Goal: Task Accomplishment & Management: Use online tool/utility

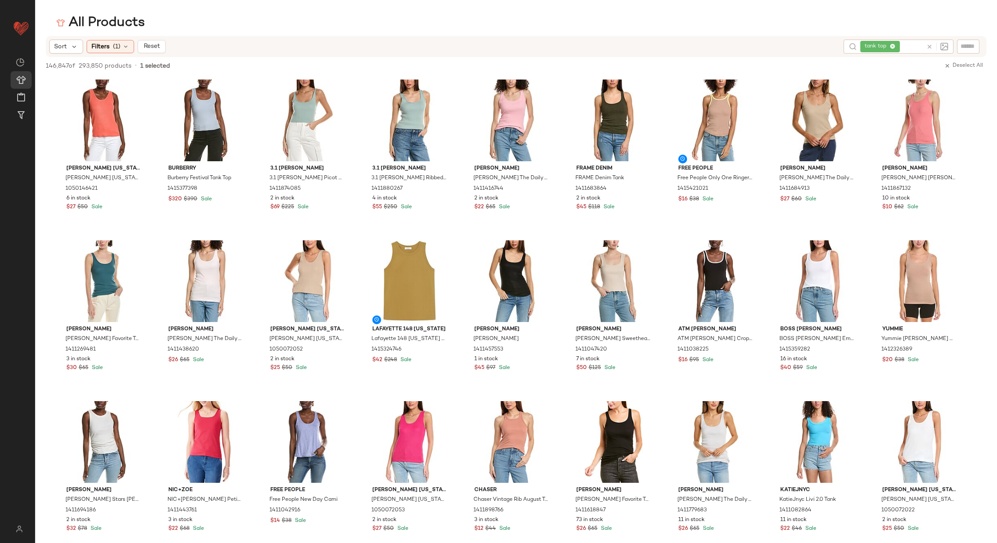
scroll to position [1047, 0]
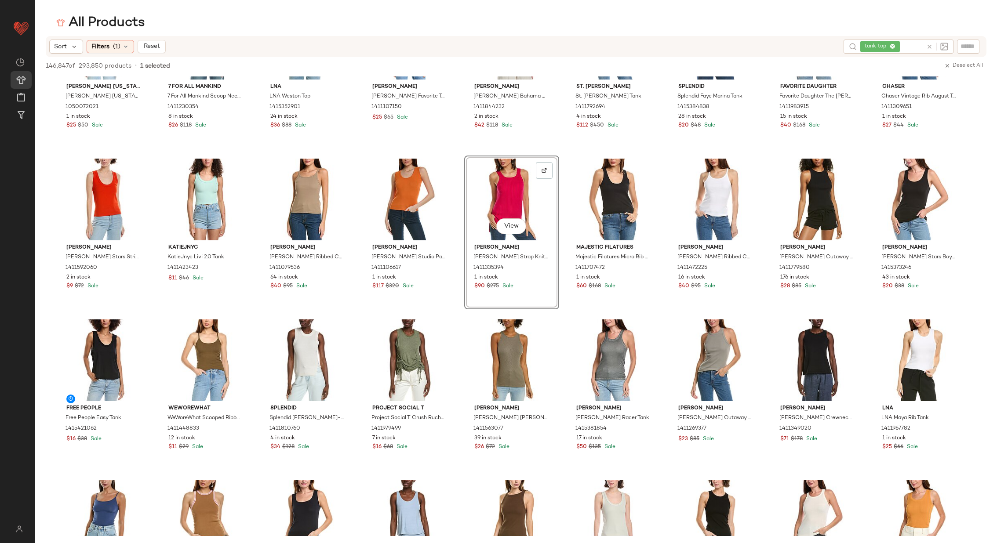
click at [322, 23] on div "All Products" at bounding box center [516, 23] width 962 height 18
click at [274, 186] on div "View" at bounding box center [307, 200] width 89 height 82
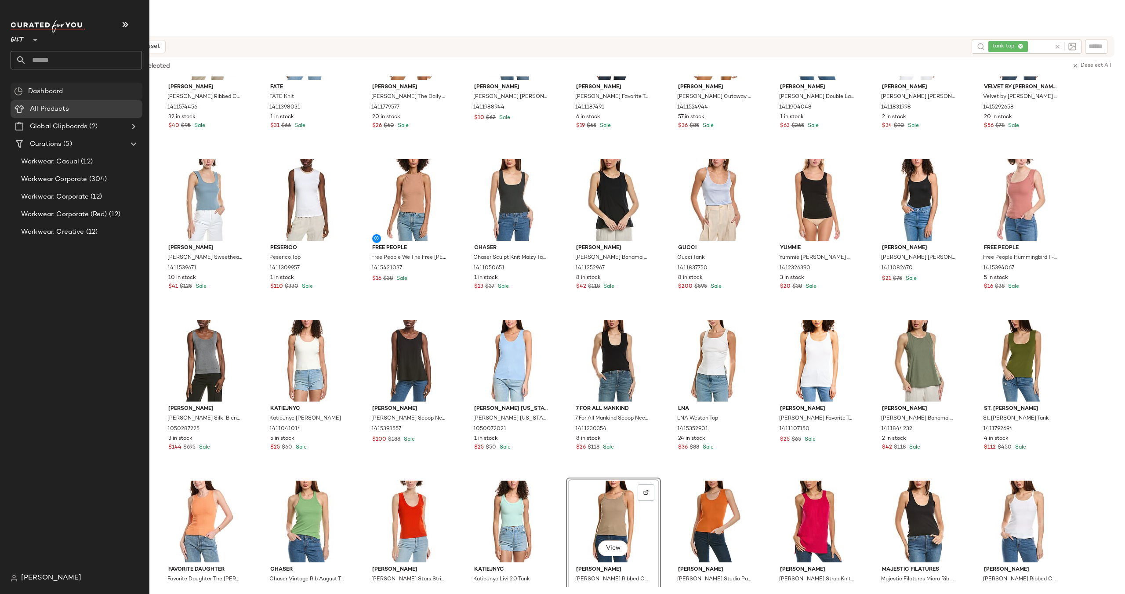
scroll to position [564, 0]
click at [32, 38] on icon at bounding box center [35, 40] width 11 height 11
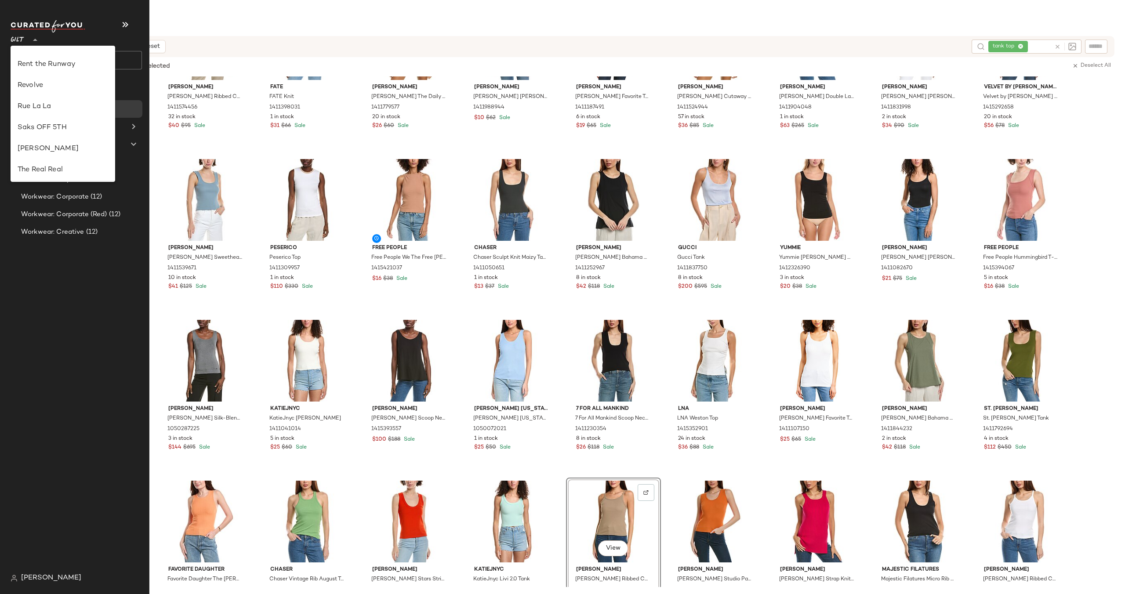
scroll to position [392, 0]
click at [49, 91] on div "Revolve" at bounding box center [63, 89] width 91 height 11
type input "**"
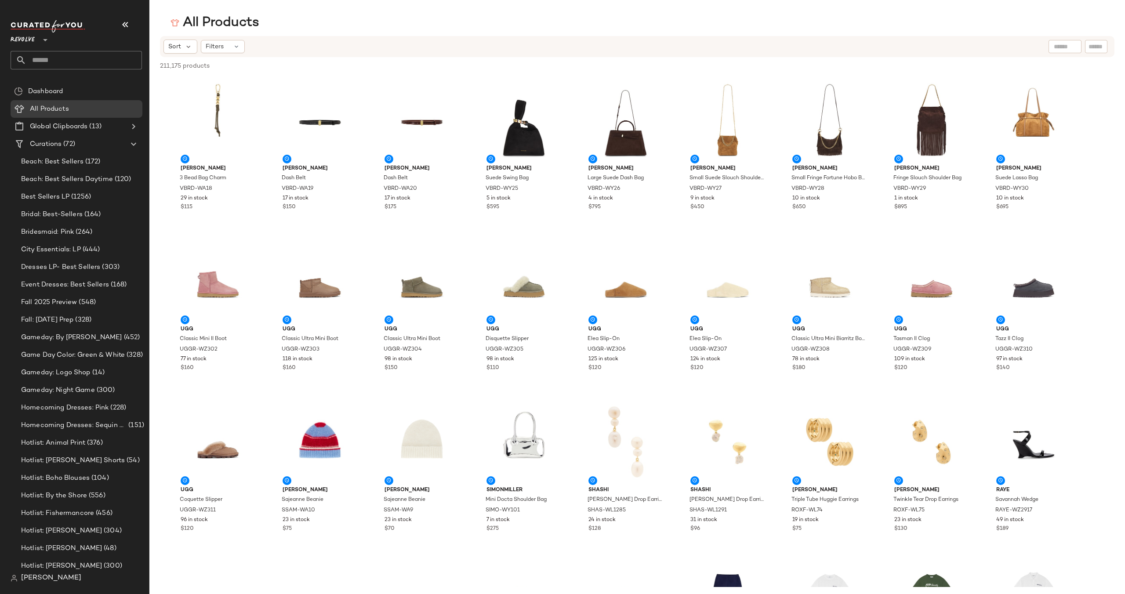
click at [82, 55] on input "text" at bounding box center [84, 60] width 116 height 18
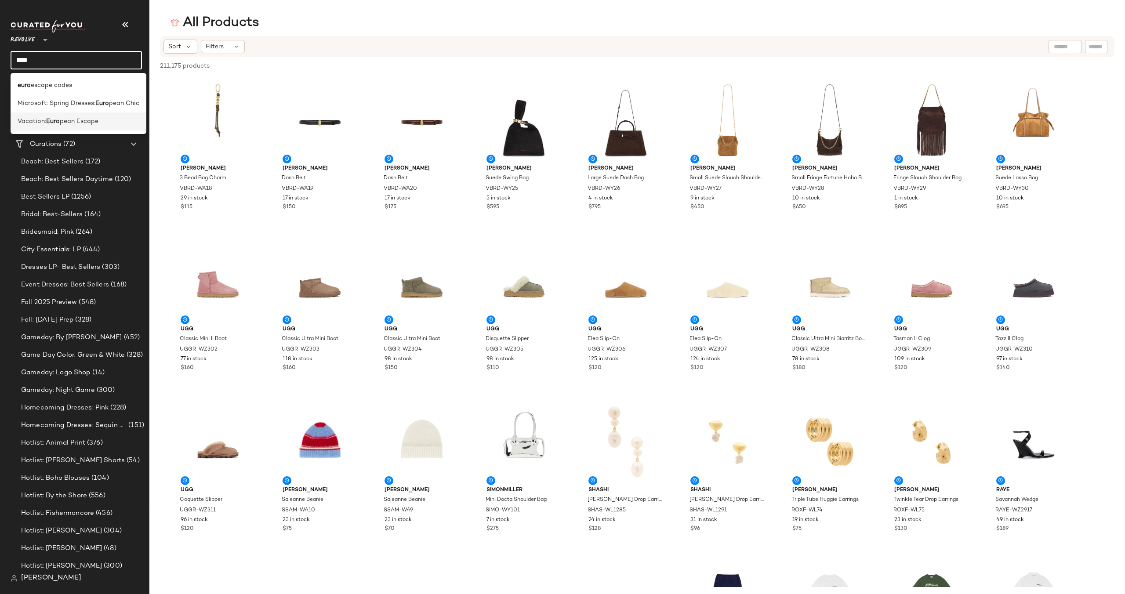
type input "****"
click at [69, 121] on span "pean Escape" at bounding box center [79, 121] width 39 height 9
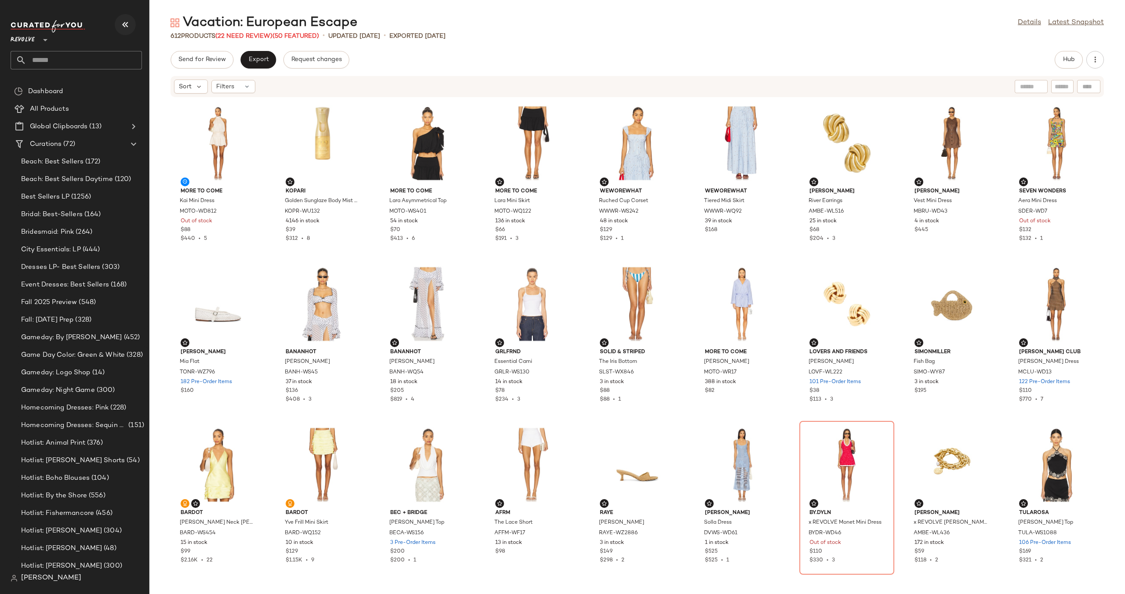
click at [119, 21] on button "button" at bounding box center [125, 24] width 21 height 21
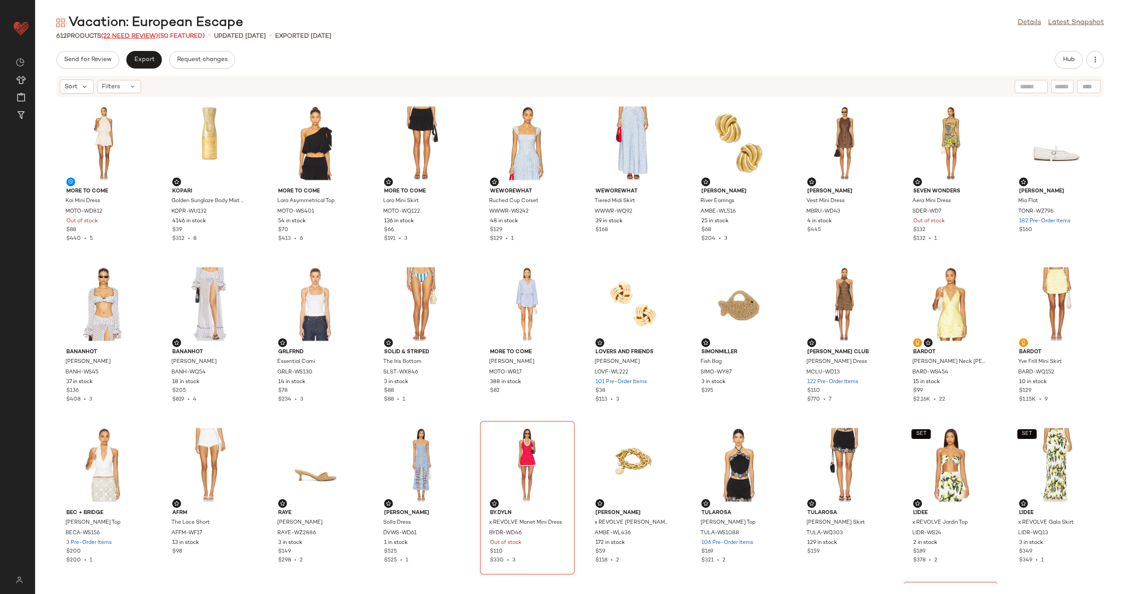
click at [136, 35] on span "(22 Need Review)" at bounding box center [129, 36] width 57 height 7
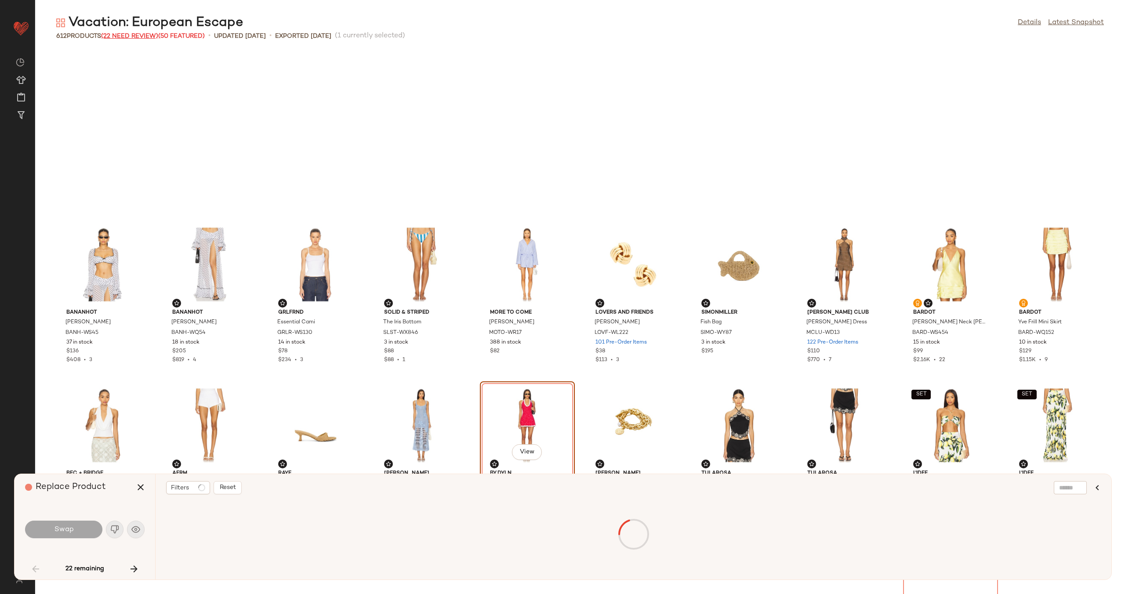
scroll to position [168, 0]
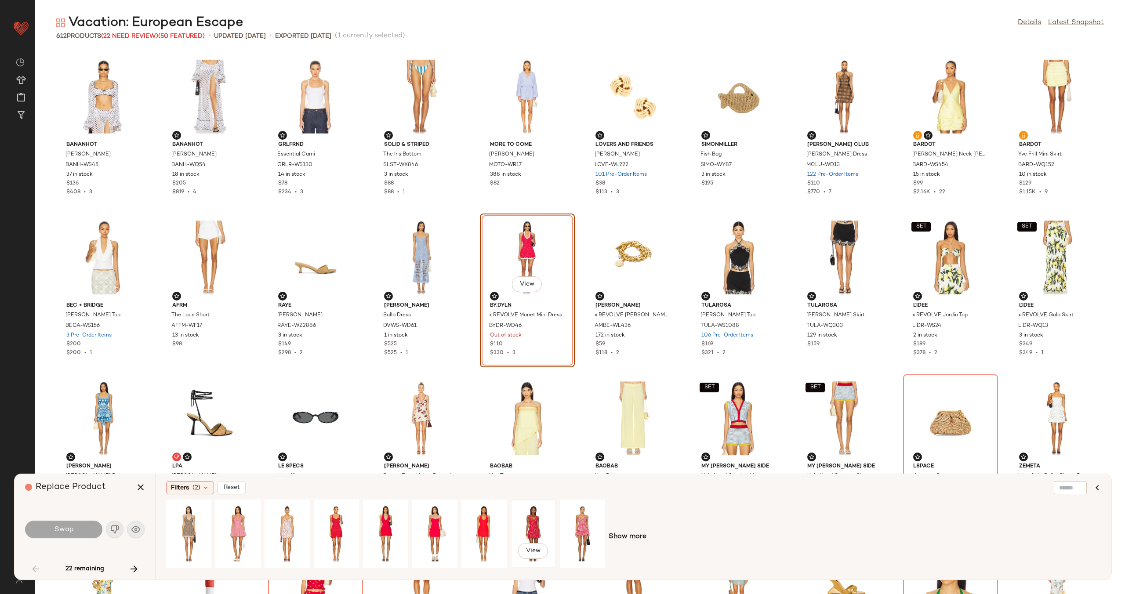
click at [535, 529] on div "View" at bounding box center [533, 534] width 39 height 62
click at [539, 546] on button "View" at bounding box center [533, 551] width 30 height 16
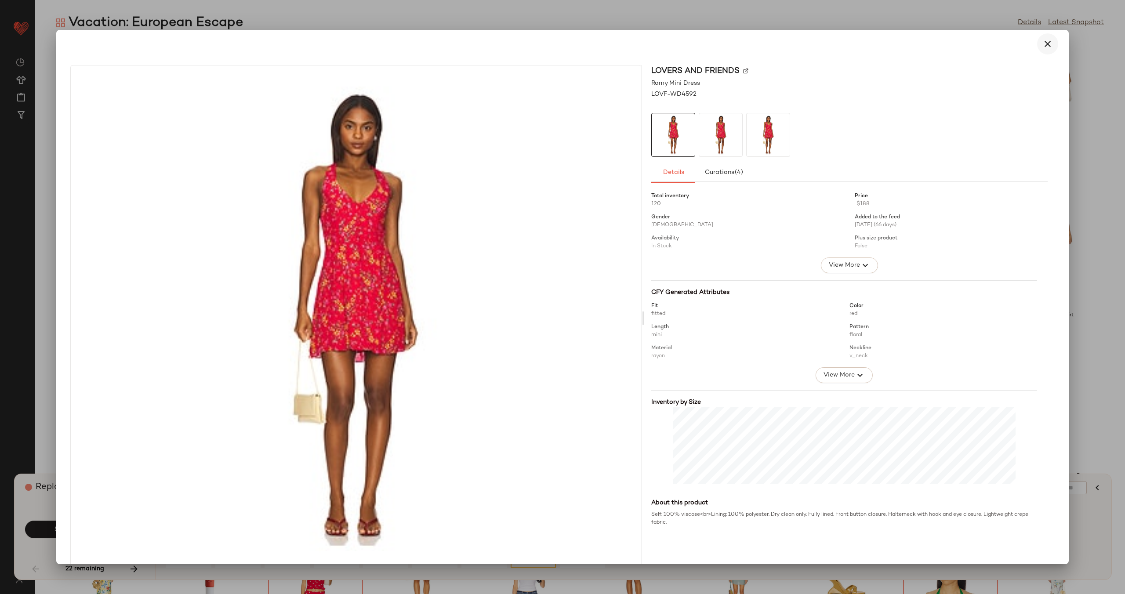
click at [1037, 44] on button "button" at bounding box center [1047, 43] width 21 height 21
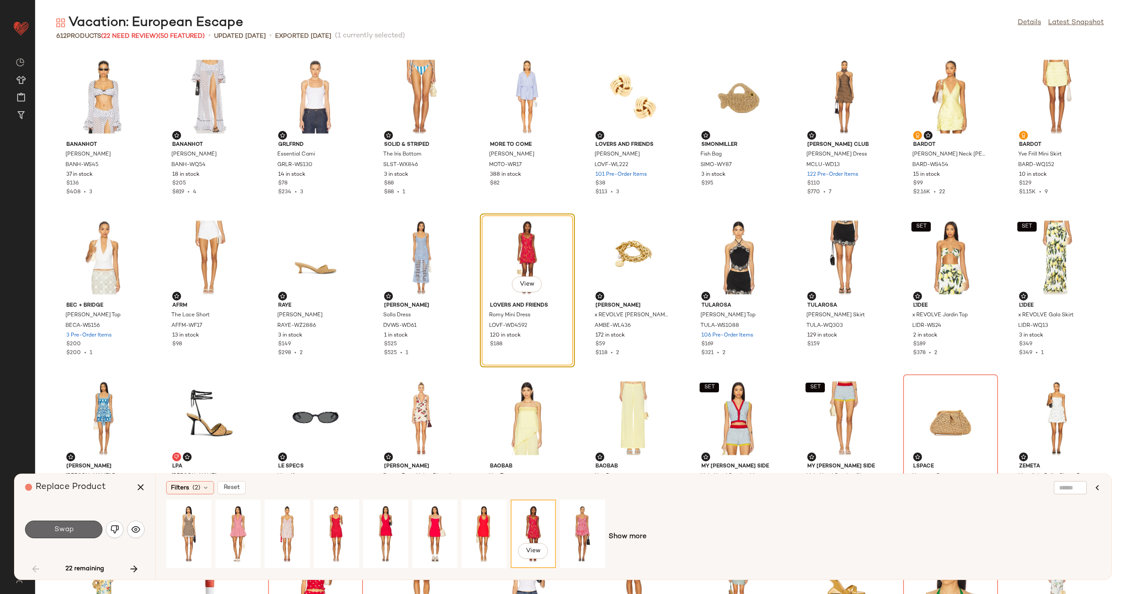
click at [80, 527] on button "Swap" at bounding box center [63, 530] width 77 height 18
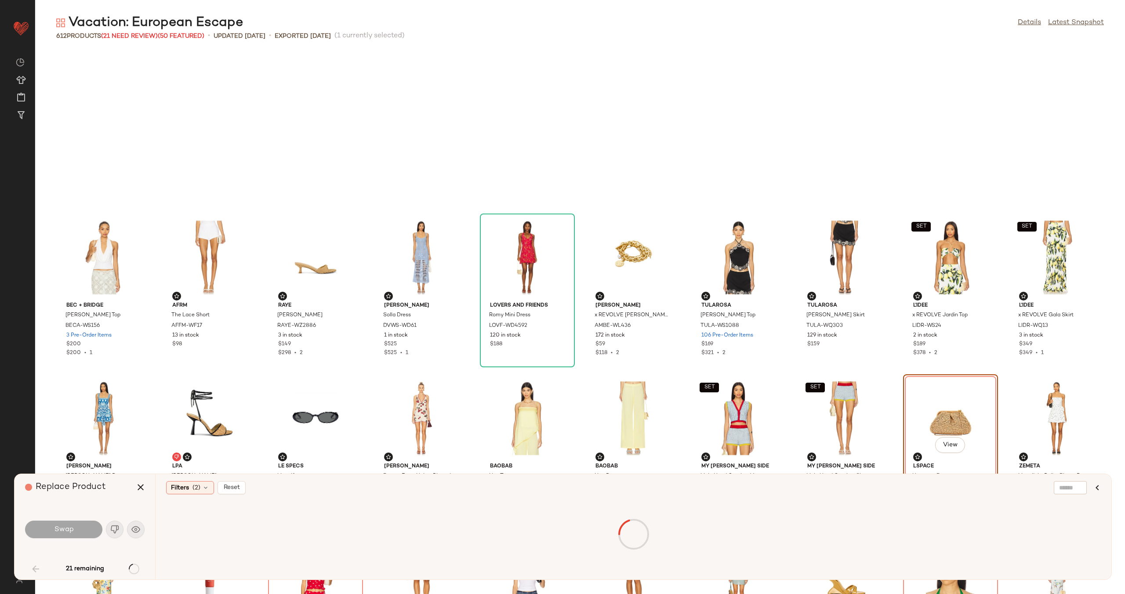
scroll to position [322, 0]
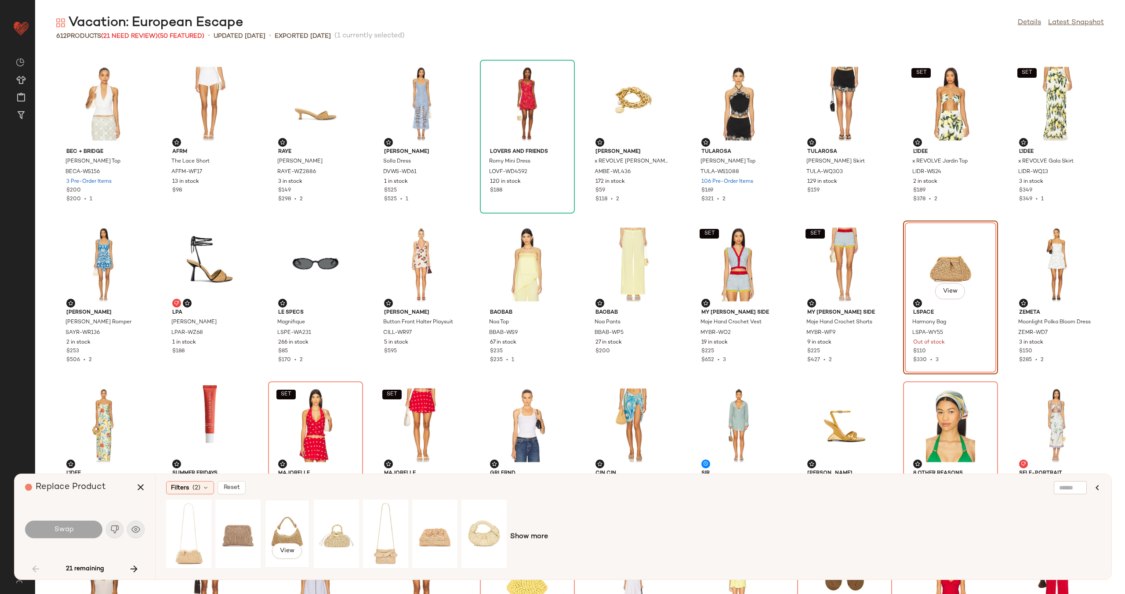
click at [293, 531] on div "View" at bounding box center [287, 534] width 39 height 62
click at [77, 528] on button "Swap" at bounding box center [63, 530] width 77 height 18
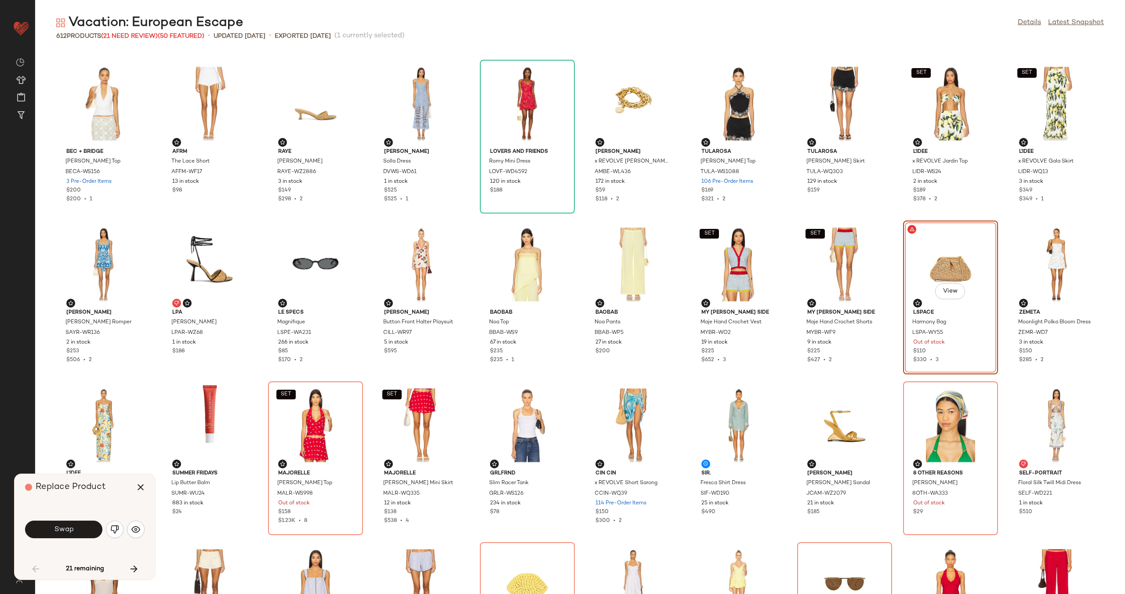
click at [931, 259] on div "View" at bounding box center [950, 265] width 89 height 82
click at [847, 255] on div "SET View" at bounding box center [844, 265] width 89 height 82
click at [842, 258] on div "SET View" at bounding box center [844, 265] width 89 height 82
click at [138, 570] on icon "button" at bounding box center [134, 569] width 11 height 11
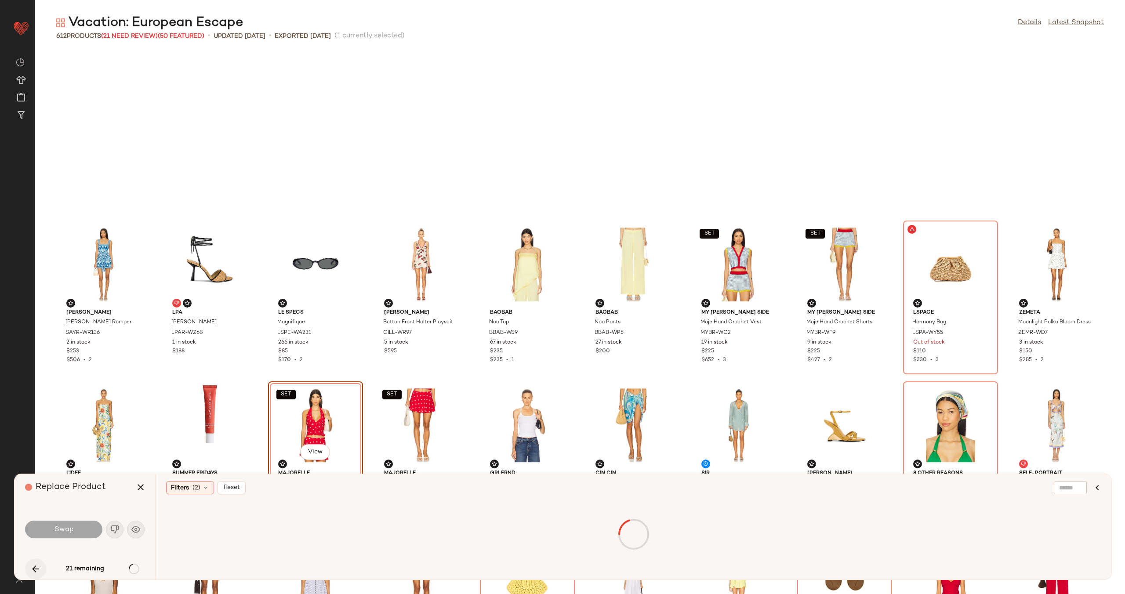
scroll to position [483, 0]
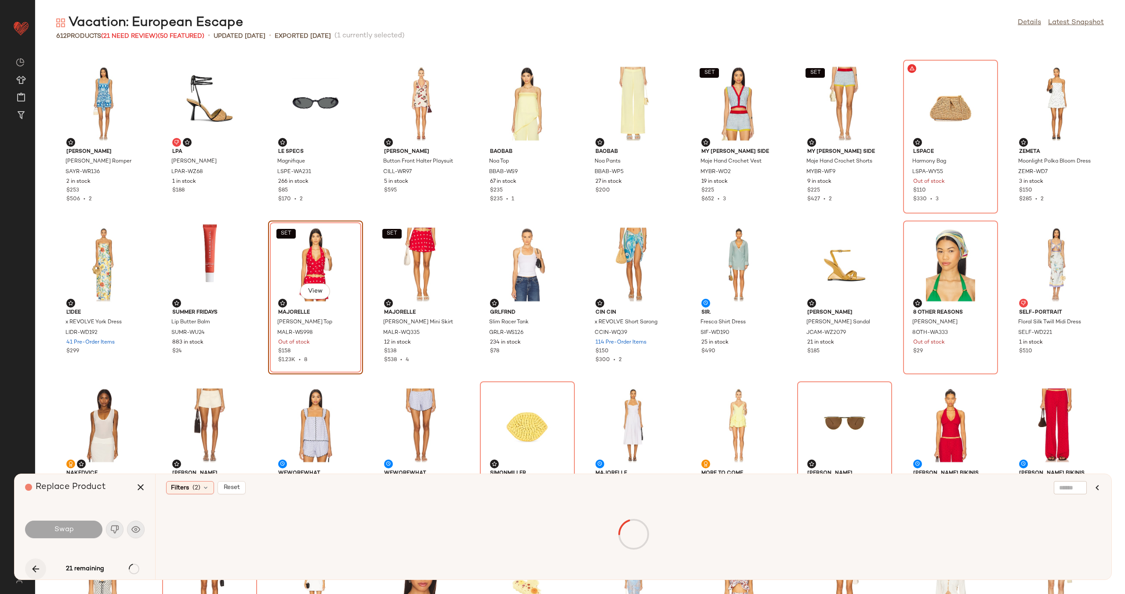
click at [38, 565] on icon "button" at bounding box center [35, 569] width 11 height 11
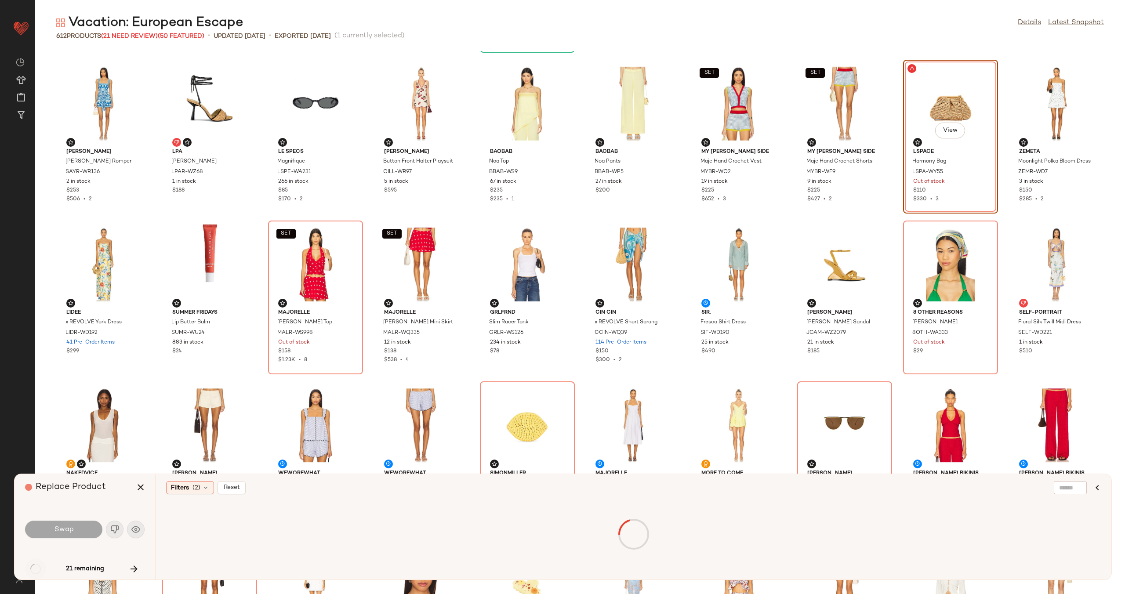
scroll to position [322, 0]
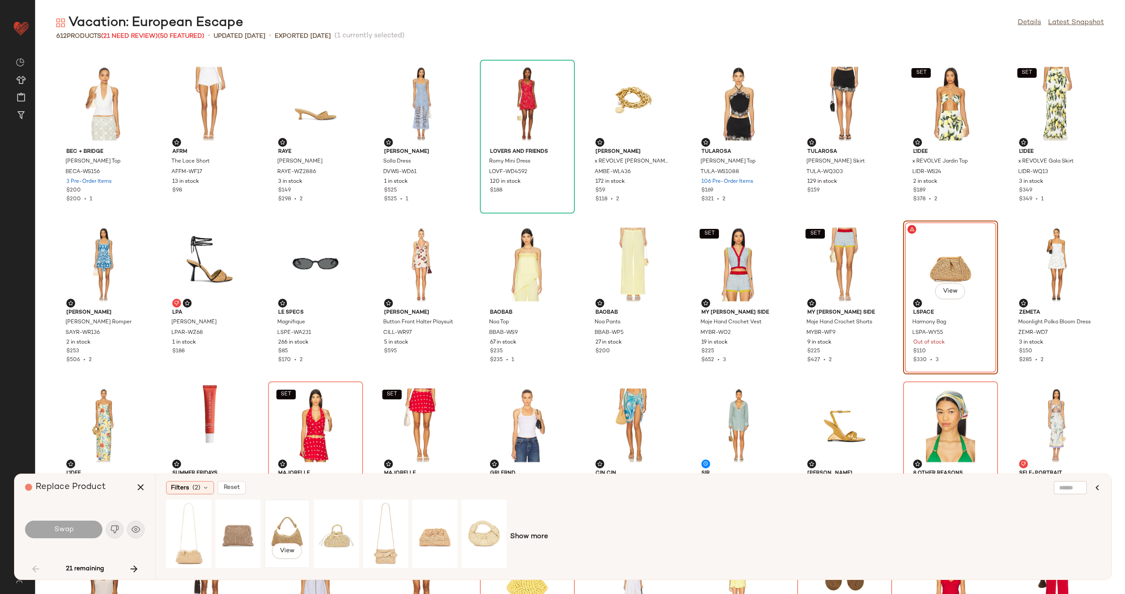
click at [282, 518] on div "View" at bounding box center [287, 534] width 39 height 62
click at [72, 532] on span "Swap" at bounding box center [64, 530] width 20 height 8
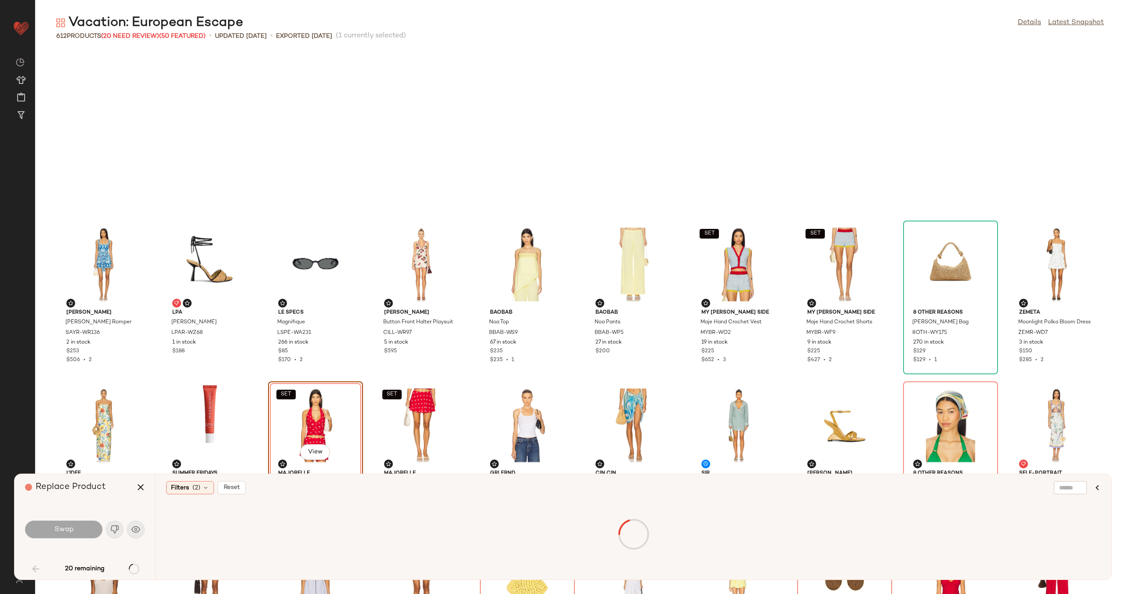
scroll to position [483, 0]
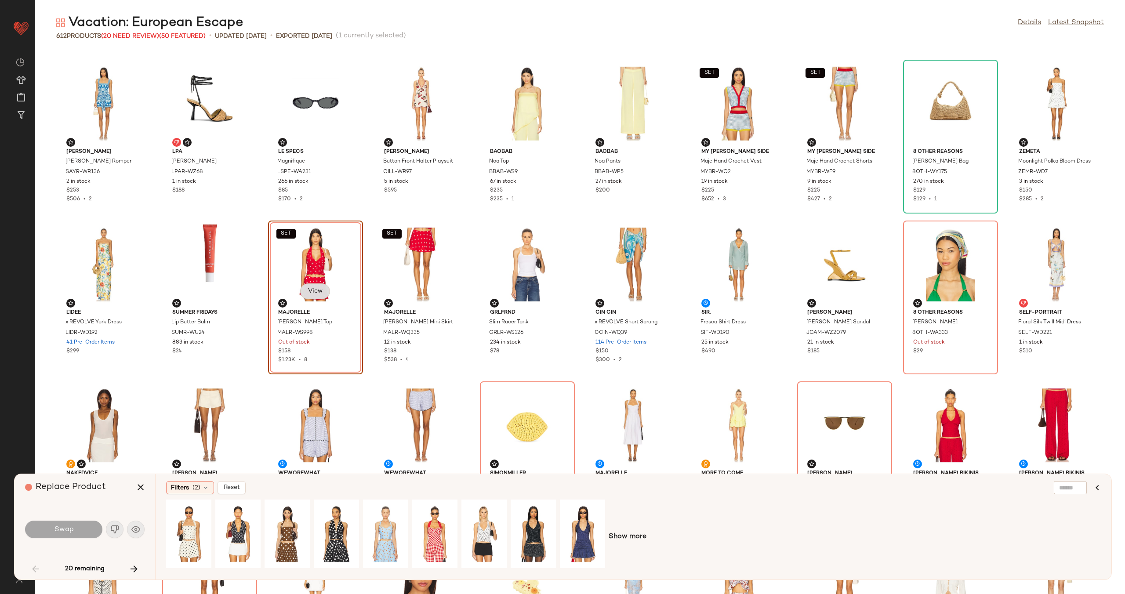
click at [320, 293] on span "View" at bounding box center [315, 291] width 15 height 7
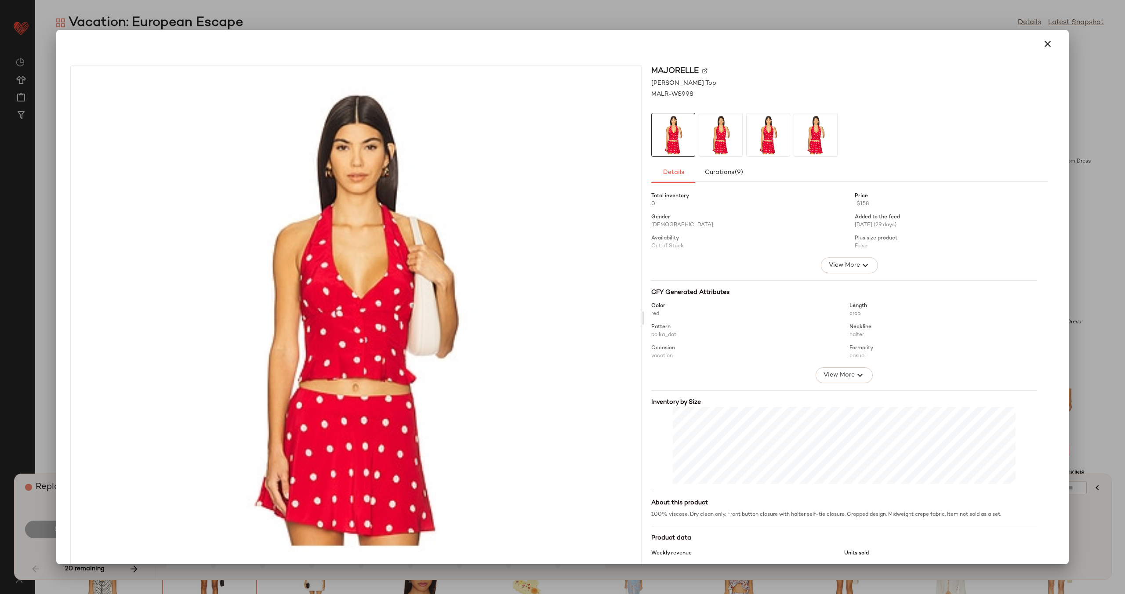
click at [702, 68] on img at bounding box center [704, 70] width 5 height 5
click at [704, 69] on img at bounding box center [704, 70] width 5 height 5
click at [1043, 43] on icon "button" at bounding box center [1048, 44] width 11 height 11
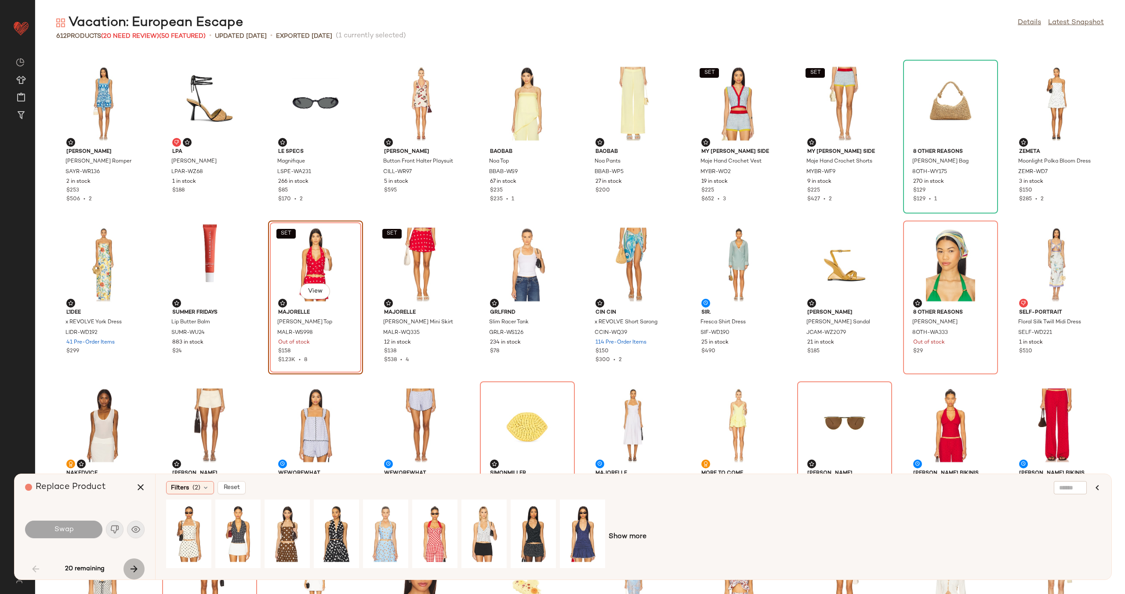
click at [135, 566] on icon "button" at bounding box center [134, 569] width 11 height 11
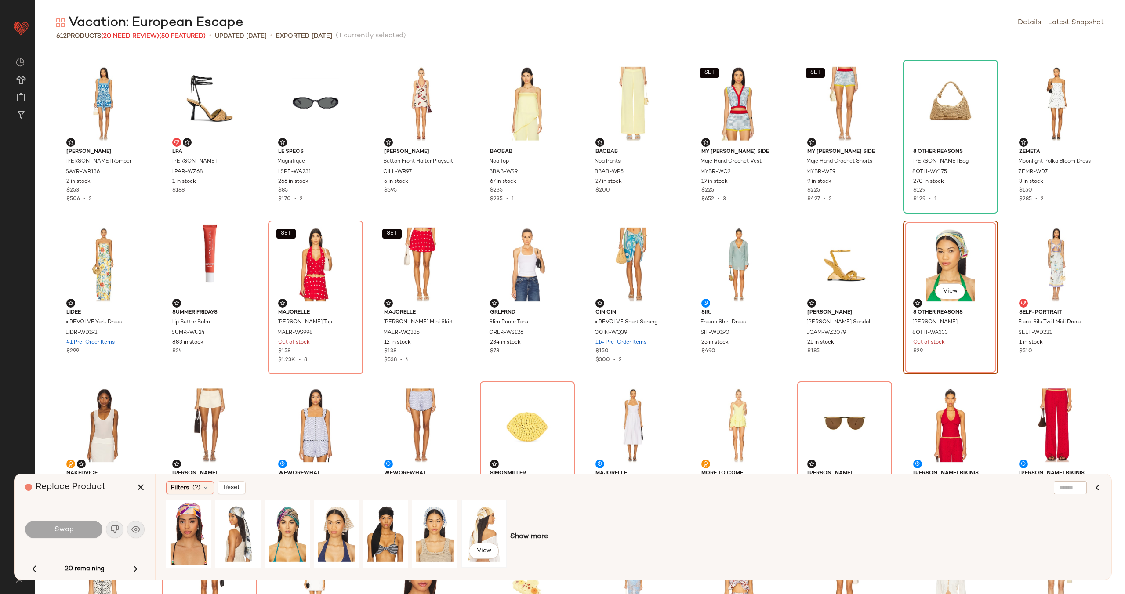
click at [487, 514] on div "View" at bounding box center [484, 534] width 39 height 62
click at [48, 526] on button "Swap" at bounding box center [63, 530] width 77 height 18
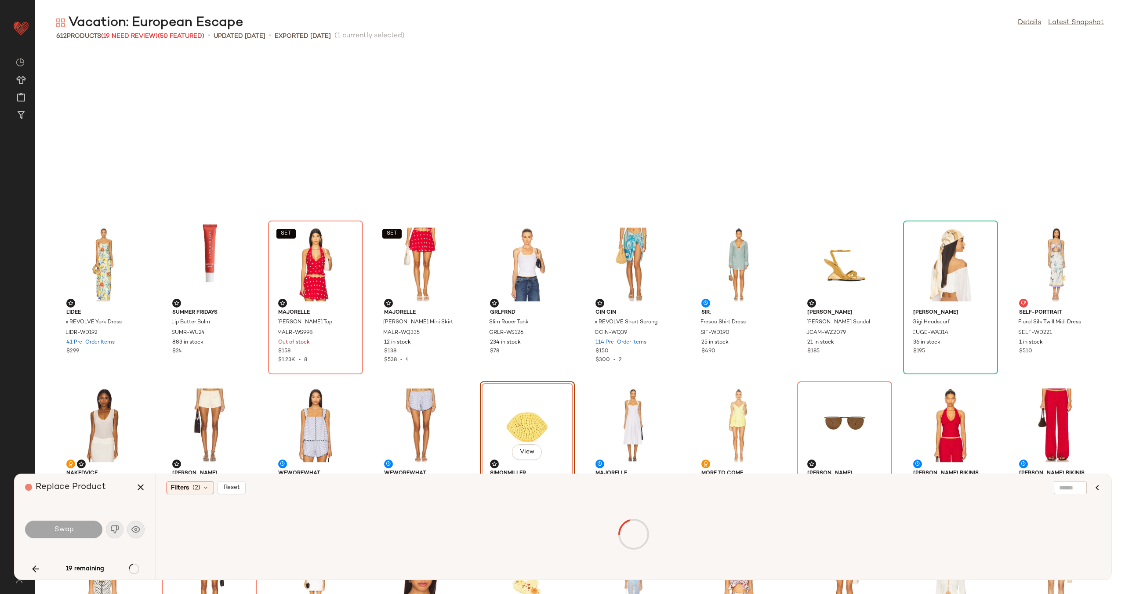
scroll to position [644, 0]
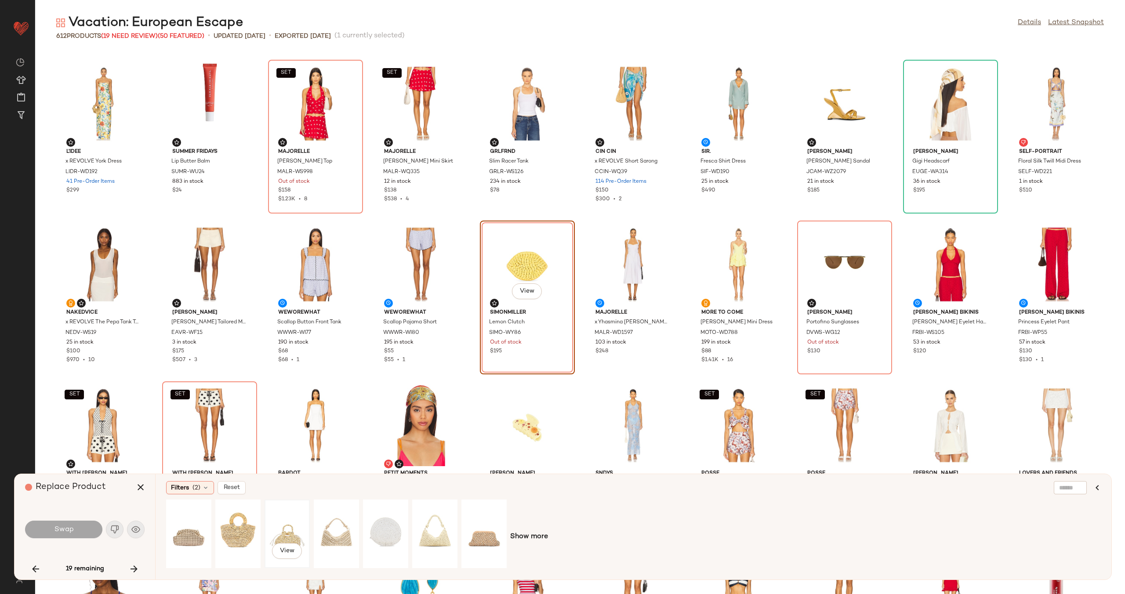
click at [284, 527] on div "View" at bounding box center [287, 534] width 39 height 62
click at [340, 526] on div "View" at bounding box center [336, 534] width 39 height 62
click at [388, 518] on div "View" at bounding box center [385, 534] width 39 height 62
click at [428, 520] on div "View" at bounding box center [434, 534] width 39 height 62
click at [68, 528] on span "Swap" at bounding box center [64, 530] width 20 height 8
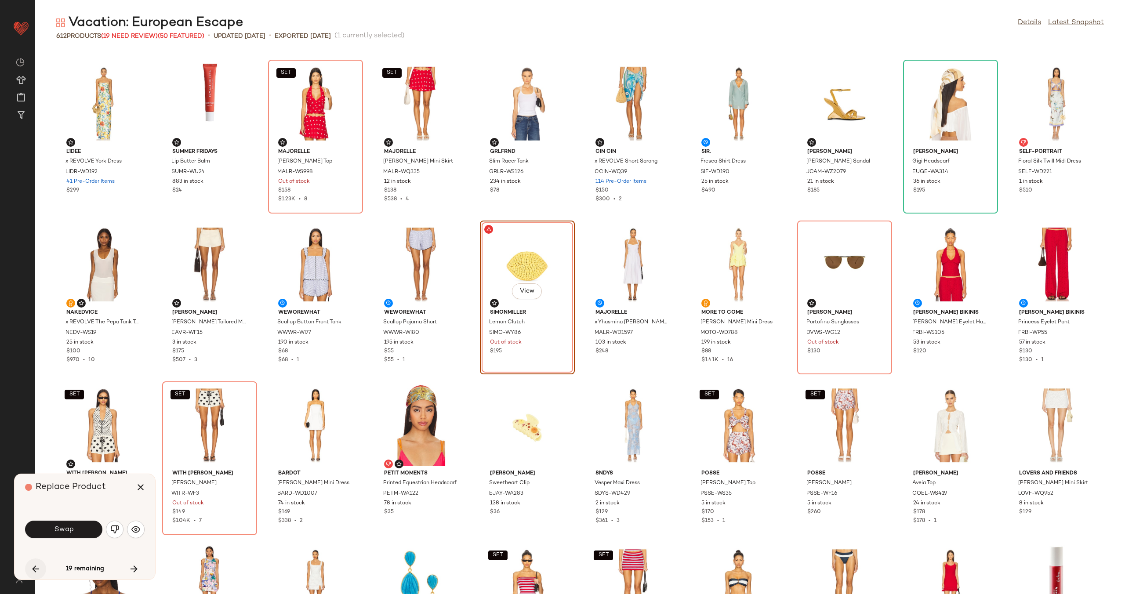
click at [33, 567] on icon "button" at bounding box center [35, 569] width 11 height 11
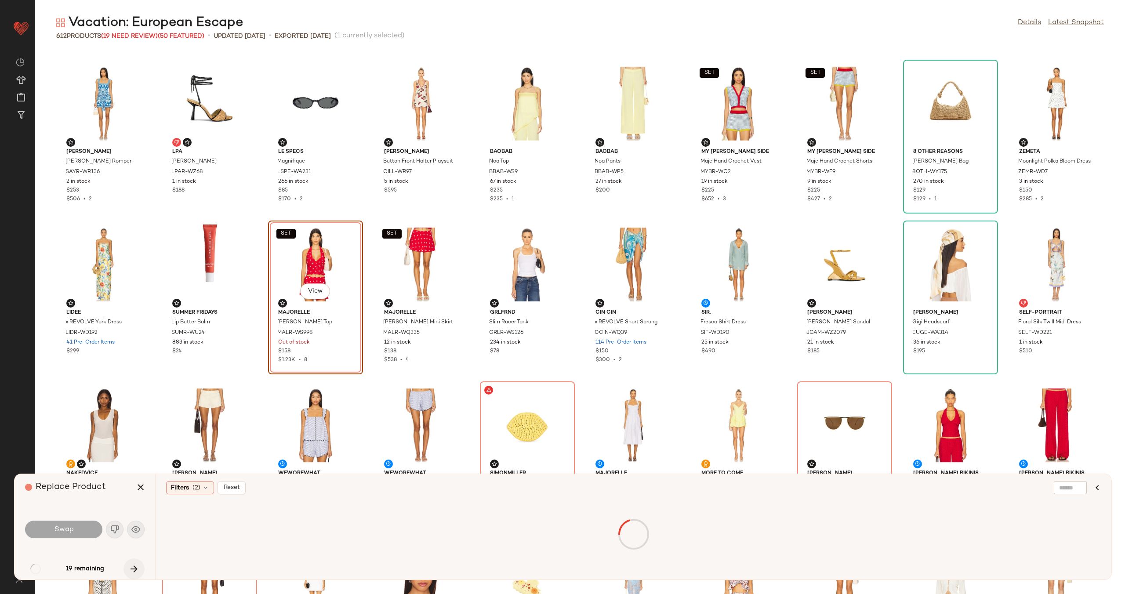
click at [131, 568] on icon "button" at bounding box center [134, 569] width 11 height 11
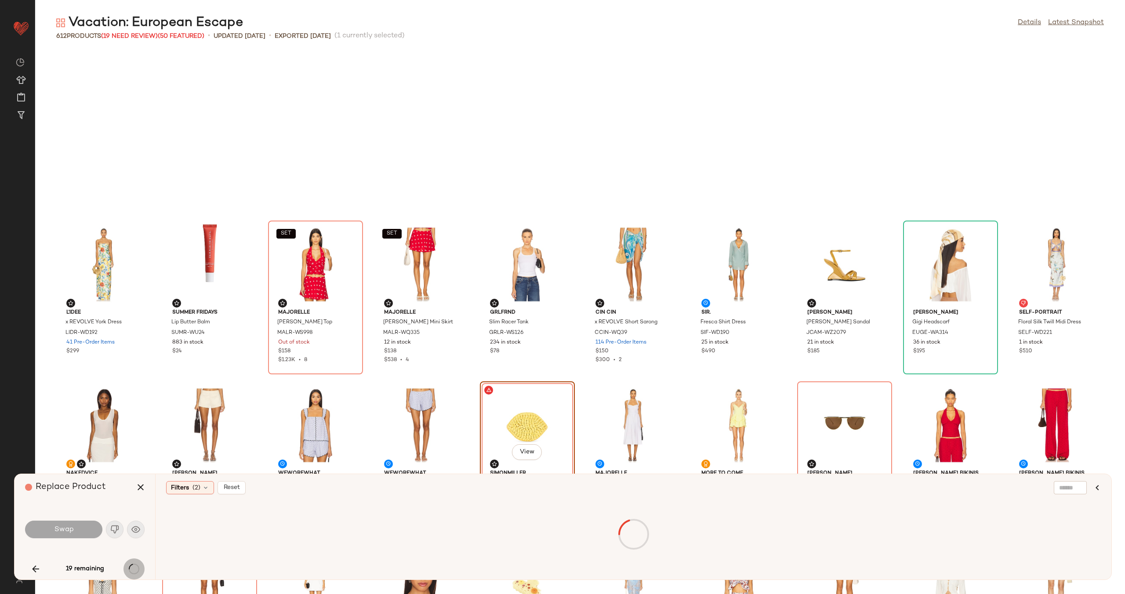
scroll to position [644, 0]
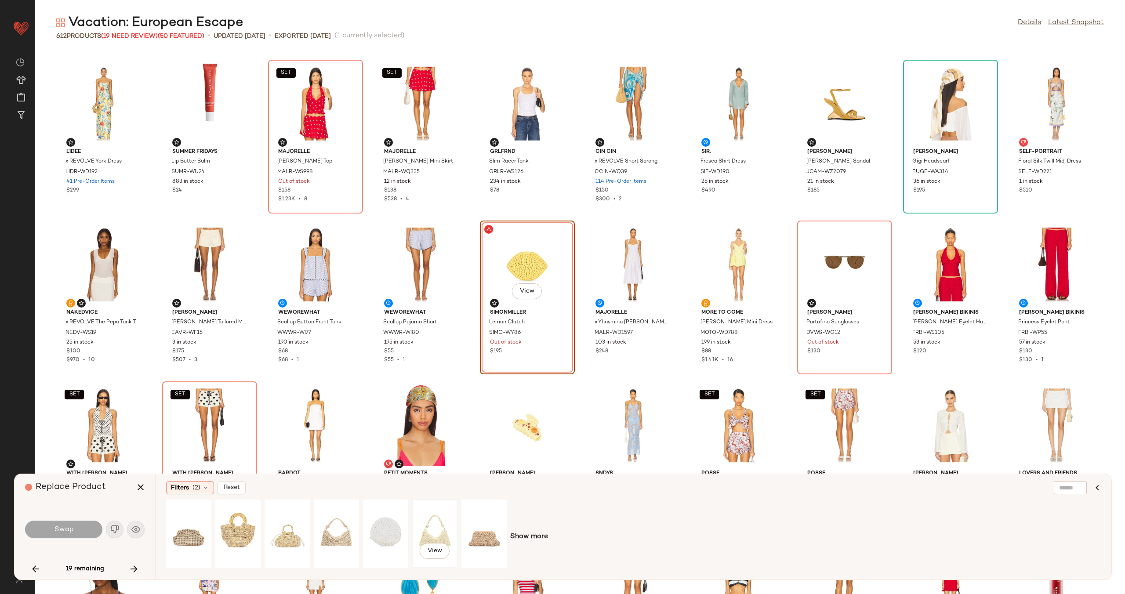
click at [437, 511] on div "View" at bounding box center [434, 534] width 39 height 62
click at [65, 530] on span "Swap" at bounding box center [64, 530] width 20 height 8
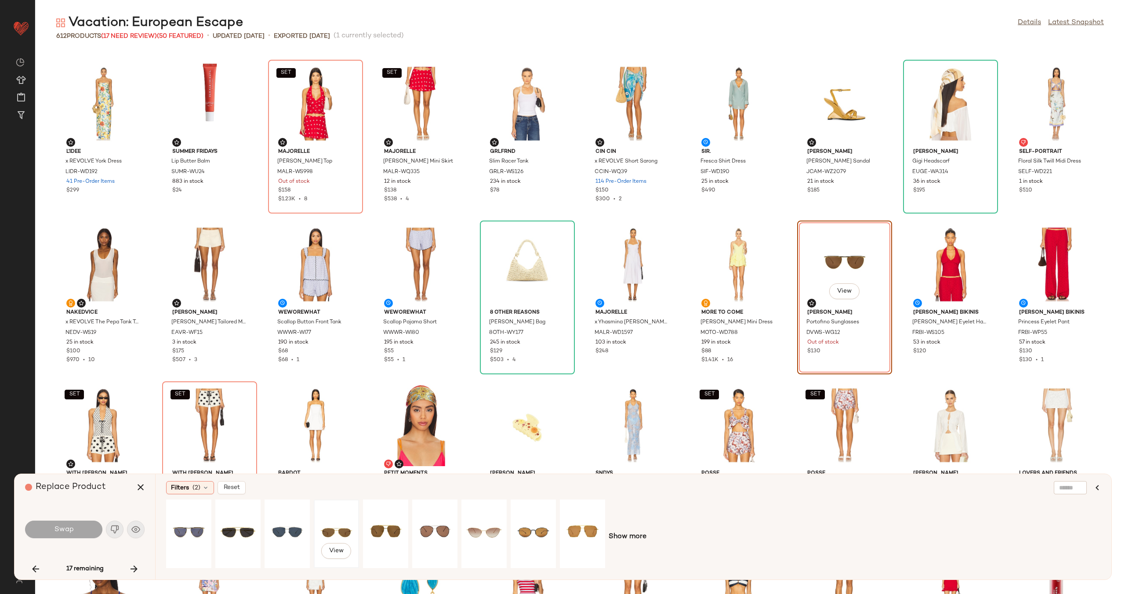
click at [342, 531] on div "View" at bounding box center [336, 534] width 39 height 62
click at [426, 524] on div "View" at bounding box center [434, 534] width 39 height 62
click at [70, 527] on span "Swap" at bounding box center [64, 530] width 20 height 8
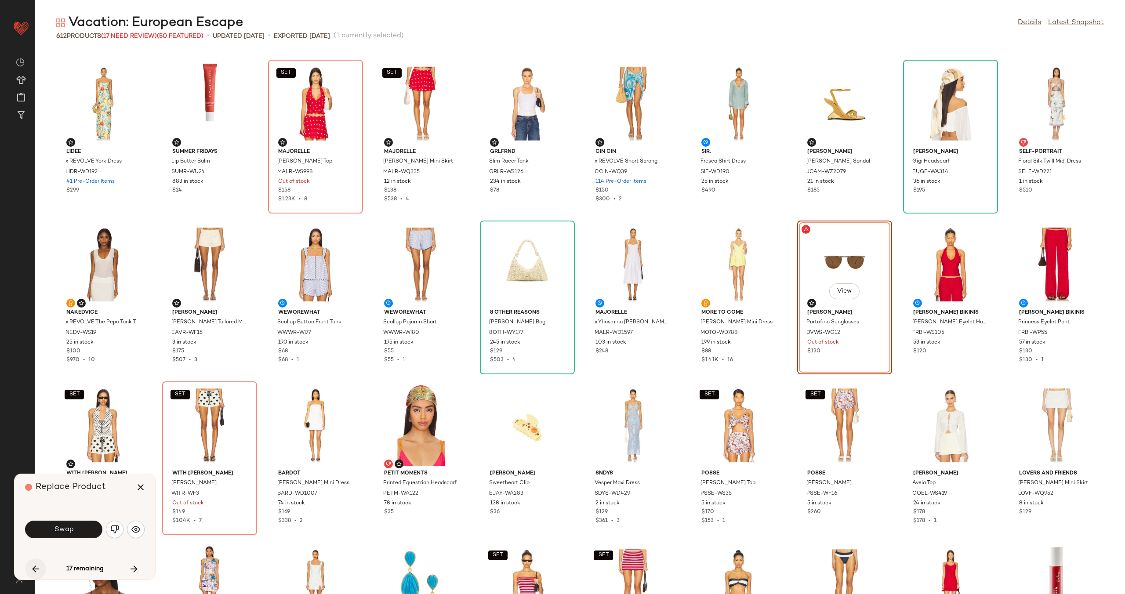
click at [39, 565] on icon "button" at bounding box center [35, 569] width 11 height 11
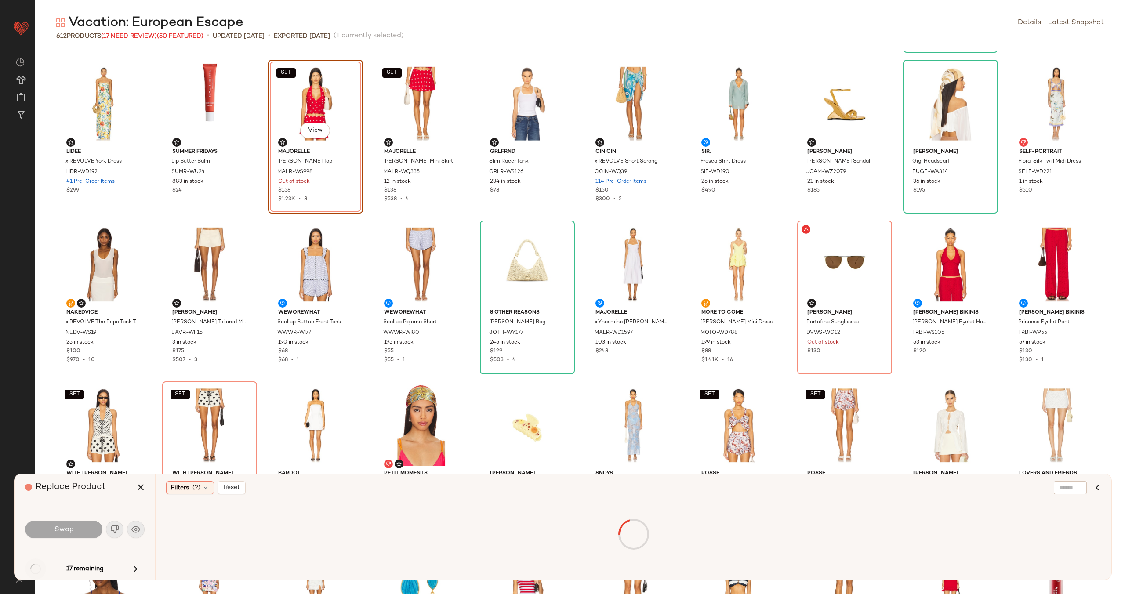
scroll to position [483, 0]
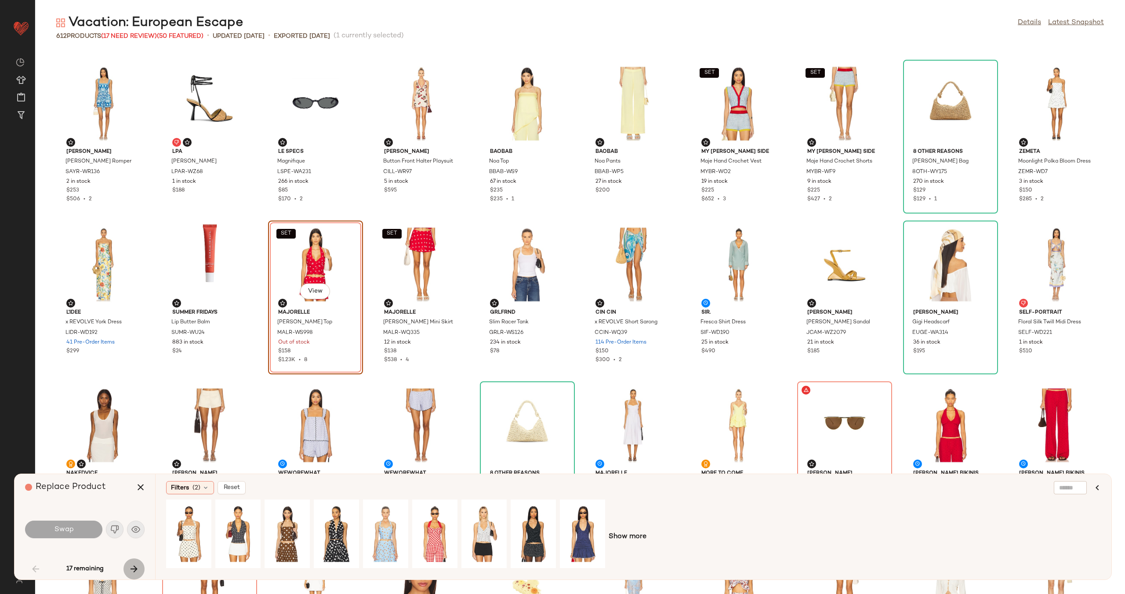
click at [135, 572] on icon "button" at bounding box center [134, 569] width 11 height 11
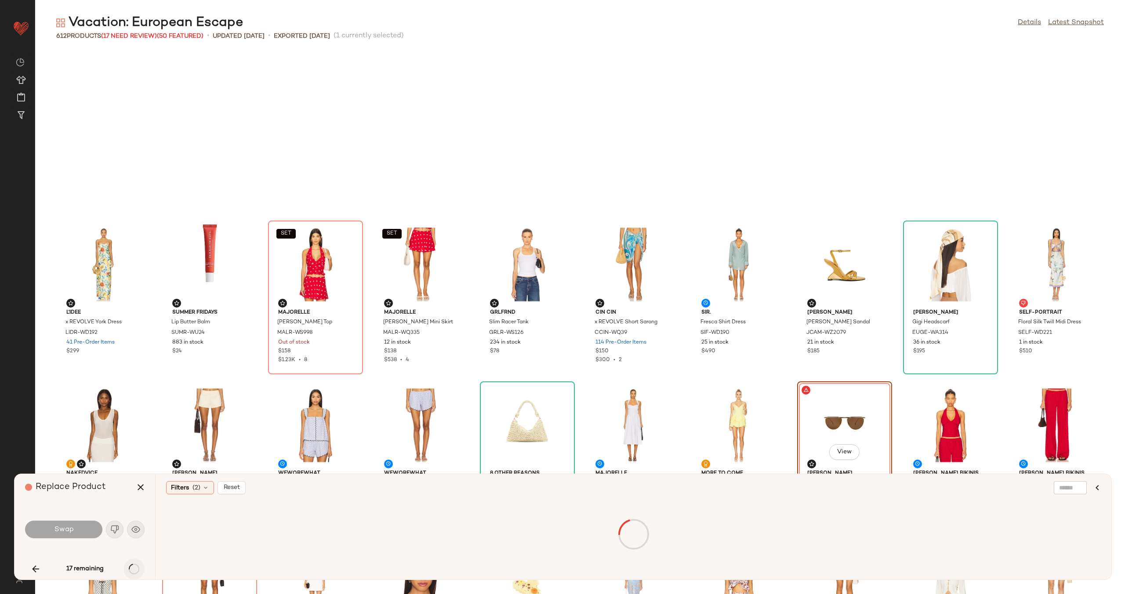
scroll to position [644, 0]
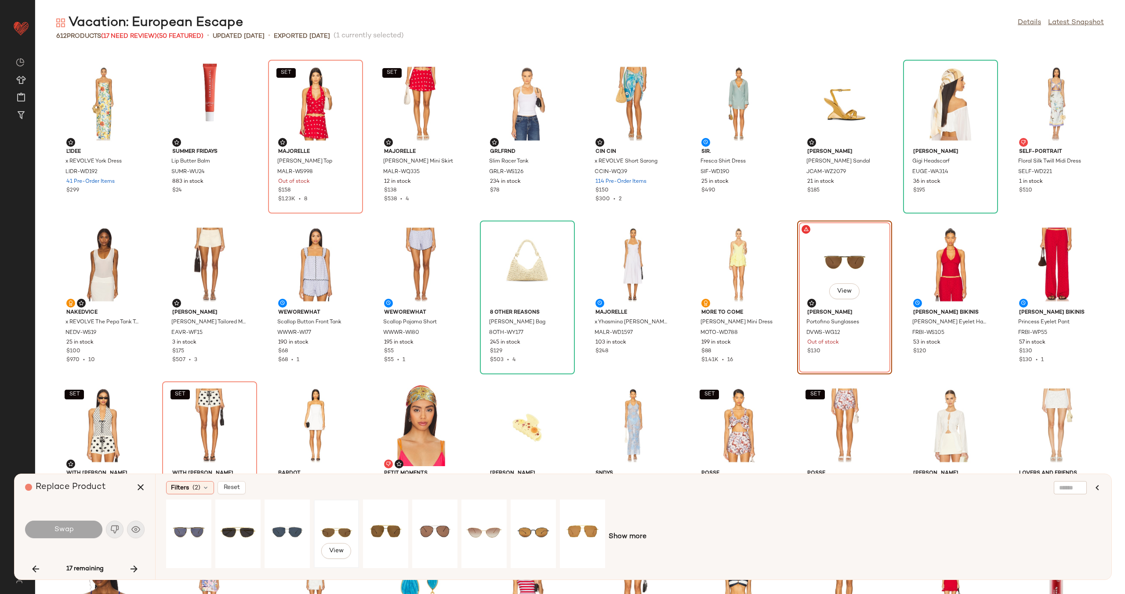
click at [335, 520] on div "View" at bounding box center [336, 534] width 39 height 62
click at [433, 519] on div "View" at bounding box center [434, 534] width 39 height 62
click at [66, 526] on span "Swap" at bounding box center [64, 530] width 20 height 8
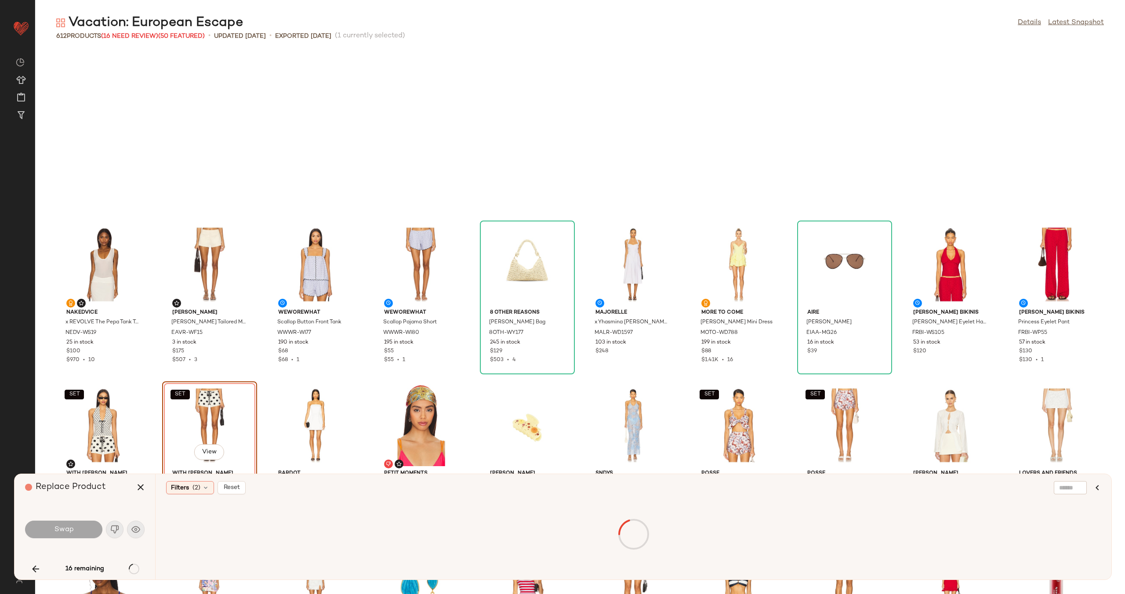
scroll to position [804, 0]
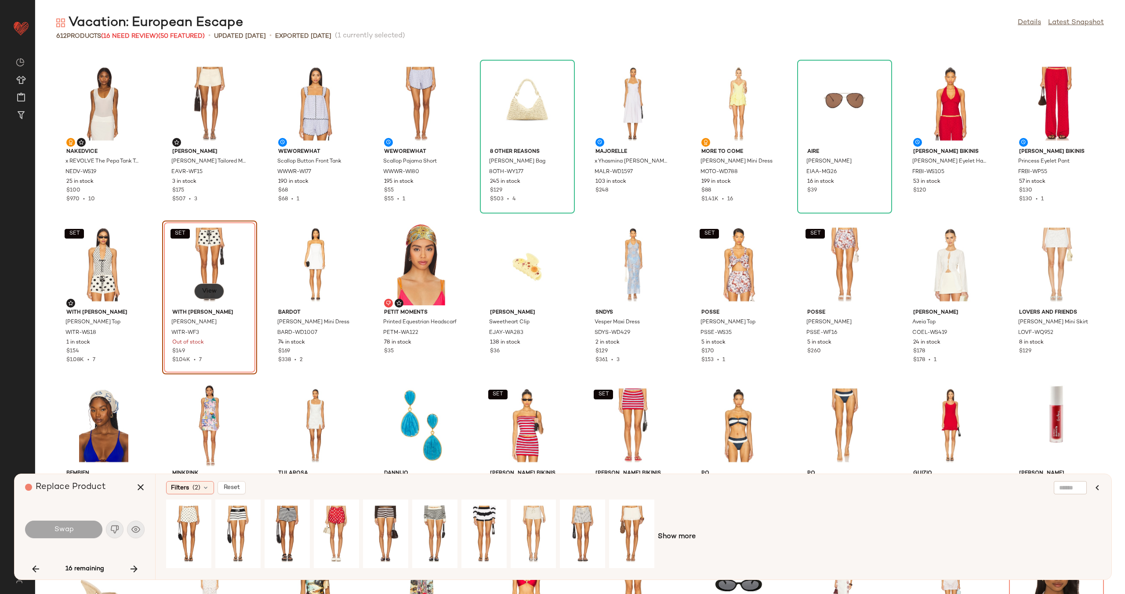
click at [213, 287] on button "View" at bounding box center [209, 292] width 30 height 16
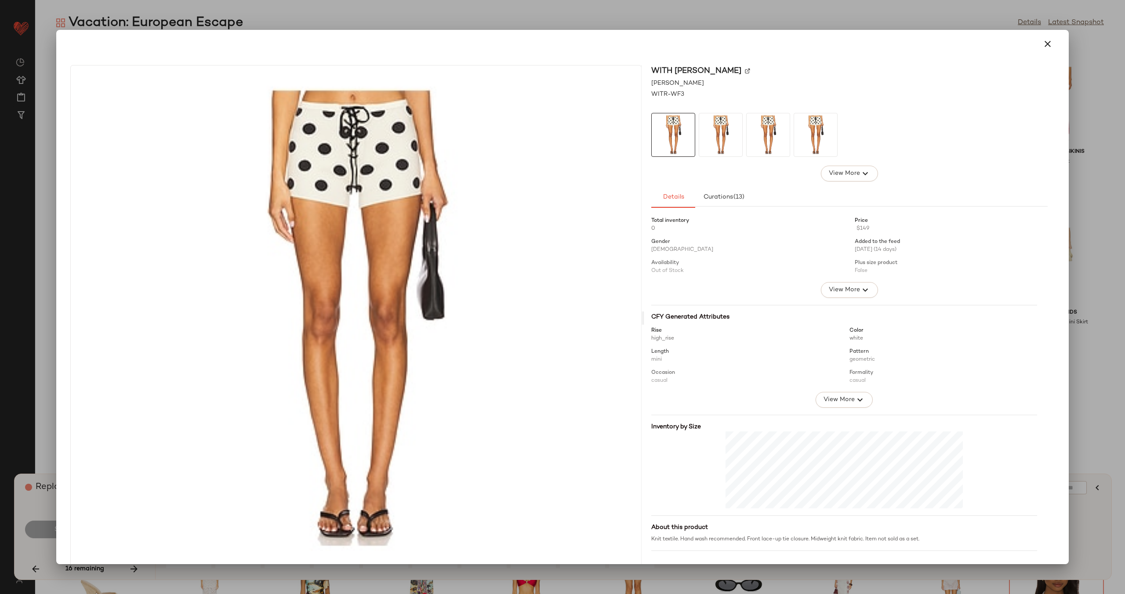
click at [745, 69] on img at bounding box center [747, 70] width 5 height 5
click at [745, 70] on img at bounding box center [747, 70] width 5 height 5
click at [1043, 47] on icon "button" at bounding box center [1048, 44] width 11 height 11
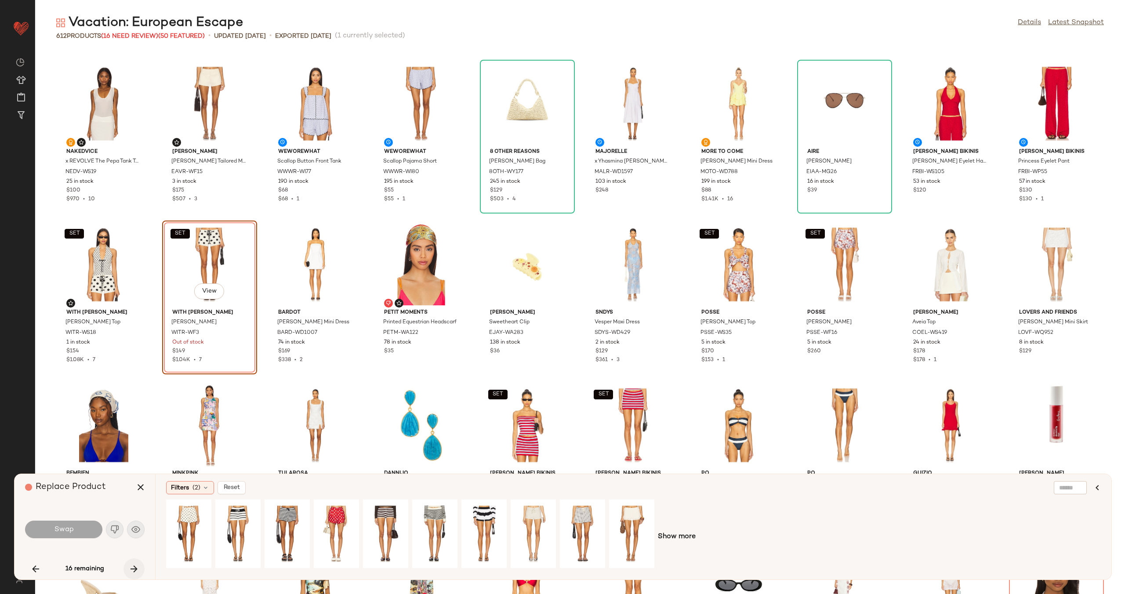
click at [135, 568] on icon "button" at bounding box center [134, 569] width 11 height 11
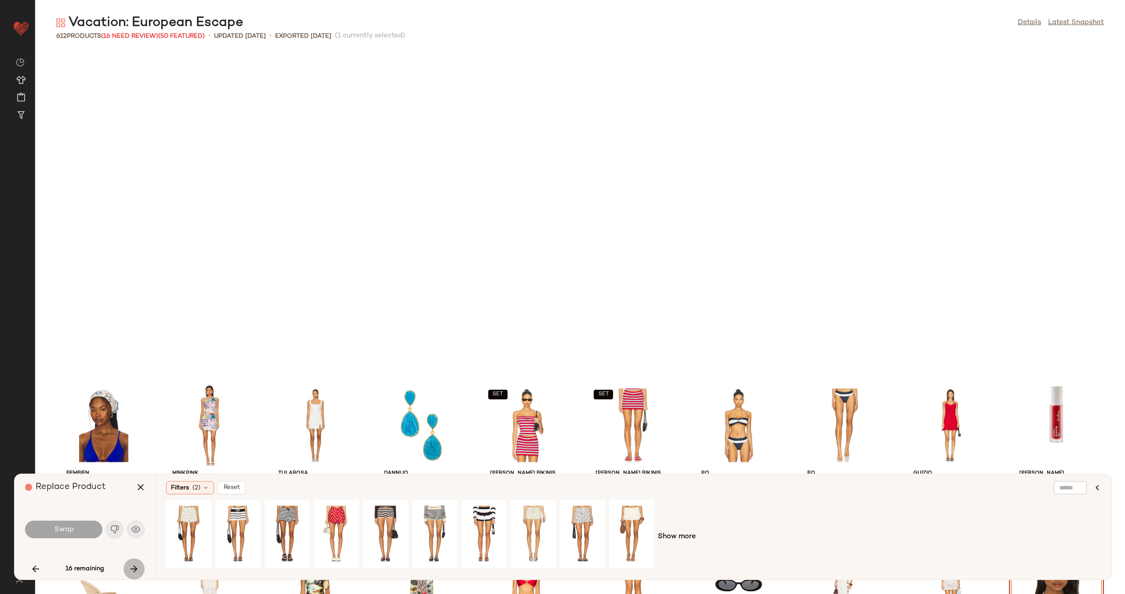
scroll to position [1126, 0]
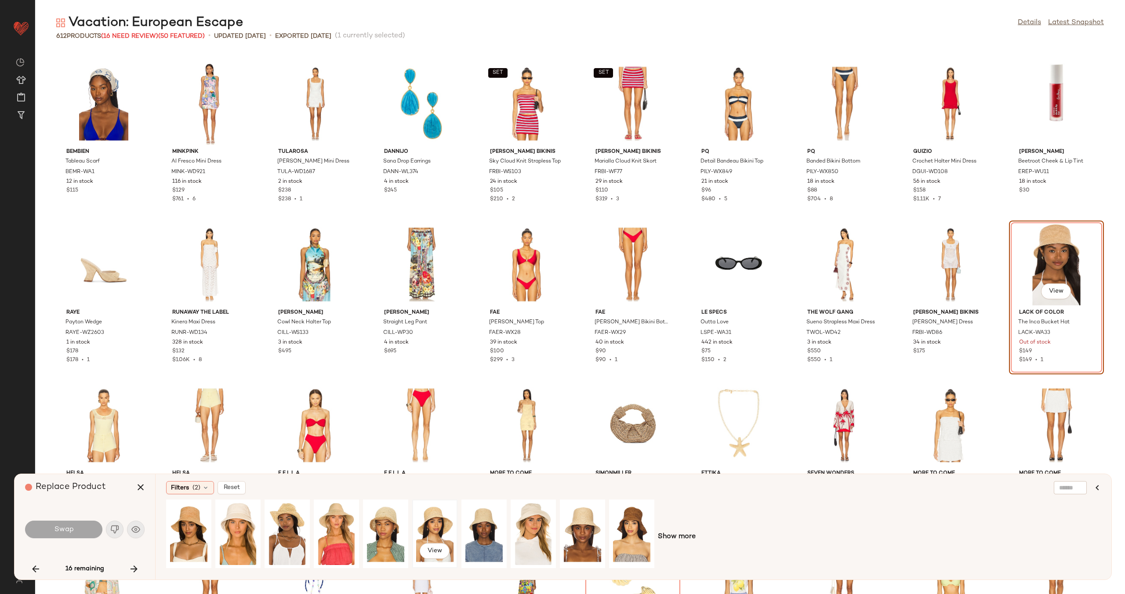
click at [440, 524] on div "View" at bounding box center [434, 534] width 39 height 62
click at [73, 532] on span "Swap" at bounding box center [64, 530] width 20 height 8
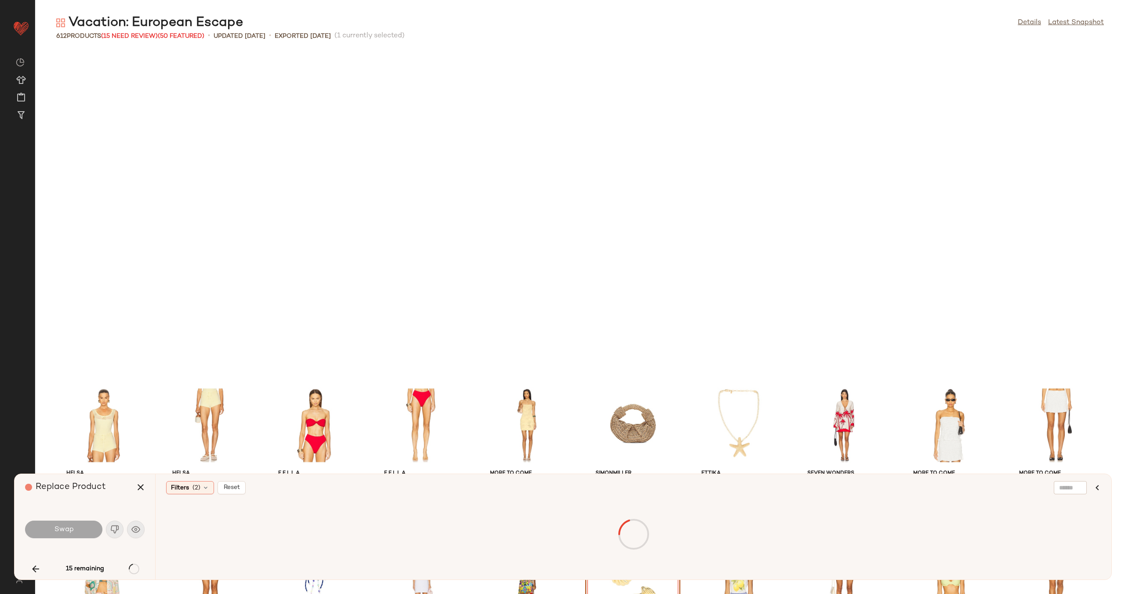
scroll to position [1448, 0]
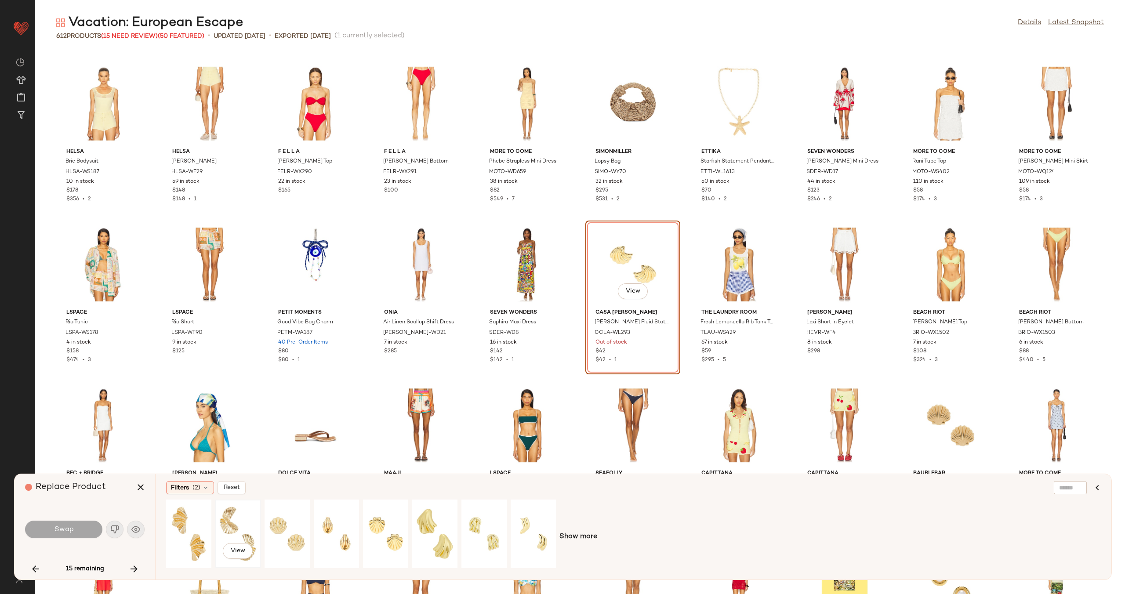
click at [233, 527] on div "View" at bounding box center [237, 534] width 39 height 62
click at [84, 528] on button "Swap" at bounding box center [63, 530] width 77 height 18
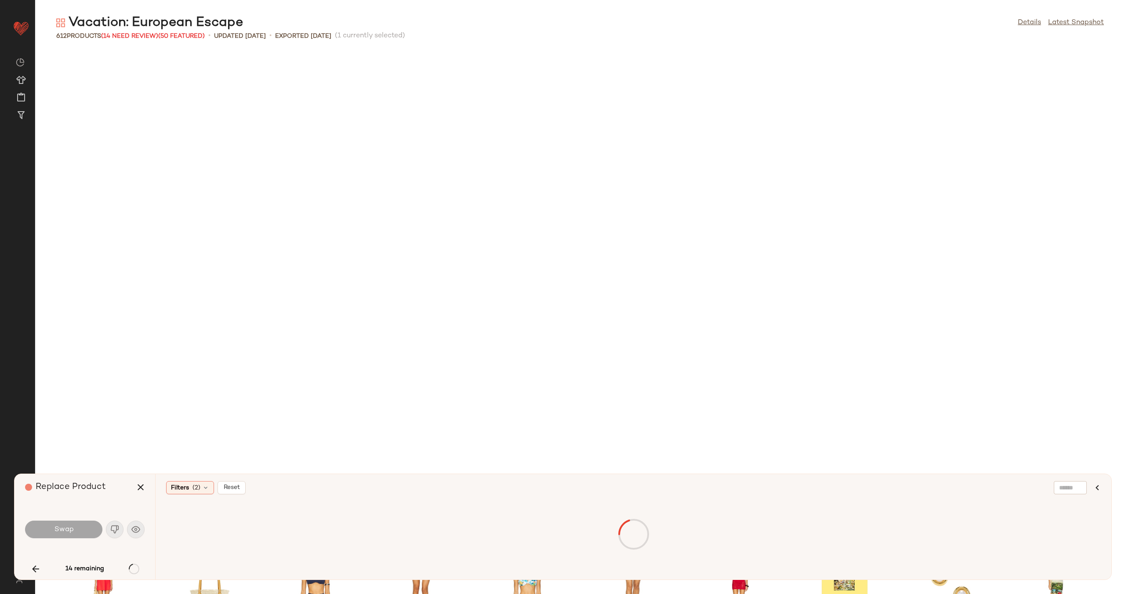
scroll to position [1931, 0]
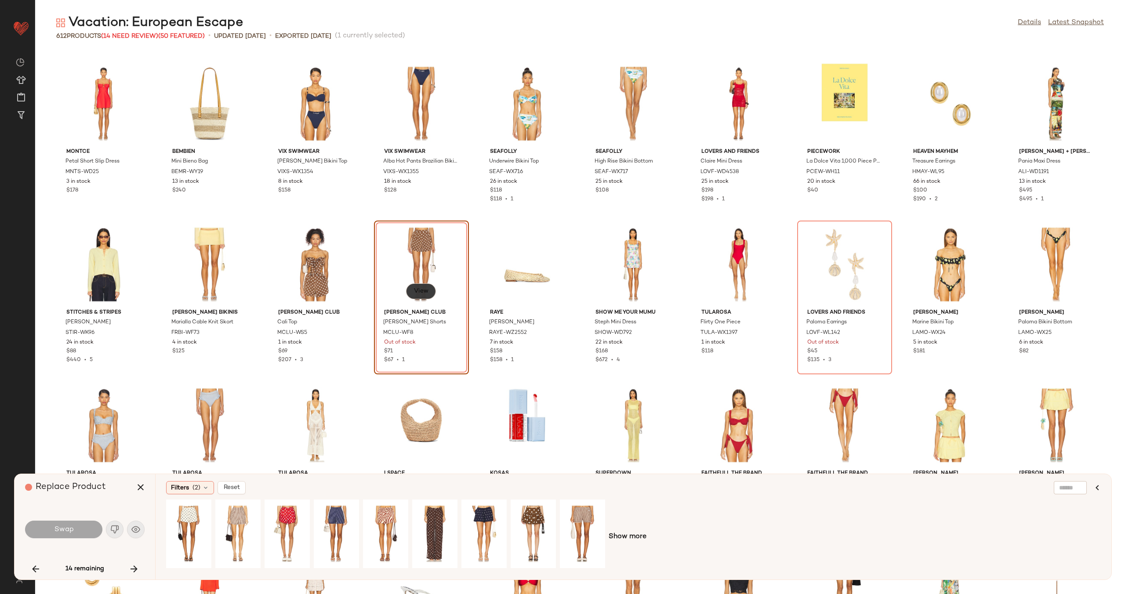
click at [423, 295] on span "View" at bounding box center [421, 291] width 15 height 7
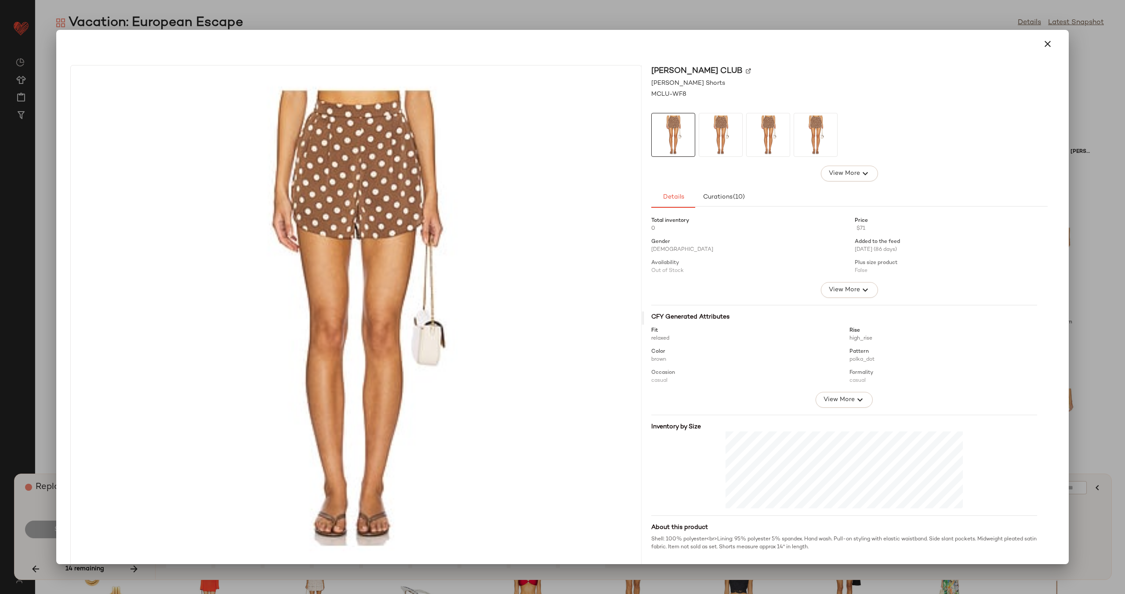
click at [746, 68] on img at bounding box center [748, 70] width 5 height 5
click at [1043, 46] on icon "button" at bounding box center [1048, 44] width 11 height 11
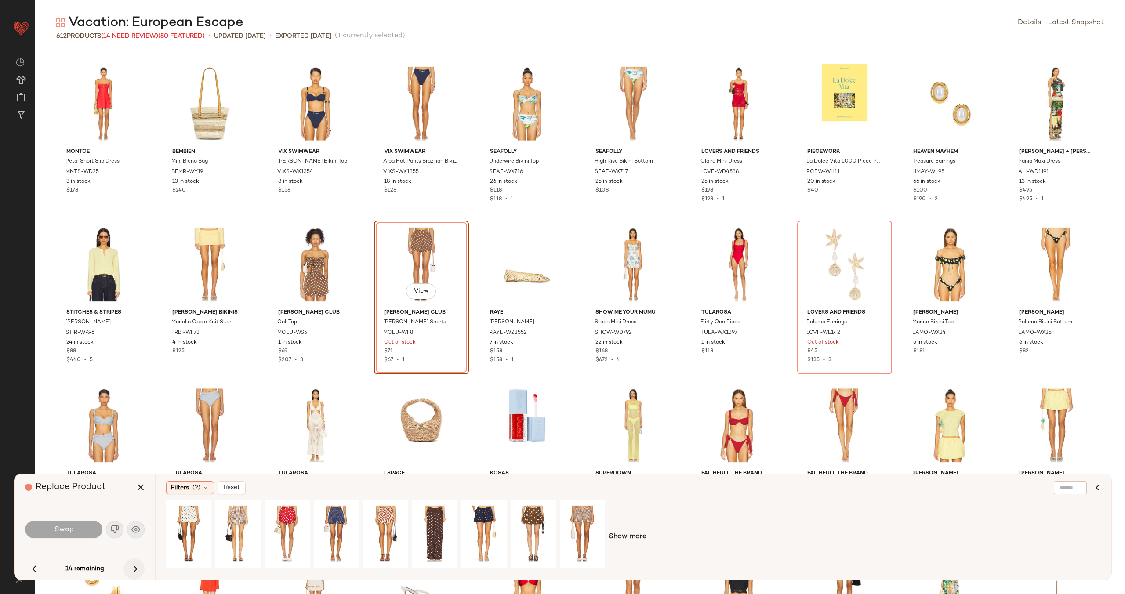
click at [135, 571] on icon "button" at bounding box center [134, 569] width 11 height 11
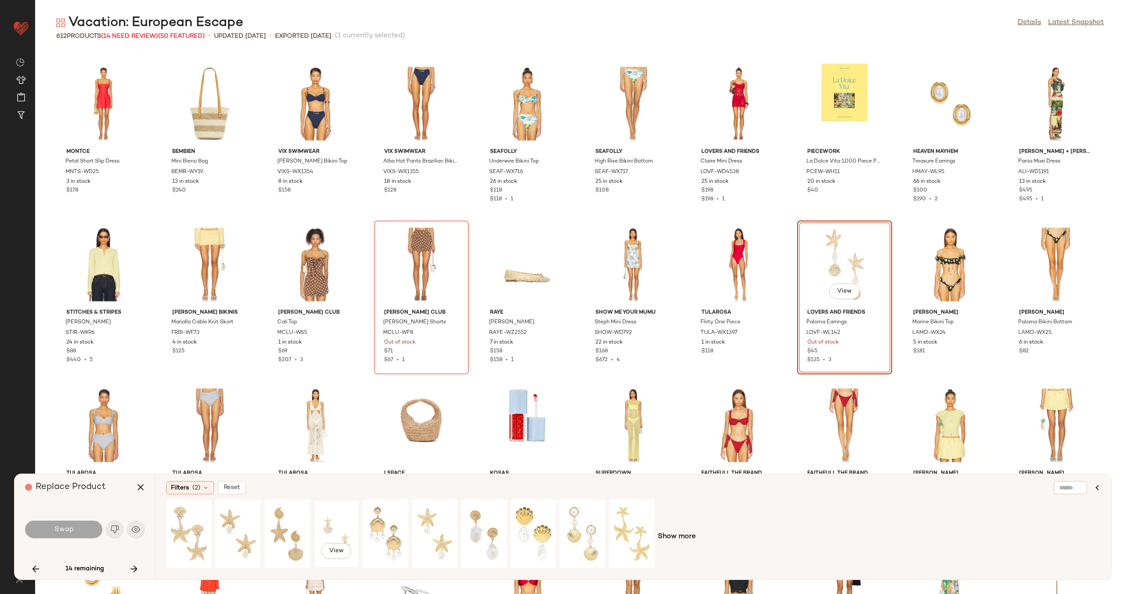
click at [331, 520] on div "View" at bounding box center [336, 534] width 39 height 62
click at [80, 529] on button "Swap" at bounding box center [63, 530] width 77 height 18
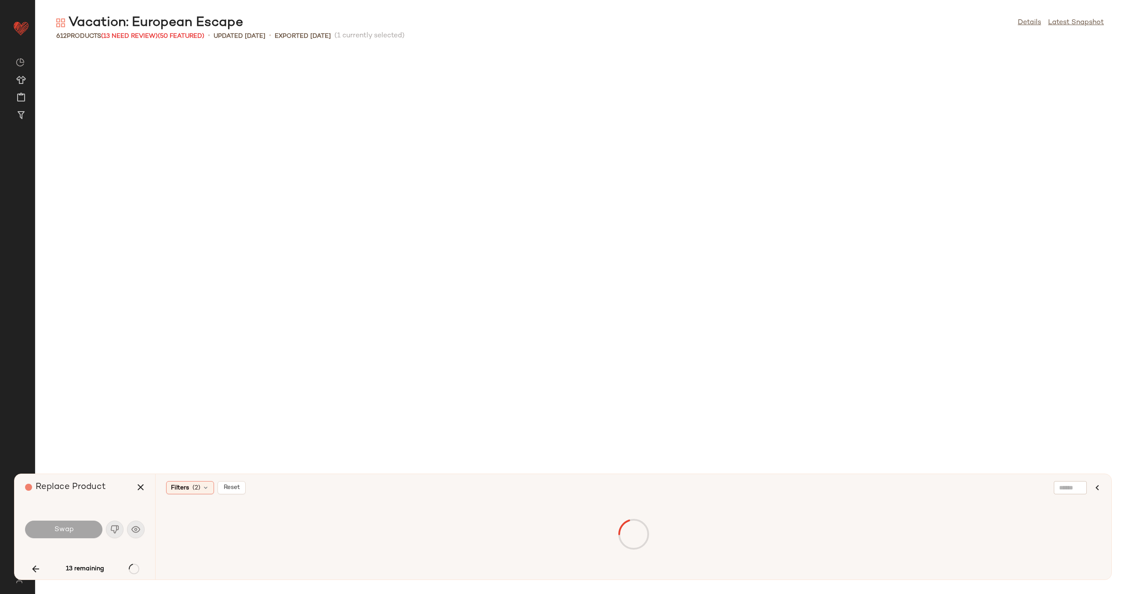
scroll to position [2896, 0]
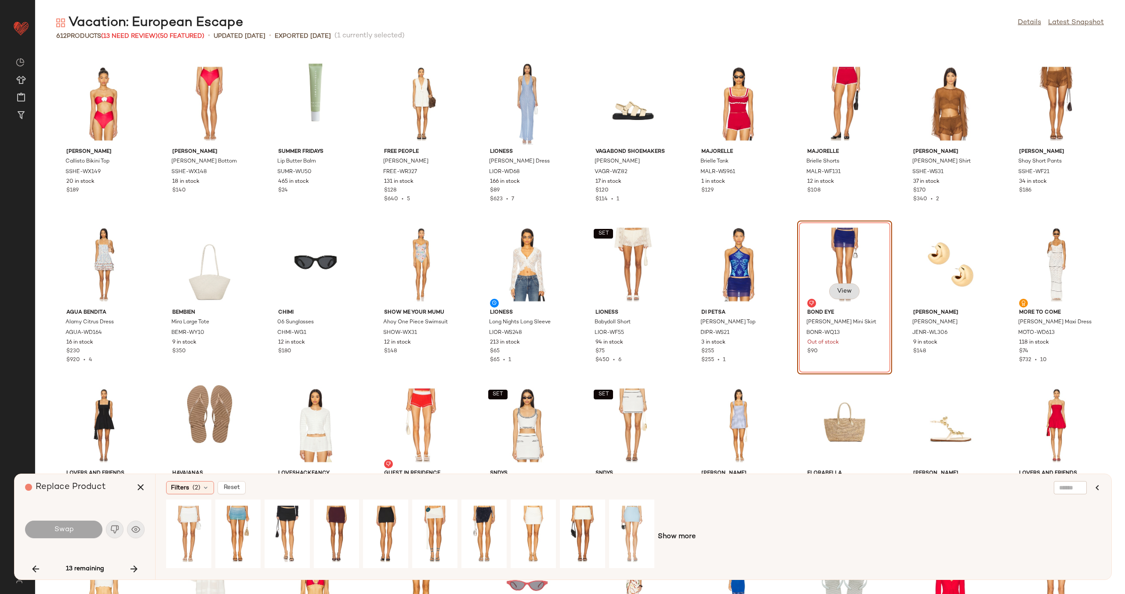
click at [843, 291] on span "View" at bounding box center [844, 291] width 15 height 7
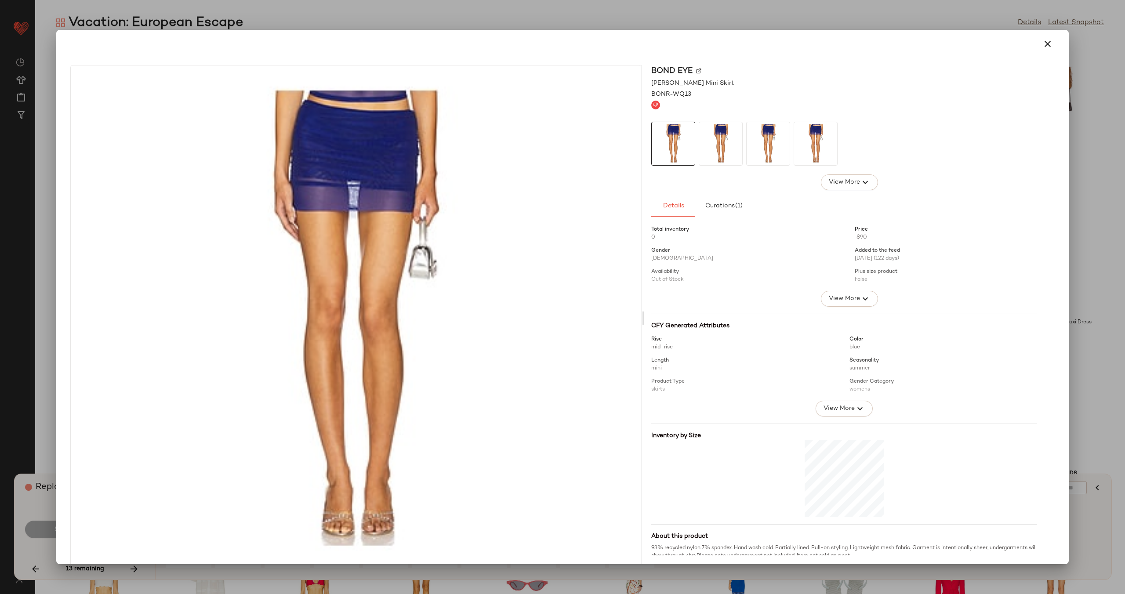
click at [696, 70] on img at bounding box center [698, 70] width 5 height 5
click at [1047, 44] on icon "button" at bounding box center [1048, 44] width 11 height 11
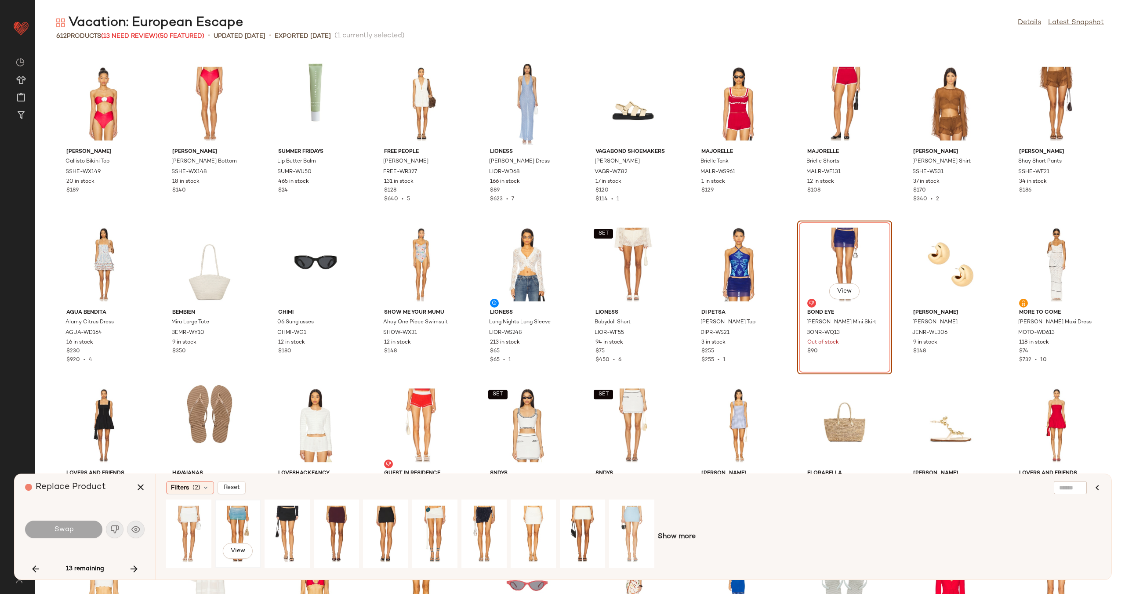
click at [236, 526] on div "View" at bounding box center [237, 534] width 39 height 62
click at [626, 519] on div "View" at bounding box center [631, 534] width 39 height 62
click at [433, 521] on div "View" at bounding box center [434, 534] width 39 height 62
click at [138, 568] on icon "button" at bounding box center [134, 569] width 11 height 11
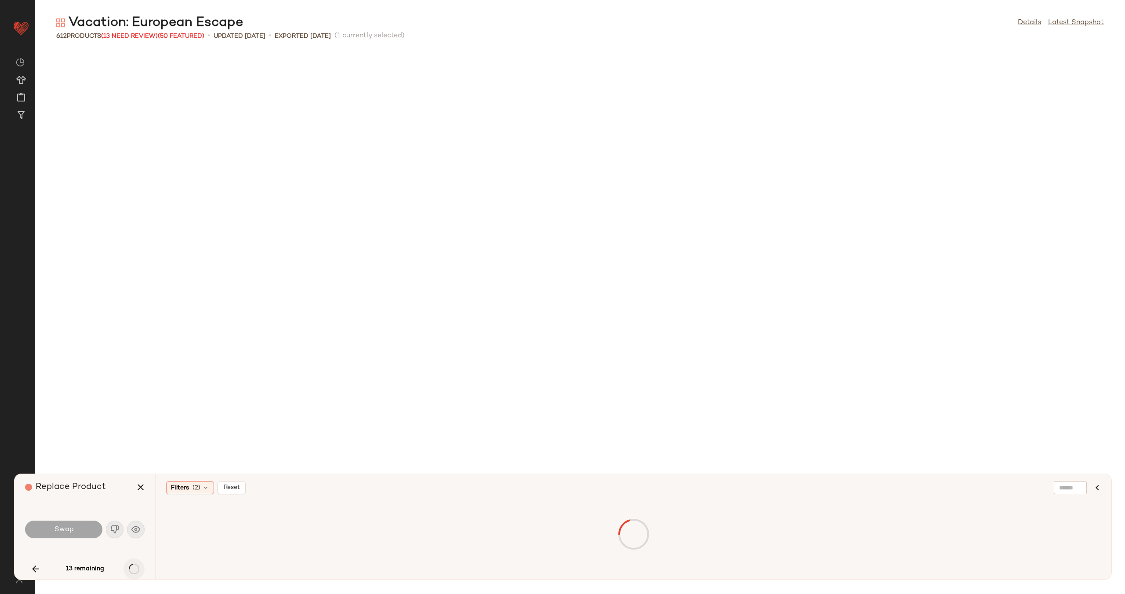
scroll to position [3540, 0]
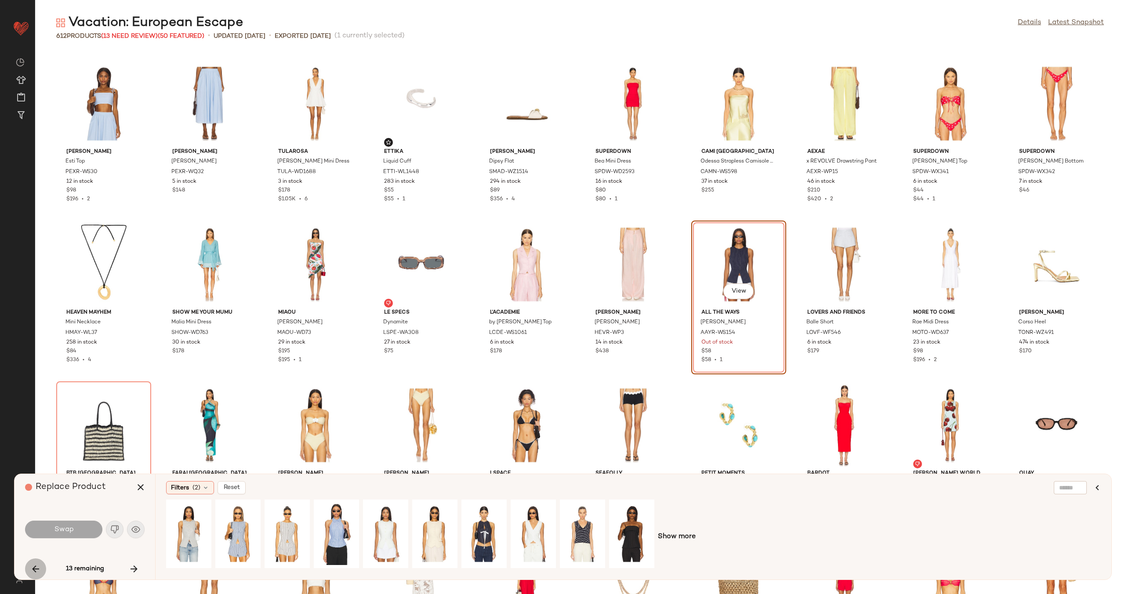
click at [41, 571] on button "button" at bounding box center [35, 569] width 21 height 21
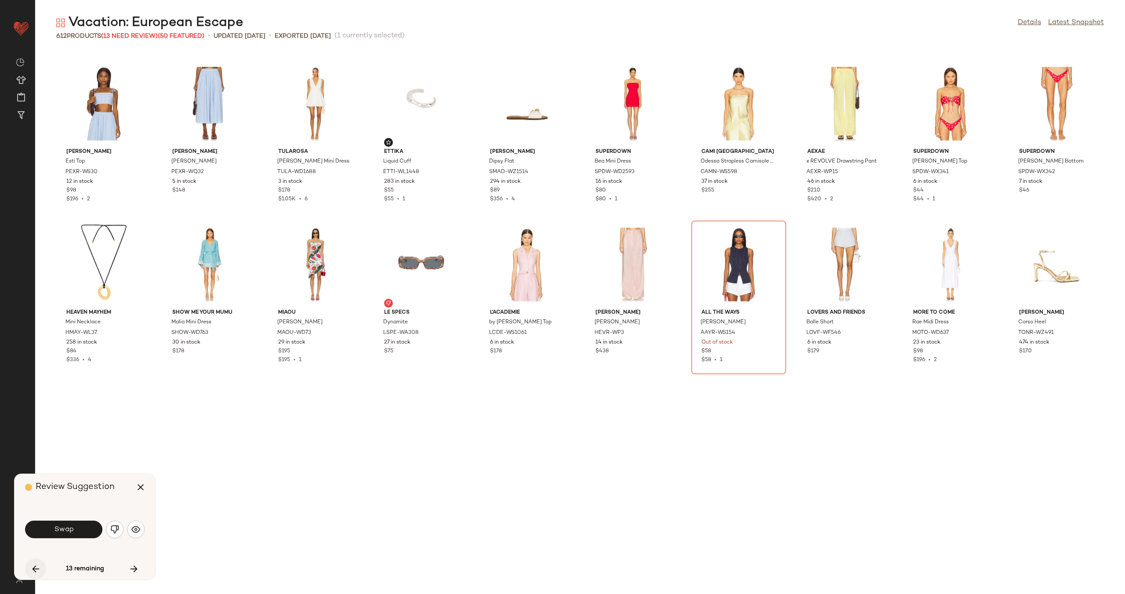
scroll to position [2896, 0]
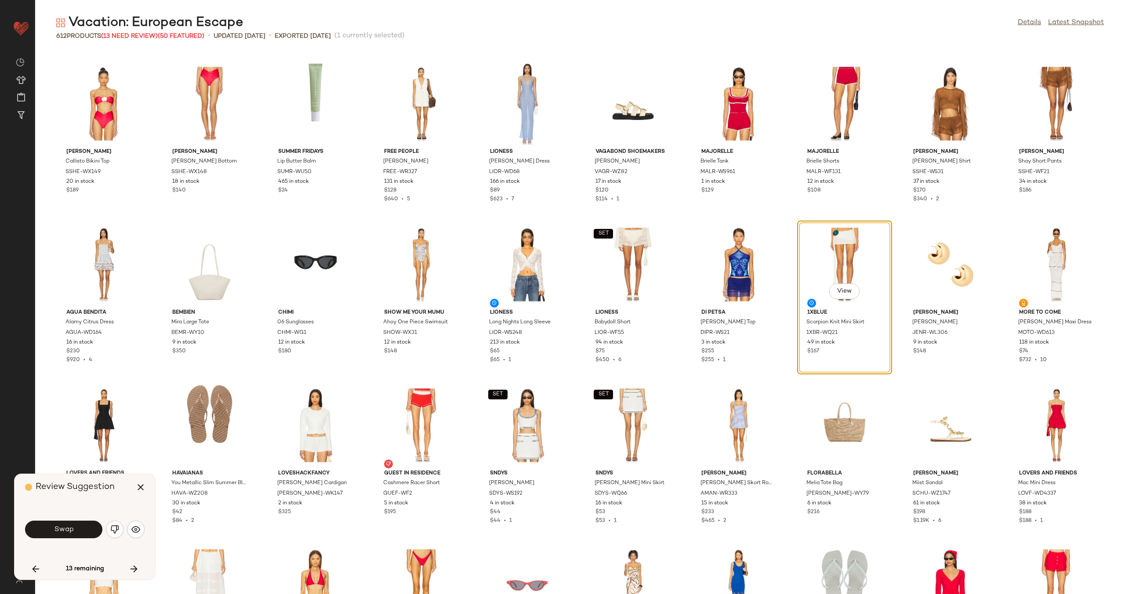
click at [822, 267] on div "View" at bounding box center [844, 265] width 89 height 82
click at [41, 571] on button "button" at bounding box center [35, 569] width 21 height 21
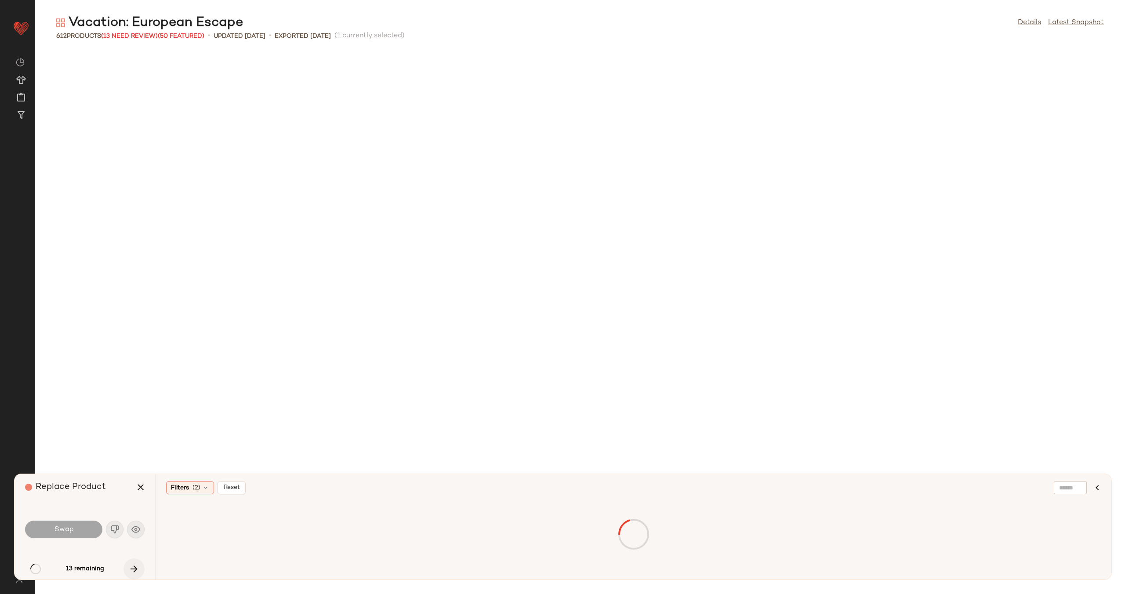
scroll to position [1931, 0]
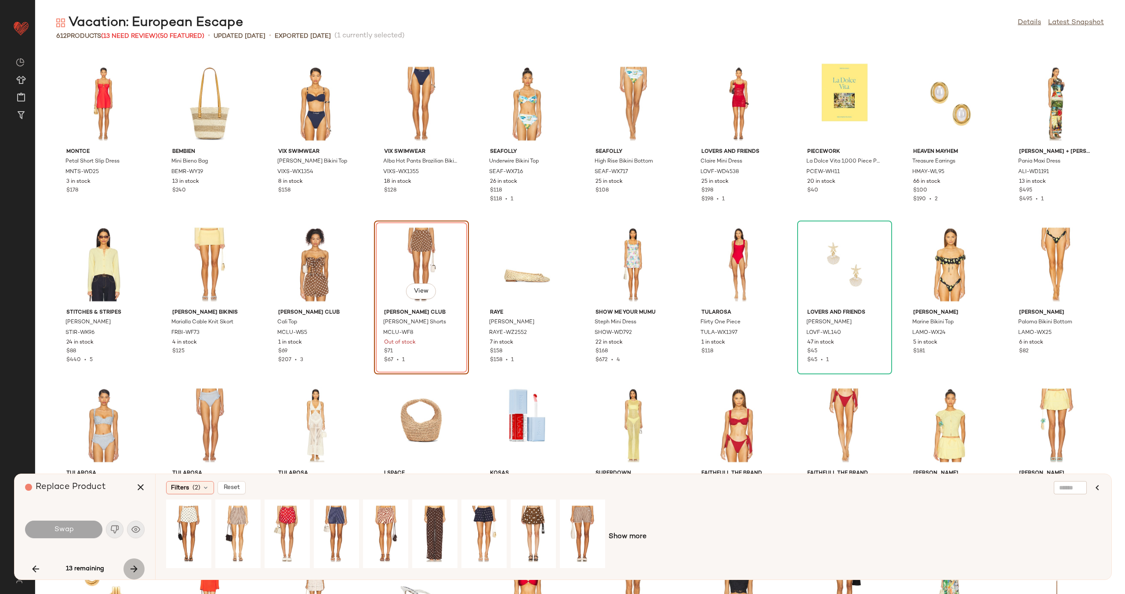
click at [134, 569] on icon "button" at bounding box center [134, 569] width 11 height 11
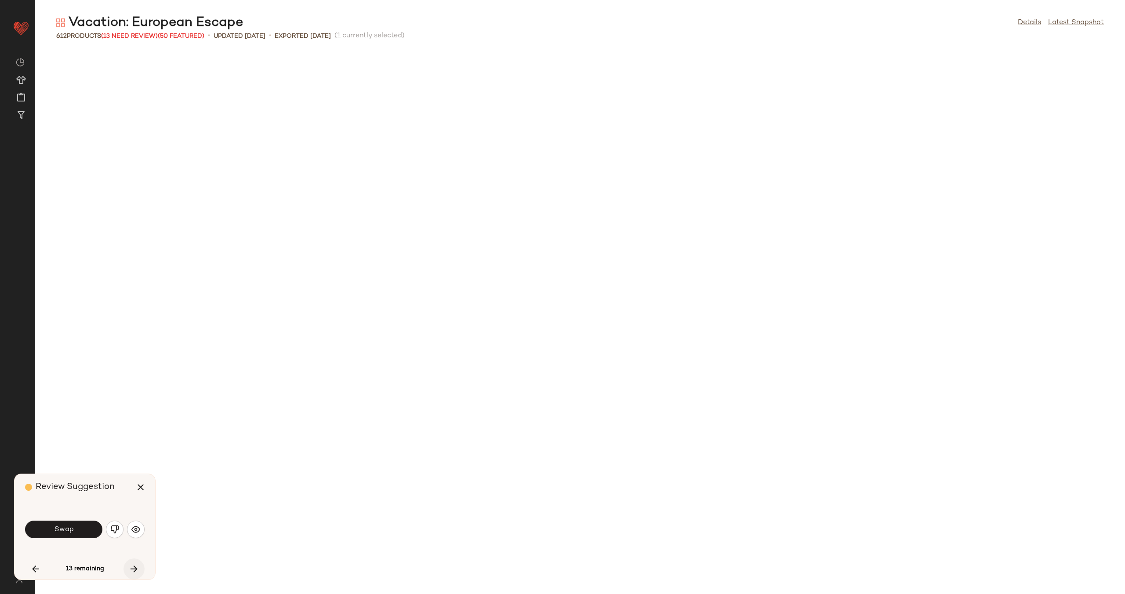
scroll to position [2896, 0]
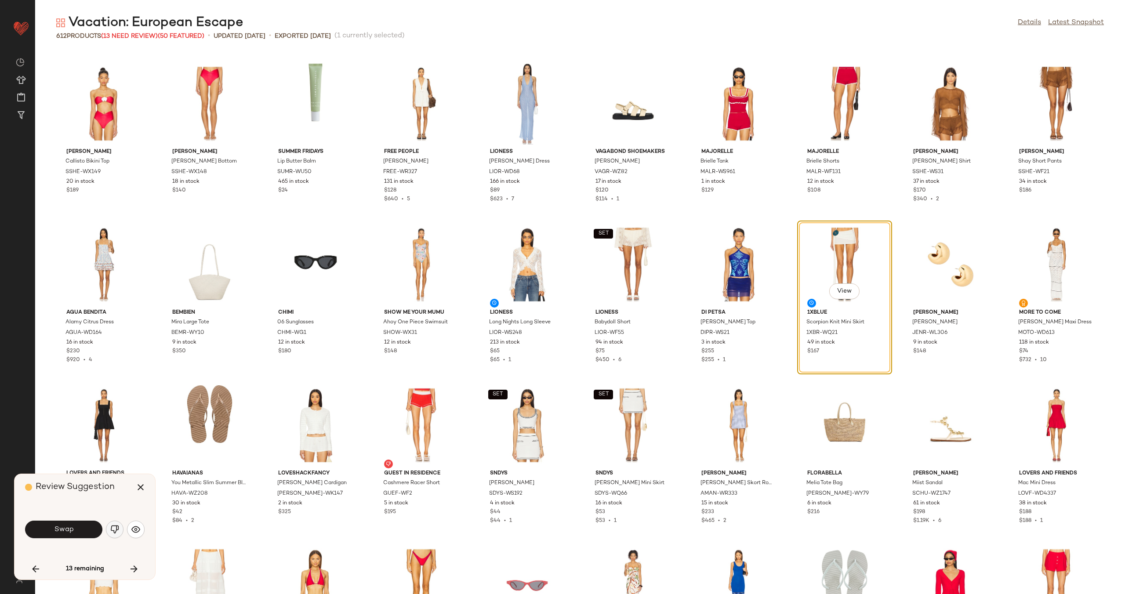
click at [118, 530] on img "button" at bounding box center [114, 529] width 9 height 9
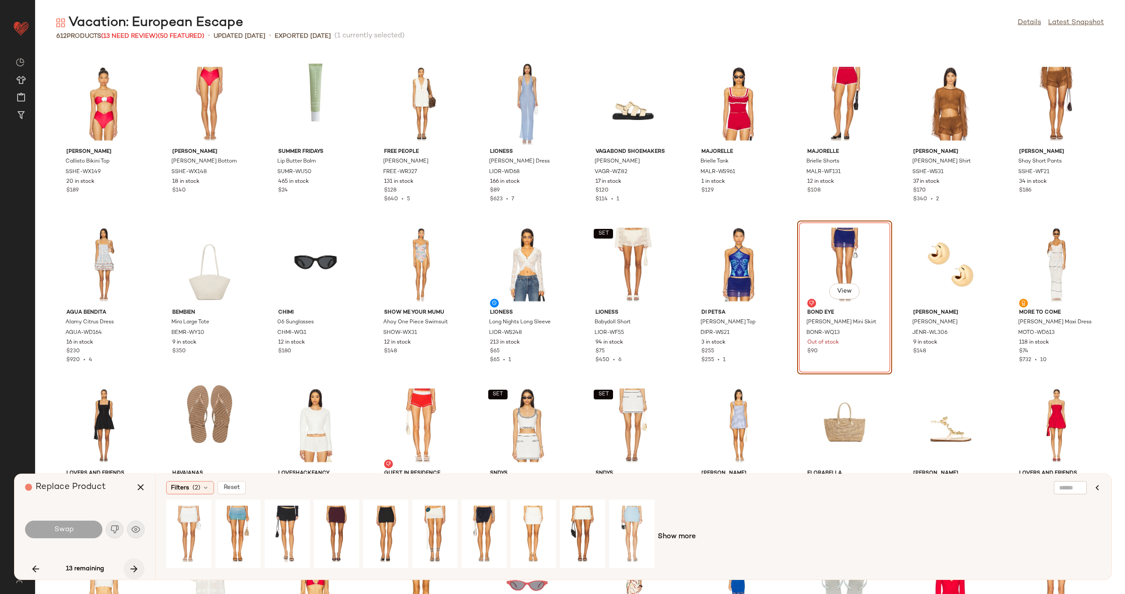
click at [132, 564] on icon "button" at bounding box center [134, 569] width 11 height 11
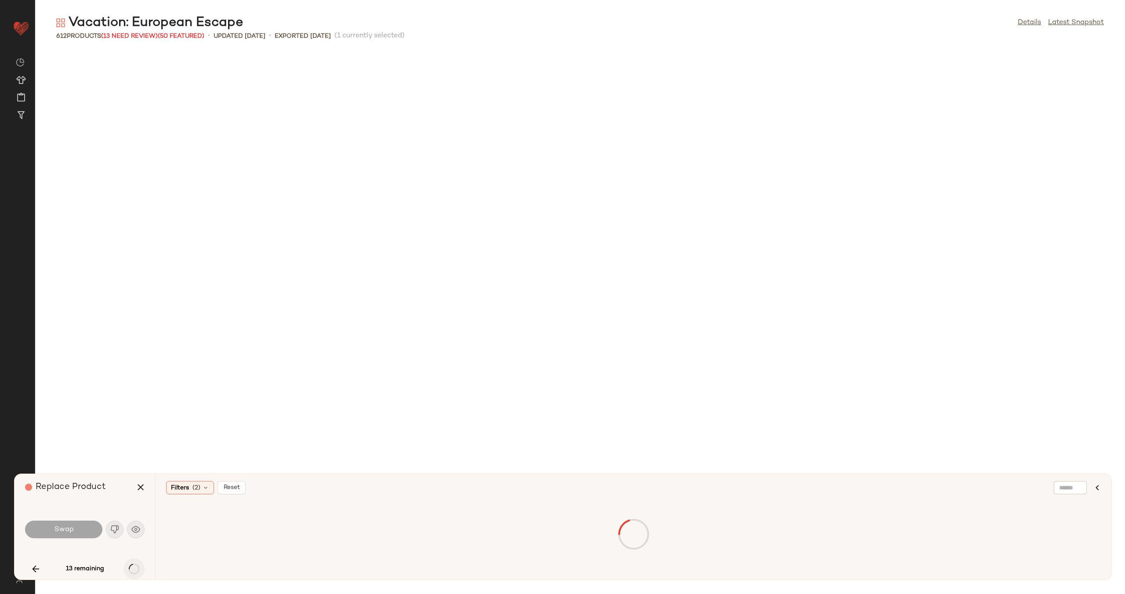
scroll to position [3540, 0]
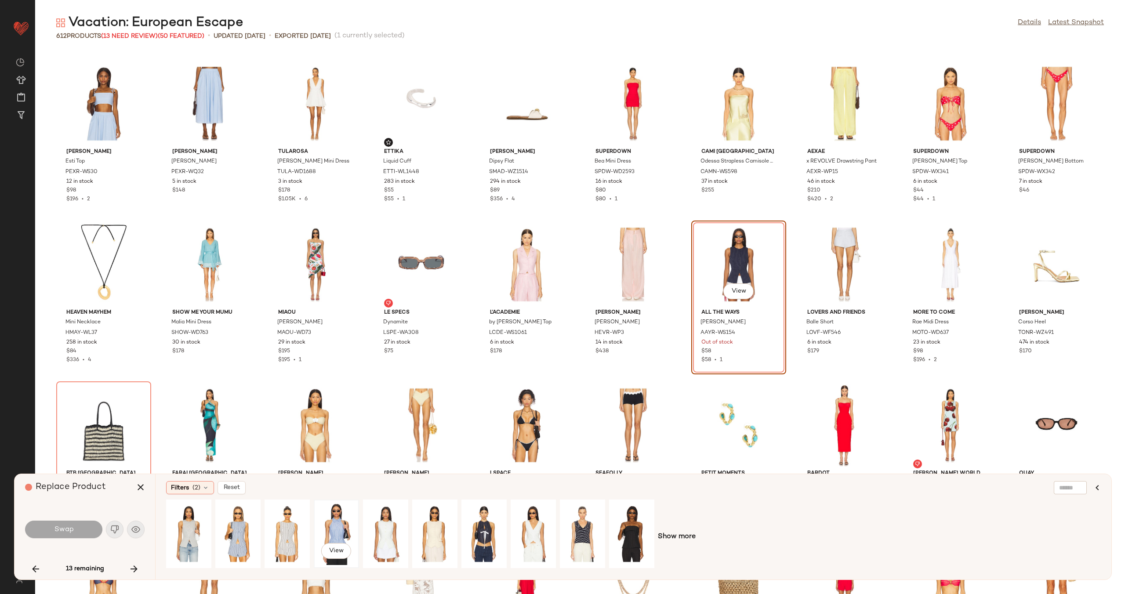
click at [336, 523] on div "View" at bounding box center [336, 534] width 39 height 62
click at [584, 528] on div "View" at bounding box center [582, 534] width 39 height 62
click at [196, 522] on div "View" at bounding box center [188, 534] width 39 height 62
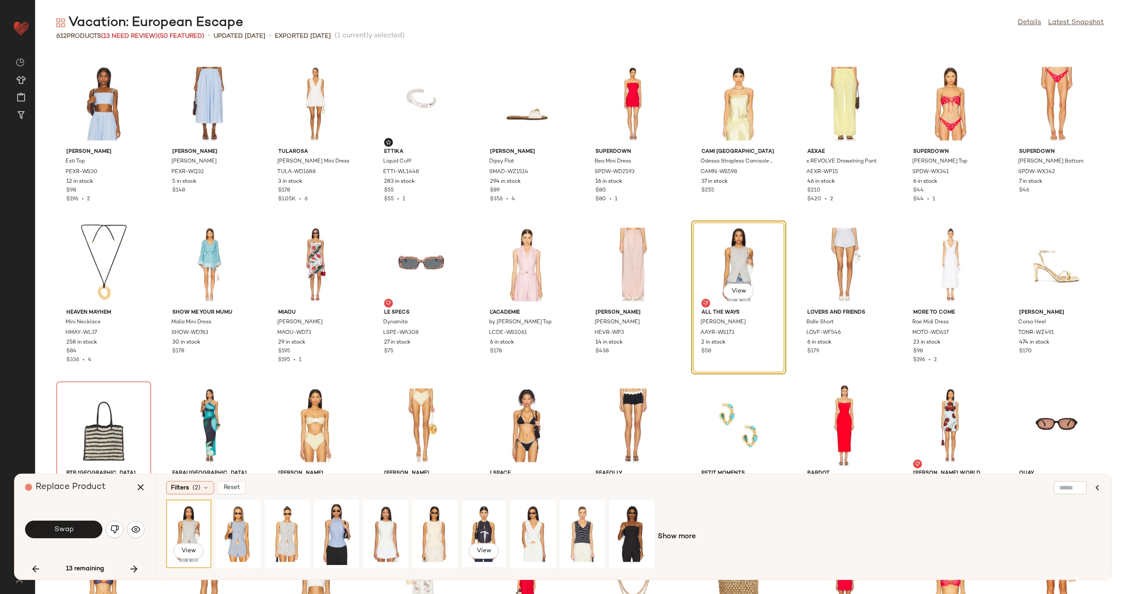
click at [472, 525] on div "View" at bounding box center [484, 534] width 39 height 62
click at [473, 549] on button "View" at bounding box center [484, 551] width 30 height 16
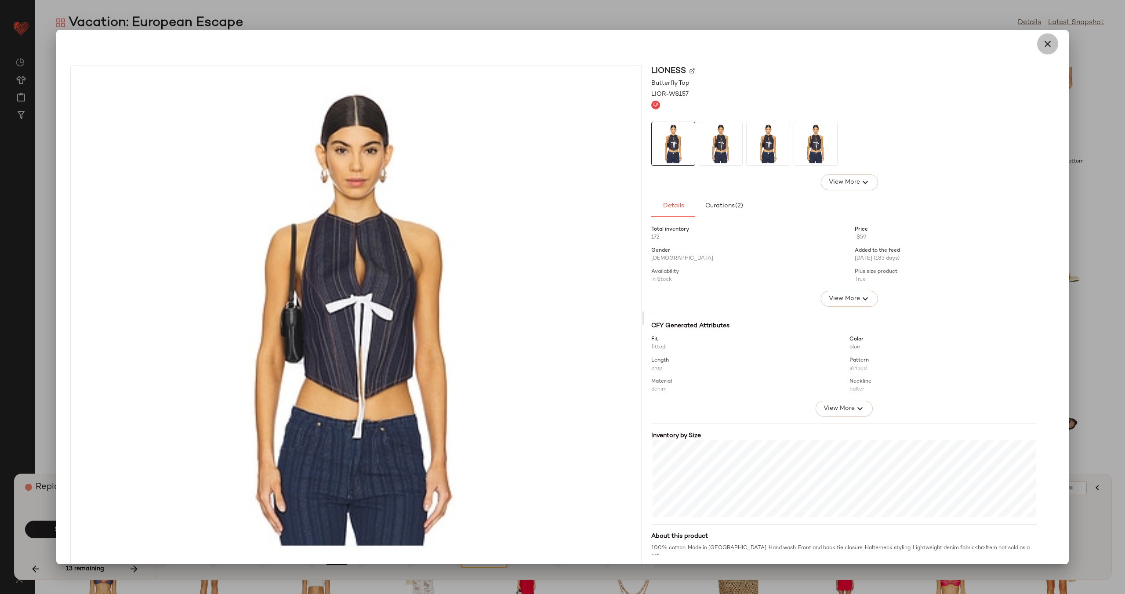
click at [1043, 44] on icon "button" at bounding box center [1048, 44] width 11 height 11
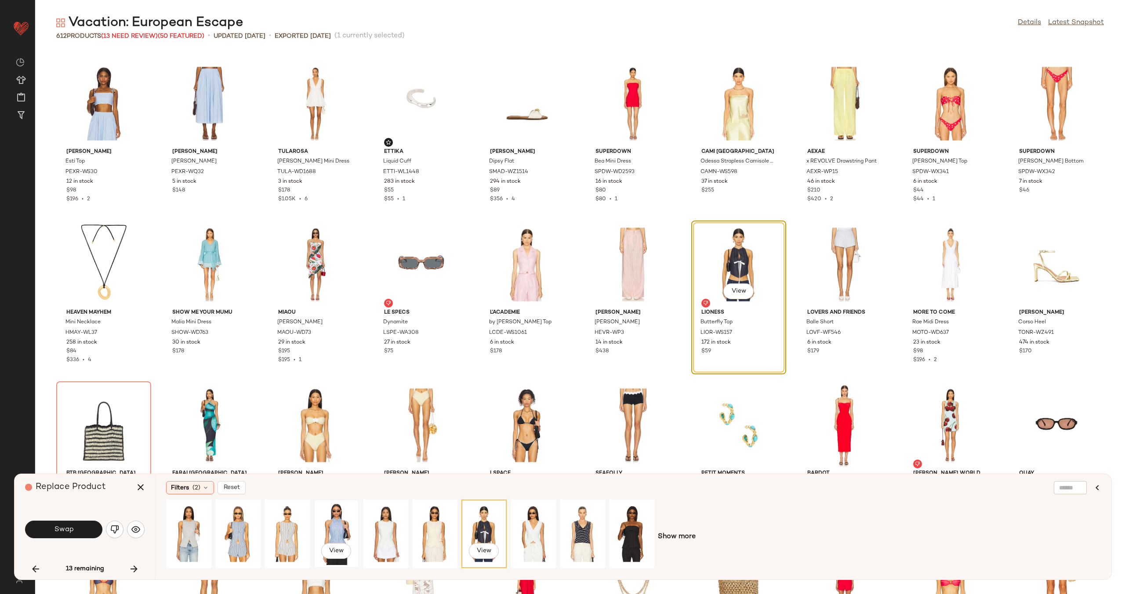
click at [343, 532] on div "View" at bounding box center [336, 534] width 39 height 62
click at [676, 532] on span "Show more" at bounding box center [677, 537] width 38 height 11
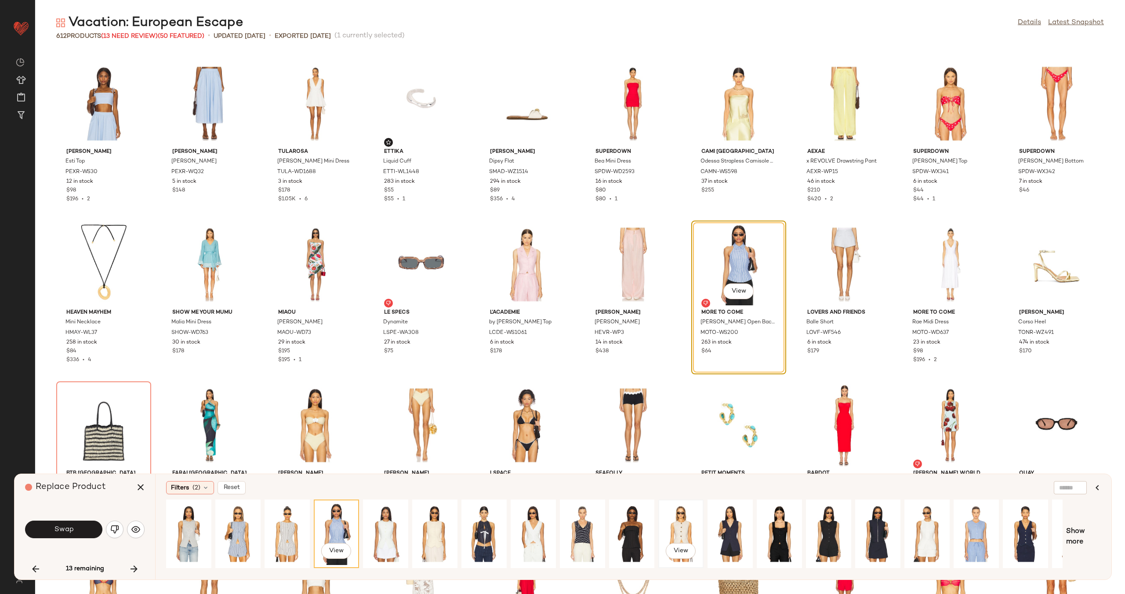
click at [673, 524] on div "View" at bounding box center [681, 534] width 39 height 62
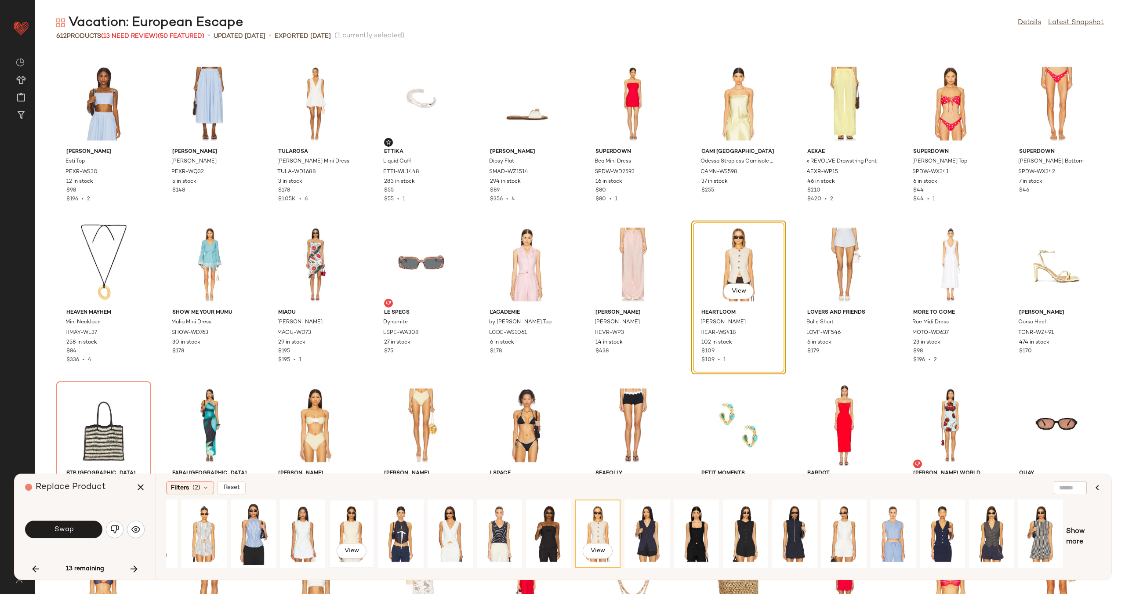
click at [342, 518] on div "View" at bounding box center [351, 534] width 39 height 62
click at [309, 526] on div "View" at bounding box center [302, 534] width 39 height 62
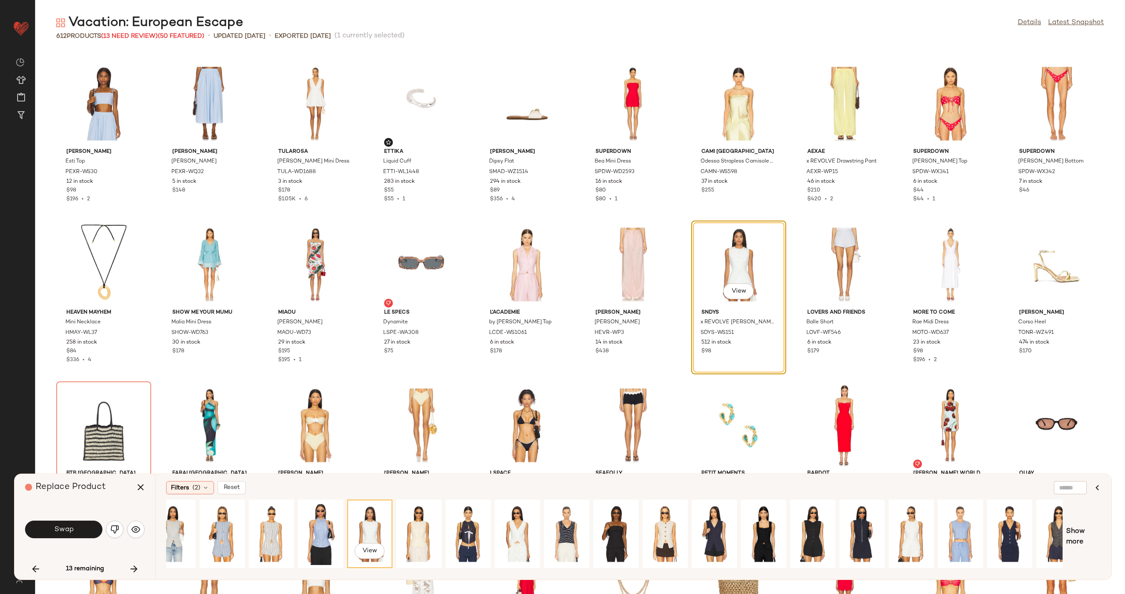
scroll to position [0, 0]
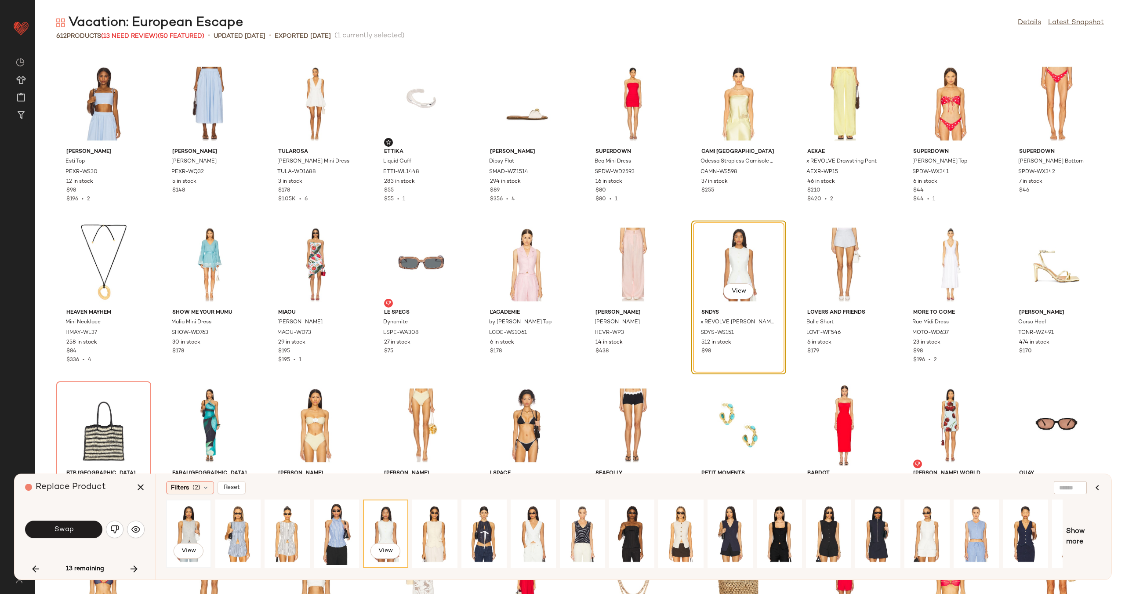
click at [190, 523] on div "View" at bounding box center [188, 534] width 39 height 62
click at [239, 531] on div "View" at bounding box center [237, 534] width 39 height 62
click at [338, 527] on div "View" at bounding box center [336, 534] width 39 height 62
click at [79, 533] on button "Swap" at bounding box center [63, 530] width 77 height 18
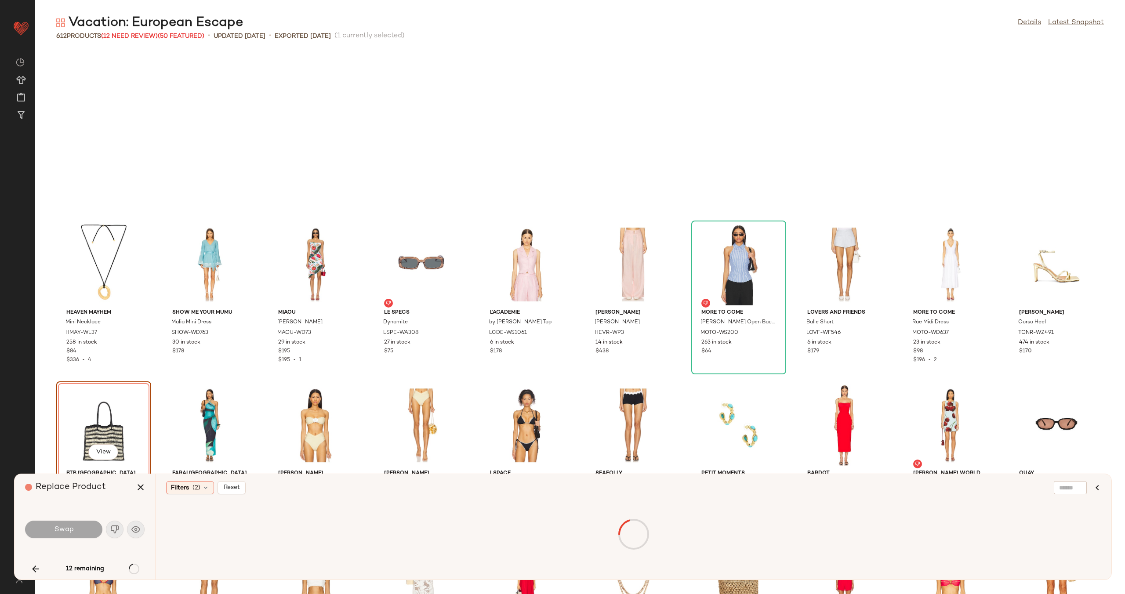
scroll to position [3700, 0]
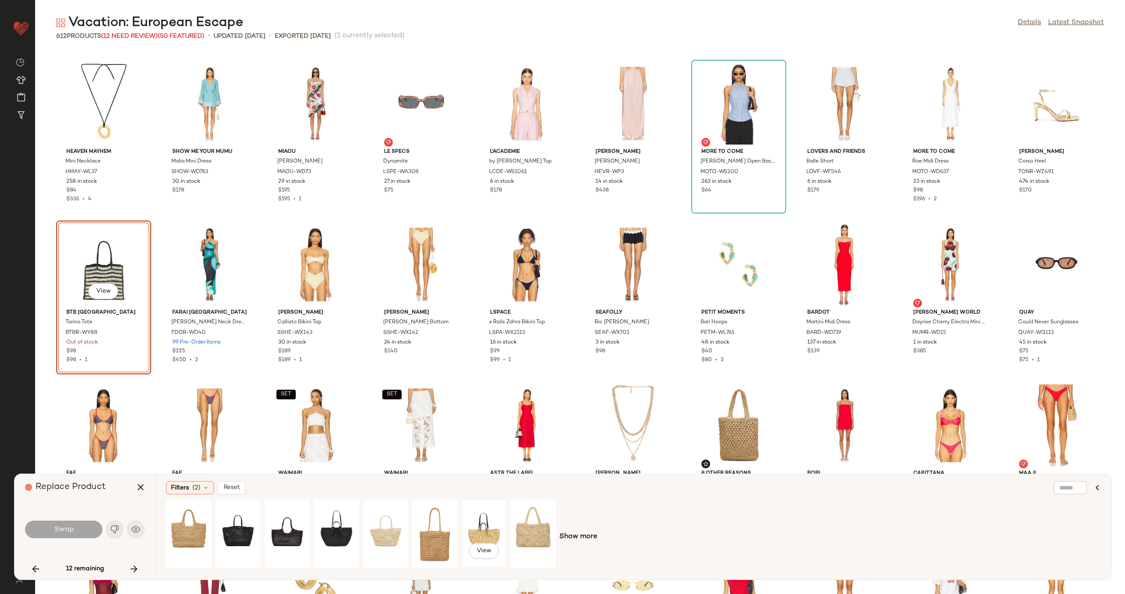
click at [476, 528] on div "View" at bounding box center [484, 534] width 39 height 62
click at [534, 528] on div at bounding box center [533, 534] width 39 height 62
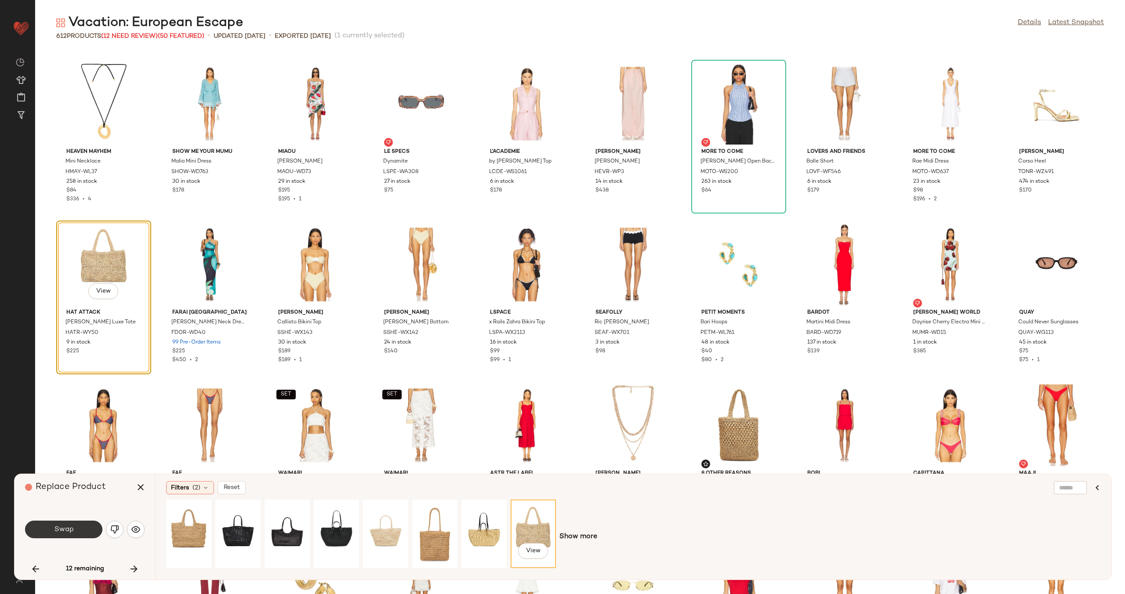
click at [80, 525] on button "Swap" at bounding box center [63, 530] width 77 height 18
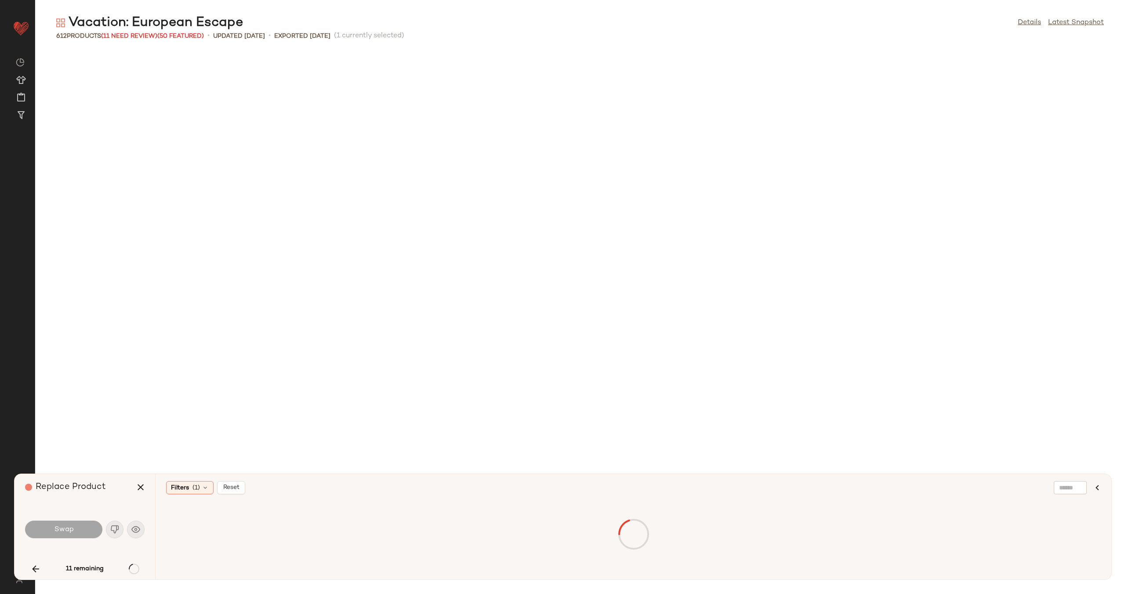
scroll to position [6275, 0]
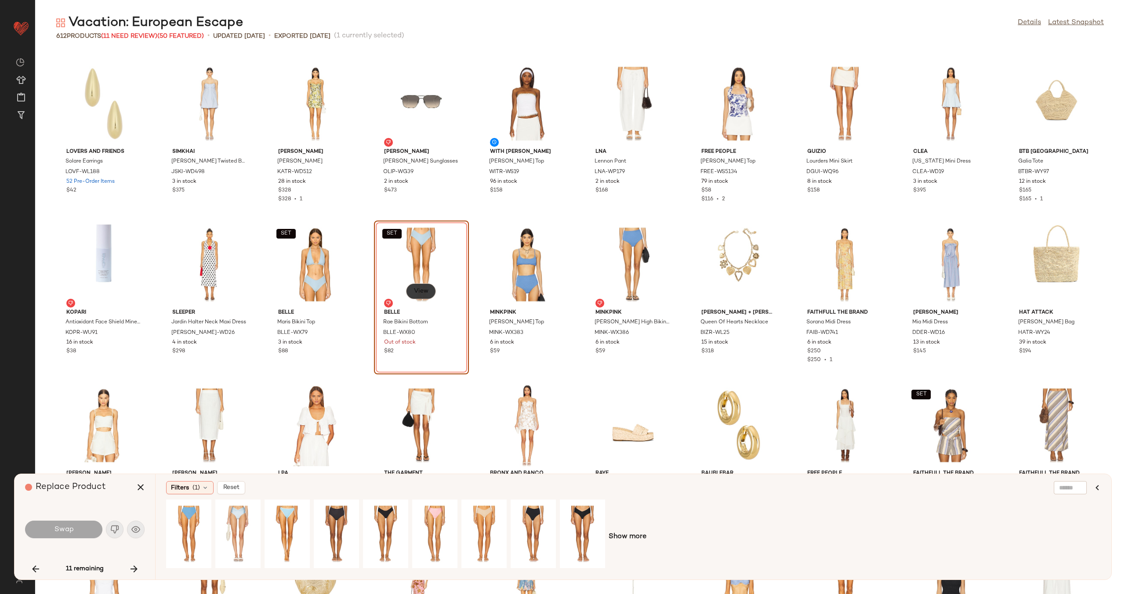
click at [422, 289] on span "View" at bounding box center [421, 291] width 15 height 7
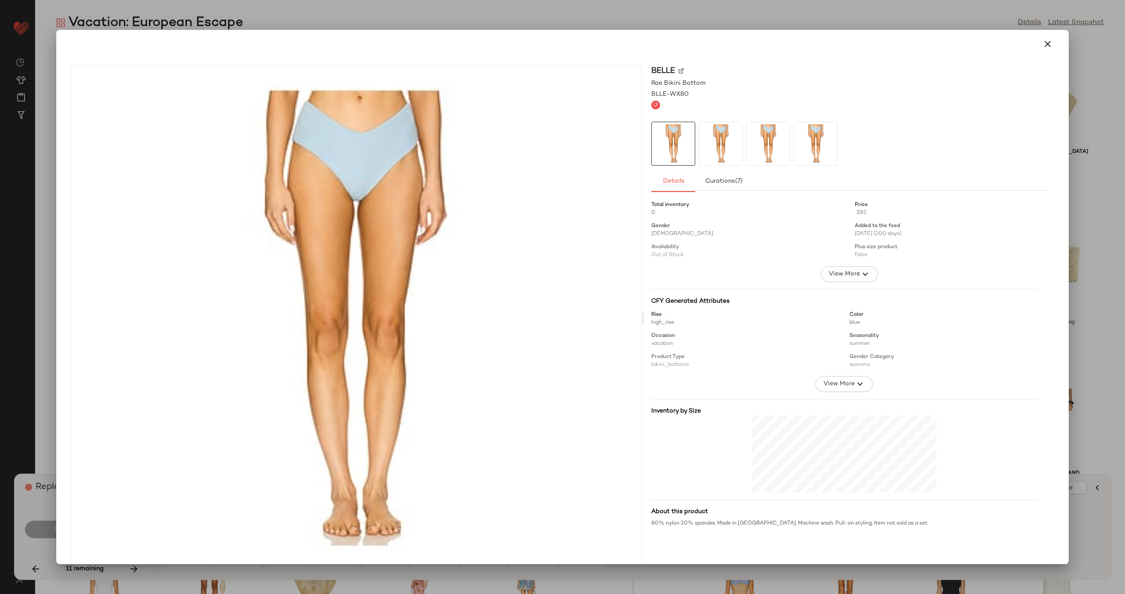
click at [679, 70] on img at bounding box center [681, 70] width 5 height 5
click at [1043, 44] on icon "button" at bounding box center [1048, 44] width 11 height 11
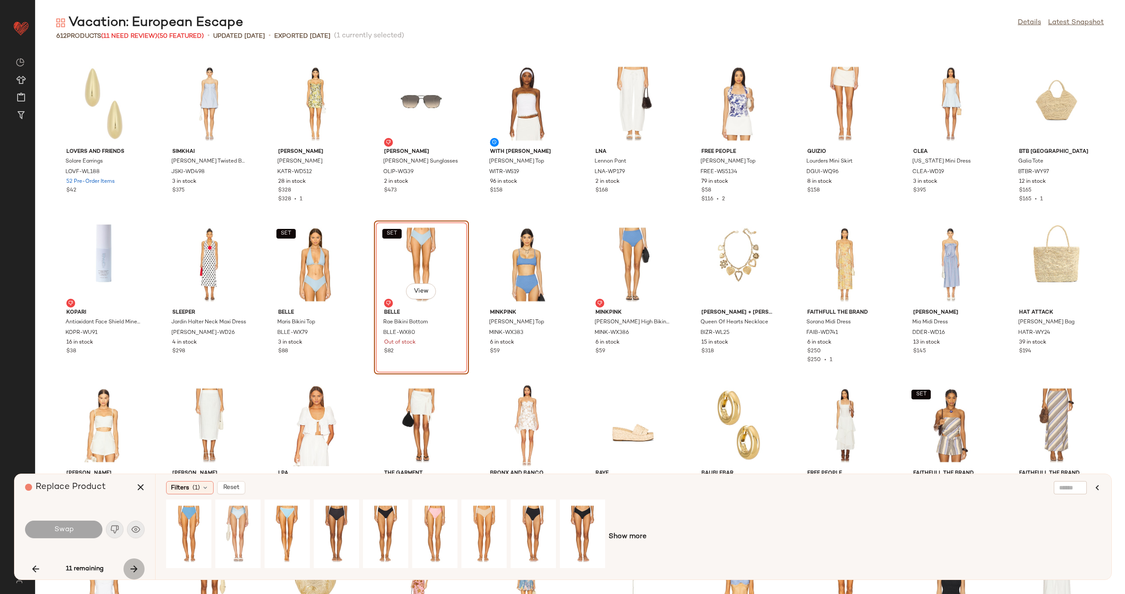
click at [137, 568] on icon "button" at bounding box center [134, 569] width 11 height 11
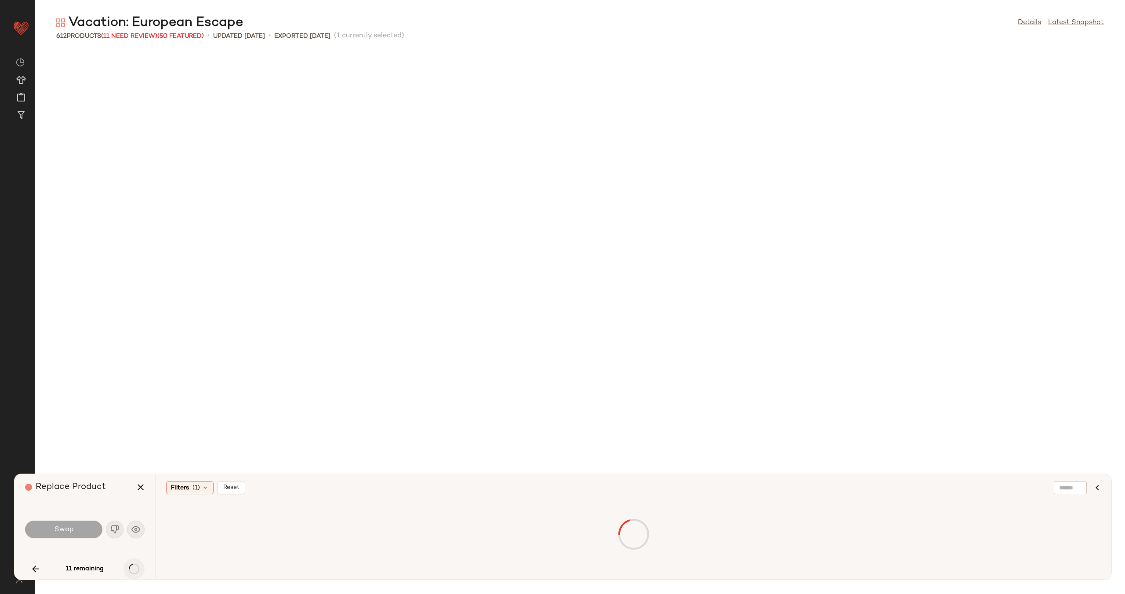
scroll to position [7562, 0]
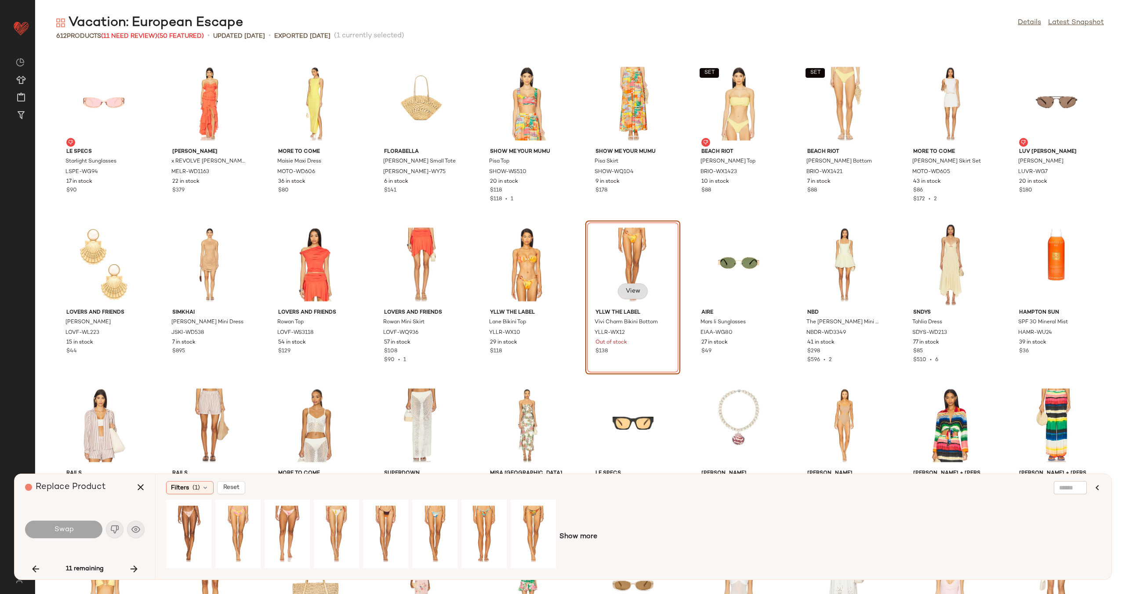
click at [632, 287] on button "View" at bounding box center [633, 292] width 30 height 16
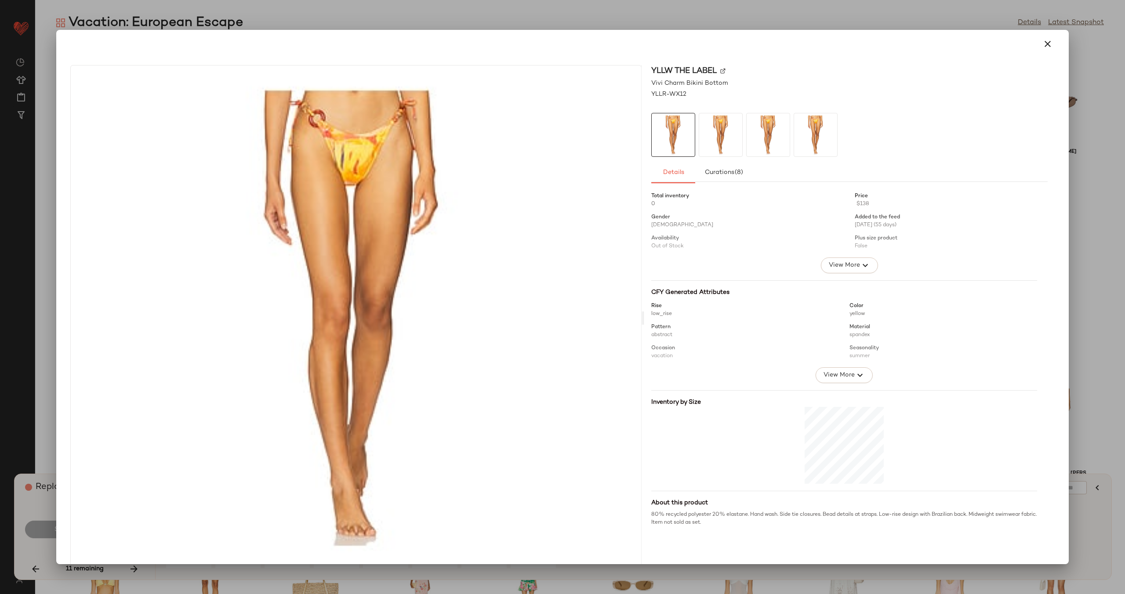
click at [720, 71] on img at bounding box center [722, 70] width 5 height 5
click at [1043, 43] on icon "button" at bounding box center [1048, 44] width 11 height 11
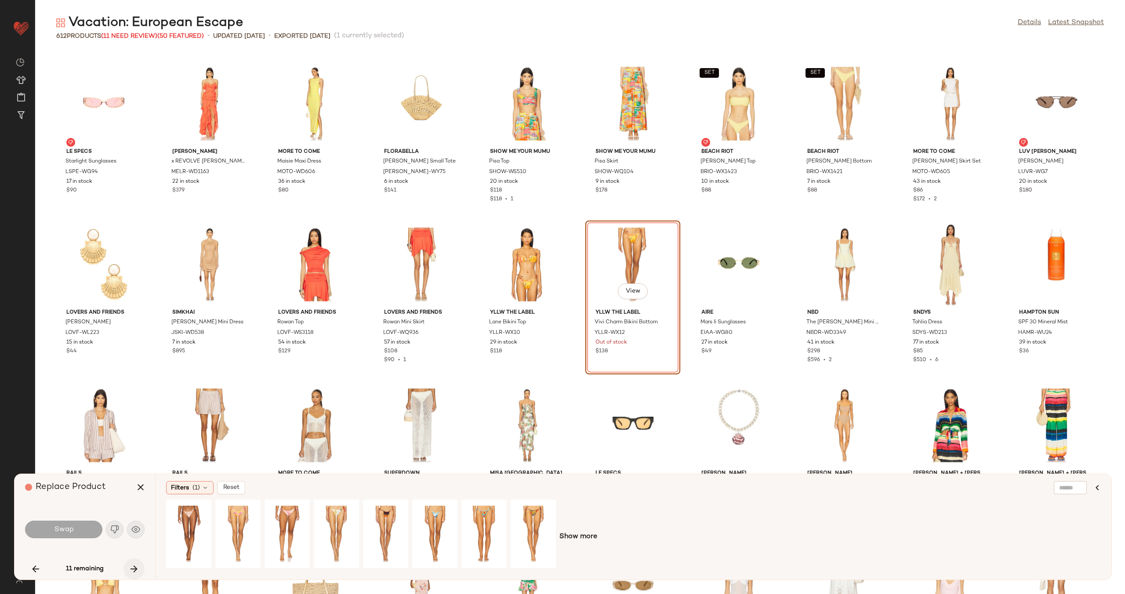
click at [132, 564] on icon "button" at bounding box center [134, 569] width 11 height 11
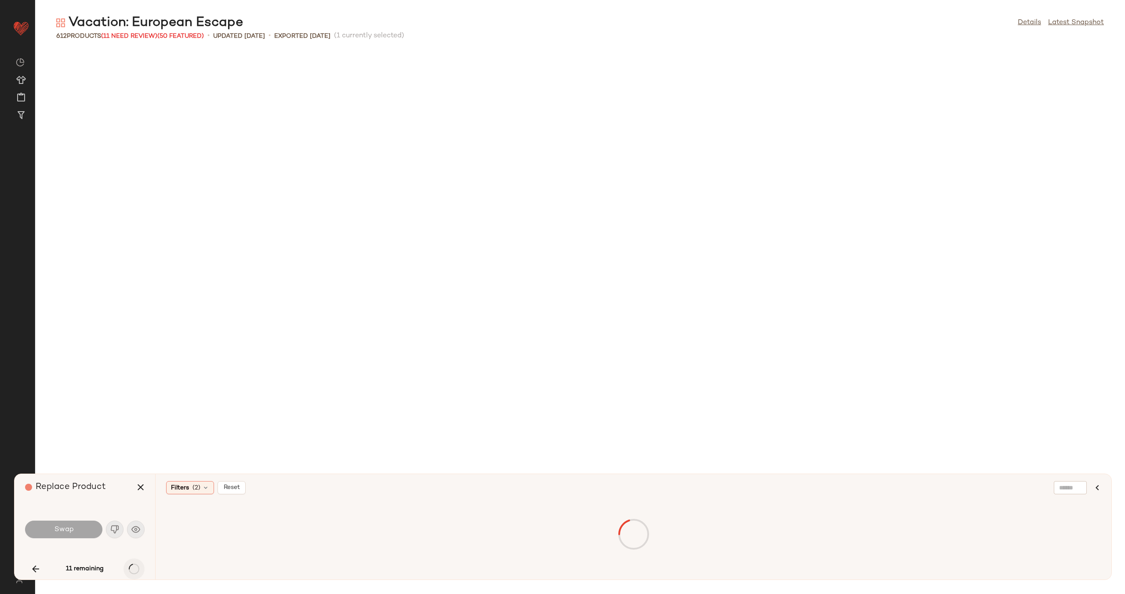
scroll to position [8205, 0]
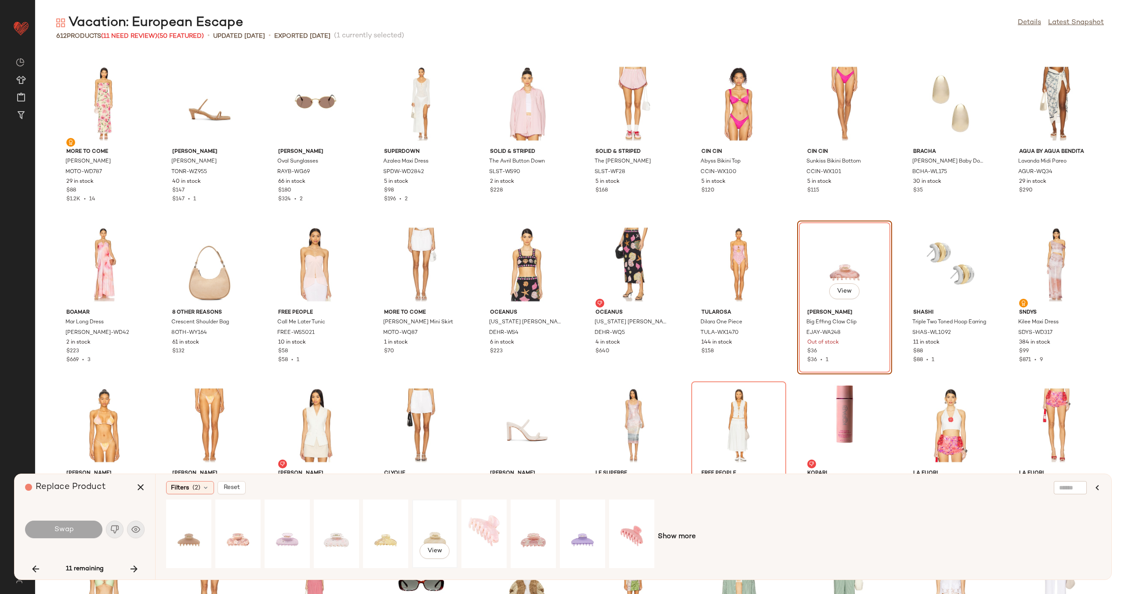
click at [440, 528] on div "View" at bounding box center [434, 534] width 39 height 62
click at [340, 533] on div "View" at bounding box center [336, 534] width 39 height 62
click at [227, 529] on div "View" at bounding box center [237, 534] width 39 height 62
click at [198, 529] on div "View" at bounding box center [188, 534] width 39 height 62
click at [231, 528] on div "View" at bounding box center [237, 534] width 39 height 62
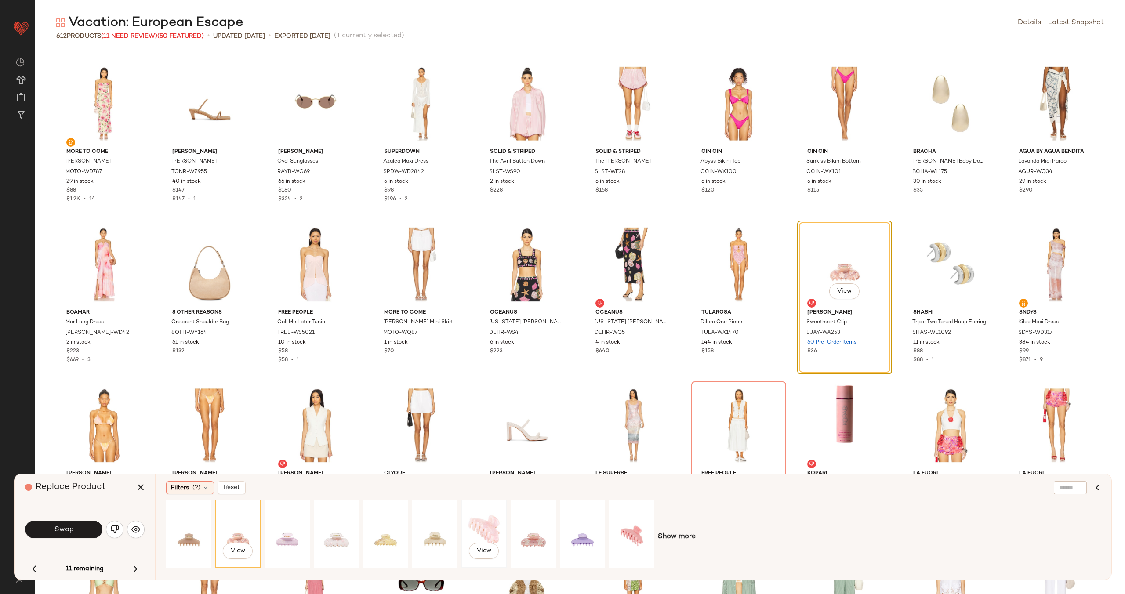
click at [479, 526] on div "View" at bounding box center [484, 534] width 39 height 62
click at [78, 531] on button "Swap" at bounding box center [63, 530] width 77 height 18
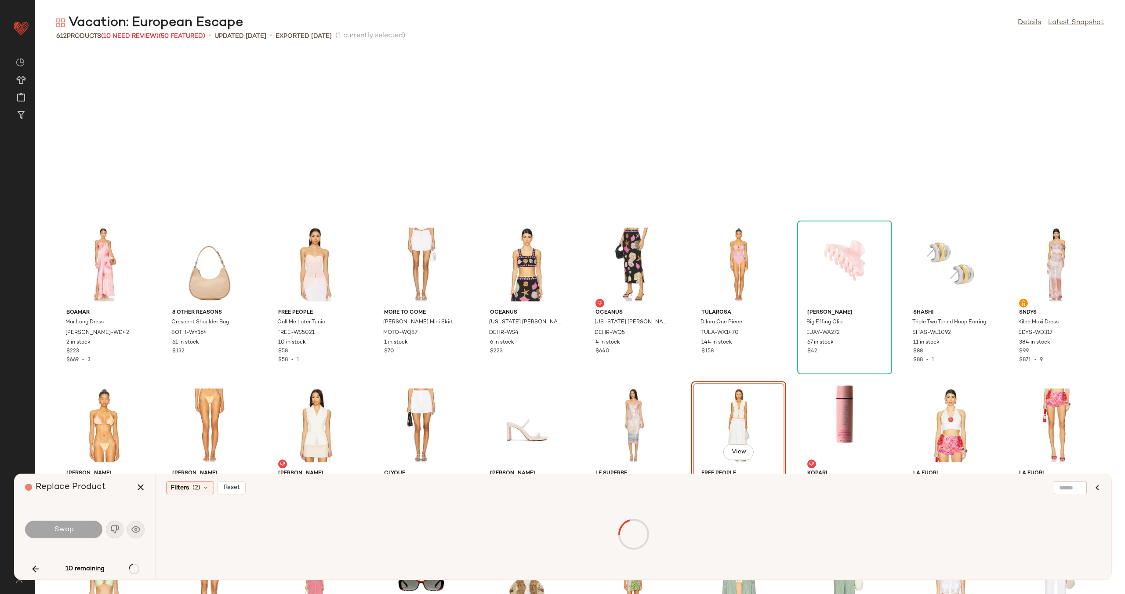
scroll to position [8366, 0]
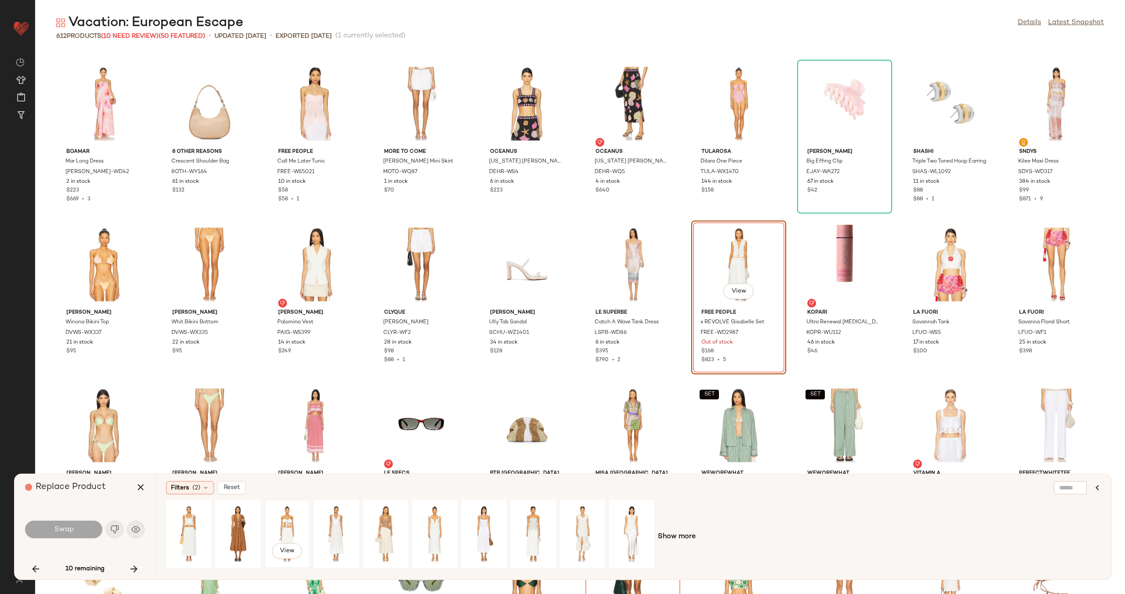
click at [275, 523] on div "View" at bounding box center [287, 534] width 39 height 62
click at [77, 528] on button "Swap" at bounding box center [63, 530] width 77 height 18
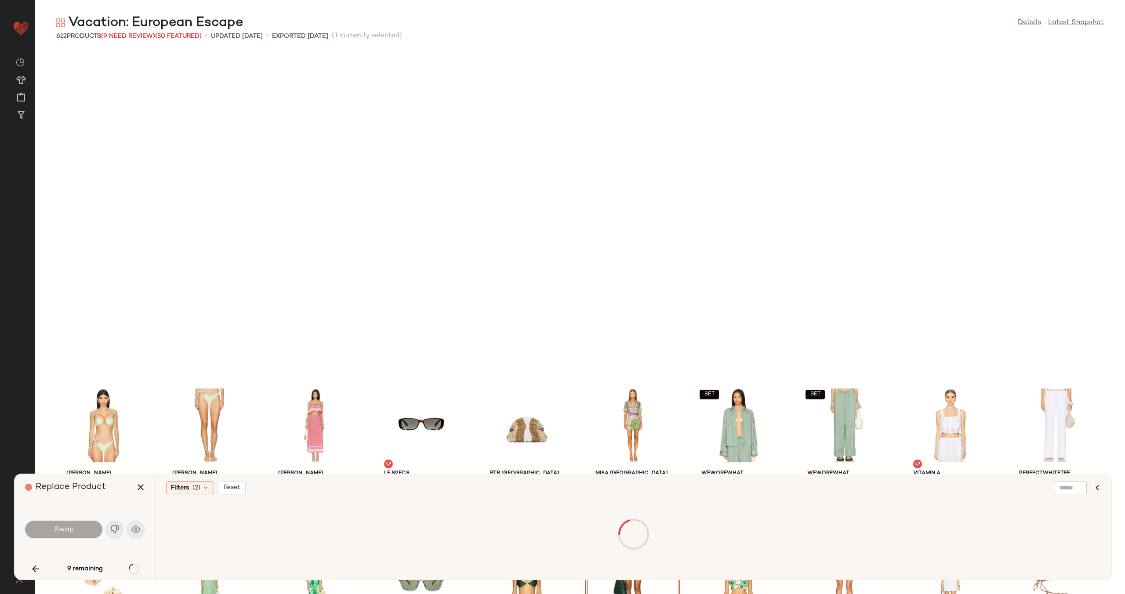
scroll to position [8688, 0]
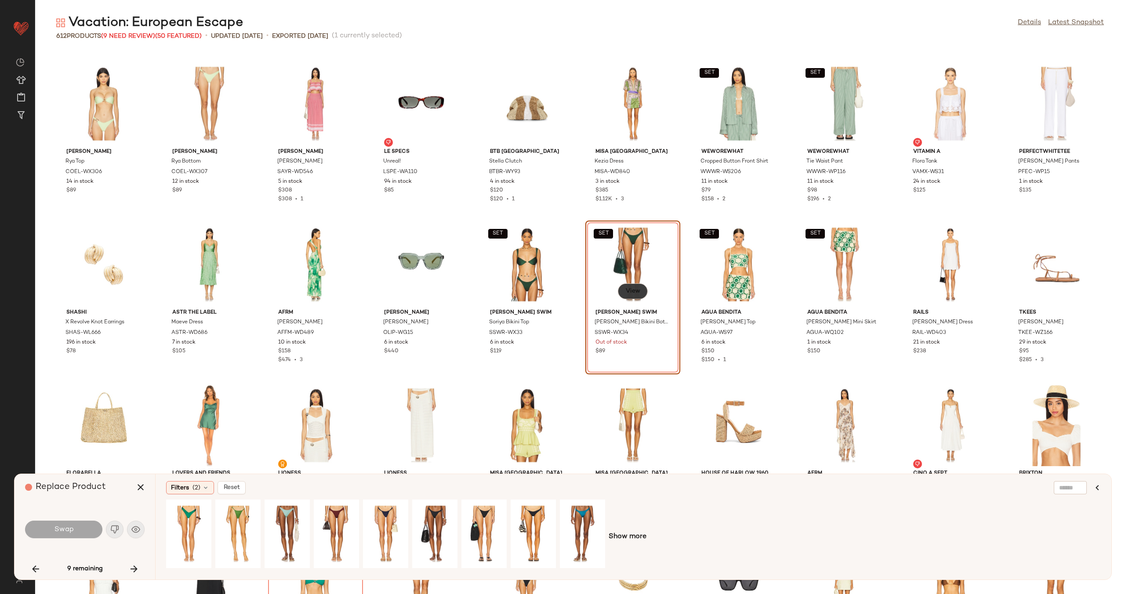
click at [621, 294] on button "View" at bounding box center [633, 292] width 30 height 16
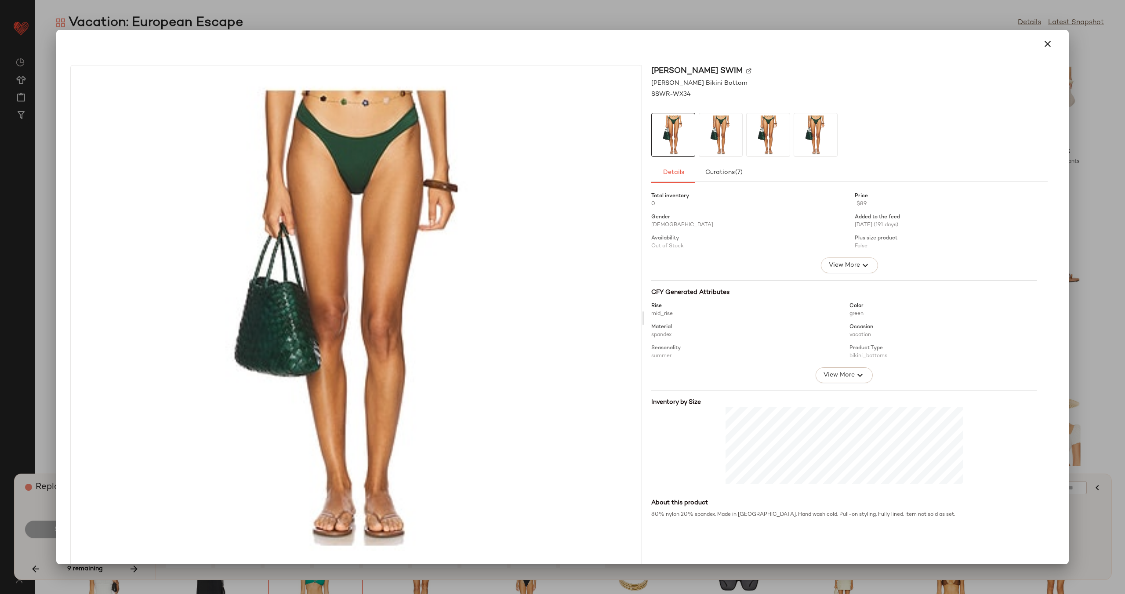
click at [746, 71] on img at bounding box center [748, 70] width 5 height 5
click at [1043, 48] on icon "button" at bounding box center [1048, 44] width 11 height 11
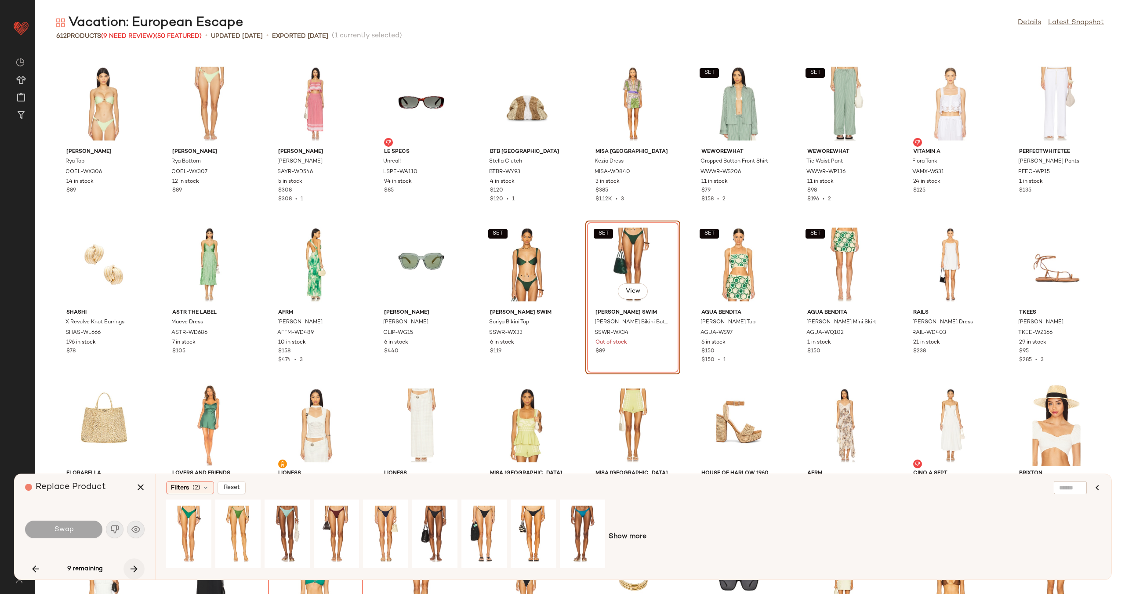
click at [136, 568] on icon "button" at bounding box center [134, 569] width 11 height 11
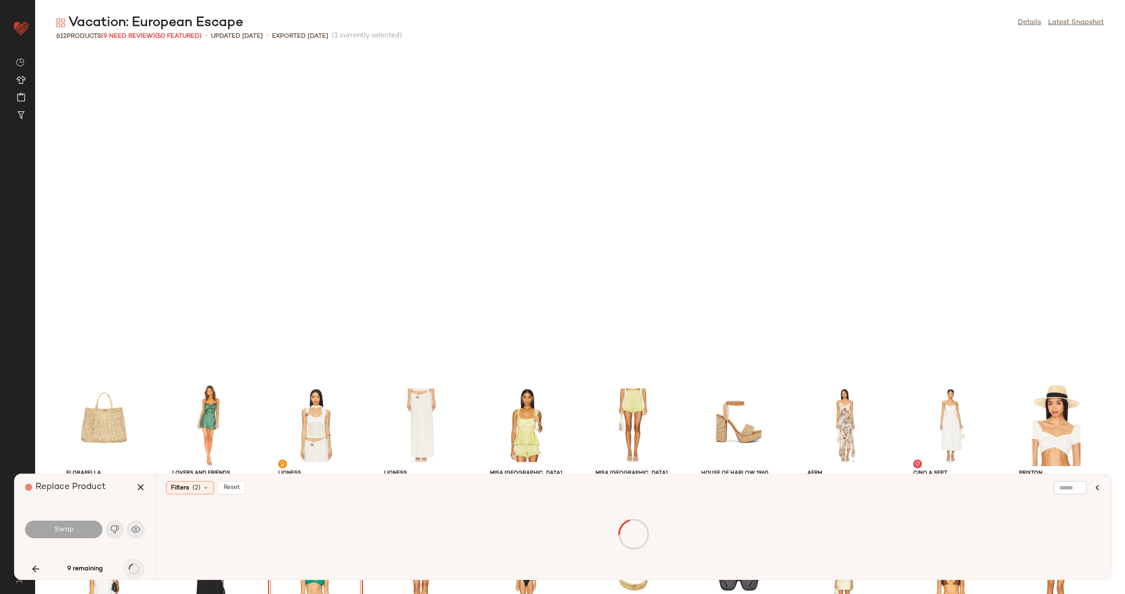
scroll to position [9010, 0]
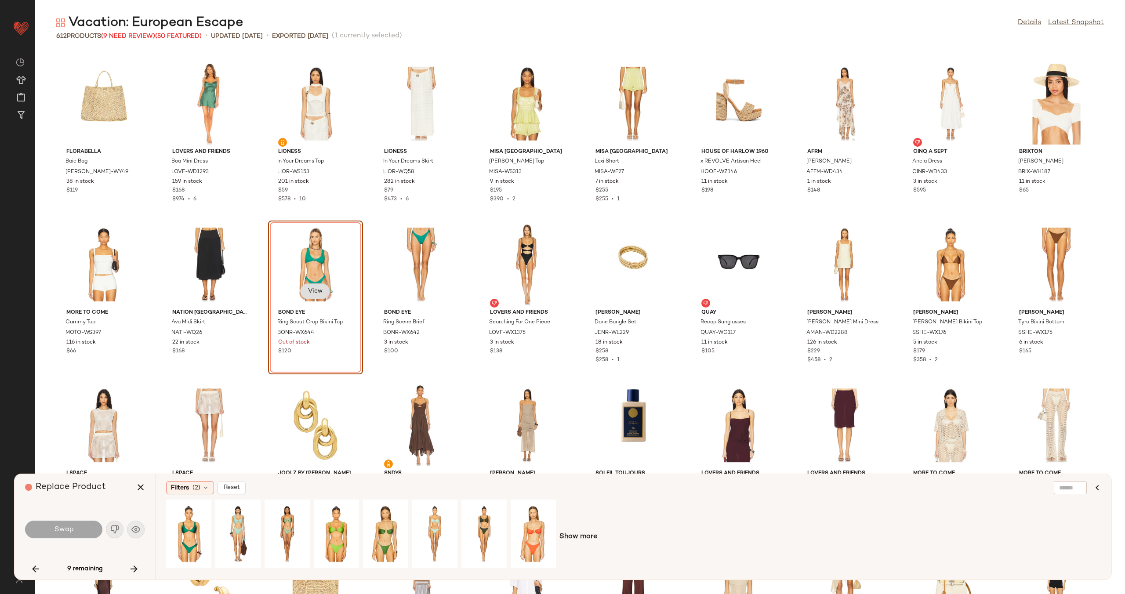
click at [315, 288] on span "View" at bounding box center [315, 291] width 15 height 7
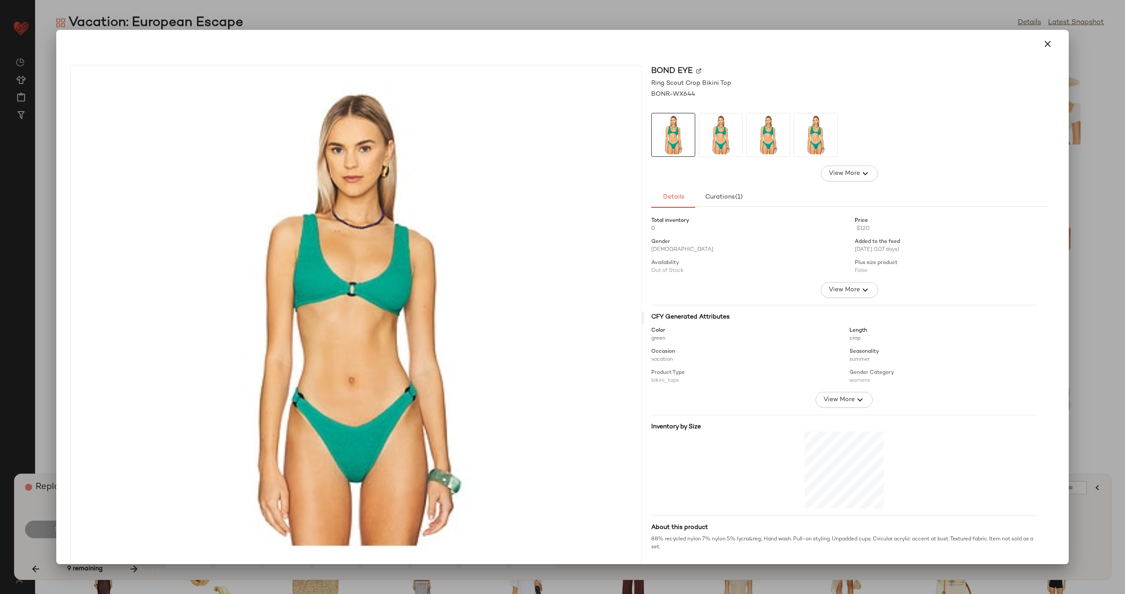
click at [696, 70] on img at bounding box center [698, 70] width 5 height 5
click at [1043, 40] on icon "button" at bounding box center [1048, 44] width 11 height 11
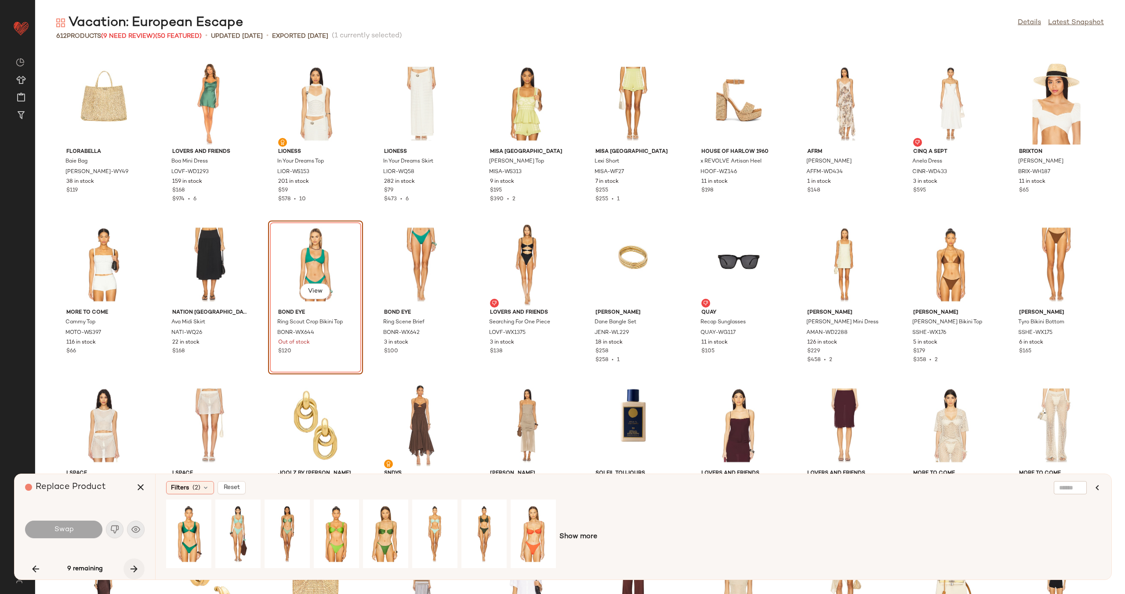
click at [134, 570] on icon "button" at bounding box center [134, 569] width 11 height 11
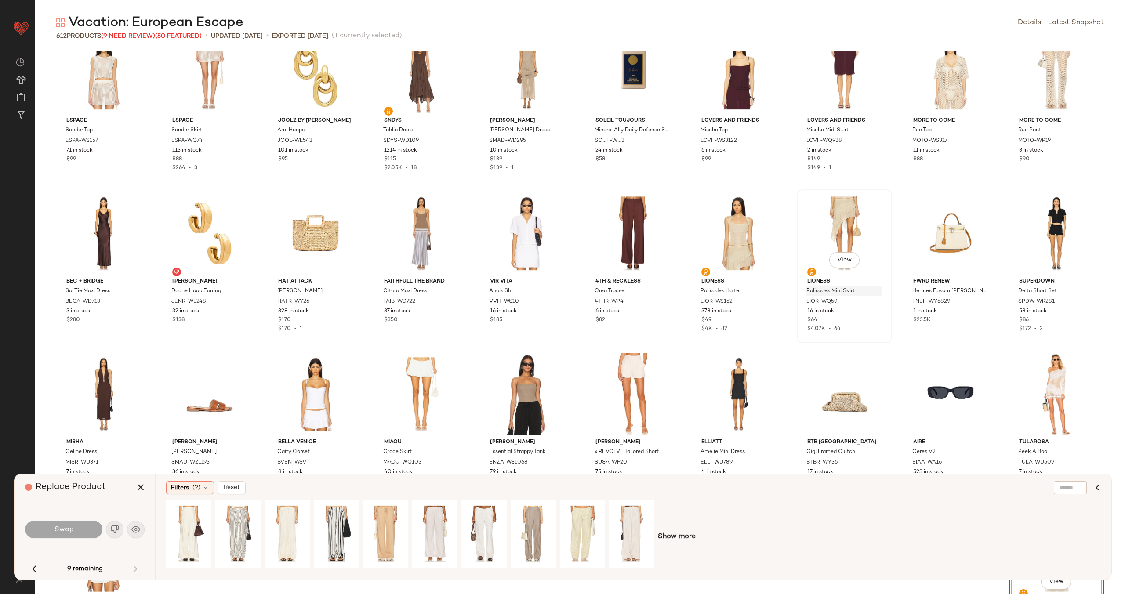
scroll to position [9358, 0]
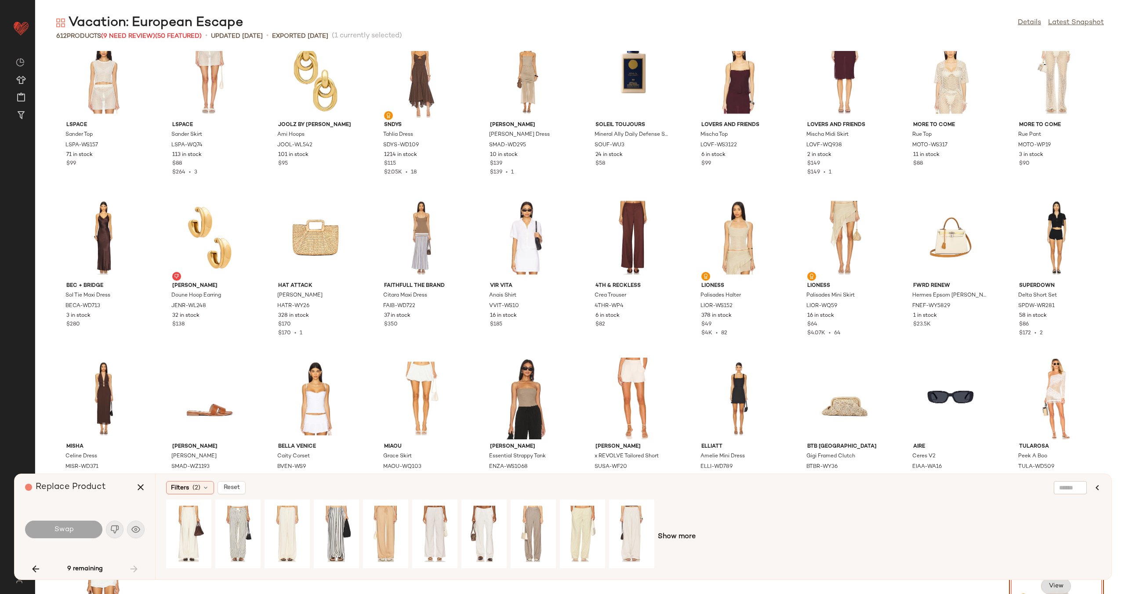
click at [1049, 586] on span "View" at bounding box center [1056, 586] width 15 height 7
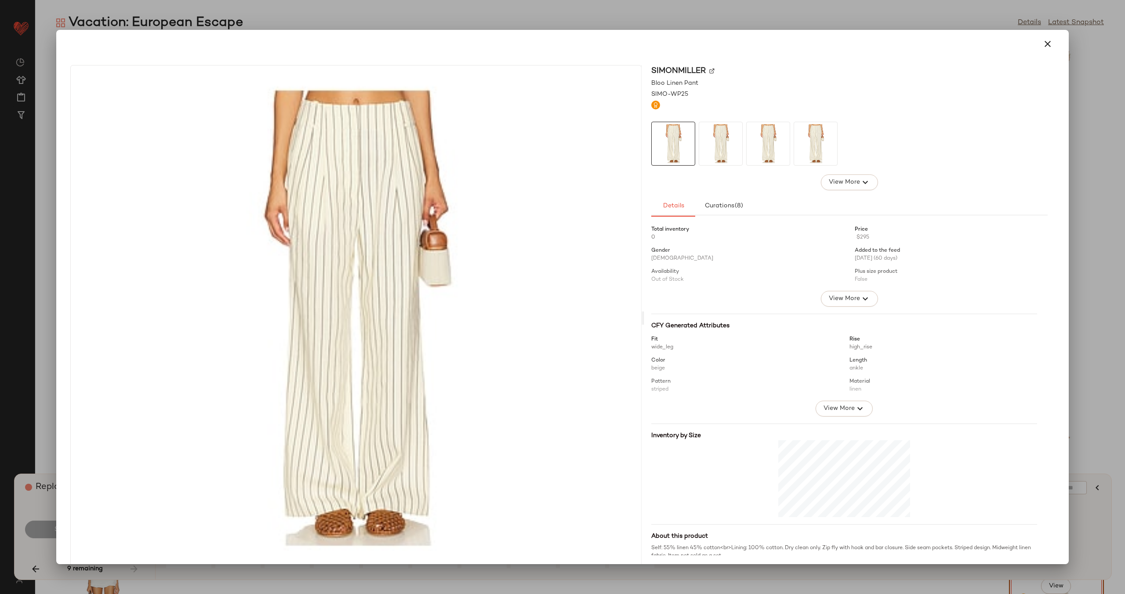
click at [709, 69] on img at bounding box center [711, 70] width 5 height 5
click at [1043, 46] on icon "button" at bounding box center [1048, 44] width 11 height 11
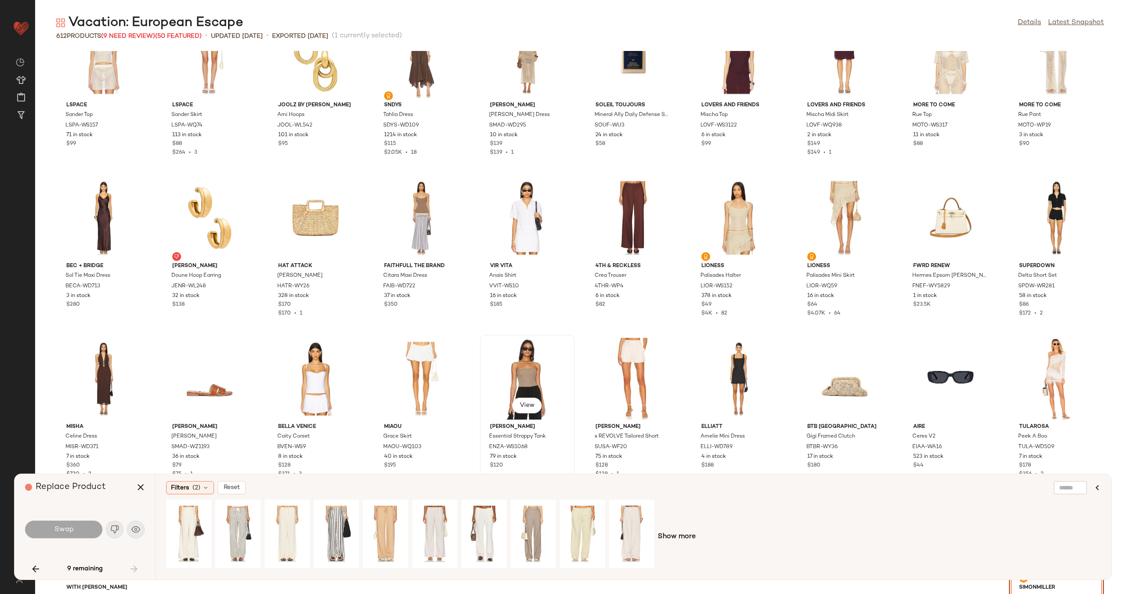
scroll to position [9434, 0]
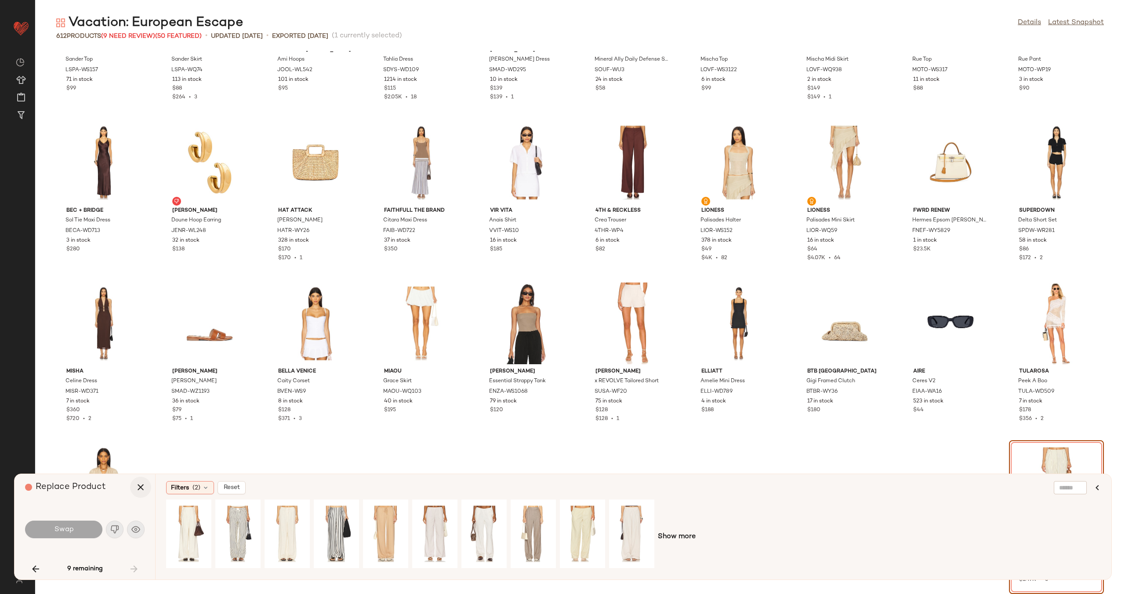
click at [141, 487] on icon "button" at bounding box center [140, 487] width 11 height 11
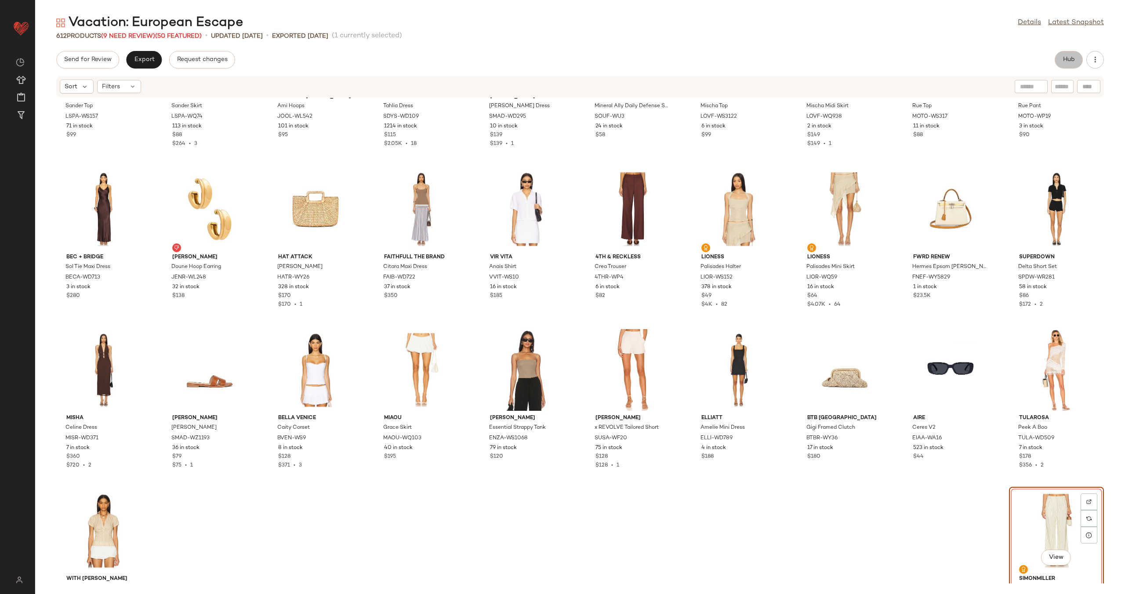
click at [1062, 63] on button "Hub" at bounding box center [1069, 60] width 28 height 18
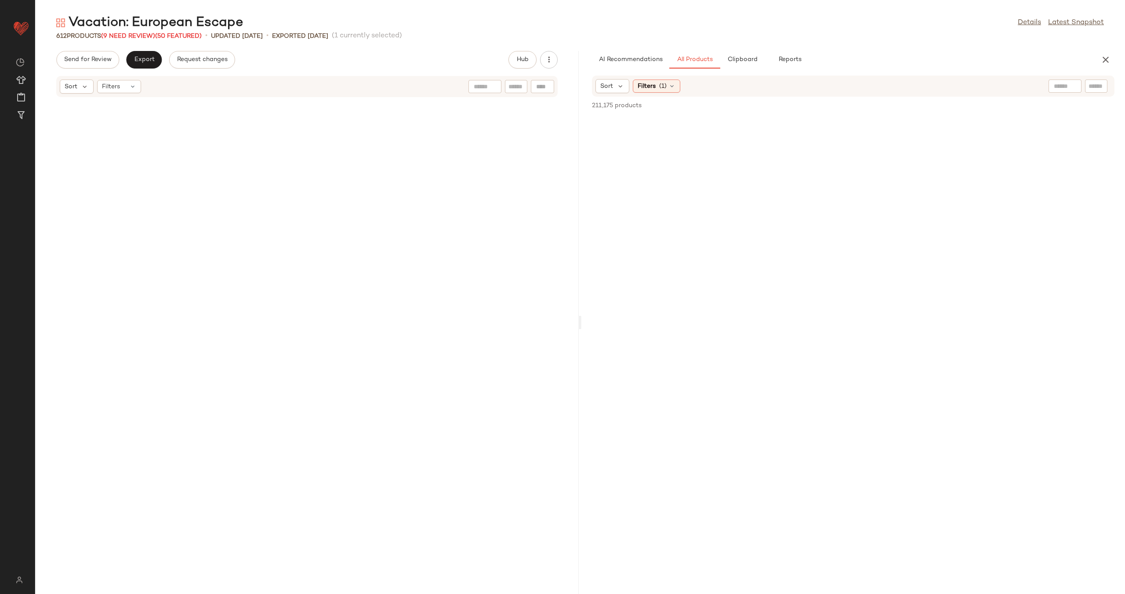
scroll to position [23490, 0]
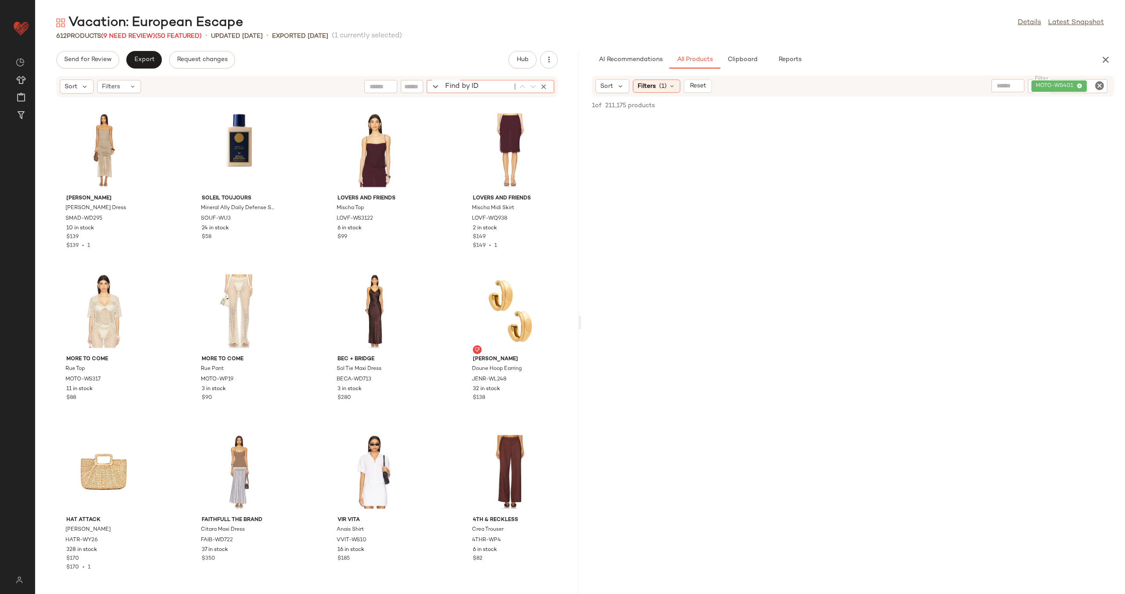
click at [547, 88] on div "Find by ID Find by ID" at bounding box center [490, 86] width 127 height 13
paste input "********"
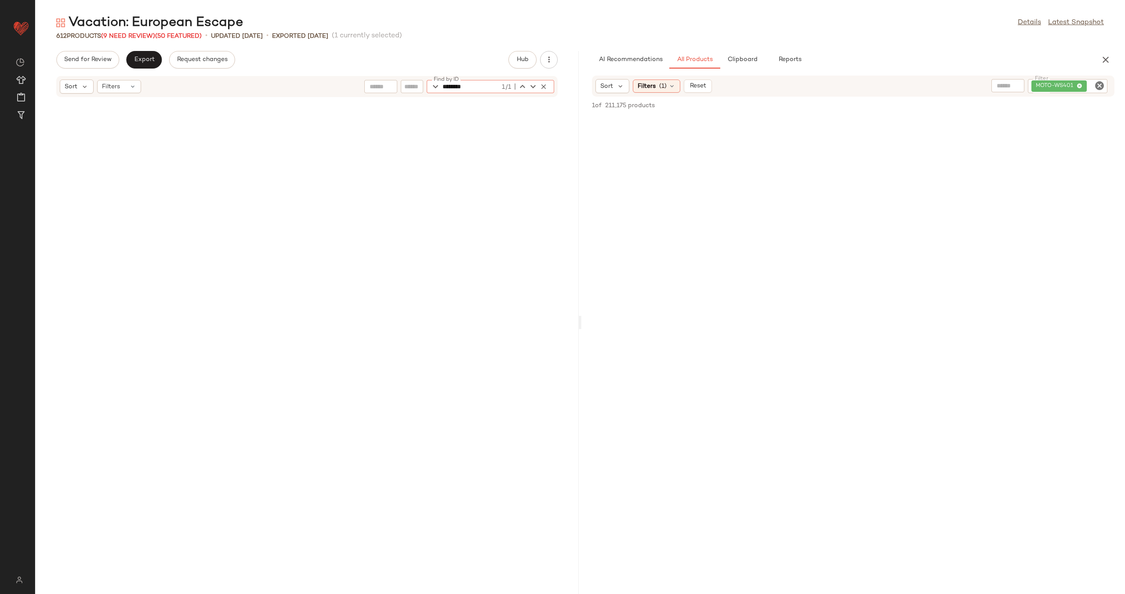
scroll to position [2252, 0]
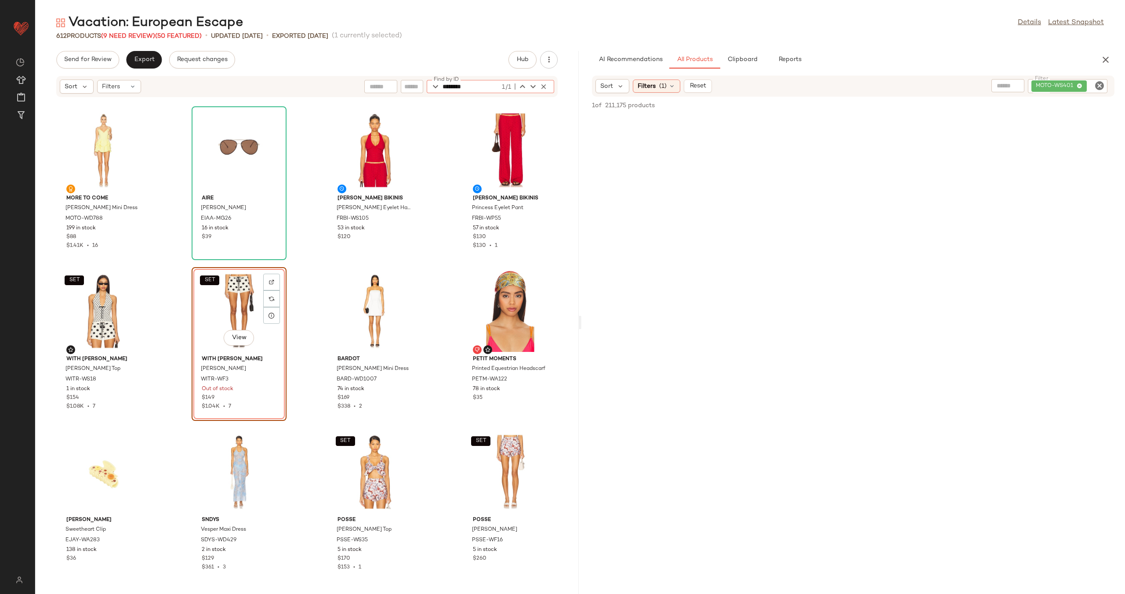
click at [1101, 87] on icon "Clear Filter" at bounding box center [1100, 85] width 11 height 11
type input "********"
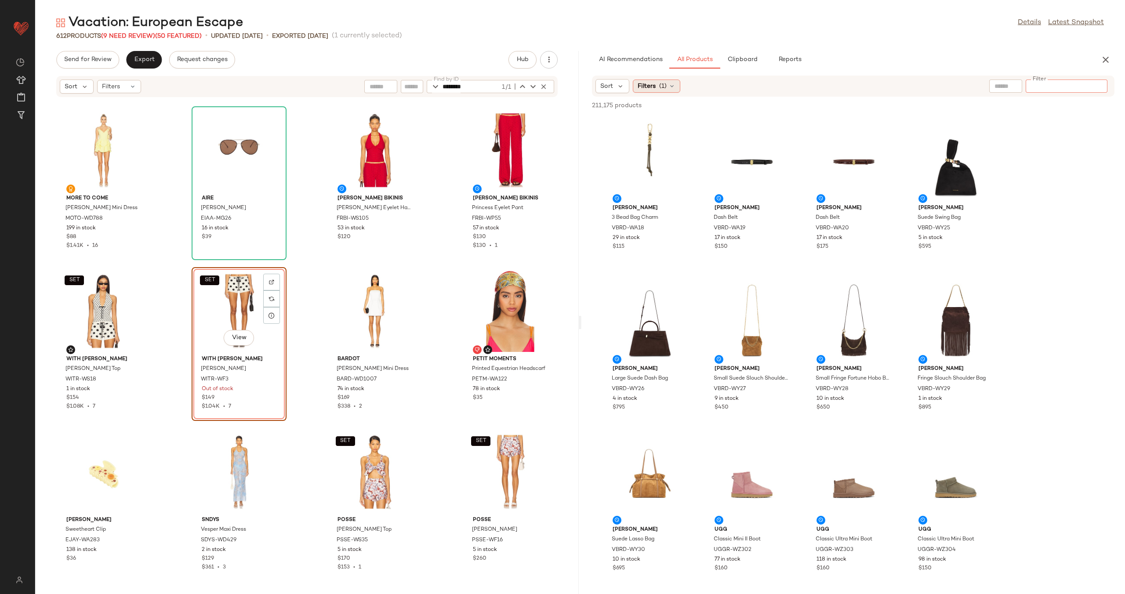
click at [674, 87] on icon at bounding box center [672, 86] width 7 height 7
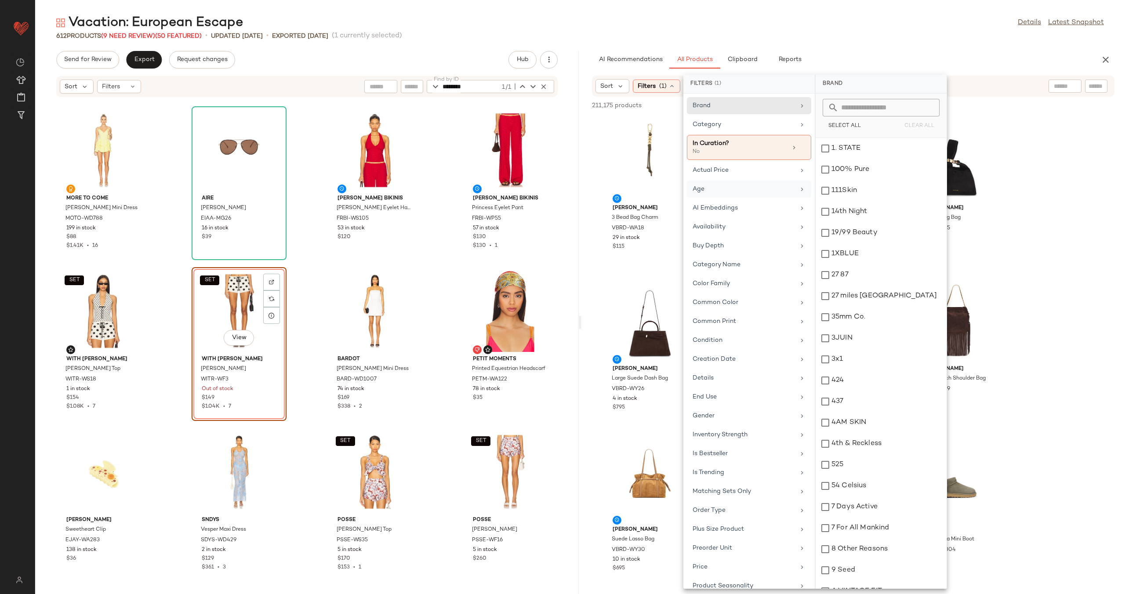
click at [769, 188] on div "Age" at bounding box center [744, 189] width 102 height 9
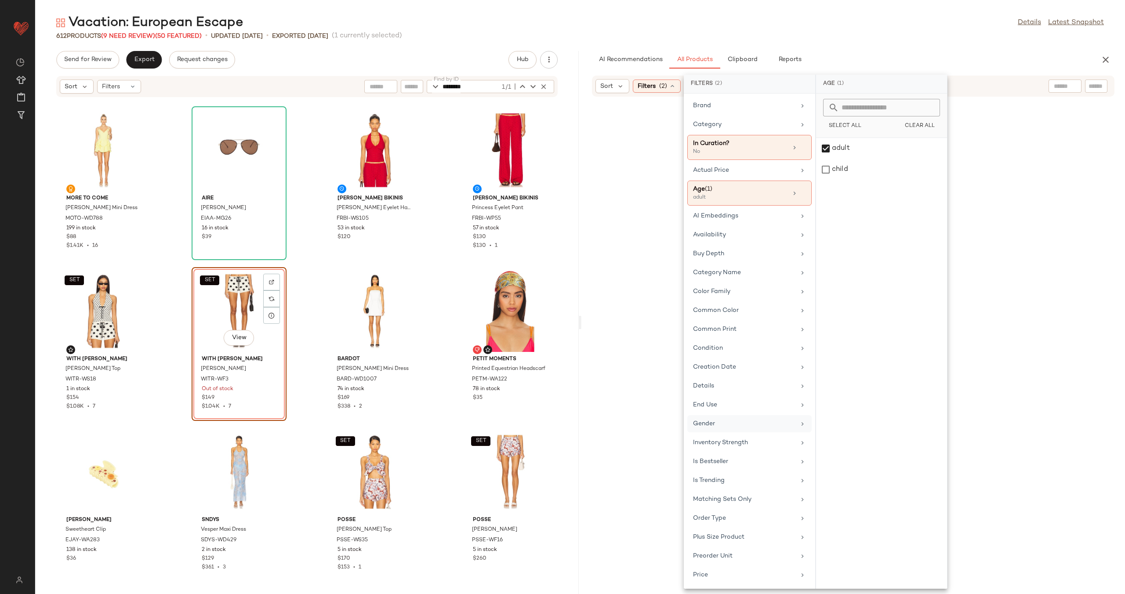
click at [737, 421] on div "Gender" at bounding box center [744, 423] width 102 height 9
click at [863, 148] on div "female" at bounding box center [881, 148] width 131 height 21
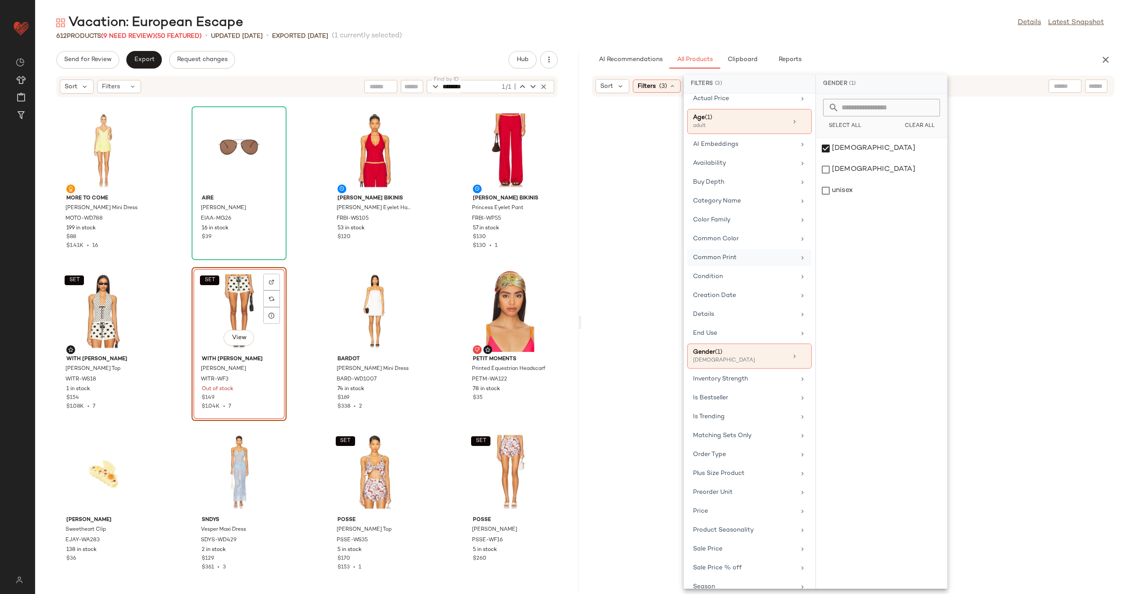
scroll to position [178, 0]
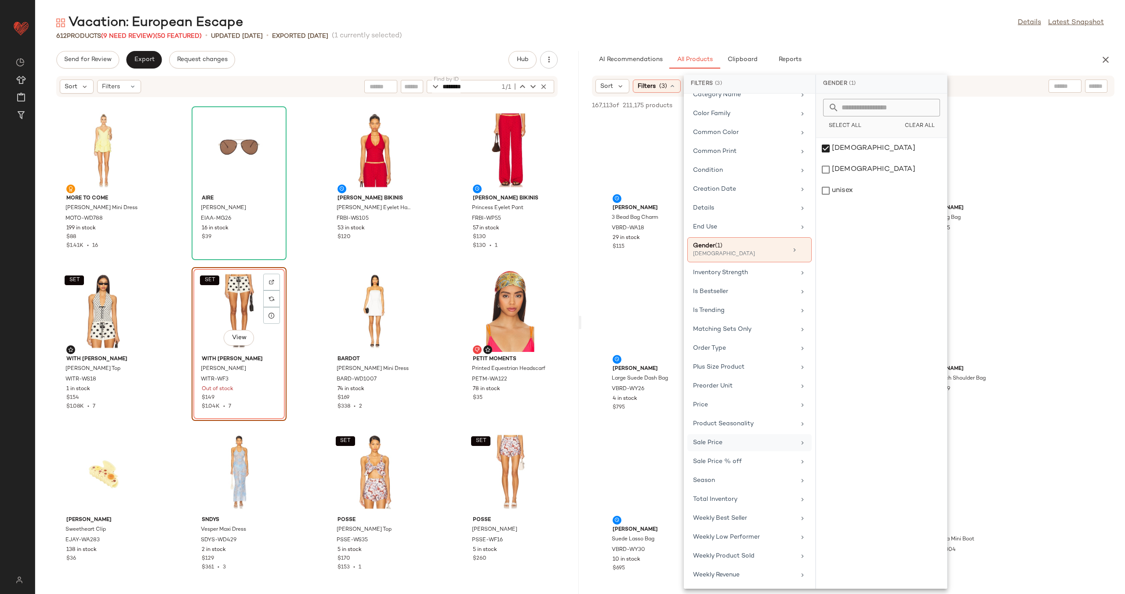
click at [728, 445] on div "Sale Price" at bounding box center [744, 442] width 102 height 9
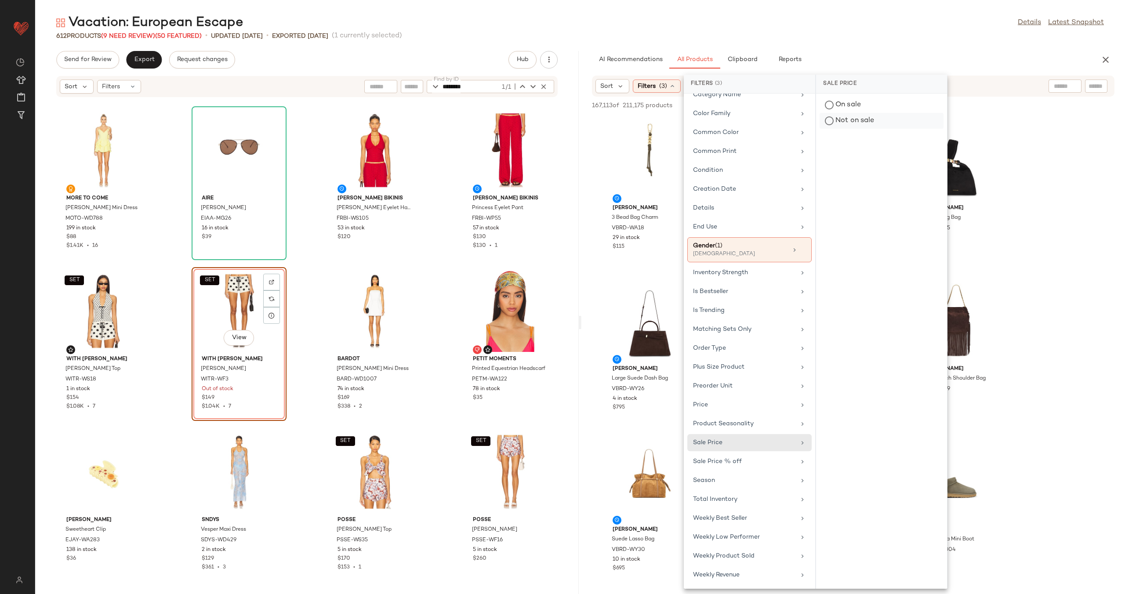
click at [838, 118] on div "Not on sale" at bounding box center [882, 121] width 124 height 16
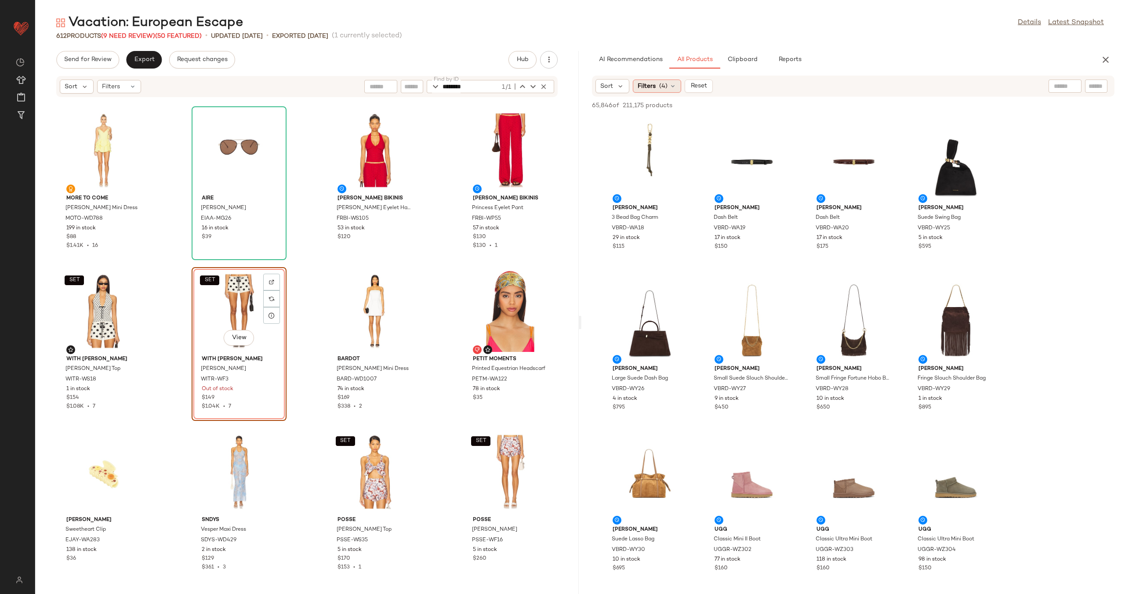
click at [671, 86] on icon at bounding box center [672, 86] width 7 height 7
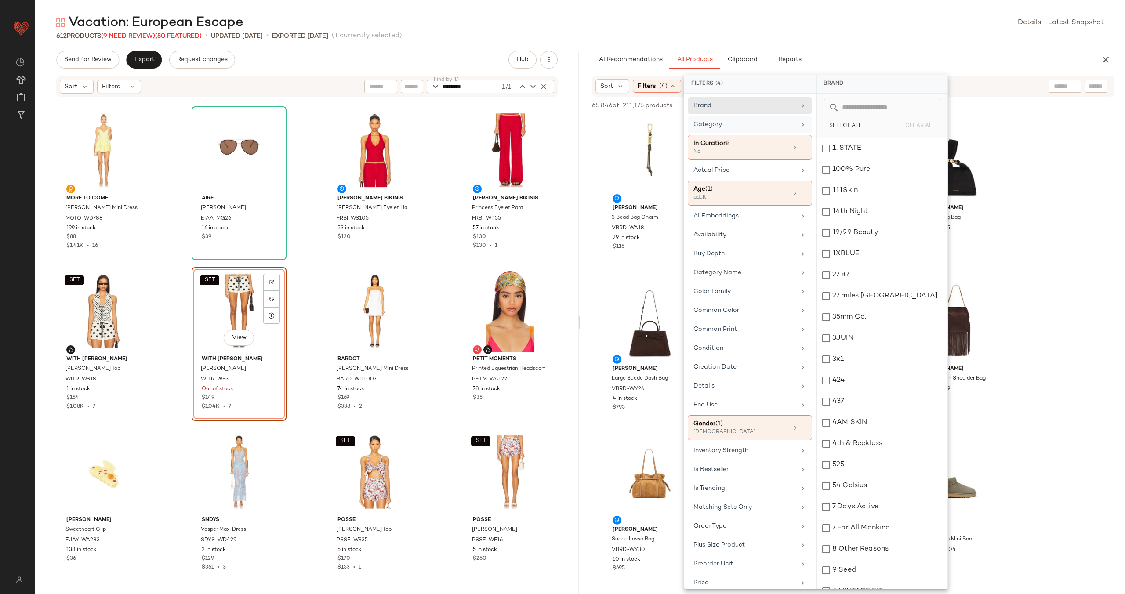
click at [746, 123] on div "Category" at bounding box center [745, 124] width 102 height 9
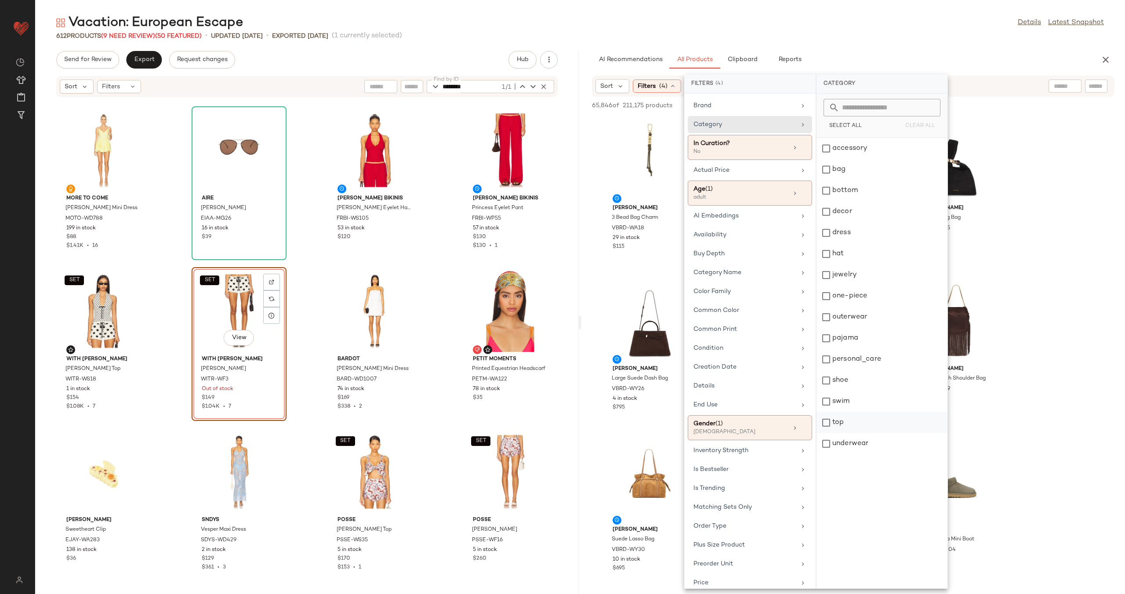
click at [862, 193] on div "bottom" at bounding box center [882, 190] width 131 height 21
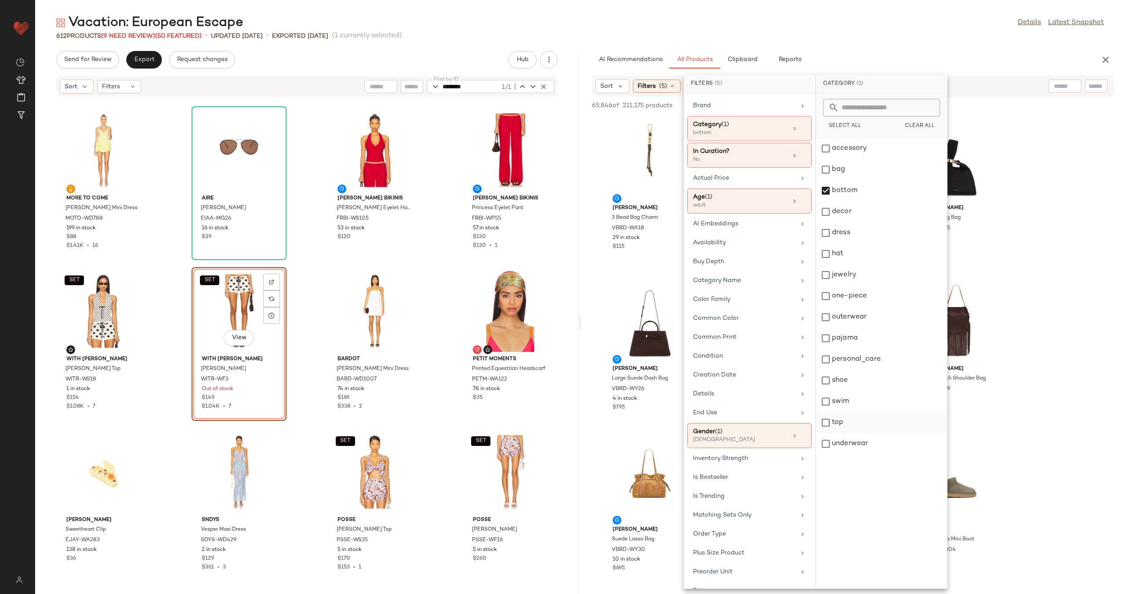
click at [836, 425] on div "top" at bounding box center [881, 422] width 131 height 21
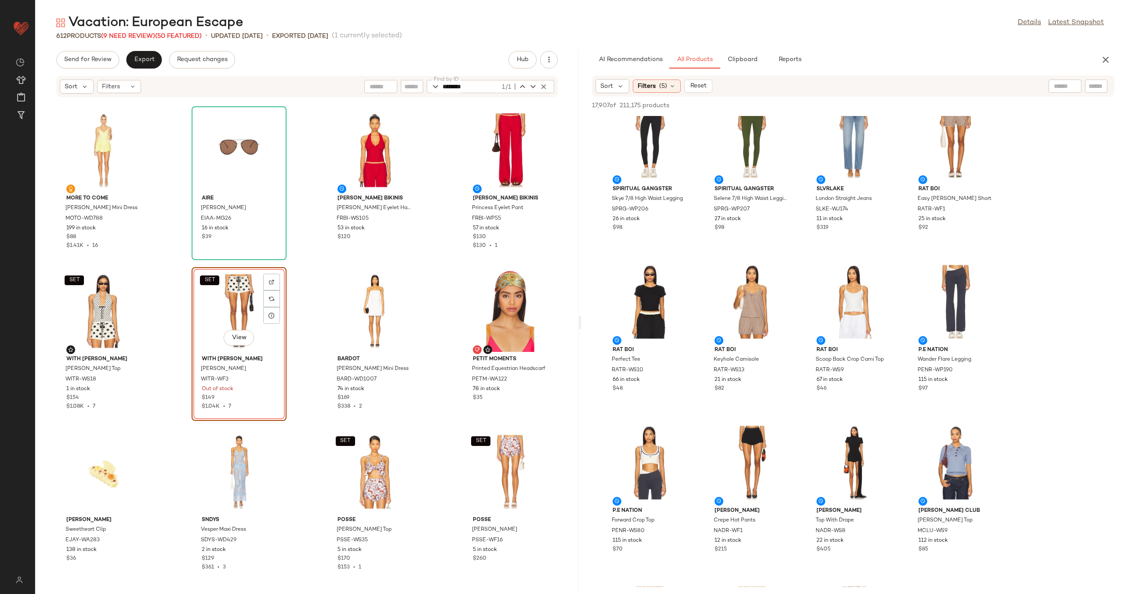
scroll to position [3363, 0]
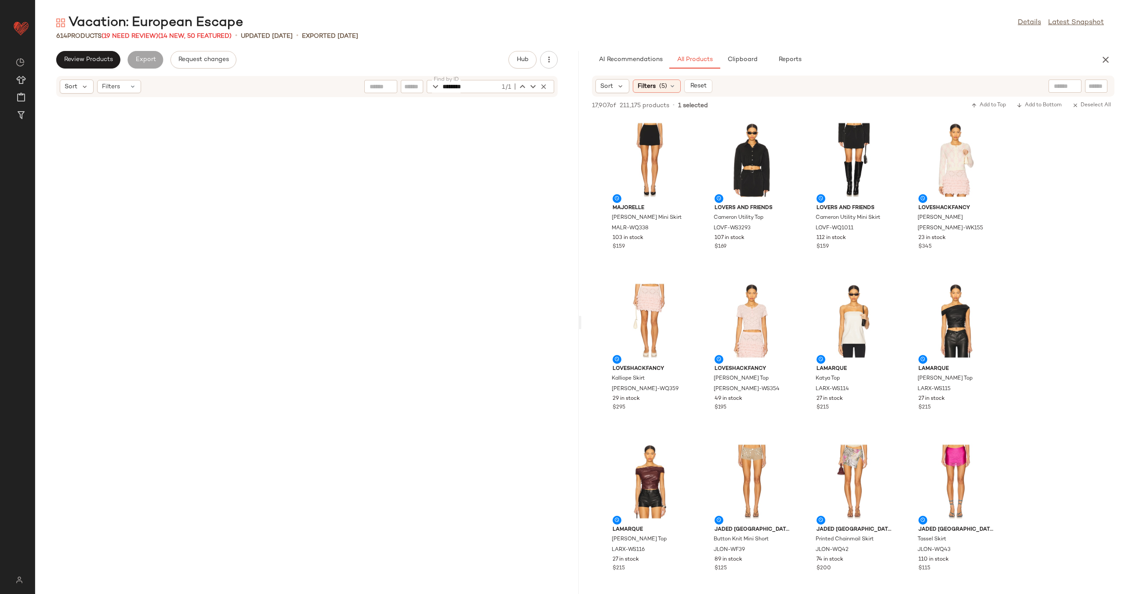
scroll to position [3363, 0]
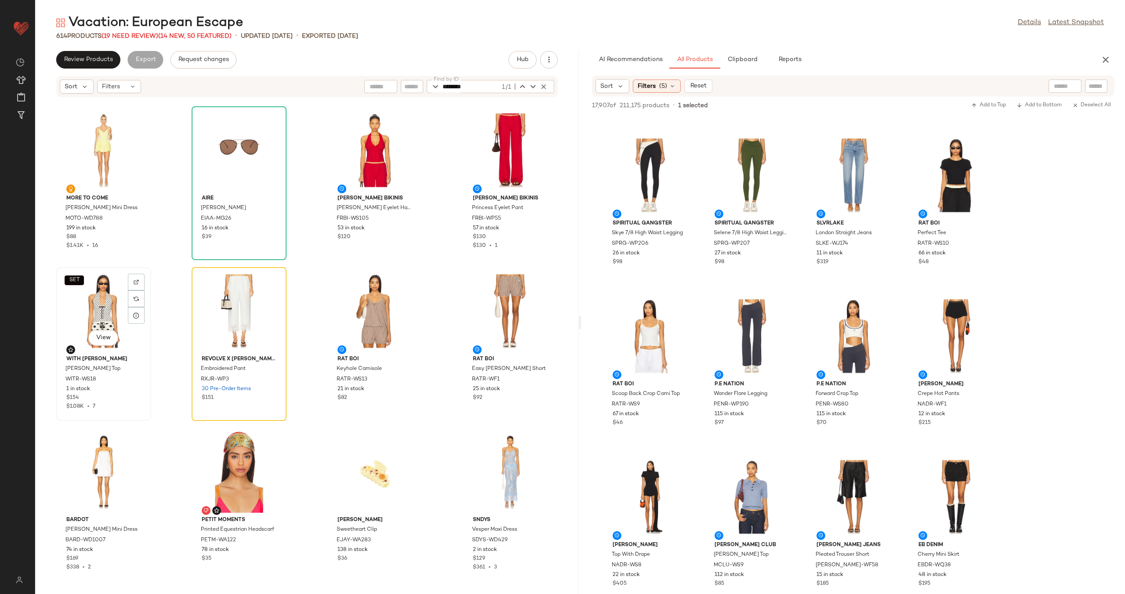
click at [92, 307] on div "SET View" at bounding box center [103, 311] width 89 height 82
click at [219, 303] on div "View" at bounding box center [239, 311] width 89 height 82
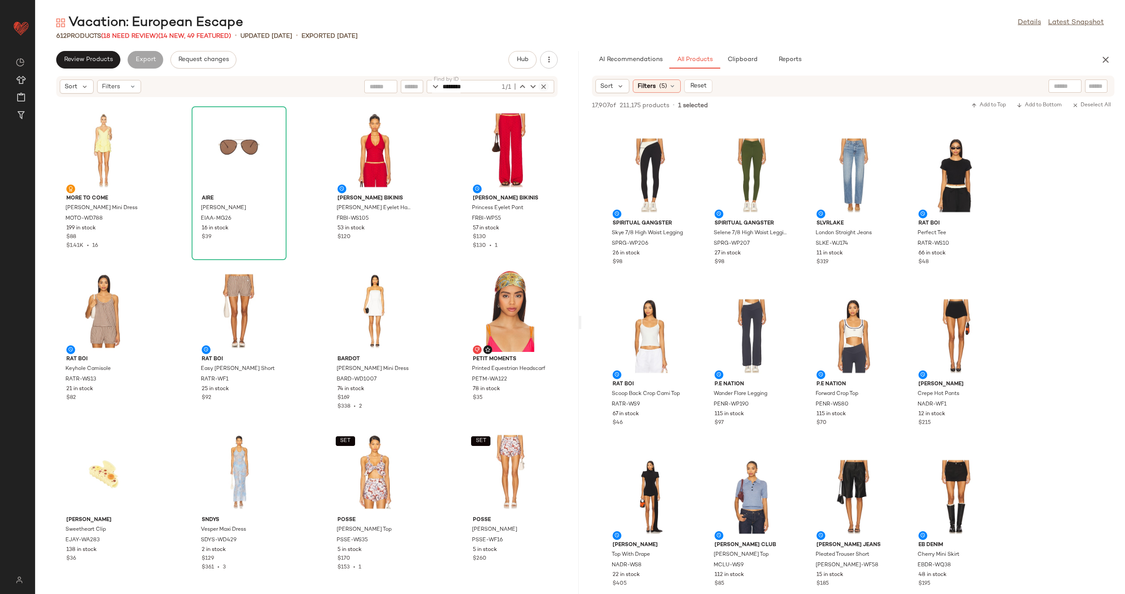
click at [547, 85] on icon "button" at bounding box center [544, 87] width 8 height 8
click at [451, 155] on div "MORE TO COME Aurelia Mini Dress MOTO-WD788 199 in stock $88 $1.41K • 16 AIRE Mi…" at bounding box center [307, 341] width 544 height 486
click at [1107, 57] on icon "button" at bounding box center [1106, 60] width 11 height 11
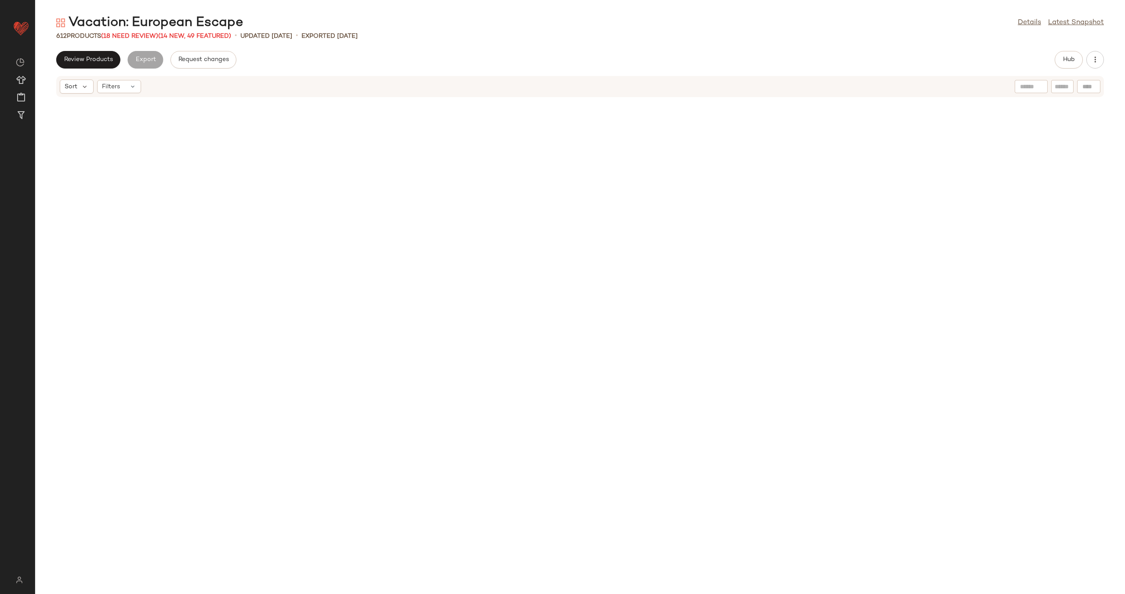
scroll to position [644, 0]
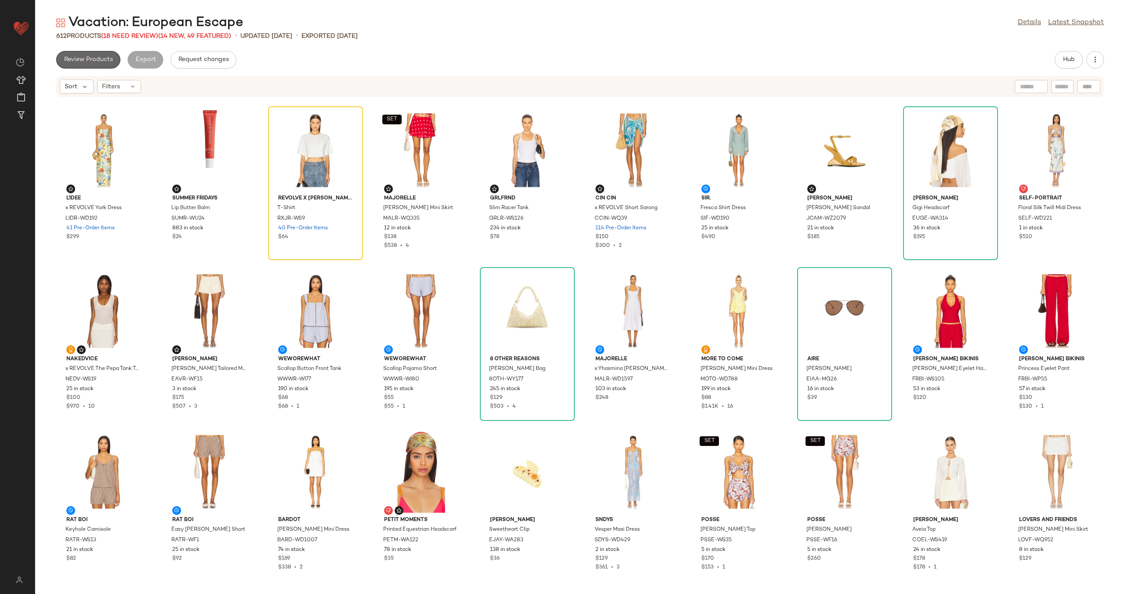
click at [91, 56] on span "Review Products" at bounding box center [88, 59] width 49 height 7
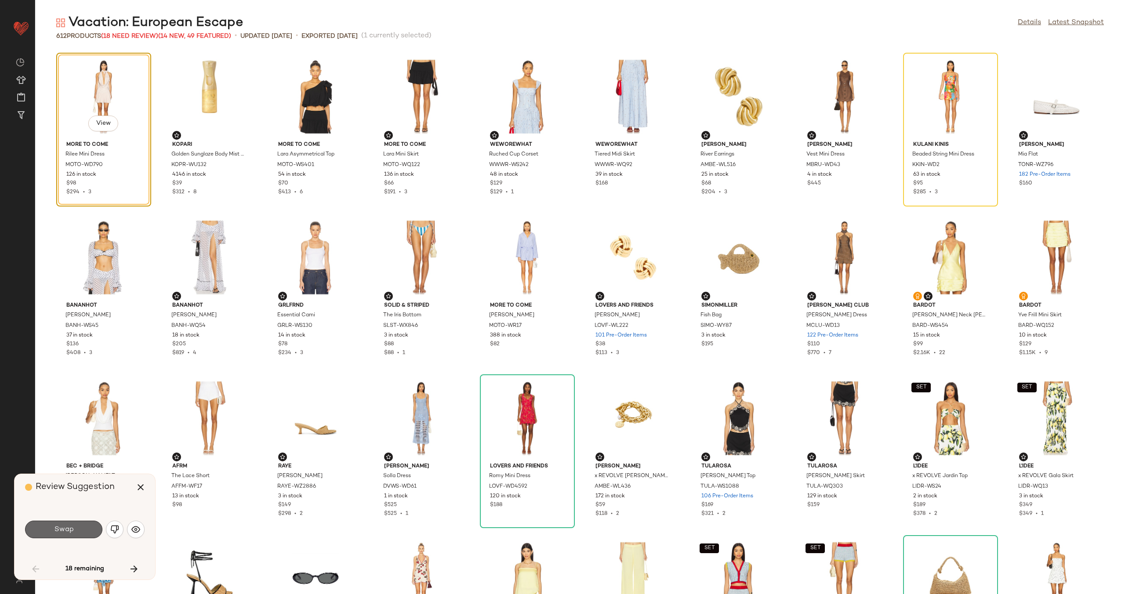
click at [61, 526] on span "Swap" at bounding box center [64, 530] width 20 height 8
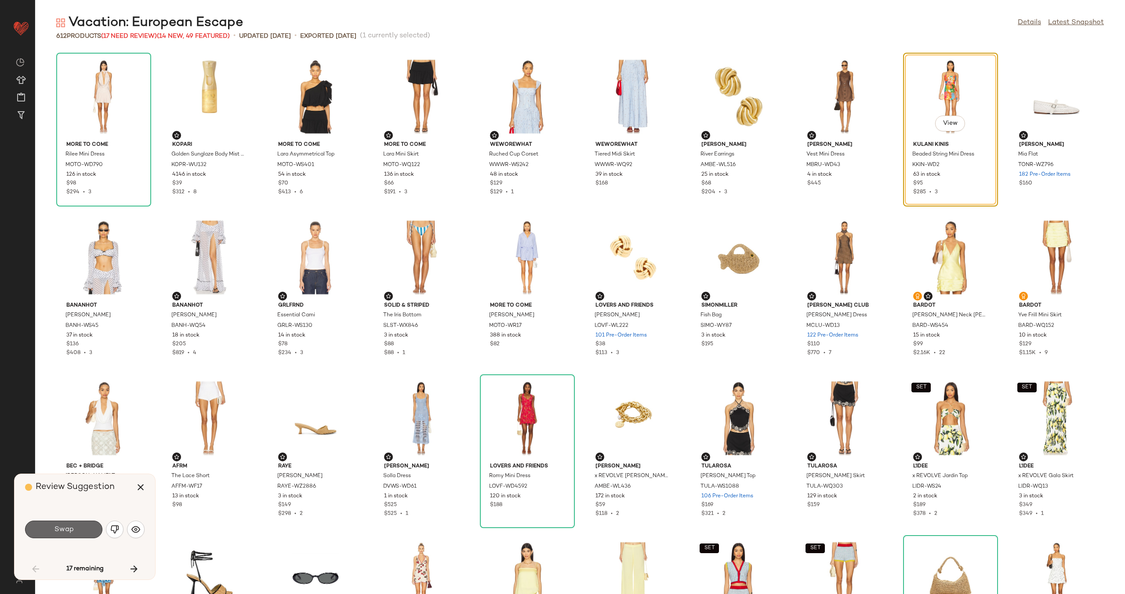
click at [73, 532] on span "Swap" at bounding box center [64, 530] width 20 height 8
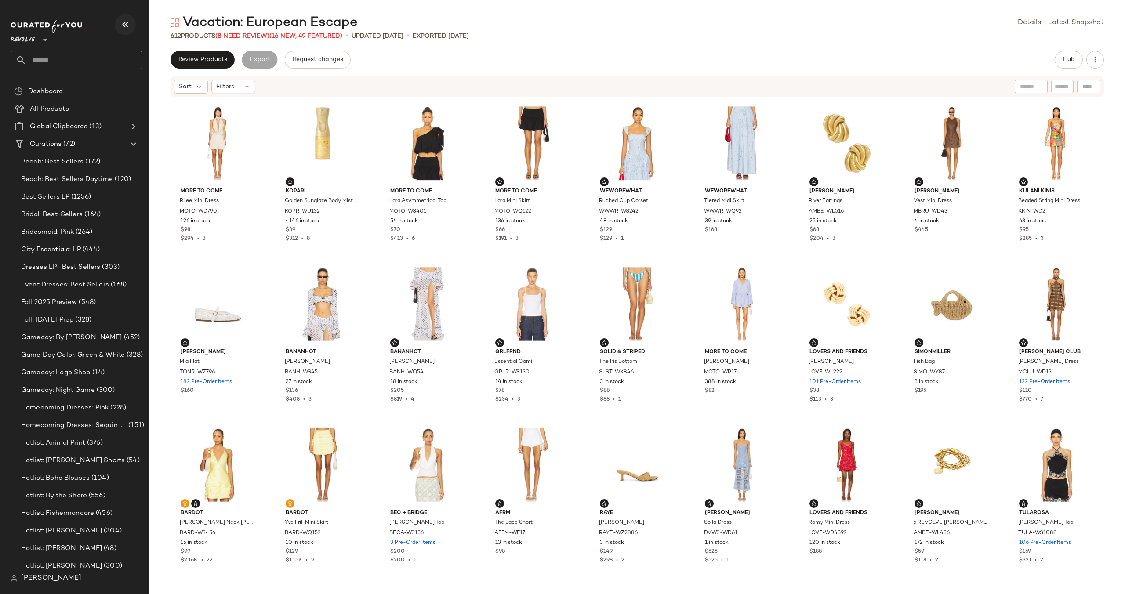
click at [130, 25] on icon "button" at bounding box center [125, 24] width 11 height 11
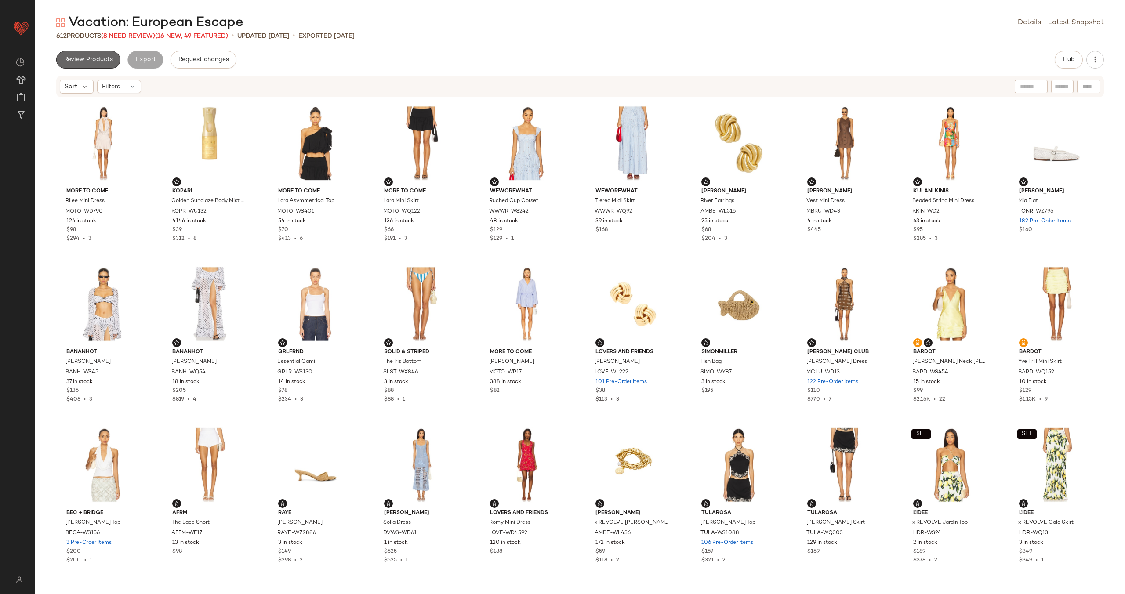
click at [100, 61] on span "Review Products" at bounding box center [88, 59] width 49 height 7
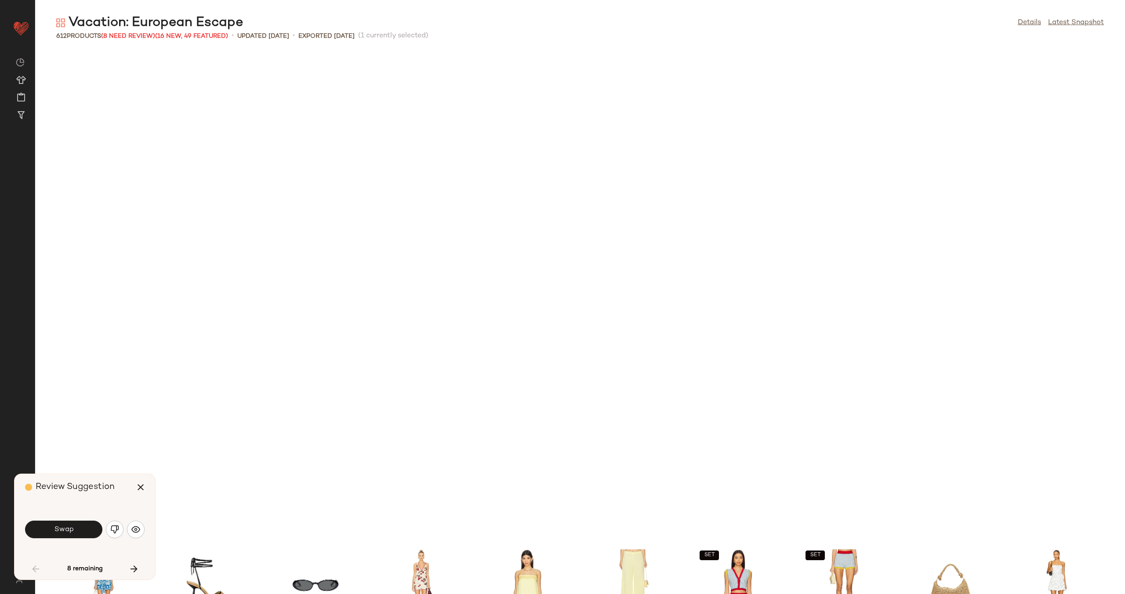
scroll to position [490, 0]
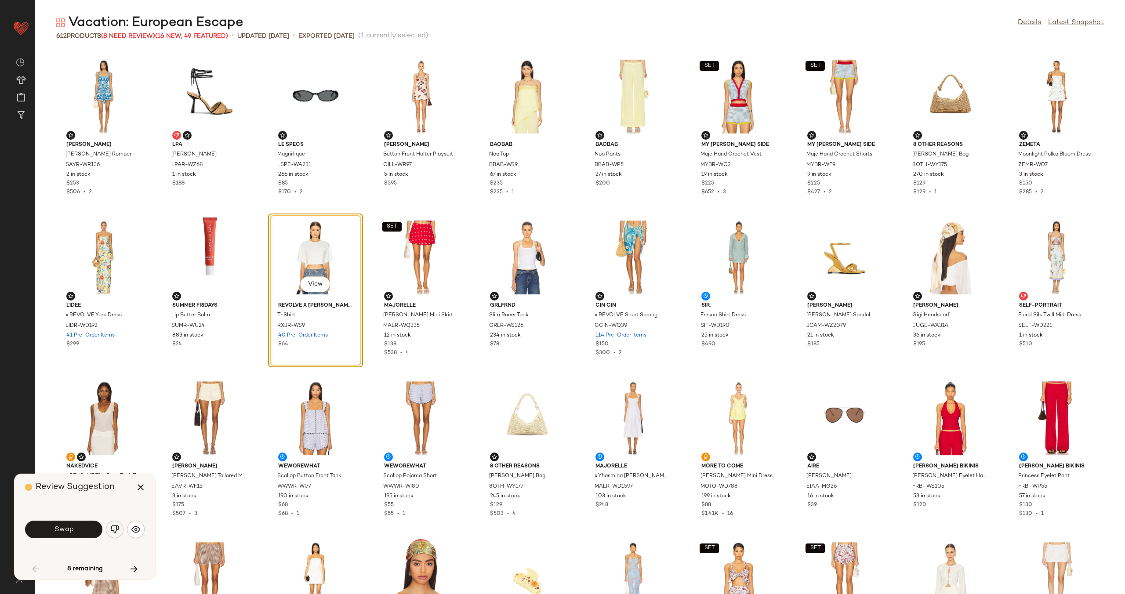
click at [116, 528] on img "button" at bounding box center [114, 529] width 9 height 9
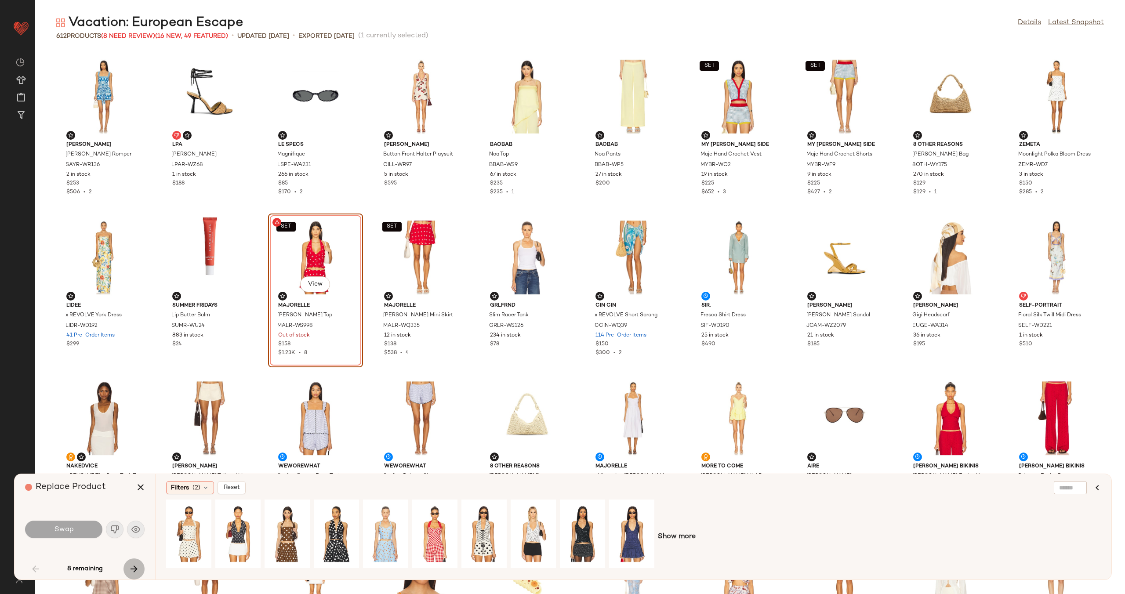
click at [133, 564] on icon "button" at bounding box center [134, 569] width 11 height 11
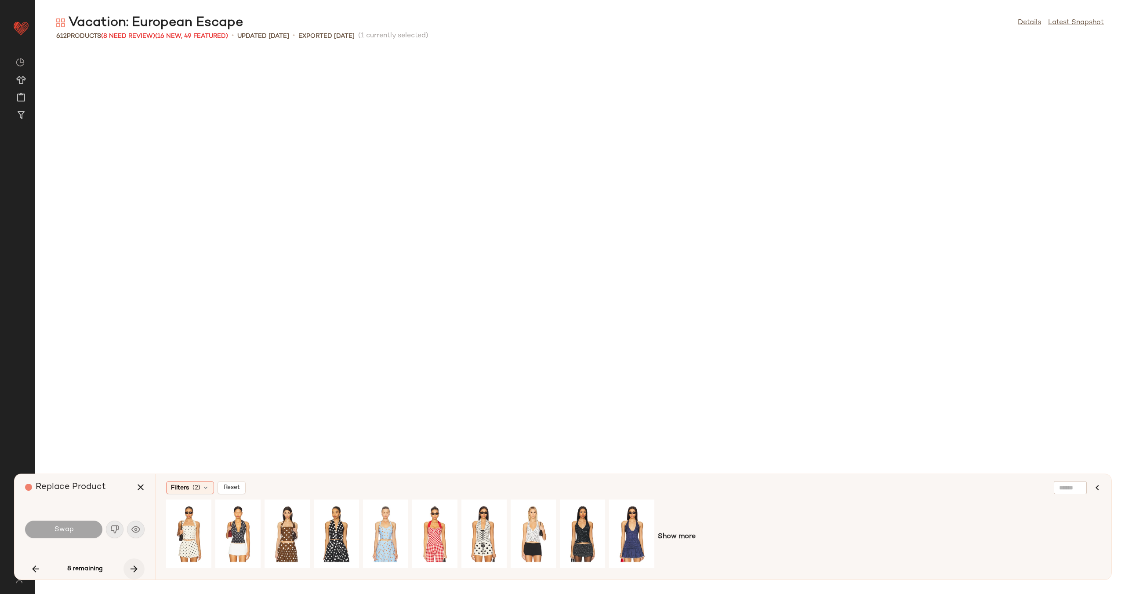
scroll to position [1931, 0]
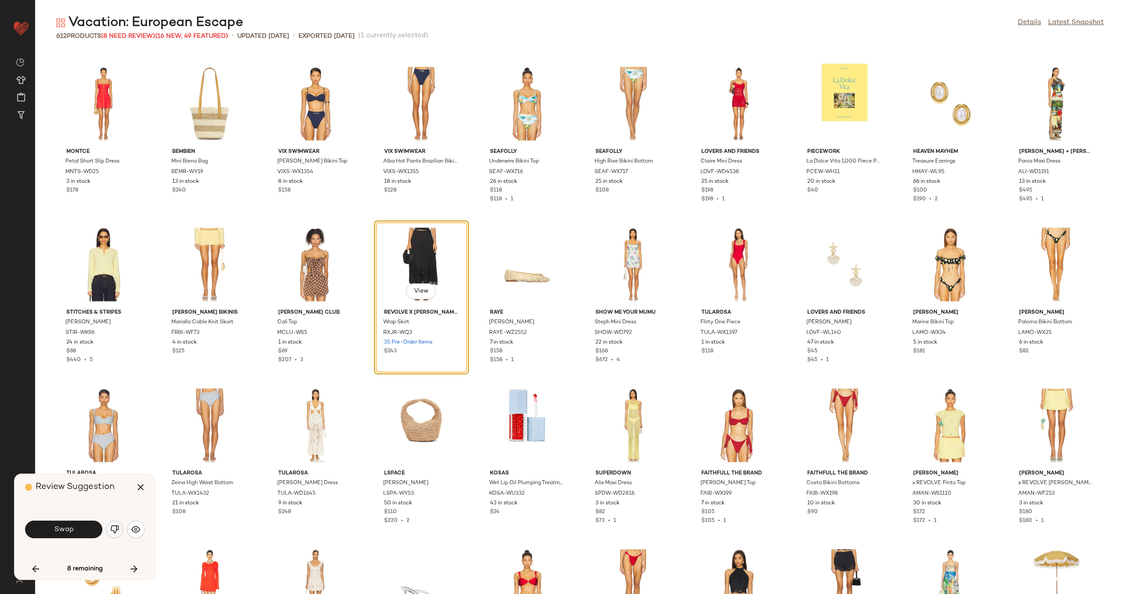
click at [116, 527] on img "button" at bounding box center [114, 529] width 9 height 9
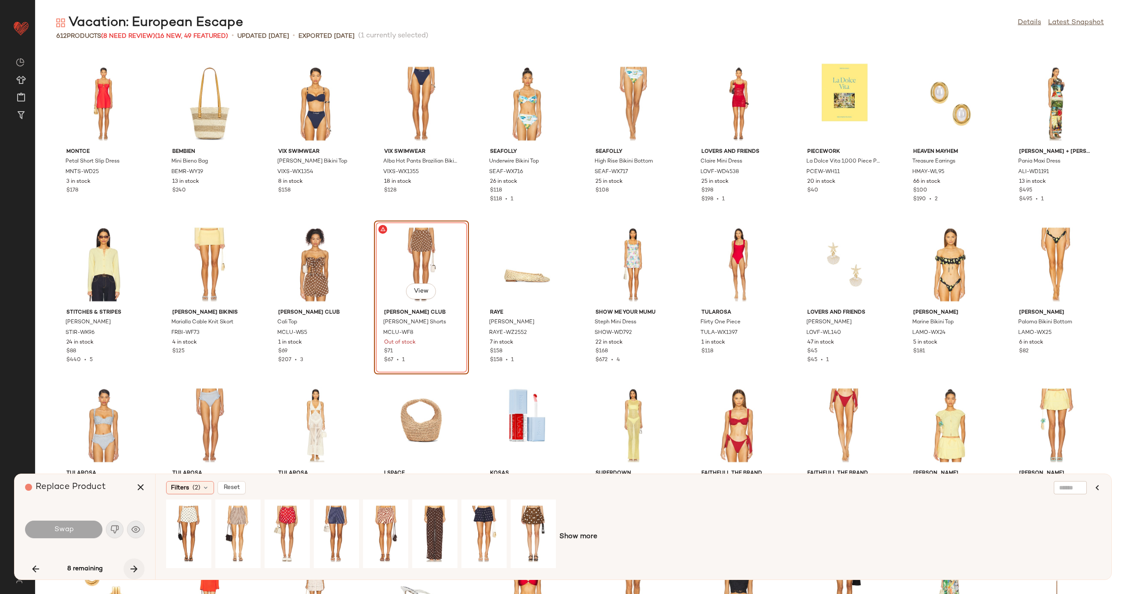
click at [135, 568] on icon "button" at bounding box center [134, 569] width 11 height 11
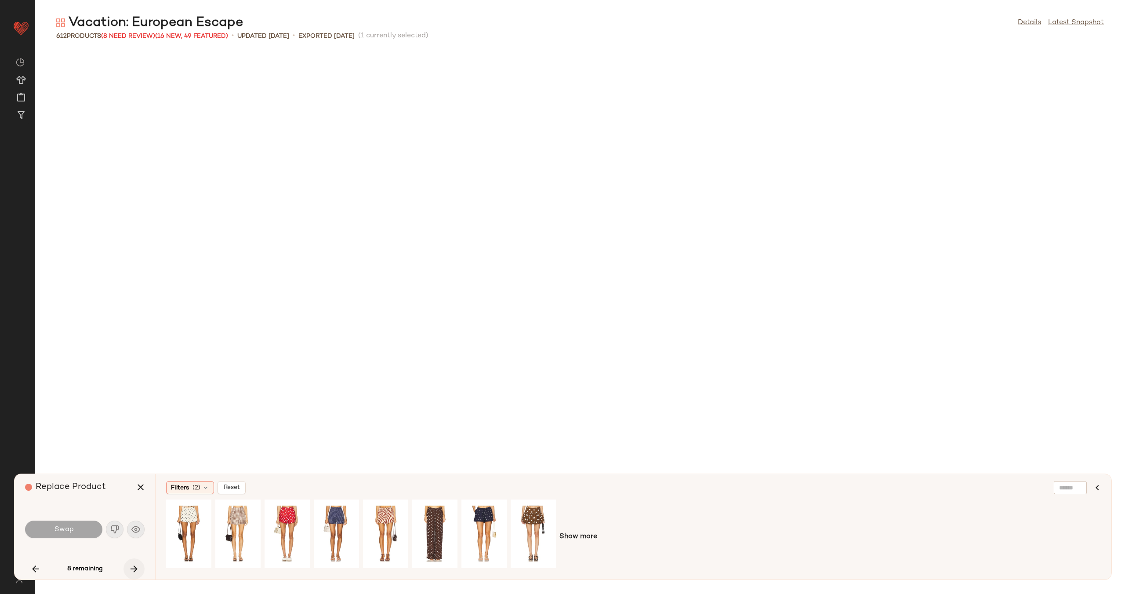
scroll to position [2896, 0]
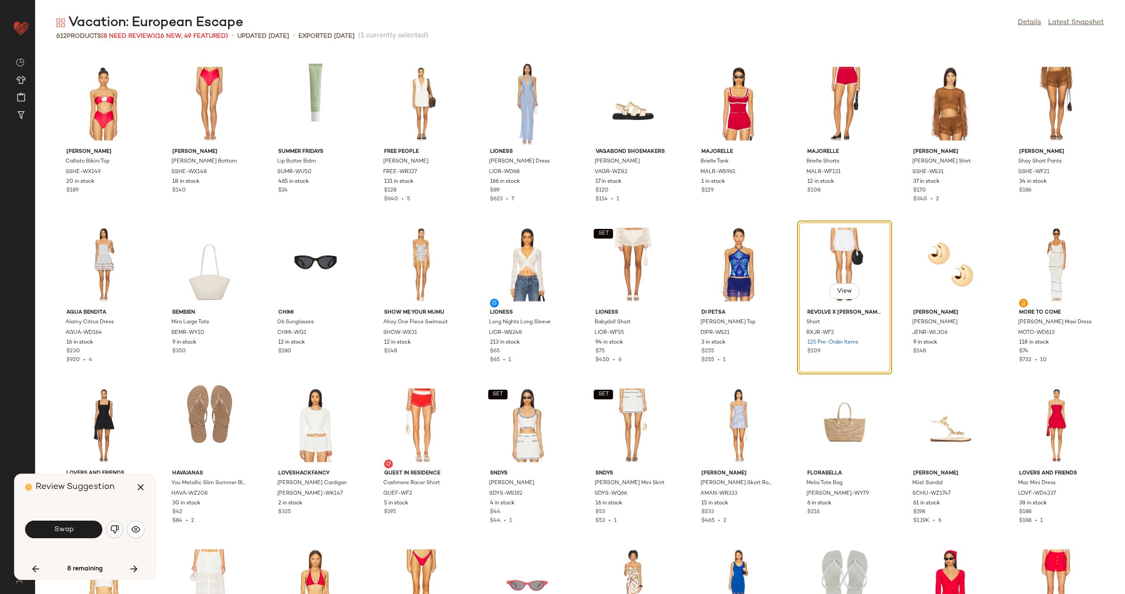
click at [113, 530] on img "button" at bounding box center [114, 529] width 9 height 9
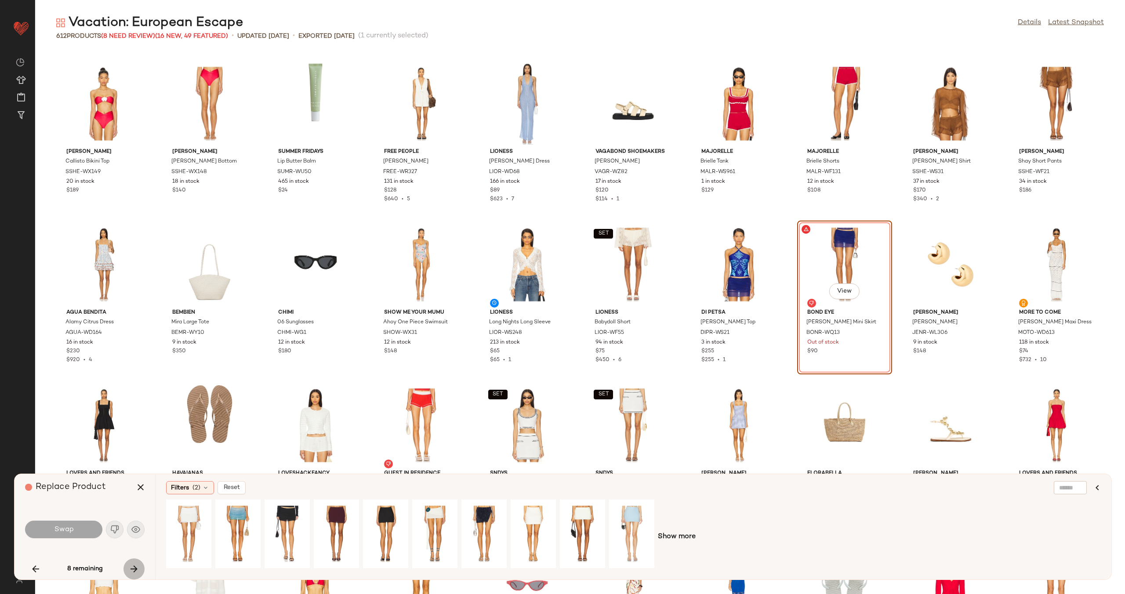
click at [135, 564] on icon "button" at bounding box center [134, 569] width 11 height 11
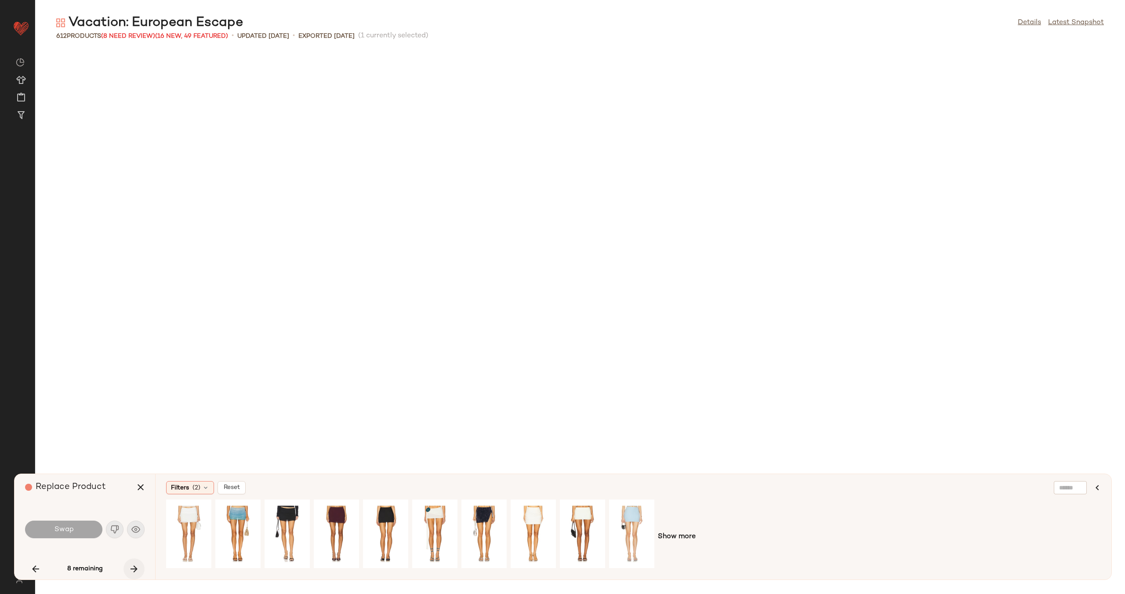
scroll to position [6275, 0]
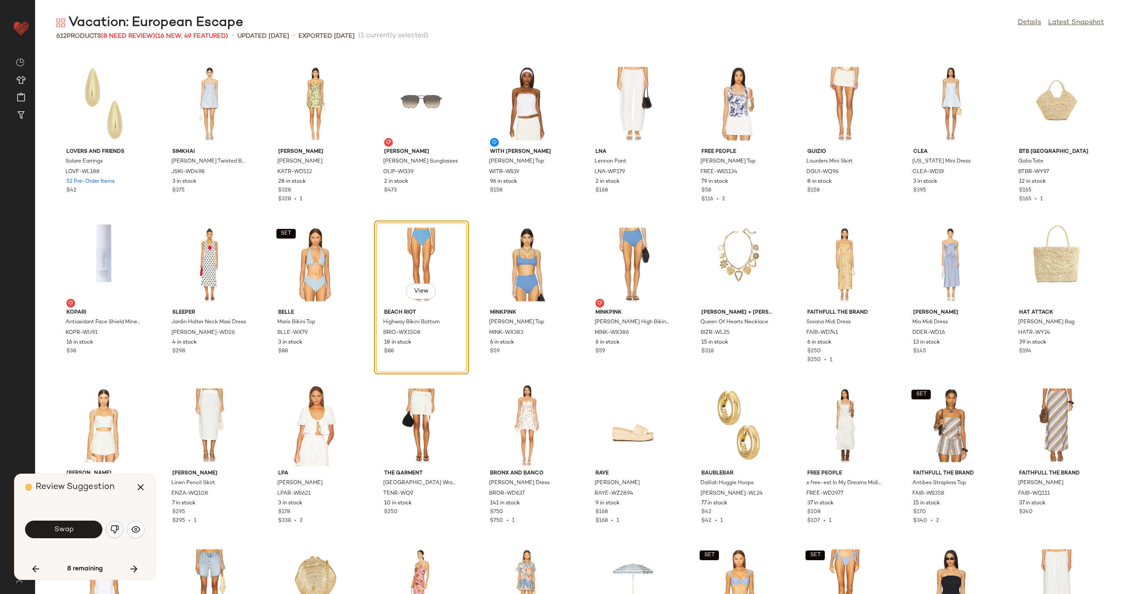
click at [112, 530] on img "button" at bounding box center [114, 529] width 9 height 9
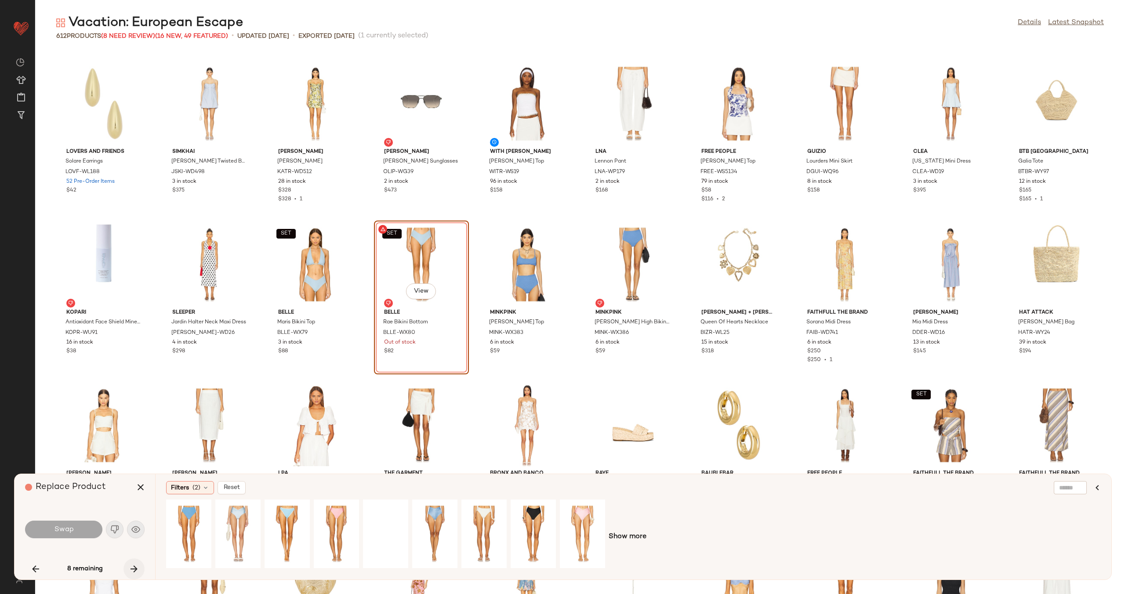
click at [134, 565] on icon "button" at bounding box center [134, 569] width 11 height 11
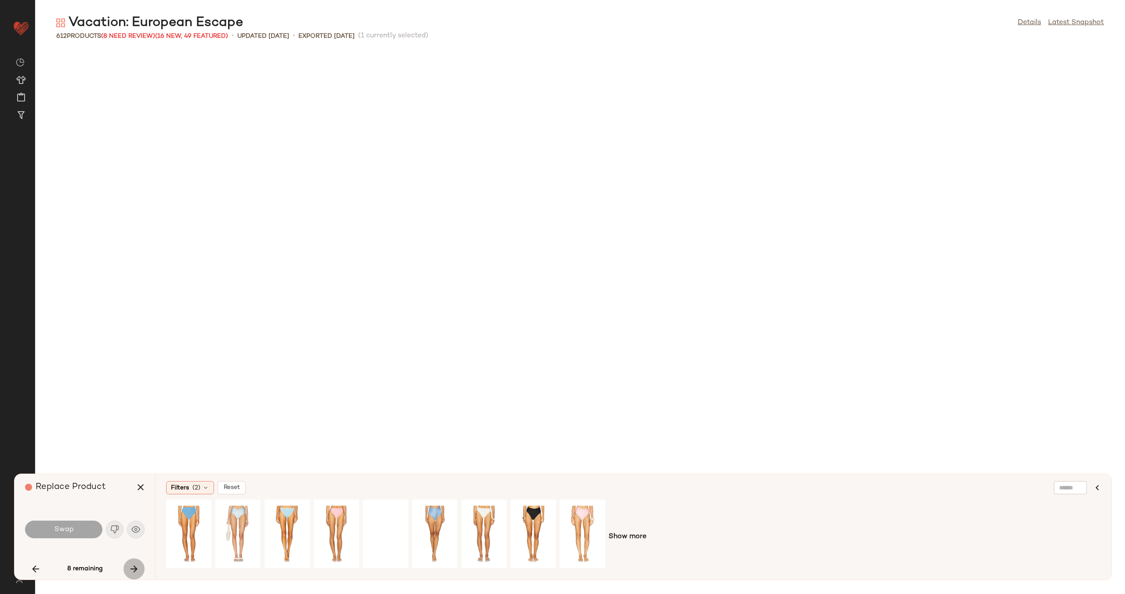
scroll to position [7562, 0]
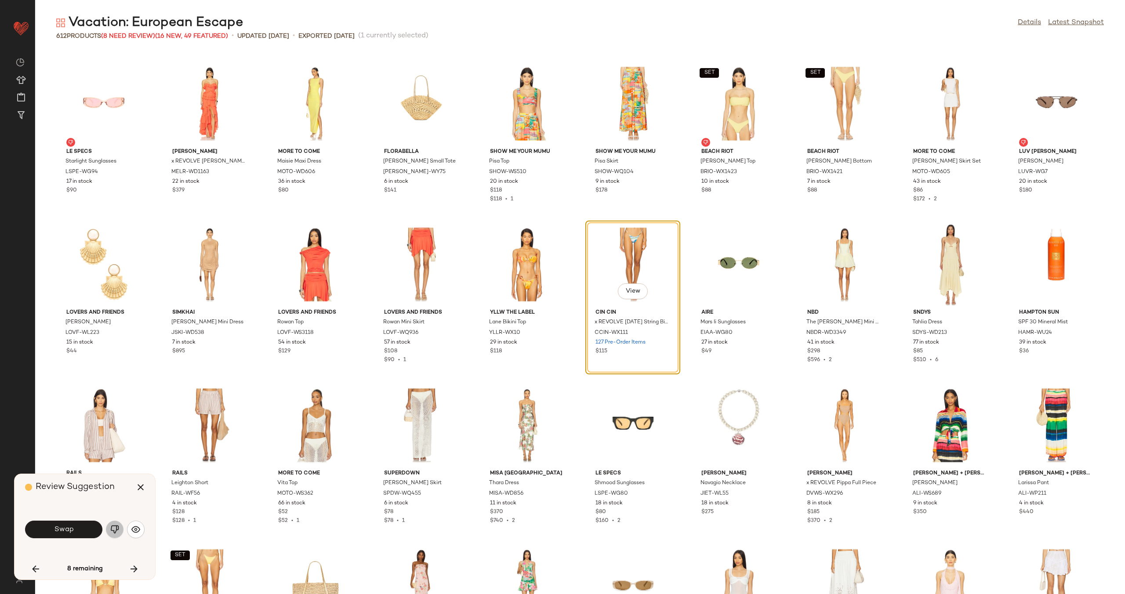
click at [116, 533] on img "button" at bounding box center [114, 529] width 9 height 9
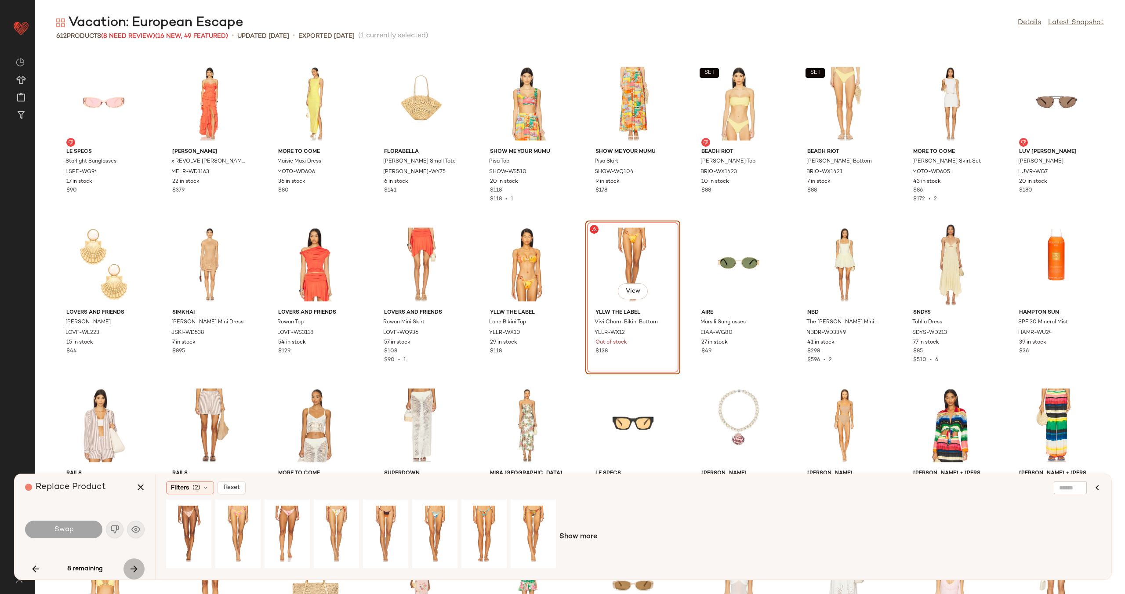
click at [134, 568] on icon "button" at bounding box center [134, 569] width 11 height 11
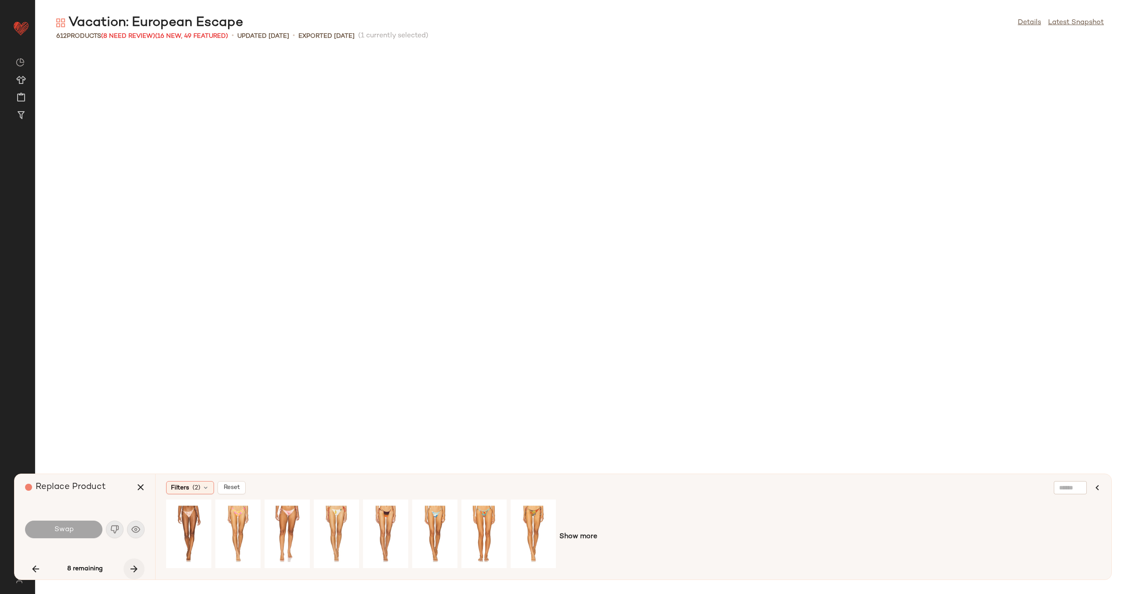
scroll to position [8688, 0]
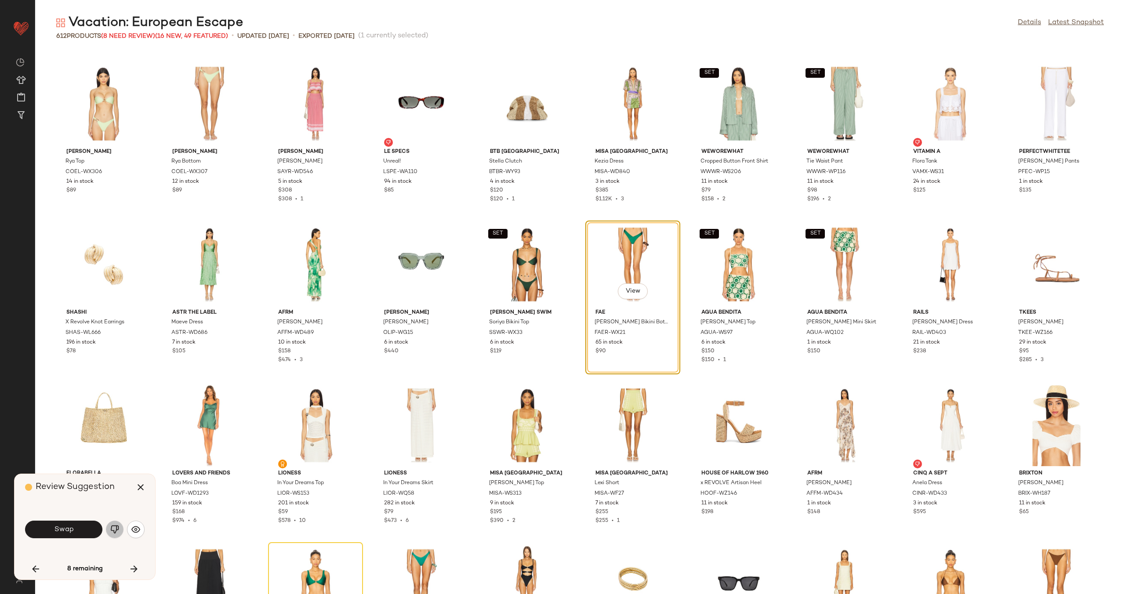
click at [118, 531] on img "button" at bounding box center [114, 529] width 9 height 9
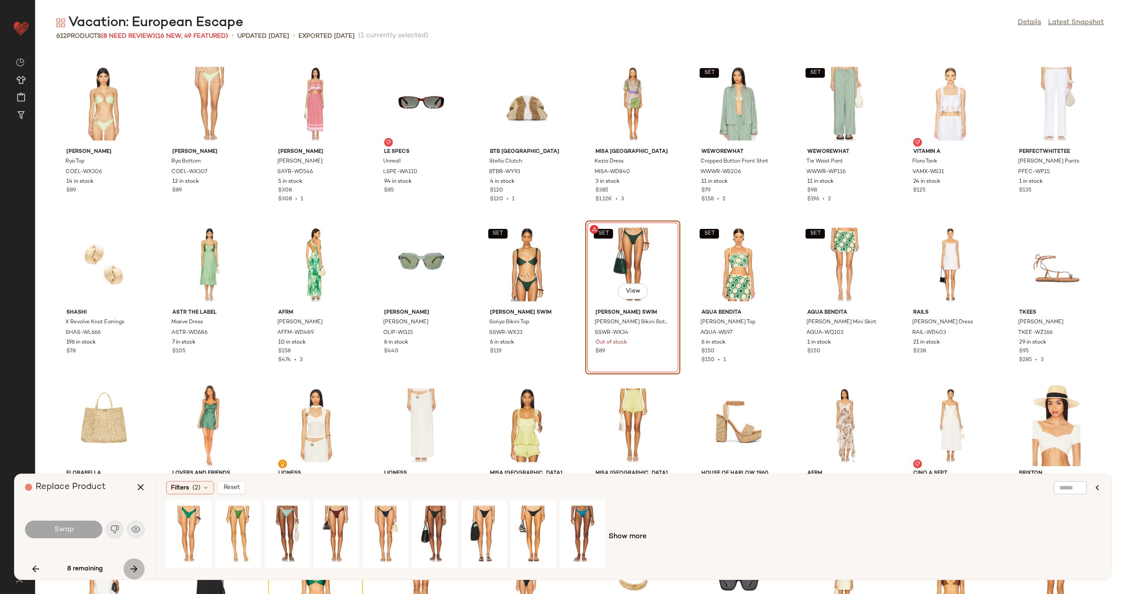
click at [133, 569] on icon "button" at bounding box center [134, 569] width 11 height 11
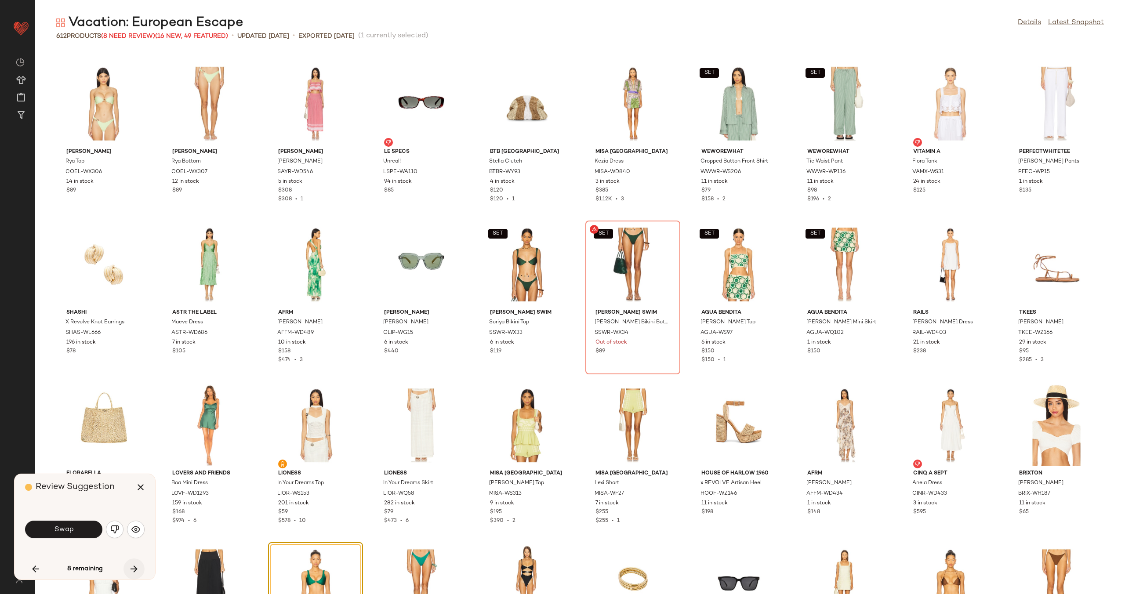
scroll to position [9010, 0]
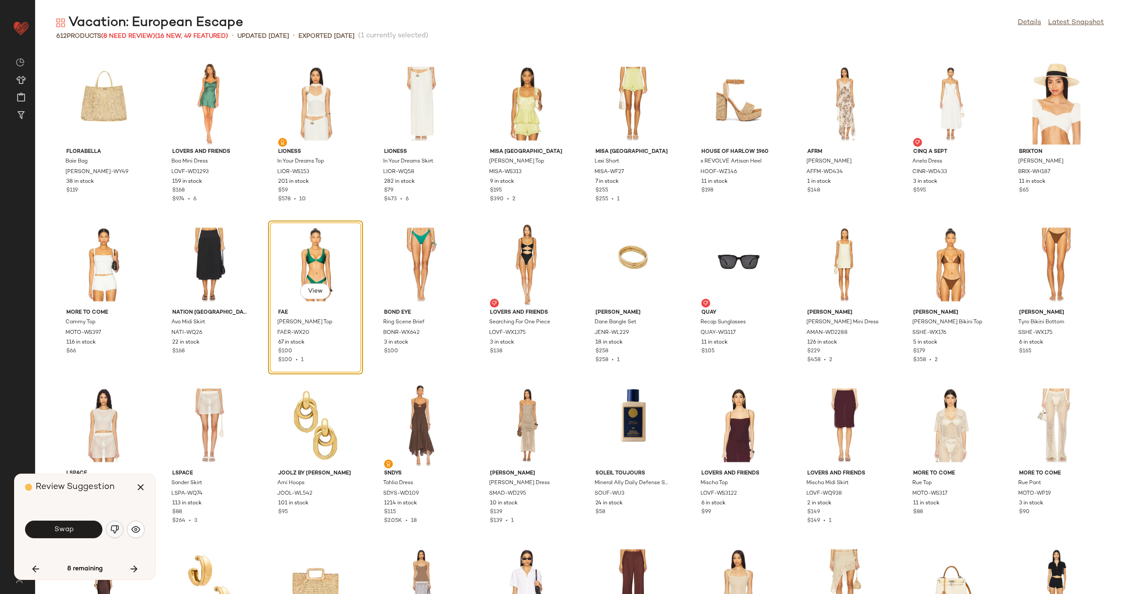
click at [117, 529] on img "button" at bounding box center [114, 529] width 9 height 9
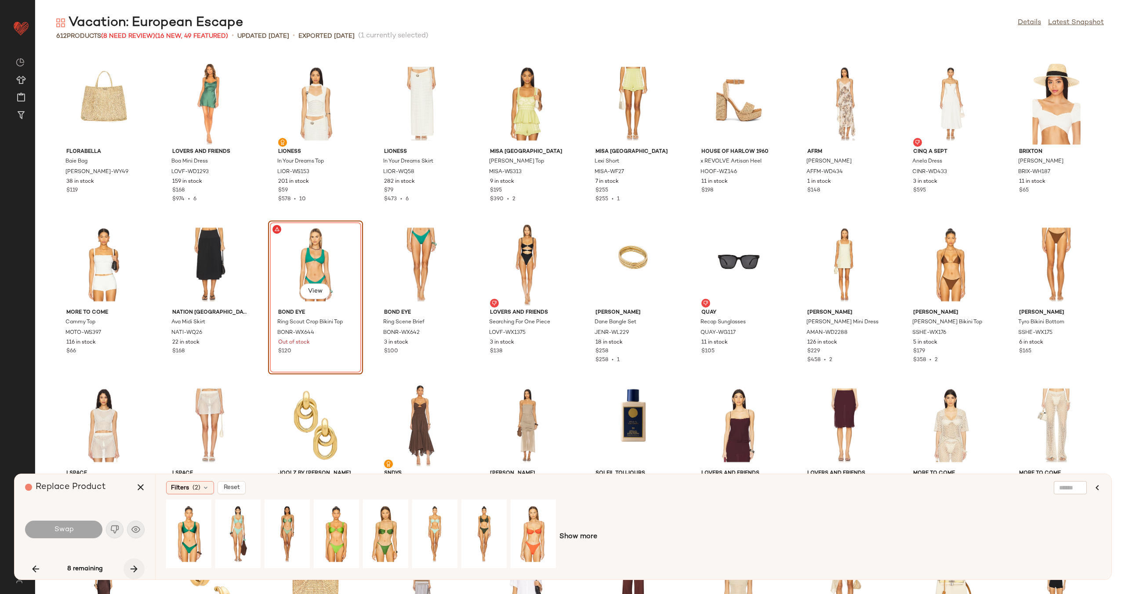
click at [135, 566] on icon "button" at bounding box center [134, 569] width 11 height 11
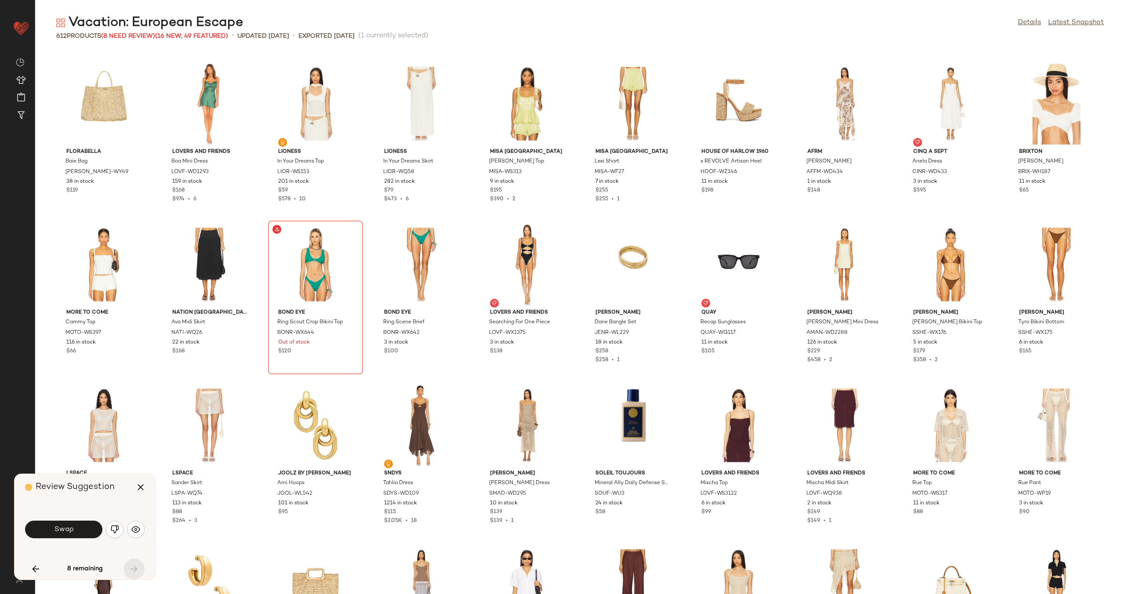
scroll to position [9434, 0]
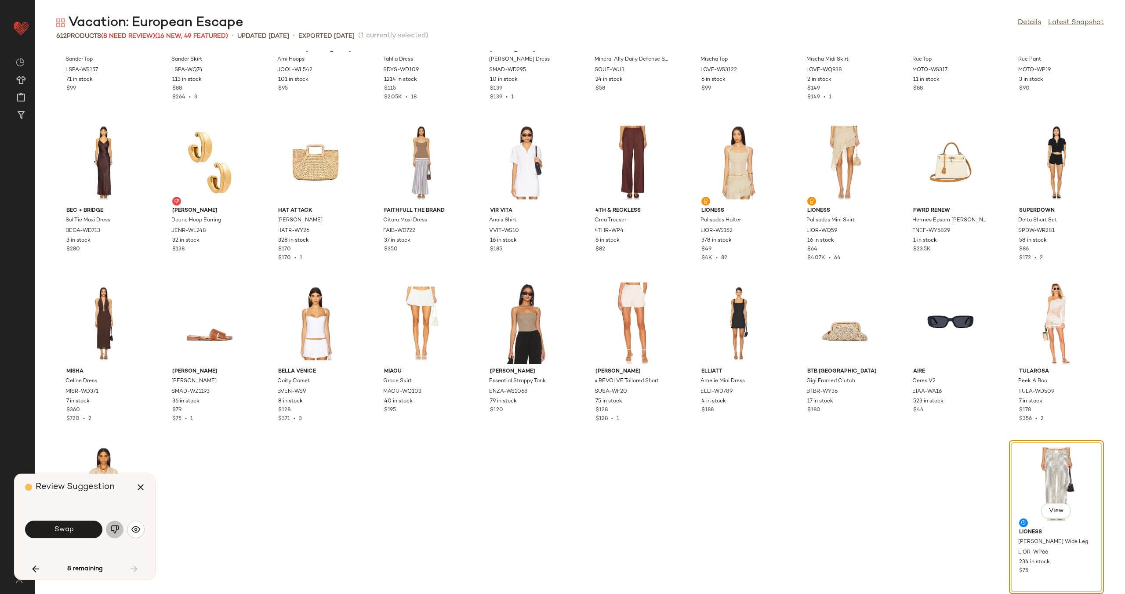
click at [116, 525] on img "button" at bounding box center [114, 529] width 9 height 9
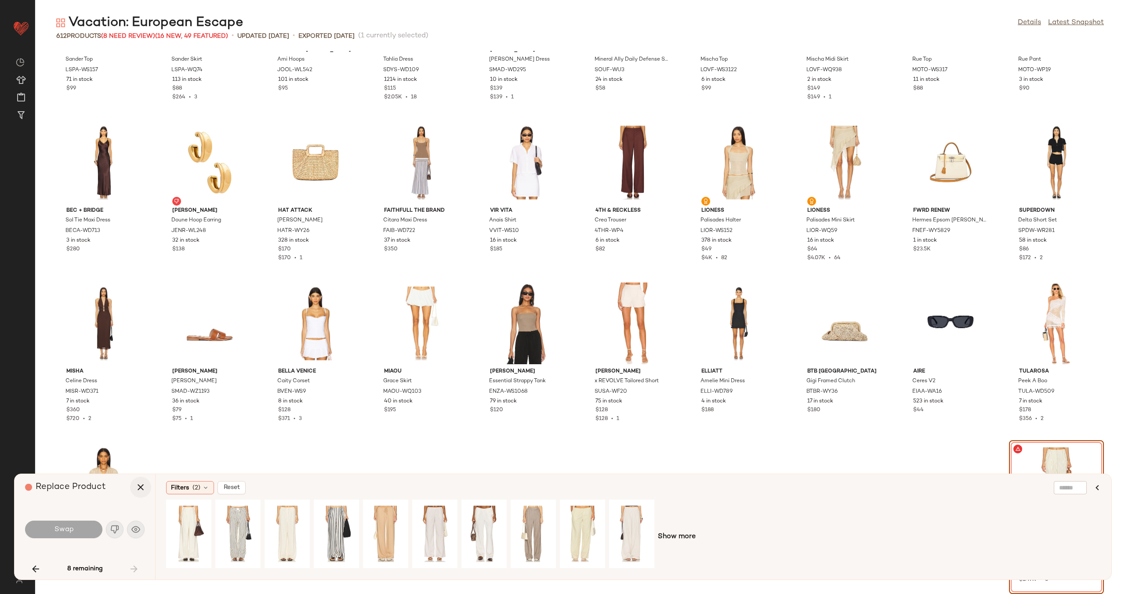
click at [138, 489] on icon "button" at bounding box center [140, 487] width 11 height 11
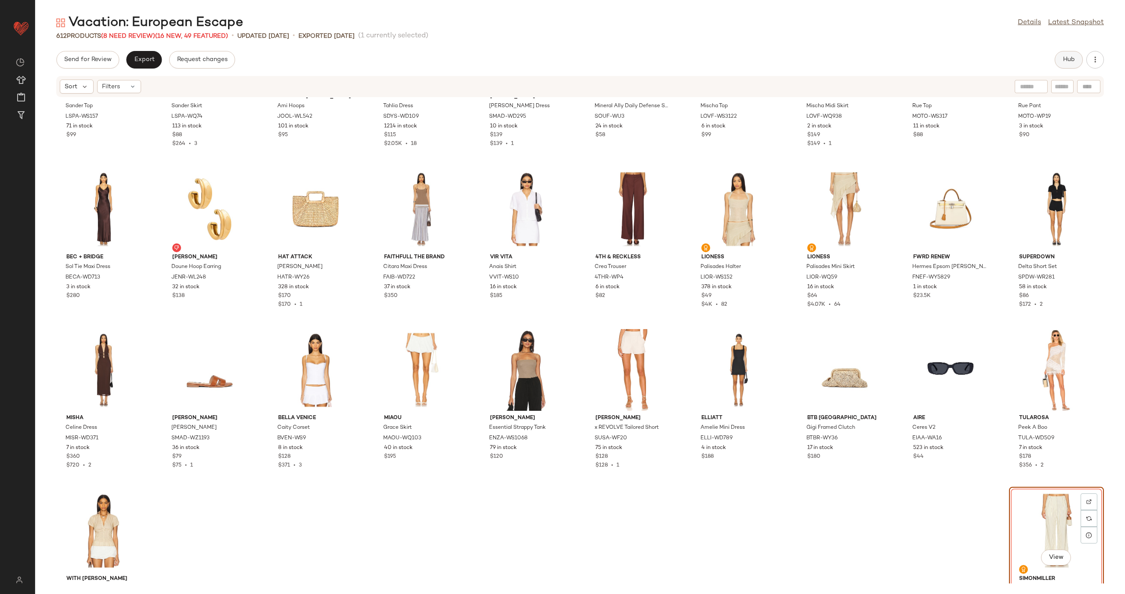
click at [1067, 58] on span "Hub" at bounding box center [1069, 59] width 12 height 7
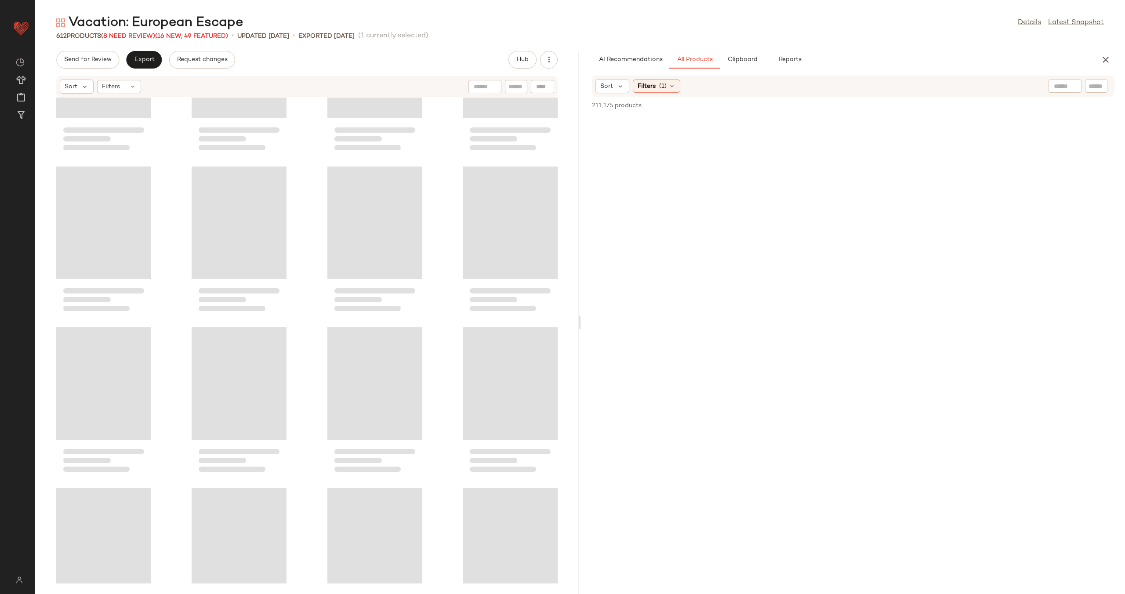
scroll to position [23973, 0]
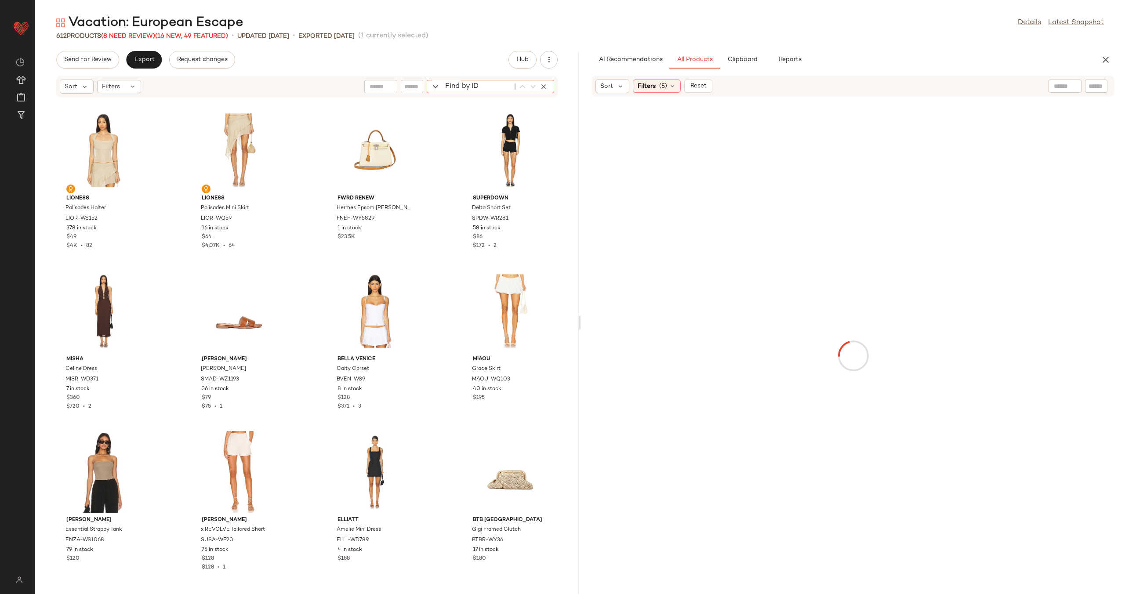
click at [543, 87] on div "Find by ID Find by ID" at bounding box center [490, 86] width 127 height 13
paste input "*********"
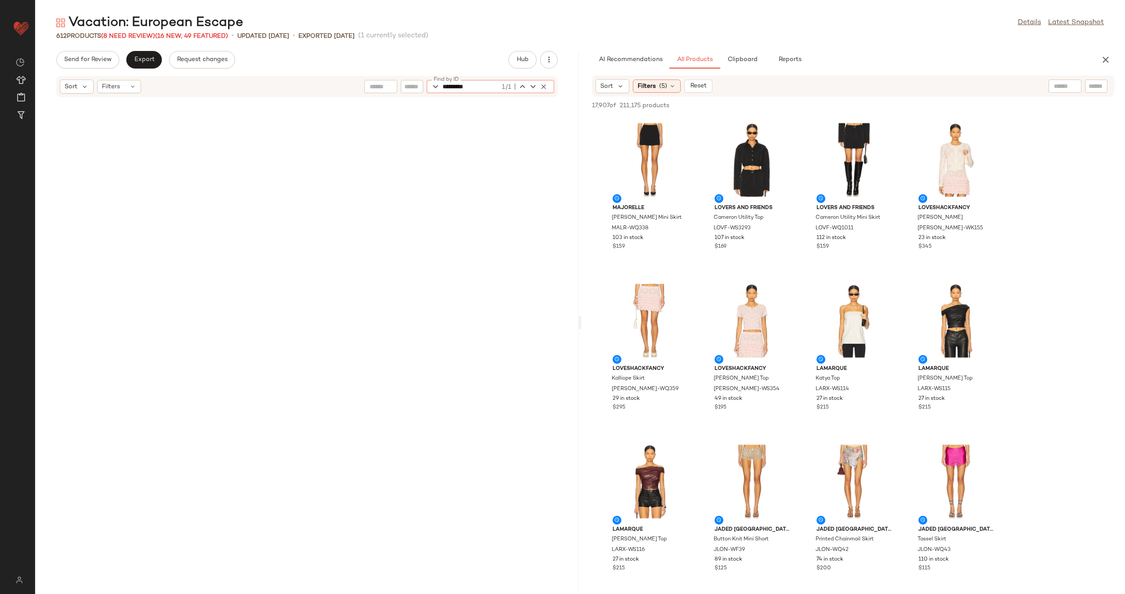
scroll to position [19307, 0]
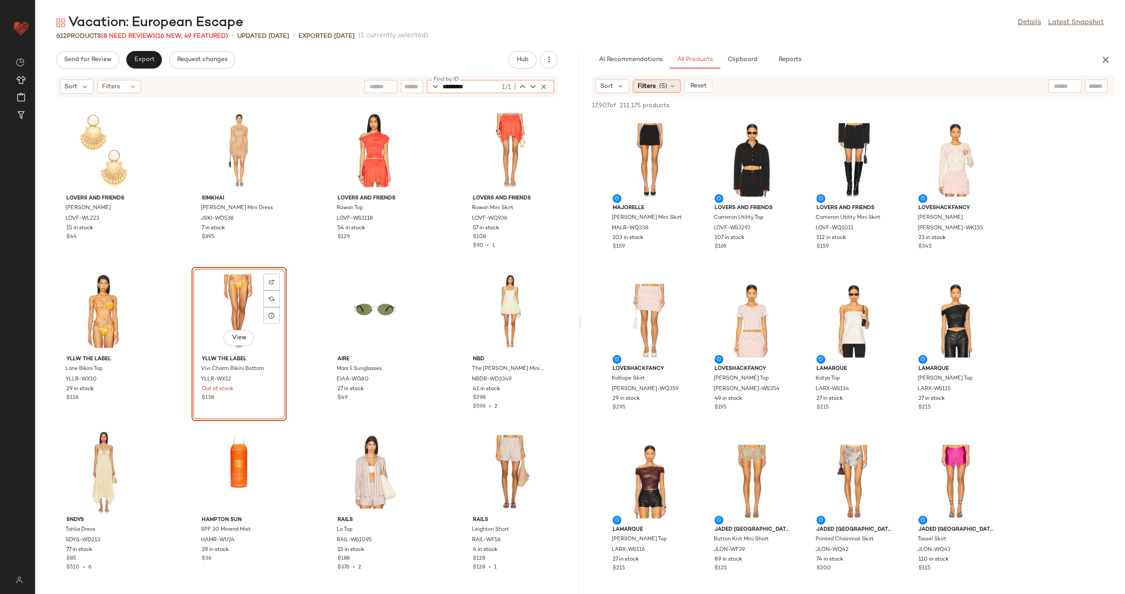
type input "*********"
click at [650, 82] on span "Filters" at bounding box center [647, 86] width 18 height 9
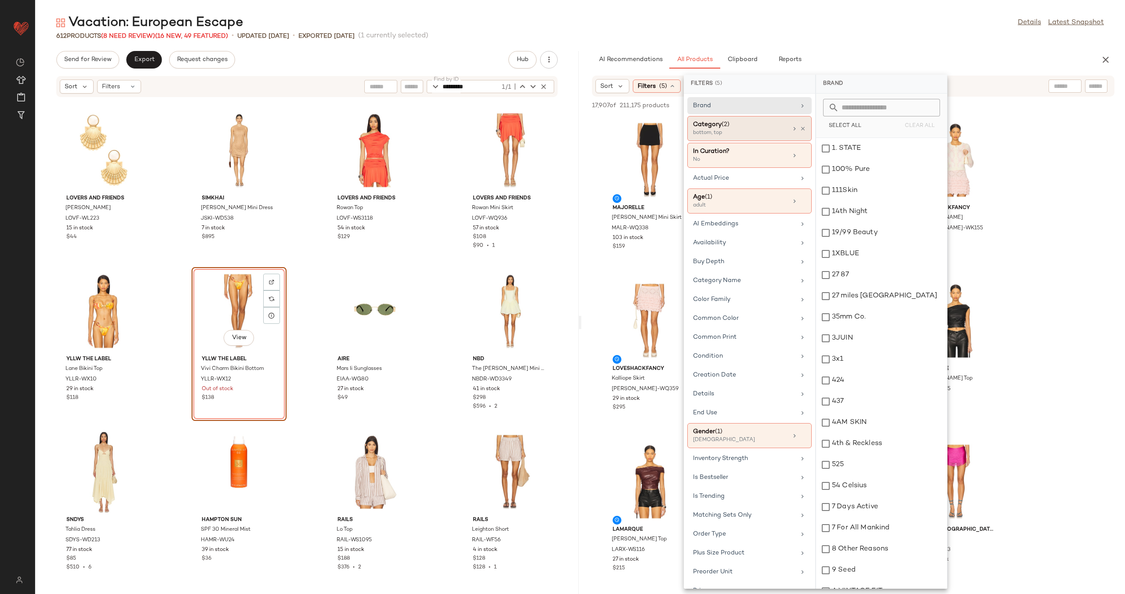
click at [753, 130] on div "bottom, top" at bounding box center [737, 133] width 88 height 8
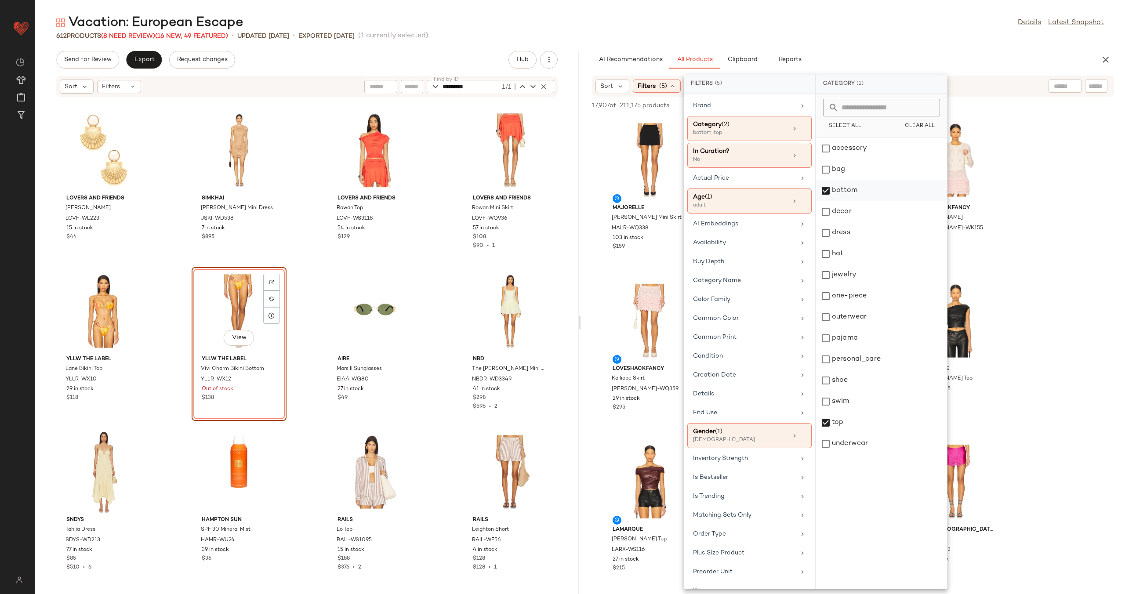
click at [825, 192] on div "bottom" at bounding box center [881, 190] width 131 height 21
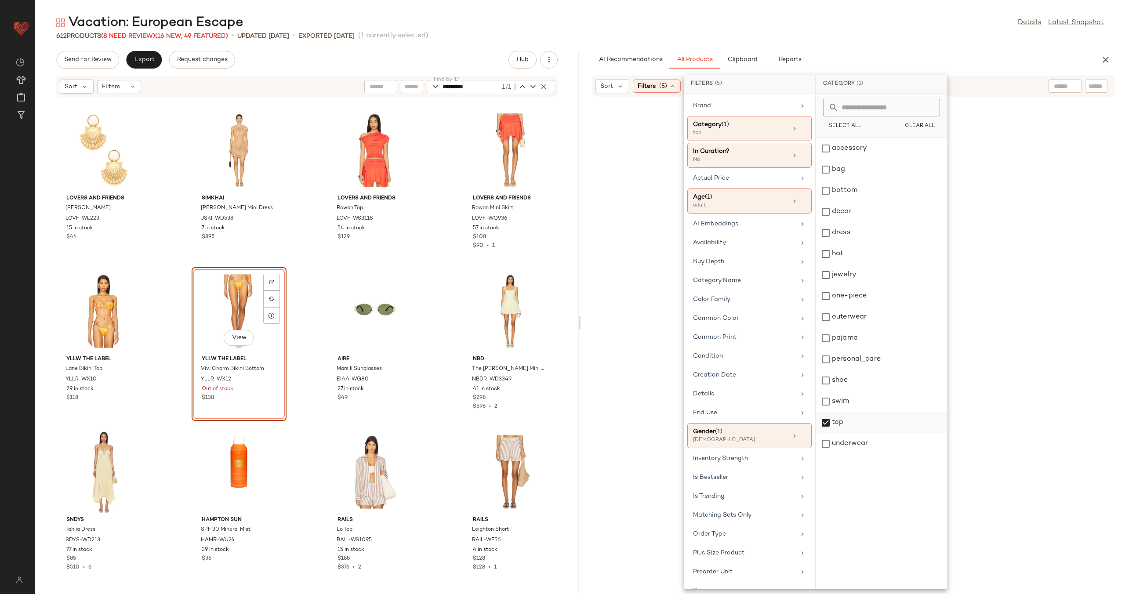
click at [826, 429] on div "top" at bounding box center [881, 422] width 131 height 21
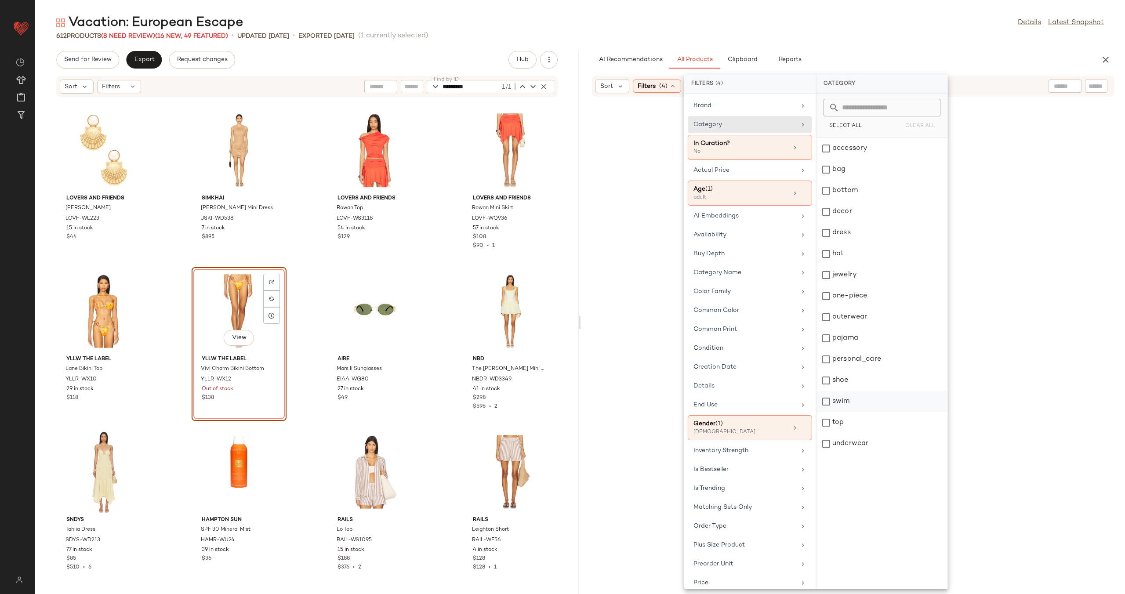
click at [826, 402] on div "swim" at bounding box center [882, 401] width 131 height 21
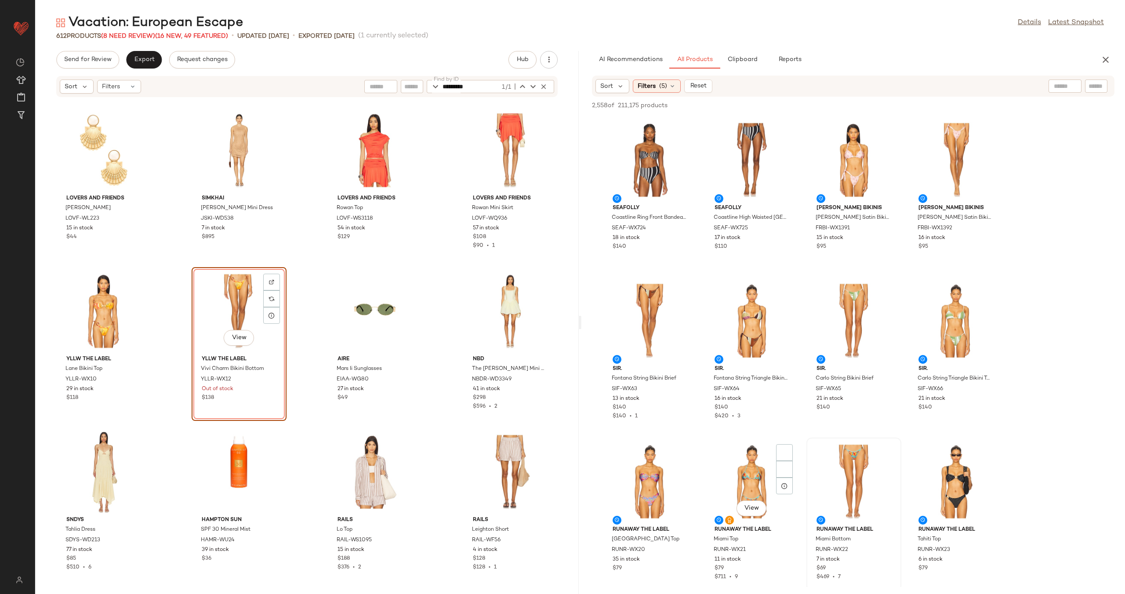
click at [746, 479] on div "View" at bounding box center [752, 482] width 89 height 82
click at [840, 479] on div "View" at bounding box center [854, 482] width 89 height 82
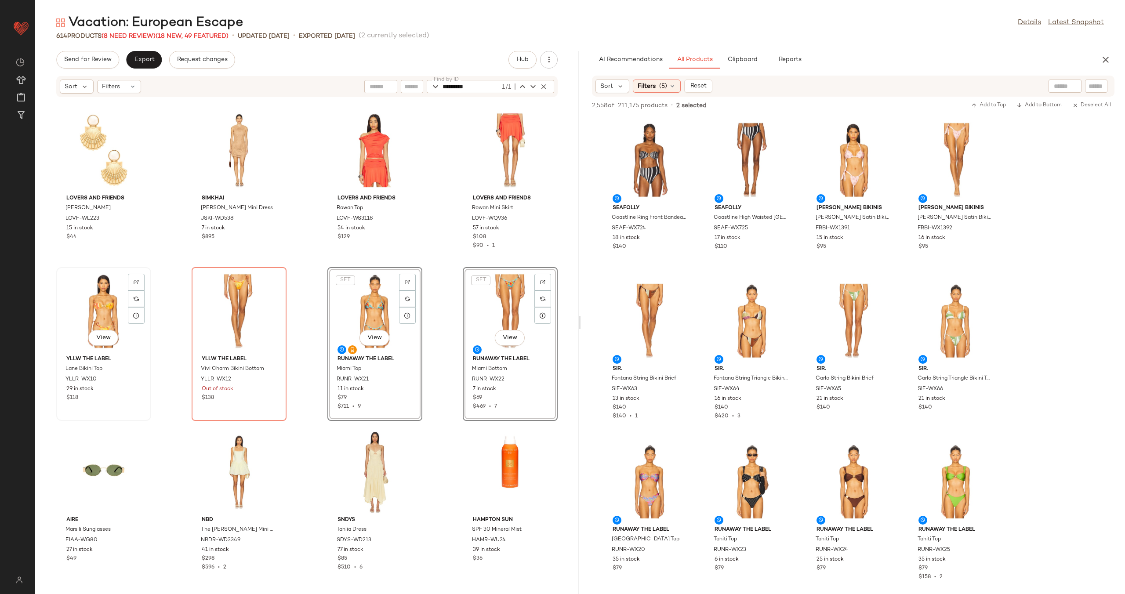
click at [99, 311] on div "View" at bounding box center [103, 311] width 89 height 82
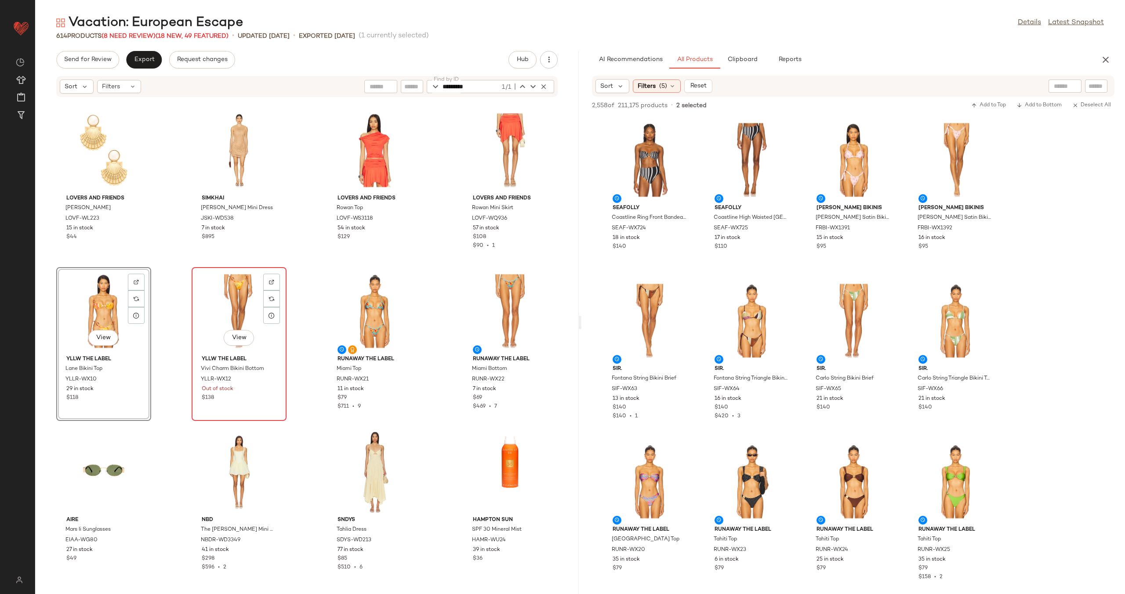
click at [224, 306] on div "View" at bounding box center [239, 311] width 89 height 82
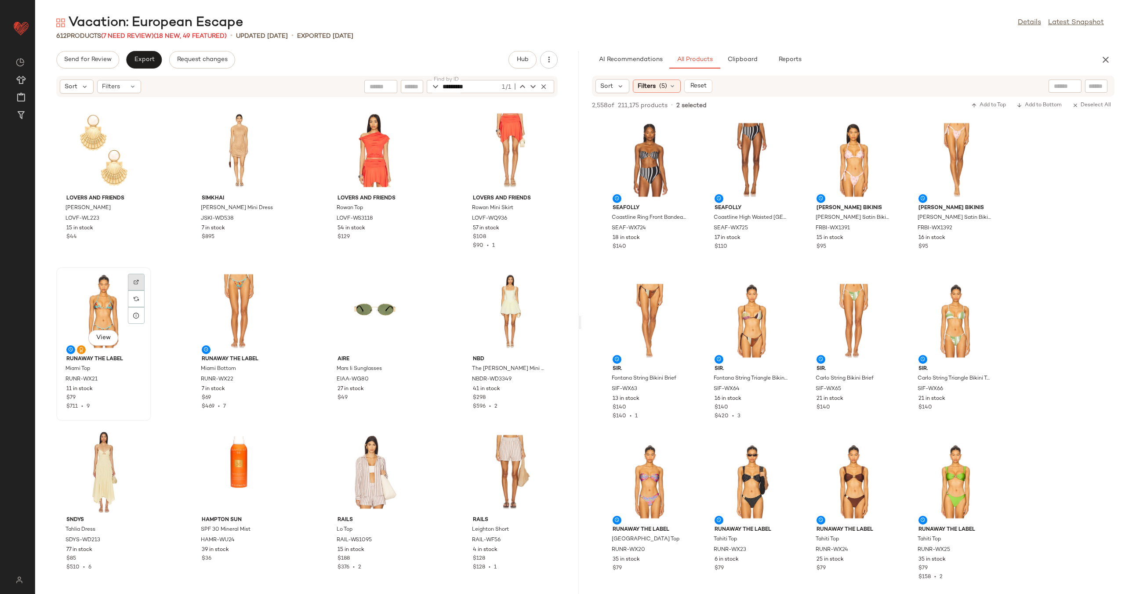
click at [136, 280] on img at bounding box center [136, 282] width 5 height 5
click at [544, 86] on icon "button" at bounding box center [544, 87] width 8 height 8
type input "********"
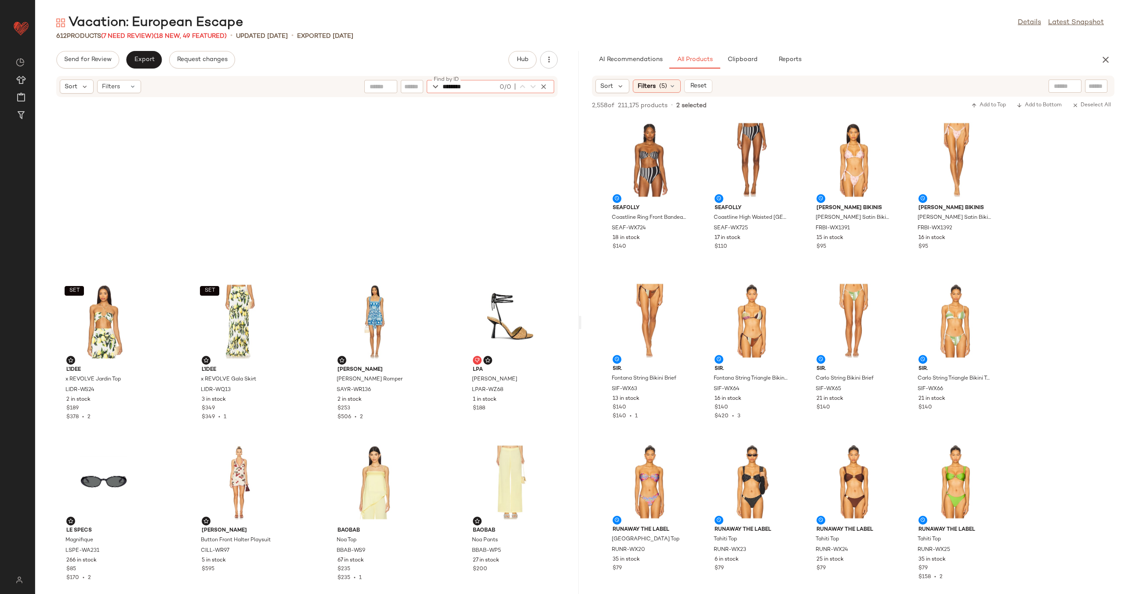
scroll to position [1229, 0]
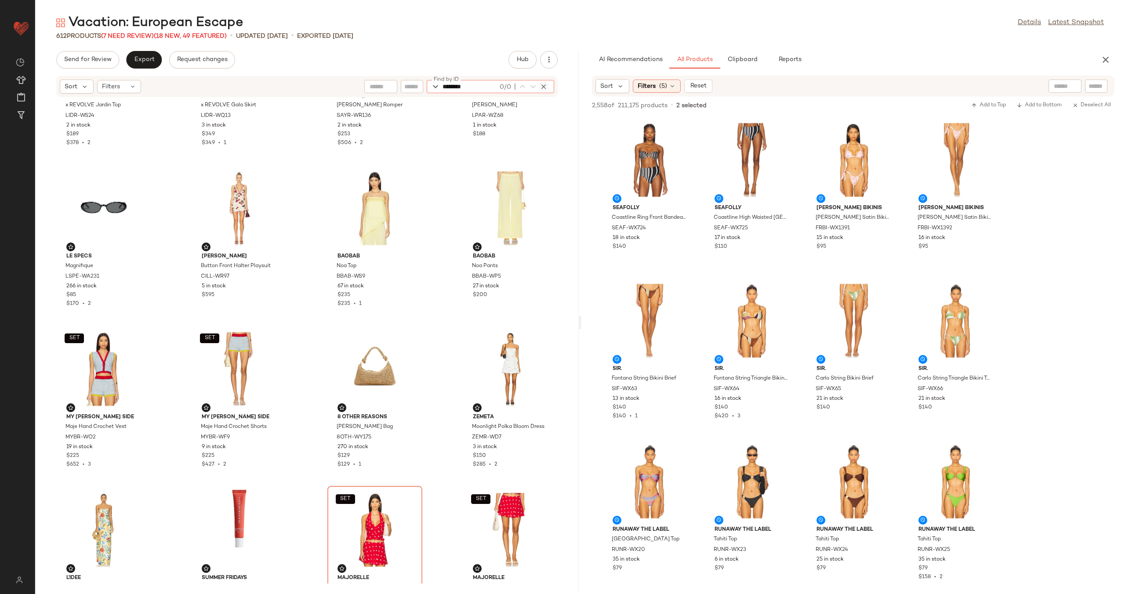
click at [545, 87] on icon "button" at bounding box center [544, 87] width 8 height 8
click at [429, 47] on div "Vacation: European Escape Details Latest Snapshot 612 Products (7 Need Review) …" at bounding box center [580, 304] width 1090 height 580
click at [150, 66] on button "Export" at bounding box center [144, 60] width 36 height 18
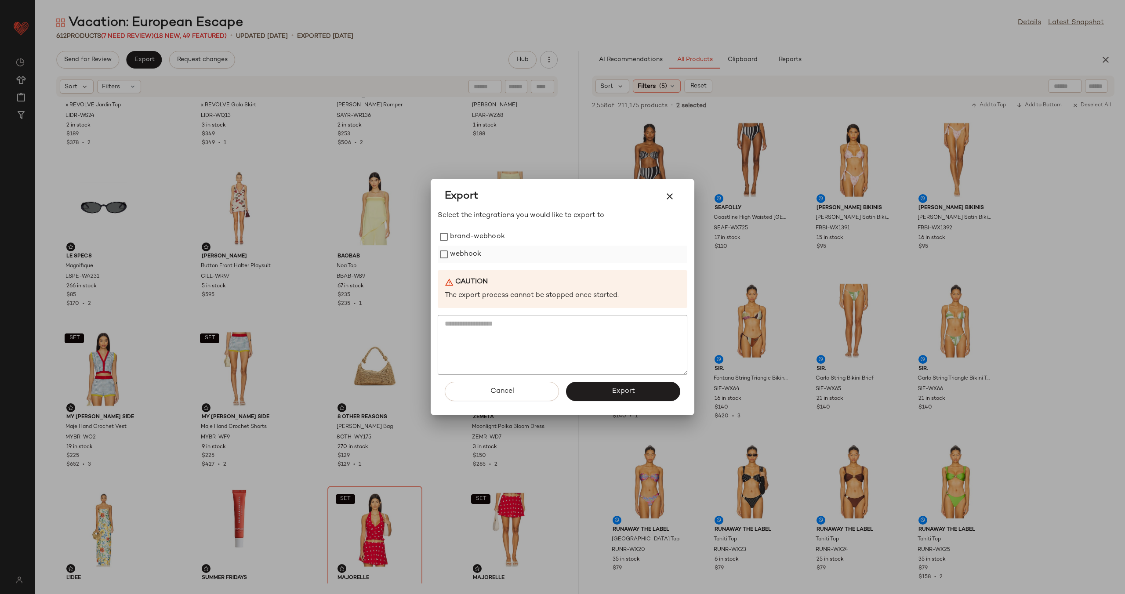
click at [456, 252] on label "webhook" at bounding box center [465, 255] width 31 height 18
click at [619, 390] on span "Export" at bounding box center [622, 391] width 23 height 8
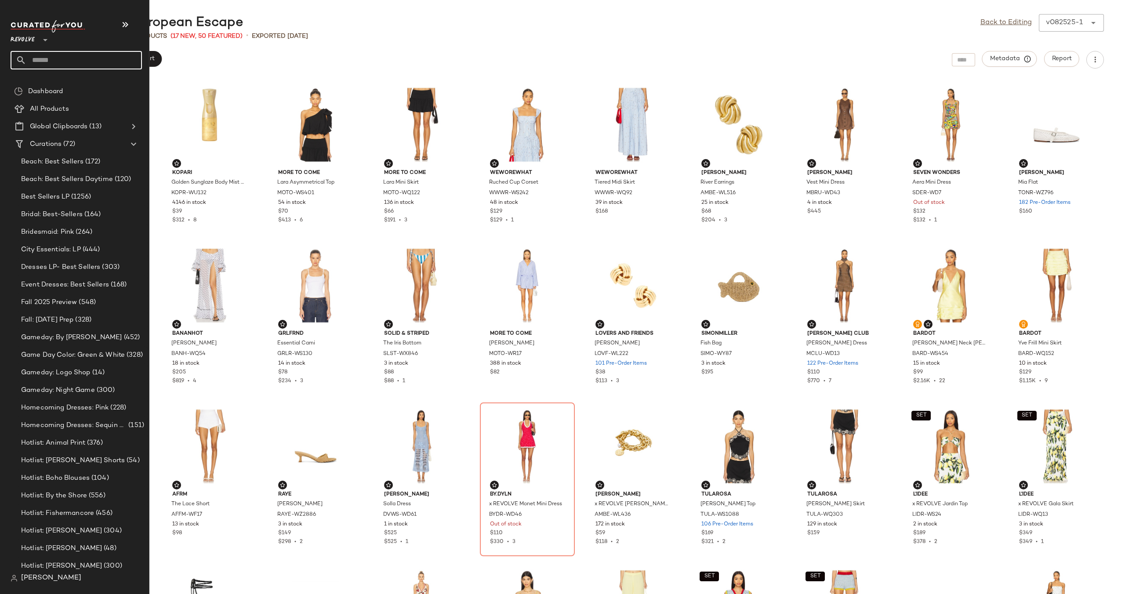
click at [59, 66] on input "text" at bounding box center [84, 60] width 116 height 18
type input "********"
click at [58, 81] on b "New Coas" at bounding box center [61, 85] width 31 height 9
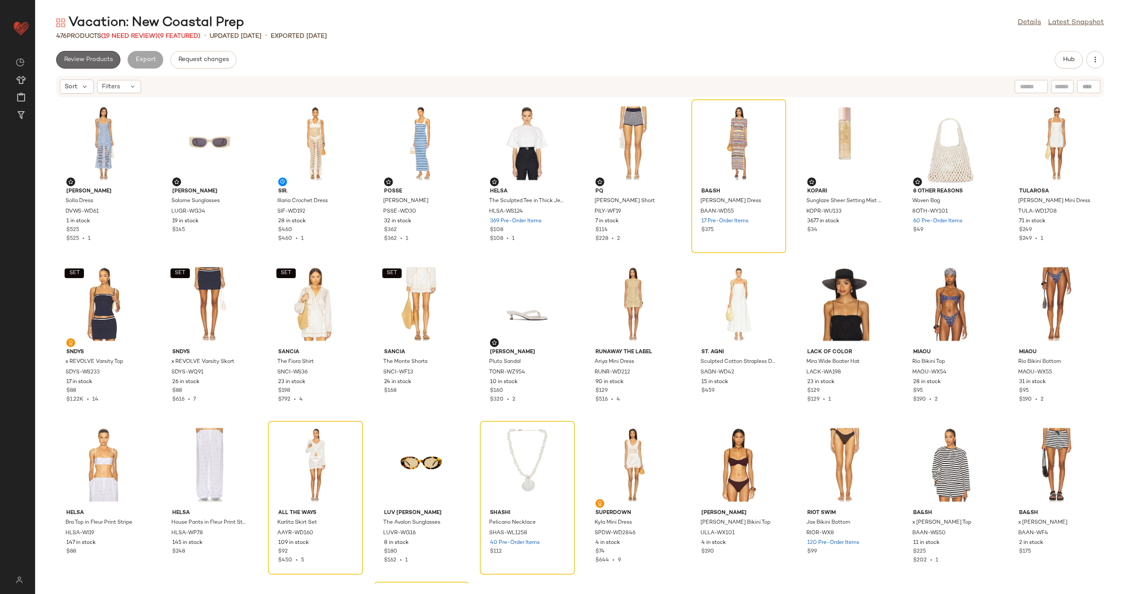
click at [80, 56] on span "Review Products" at bounding box center [88, 59] width 49 height 7
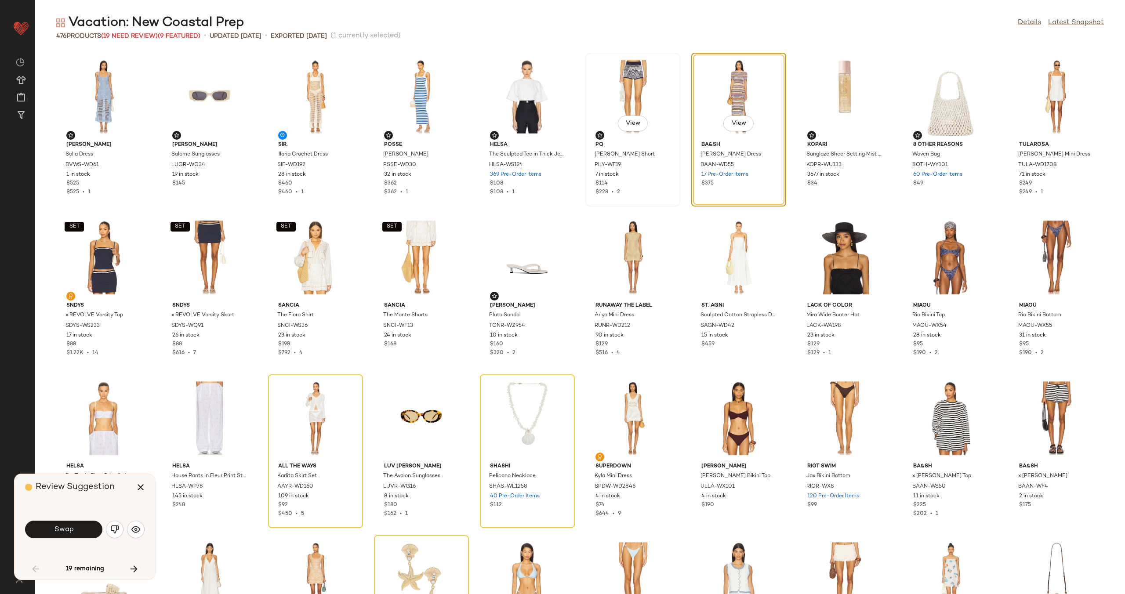
click at [621, 95] on div "View" at bounding box center [633, 97] width 89 height 82
click at [720, 92] on div "View" at bounding box center [739, 97] width 89 height 82
click at [738, 120] on span "View" at bounding box center [738, 123] width 15 height 7
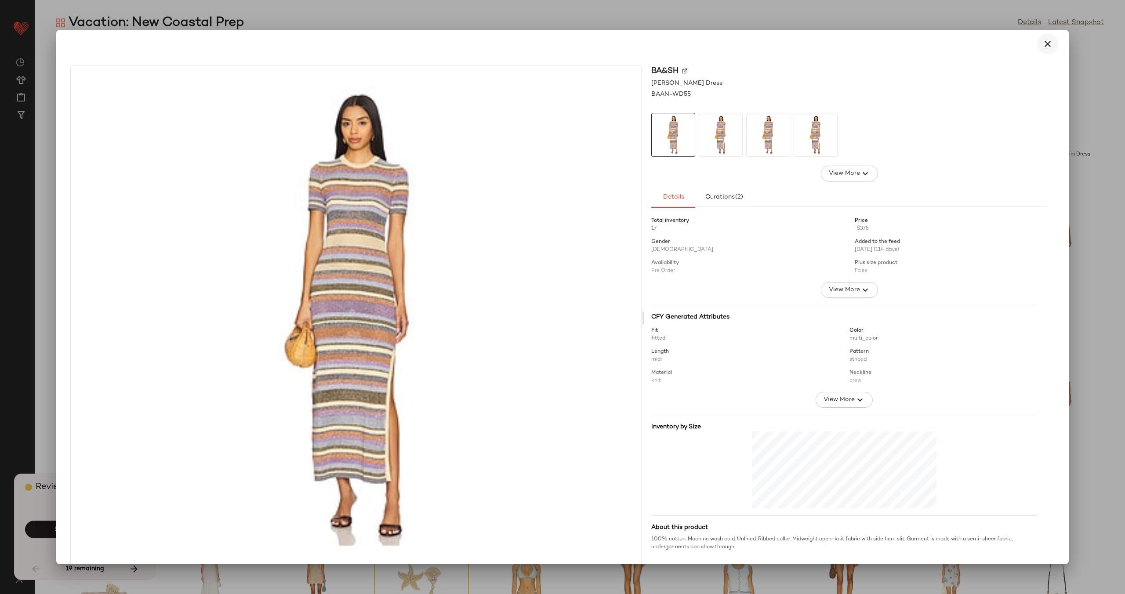
click at [1043, 43] on icon "button" at bounding box center [1048, 44] width 11 height 11
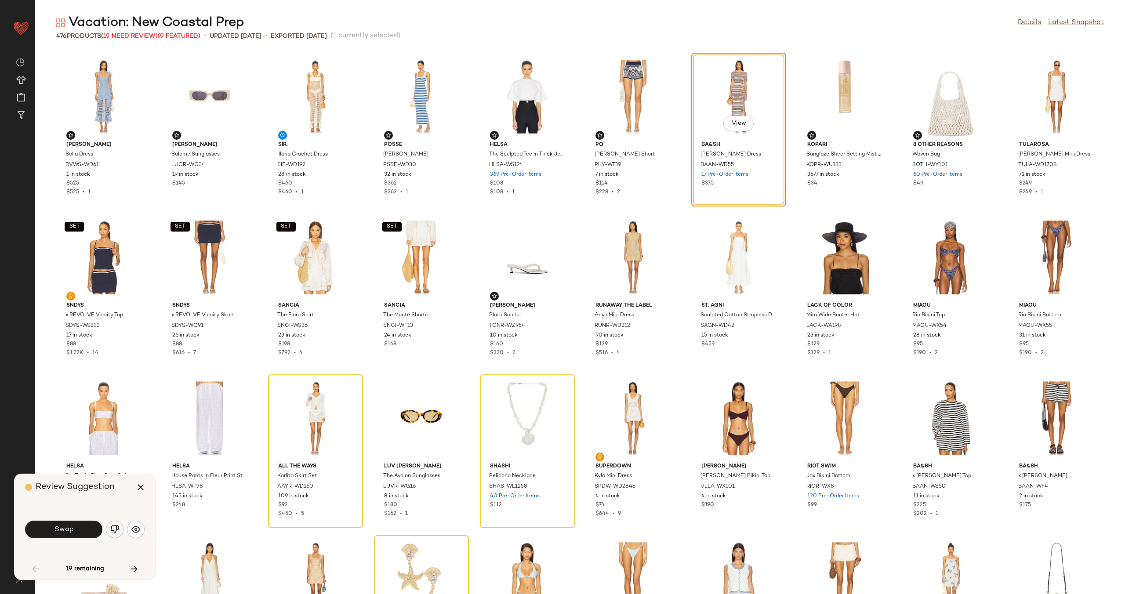
click at [117, 533] on img "button" at bounding box center [114, 529] width 9 height 9
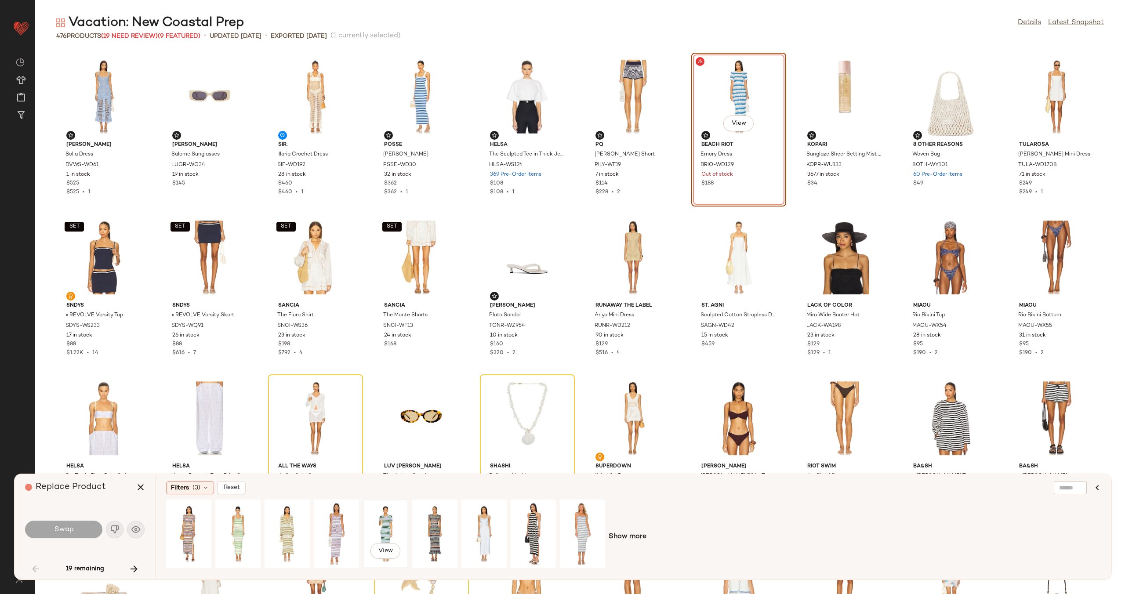
click at [372, 523] on div "View" at bounding box center [385, 534] width 39 height 62
click at [482, 524] on div "View" at bounding box center [484, 534] width 39 height 62
click at [537, 528] on div "View" at bounding box center [533, 534] width 39 height 62
click at [65, 531] on span "Swap" at bounding box center [64, 530] width 20 height 8
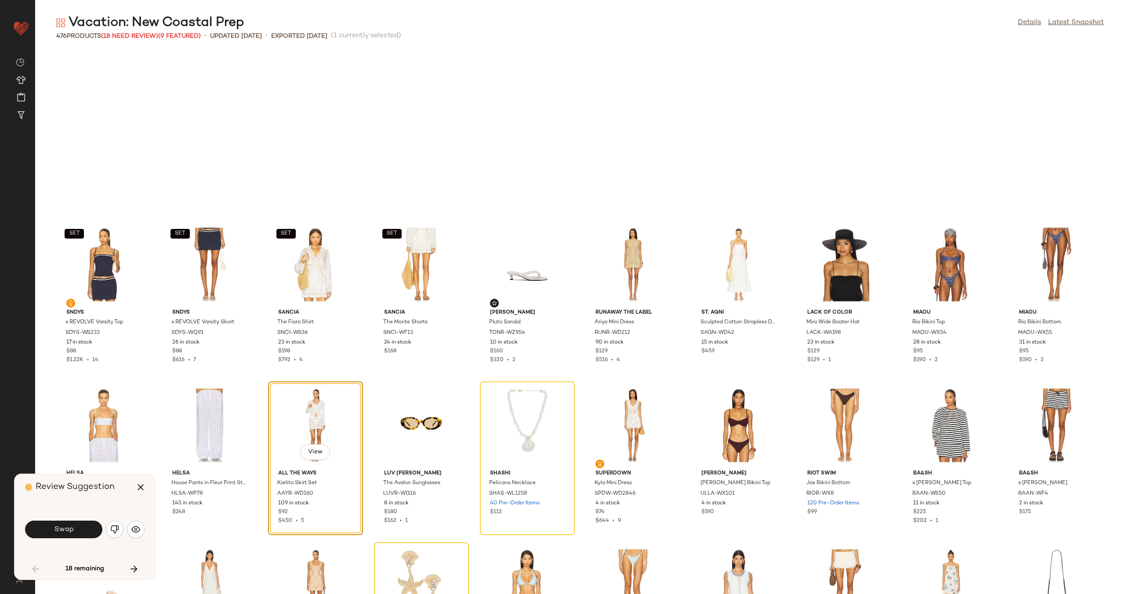
scroll to position [168, 0]
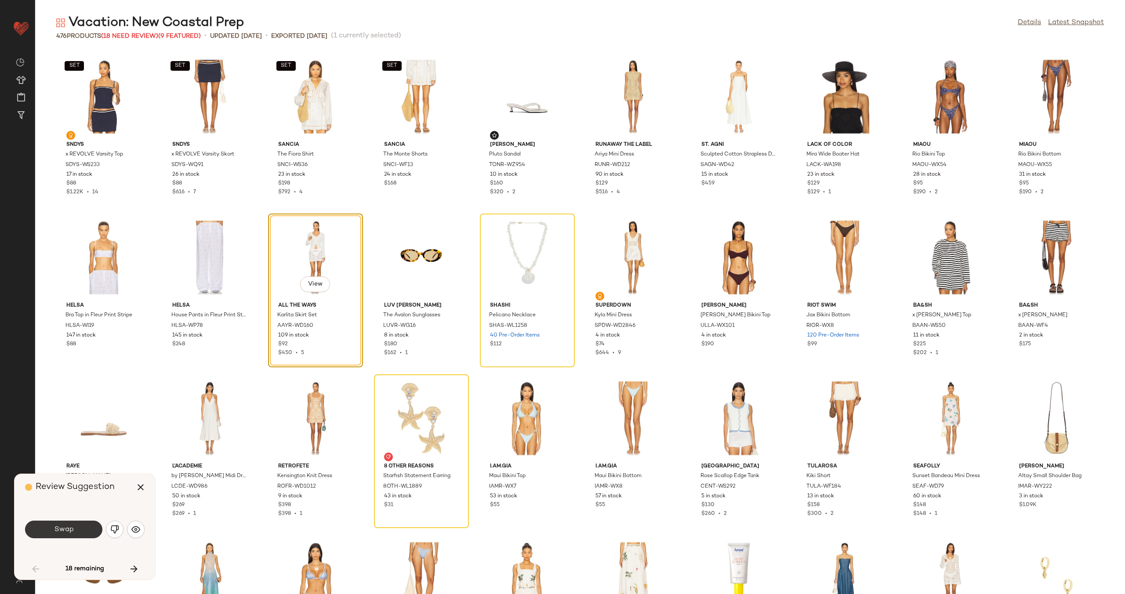
click at [61, 531] on span "Swap" at bounding box center [64, 530] width 20 height 8
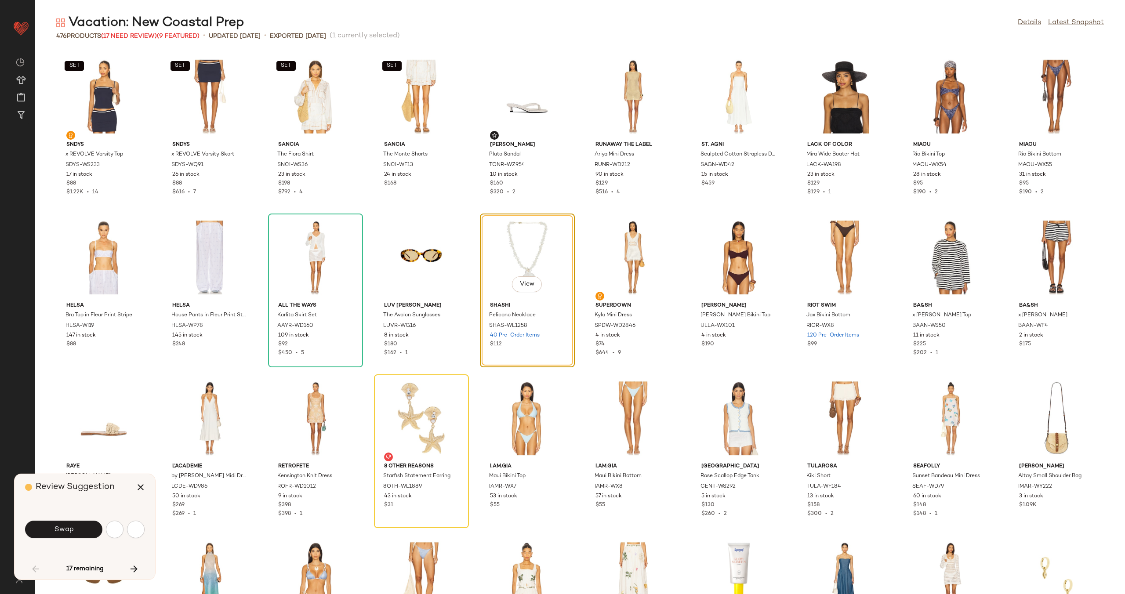
scroll to position [161, 0]
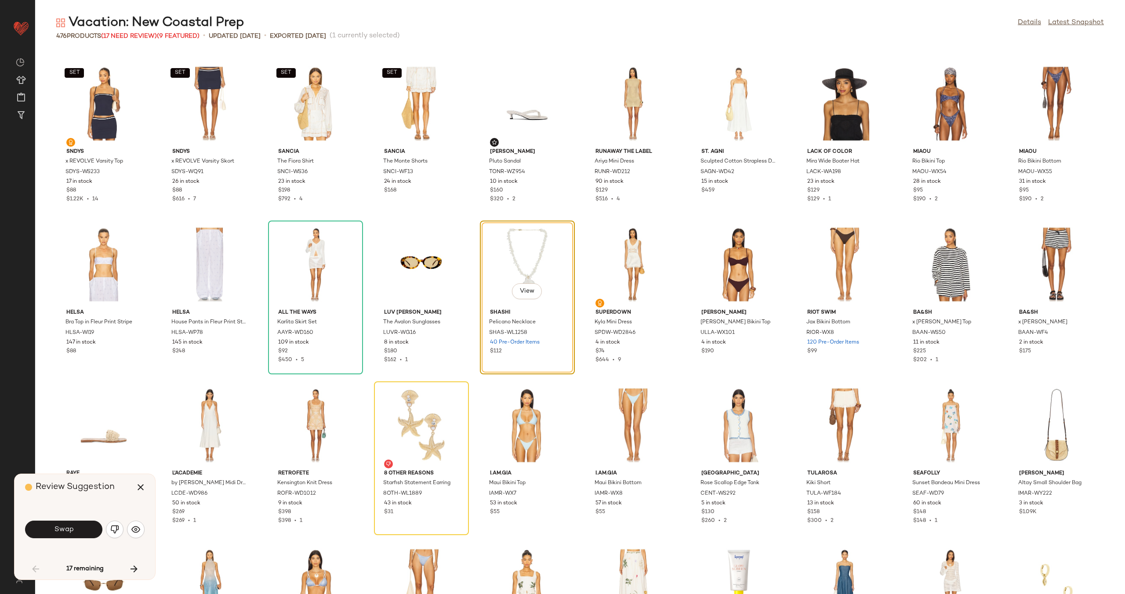
click at [61, 531] on span "Swap" at bounding box center [64, 530] width 20 height 8
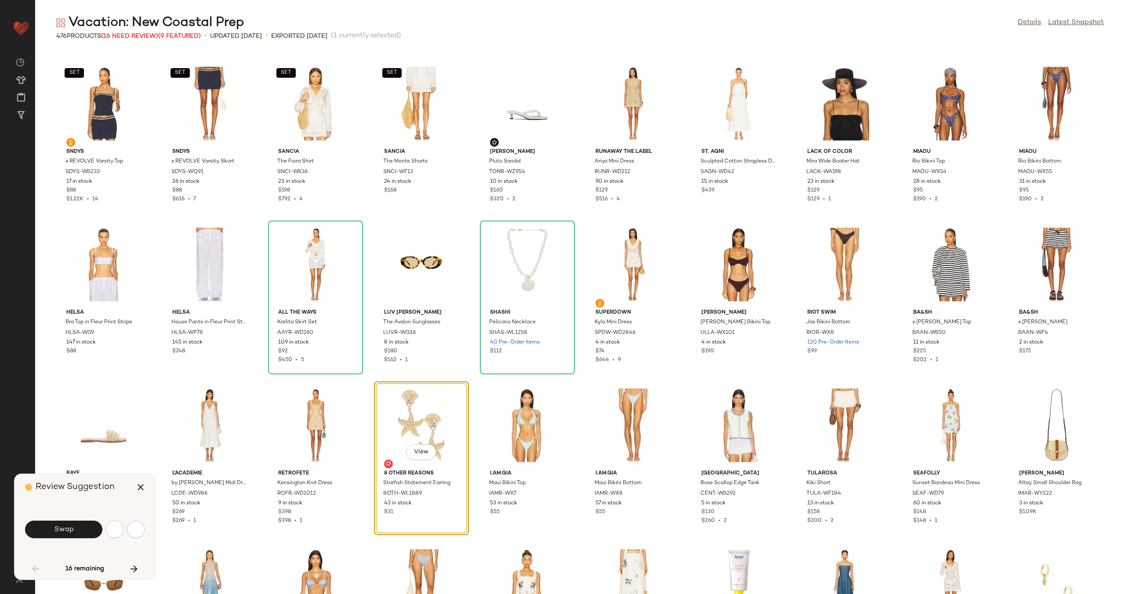
scroll to position [322, 0]
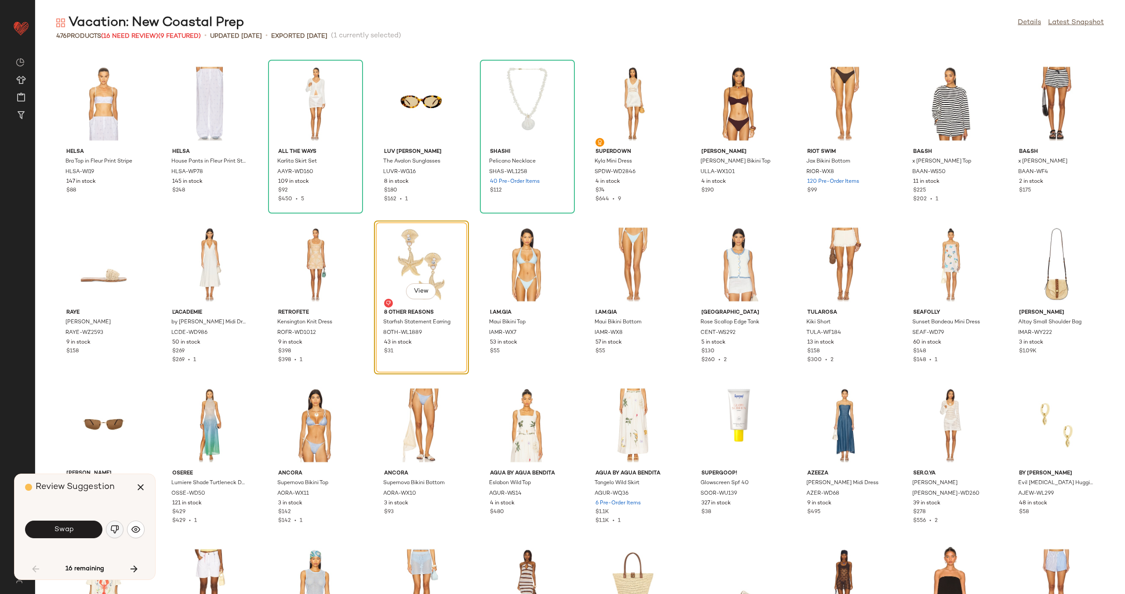
click at [117, 531] on img "button" at bounding box center [114, 529] width 9 height 9
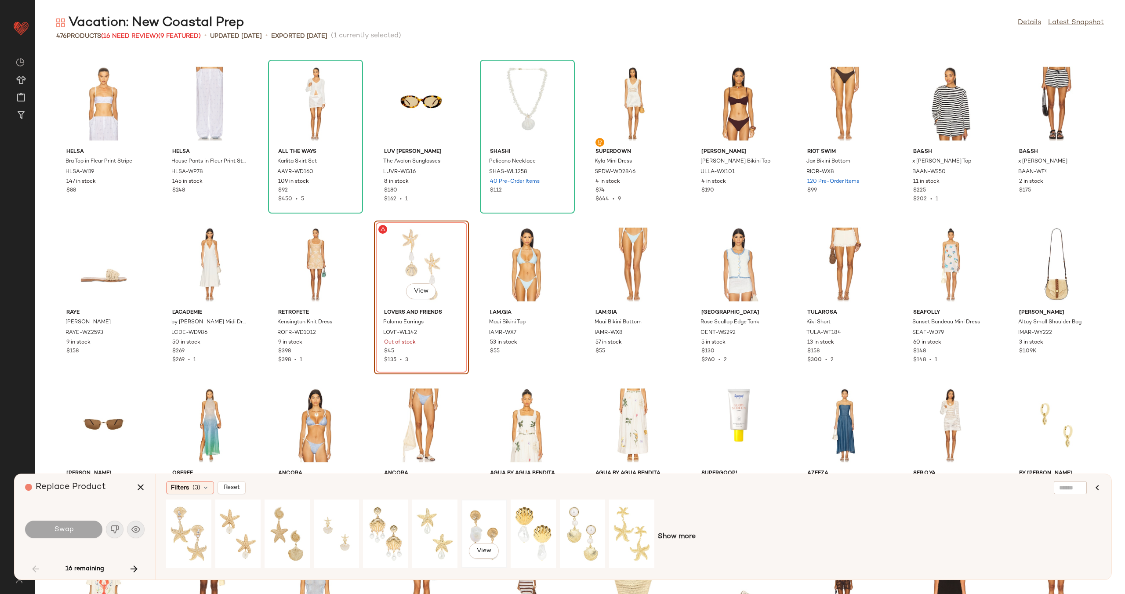
click at [476, 524] on div "View" at bounding box center [484, 534] width 39 height 62
click at [573, 524] on div "View" at bounding box center [582, 534] width 39 height 62
click at [64, 528] on span "Swap" at bounding box center [64, 530] width 20 height 8
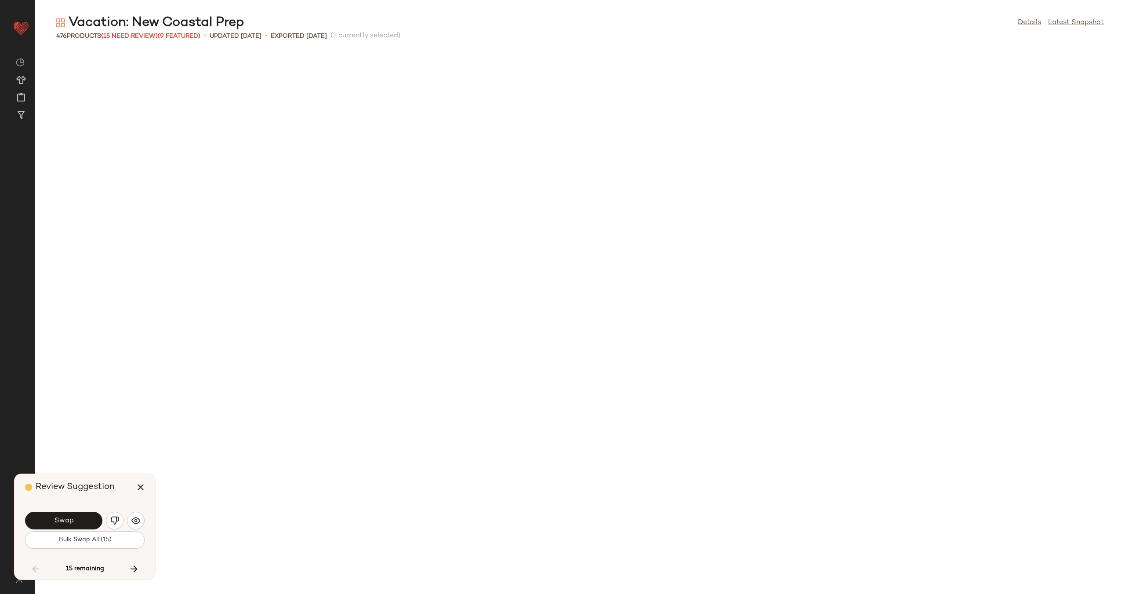
scroll to position [965, 0]
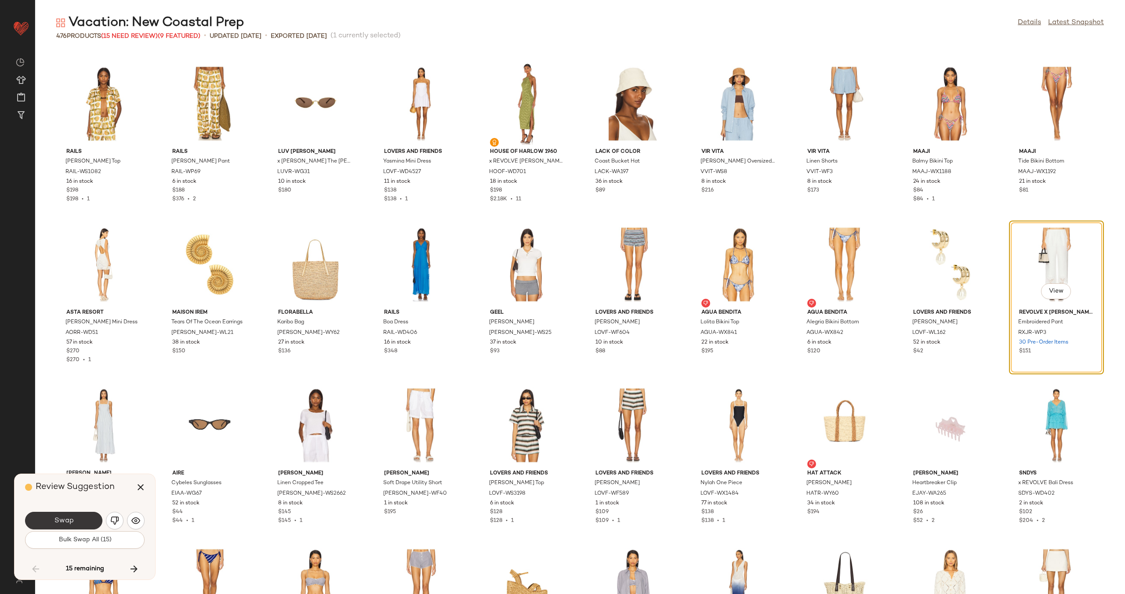
click at [76, 517] on button "Swap" at bounding box center [63, 521] width 77 height 18
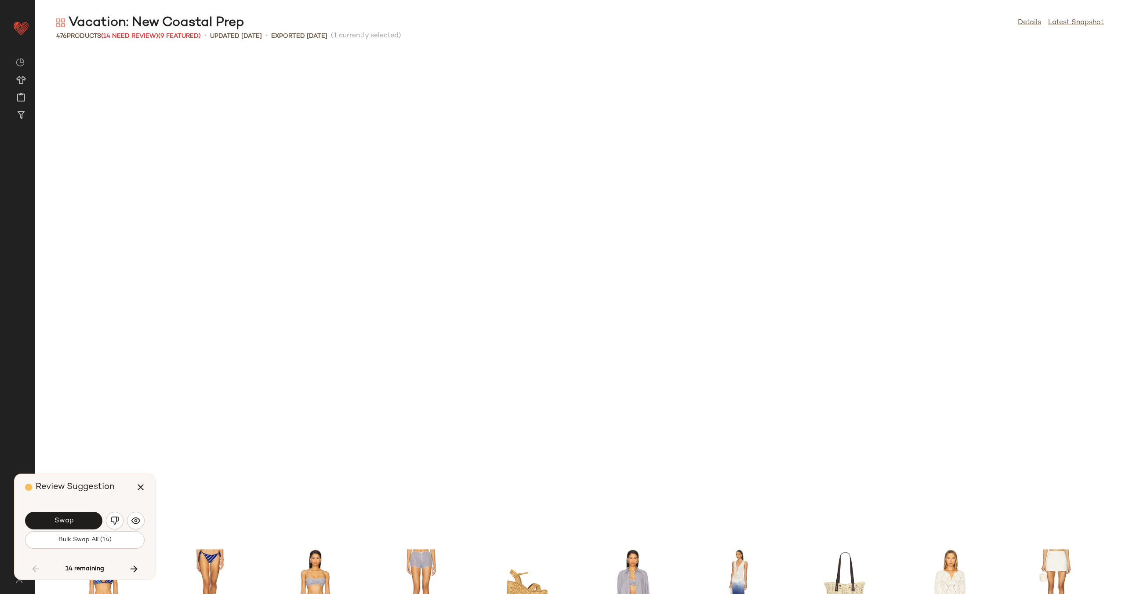
scroll to position [1448, 0]
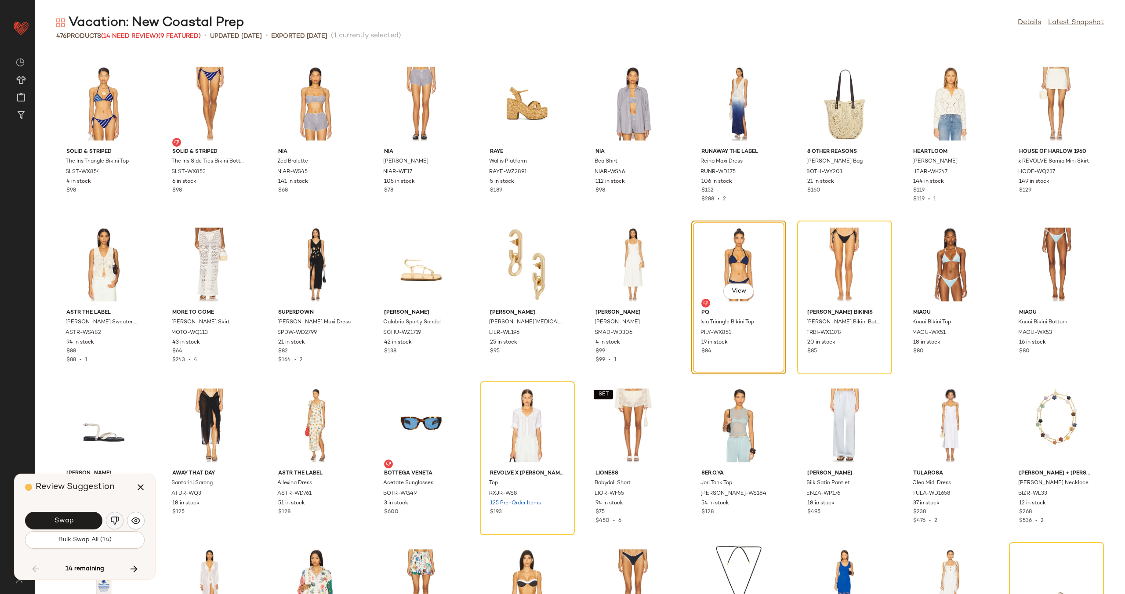
click at [118, 518] on img "button" at bounding box center [114, 521] width 9 height 9
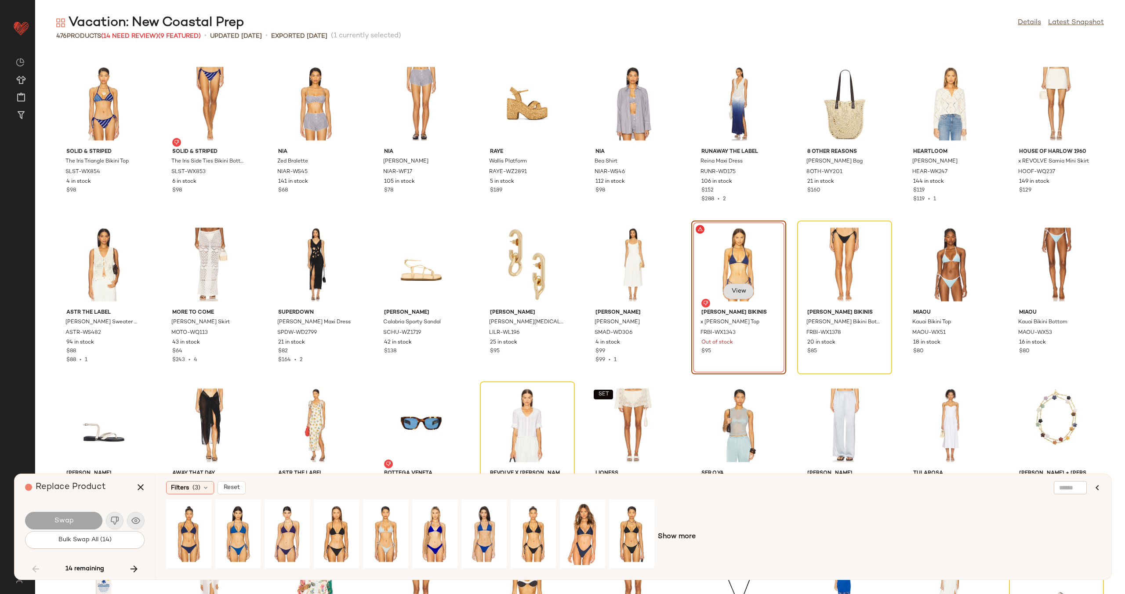
click at [731, 289] on span "View" at bounding box center [738, 291] width 15 height 7
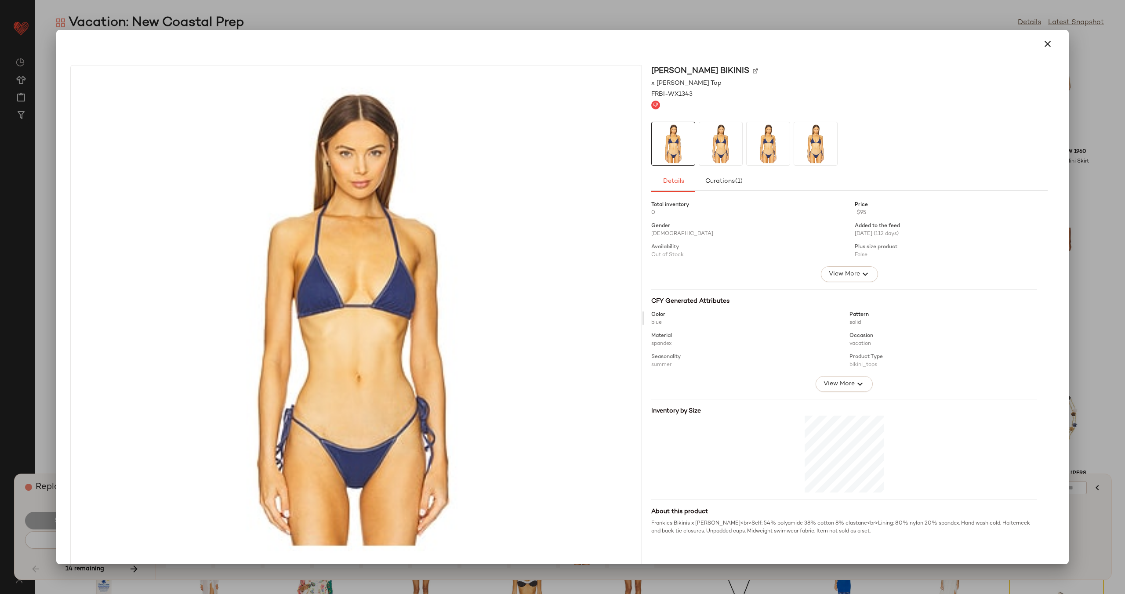
click at [753, 69] on img at bounding box center [755, 70] width 5 height 5
click at [1045, 44] on icon "button" at bounding box center [1048, 44] width 11 height 11
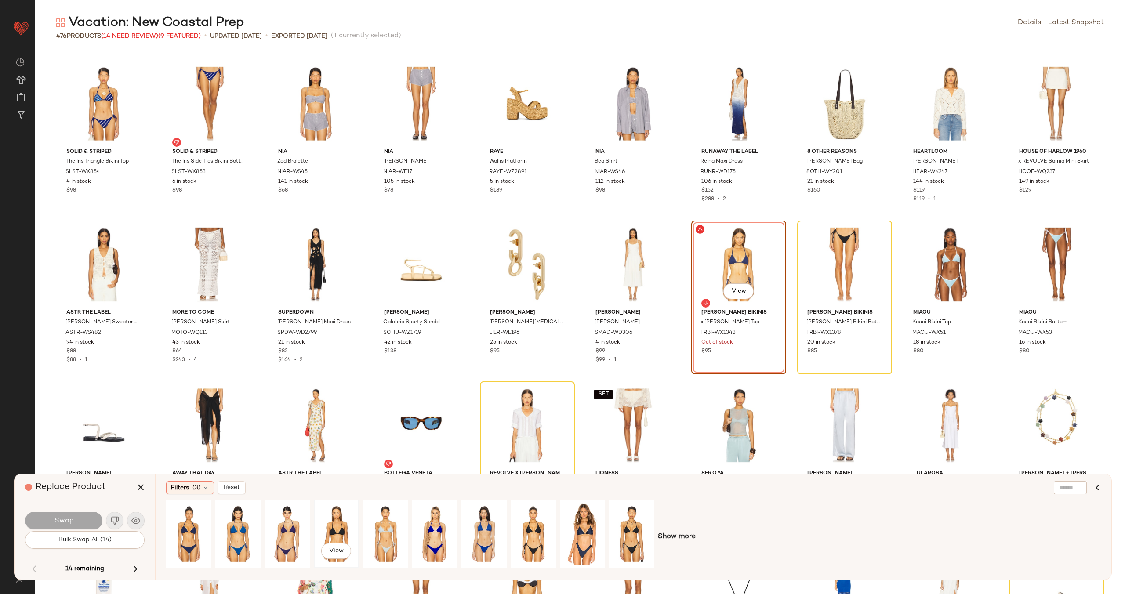
click at [332, 528] on div "View" at bounding box center [336, 534] width 39 height 62
click at [535, 528] on div "View" at bounding box center [533, 534] width 39 height 62
click at [69, 518] on span "Swap" at bounding box center [64, 521] width 20 height 8
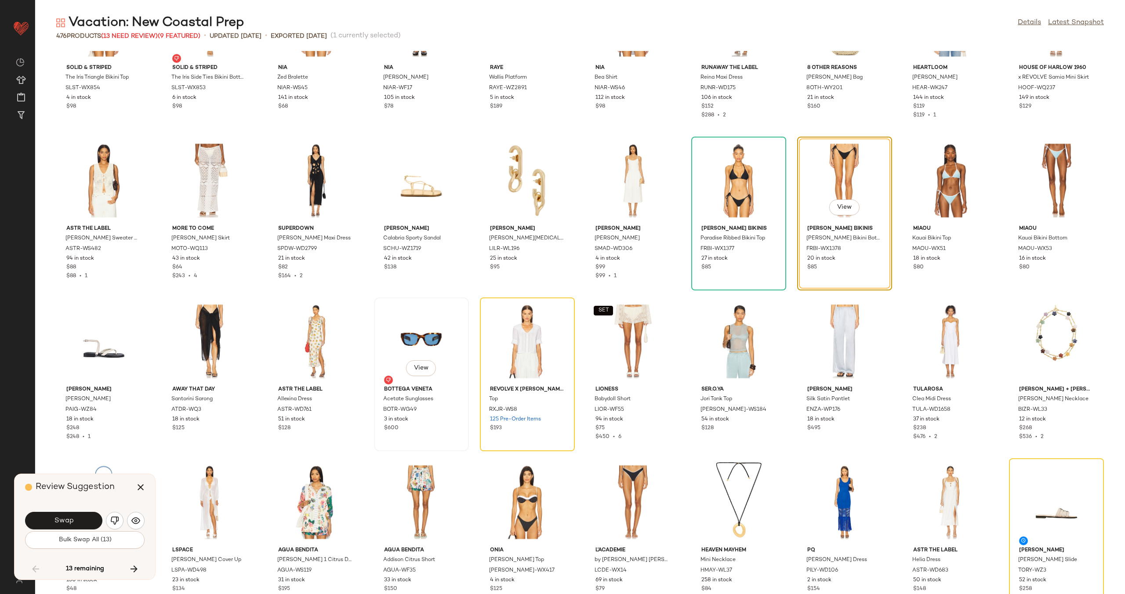
scroll to position [1595, 0]
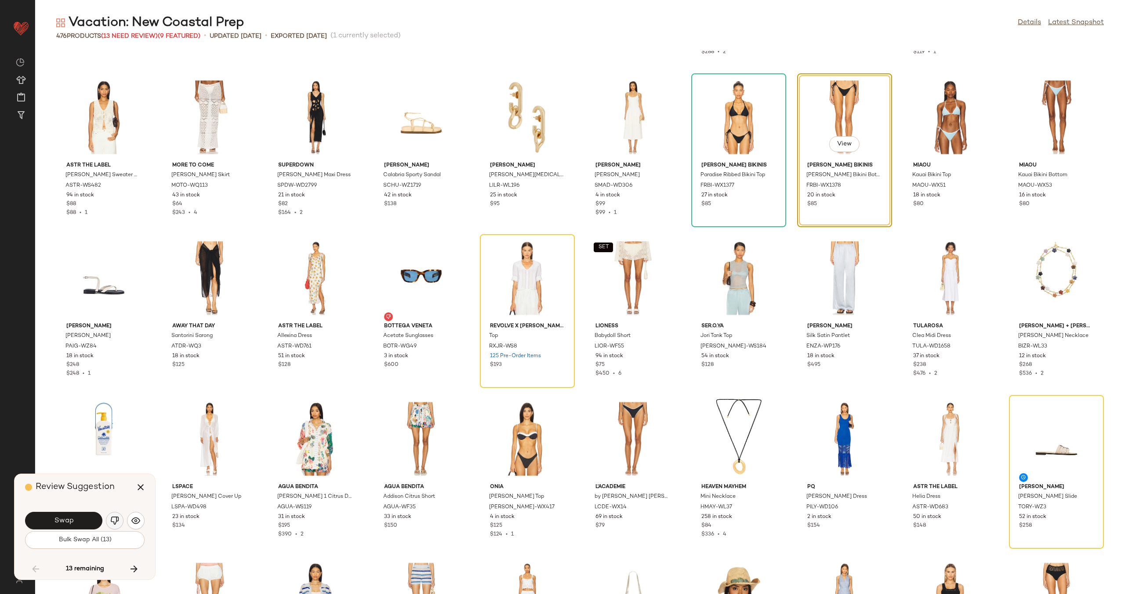
click at [114, 522] on img "button" at bounding box center [114, 521] width 9 height 9
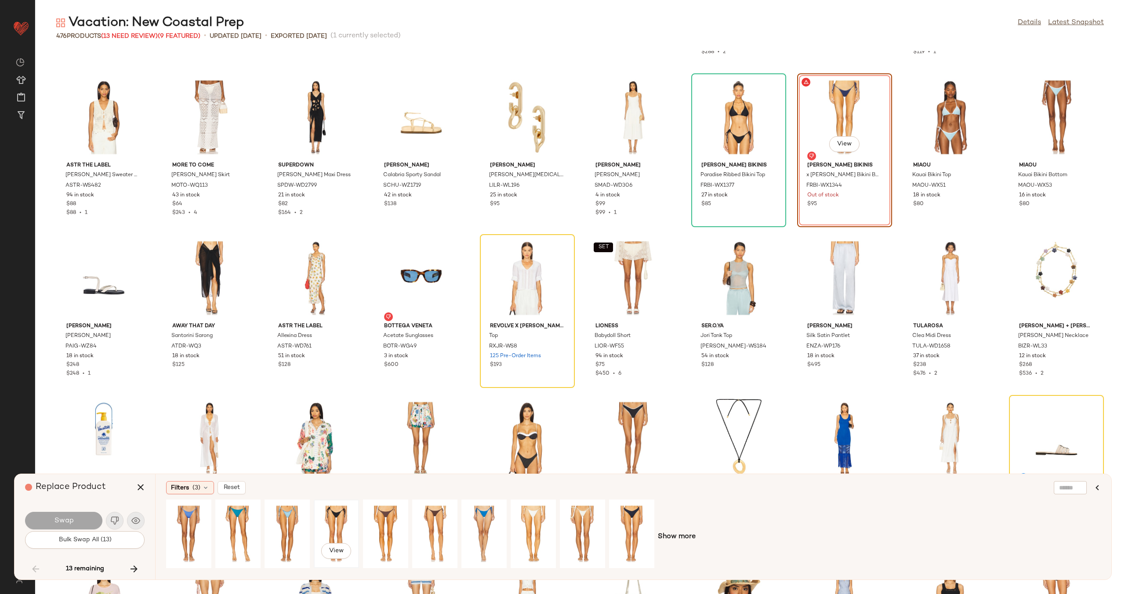
click at [340, 519] on div "View" at bounding box center [336, 534] width 39 height 62
click at [85, 520] on button "Swap" at bounding box center [63, 521] width 77 height 18
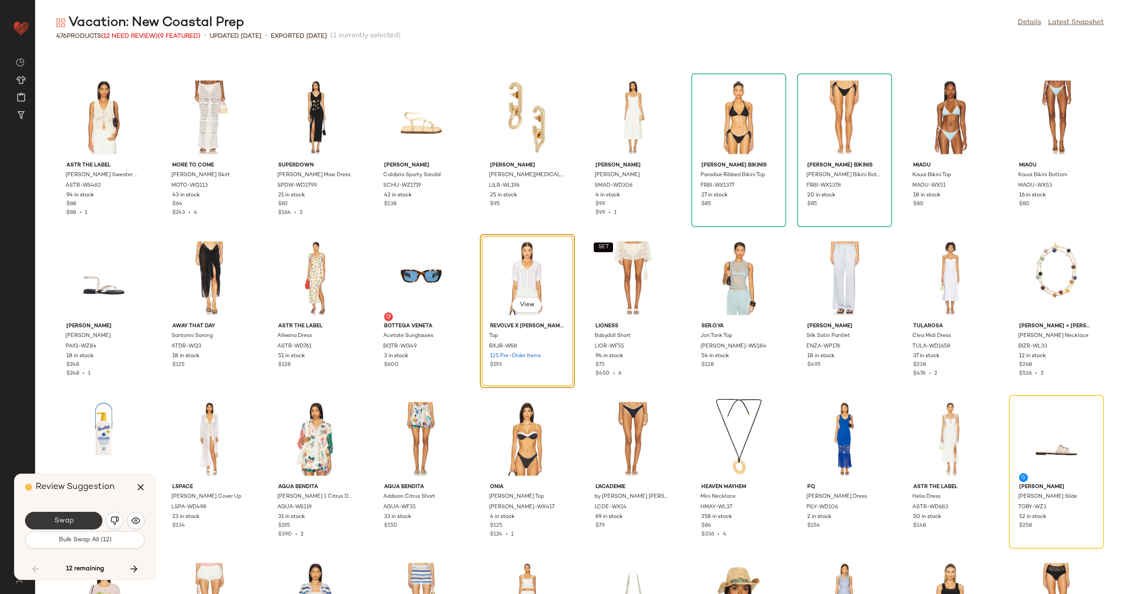
scroll to position [1609, 0]
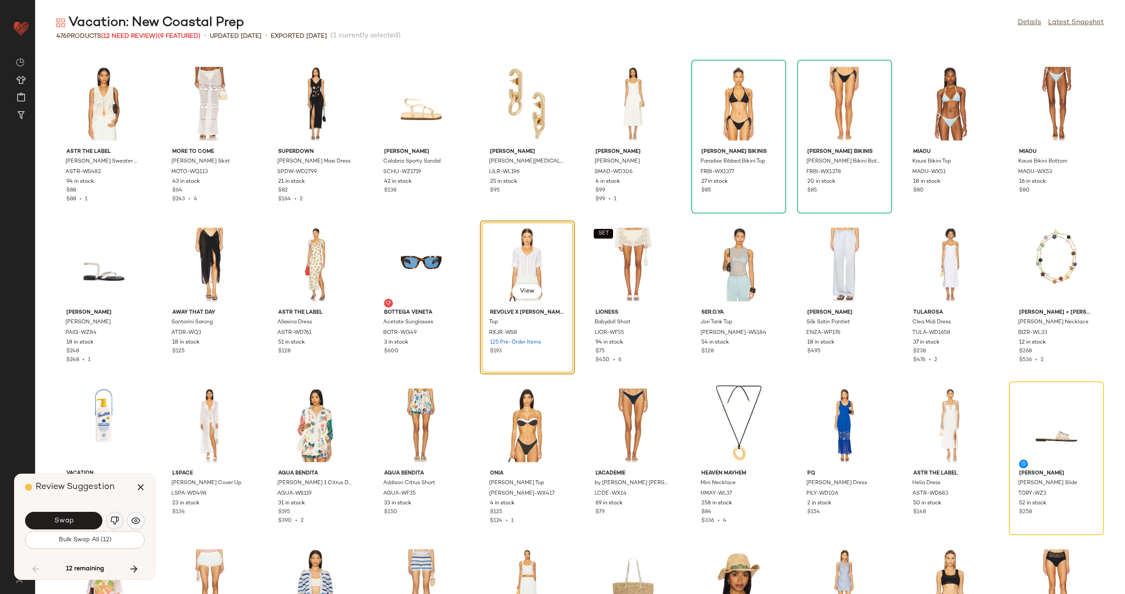
click at [110, 519] on img "button" at bounding box center [114, 521] width 9 height 9
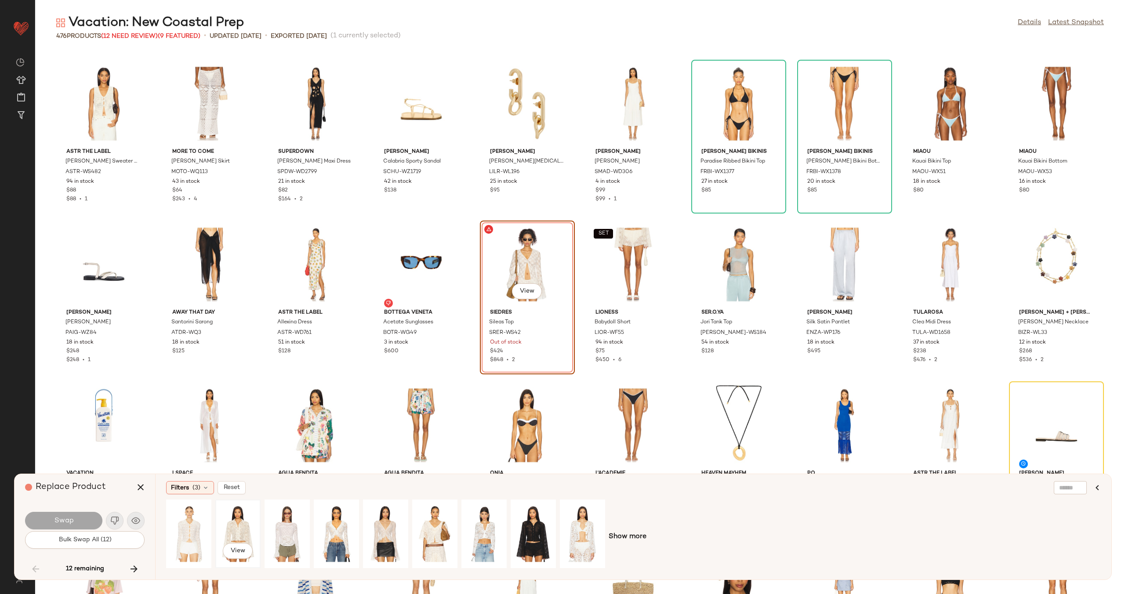
click at [247, 522] on div "View" at bounding box center [237, 534] width 39 height 62
click at [73, 524] on button "Swap" at bounding box center [63, 521] width 77 height 18
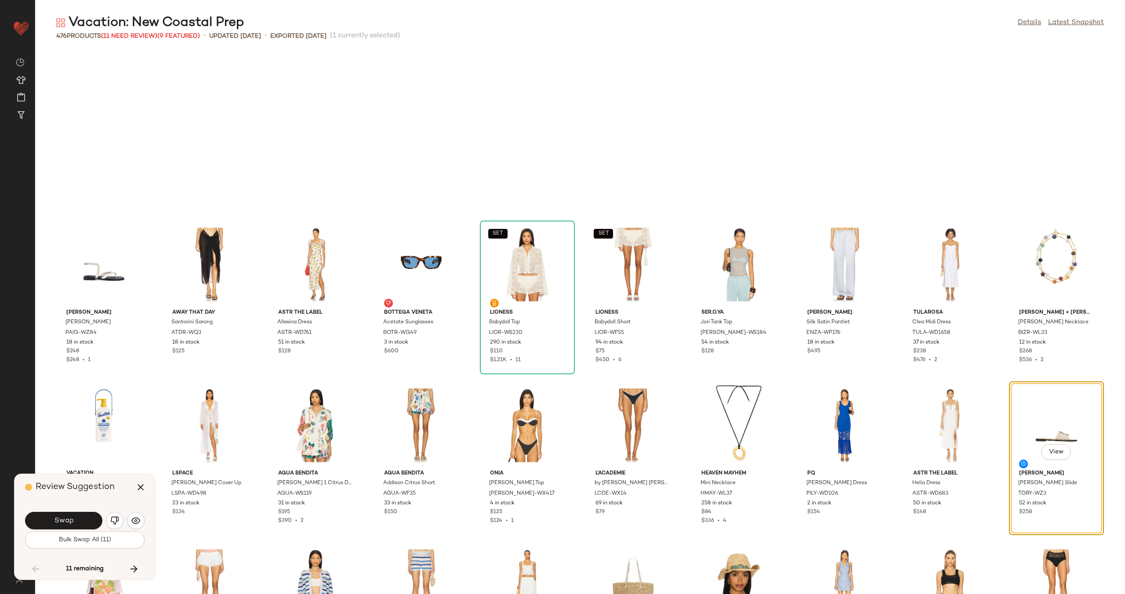
scroll to position [1770, 0]
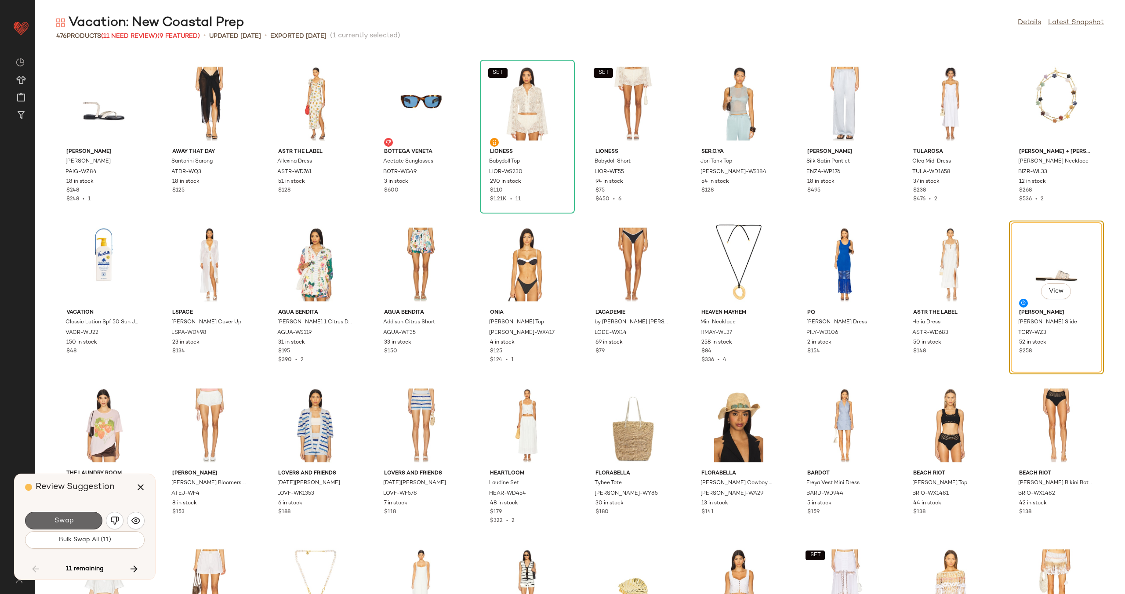
click at [64, 518] on span "Swap" at bounding box center [64, 521] width 20 height 8
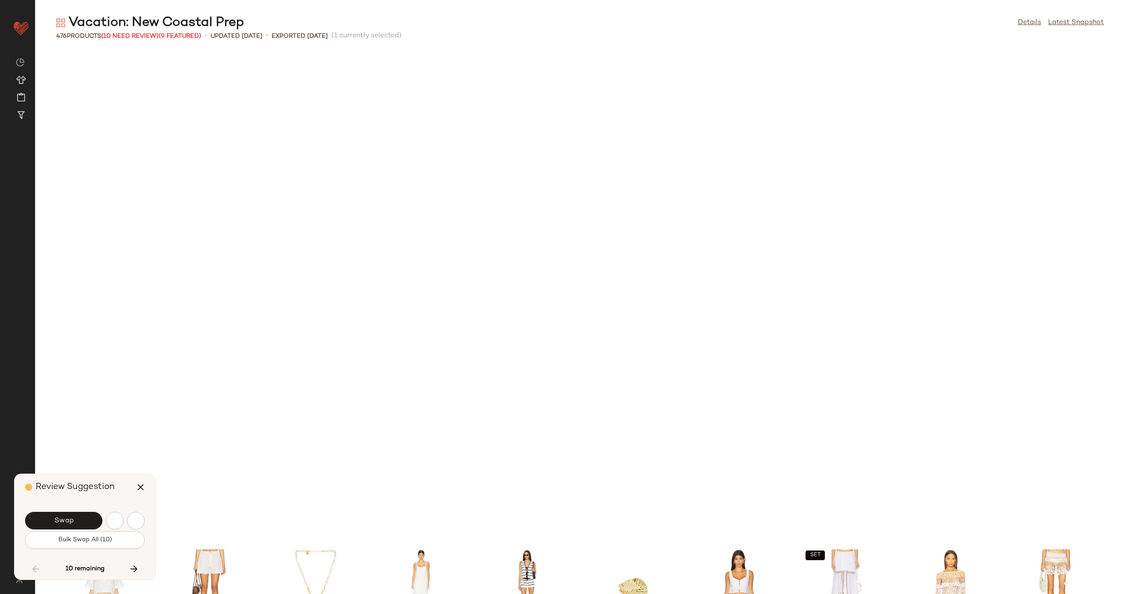
scroll to position [2252, 0]
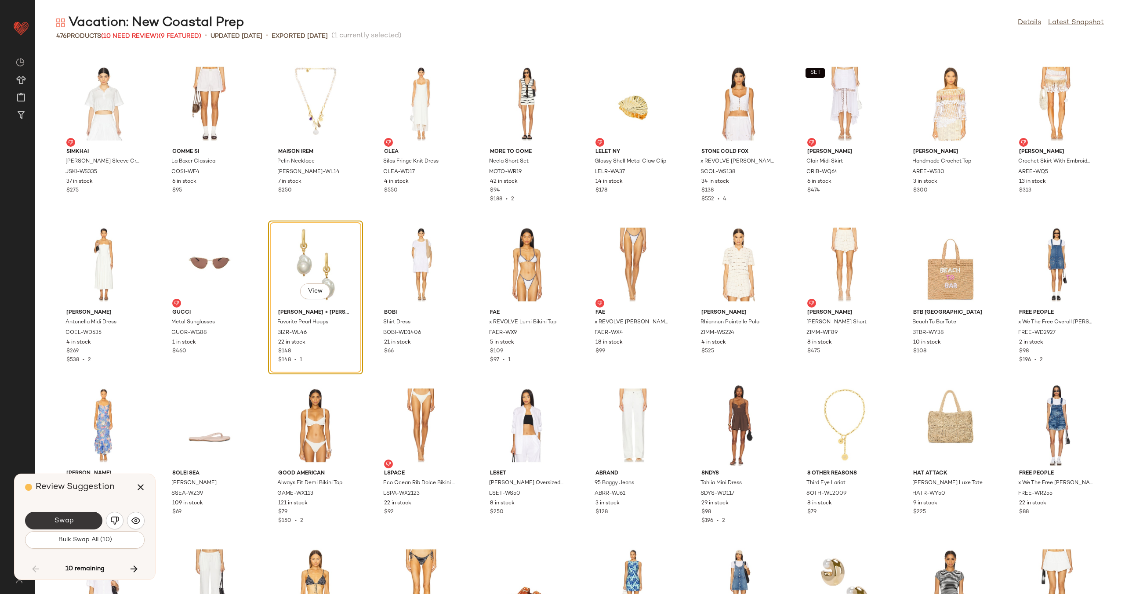
click at [69, 524] on span "Swap" at bounding box center [64, 521] width 20 height 8
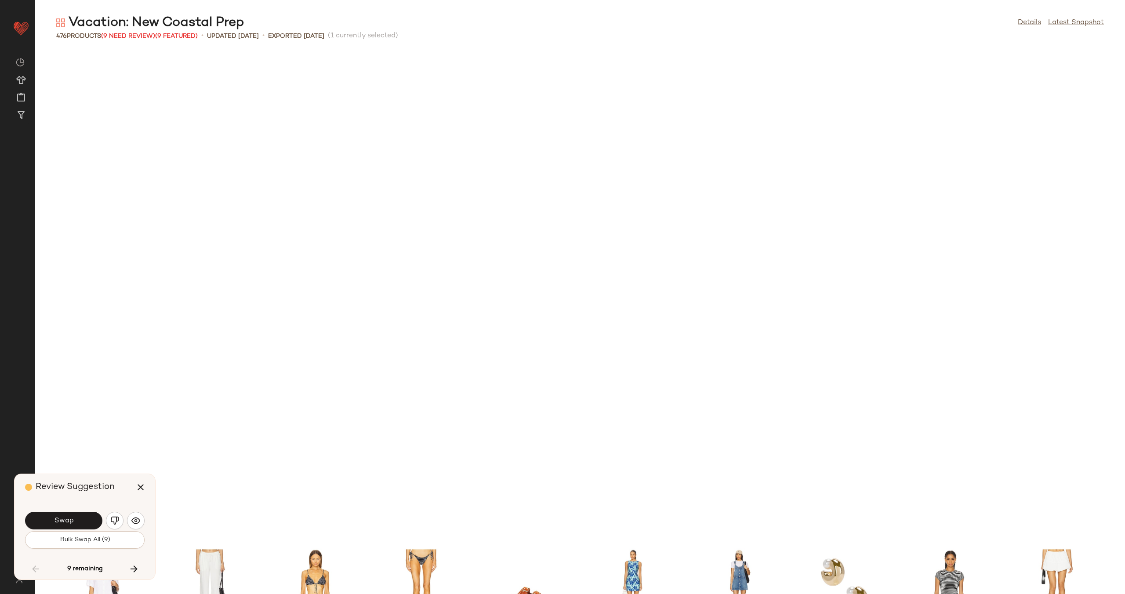
scroll to position [2735, 0]
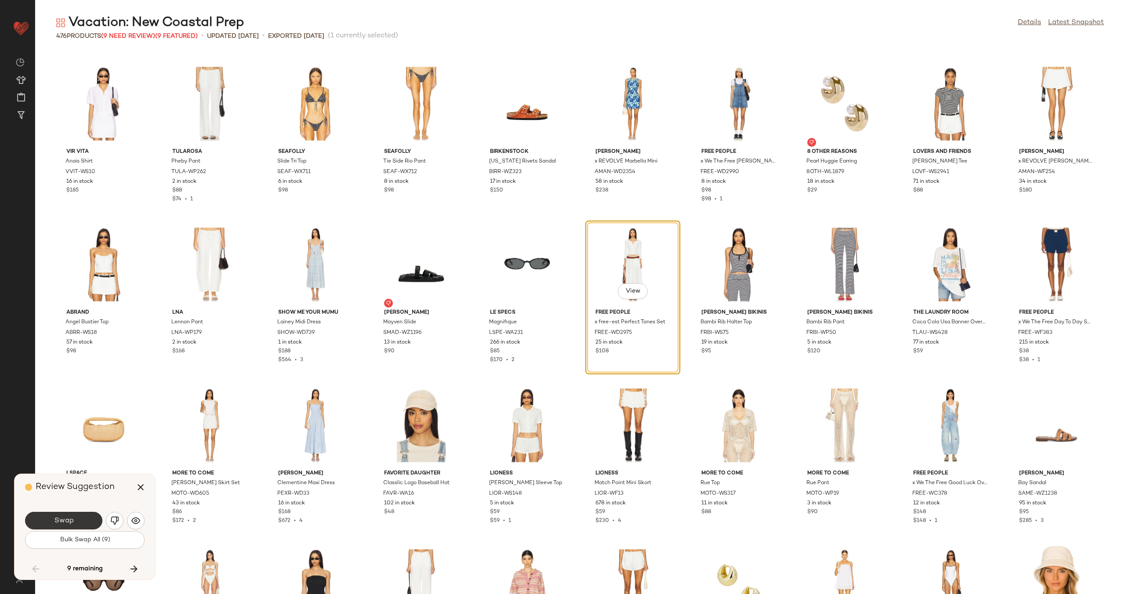
click at [64, 517] on span "Swap" at bounding box center [64, 521] width 20 height 8
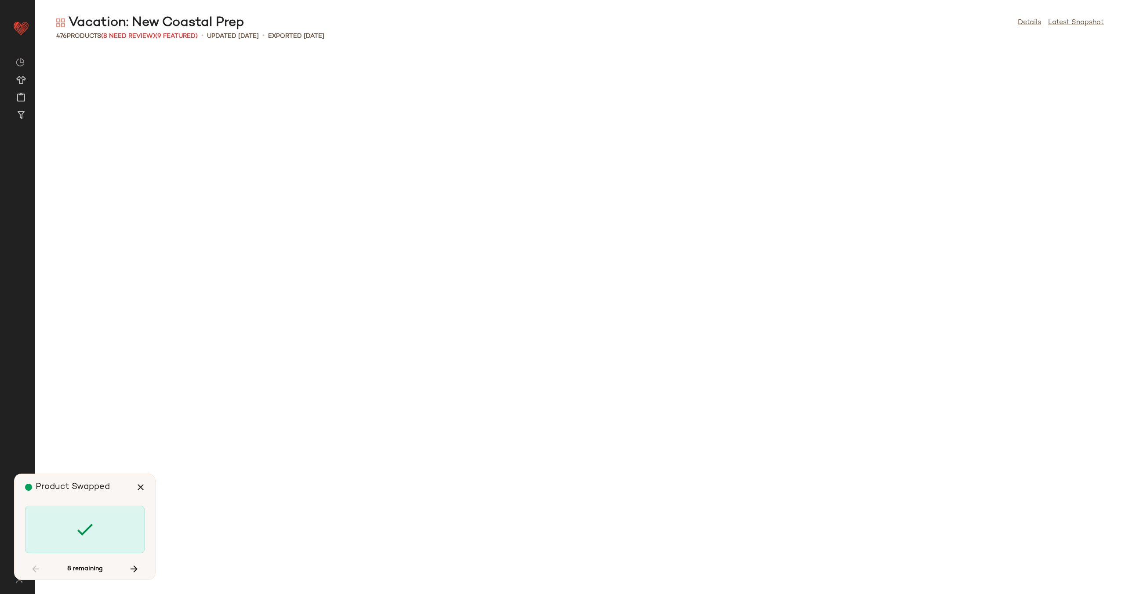
scroll to position [3861, 0]
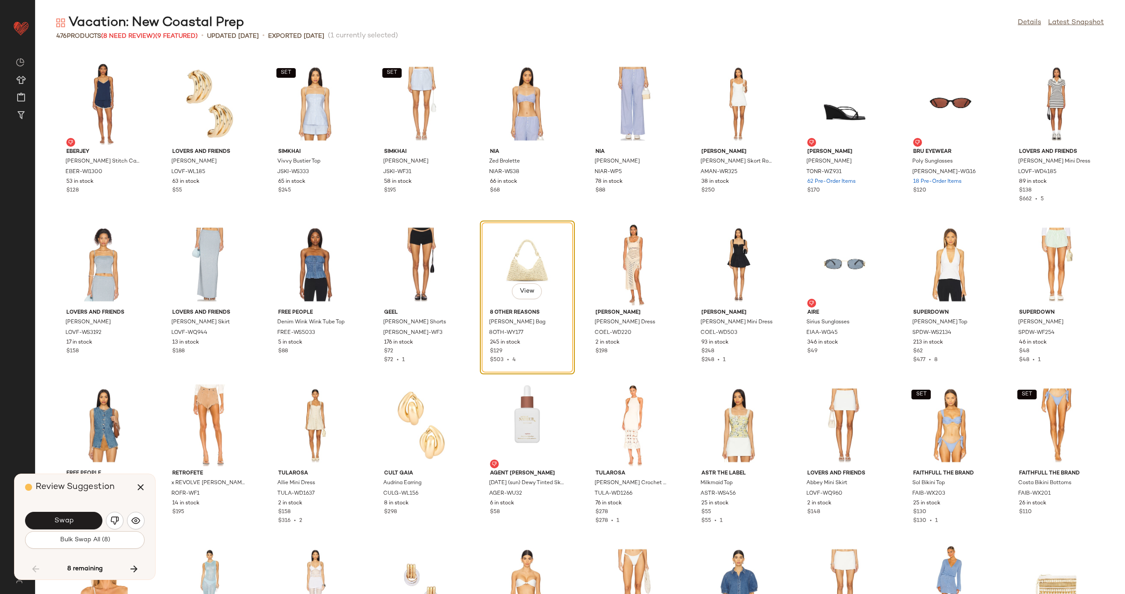
click at [64, 517] on span "Swap" at bounding box center [64, 521] width 20 height 8
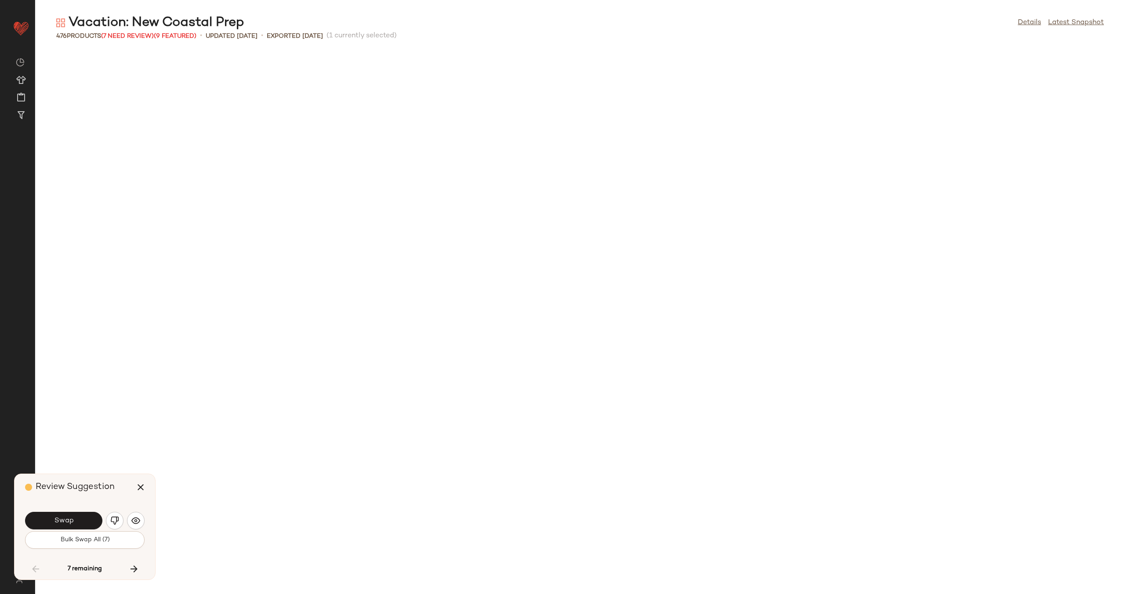
scroll to position [4505, 0]
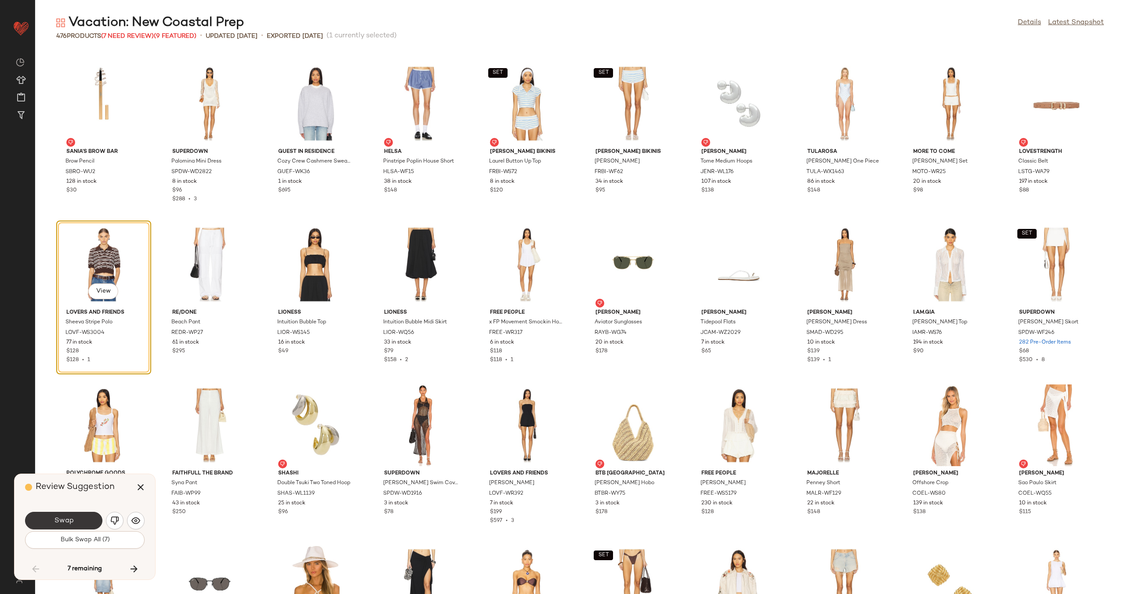
click at [64, 521] on span "Swap" at bounding box center [64, 521] width 20 height 8
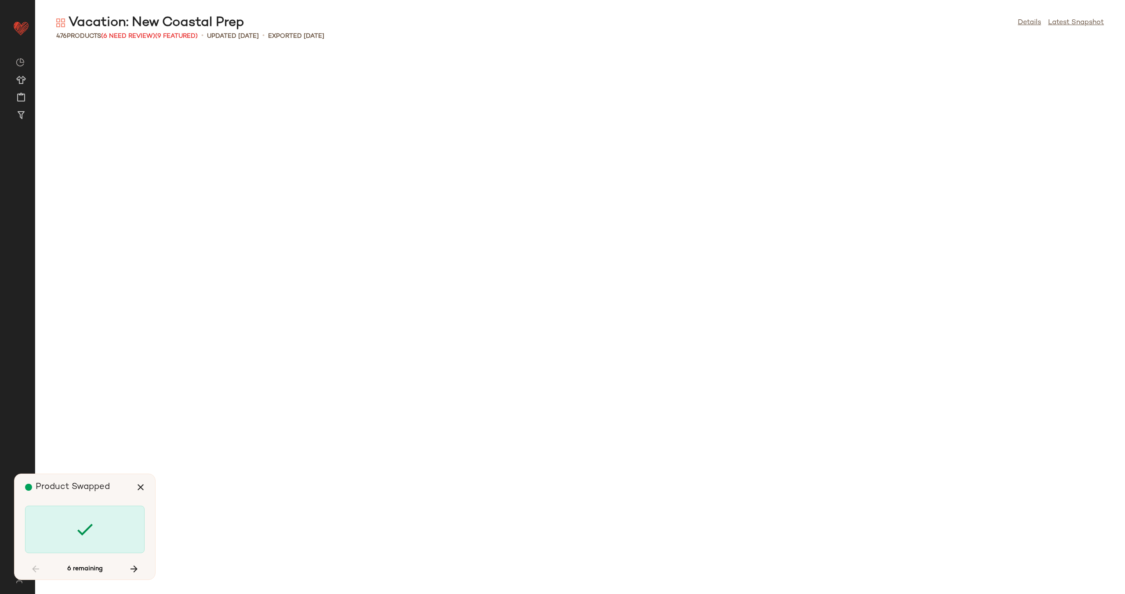
scroll to position [5631, 0]
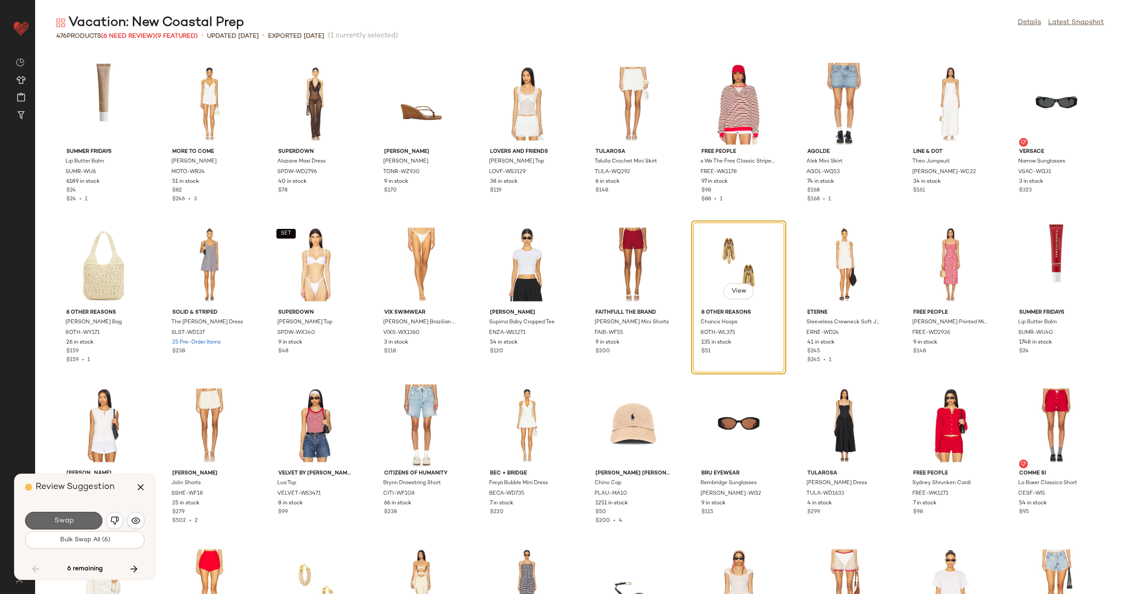
click at [73, 518] on button "Swap" at bounding box center [63, 521] width 77 height 18
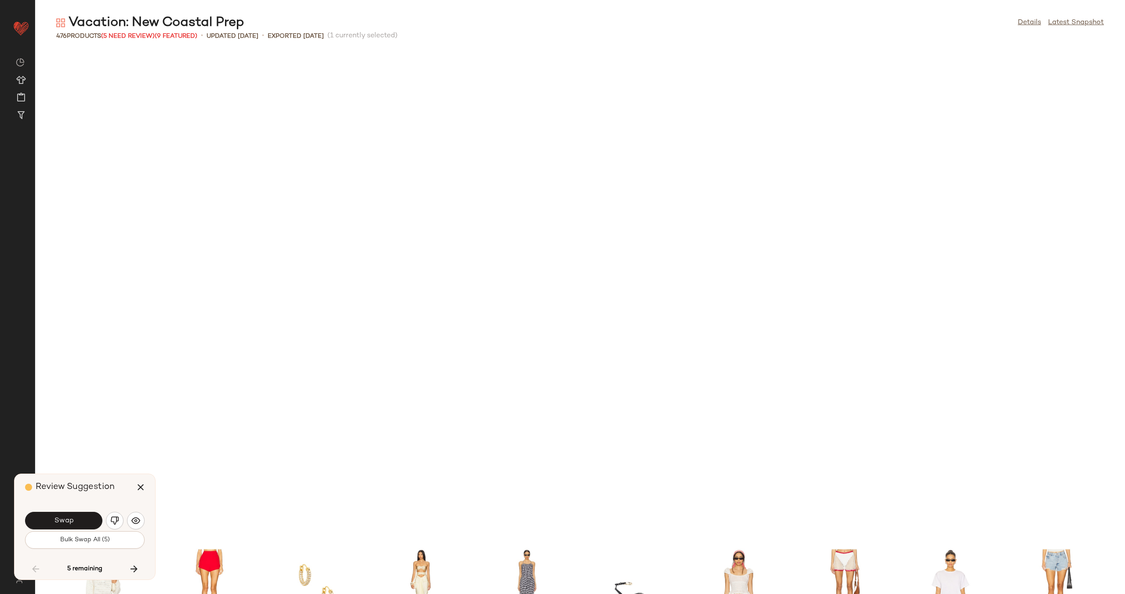
scroll to position [6114, 0]
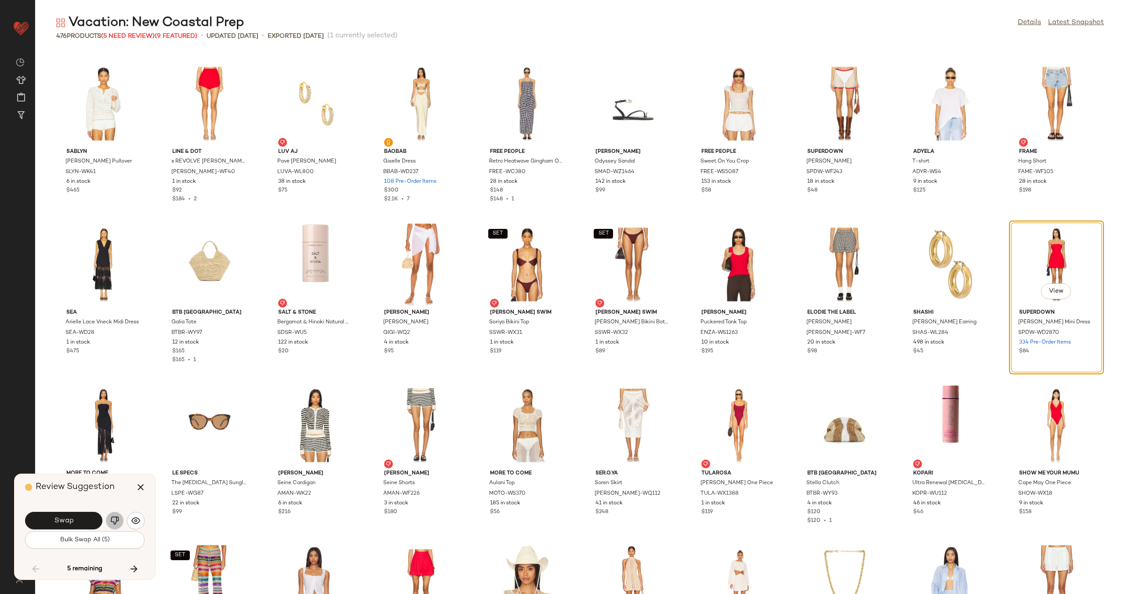
click at [109, 517] on button "button" at bounding box center [115, 521] width 18 height 18
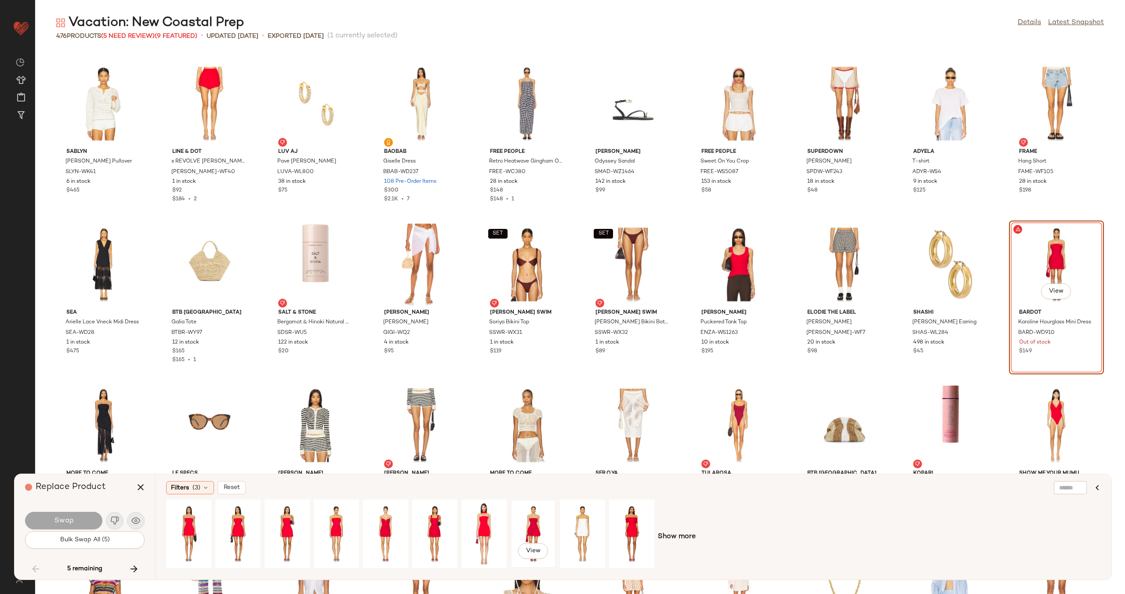
click at [539, 531] on div "View" at bounding box center [533, 534] width 39 height 62
click at [77, 518] on button "Swap" at bounding box center [63, 521] width 77 height 18
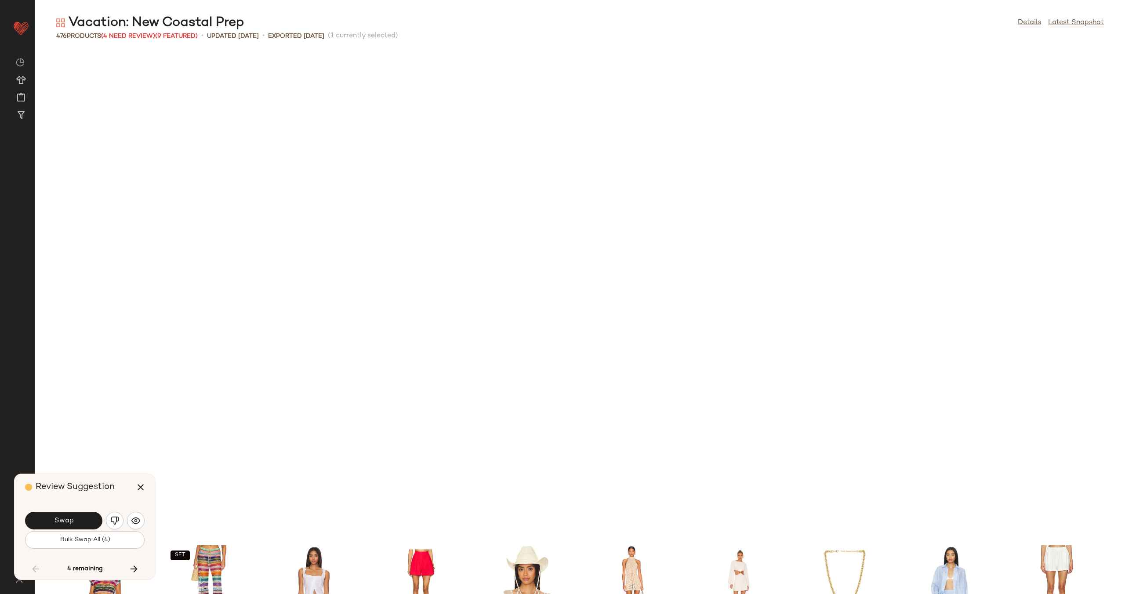
scroll to position [6596, 0]
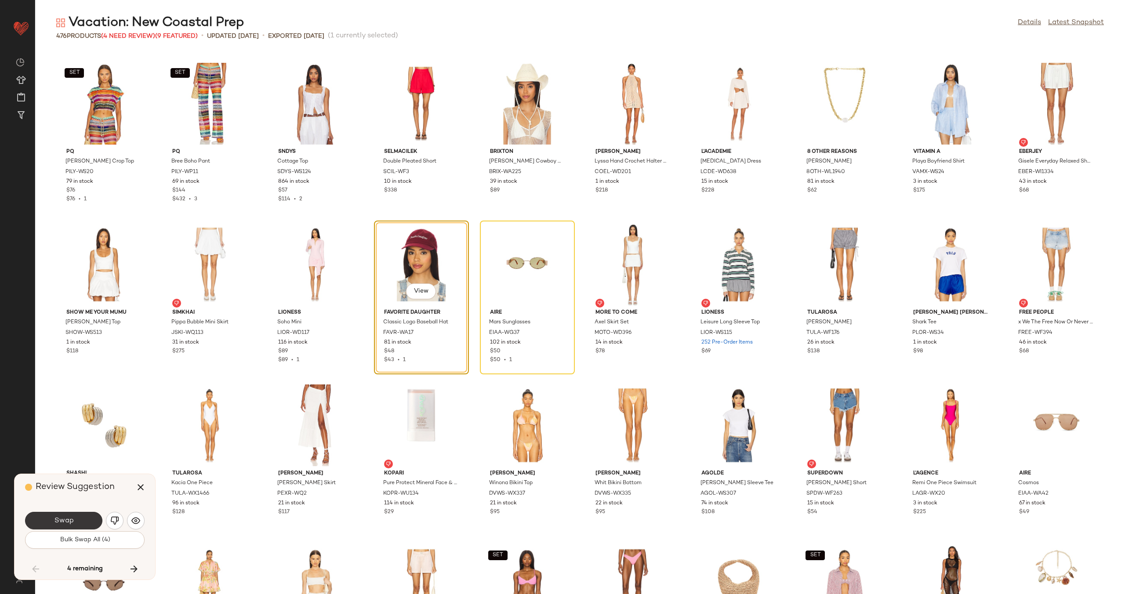
click at [78, 519] on button "Swap" at bounding box center [63, 521] width 77 height 18
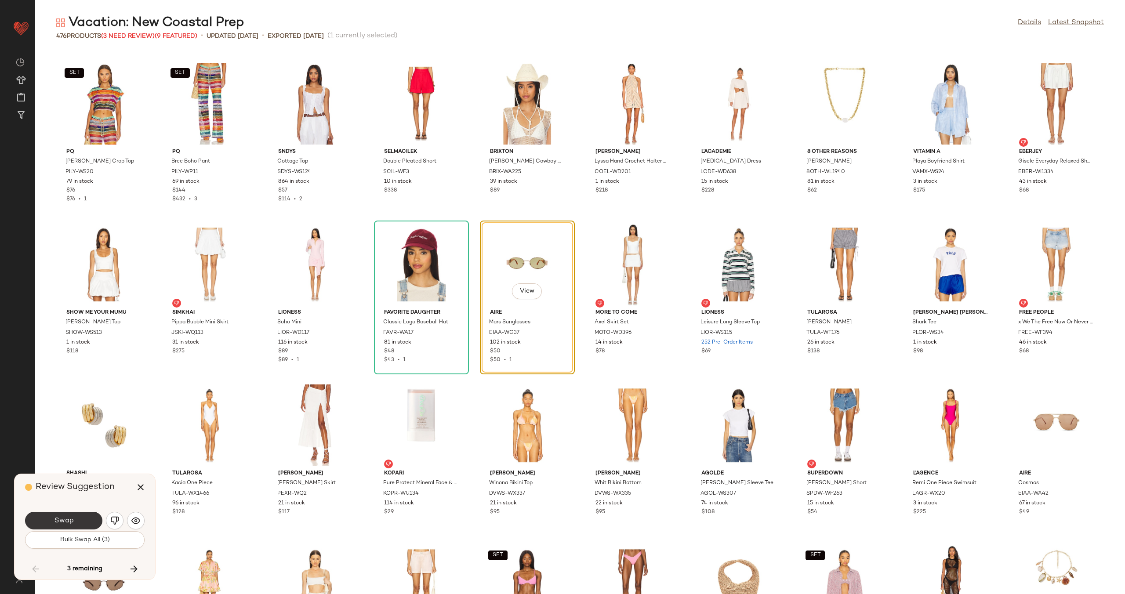
click at [74, 520] on button "Swap" at bounding box center [63, 521] width 77 height 18
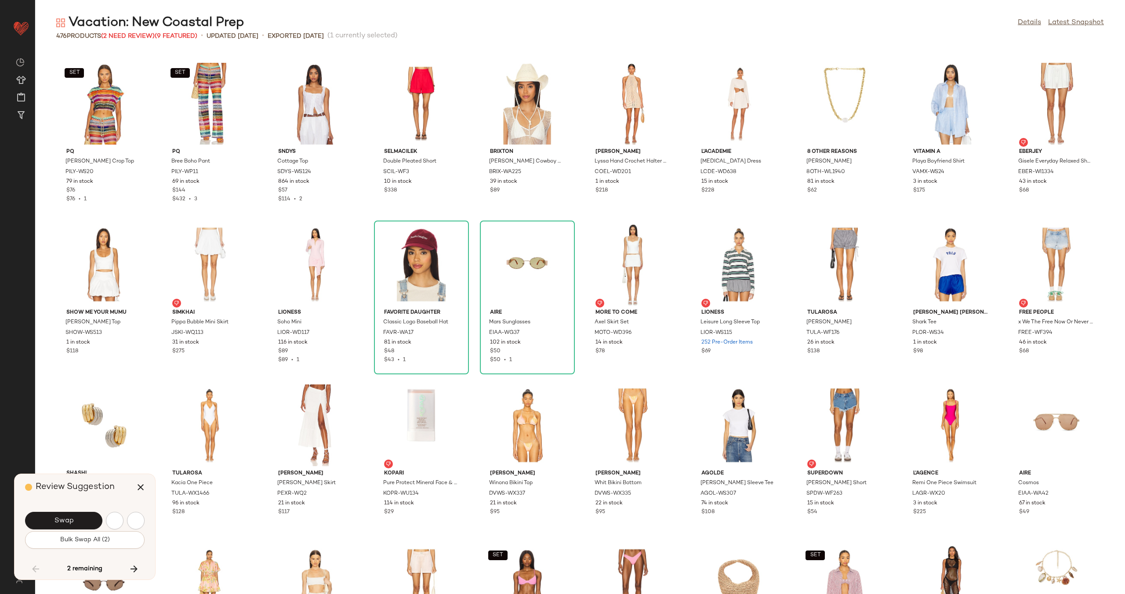
scroll to position [7079, 0]
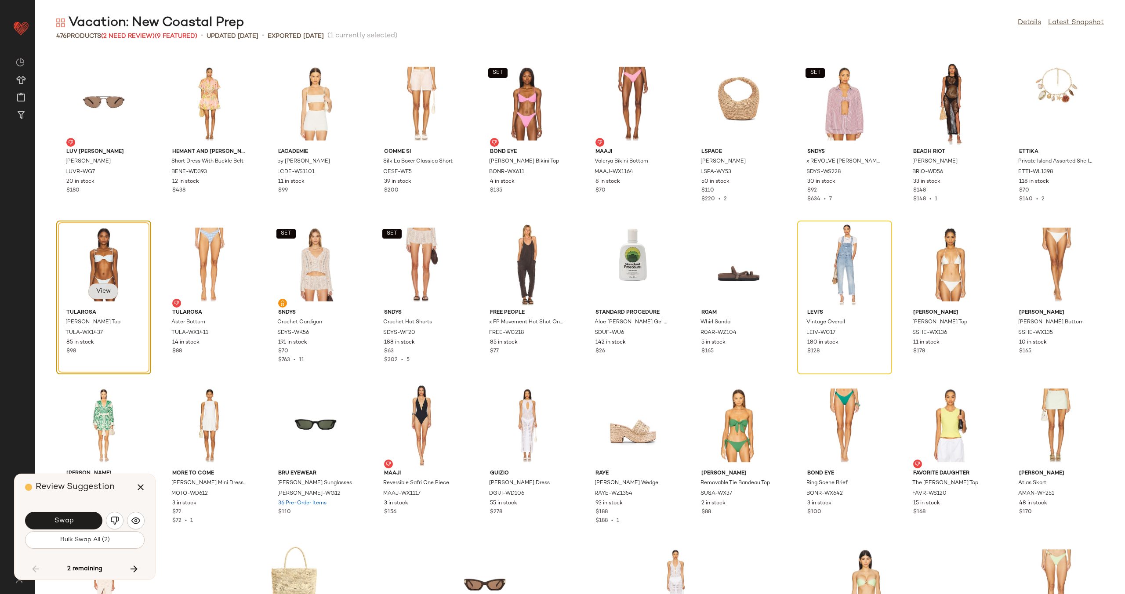
click at [111, 290] on button "View" at bounding box center [103, 292] width 30 height 16
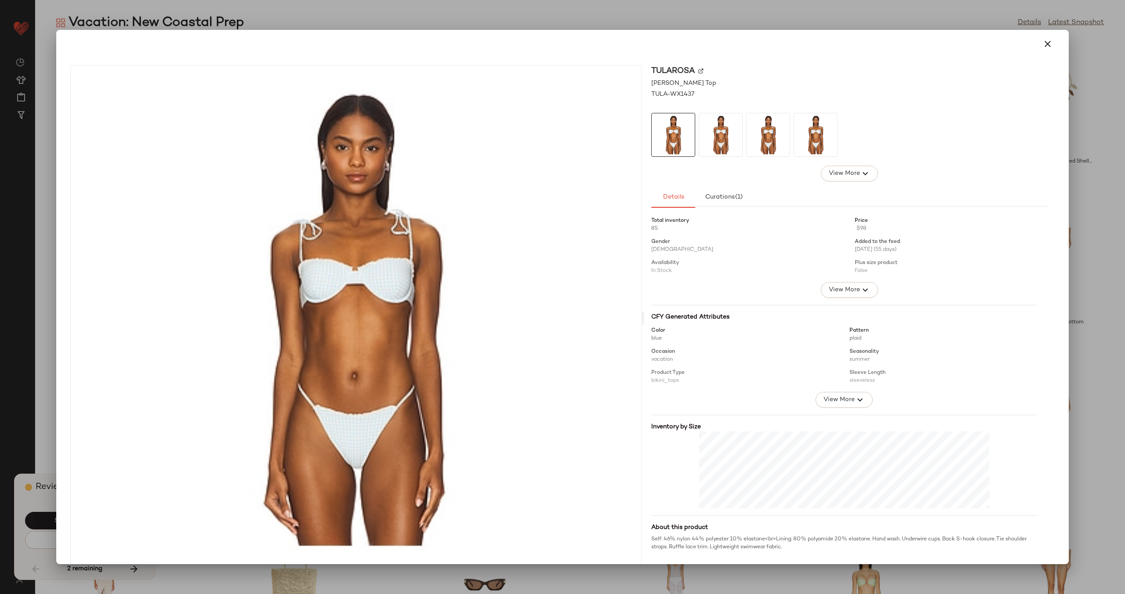
click at [699, 69] on img at bounding box center [701, 70] width 5 height 5
click at [1043, 47] on icon "button" at bounding box center [1048, 44] width 11 height 11
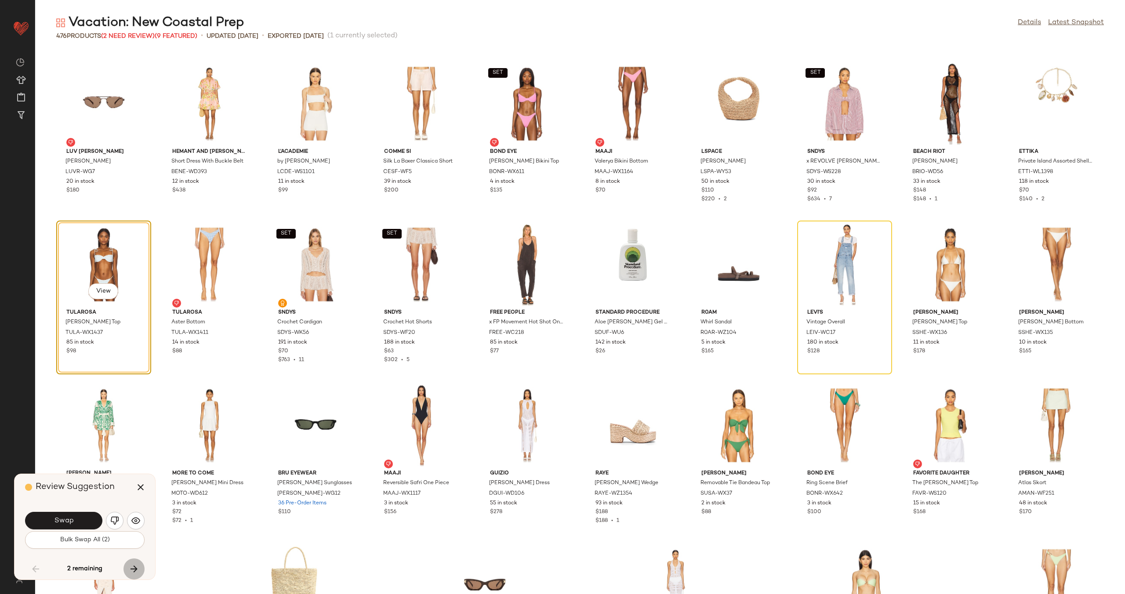
click at [130, 566] on icon "button" at bounding box center [134, 569] width 11 height 11
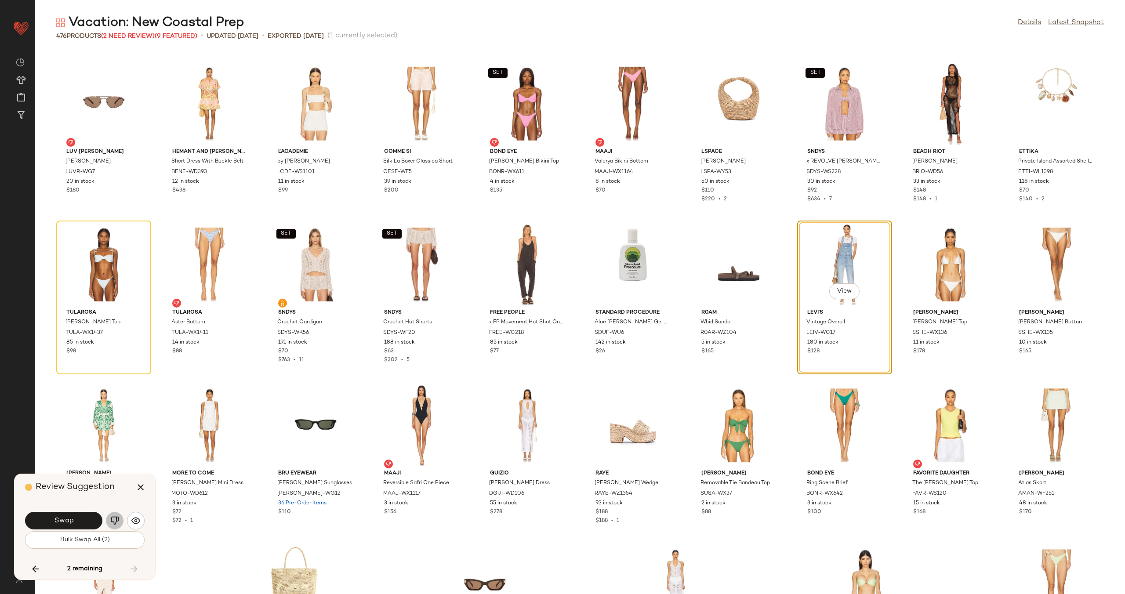
click at [117, 522] on img "button" at bounding box center [114, 521] width 9 height 9
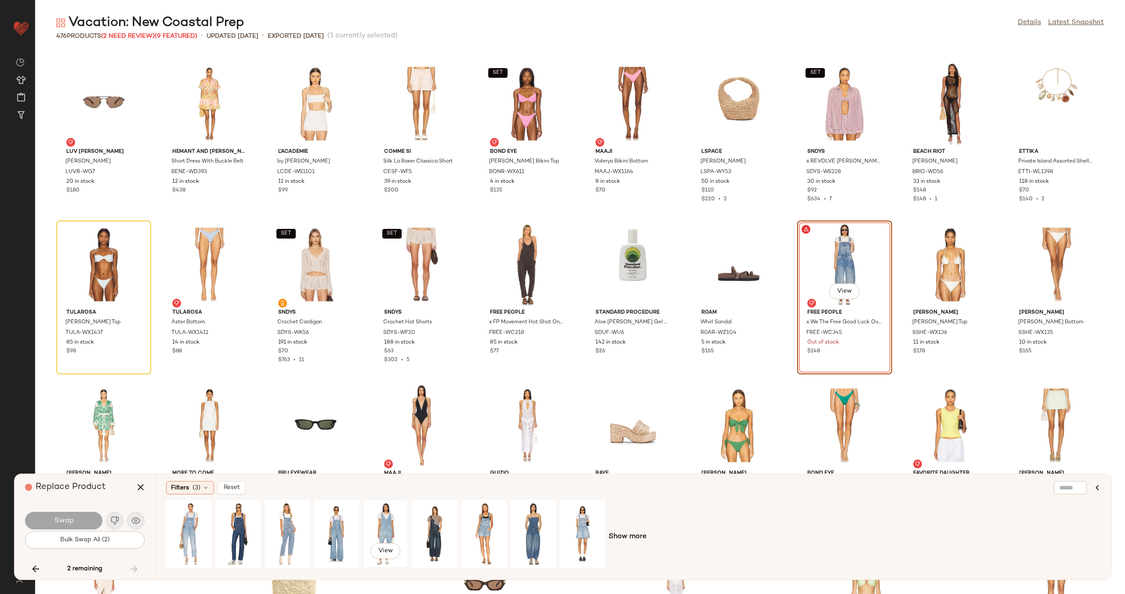
click at [385, 520] on div "View" at bounding box center [385, 534] width 39 height 62
click at [331, 527] on div "View" at bounding box center [336, 534] width 39 height 62
click at [58, 517] on span "Swap" at bounding box center [64, 521] width 20 height 8
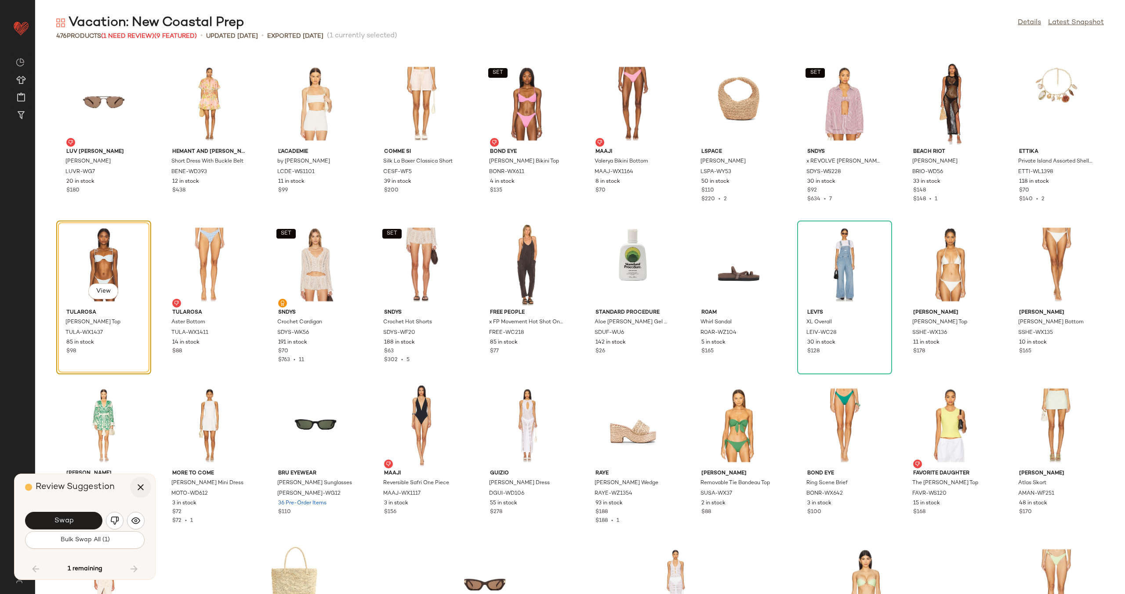
click at [143, 487] on icon "button" at bounding box center [140, 487] width 11 height 11
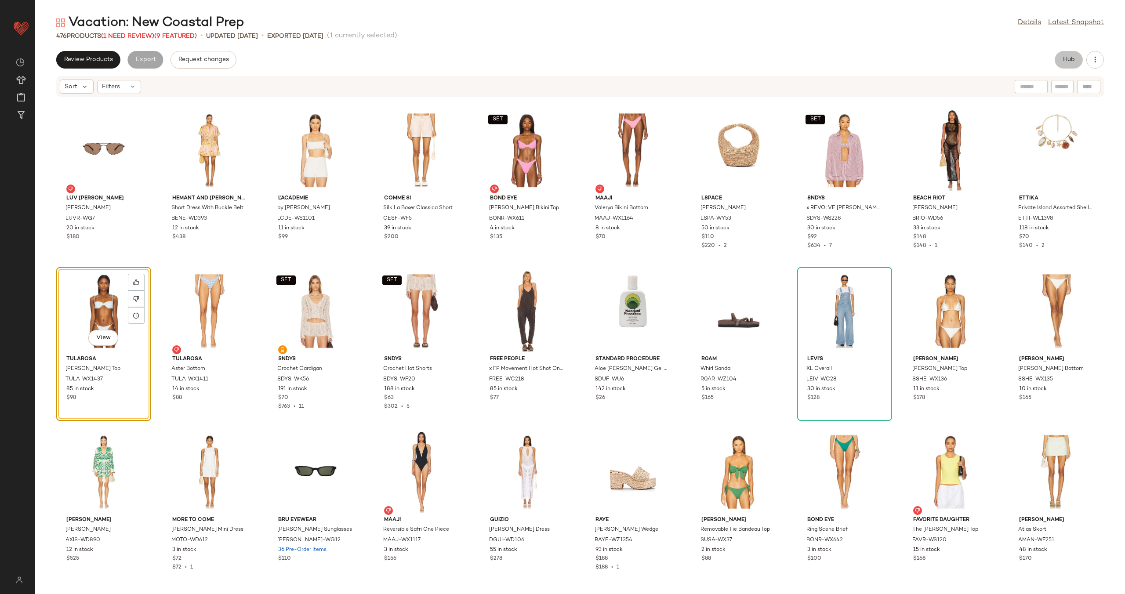
click at [1064, 60] on span "Hub" at bounding box center [1069, 59] width 12 height 7
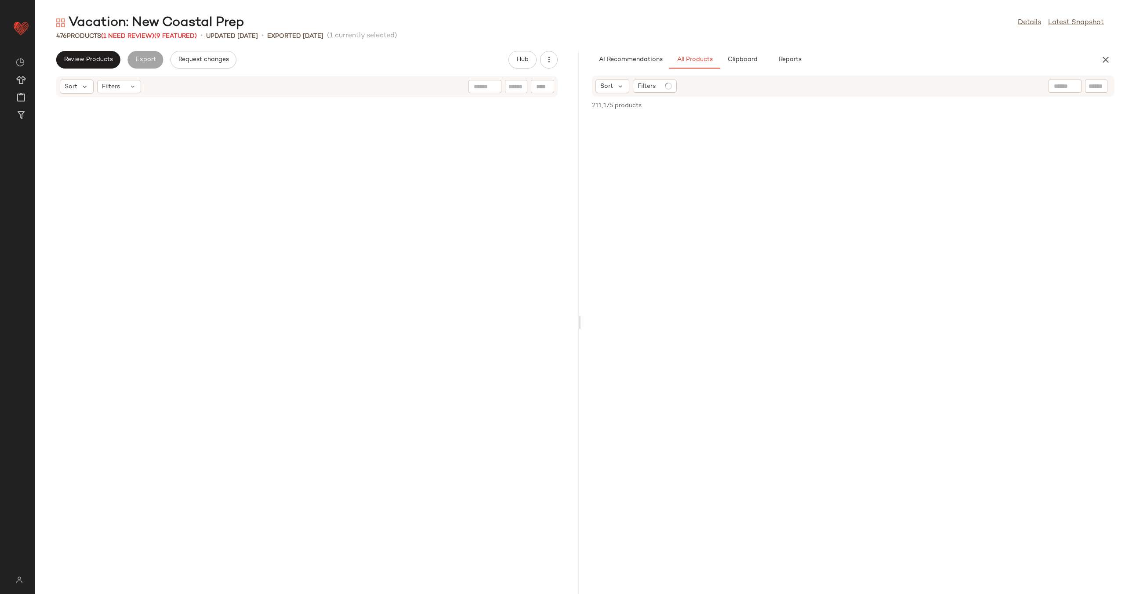
scroll to position [17537, 0]
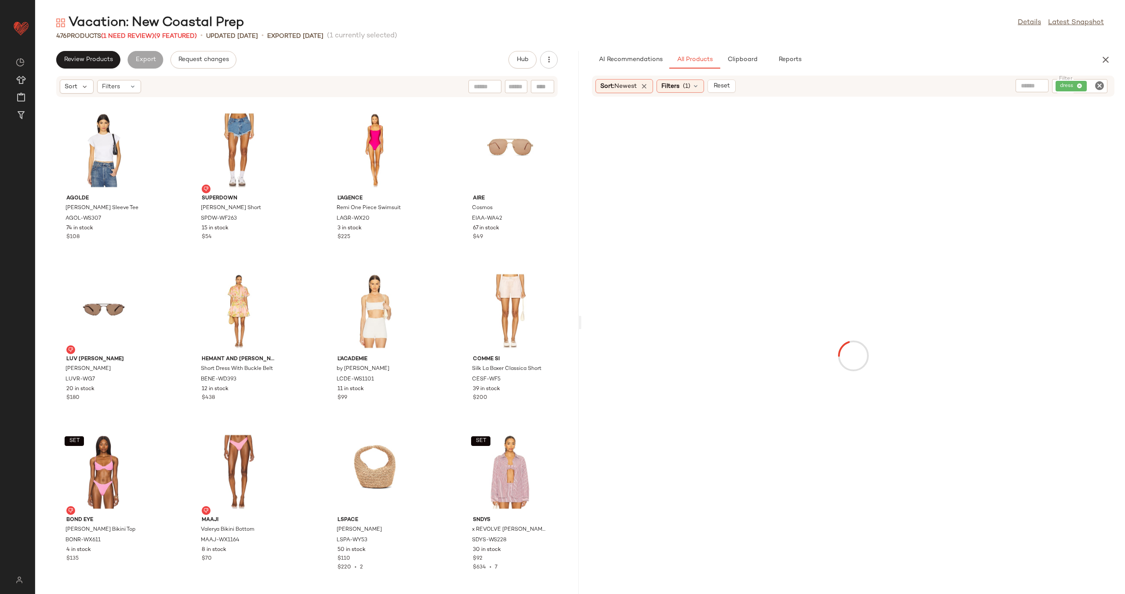
click at [547, 81] on div at bounding box center [542, 86] width 23 height 13
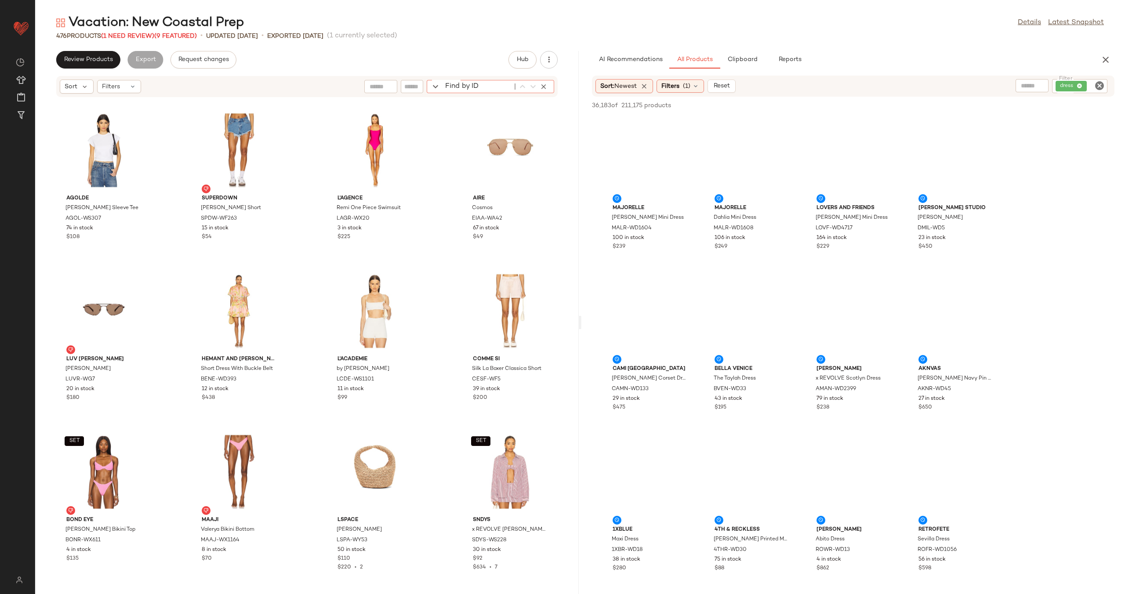
paste input "**********"
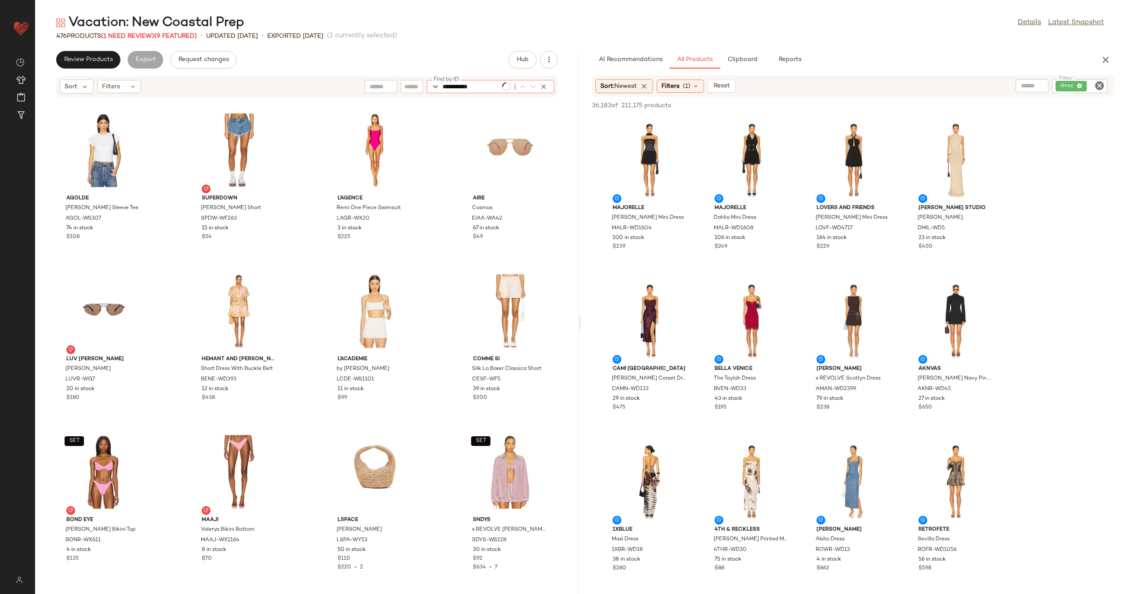
click at [1104, 84] on icon "Clear Filter" at bounding box center [1100, 85] width 11 height 11
type input "**********"
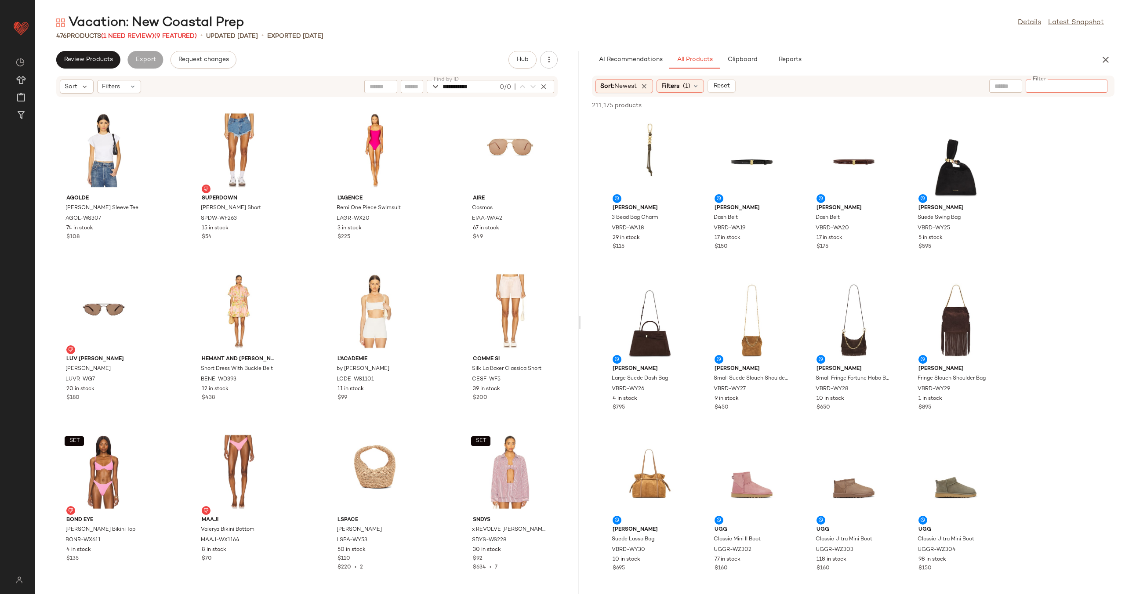
click at [547, 84] on icon "button" at bounding box center [544, 87] width 8 height 8
click at [446, 124] on div "AGOLDE Bryce Cap Sleeve Tee AGOL-WS307 74 in stock $108 superdown Leah Denim Sh…" at bounding box center [307, 341] width 544 height 486
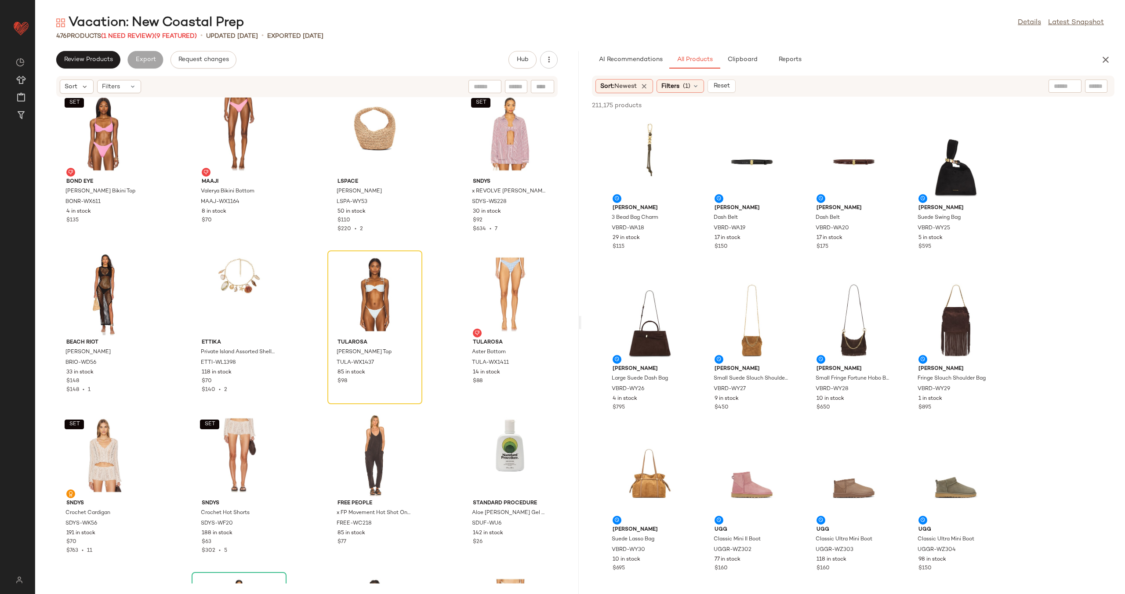
scroll to position [17877, 0]
click at [686, 86] on span "(1)" at bounding box center [686, 86] width 7 height 9
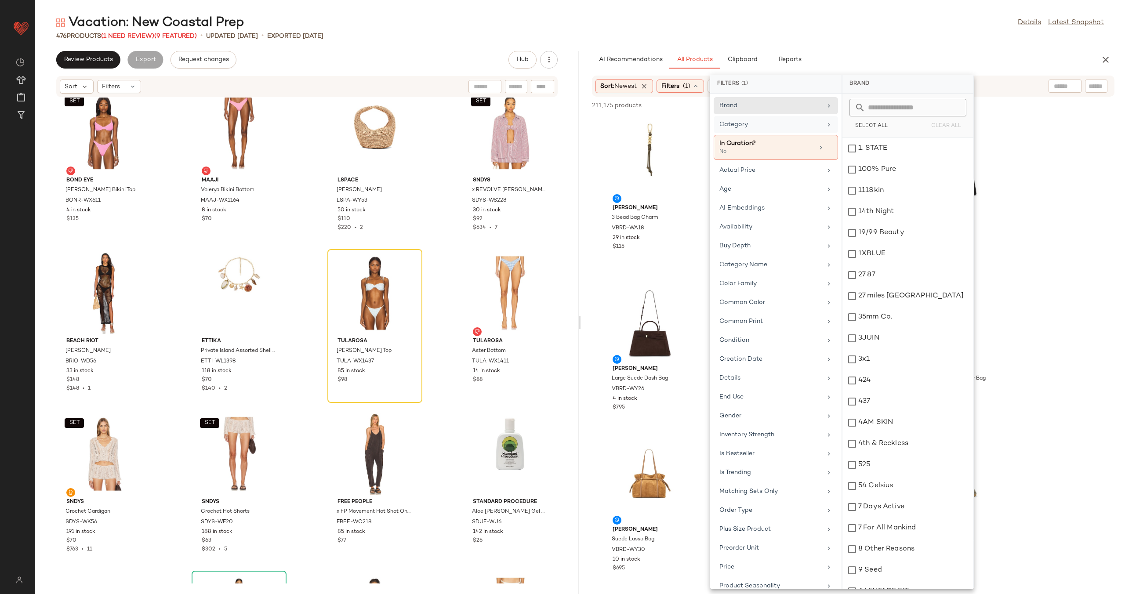
click at [789, 127] on div "Category" at bounding box center [771, 124] width 102 height 9
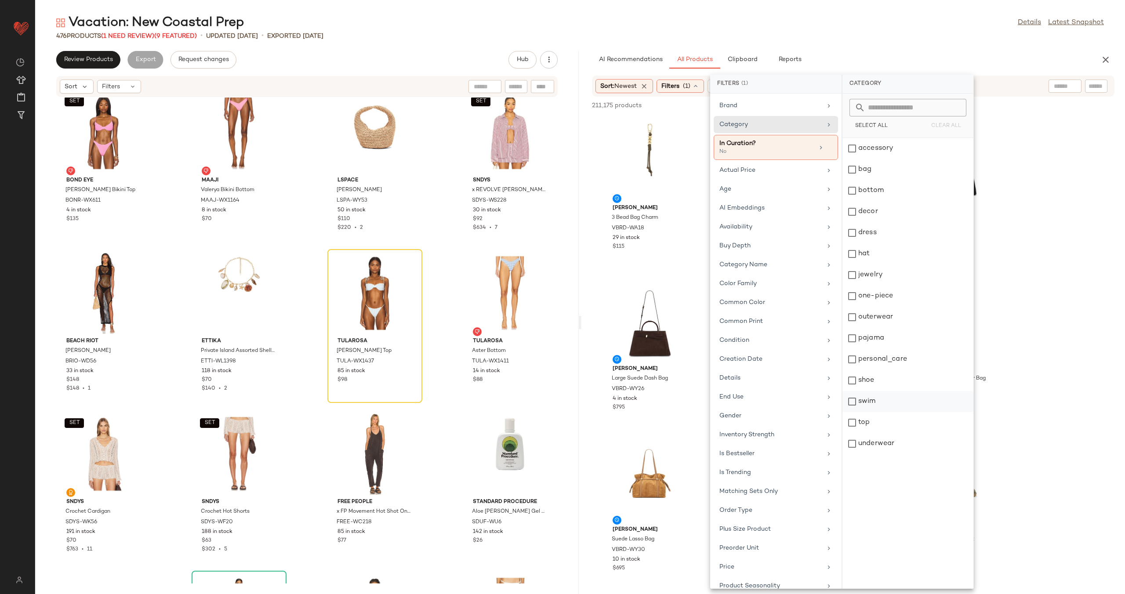
click at [861, 402] on div "swim" at bounding box center [908, 401] width 131 height 21
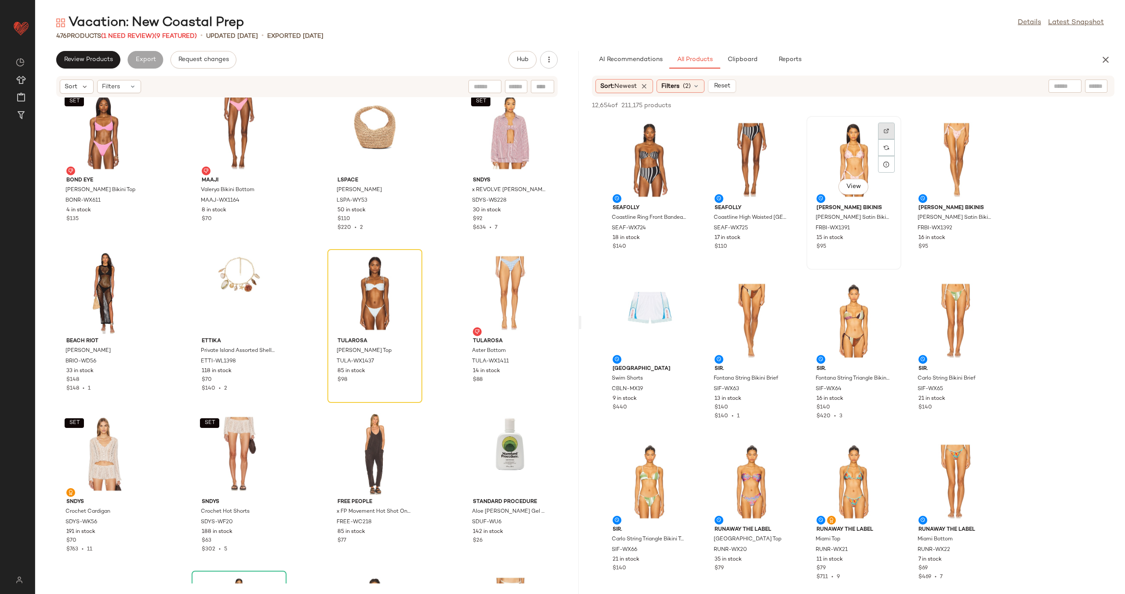
click at [887, 131] on img at bounding box center [886, 130] width 5 height 5
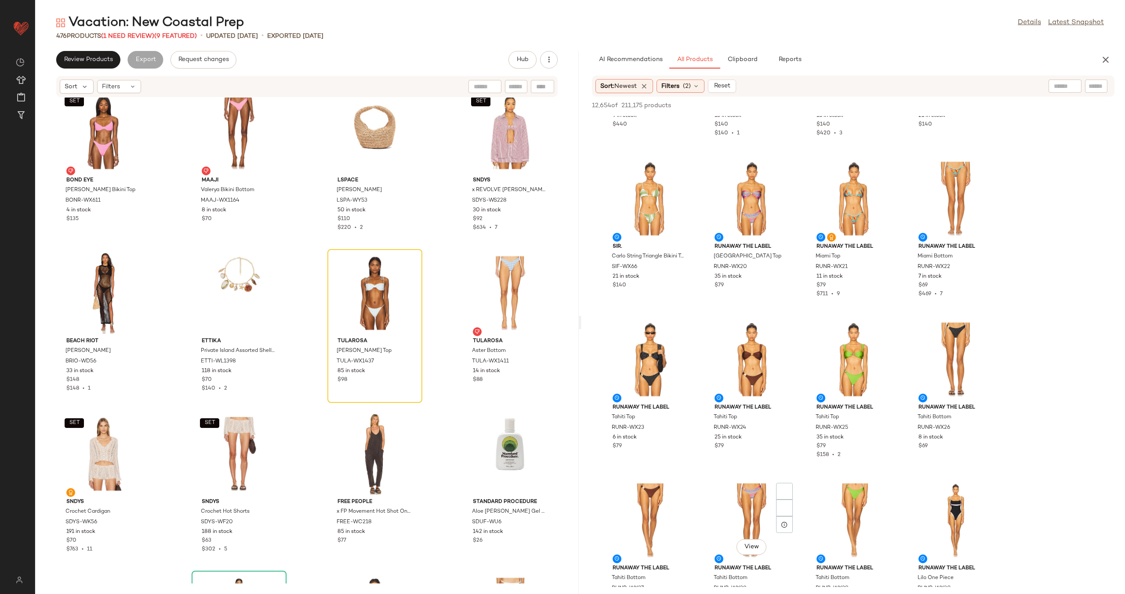
scroll to position [444, 0]
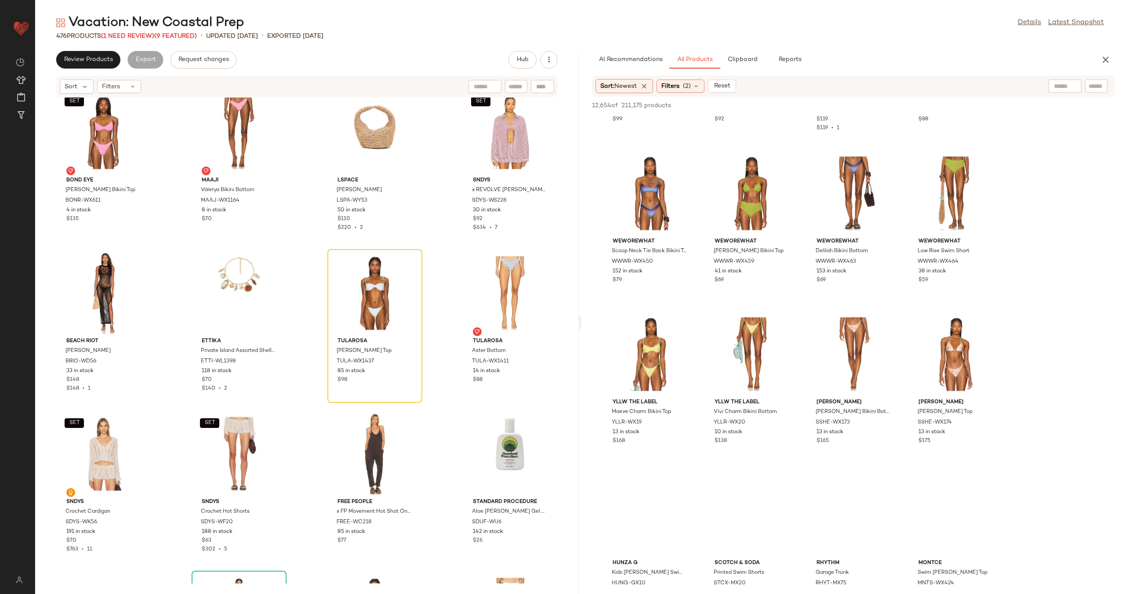
scroll to position [4331, 0]
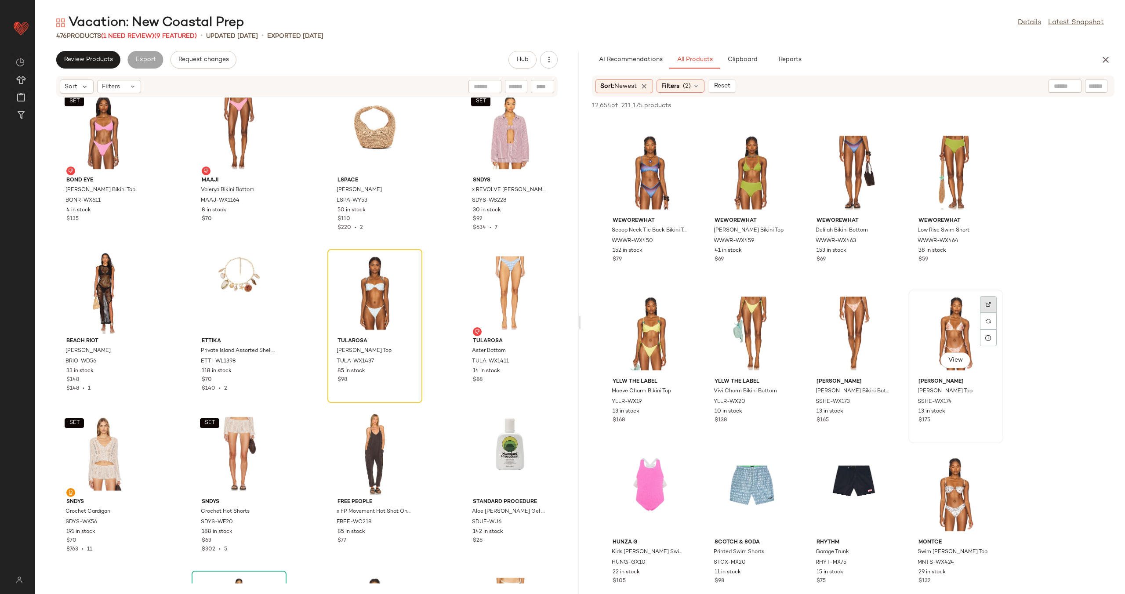
click at [987, 304] on img at bounding box center [988, 304] width 5 height 5
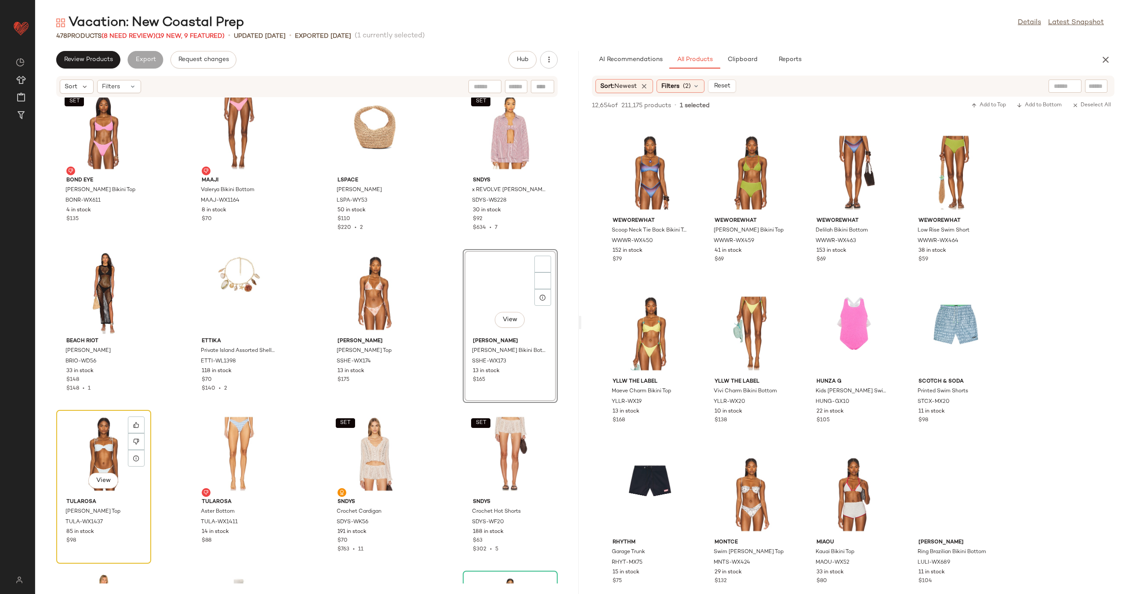
click at [98, 440] on div "View" at bounding box center [103, 454] width 89 height 82
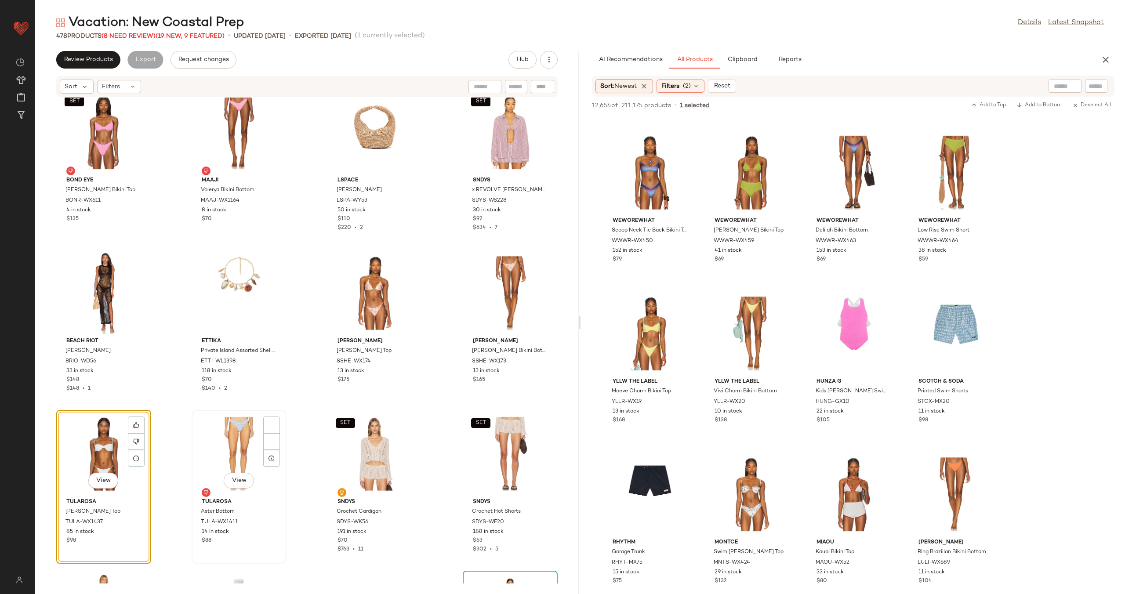
click at [234, 445] on div "View" at bounding box center [239, 454] width 89 height 82
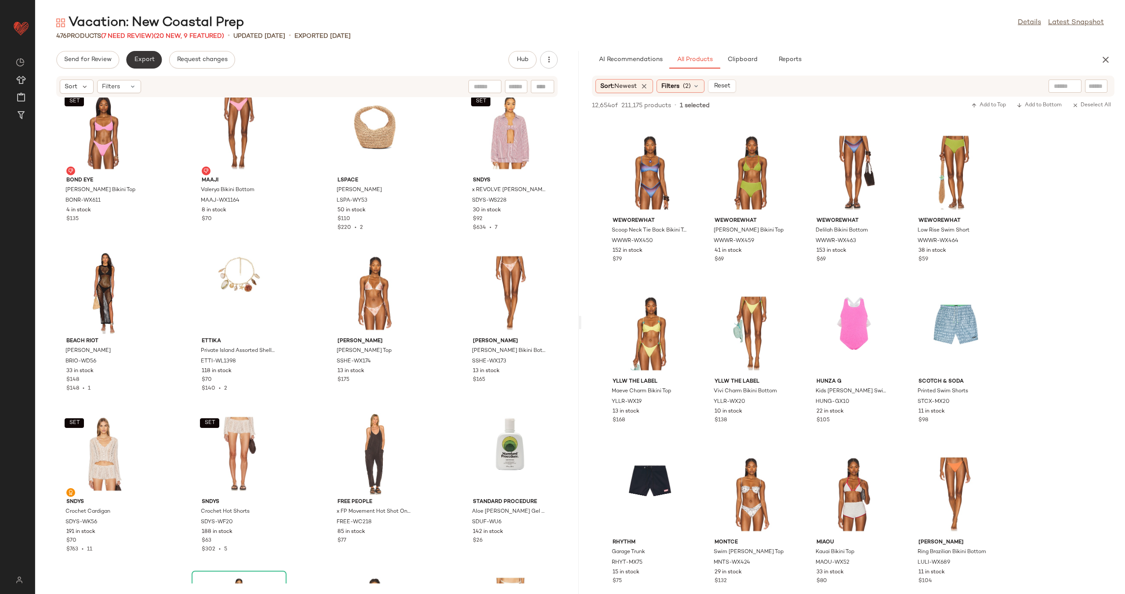
click at [144, 56] on span "Export" at bounding box center [144, 59] width 21 height 7
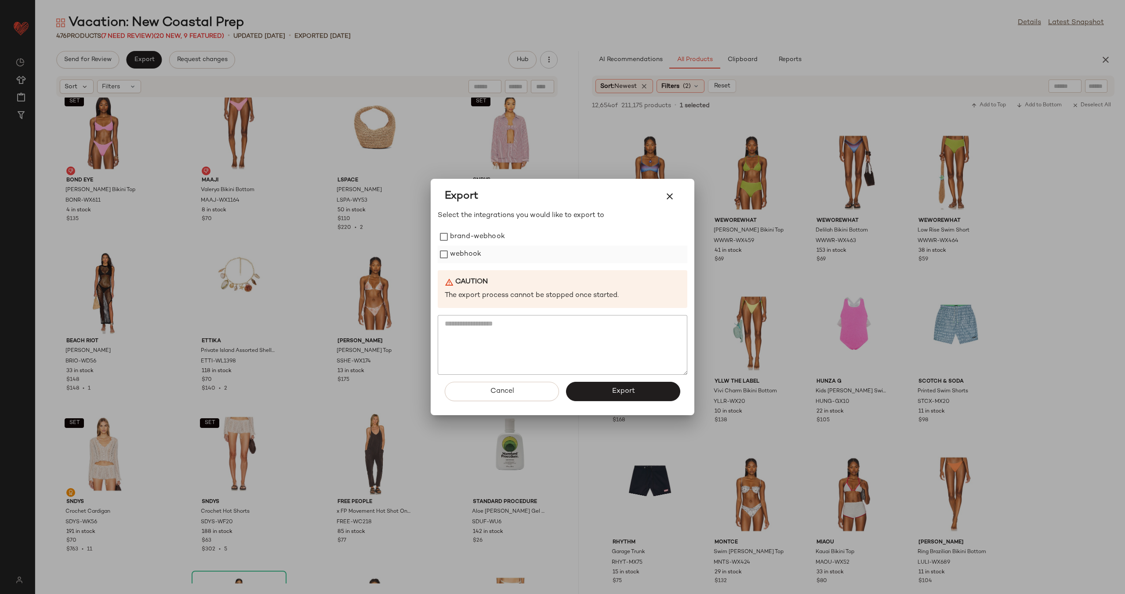
click at [461, 258] on label "webhook" at bounding box center [465, 255] width 31 height 18
click at [634, 395] on span "Export" at bounding box center [622, 391] width 23 height 8
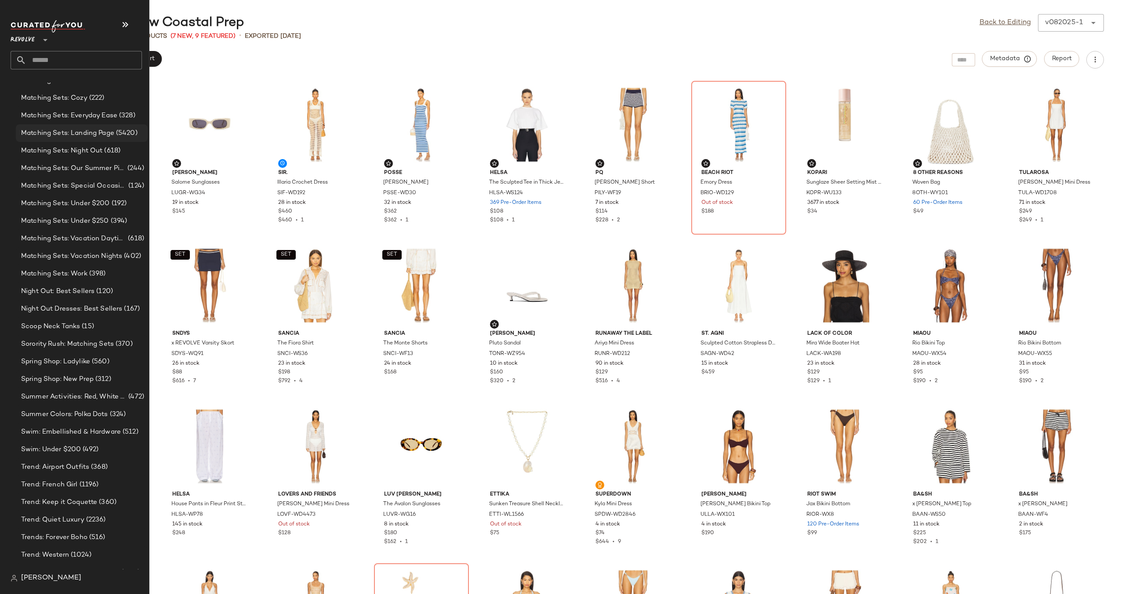
scroll to position [849, 0]
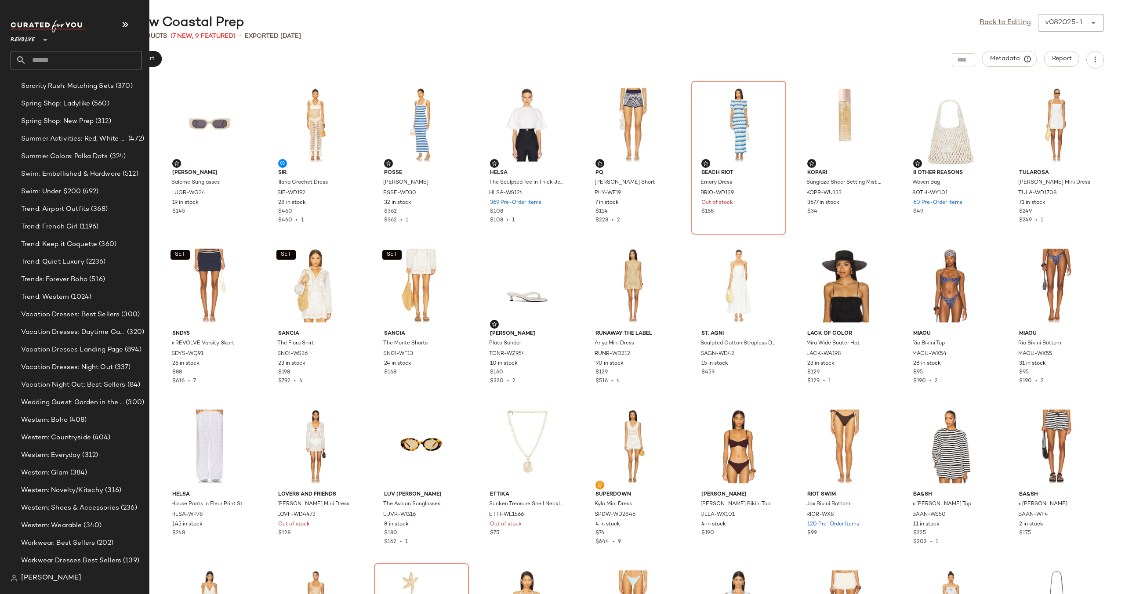
click at [75, 56] on input "text" at bounding box center [84, 60] width 116 height 18
type input "*"
type input "*****"
click at [64, 84] on span "Vacation: Picnic/" at bounding box center [43, 85] width 51 height 9
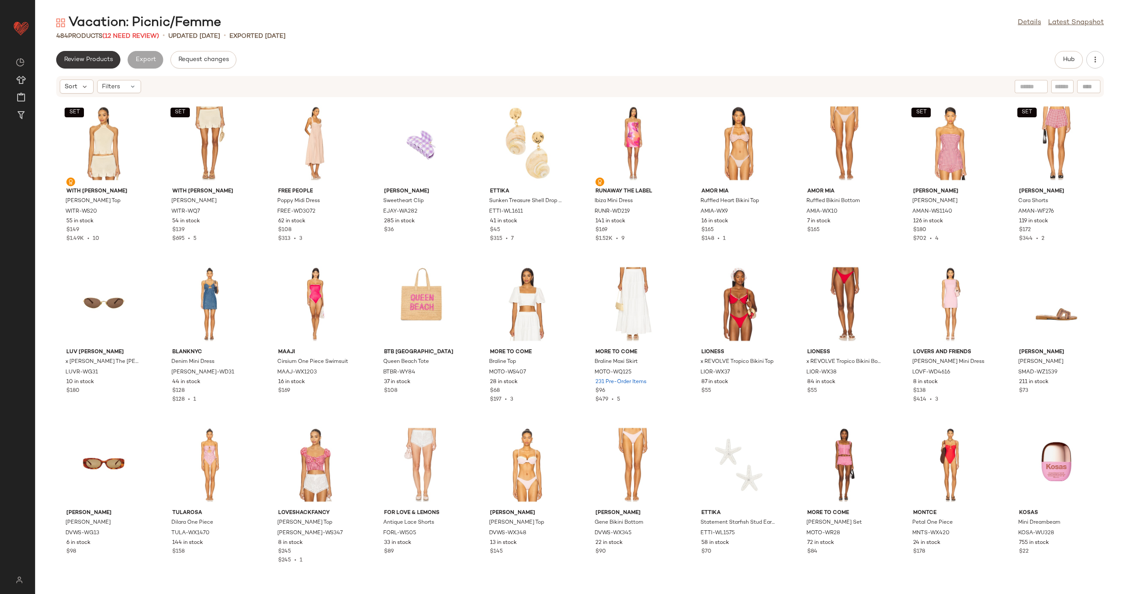
click at [89, 61] on span "Review Products" at bounding box center [88, 59] width 49 height 7
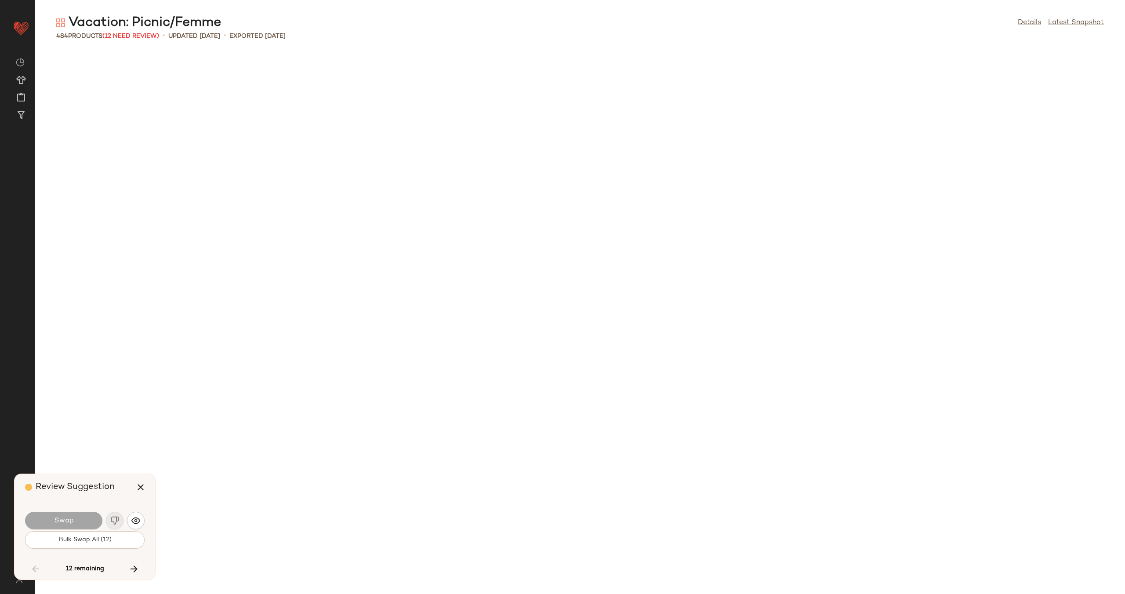
scroll to position [1287, 0]
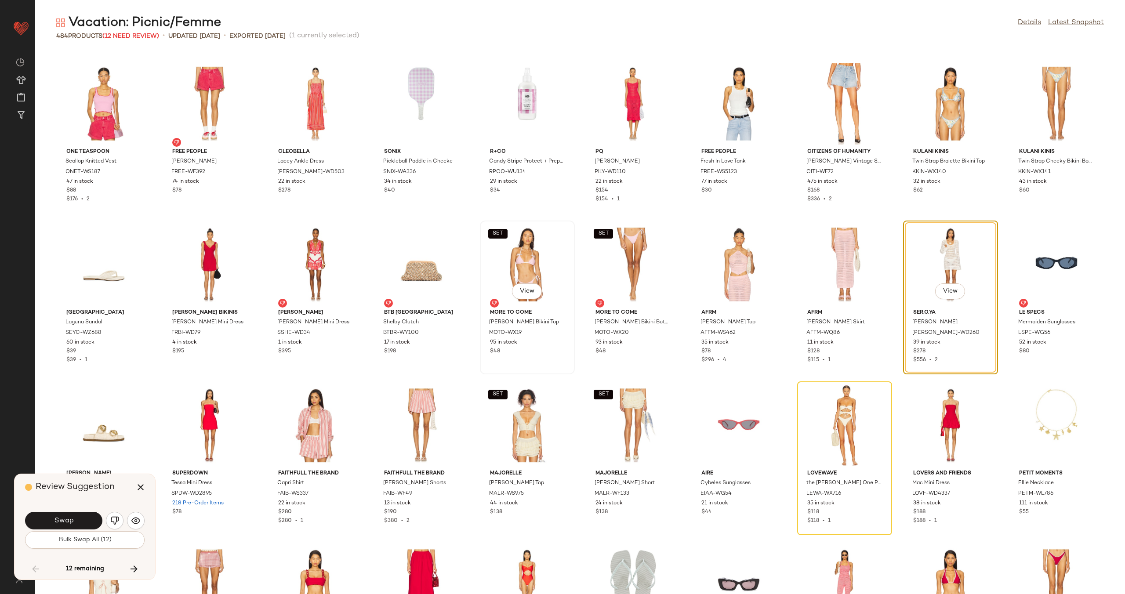
click at [505, 280] on div "SET View" at bounding box center [527, 265] width 89 height 82
click at [524, 289] on span "View" at bounding box center [527, 291] width 15 height 7
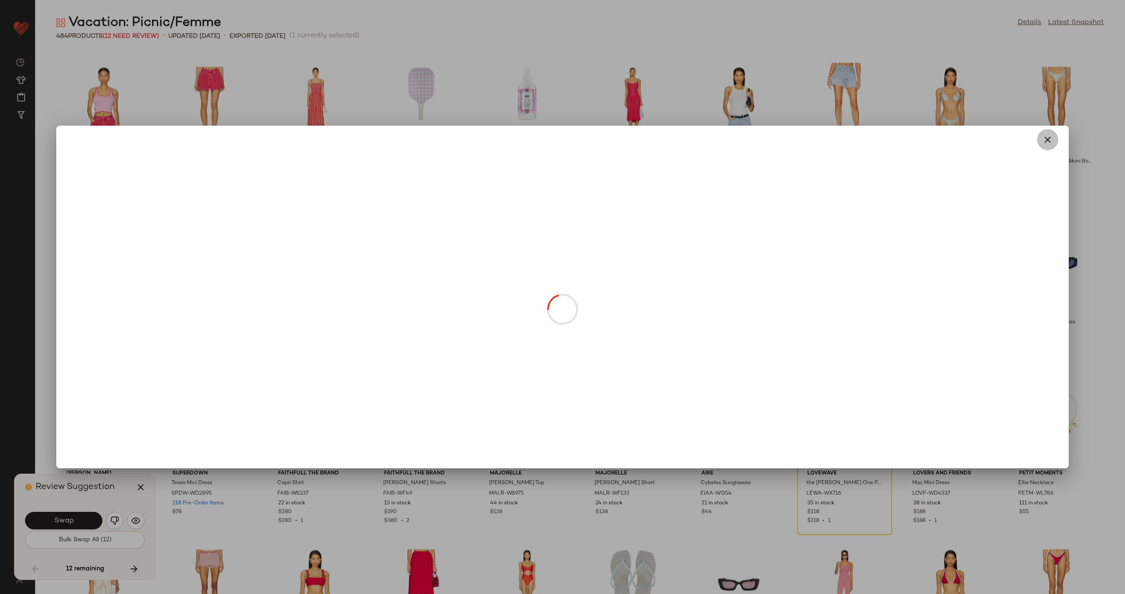
click at [1046, 138] on icon "button" at bounding box center [1048, 140] width 11 height 11
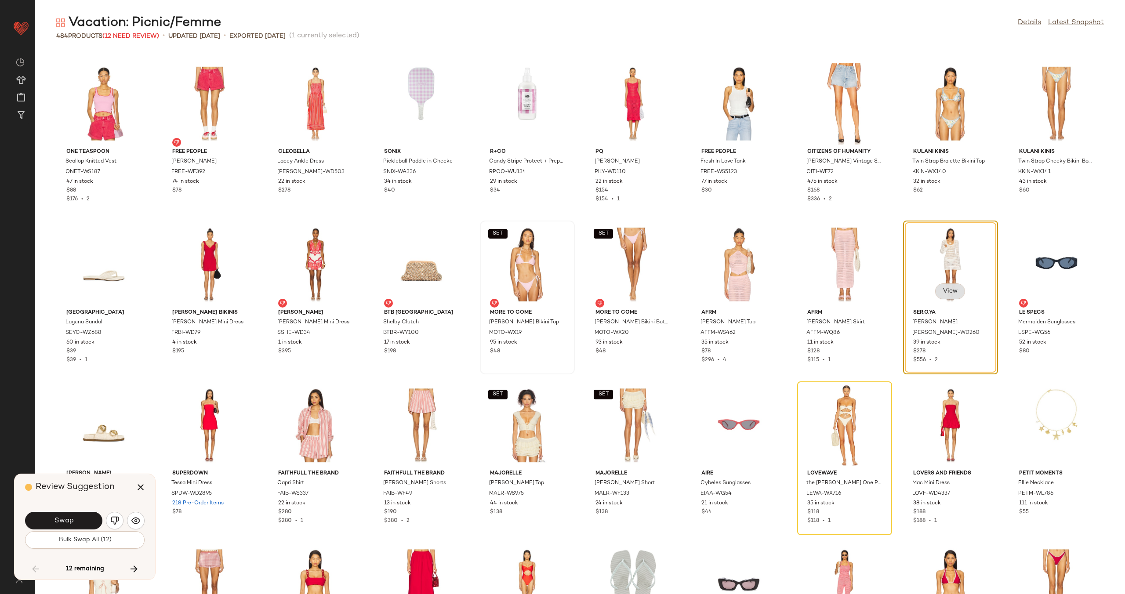
click at [946, 290] on span "View" at bounding box center [950, 291] width 15 height 7
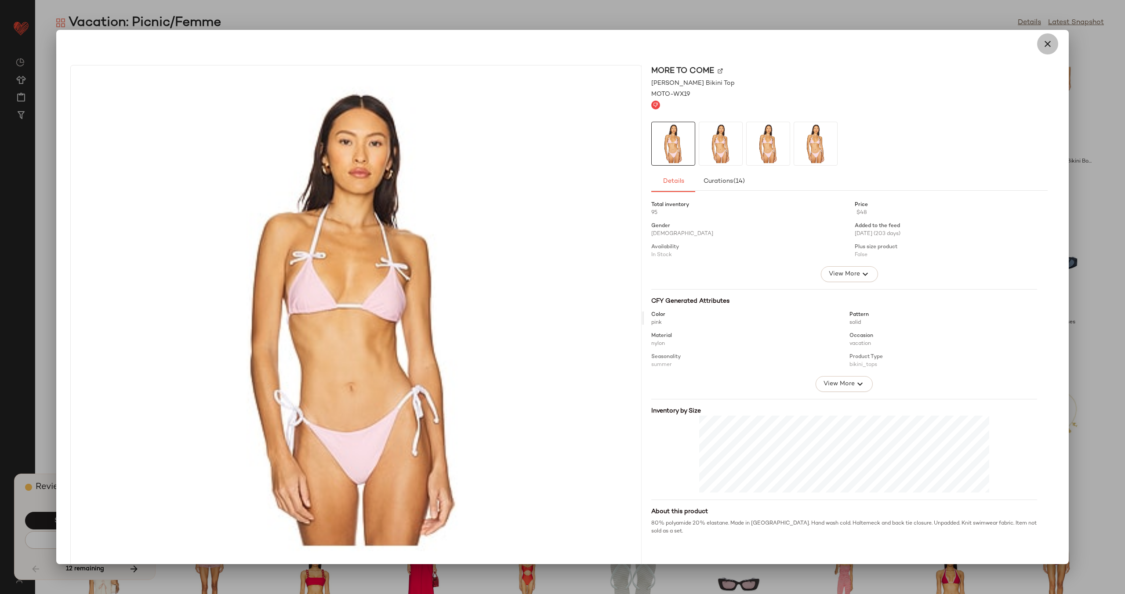
click at [1043, 43] on icon "button" at bounding box center [1048, 44] width 11 height 11
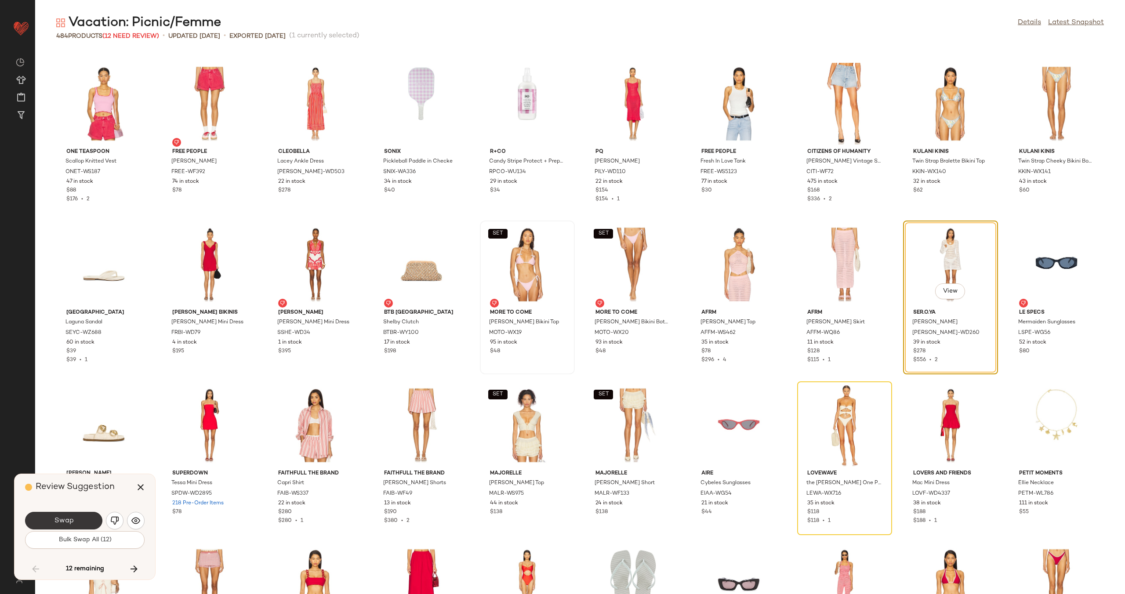
click at [85, 517] on button "Swap" at bounding box center [63, 521] width 77 height 18
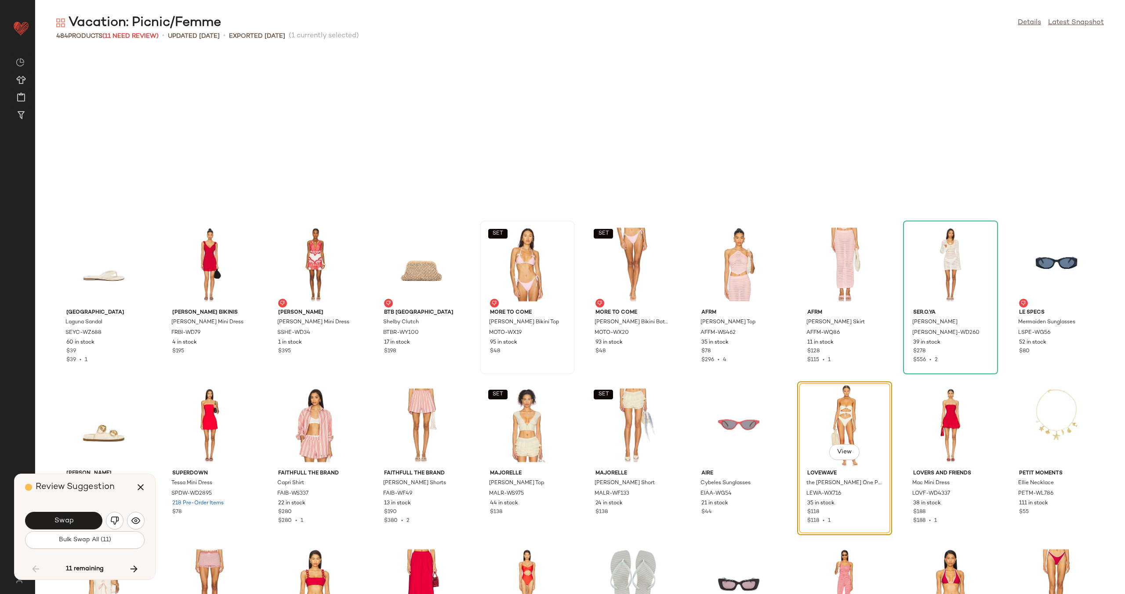
scroll to position [1448, 0]
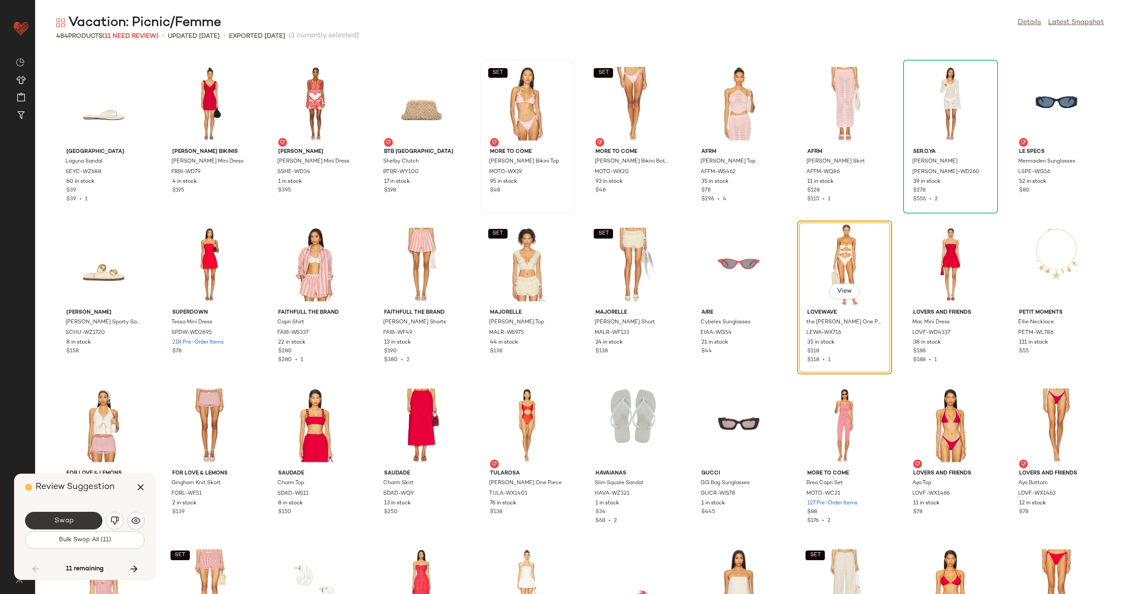
click at [68, 519] on span "Swap" at bounding box center [64, 521] width 20 height 8
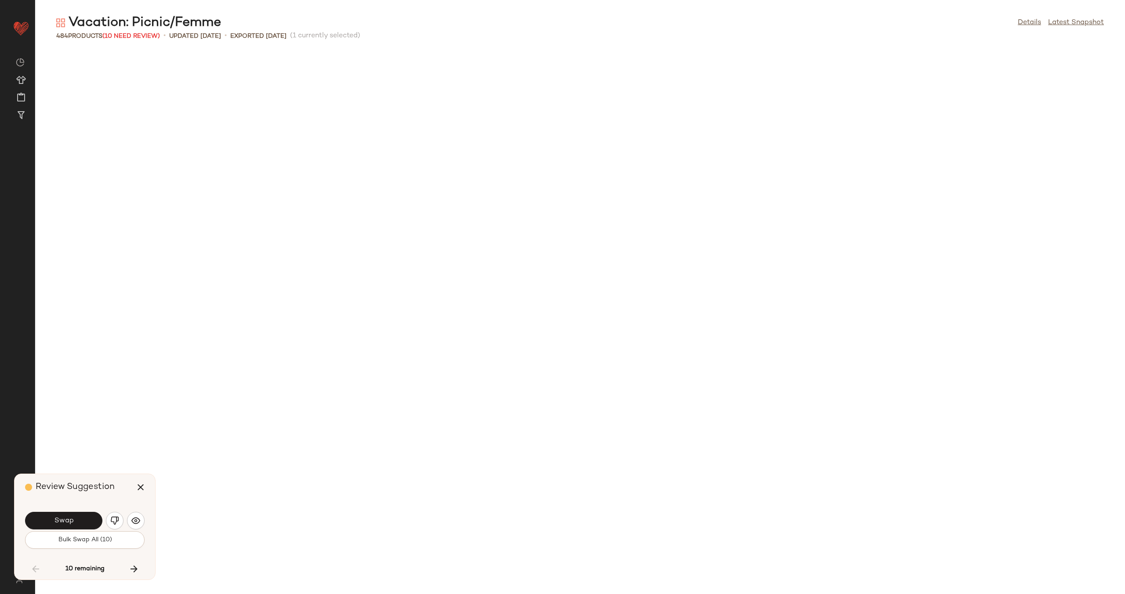
scroll to position [2092, 0]
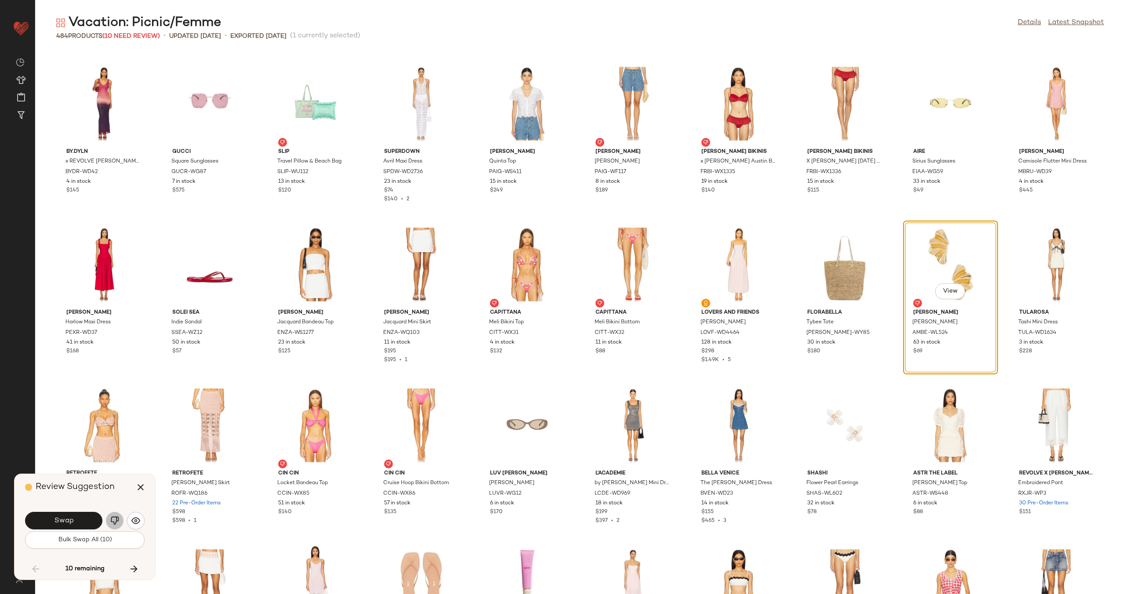
click at [115, 520] on img "button" at bounding box center [114, 521] width 9 height 9
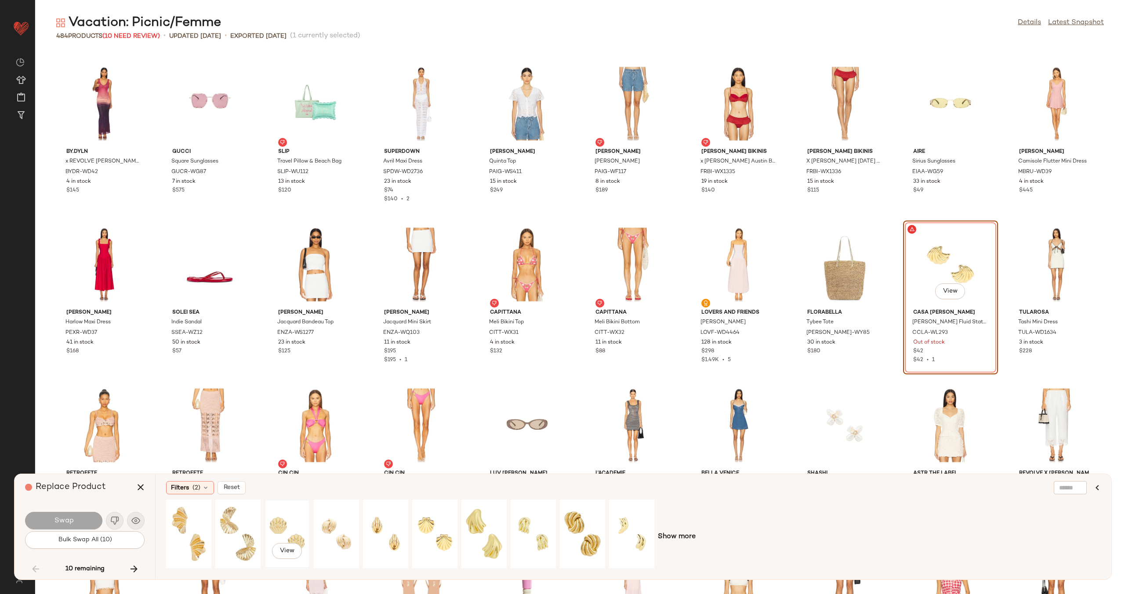
click at [280, 529] on div "View" at bounding box center [287, 534] width 39 height 62
click at [344, 531] on div "View" at bounding box center [336, 534] width 39 height 62
click at [64, 522] on span "Swap" at bounding box center [64, 521] width 20 height 8
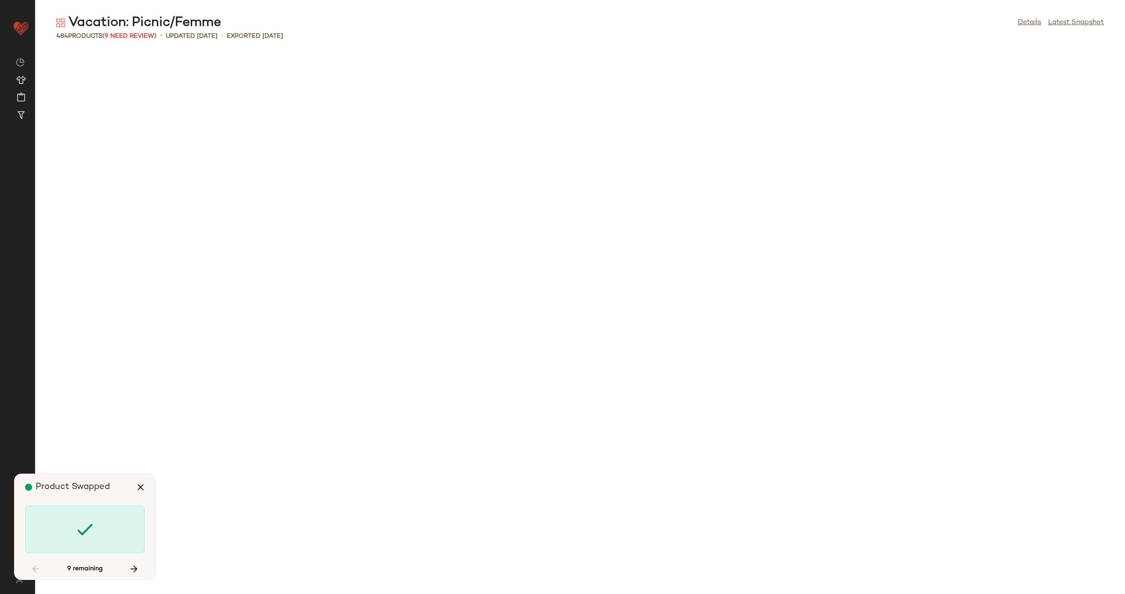
scroll to position [3540, 0]
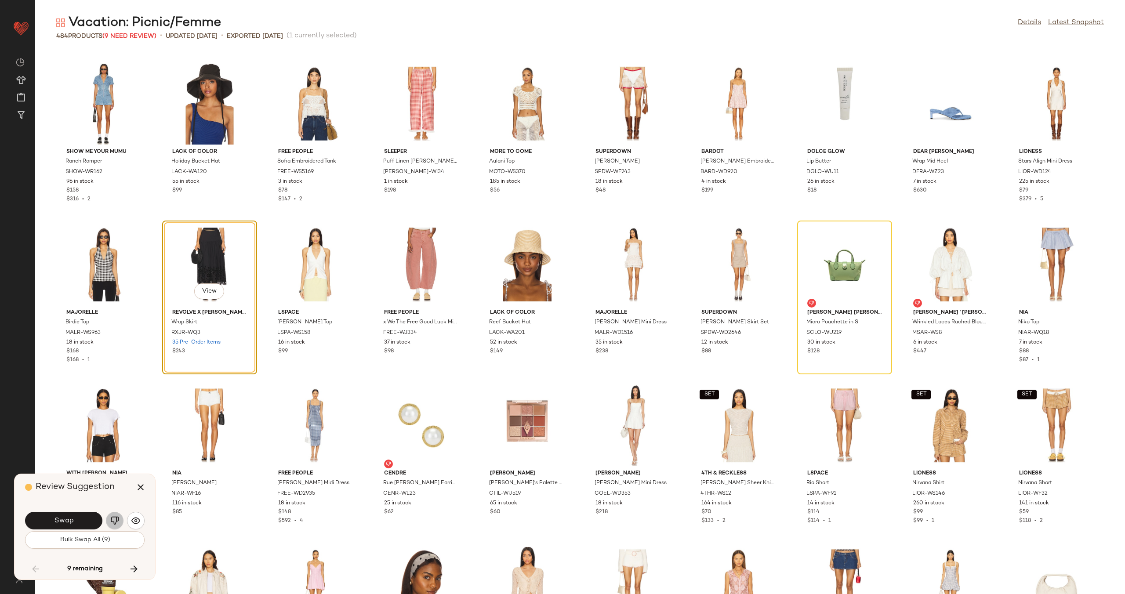
click at [111, 520] on img "button" at bounding box center [114, 521] width 9 height 9
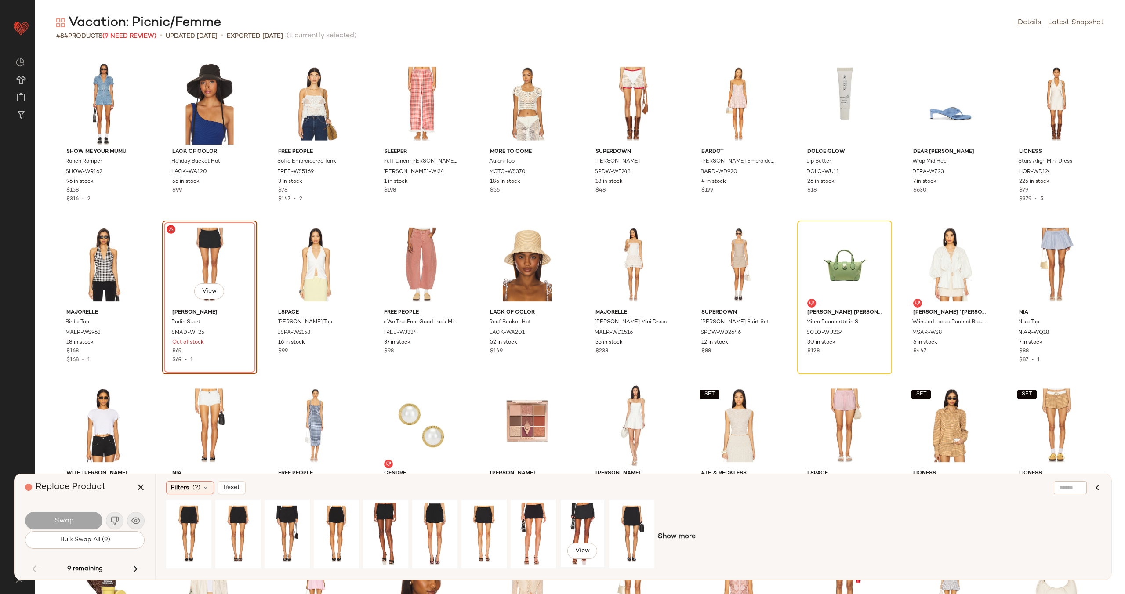
click at [586, 525] on div "View" at bounding box center [582, 534] width 39 height 62
click at [76, 520] on button "Swap" at bounding box center [63, 521] width 77 height 18
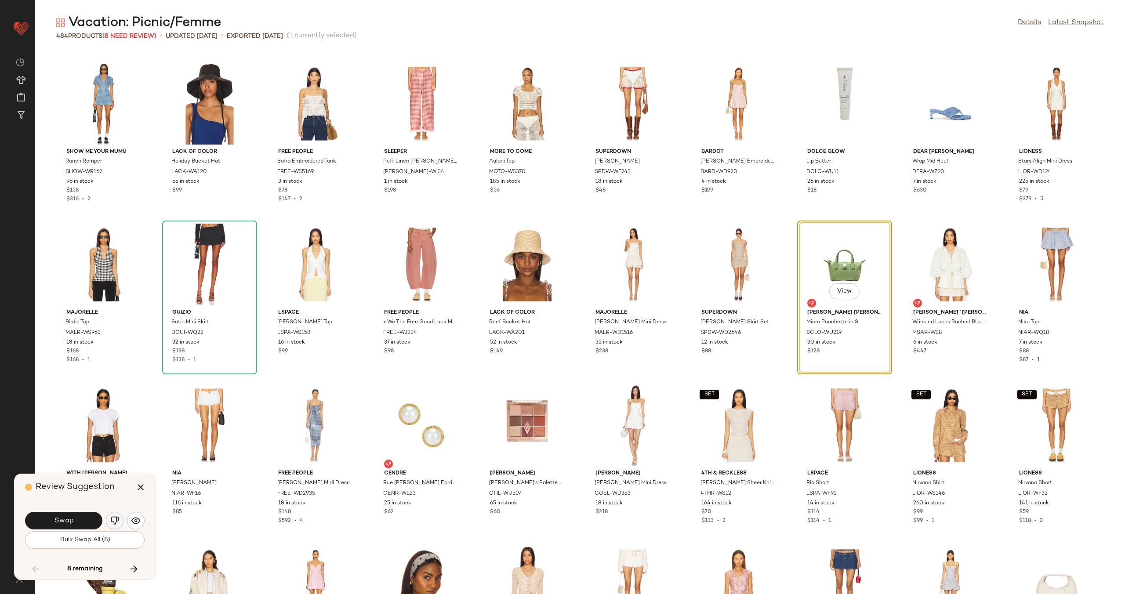
click at [113, 516] on button "button" at bounding box center [115, 521] width 18 height 18
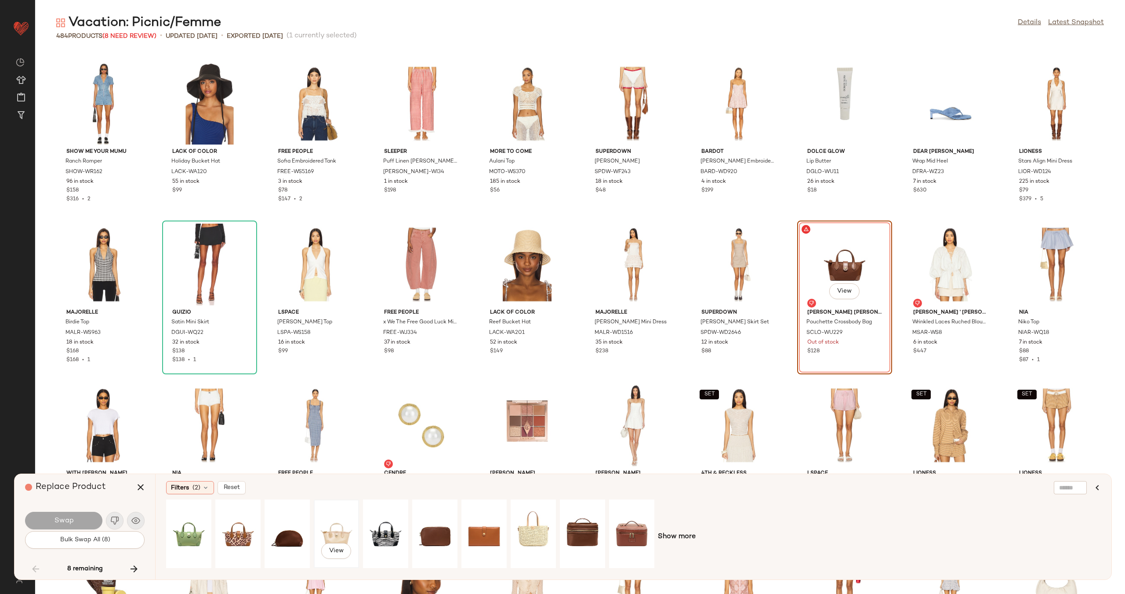
click at [326, 524] on div "View" at bounding box center [336, 534] width 39 height 62
click at [71, 518] on span "Swap" at bounding box center [64, 521] width 20 height 8
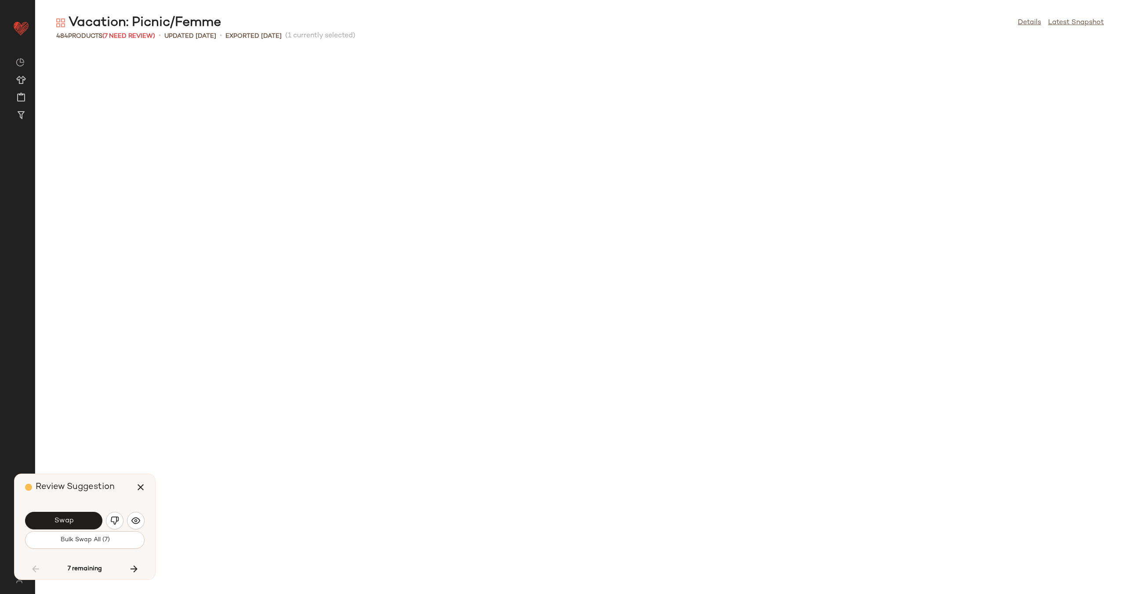
scroll to position [4183, 0]
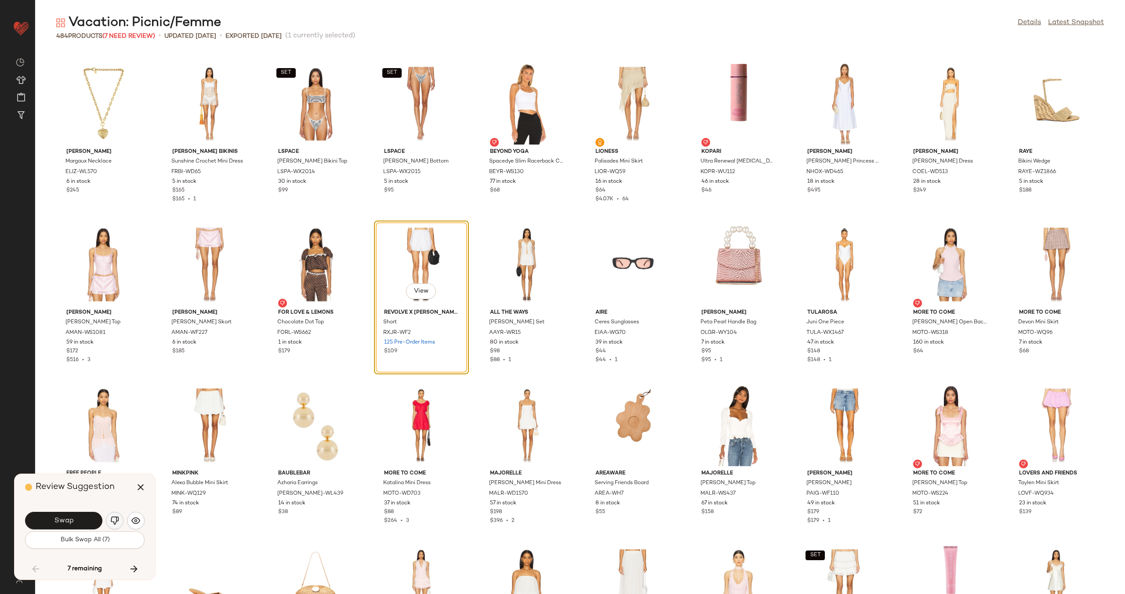
click at [113, 519] on img "button" at bounding box center [114, 521] width 9 height 9
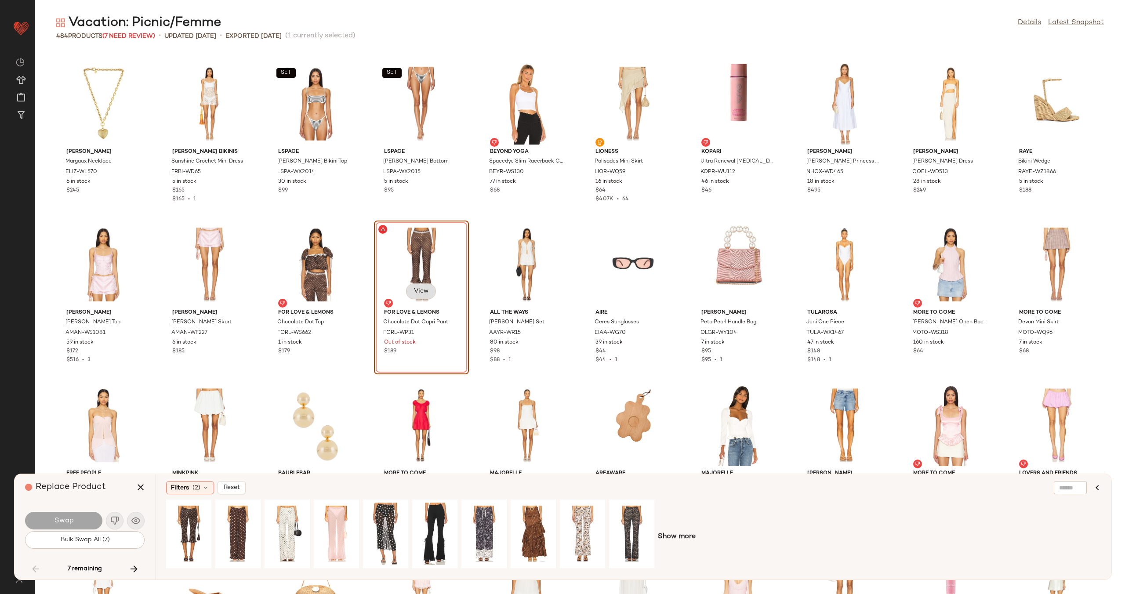
click at [425, 288] on span "View" at bounding box center [421, 291] width 15 height 7
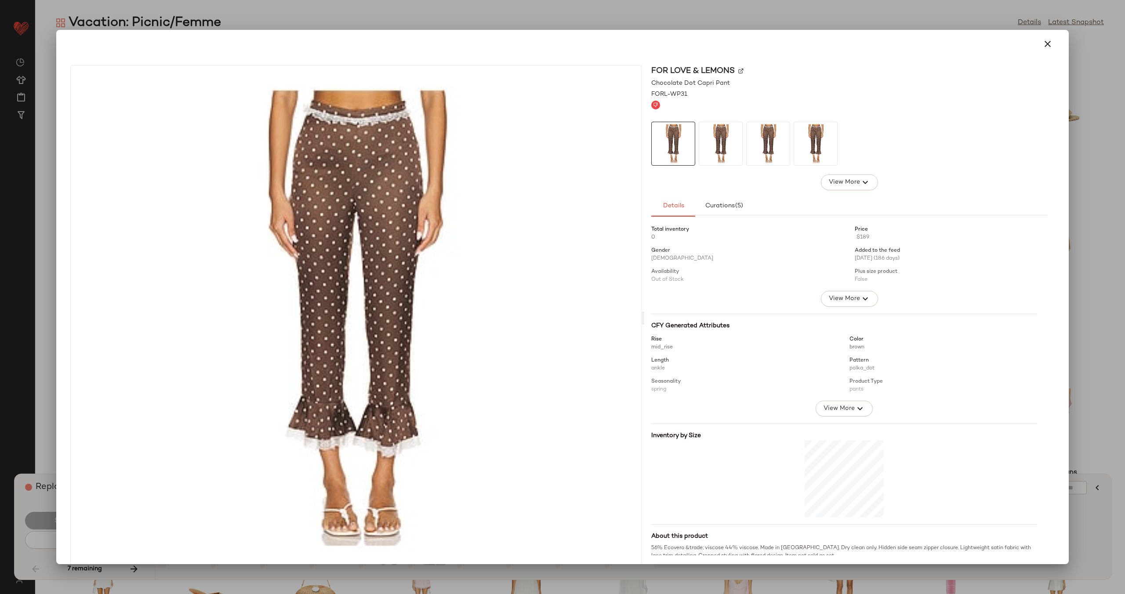
click at [739, 71] on img at bounding box center [741, 70] width 5 height 5
click at [1044, 48] on icon "button" at bounding box center [1048, 44] width 11 height 11
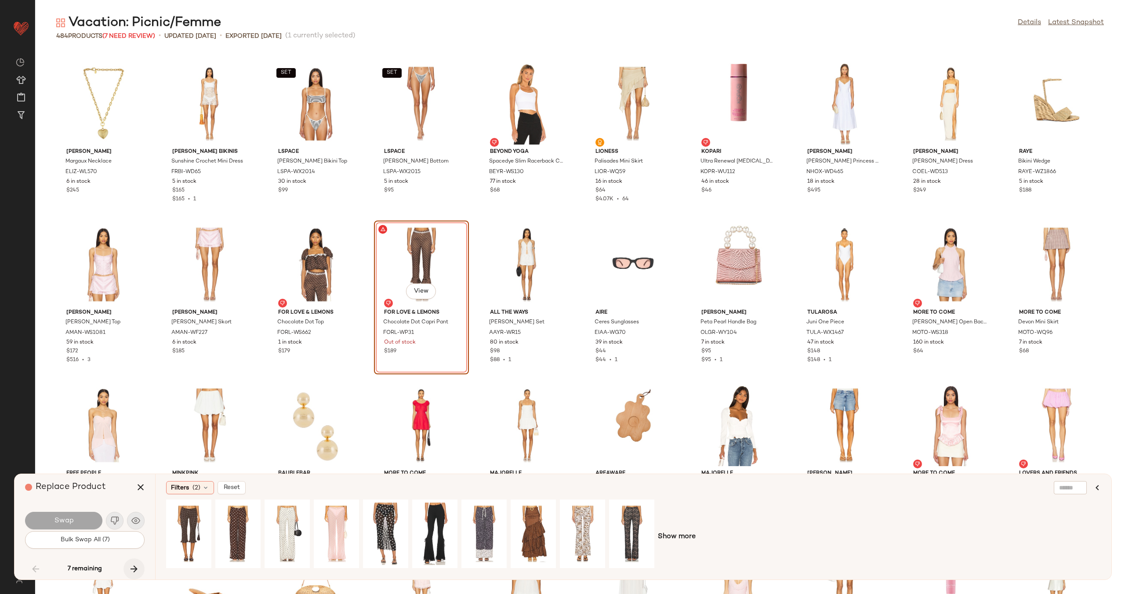
click at [136, 562] on button "button" at bounding box center [134, 569] width 21 height 21
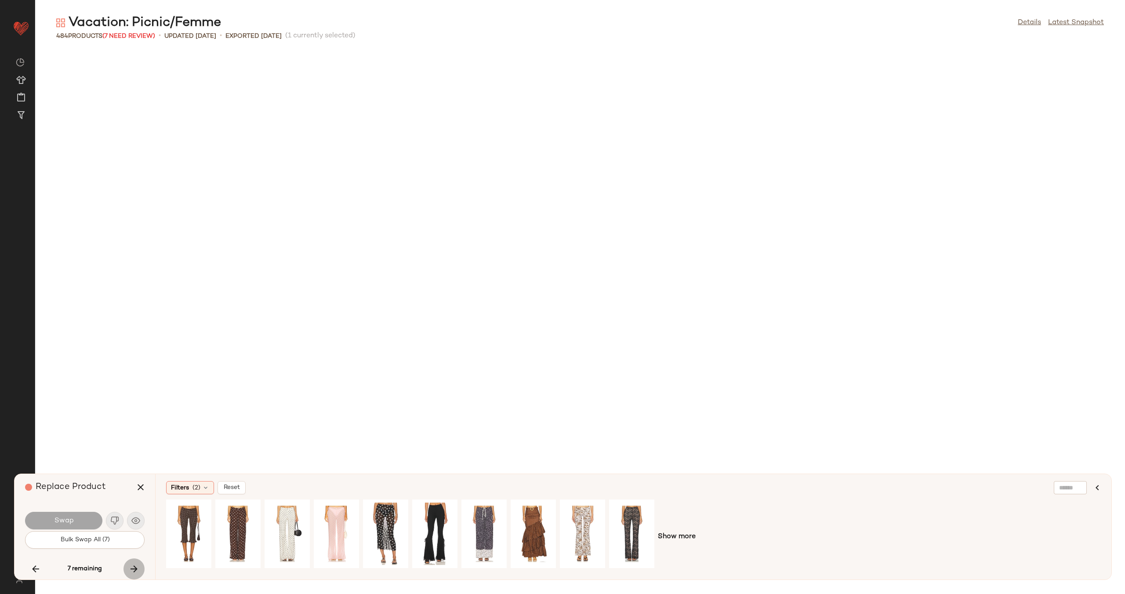
scroll to position [5470, 0]
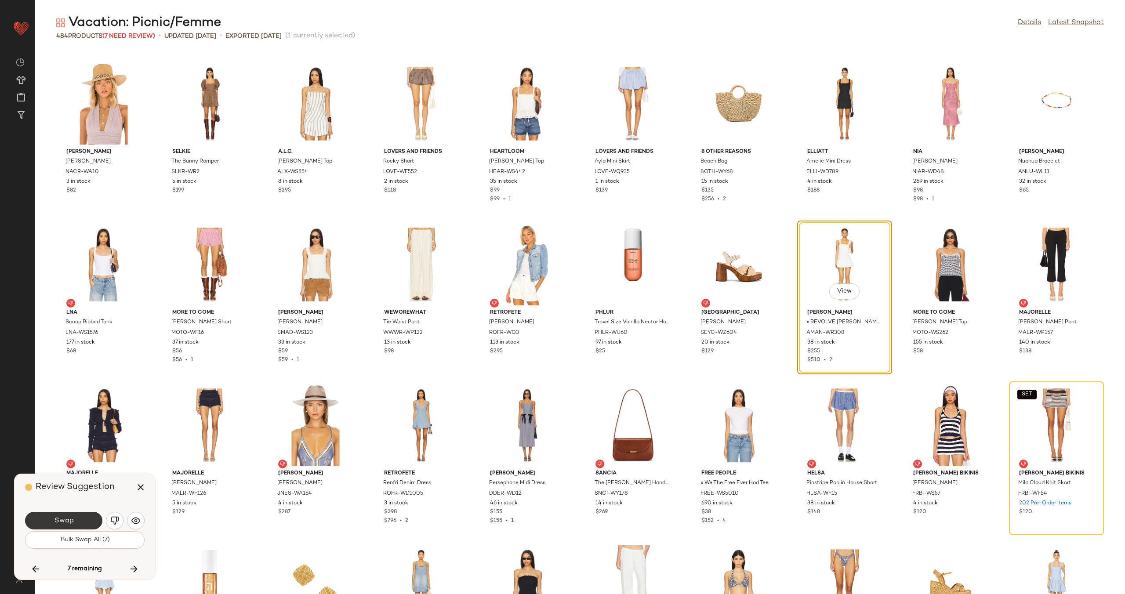
click at [61, 514] on button "Swap" at bounding box center [63, 521] width 77 height 18
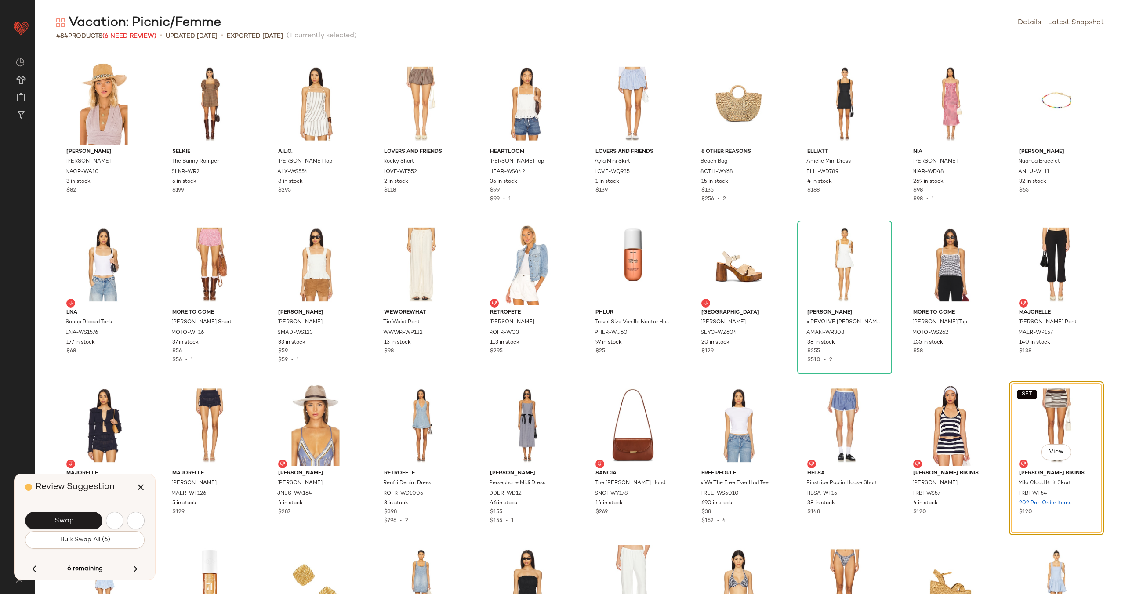
scroll to position [5631, 0]
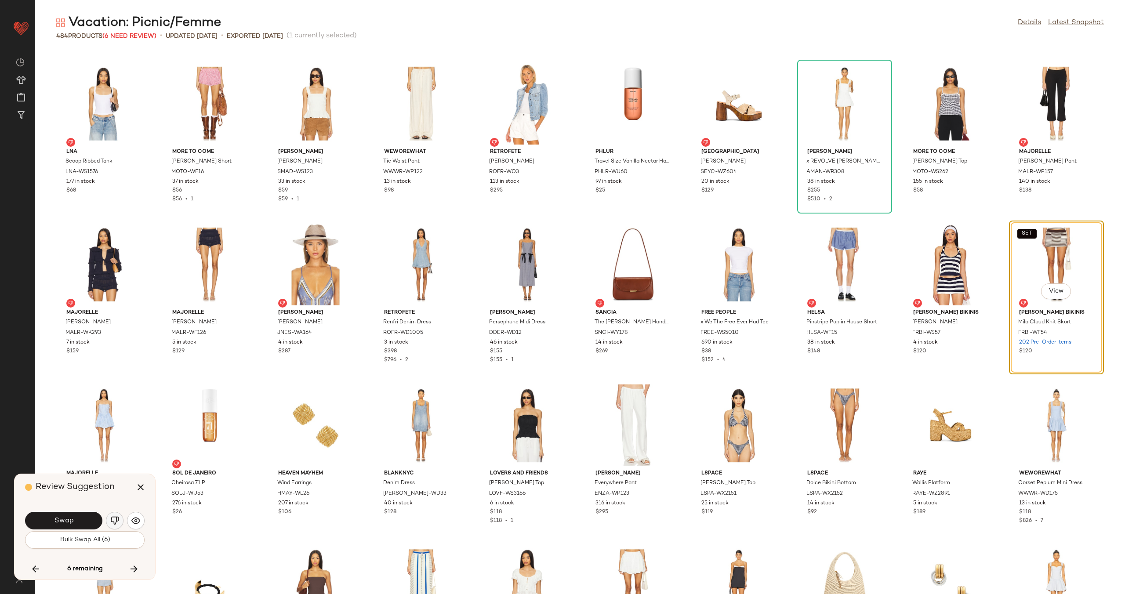
click at [114, 519] on img "button" at bounding box center [114, 521] width 9 height 9
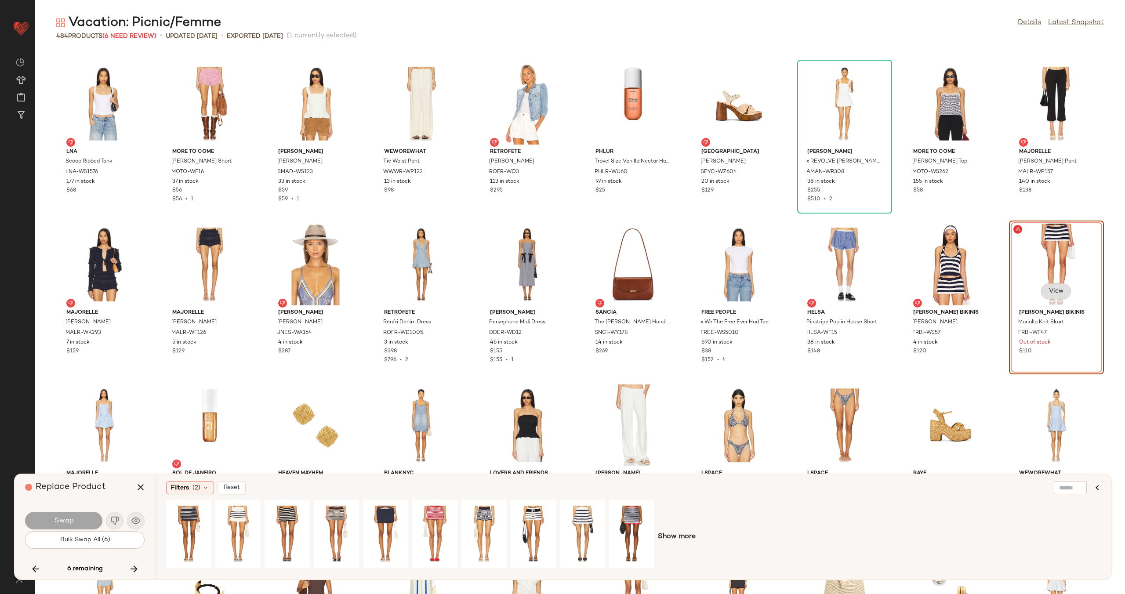
click at [1056, 291] on span "View" at bounding box center [1056, 291] width 15 height 7
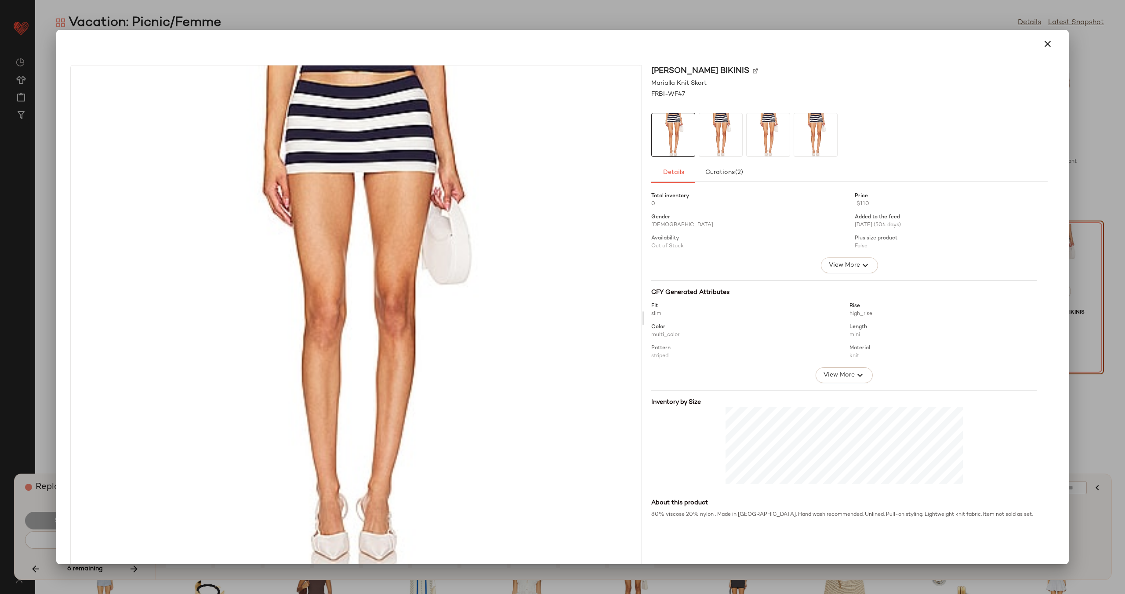
click at [753, 68] on img at bounding box center [755, 70] width 5 height 5
click at [1043, 46] on icon "button" at bounding box center [1048, 44] width 11 height 11
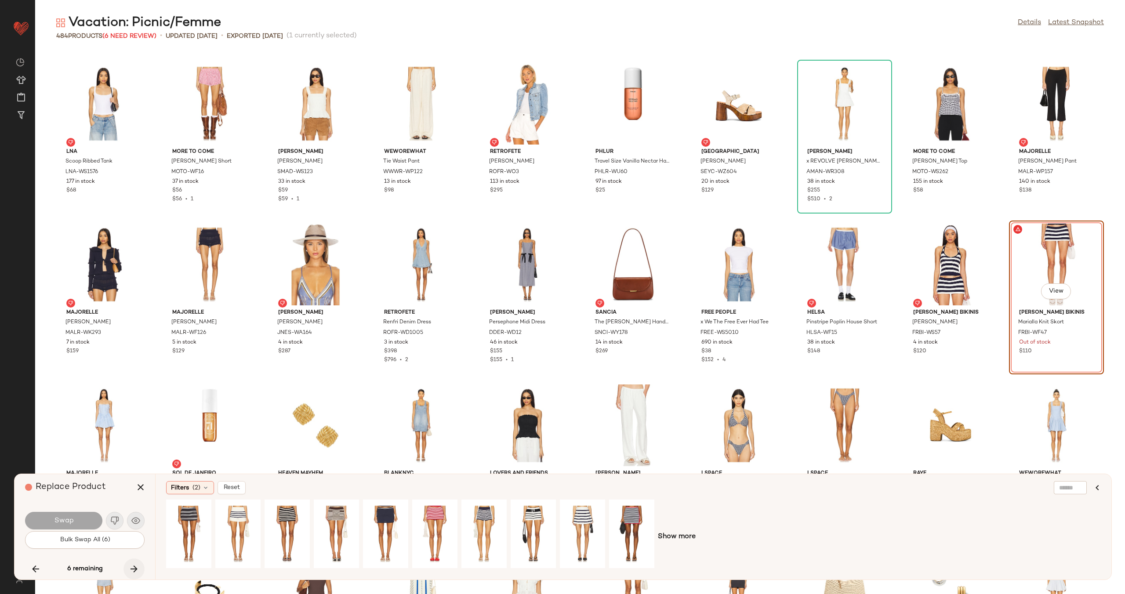
click at [135, 564] on button "button" at bounding box center [134, 569] width 21 height 21
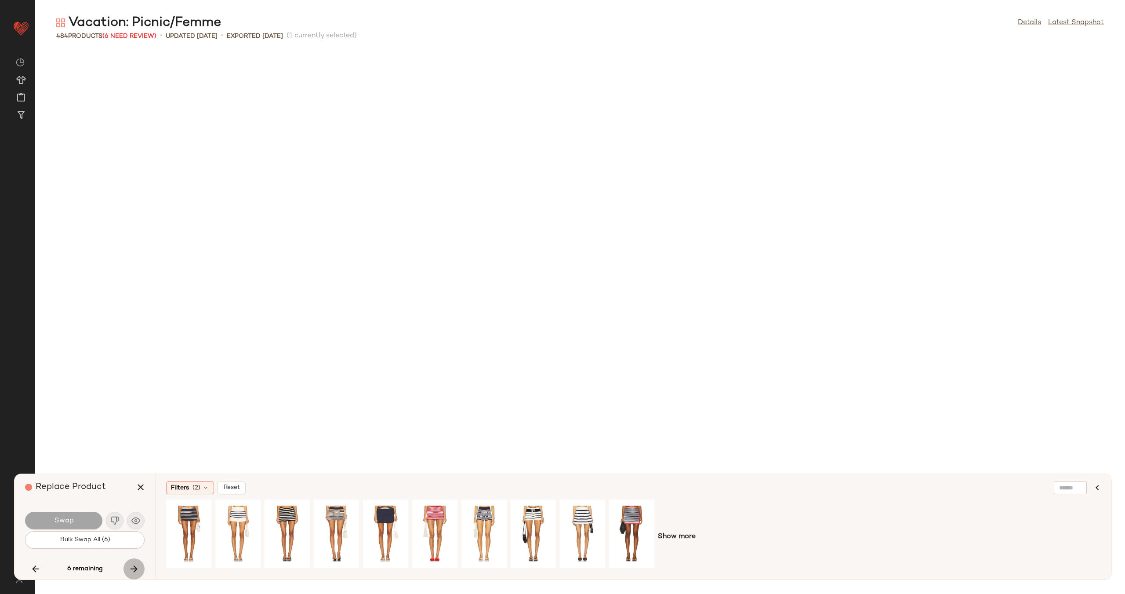
scroll to position [6436, 0]
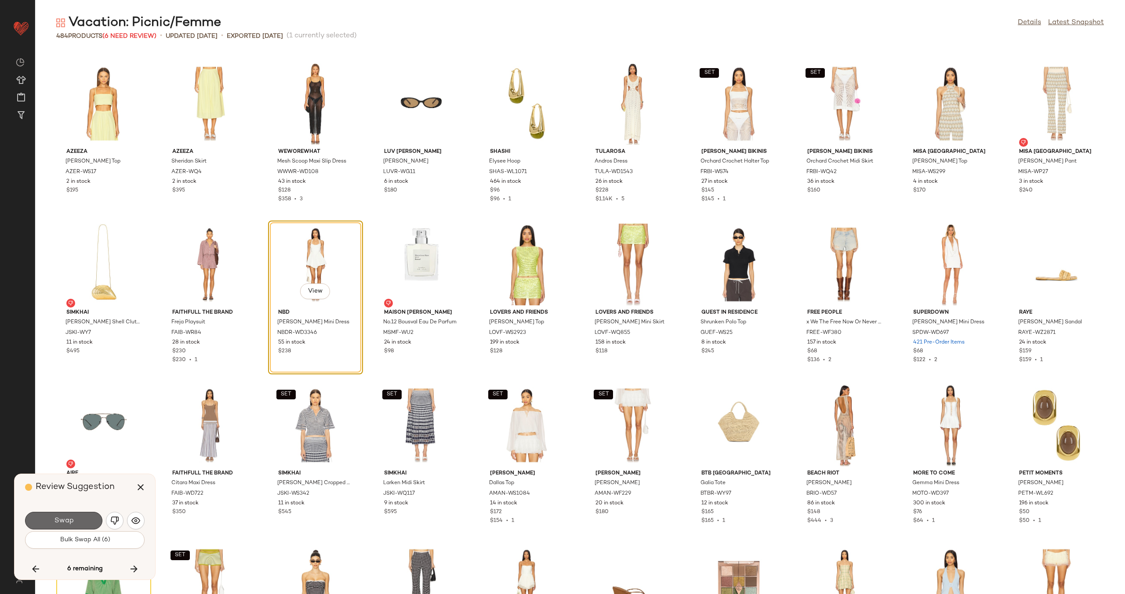
click at [71, 519] on span "Swap" at bounding box center [64, 521] width 20 height 8
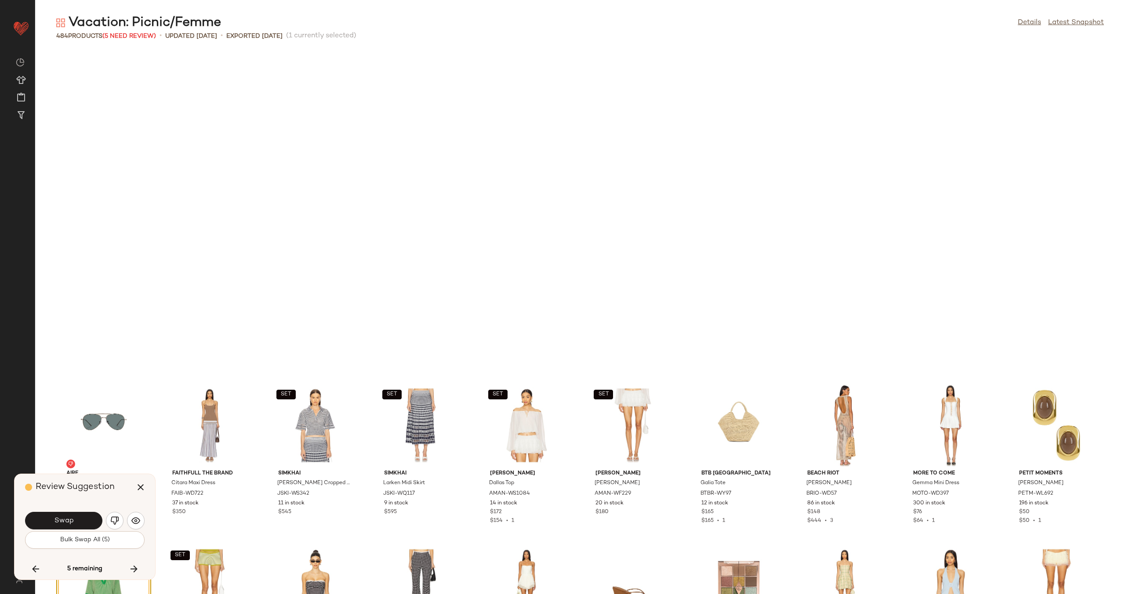
scroll to position [6757, 0]
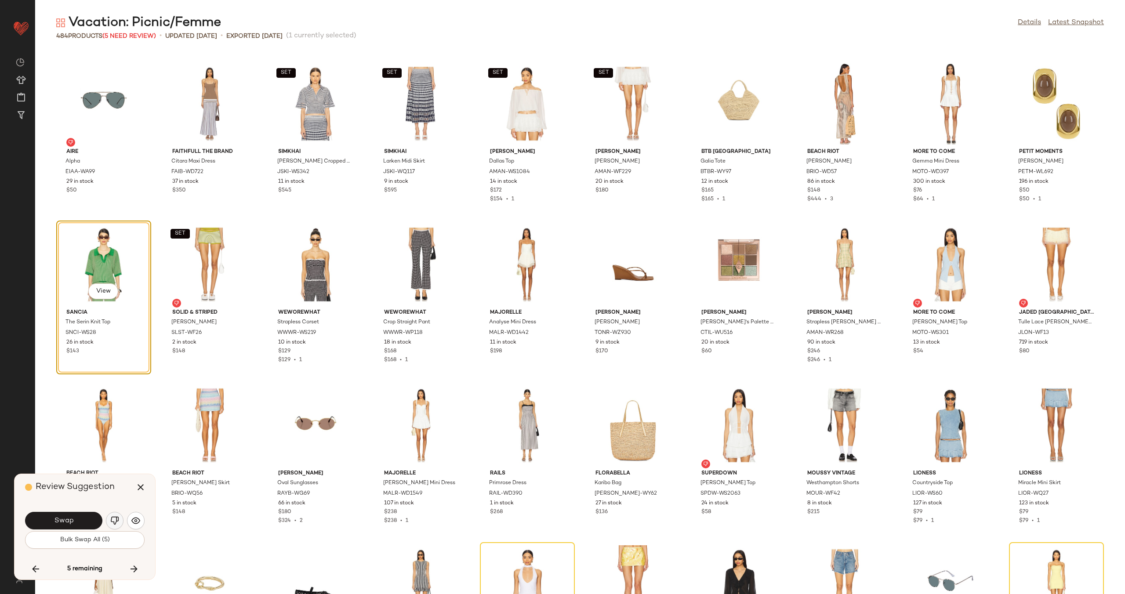
click at [116, 522] on img "button" at bounding box center [114, 521] width 9 height 9
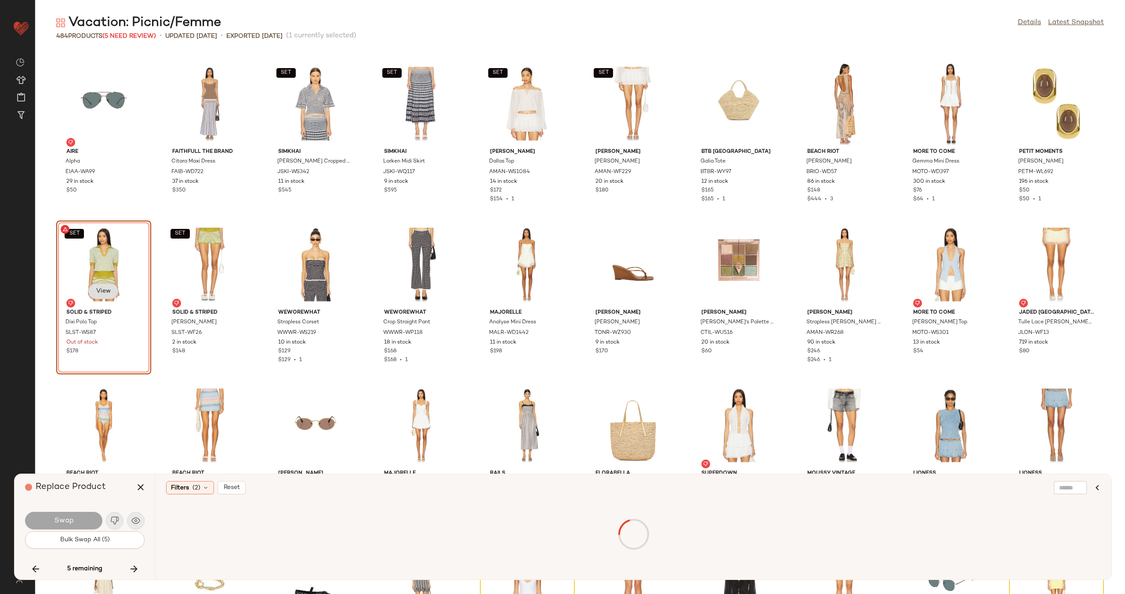
click at [107, 286] on button "View" at bounding box center [103, 292] width 30 height 16
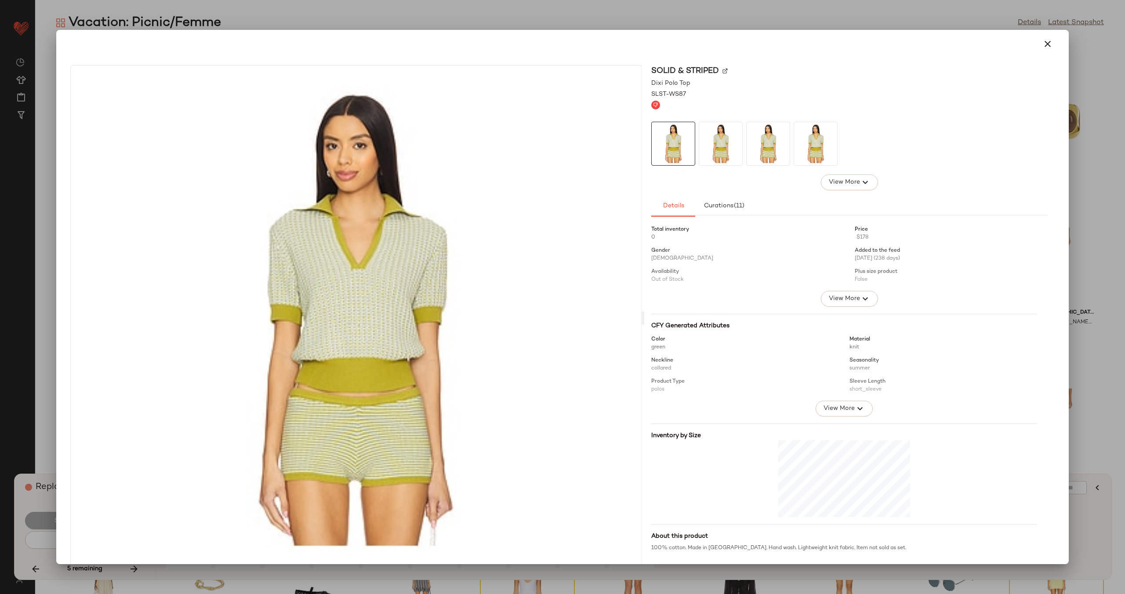
click at [723, 69] on img at bounding box center [725, 70] width 5 height 5
click at [1044, 43] on icon "button" at bounding box center [1048, 44] width 11 height 11
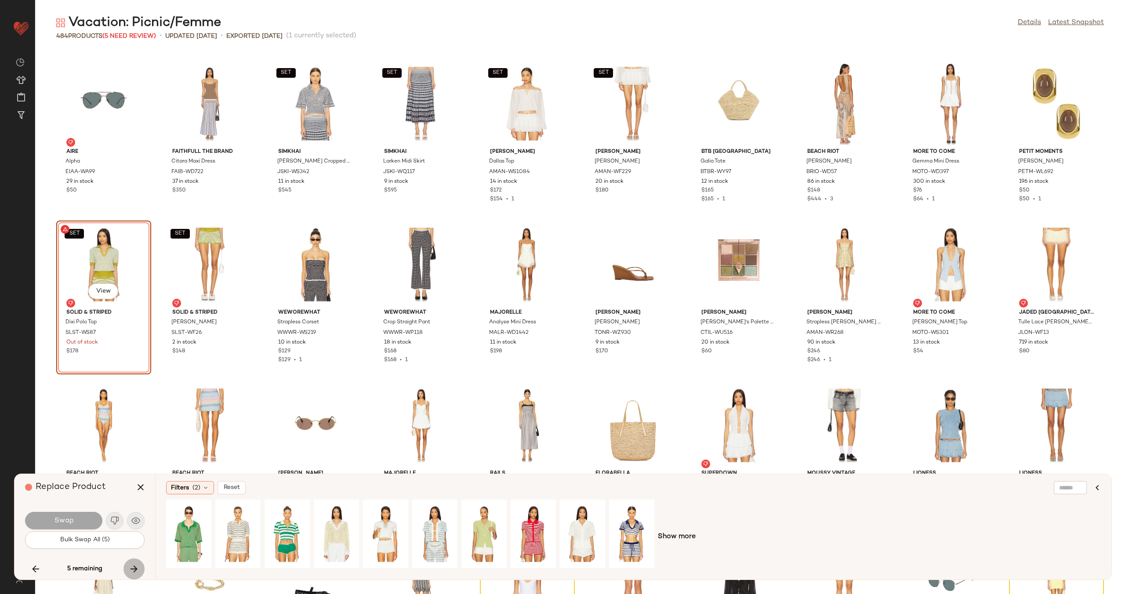
click at [139, 564] on icon "button" at bounding box center [134, 569] width 11 height 11
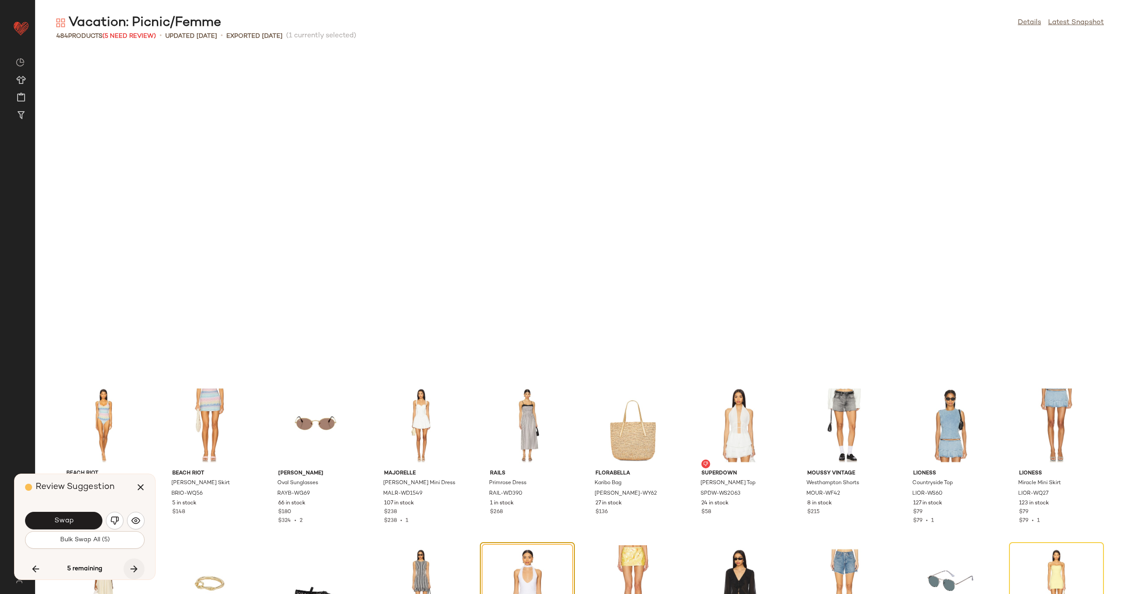
scroll to position [7079, 0]
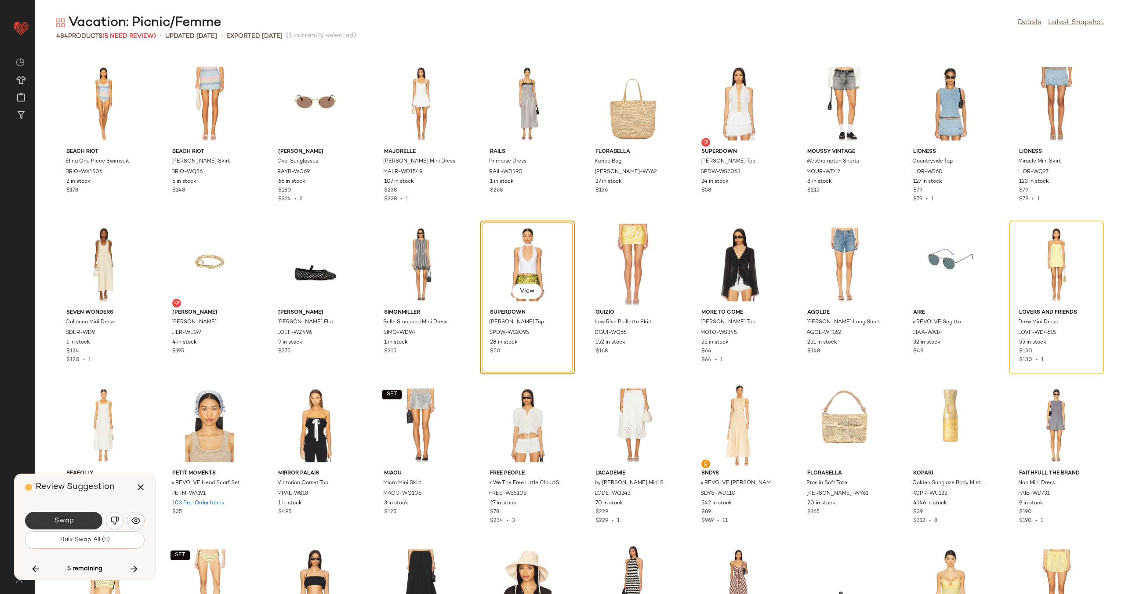
click at [66, 520] on span "Swap" at bounding box center [64, 521] width 20 height 8
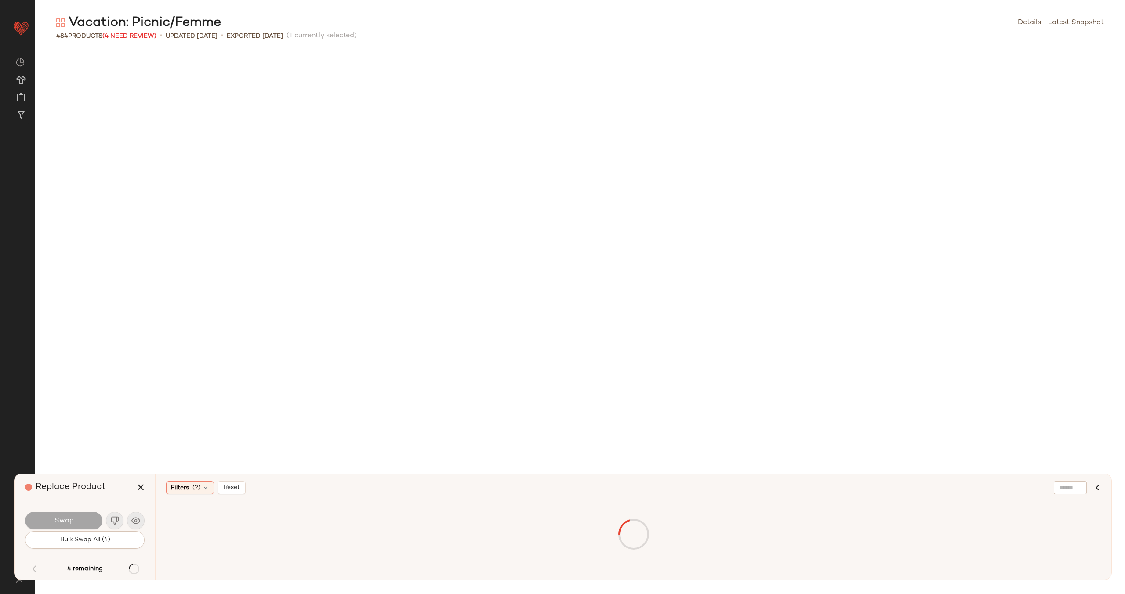
scroll to position [4183, 0]
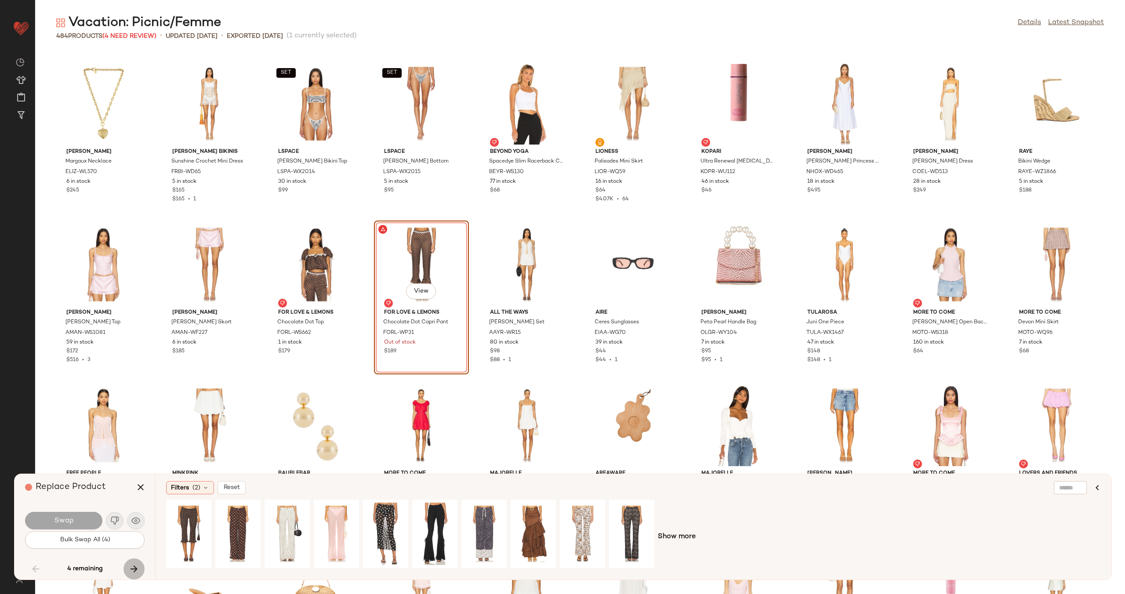
click at [137, 570] on icon "button" at bounding box center [134, 569] width 11 height 11
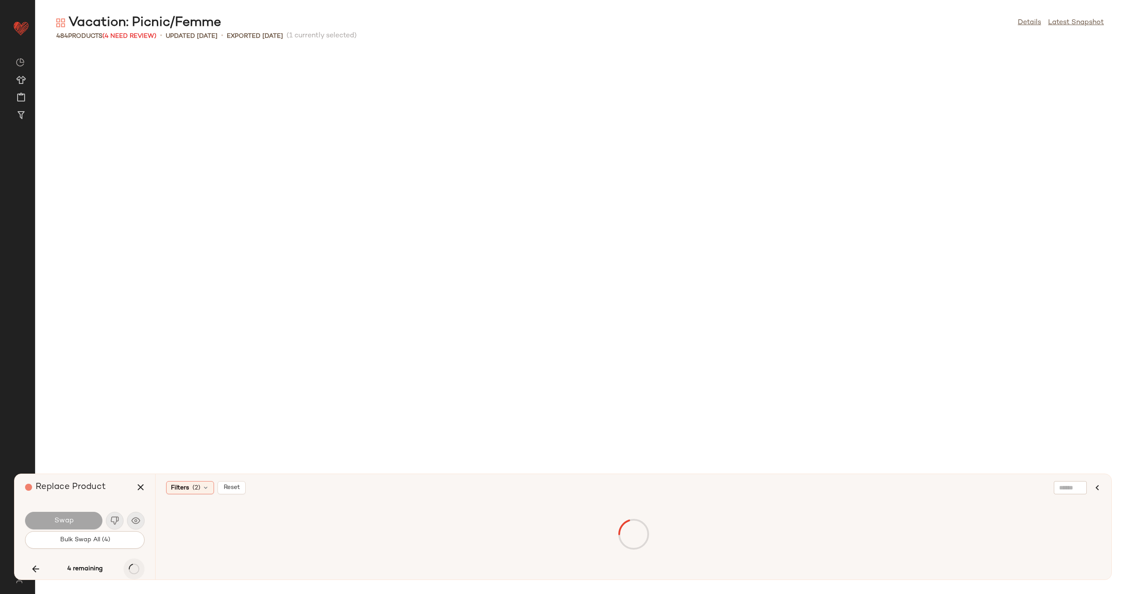
scroll to position [5631, 0]
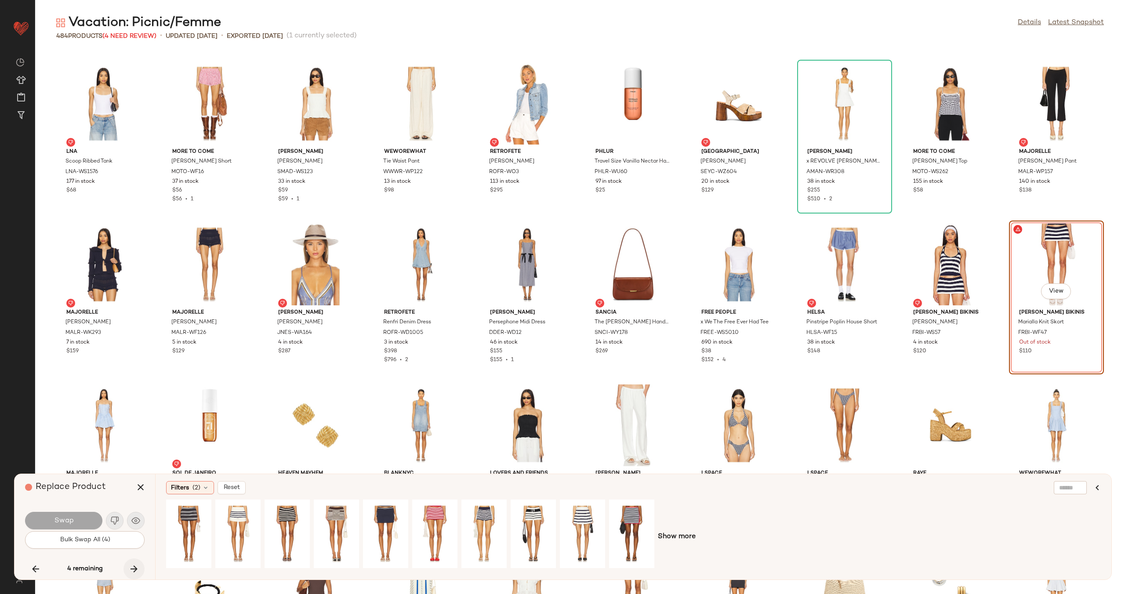
click at [135, 568] on icon "button" at bounding box center [134, 569] width 11 height 11
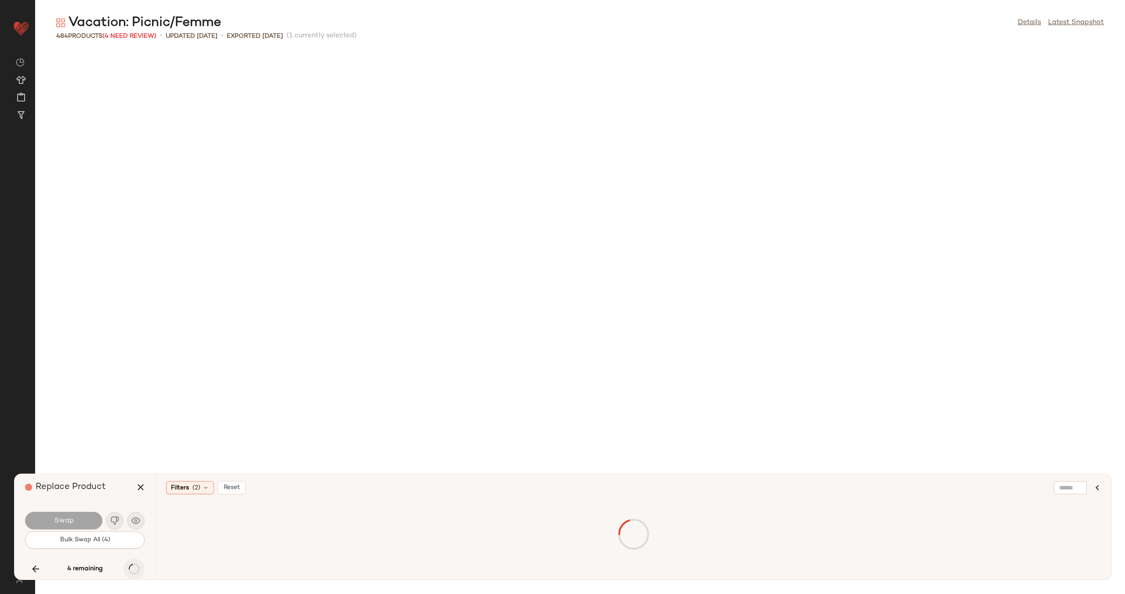
scroll to position [6757, 0]
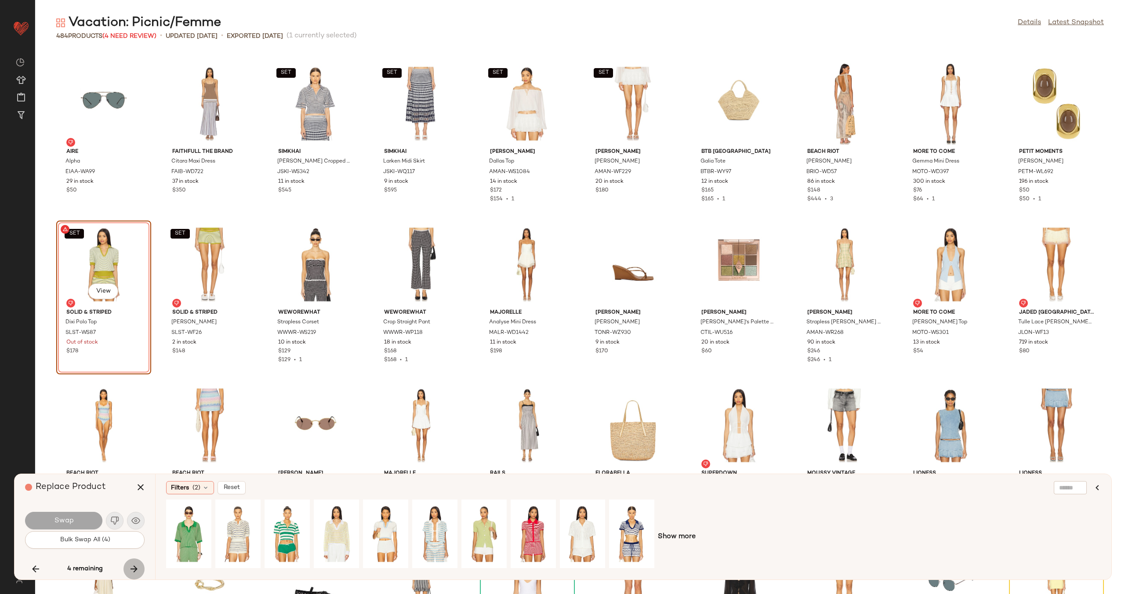
click at [135, 568] on icon "button" at bounding box center [134, 569] width 11 height 11
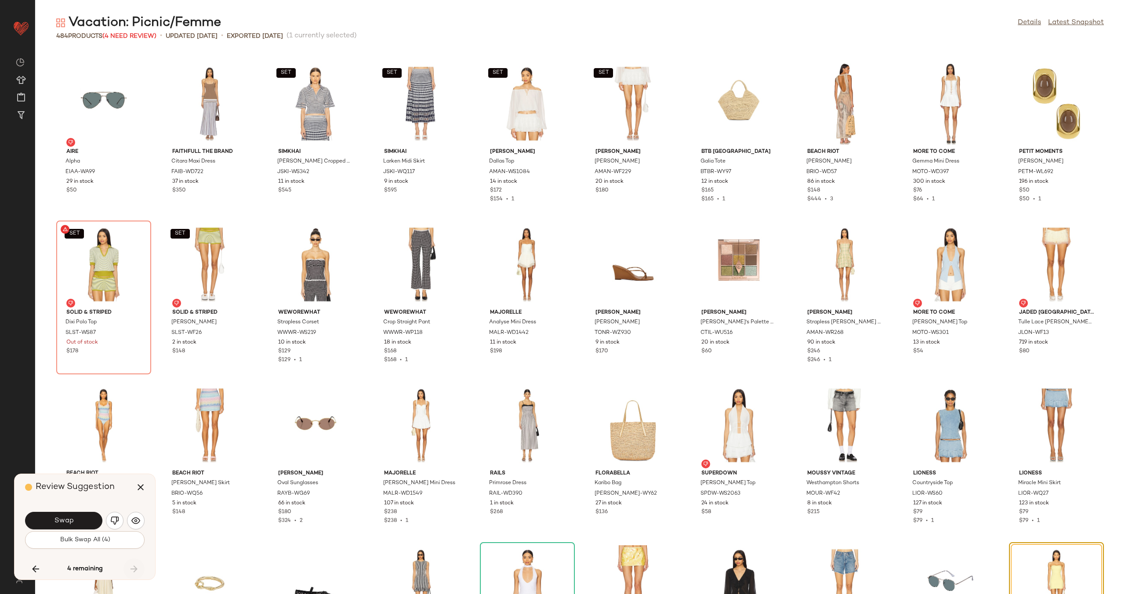
scroll to position [7079, 0]
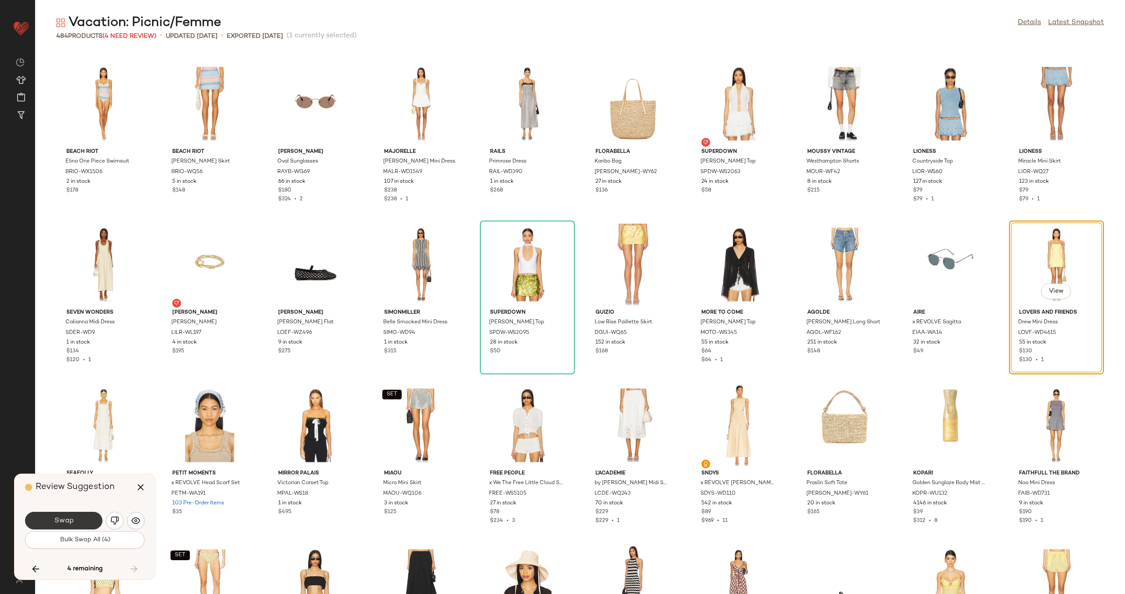
click at [59, 523] on span "Swap" at bounding box center [64, 521] width 20 height 8
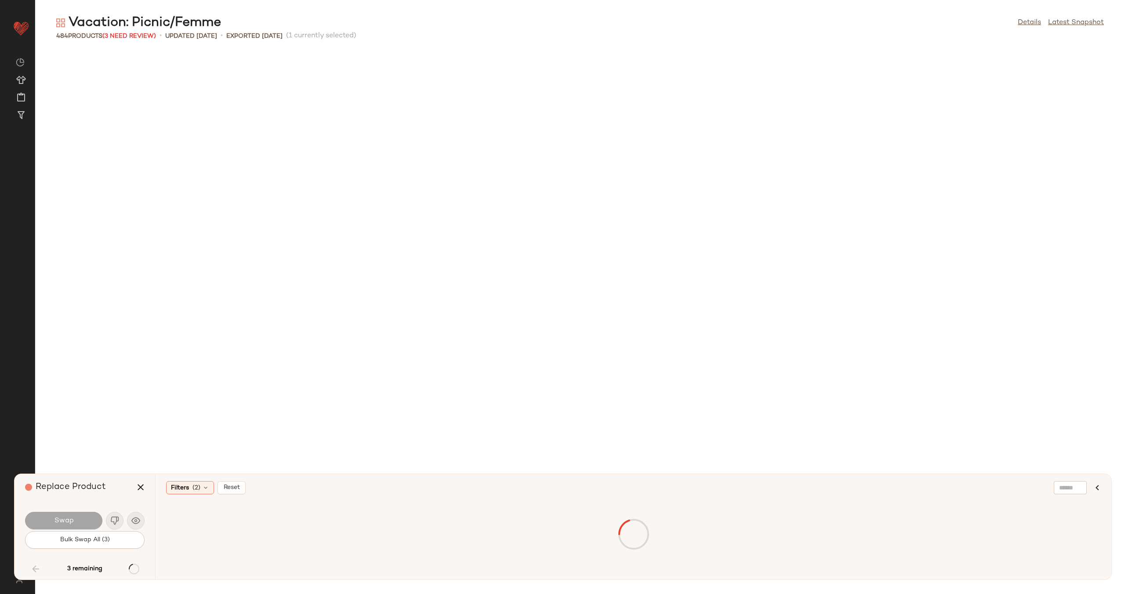
scroll to position [4183, 0]
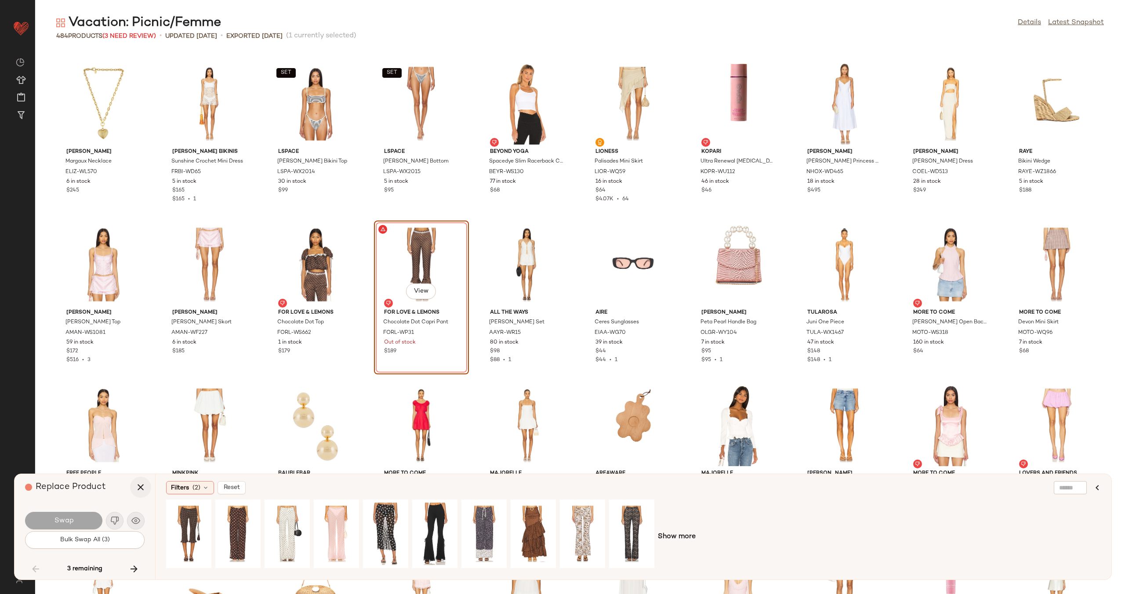
click at [141, 487] on icon "button" at bounding box center [140, 487] width 11 height 11
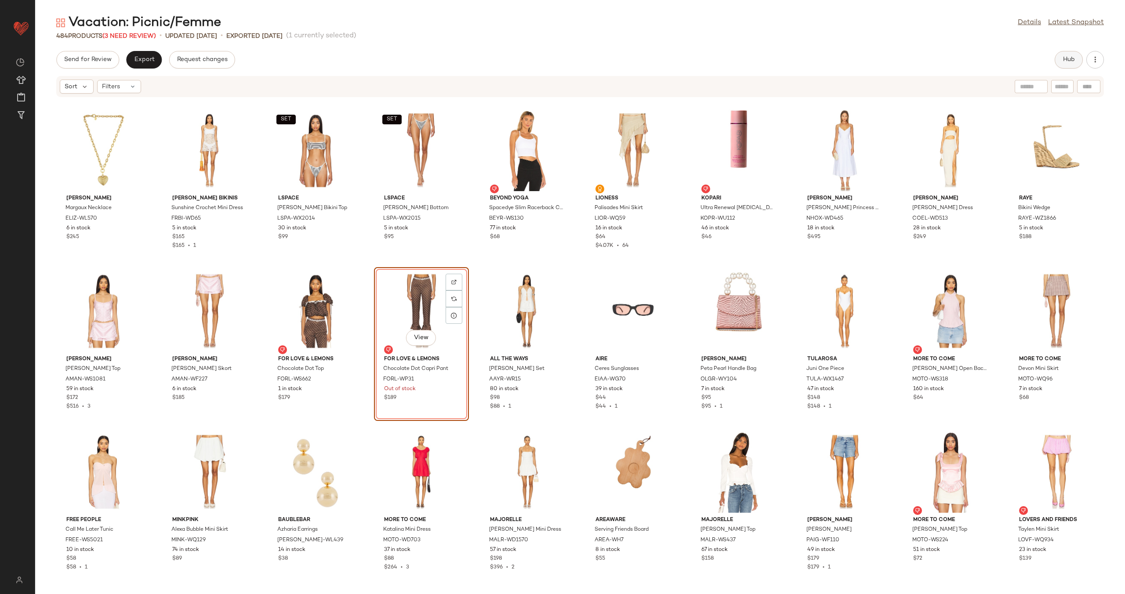
click at [1062, 56] on button "Hub" at bounding box center [1069, 60] width 28 height 18
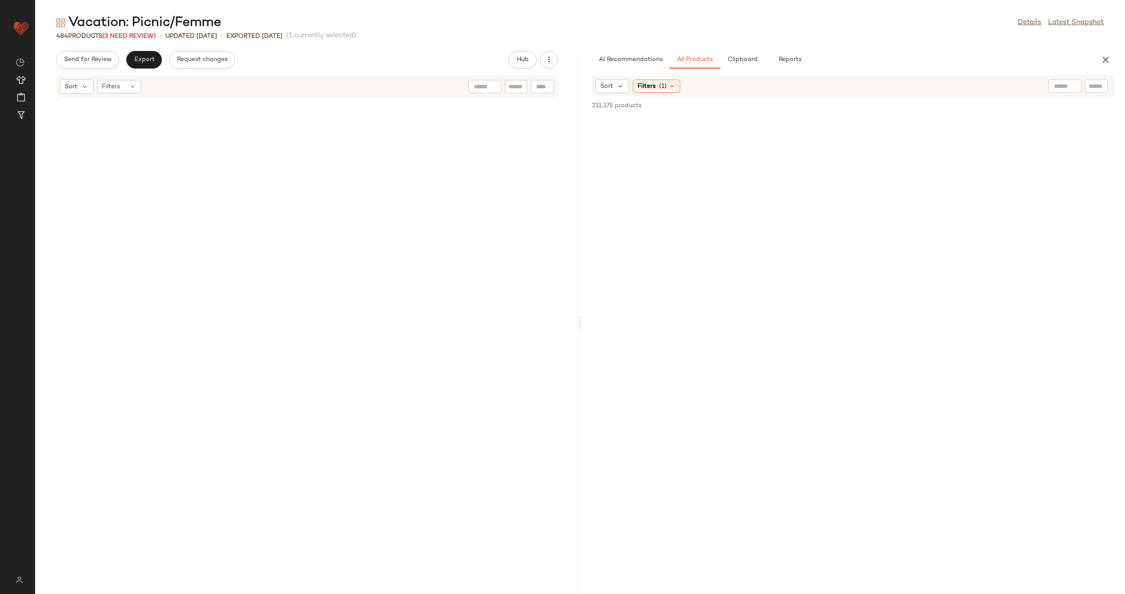
scroll to position [10297, 0]
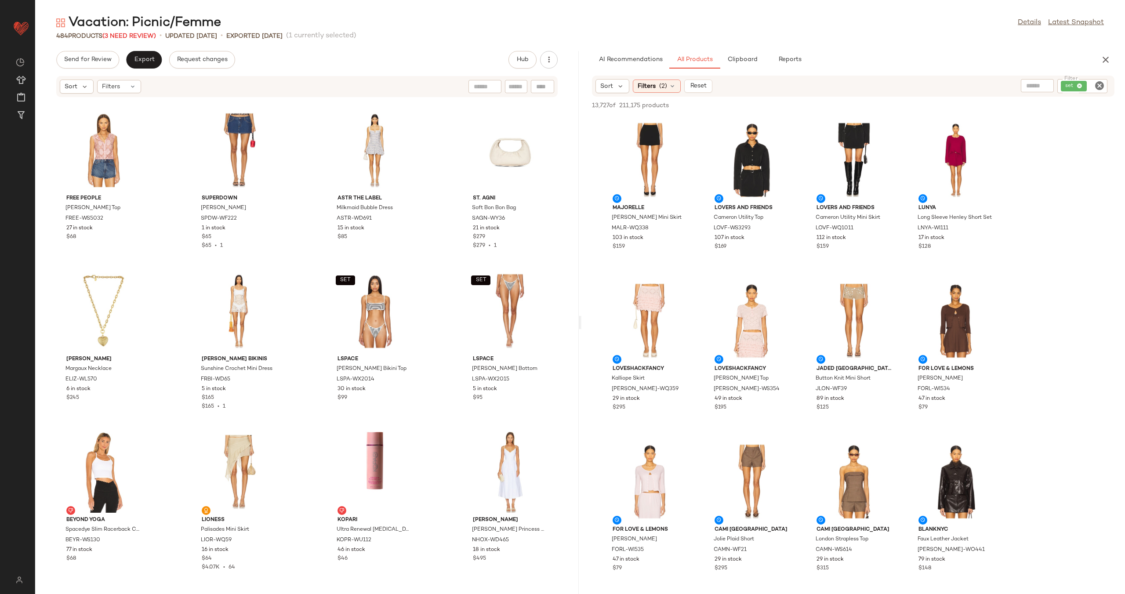
click at [536, 89] on div at bounding box center [542, 86] width 23 height 13
paste input "*********"
type input "*********"
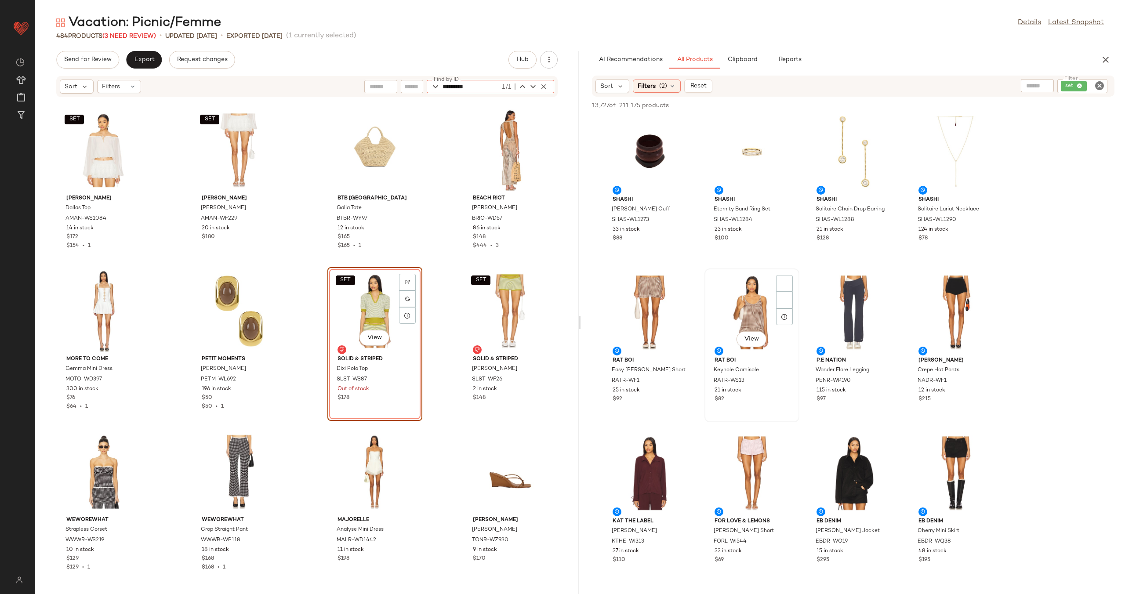
scroll to position [1296, 0]
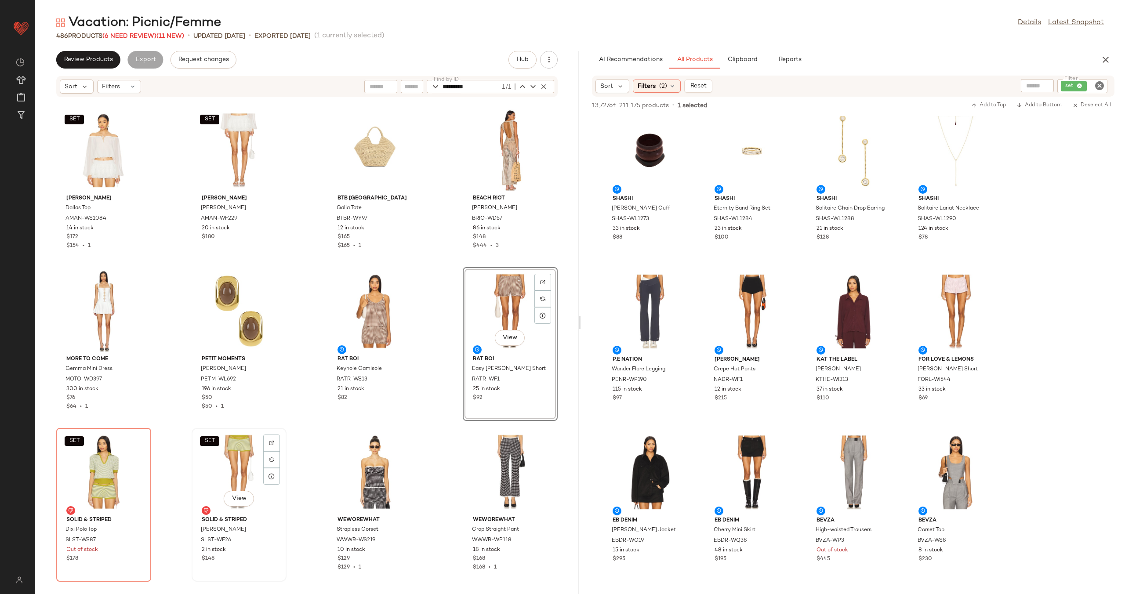
click at [240, 461] on div "SET View" at bounding box center [239, 472] width 89 height 82
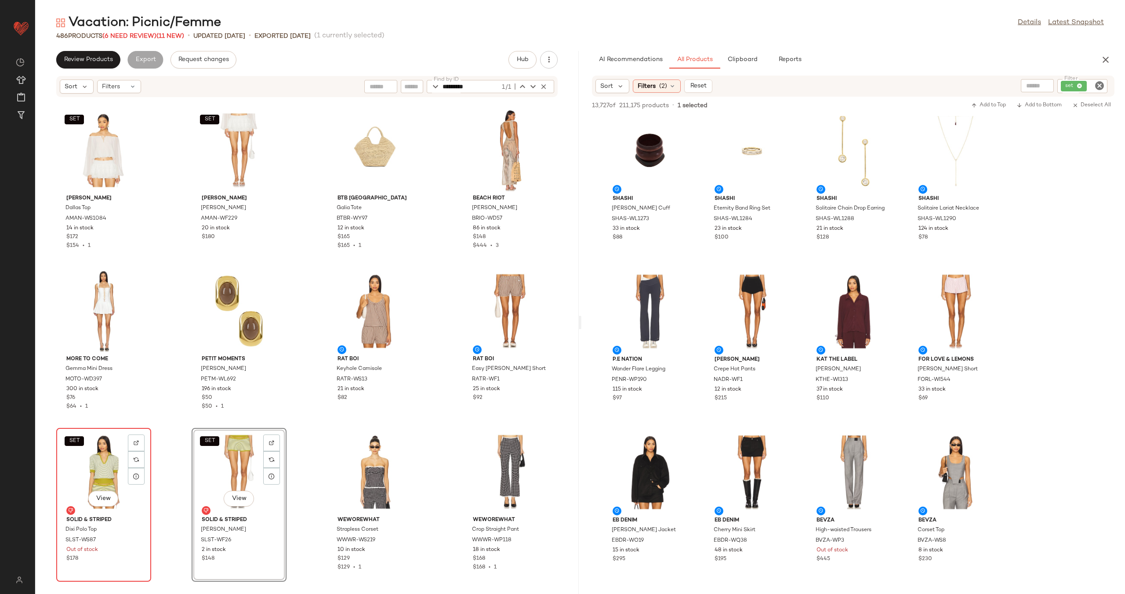
click at [100, 461] on div "SET View" at bounding box center [103, 472] width 89 height 82
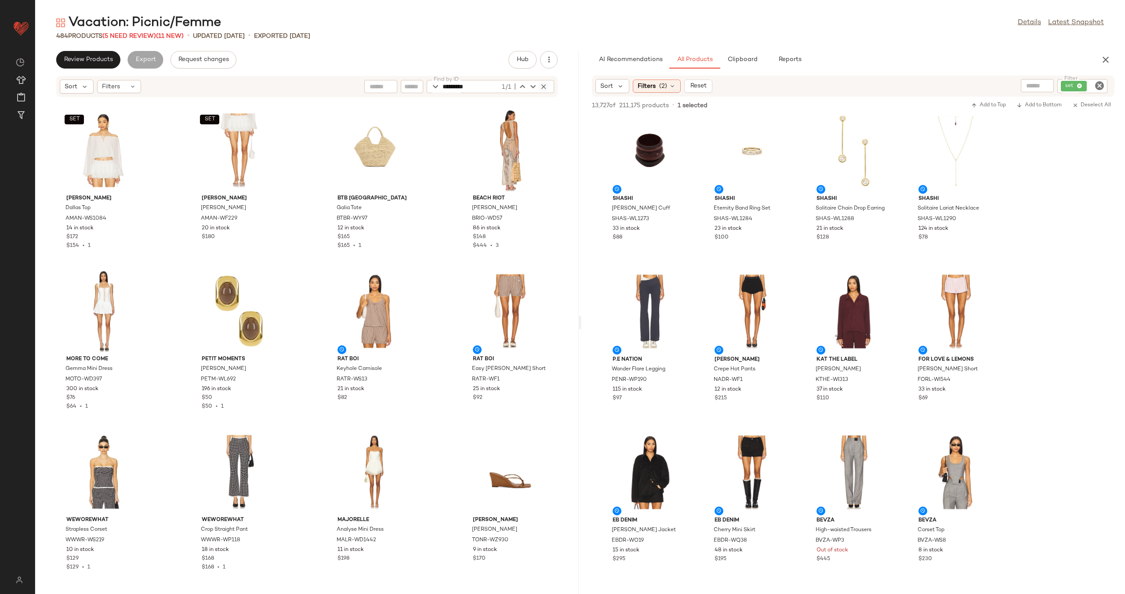
click at [544, 86] on icon "button" at bounding box center [544, 87] width 8 height 8
type input "*********"
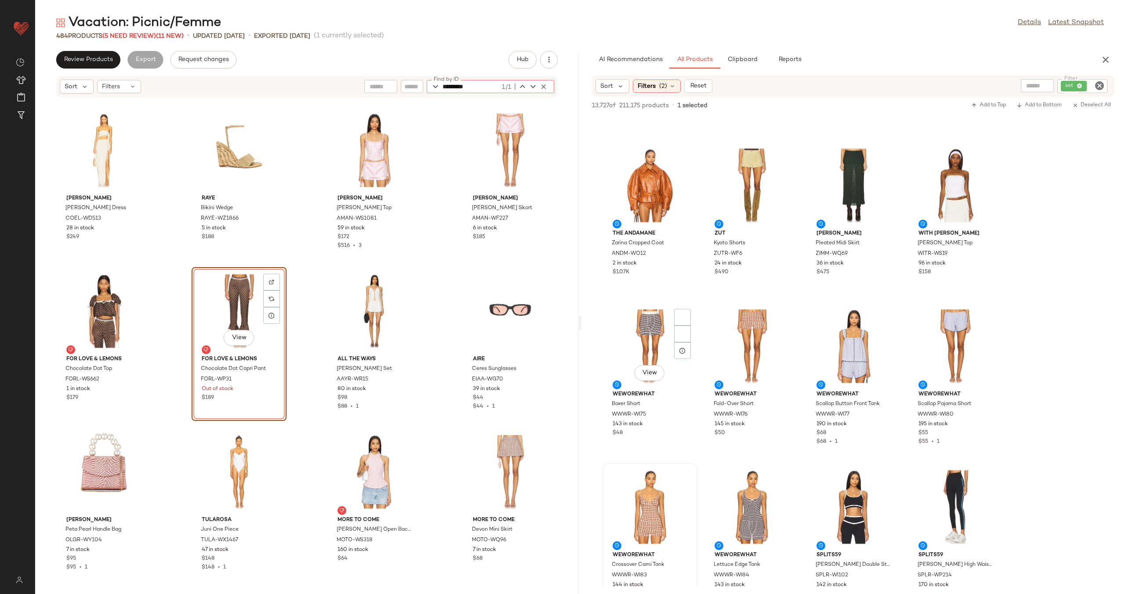
scroll to position [2034, 0]
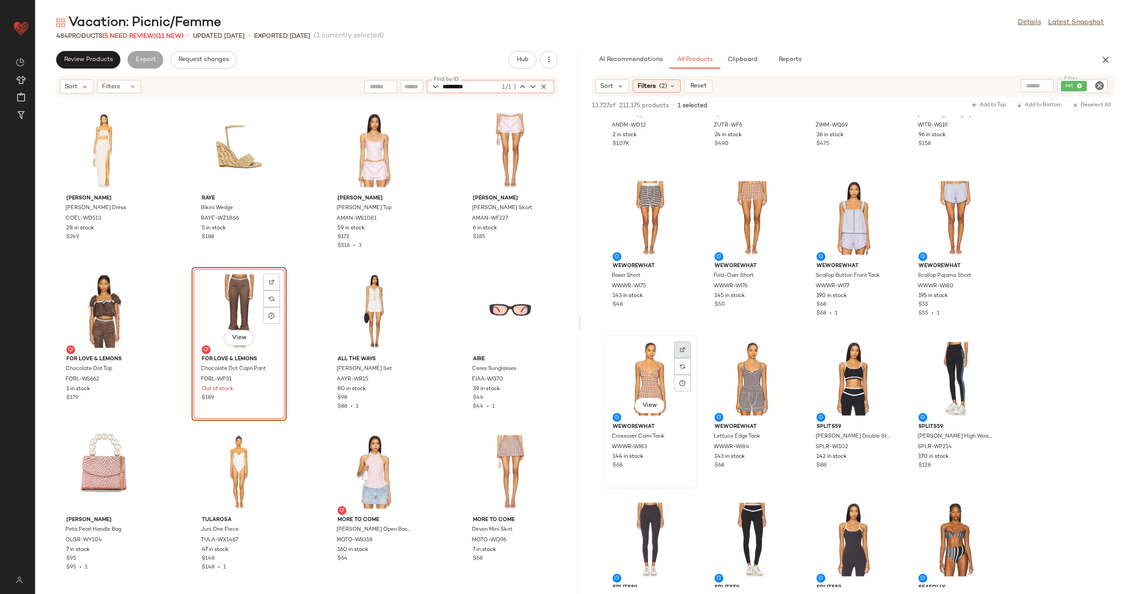
click at [681, 349] on img at bounding box center [682, 349] width 5 height 5
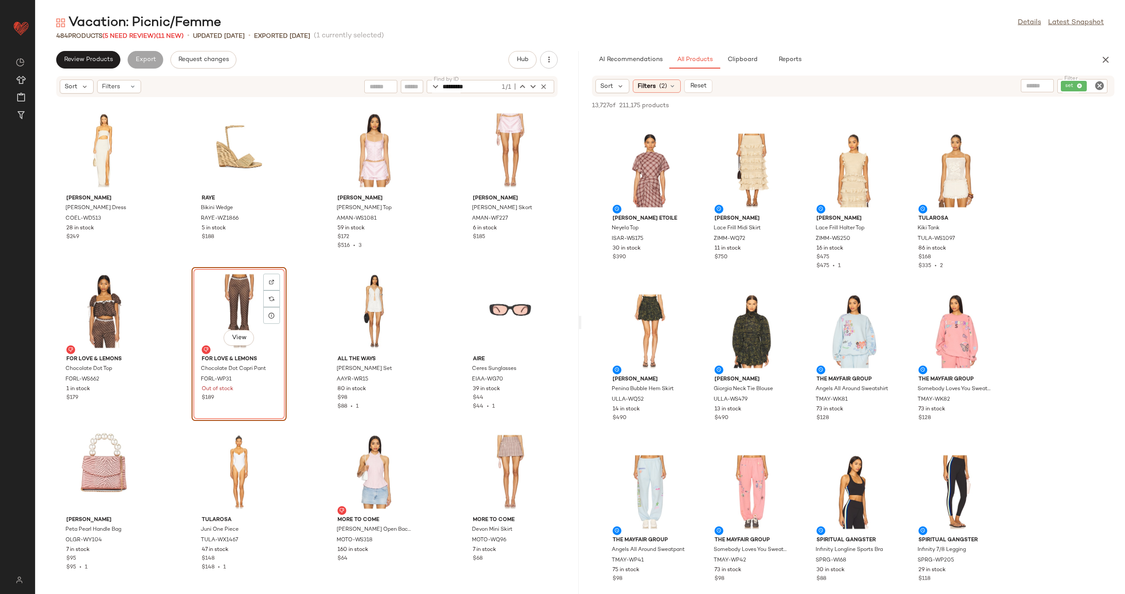
scroll to position [2823, 0]
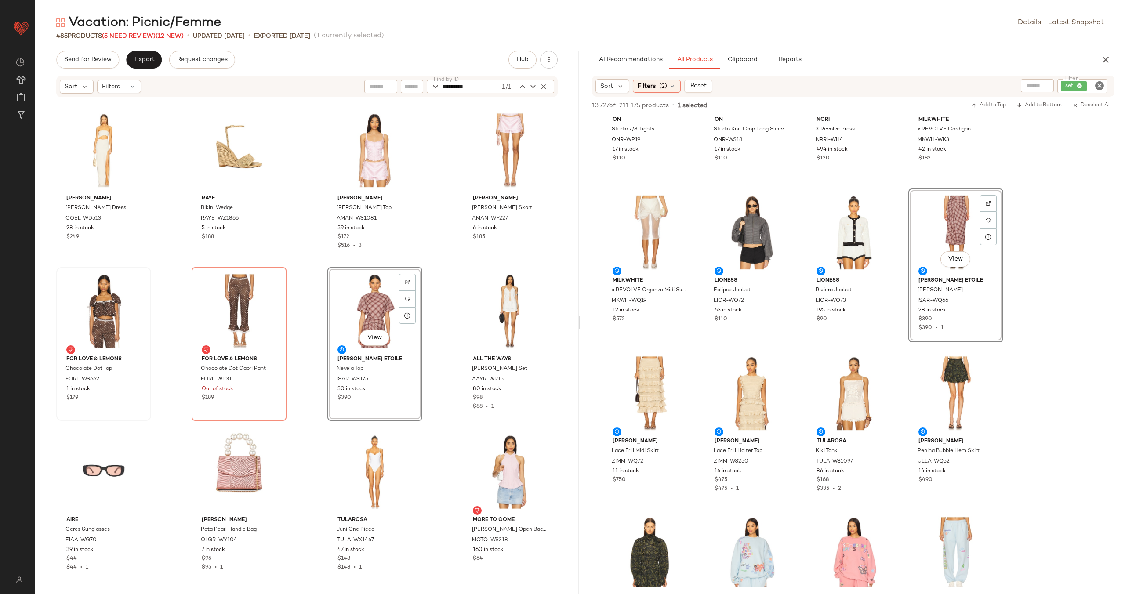
click at [107, 311] on div at bounding box center [103, 311] width 89 height 82
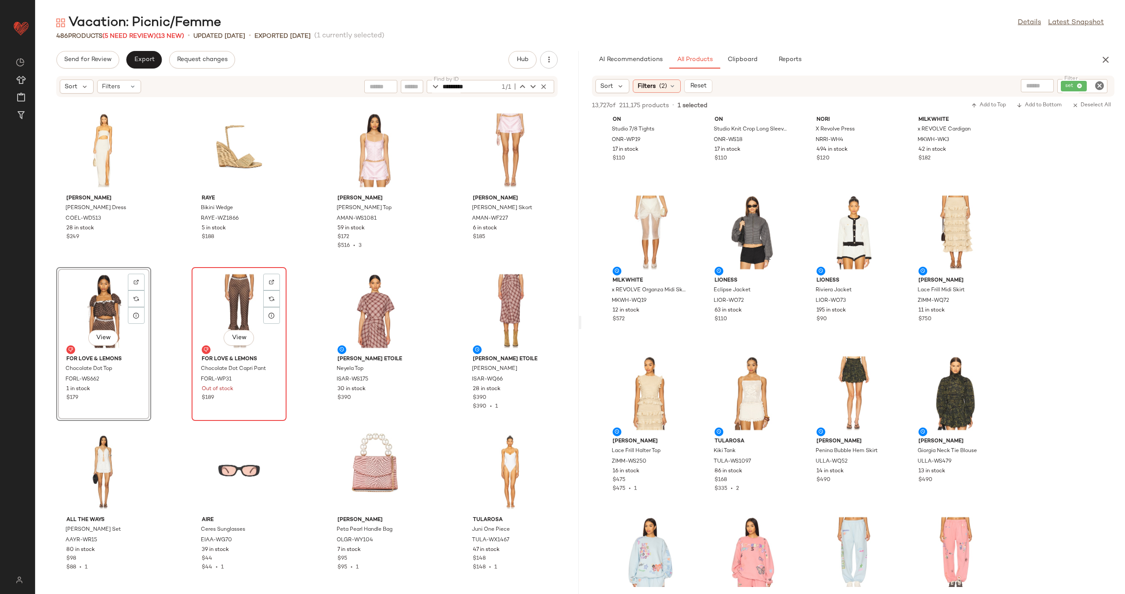
click at [243, 313] on div "View" at bounding box center [239, 311] width 89 height 82
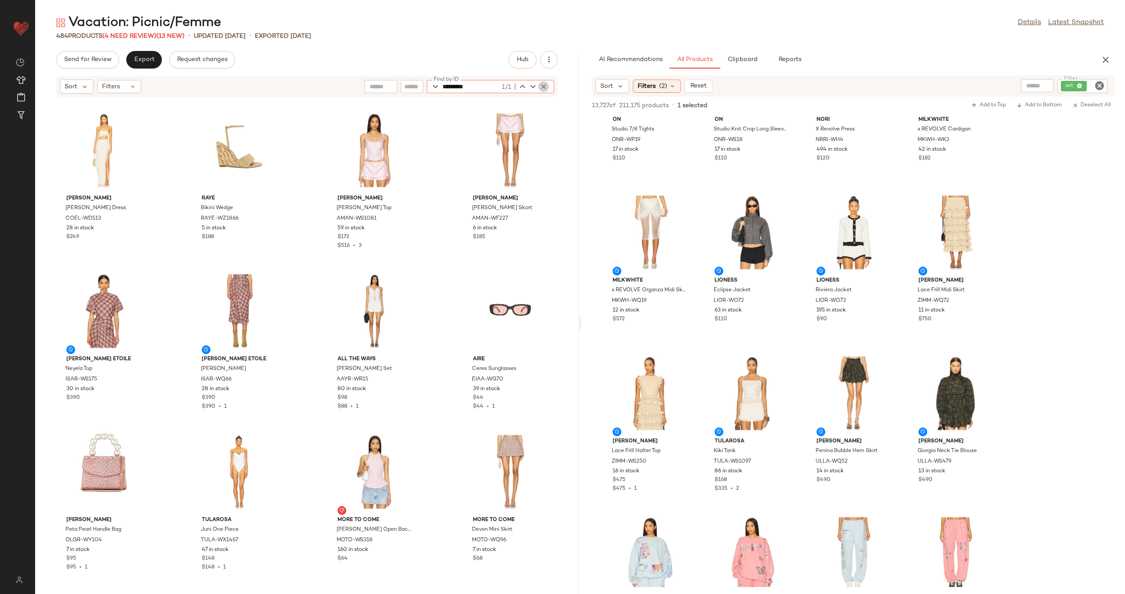
click at [545, 85] on icon "button" at bounding box center [544, 87] width 8 height 8
click at [454, 127] on div "Camila Coelho Raina Dress COEL-WD513 28 in stock $249 RAYE Bikini Wedge RAYE-WZ…" at bounding box center [307, 341] width 544 height 486
click at [150, 61] on span "Export" at bounding box center [144, 59] width 21 height 7
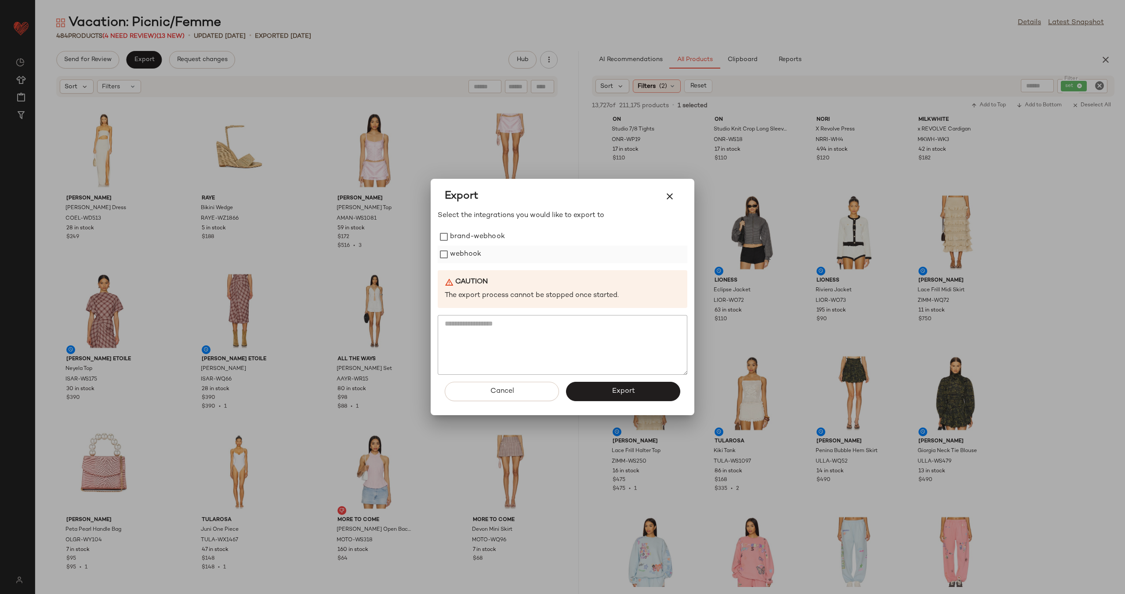
click at [471, 255] on label "webhook" at bounding box center [465, 255] width 31 height 18
click at [612, 392] on span "Export" at bounding box center [622, 391] width 23 height 8
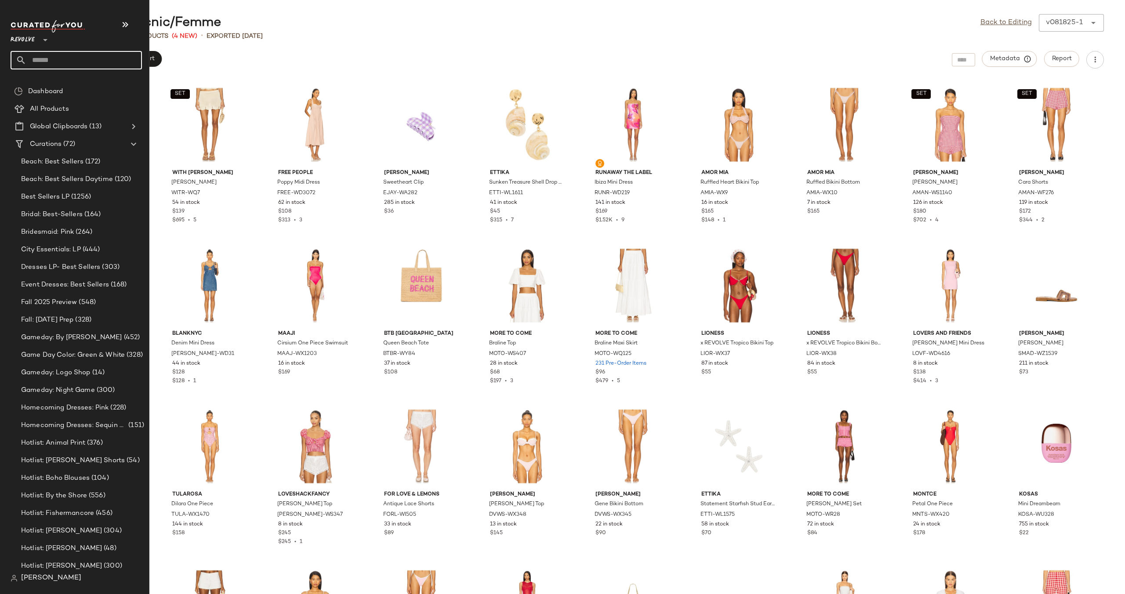
click at [70, 52] on input "text" at bounding box center [84, 60] width 116 height 18
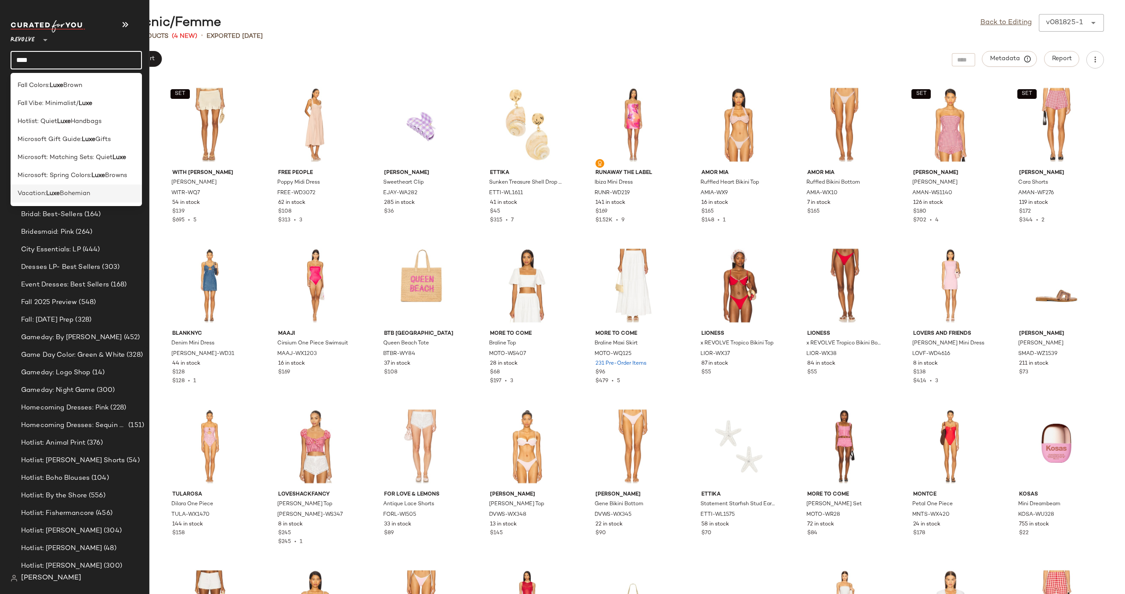
type input "****"
click at [66, 192] on span "Bohemian" at bounding box center [75, 193] width 30 height 9
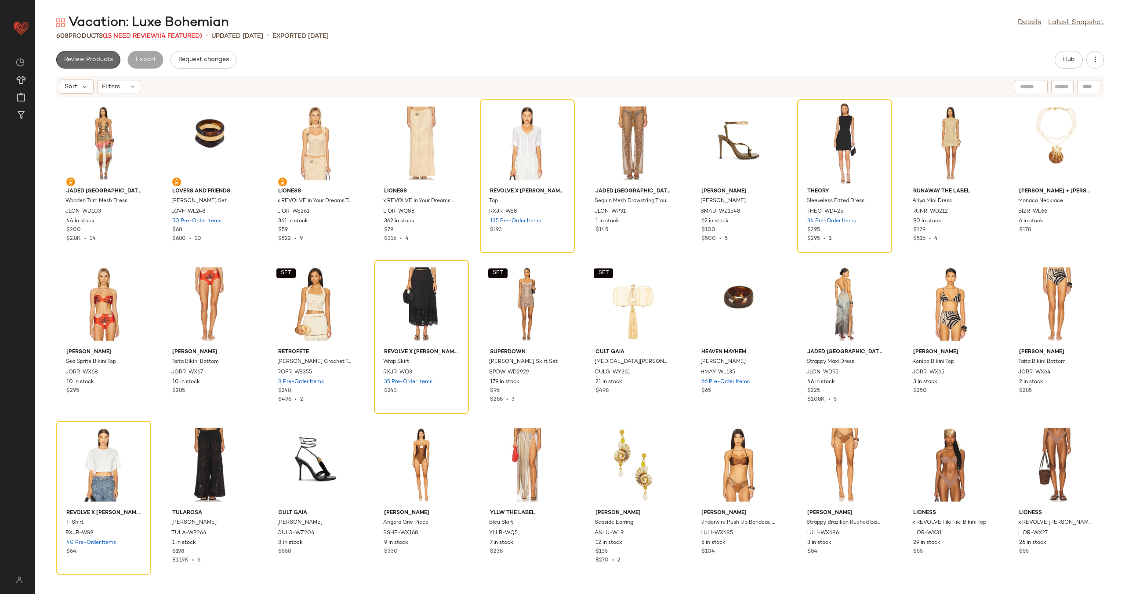
click at [84, 63] on button "Review Products" at bounding box center [88, 60] width 64 height 18
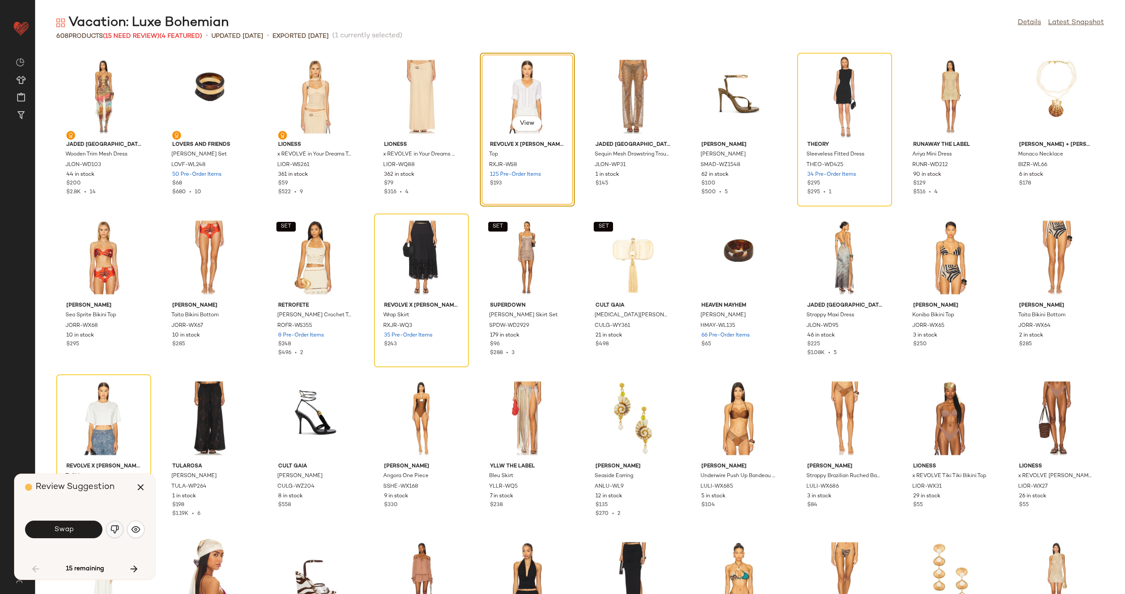
click at [113, 530] on img "button" at bounding box center [114, 529] width 9 height 9
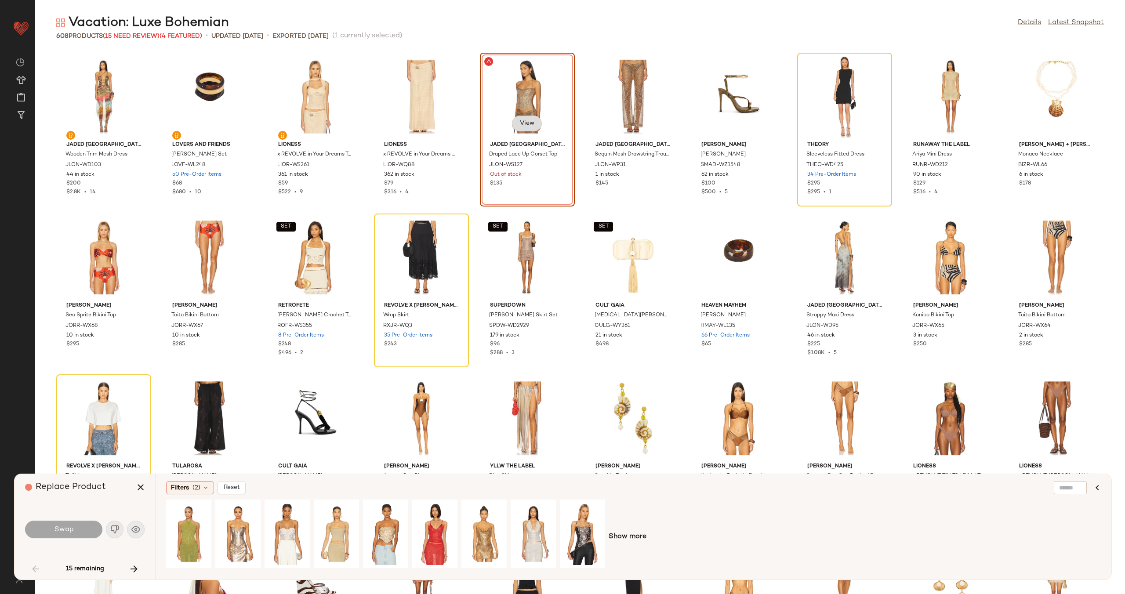
click at [529, 122] on span "View" at bounding box center [527, 123] width 15 height 7
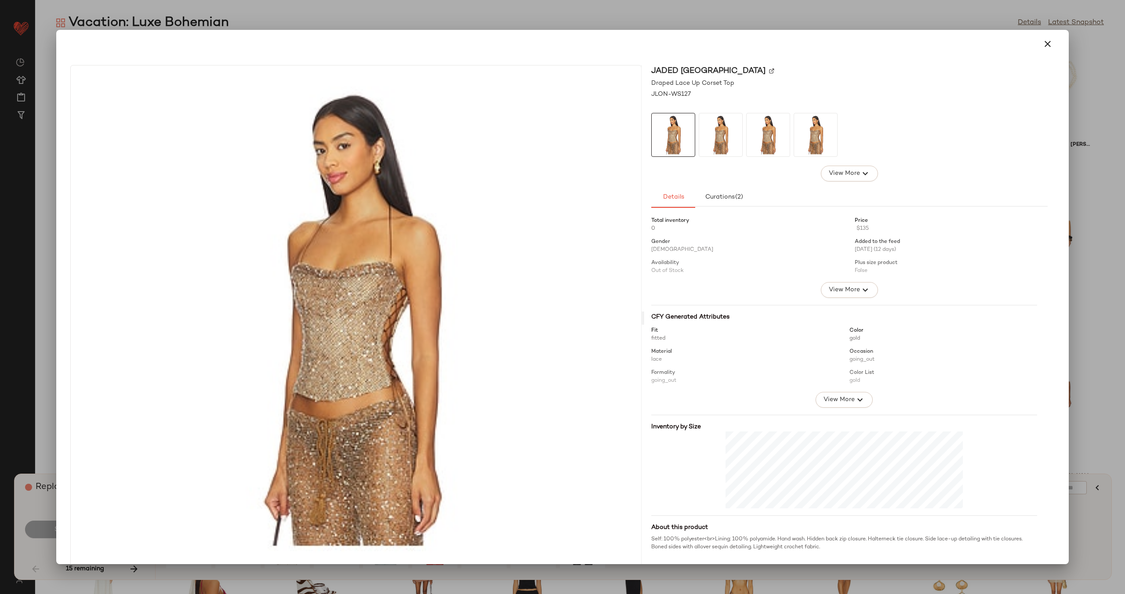
click at [769, 69] on img at bounding box center [771, 70] width 5 height 5
click at [1043, 44] on icon "button" at bounding box center [1048, 44] width 11 height 11
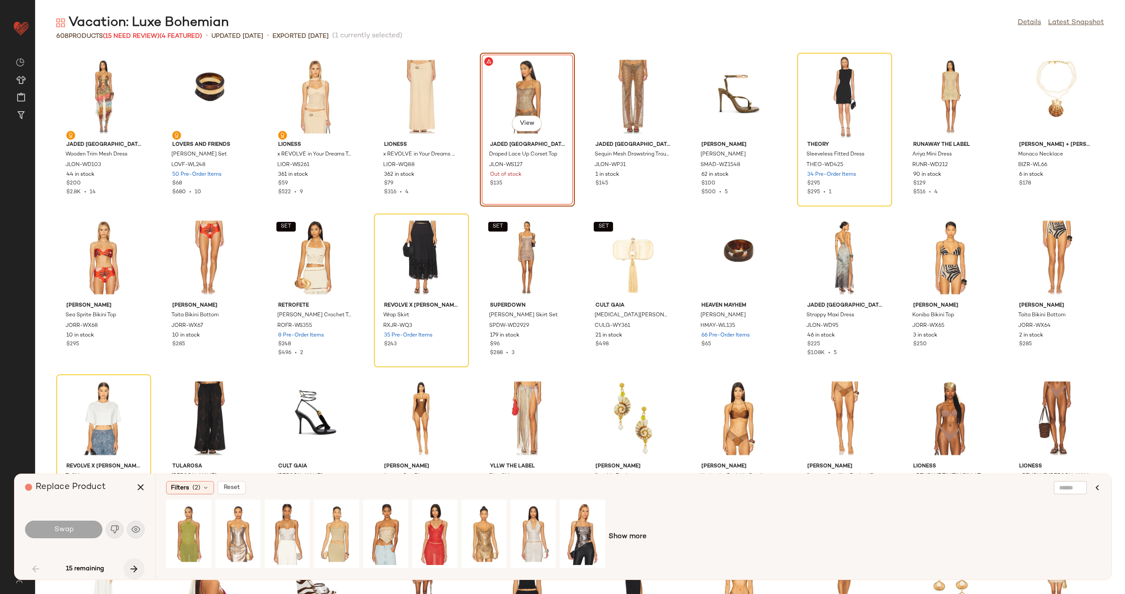
click at [132, 563] on button "button" at bounding box center [134, 569] width 21 height 21
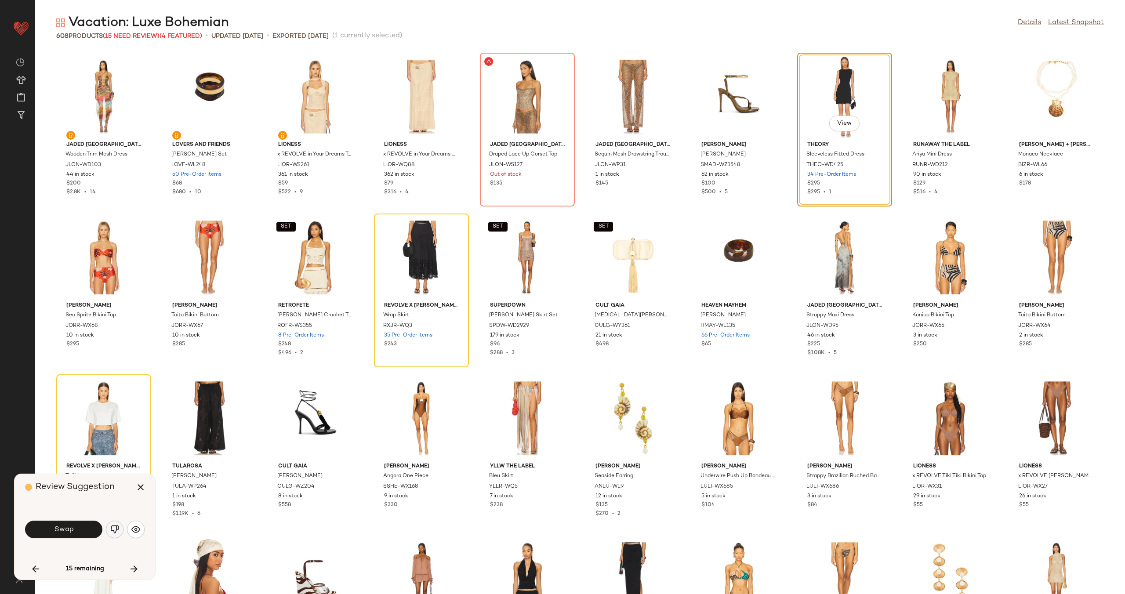
click at [116, 531] on img "button" at bounding box center [114, 529] width 9 height 9
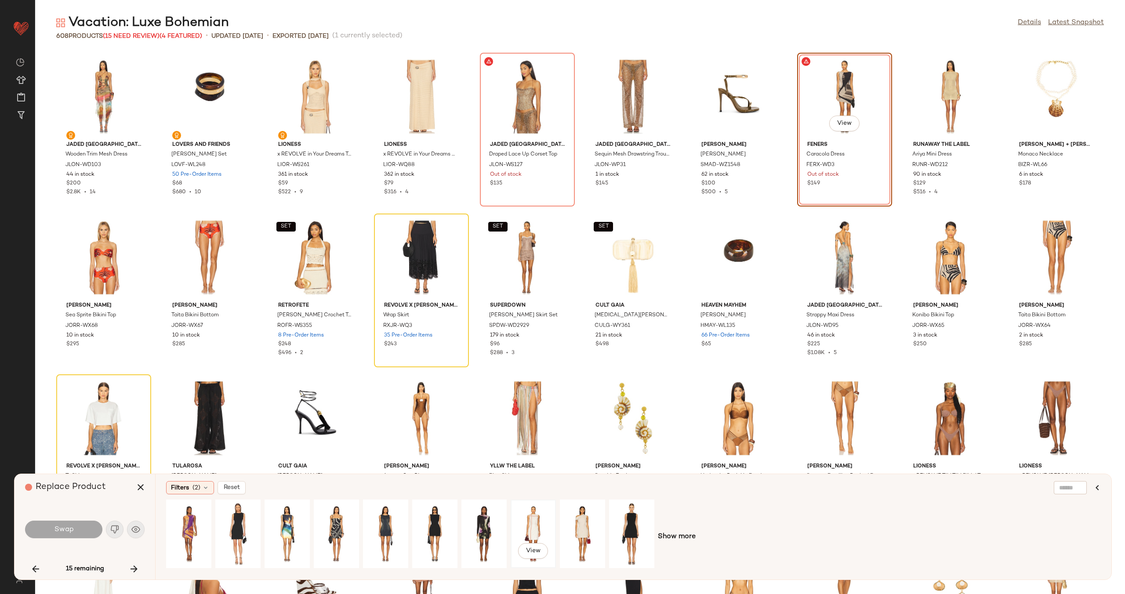
click at [537, 523] on div "View" at bounding box center [533, 534] width 39 height 62
click at [537, 545] on button "View" at bounding box center [533, 551] width 30 height 16
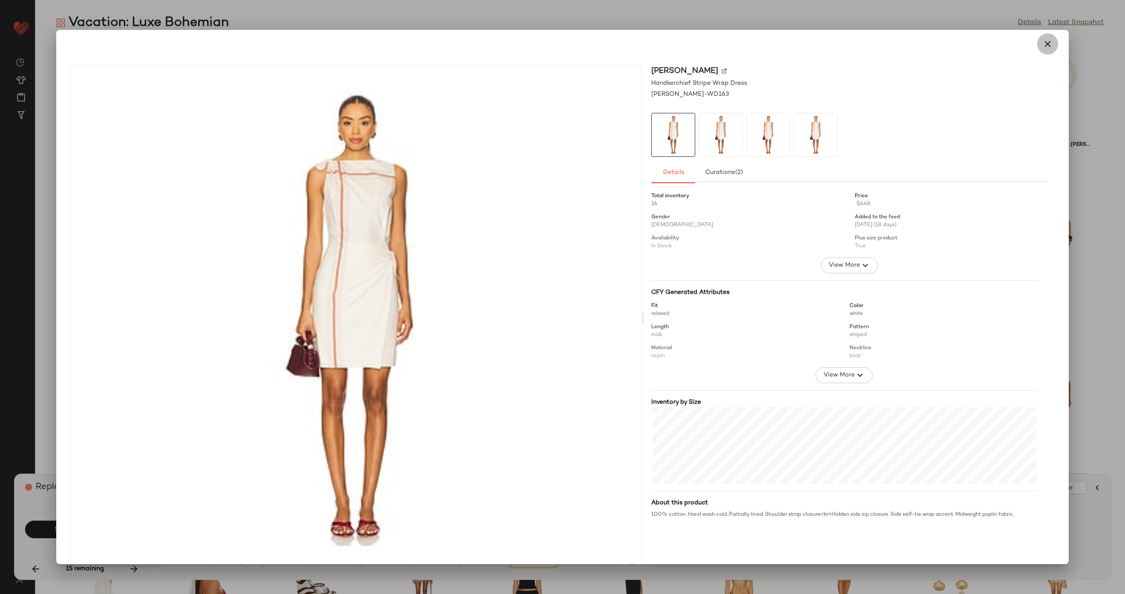
click at [1045, 44] on icon "button" at bounding box center [1048, 44] width 11 height 11
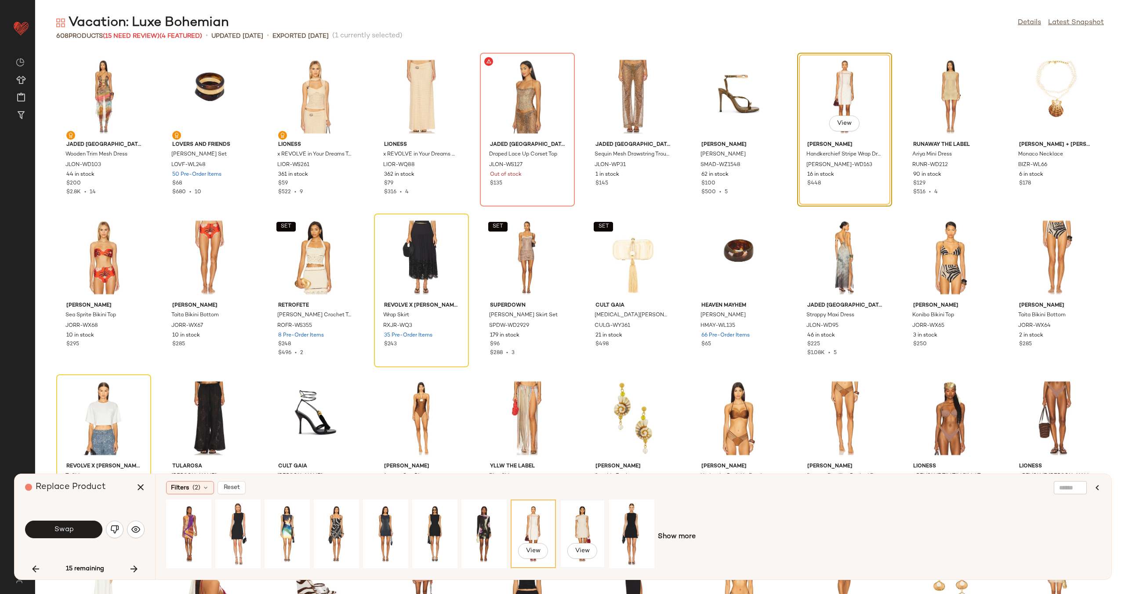
click at [585, 520] on div "View" at bounding box center [582, 534] width 39 height 62
click at [67, 530] on span "Swap" at bounding box center [64, 530] width 20 height 8
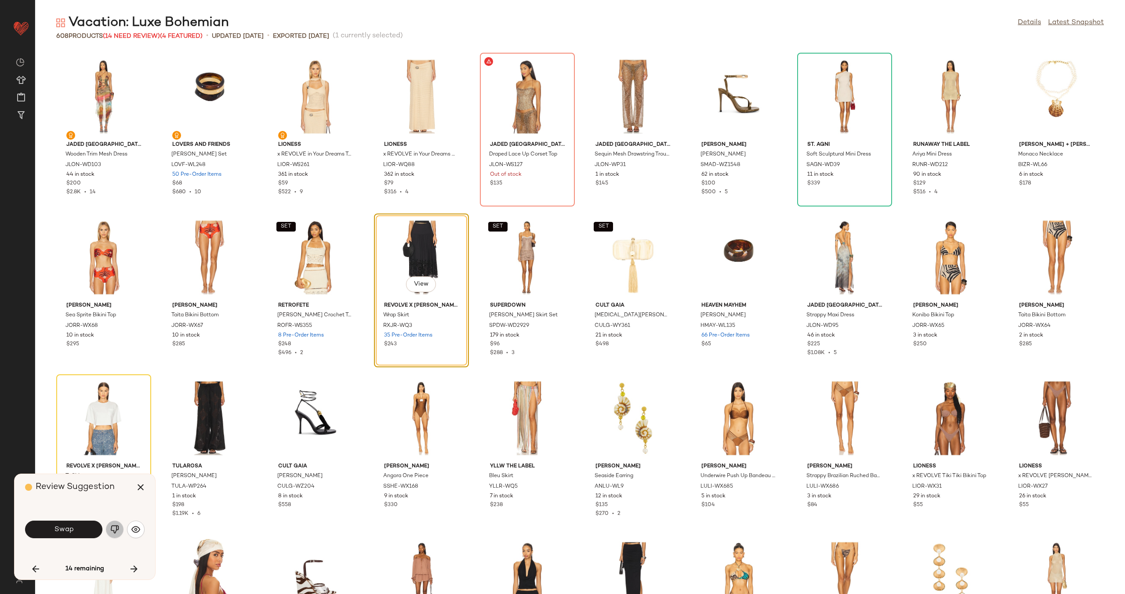
click at [112, 528] on img "button" at bounding box center [114, 529] width 9 height 9
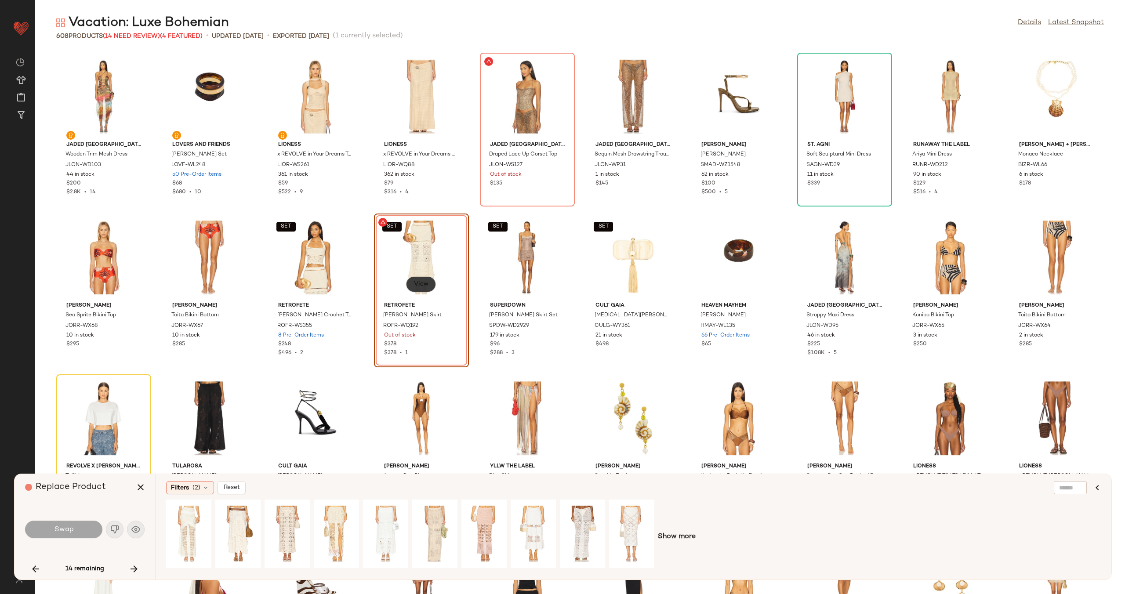
click at [421, 285] on span "View" at bounding box center [421, 284] width 15 height 7
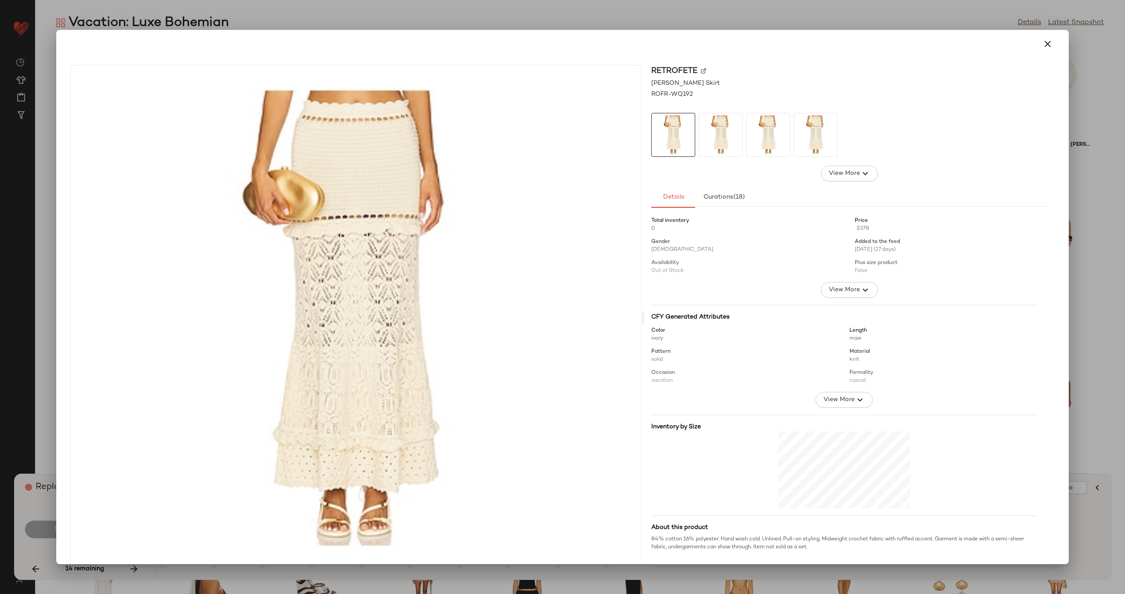
click at [701, 71] on img at bounding box center [703, 70] width 5 height 5
click at [1044, 40] on icon "button" at bounding box center [1048, 44] width 11 height 11
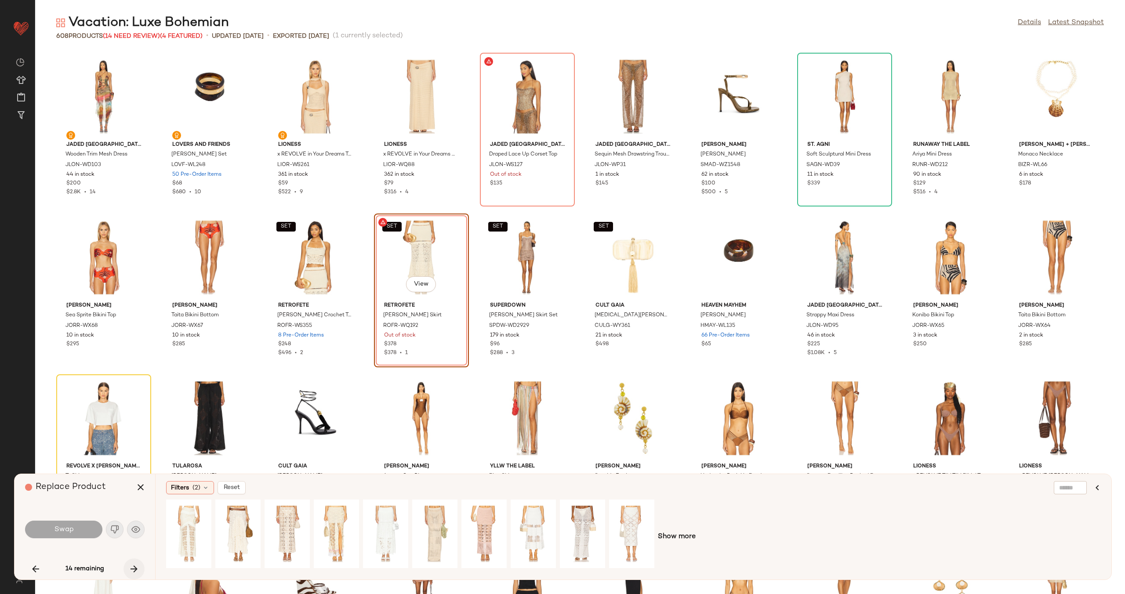
click at [134, 568] on icon "button" at bounding box center [134, 569] width 11 height 11
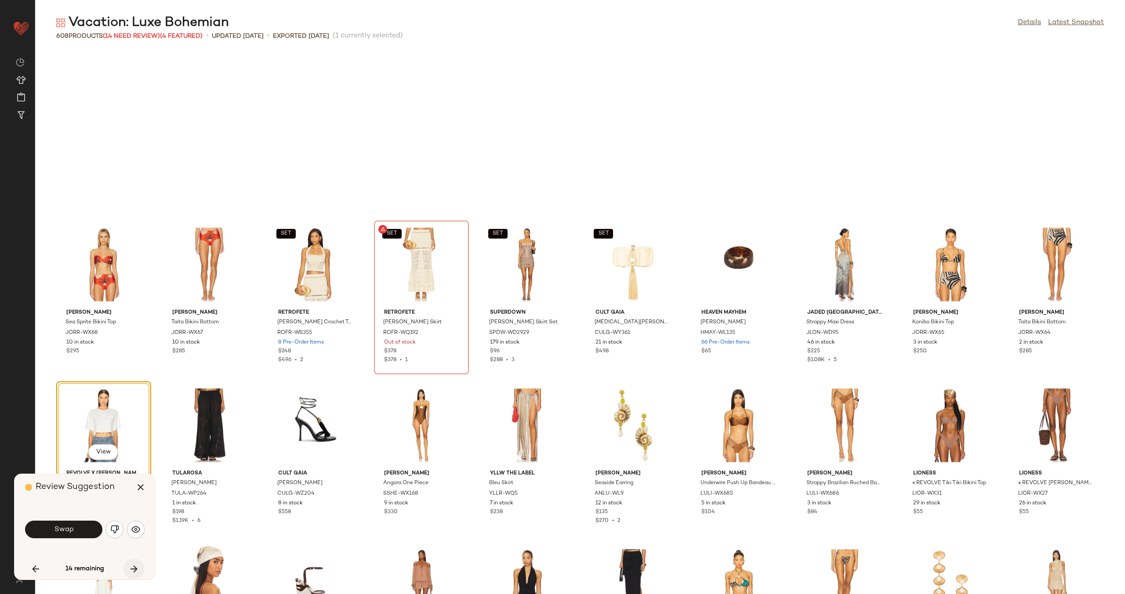
scroll to position [168, 0]
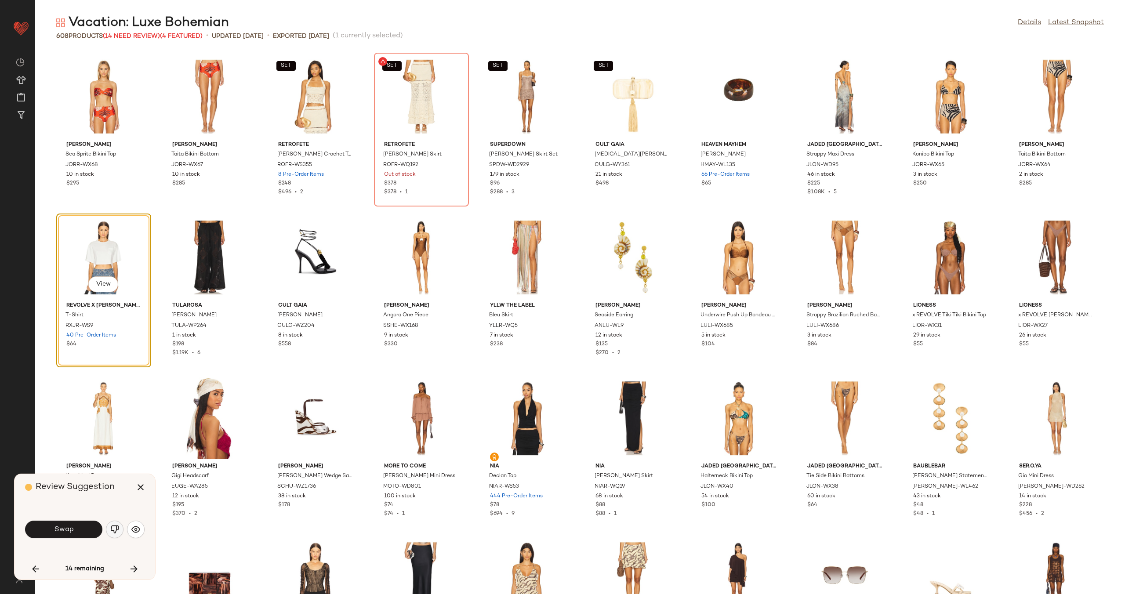
click at [115, 531] on img "button" at bounding box center [114, 529] width 9 height 9
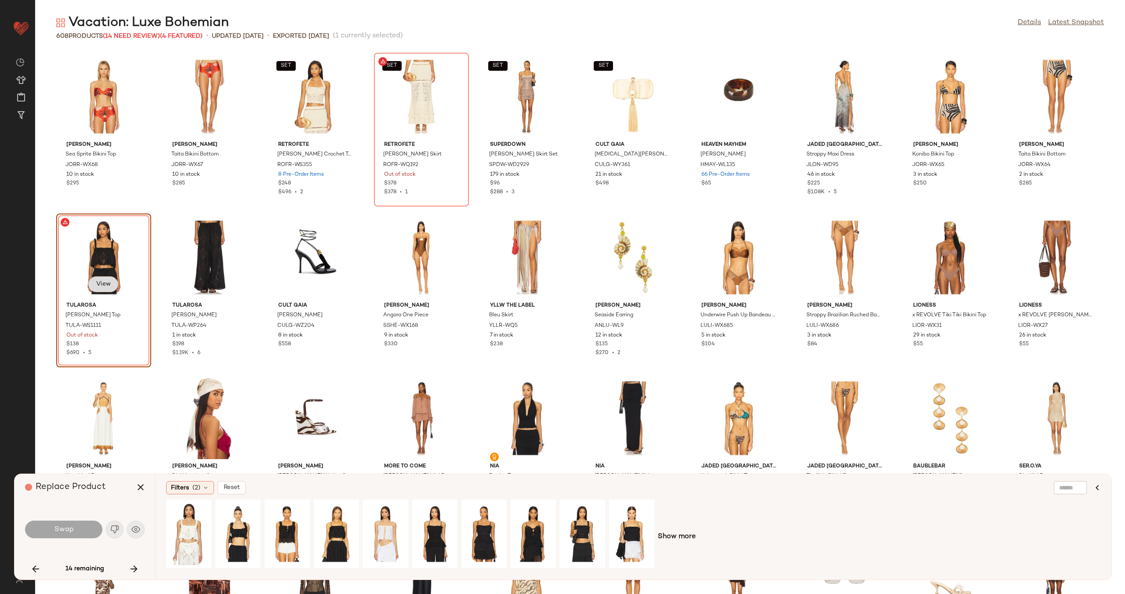
click at [108, 280] on button "View" at bounding box center [103, 285] width 30 height 16
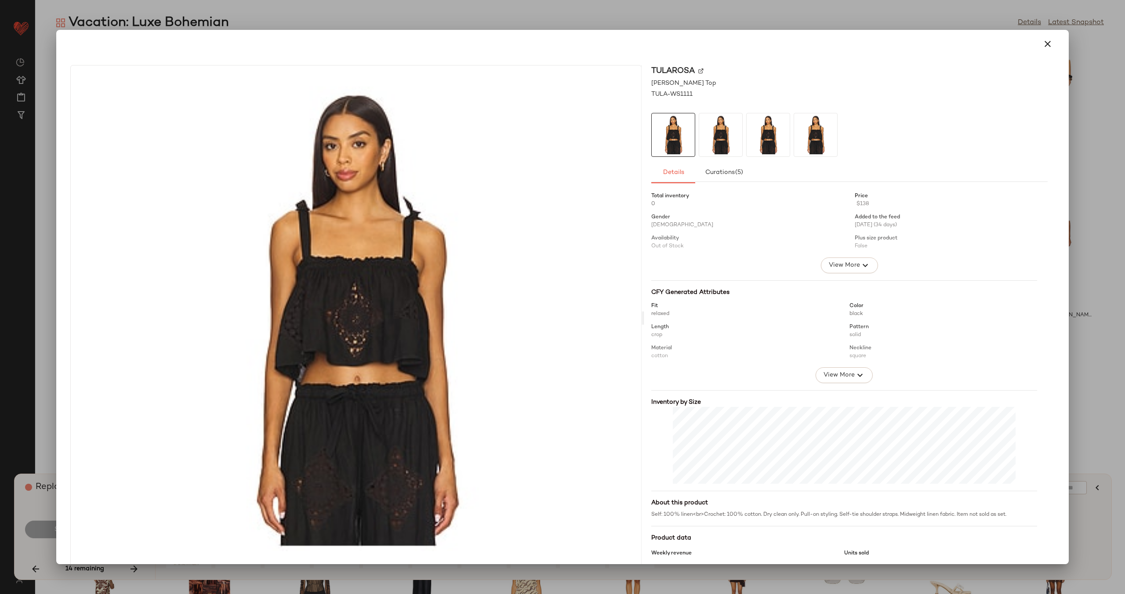
click at [700, 71] on img at bounding box center [701, 70] width 5 height 5
click at [1044, 45] on icon "button" at bounding box center [1048, 44] width 11 height 11
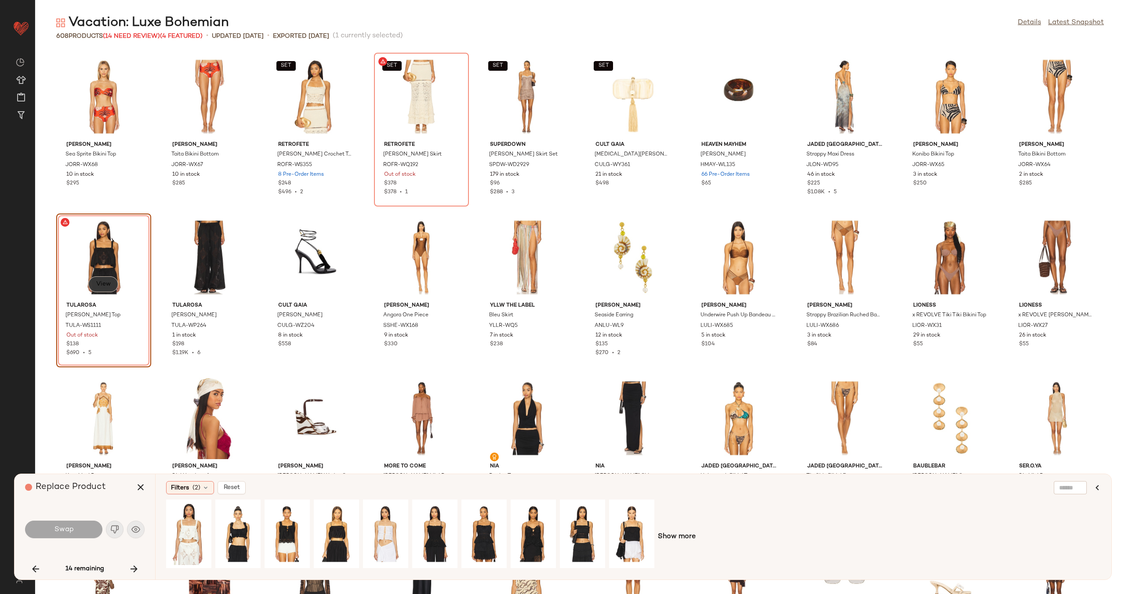
click at [105, 288] on button "View" at bounding box center [103, 285] width 30 height 16
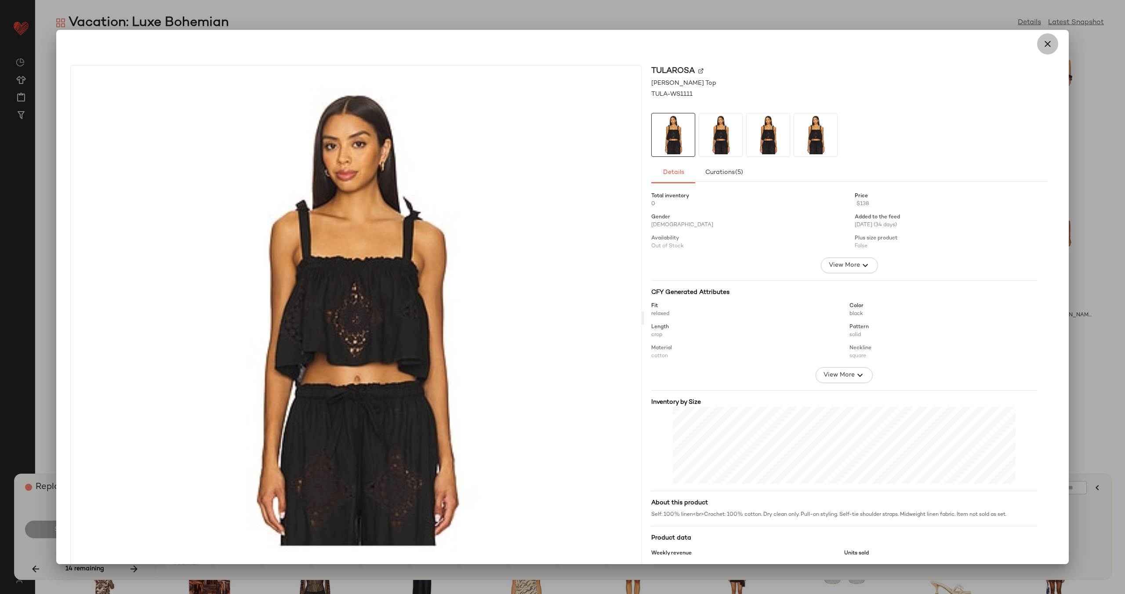
click at [1044, 43] on icon "button" at bounding box center [1048, 44] width 11 height 11
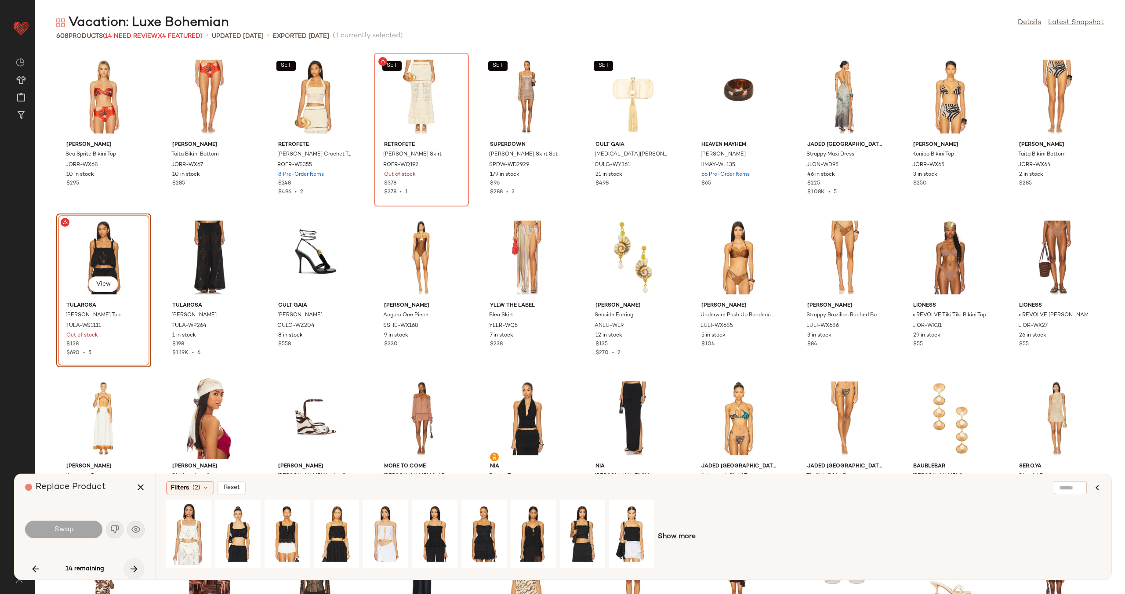
click at [129, 569] on icon "button" at bounding box center [134, 569] width 11 height 11
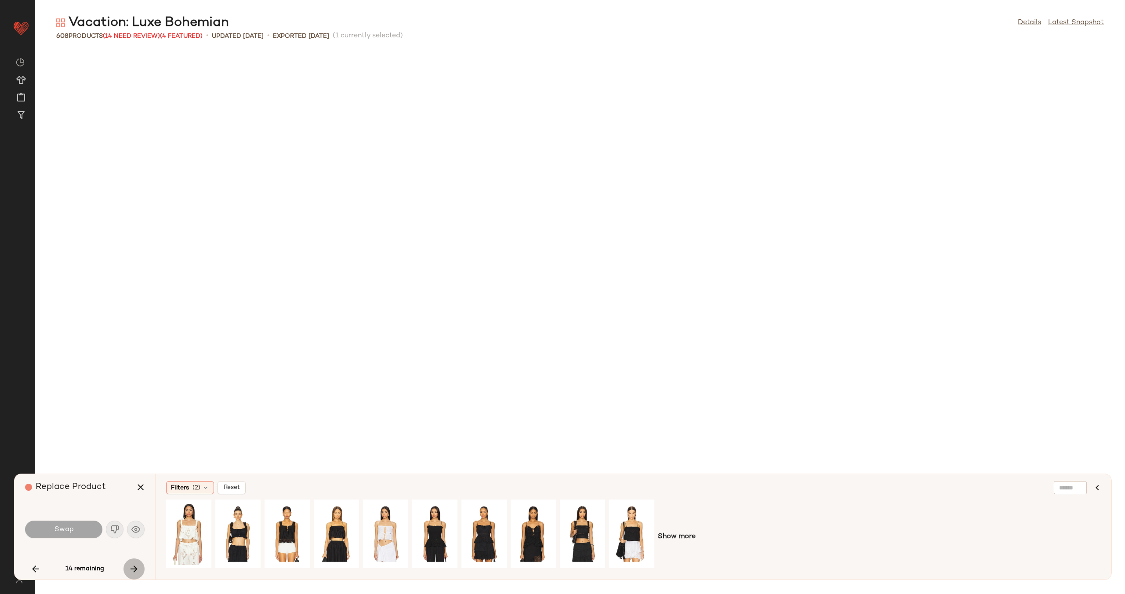
scroll to position [1770, 0]
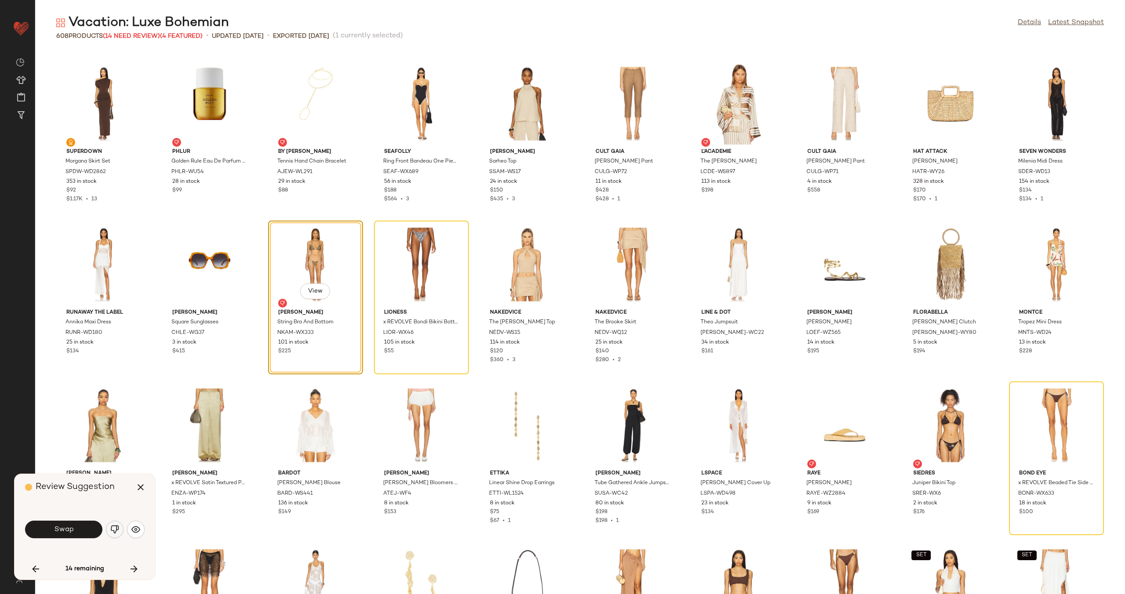
click at [116, 527] on img "button" at bounding box center [114, 529] width 9 height 9
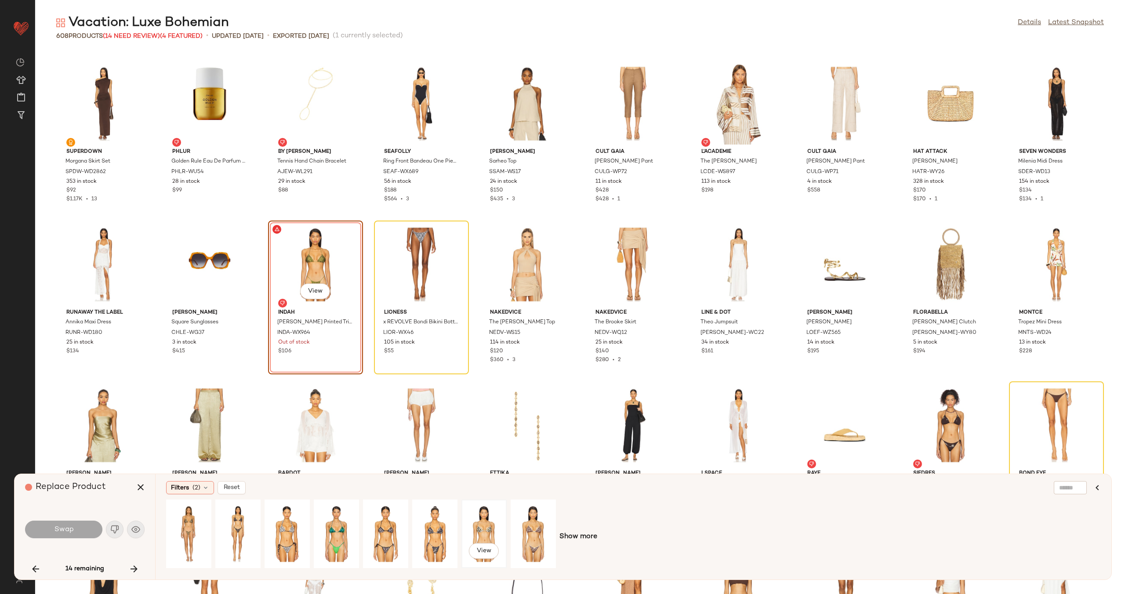
click at [489, 520] on div "View" at bounding box center [484, 534] width 39 height 62
click at [526, 525] on div "View" at bounding box center [533, 534] width 39 height 62
click at [70, 529] on span "Swap" at bounding box center [64, 530] width 20 height 8
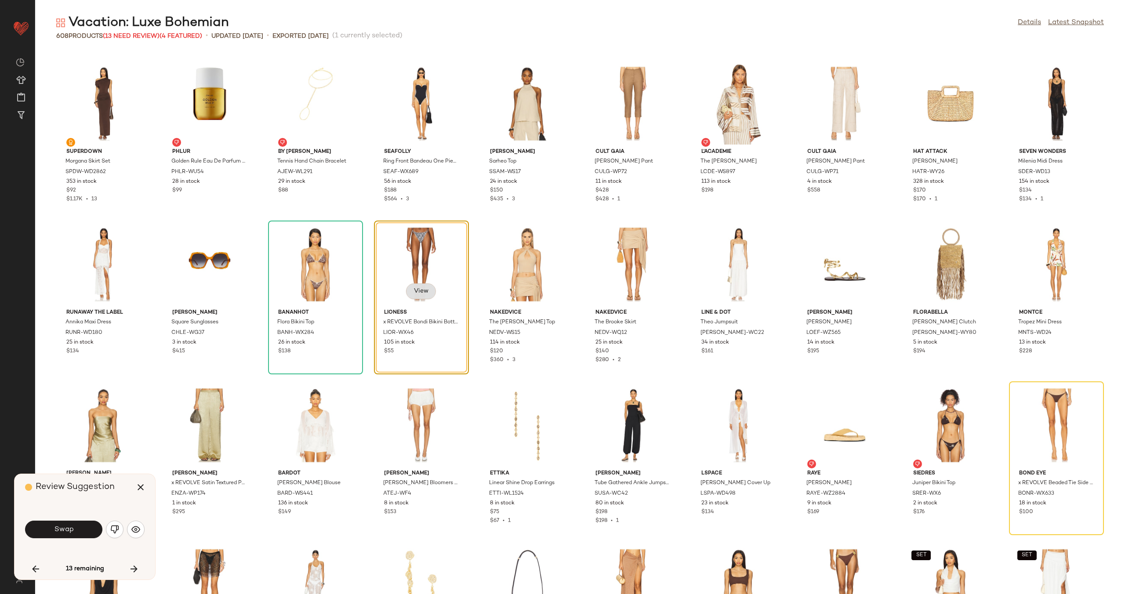
click at [418, 293] on span "View" at bounding box center [421, 291] width 15 height 7
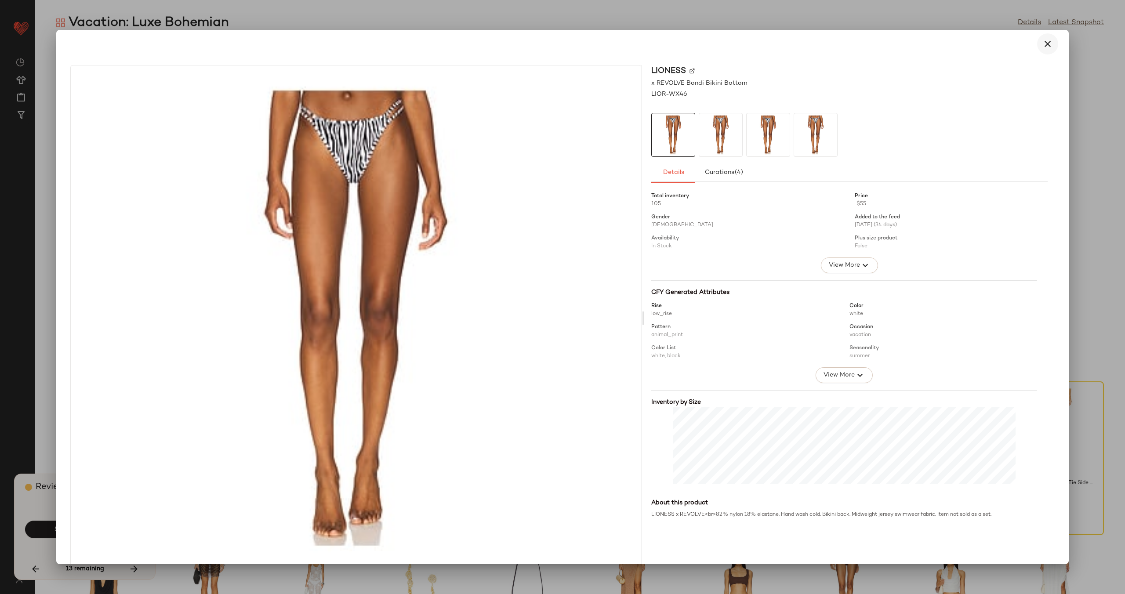
click at [1044, 42] on icon "button" at bounding box center [1048, 44] width 11 height 11
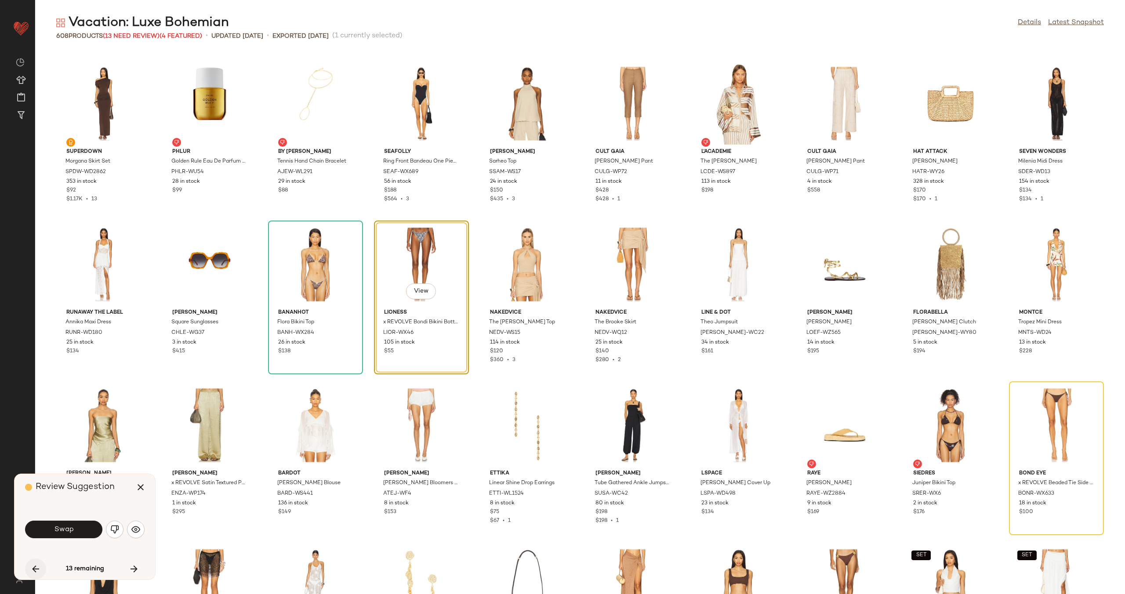
click at [34, 572] on icon "button" at bounding box center [35, 569] width 11 height 11
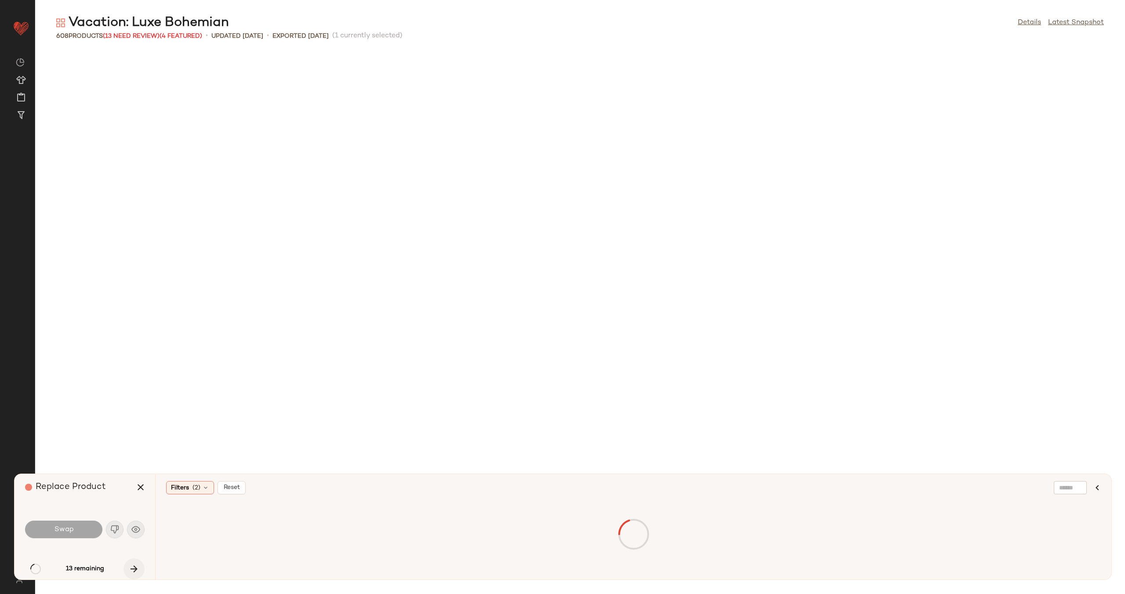
scroll to position [161, 0]
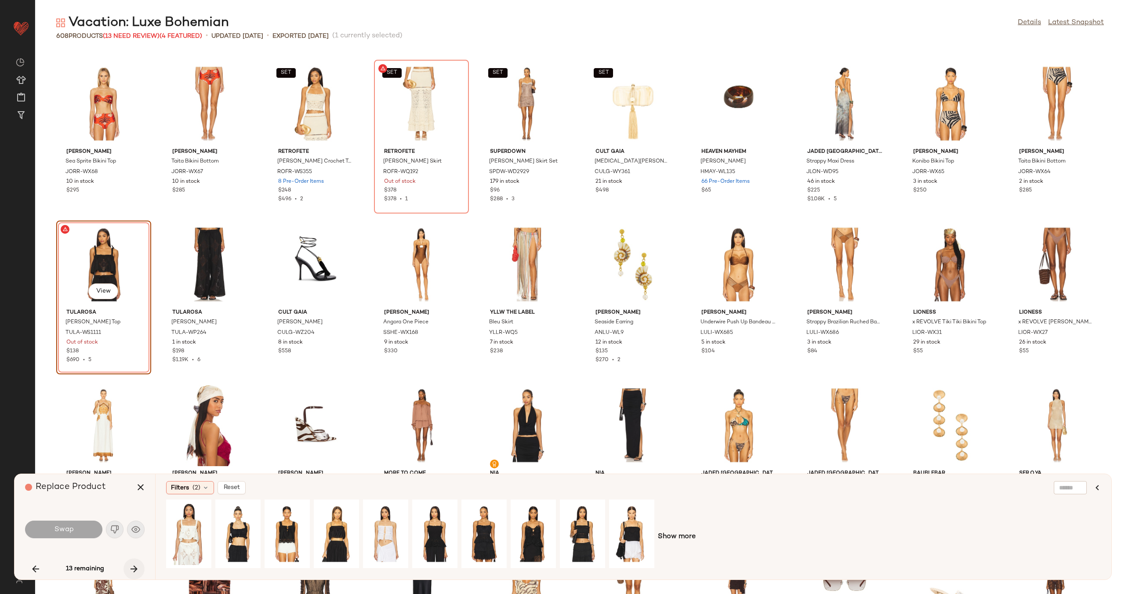
click at [132, 568] on icon "button" at bounding box center [134, 569] width 11 height 11
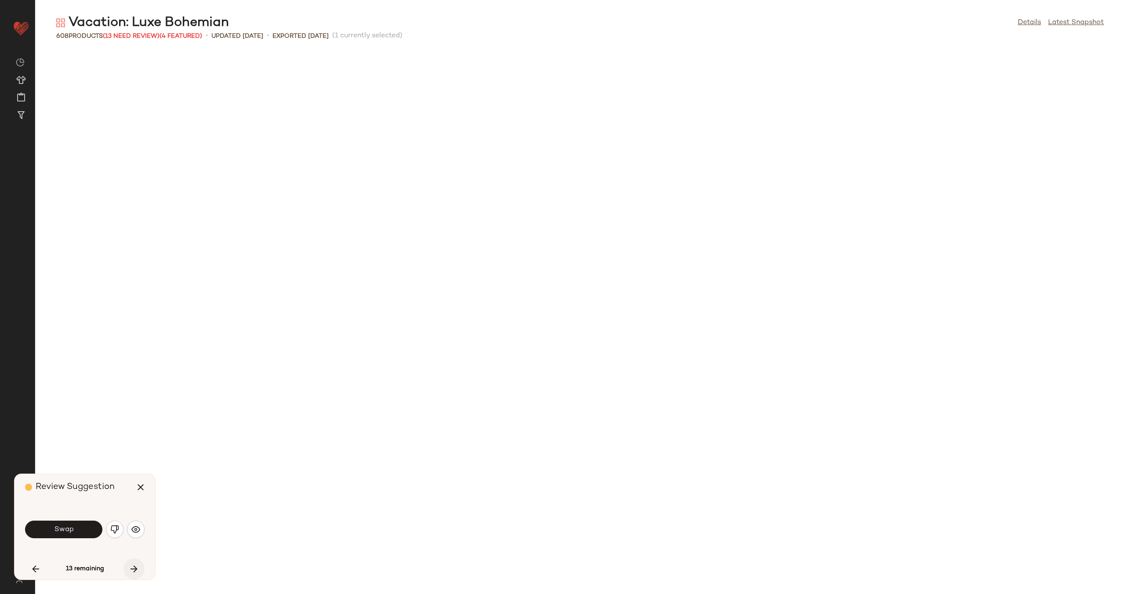
scroll to position [1770, 0]
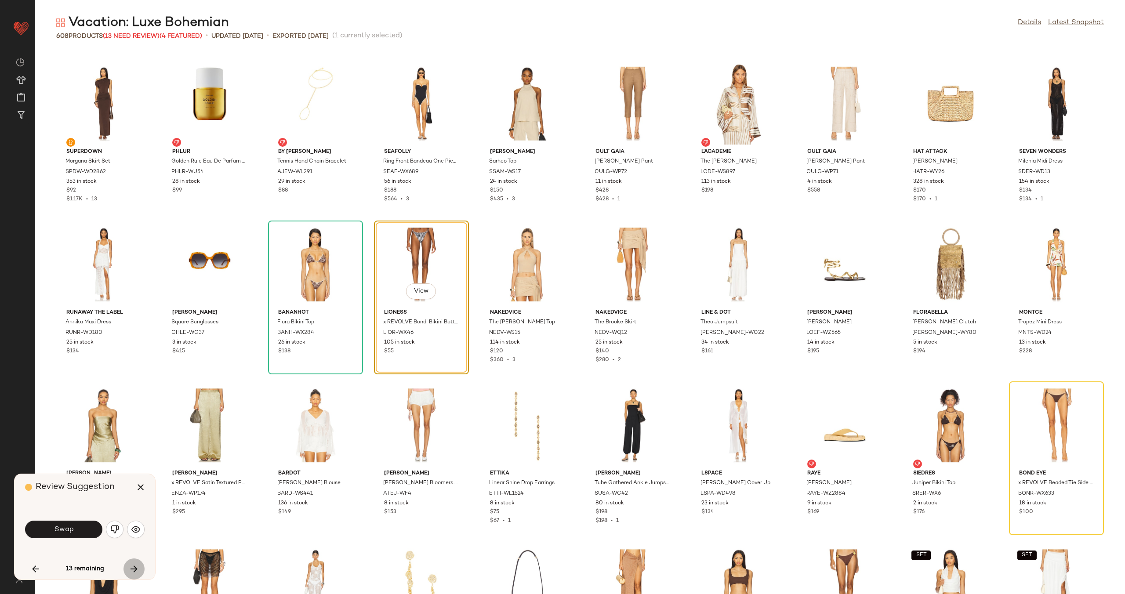
click at [132, 568] on icon "button" at bounding box center [134, 569] width 11 height 11
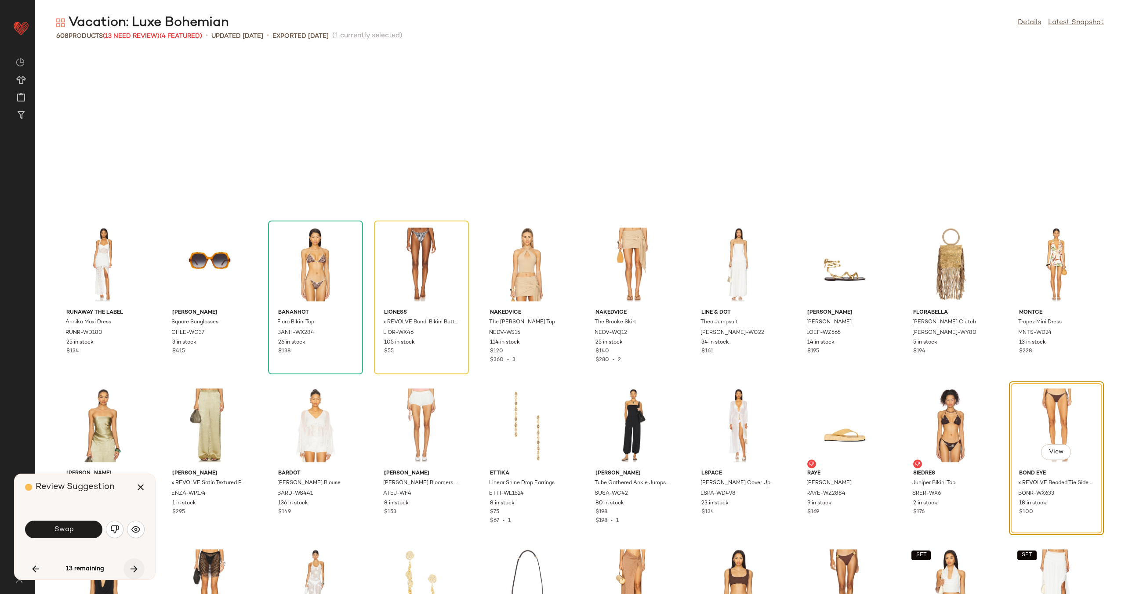
scroll to position [1931, 0]
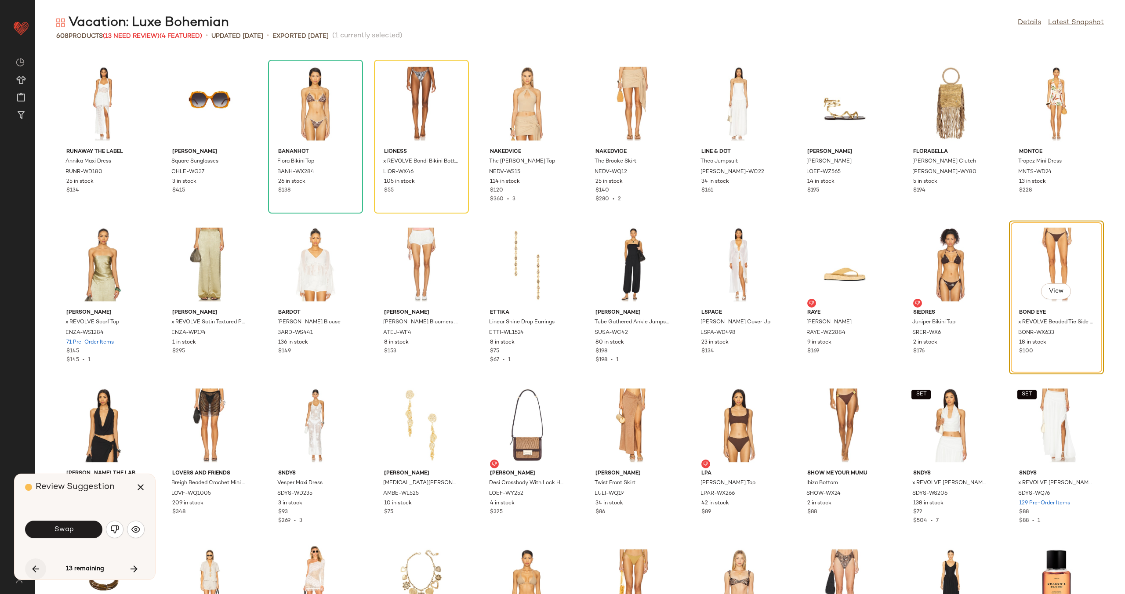
click at [33, 574] on icon "button" at bounding box center [35, 569] width 11 height 11
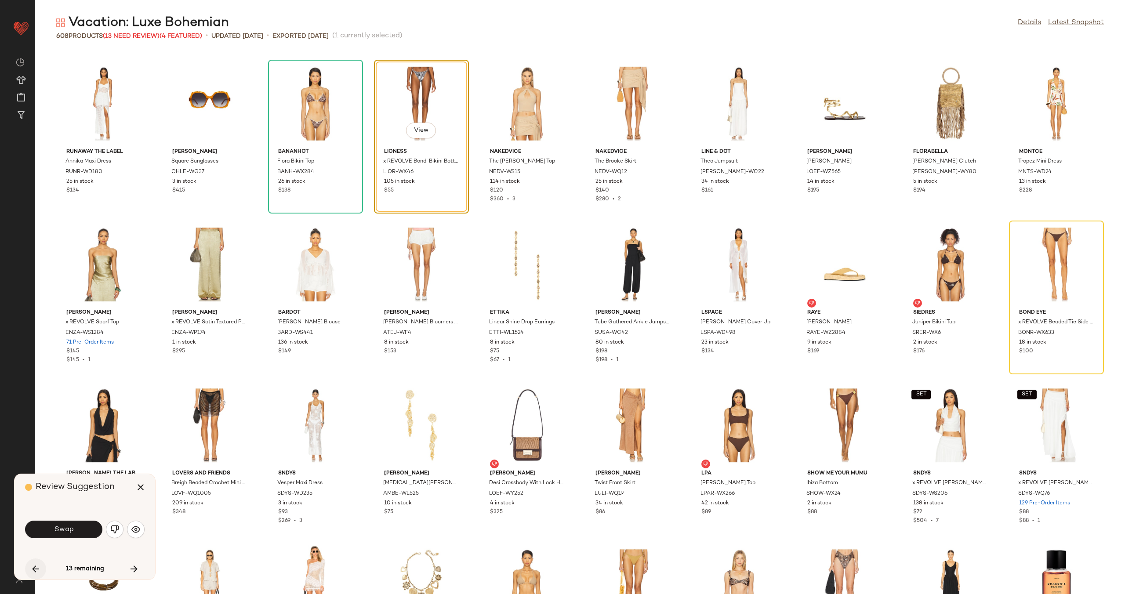
scroll to position [1770, 0]
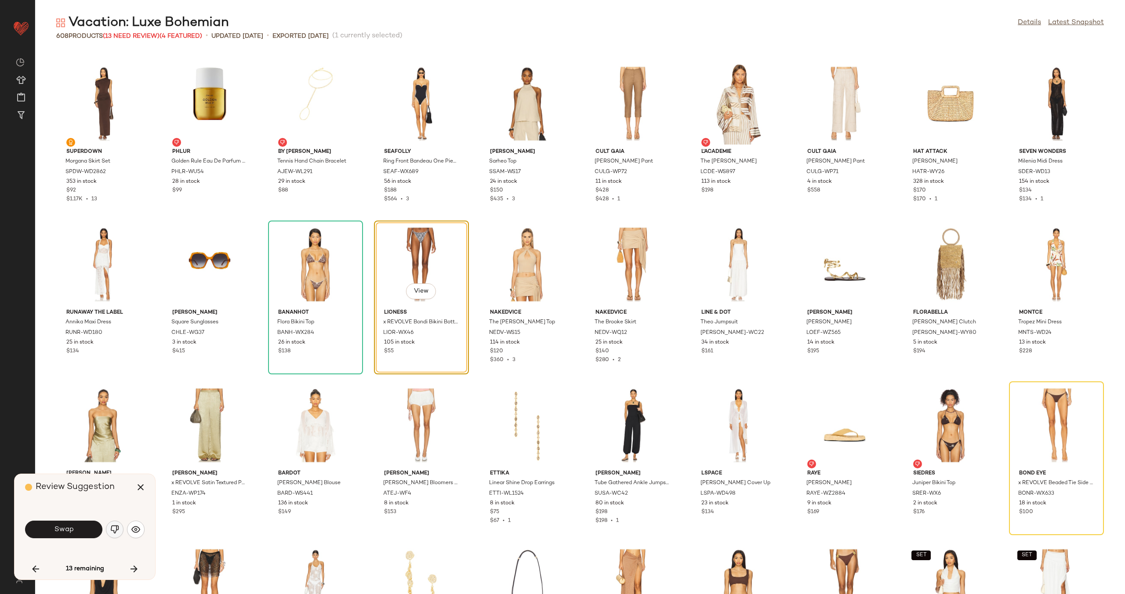
click at [115, 528] on img "button" at bounding box center [114, 529] width 9 height 9
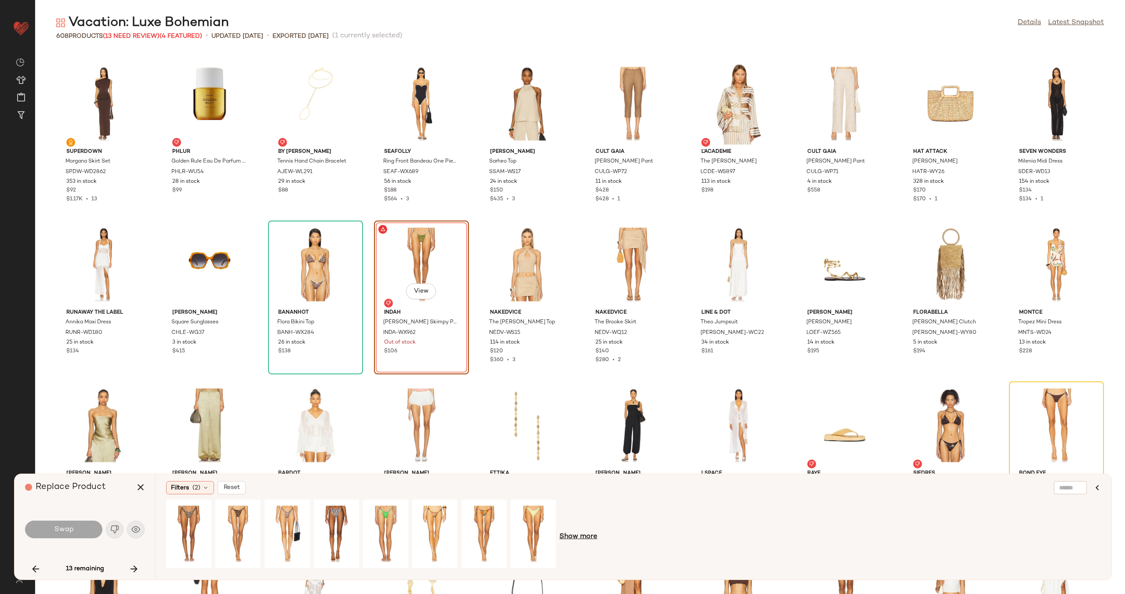
click at [575, 535] on span "Show more" at bounding box center [579, 537] width 38 height 11
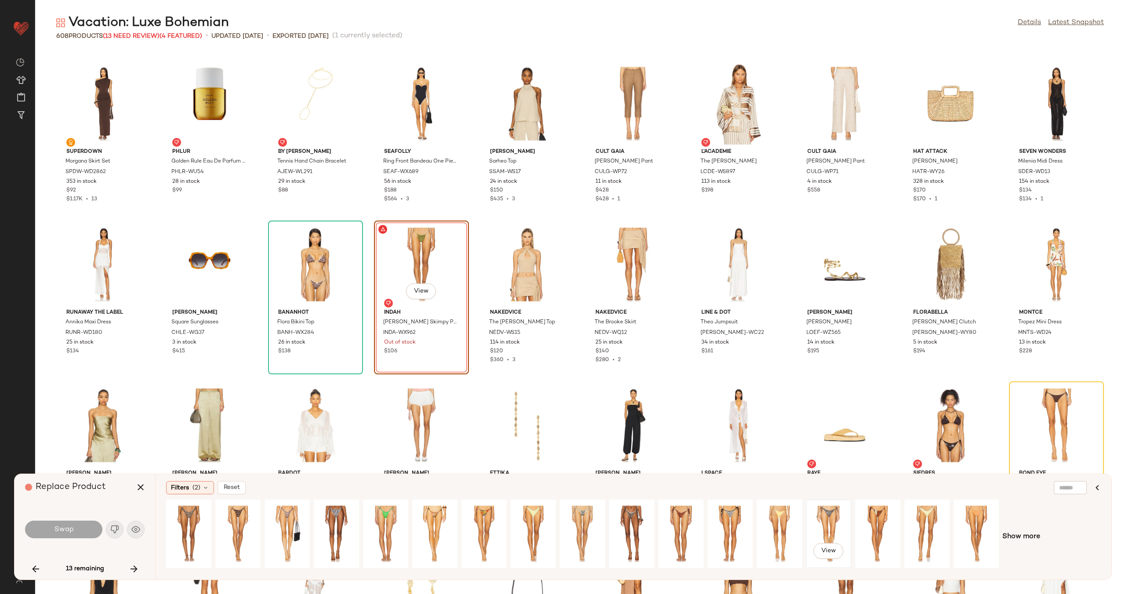
click at [826, 515] on div "View" at bounding box center [828, 534] width 39 height 62
click at [1029, 538] on span "Show more" at bounding box center [1022, 537] width 38 height 11
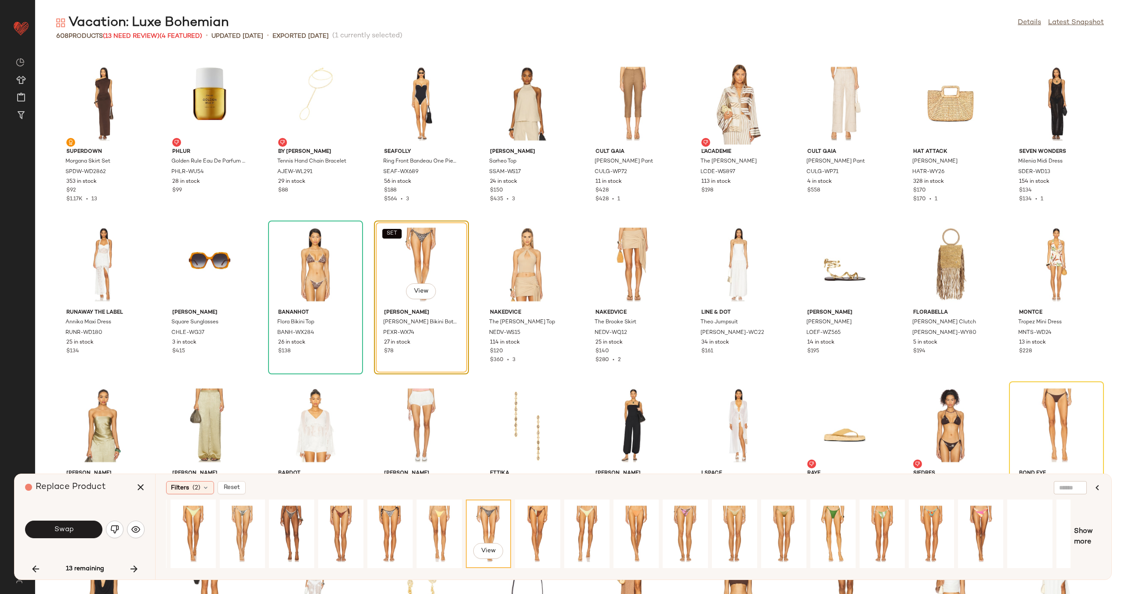
scroll to position [0, 371]
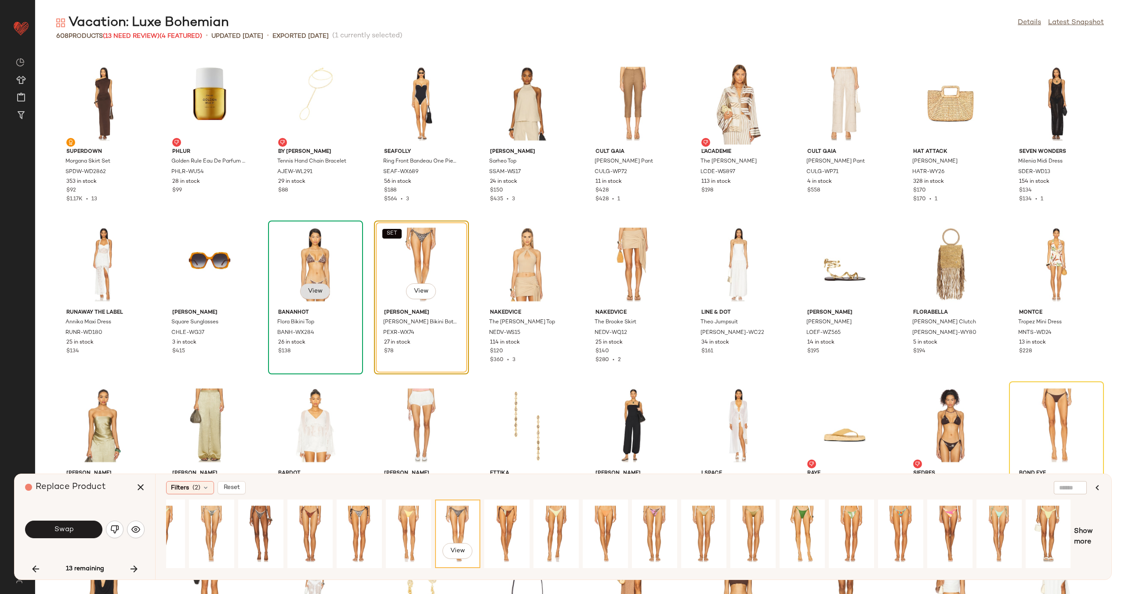
click at [302, 290] on button "View" at bounding box center [315, 292] width 30 height 16
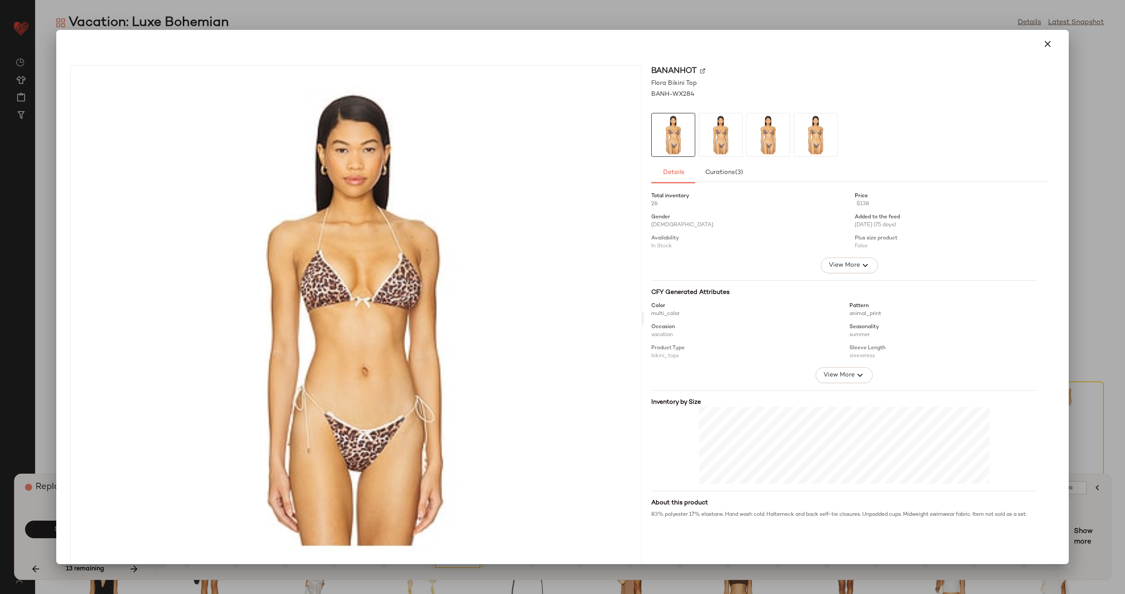
click at [700, 69] on img at bounding box center [702, 70] width 5 height 5
click at [1043, 41] on icon "button" at bounding box center [1048, 44] width 11 height 11
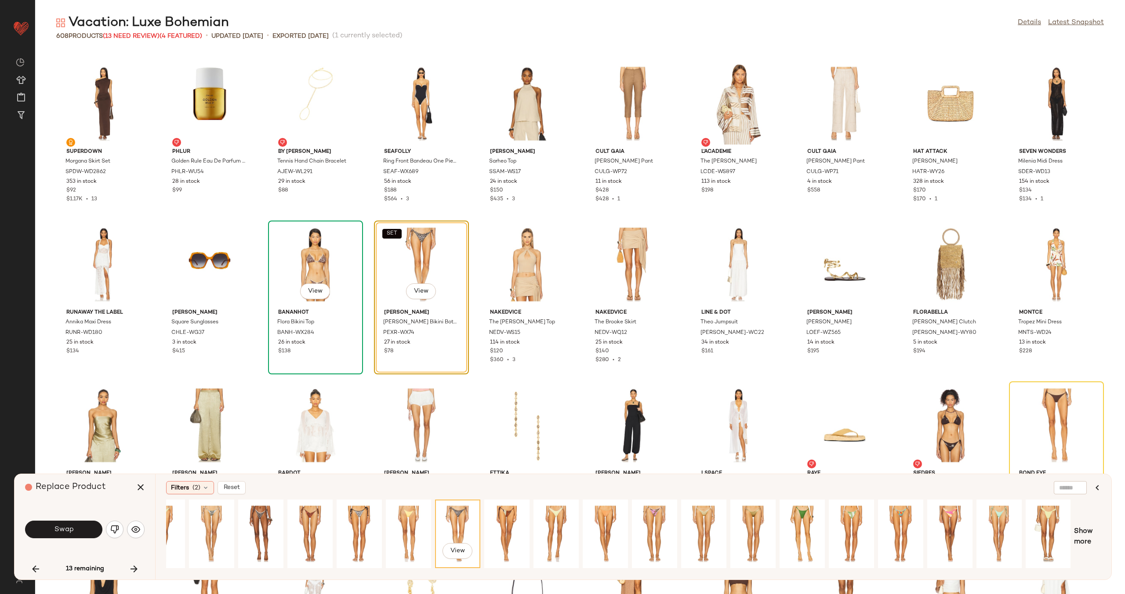
click at [293, 274] on div "View" at bounding box center [315, 265] width 89 height 82
click at [342, 268] on div "View" at bounding box center [315, 265] width 89 height 82
click at [424, 294] on span "View" at bounding box center [421, 291] width 15 height 7
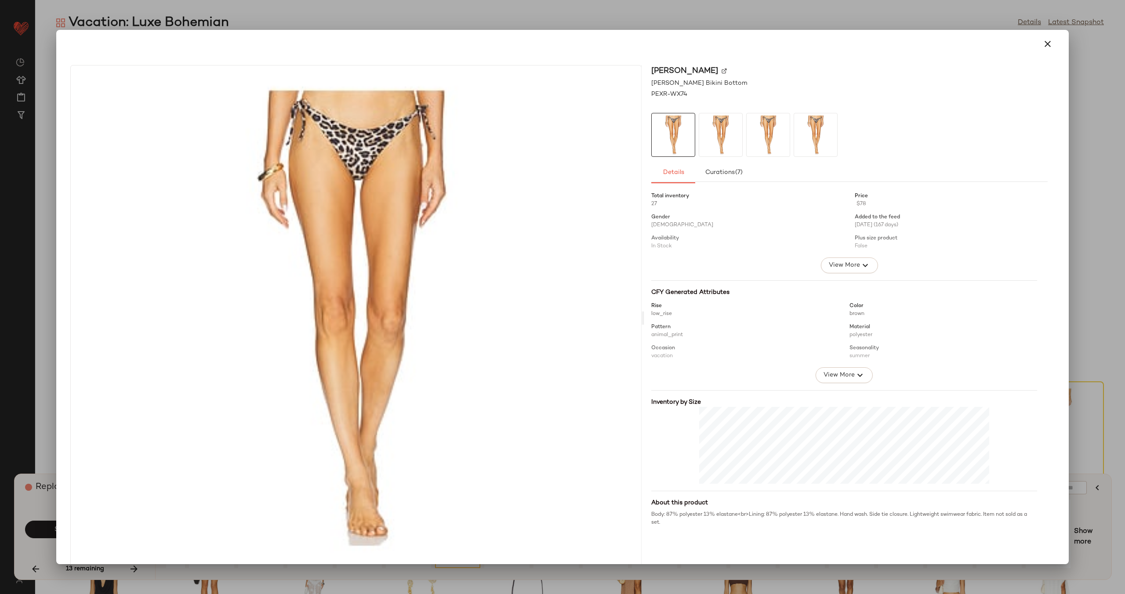
click at [722, 71] on img at bounding box center [724, 70] width 5 height 5
click at [1043, 42] on icon "button" at bounding box center [1048, 44] width 11 height 11
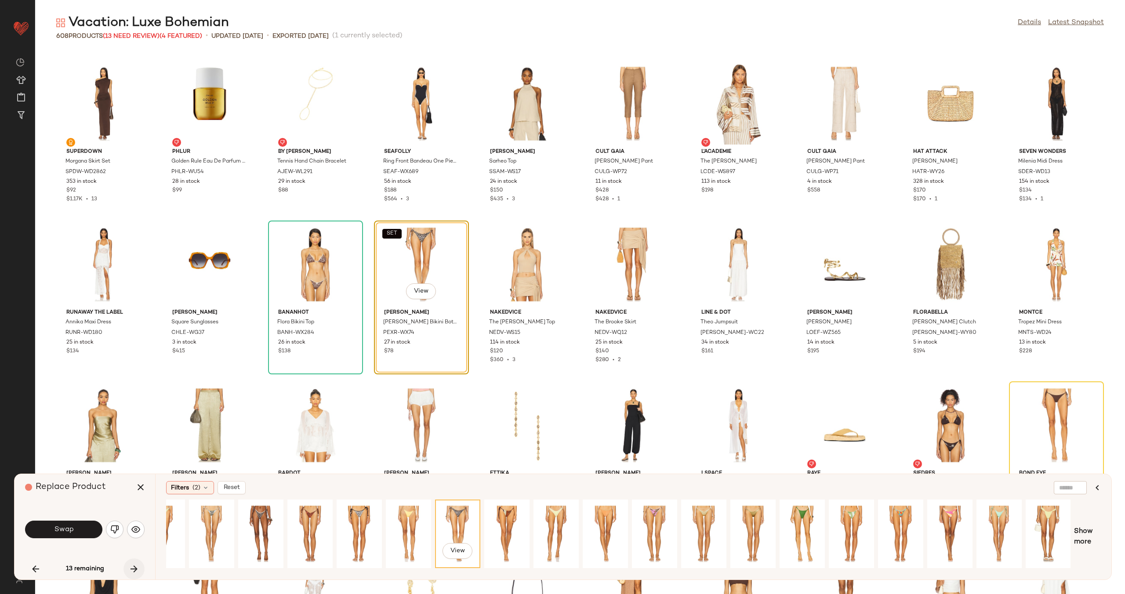
click at [137, 573] on icon "button" at bounding box center [134, 569] width 11 height 11
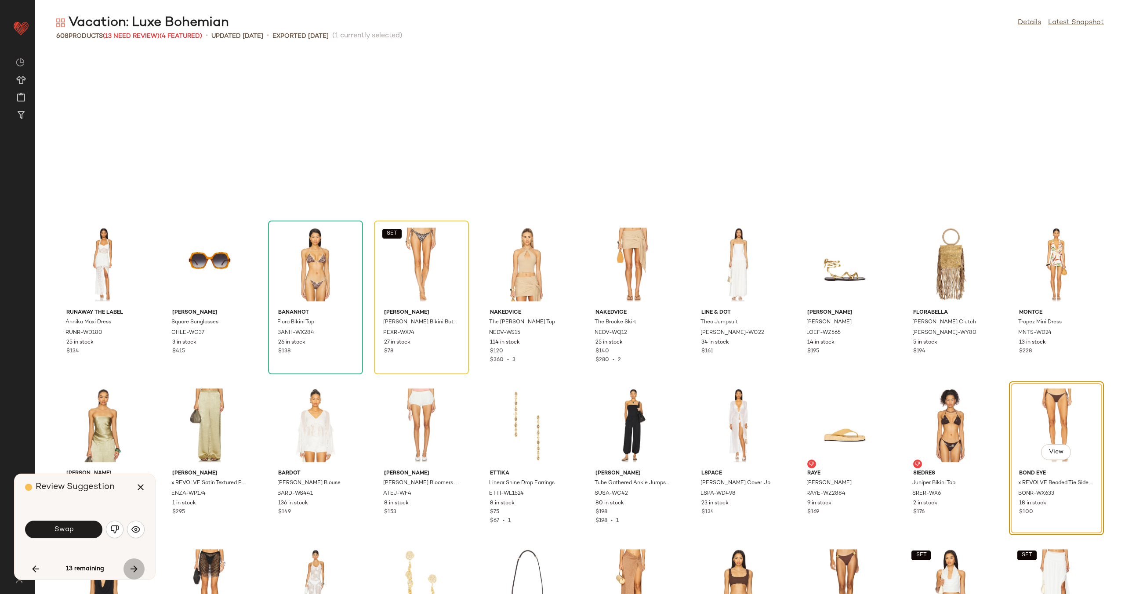
scroll to position [1931, 0]
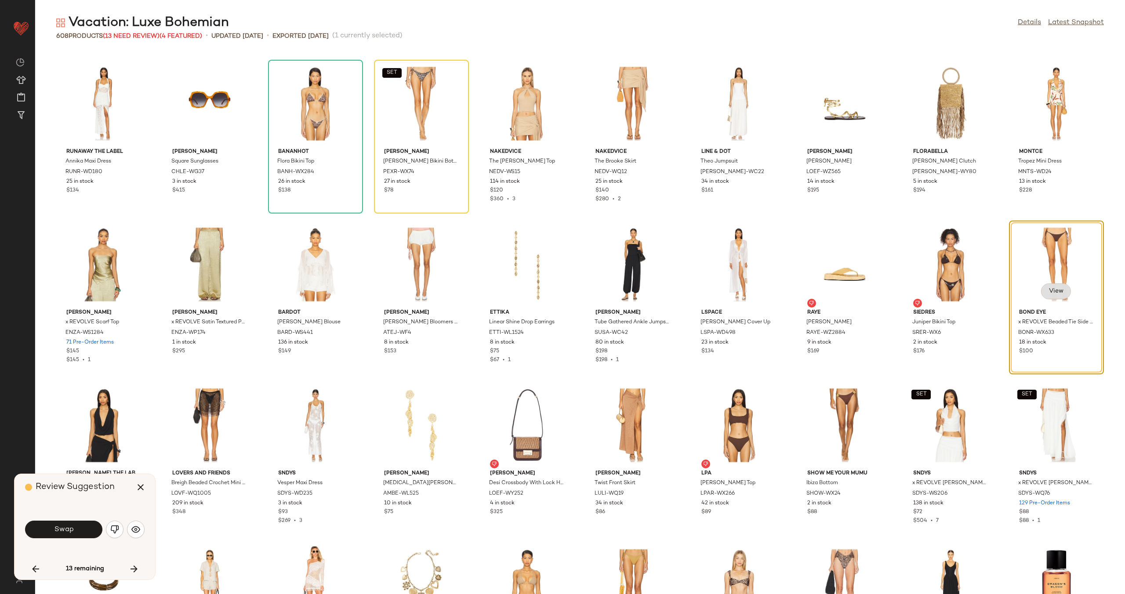
click at [1055, 289] on span "View" at bounding box center [1056, 291] width 15 height 7
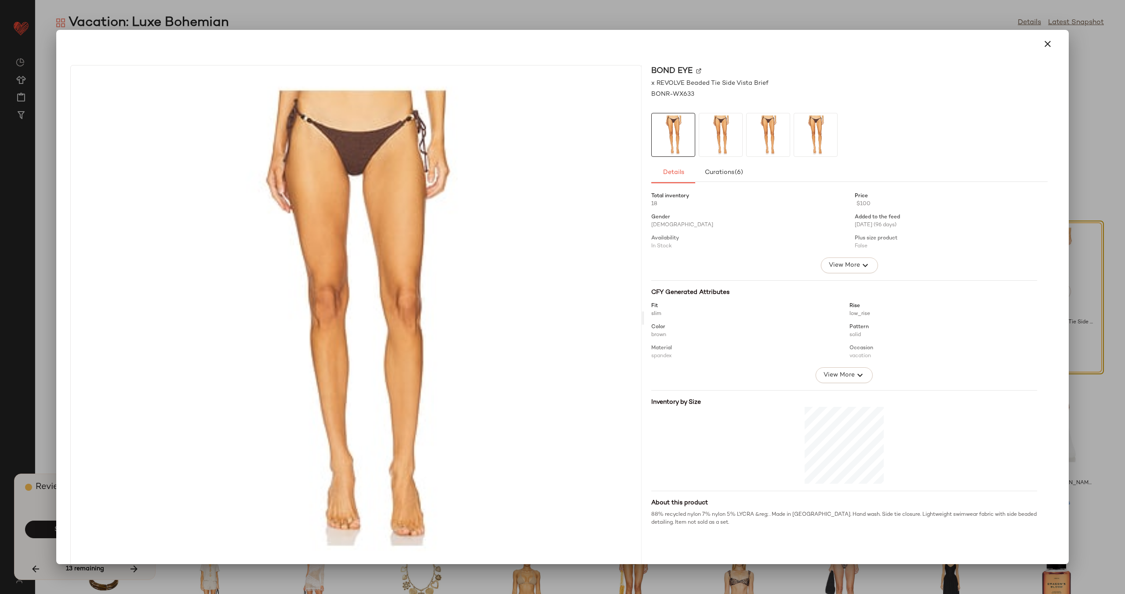
click at [696, 69] on img at bounding box center [698, 70] width 5 height 5
click at [1048, 43] on button "button" at bounding box center [1047, 43] width 21 height 21
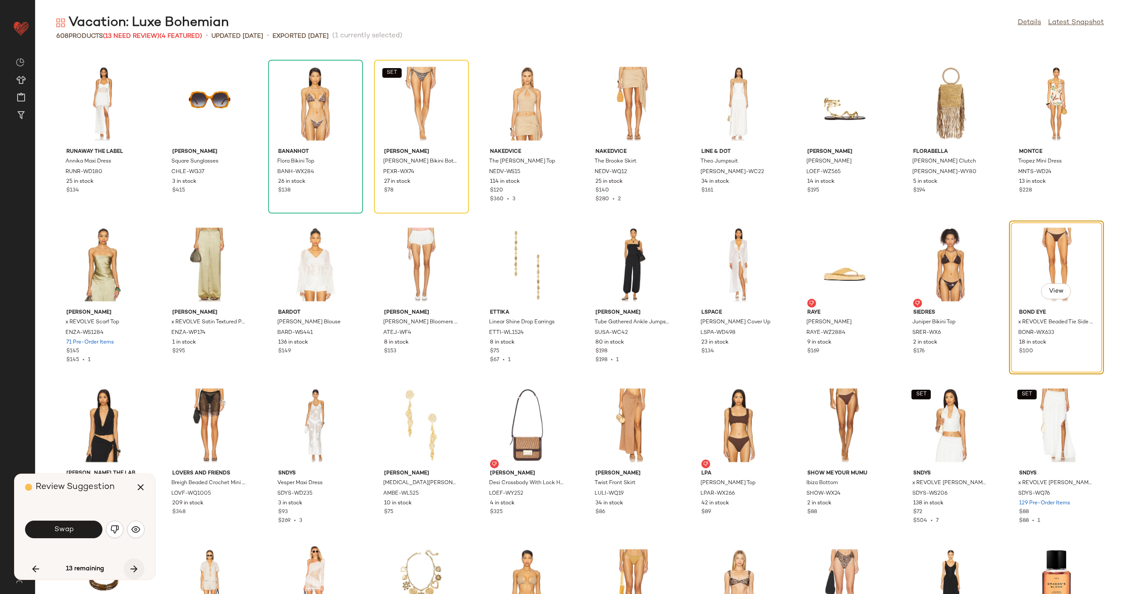
click at [138, 567] on icon "button" at bounding box center [134, 569] width 11 height 11
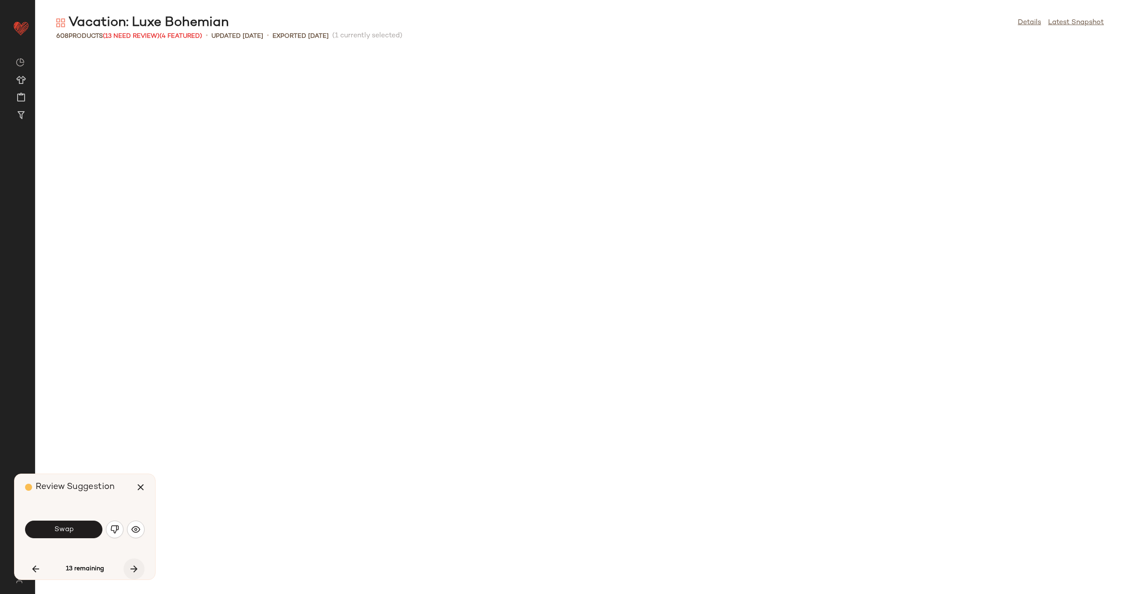
scroll to position [3057, 0]
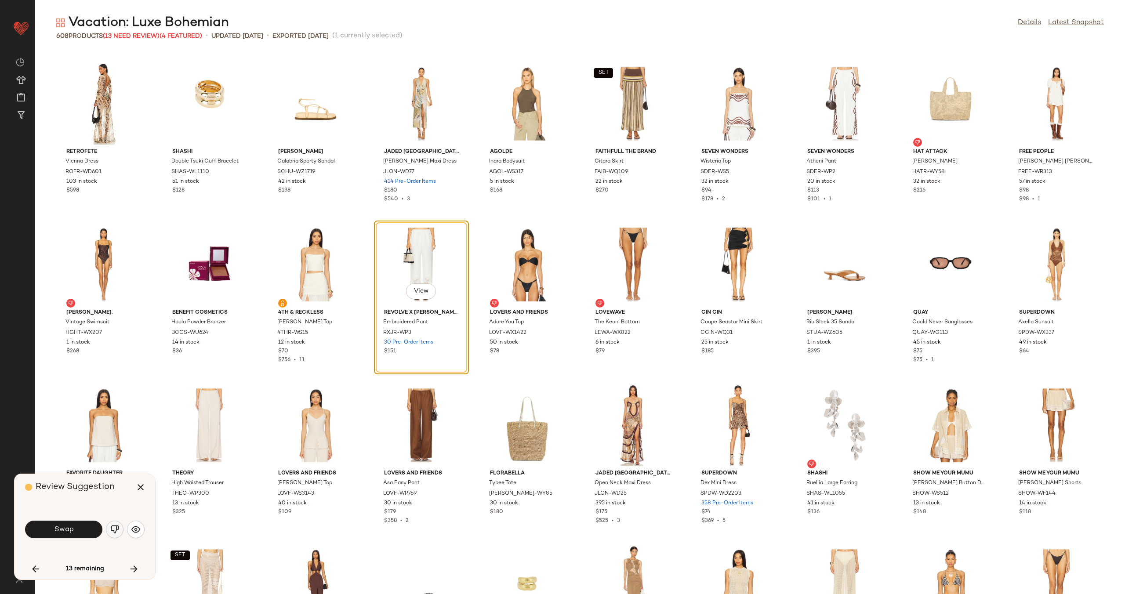
click at [117, 535] on button "button" at bounding box center [115, 530] width 18 height 18
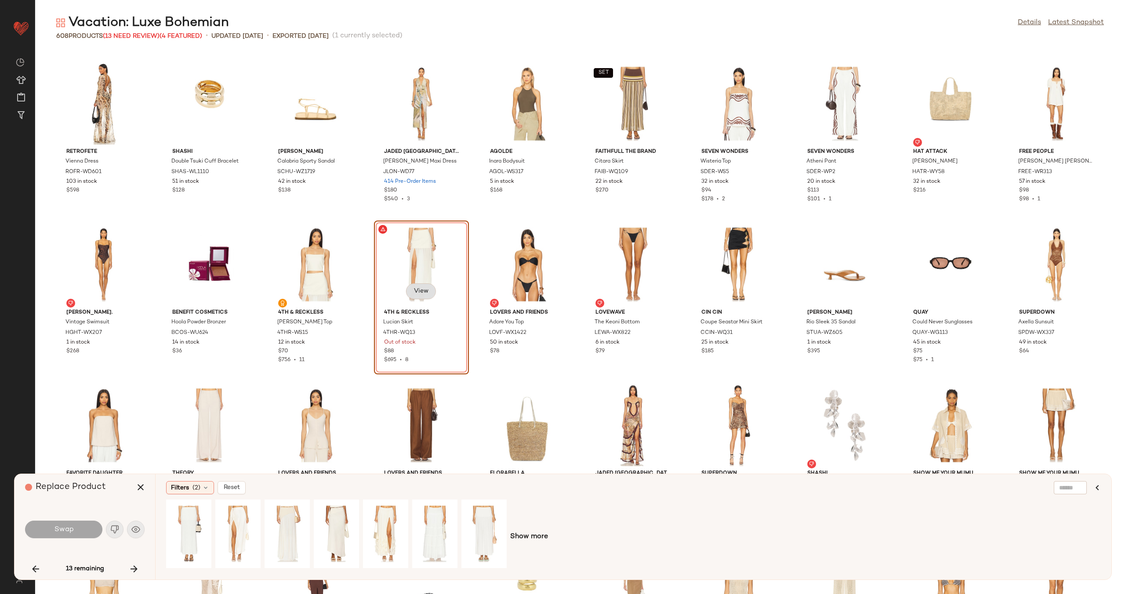
click at [418, 291] on span "View" at bounding box center [421, 291] width 15 height 7
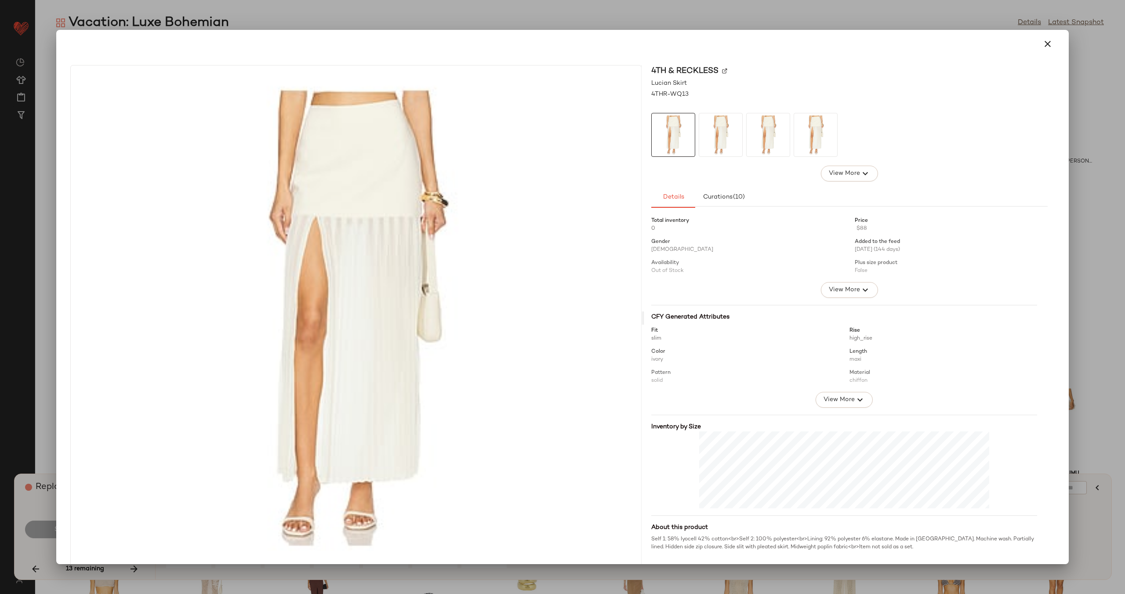
click at [718, 69] on div "4th & Reckless" at bounding box center [849, 71] width 397 height 12
click at [725, 69] on div "4th & Reckless" at bounding box center [849, 71] width 397 height 12
click at [723, 71] on img at bounding box center [724, 70] width 5 height 5
click at [1043, 44] on icon "button" at bounding box center [1048, 44] width 11 height 11
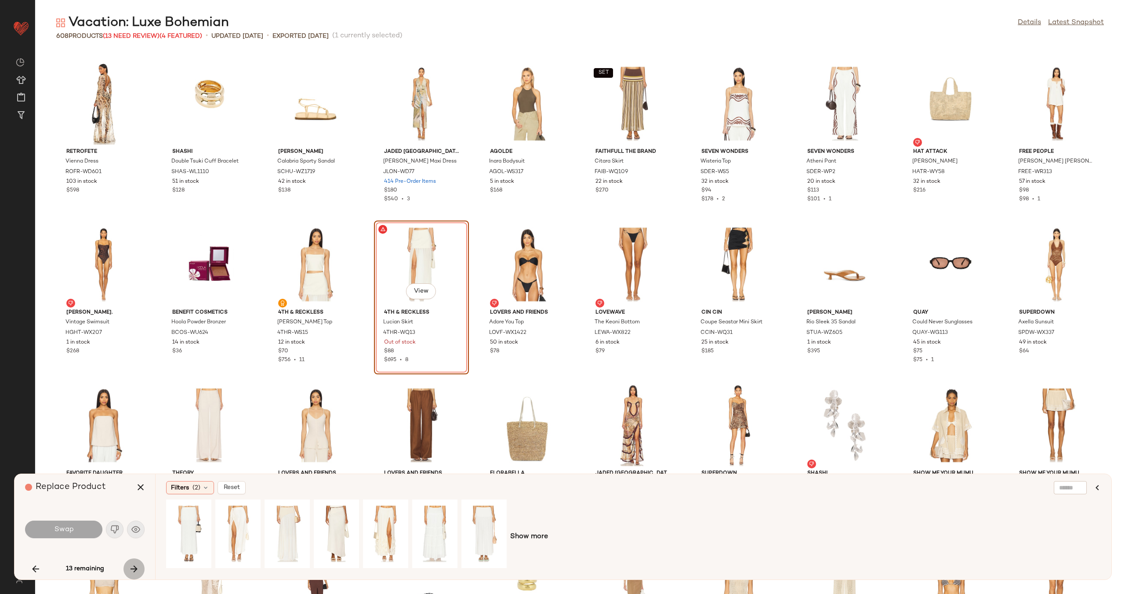
click at [137, 564] on icon "button" at bounding box center [134, 569] width 11 height 11
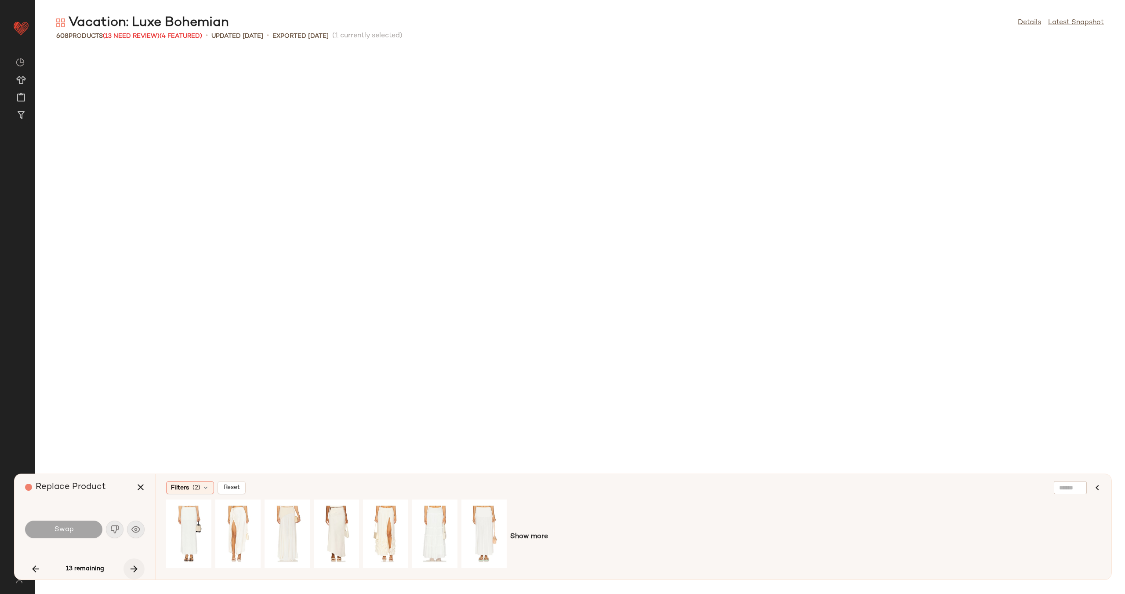
scroll to position [4183, 0]
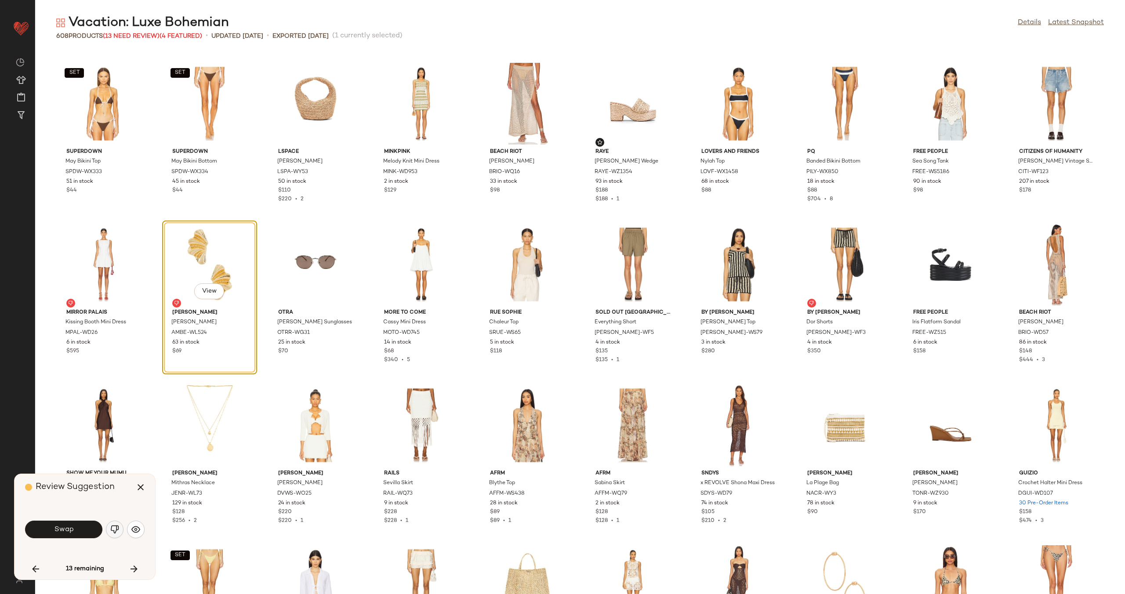
click at [114, 535] on button "button" at bounding box center [115, 530] width 18 height 18
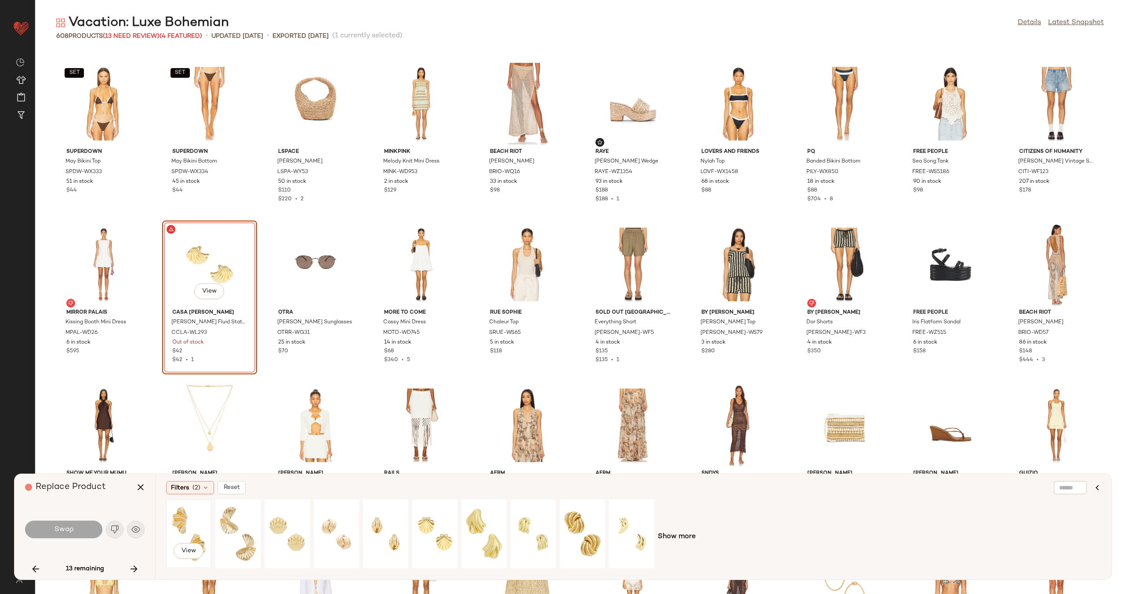
click at [190, 527] on div "View" at bounding box center [188, 534] width 39 height 62
click at [74, 530] on button "Swap" at bounding box center [63, 530] width 77 height 18
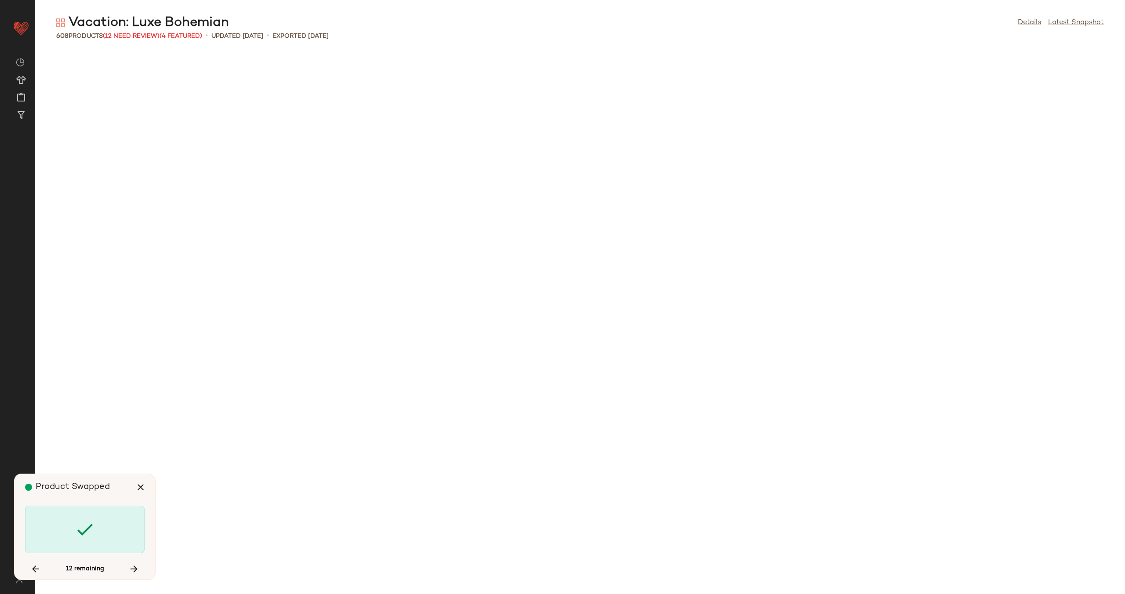
scroll to position [6757, 0]
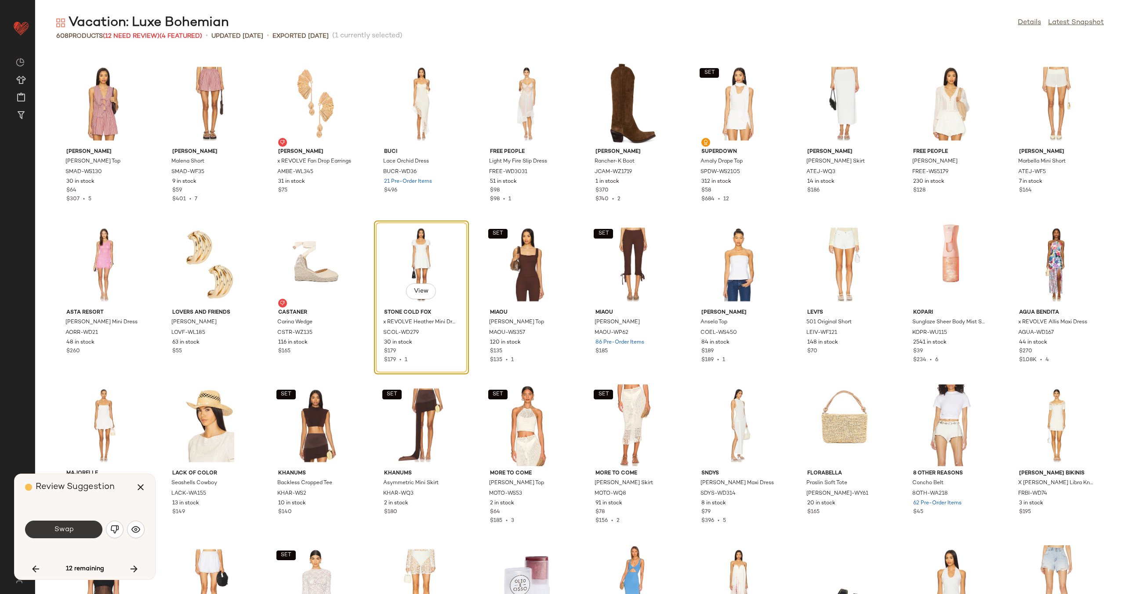
click at [76, 522] on button "Swap" at bounding box center [63, 530] width 77 height 18
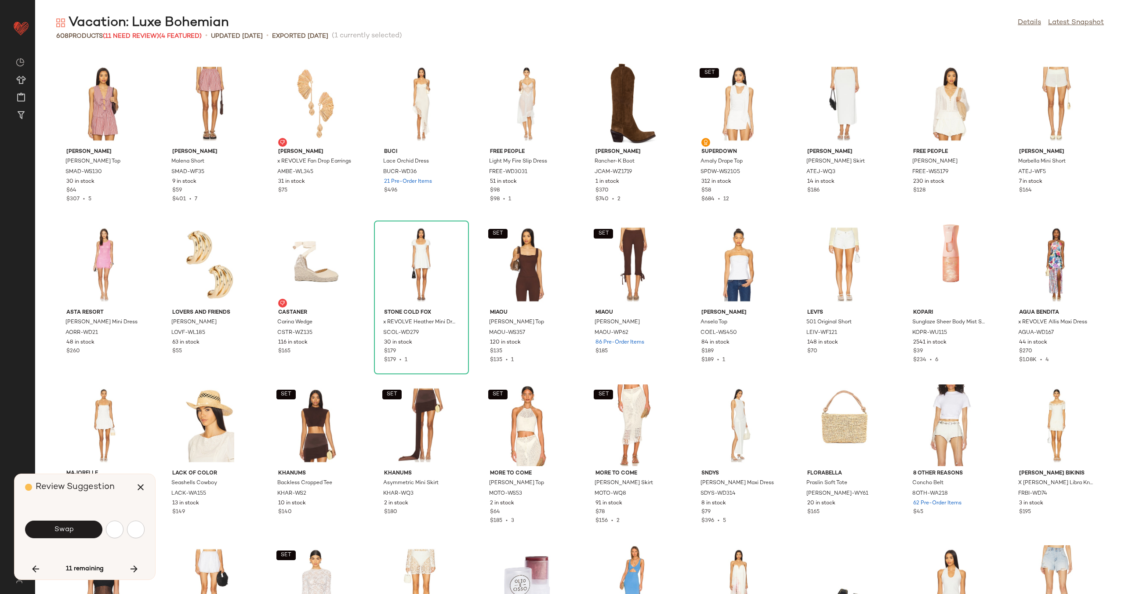
scroll to position [7240, 0]
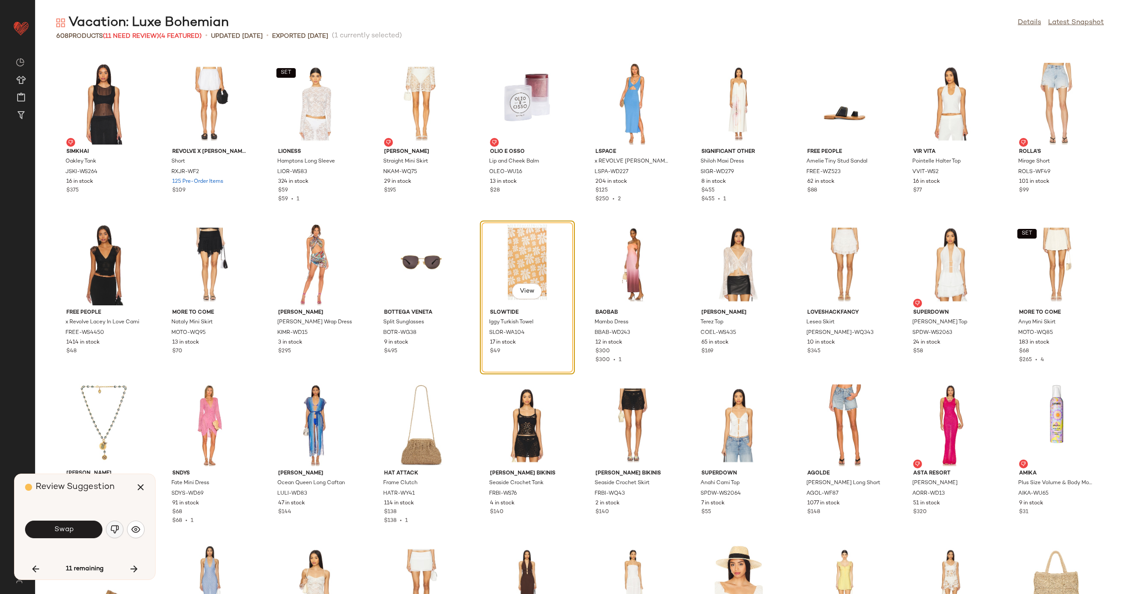
click at [114, 528] on img "button" at bounding box center [114, 529] width 9 height 9
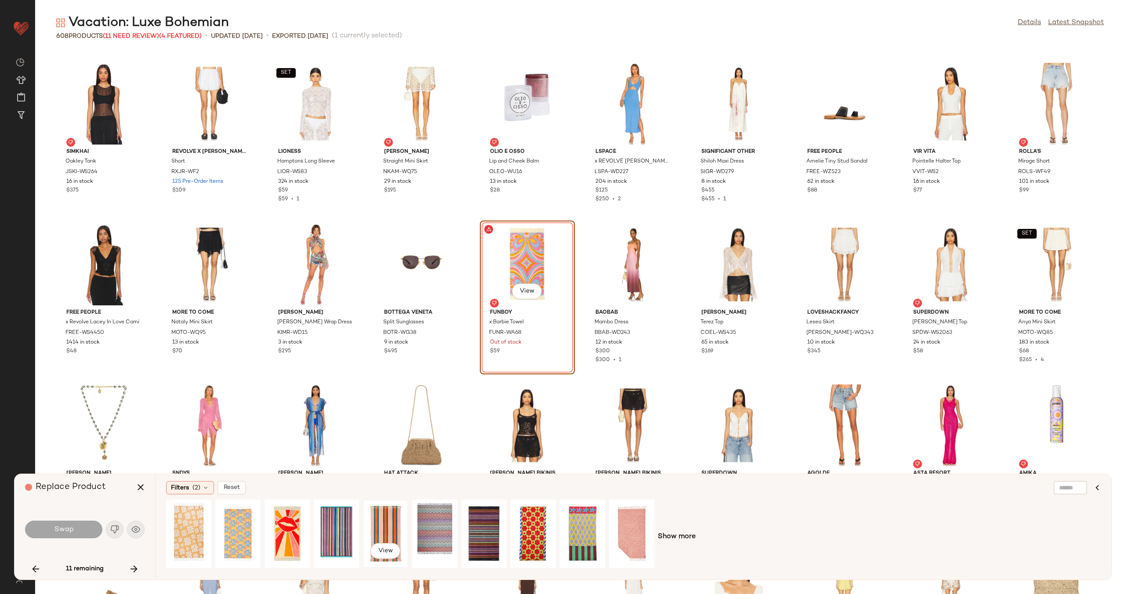
click at [389, 526] on div "View" at bounding box center [385, 534] width 39 height 62
click at [76, 525] on button "Swap" at bounding box center [63, 530] width 77 height 18
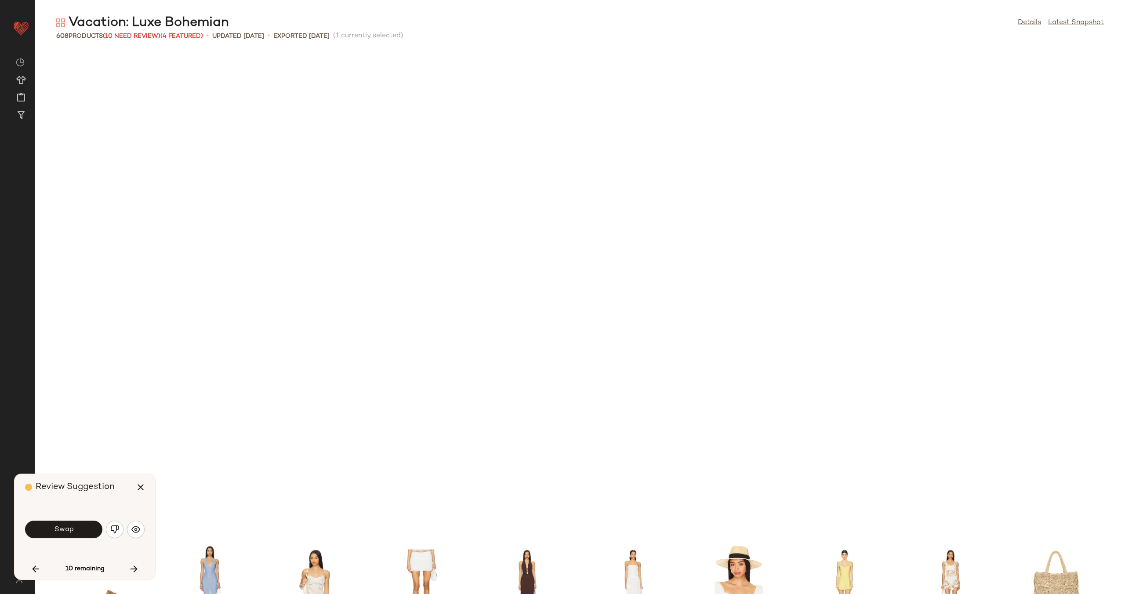
scroll to position [7723, 0]
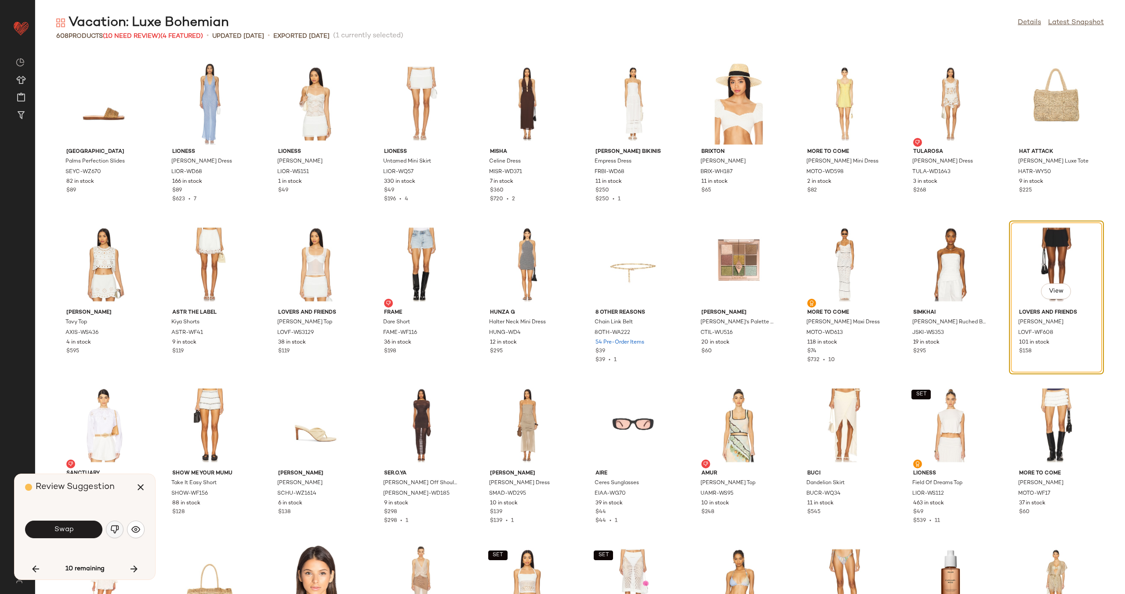
click at [113, 523] on button "button" at bounding box center [115, 530] width 18 height 18
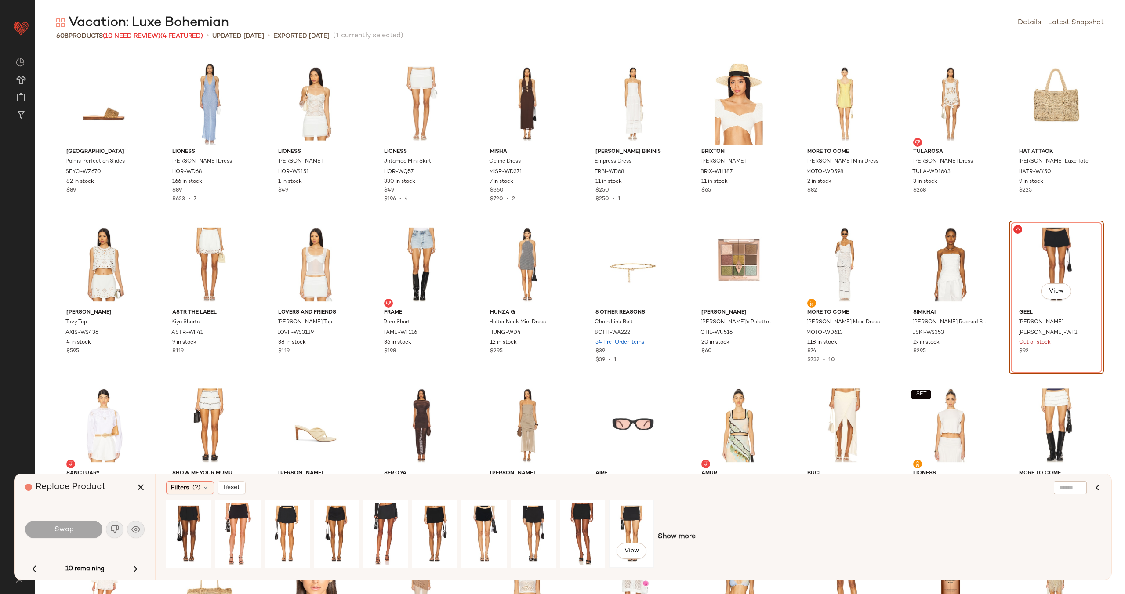
click at [643, 528] on div "View" at bounding box center [631, 534] width 39 height 62
click at [63, 531] on span "Swap" at bounding box center [64, 530] width 20 height 8
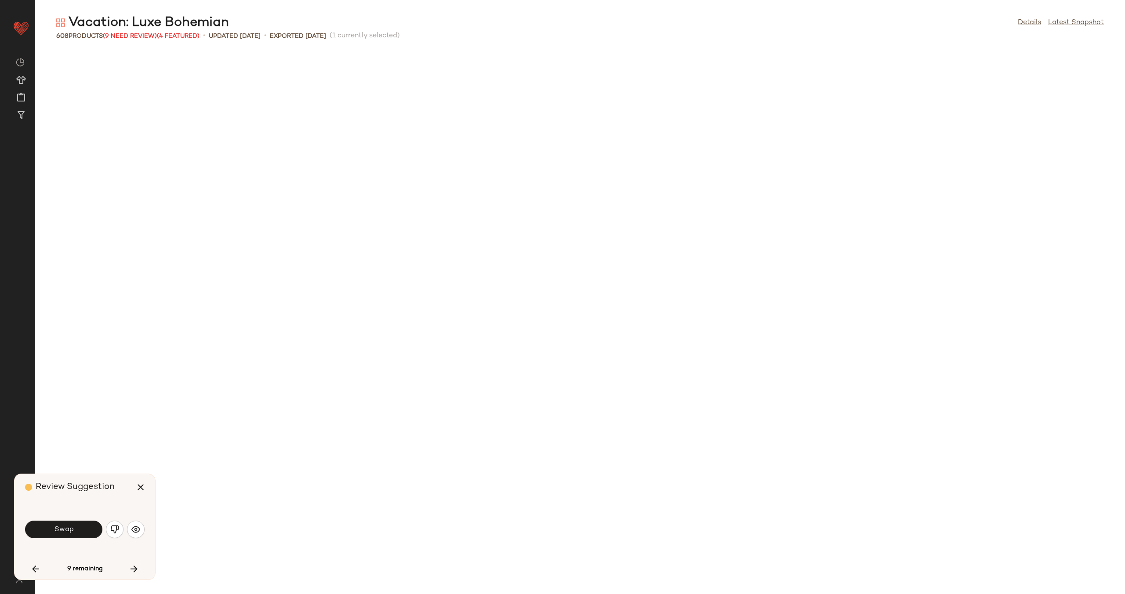
scroll to position [8366, 0]
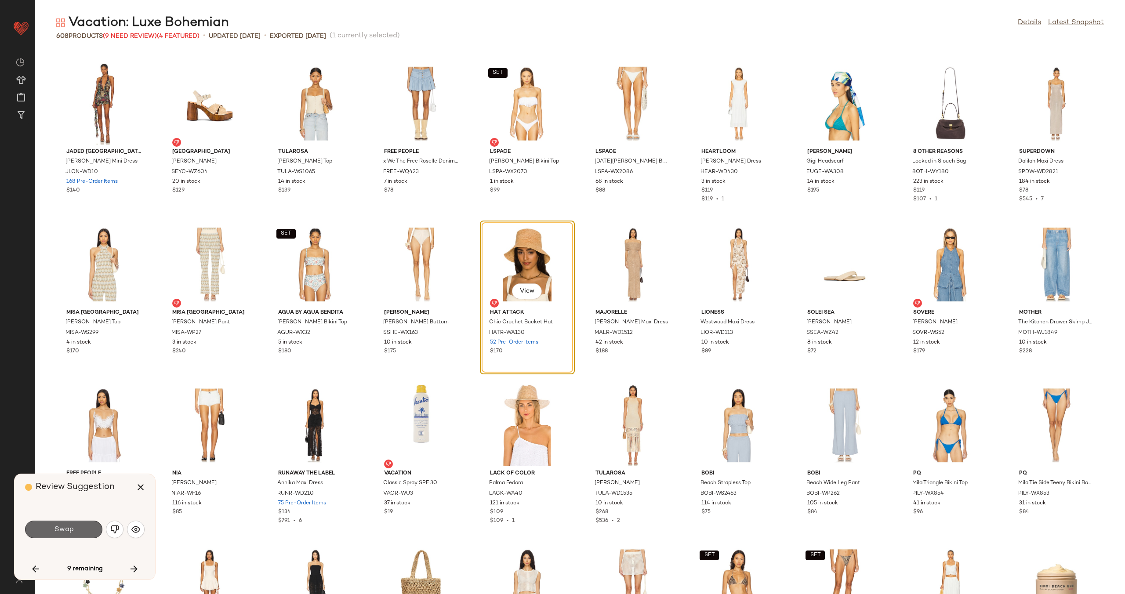
click at [73, 527] on span "Swap" at bounding box center [64, 530] width 20 height 8
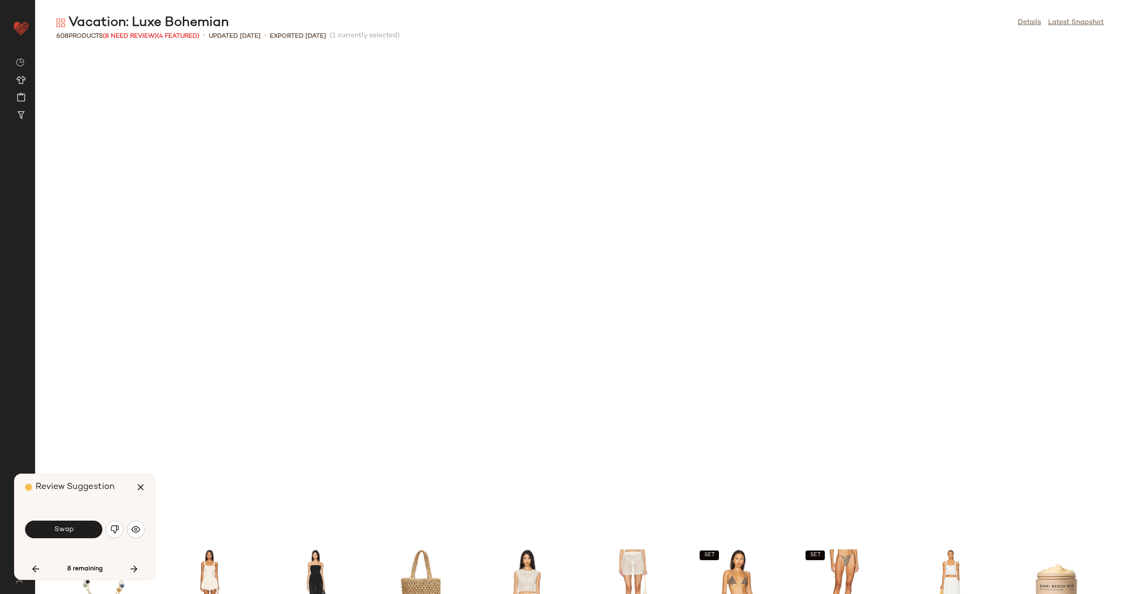
scroll to position [8849, 0]
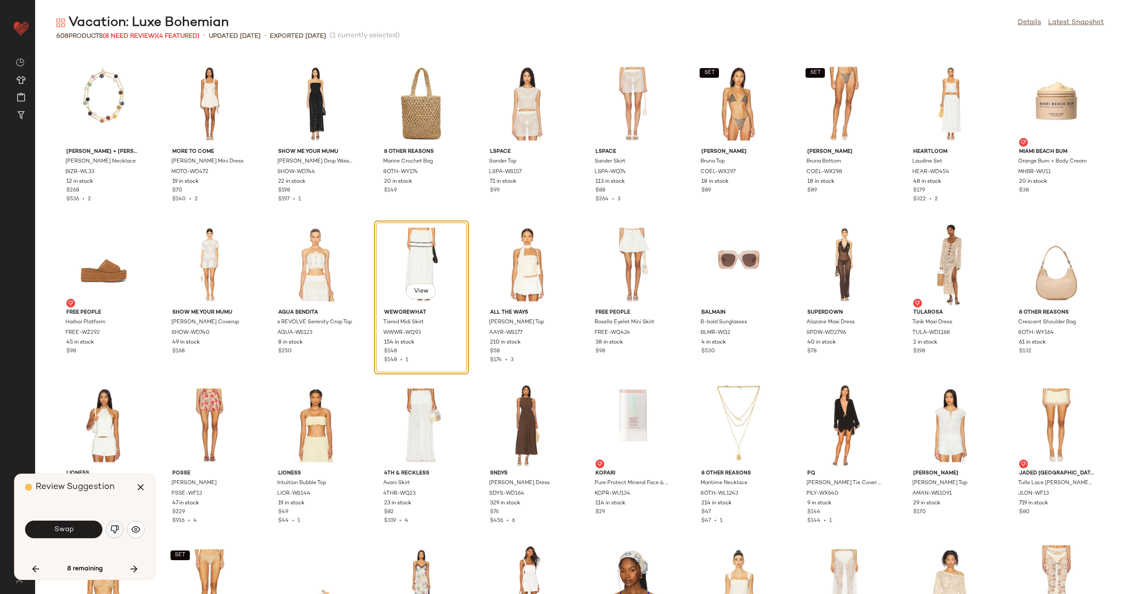
click at [114, 530] on img "button" at bounding box center [114, 529] width 9 height 9
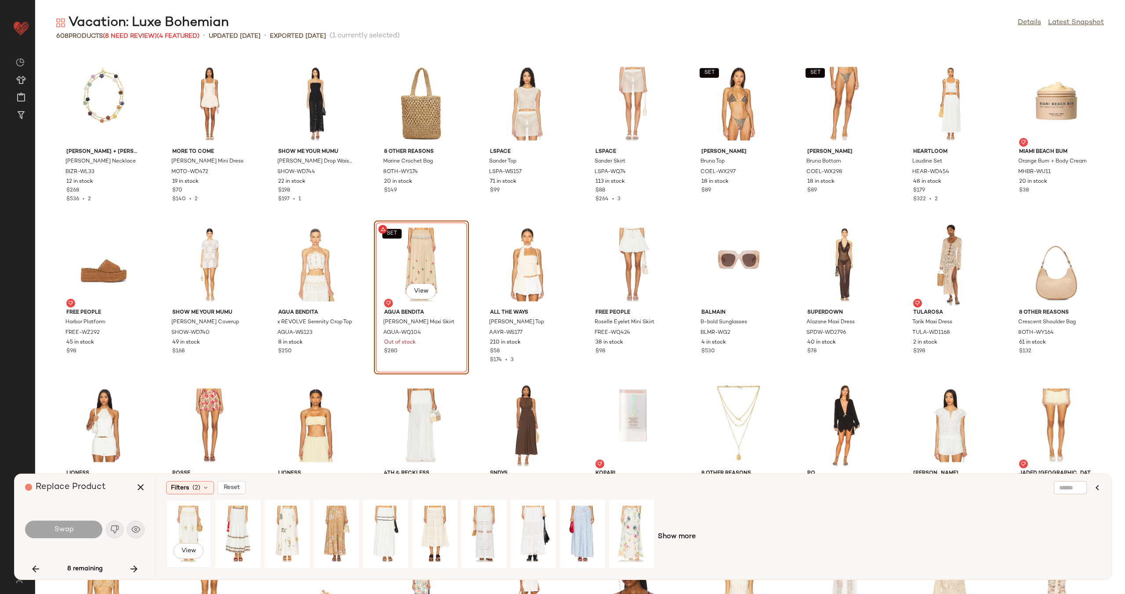
click at [198, 522] on div "View" at bounding box center [188, 534] width 39 height 62
click at [64, 531] on span "Swap" at bounding box center [64, 530] width 20 height 8
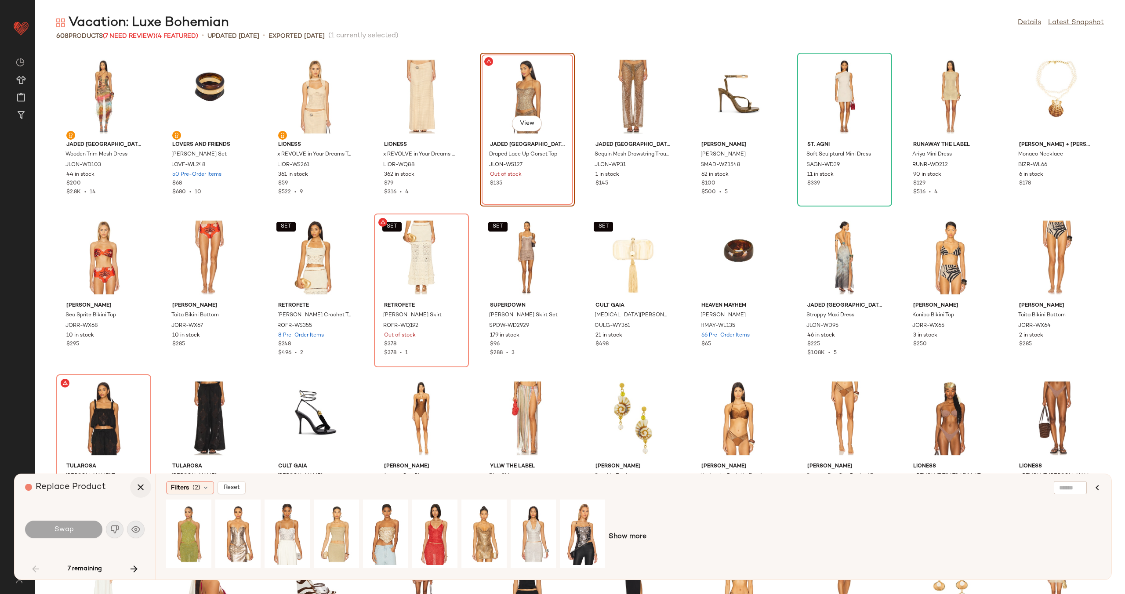
click at [140, 488] on icon "button" at bounding box center [140, 487] width 11 height 11
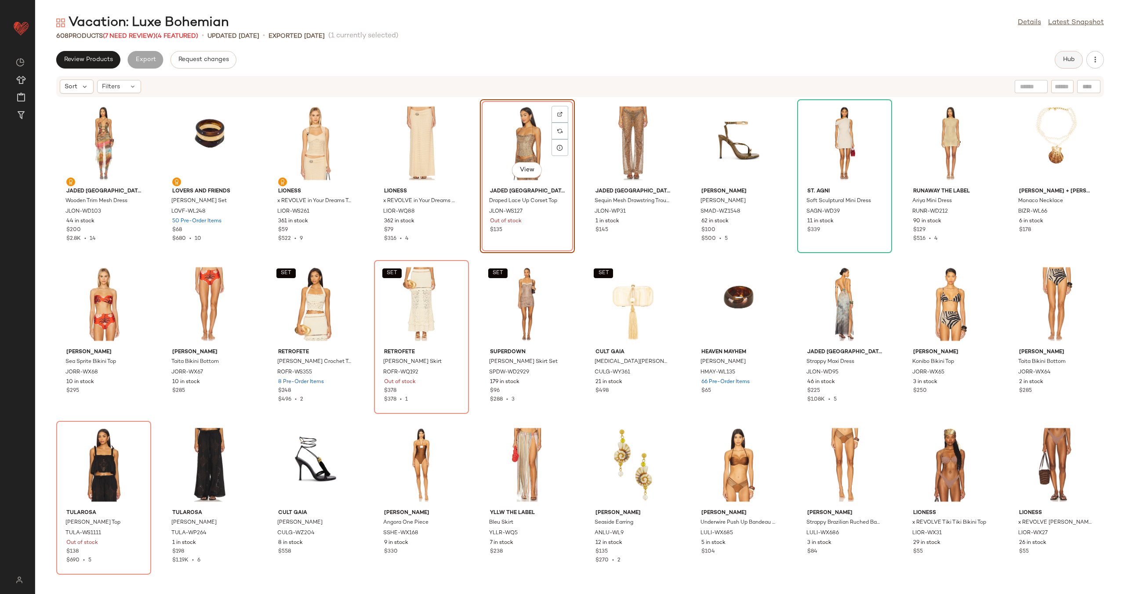
click at [1076, 54] on button "Hub" at bounding box center [1069, 60] width 28 height 18
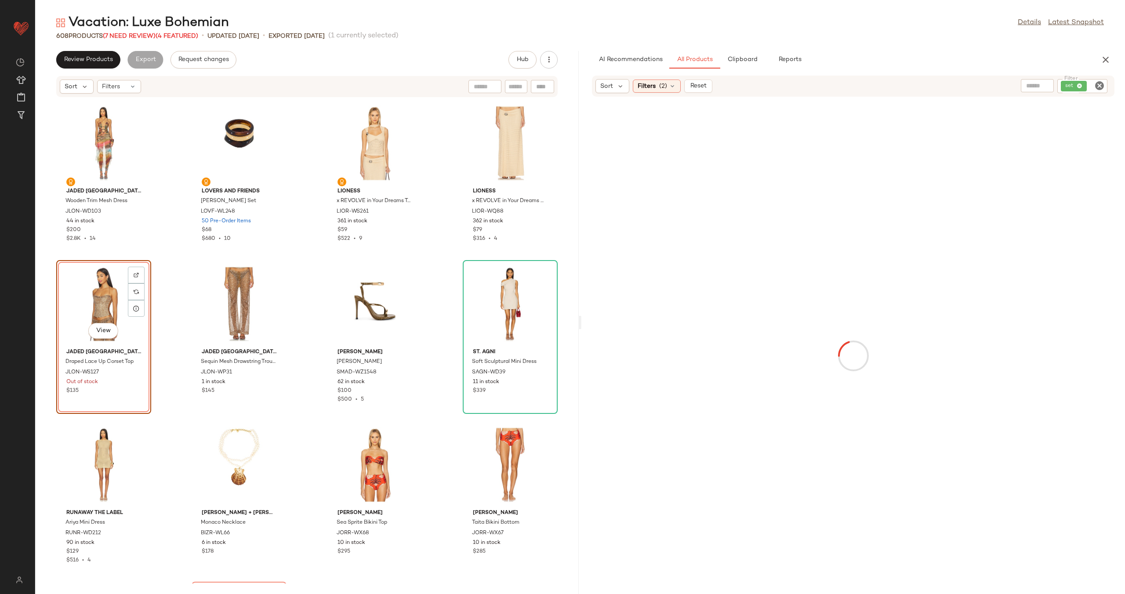
click at [548, 86] on div at bounding box center [542, 86] width 23 height 13
paste input "**********"
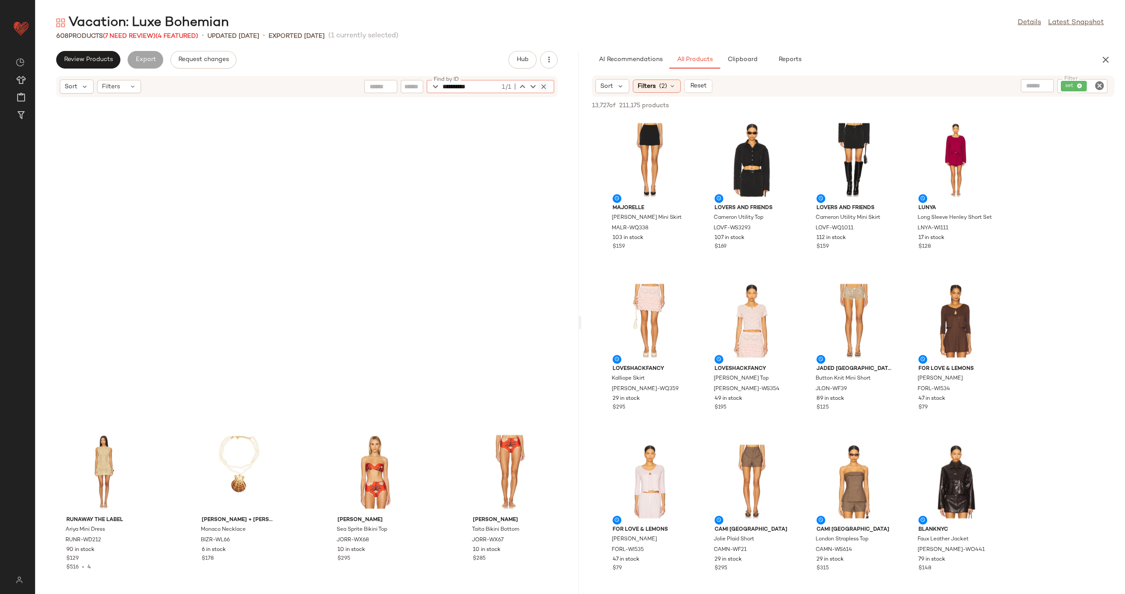
scroll to position [329, 0]
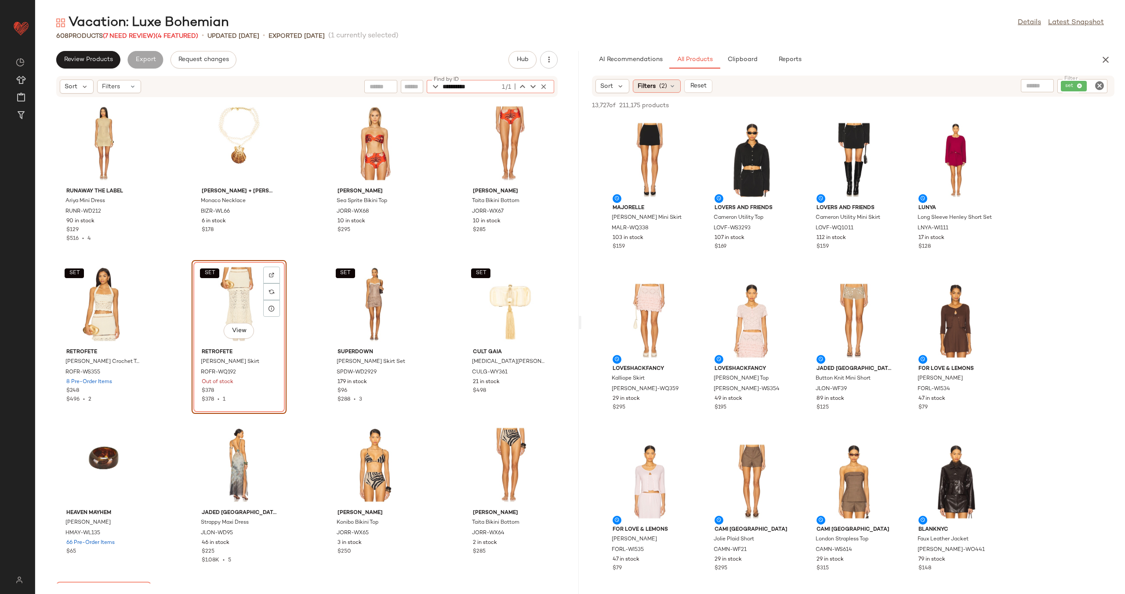
type input "**********"
click at [668, 85] on div "Filters (2)" at bounding box center [657, 86] width 48 height 13
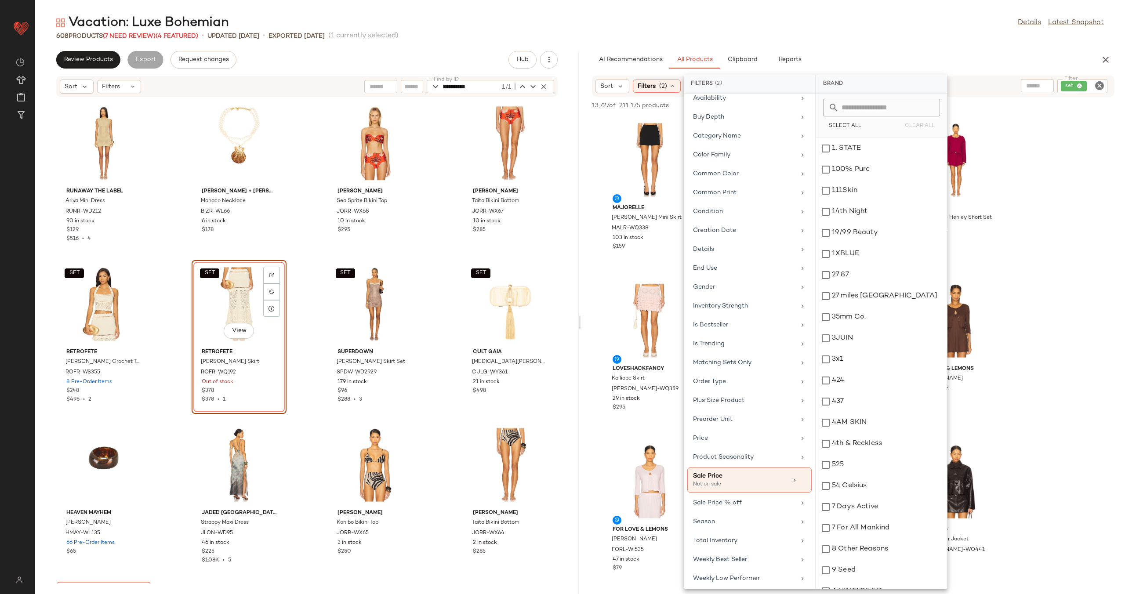
scroll to position [160, 0]
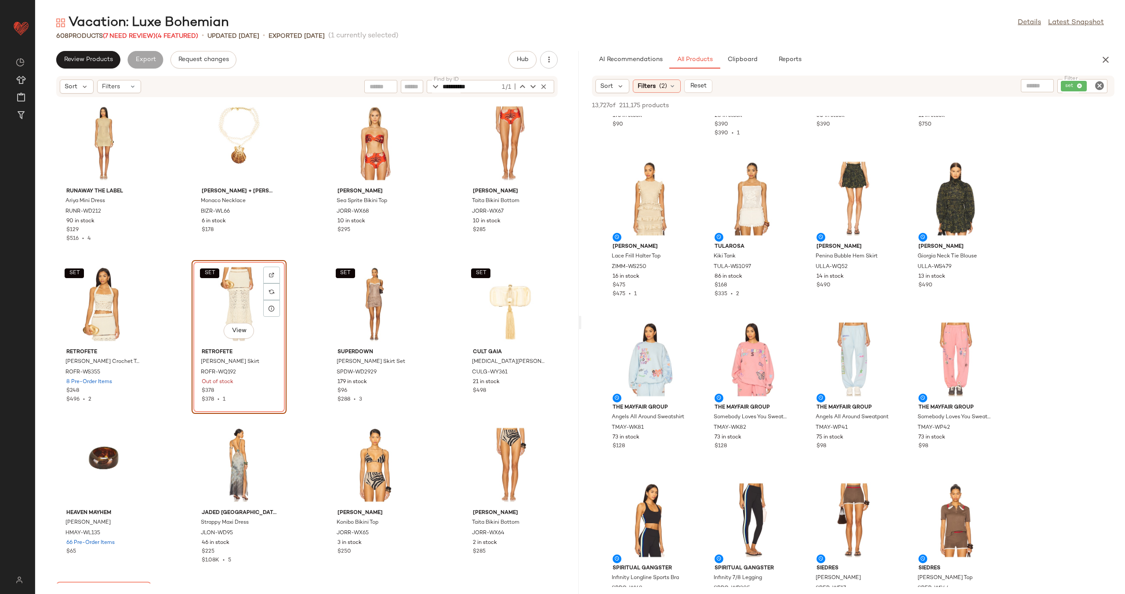
scroll to position [3430, 0]
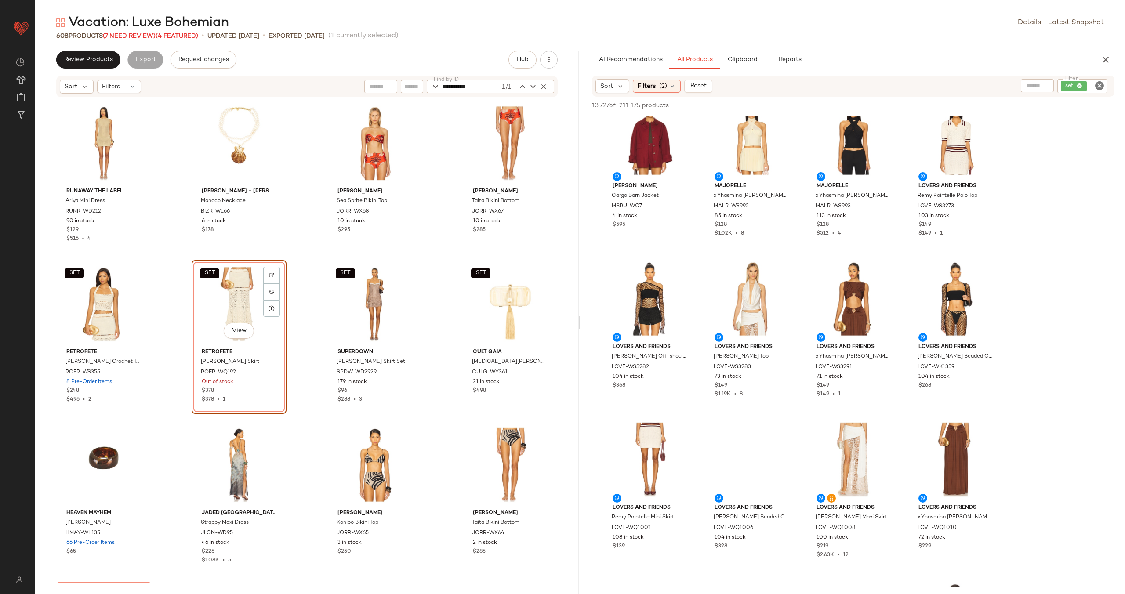
scroll to position [4541, 0]
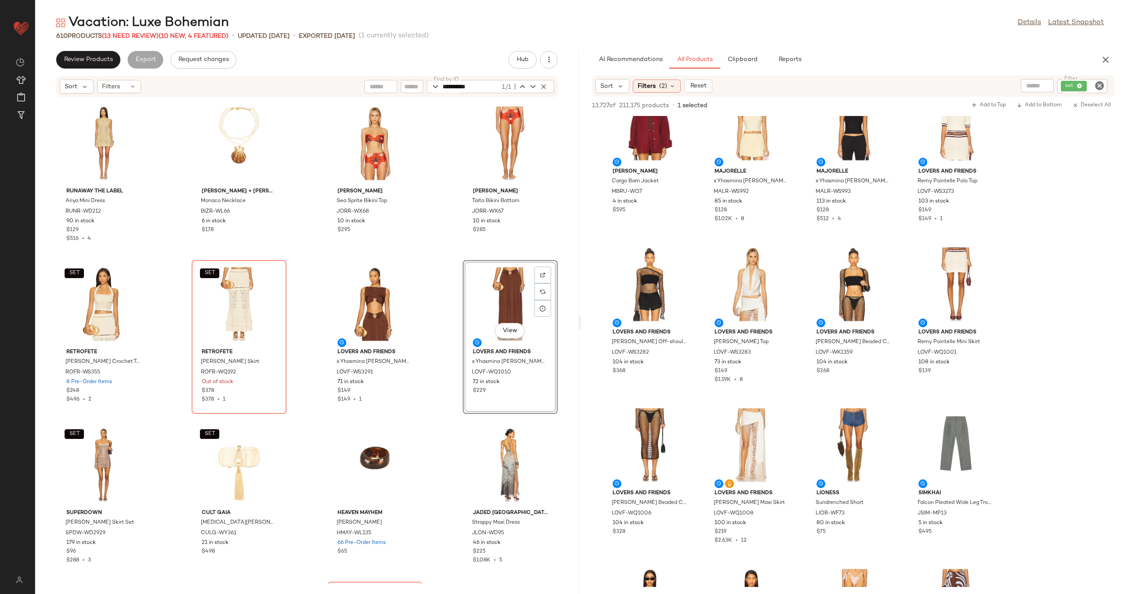
click at [439, 359] on div "Runaway The Label Ariya Mini Dress RUNR-WD212 90 in stock $129 $516 • 4 [PERSON…" at bounding box center [307, 341] width 544 height 486
click at [80, 303] on div "SET View" at bounding box center [103, 304] width 89 height 82
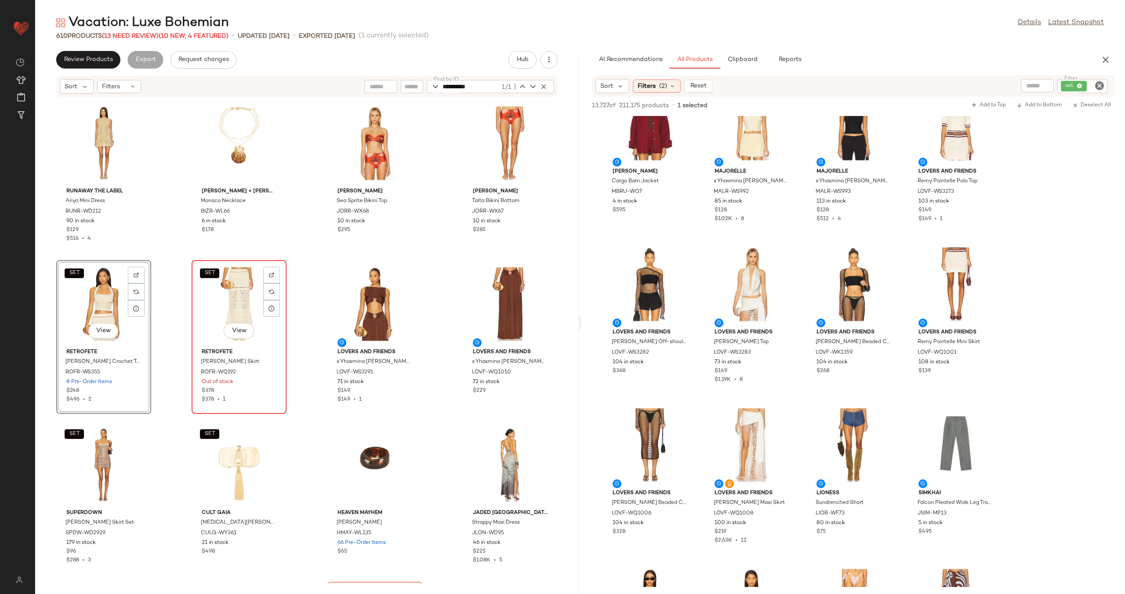
click at [221, 303] on div "SET View" at bounding box center [239, 304] width 89 height 82
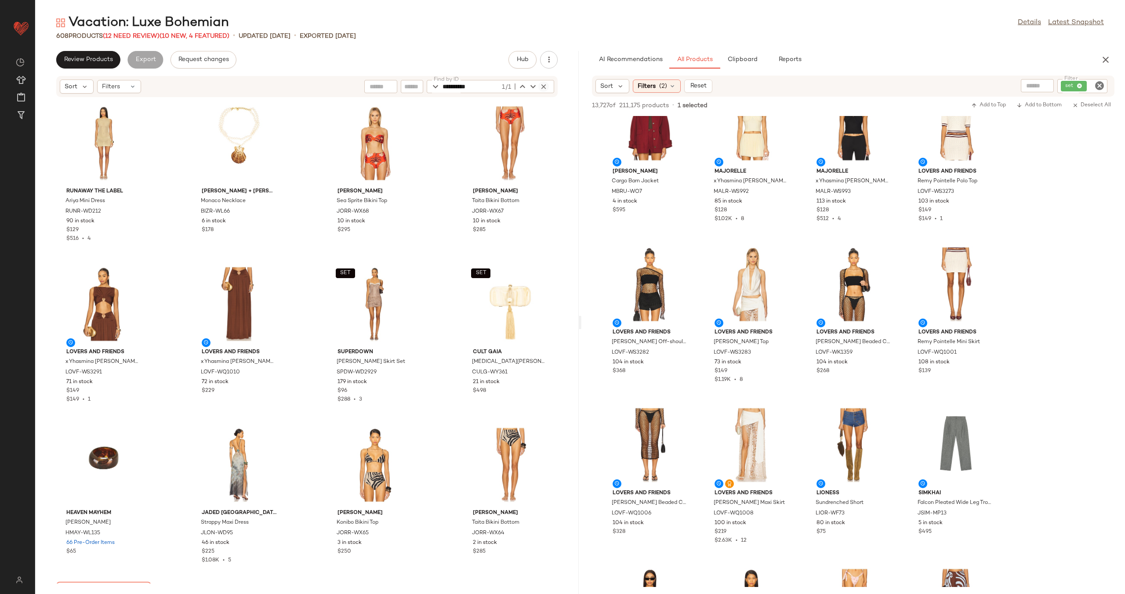
click at [543, 87] on icon "button" at bounding box center [544, 87] width 8 height 8
type input "*********"
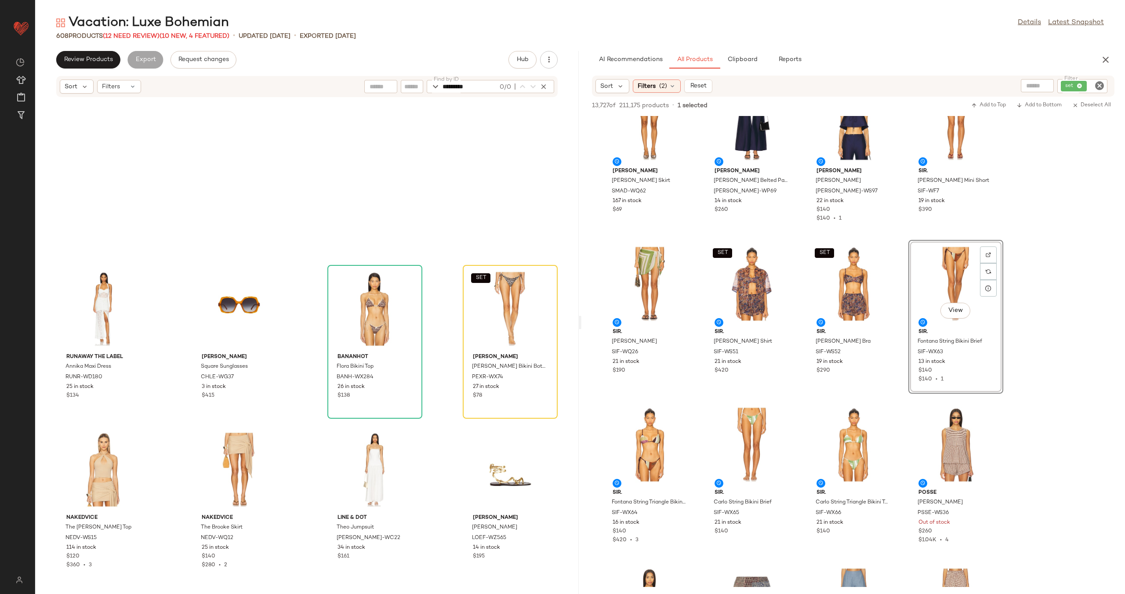
scroll to position [4796, 0]
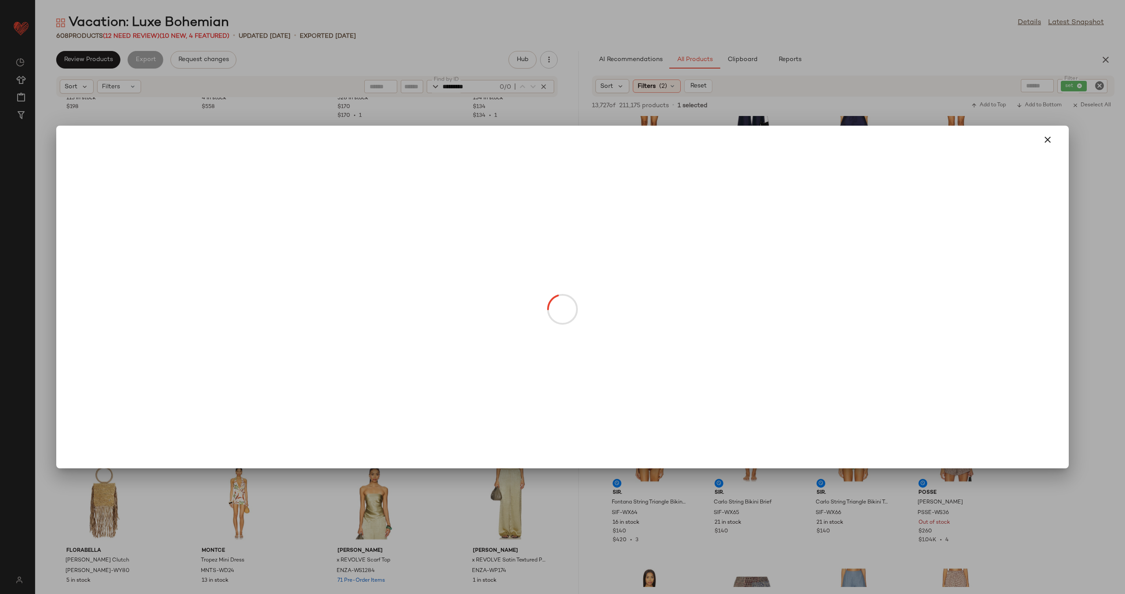
click at [1048, 139] on div at bounding box center [562, 297] width 1125 height 594
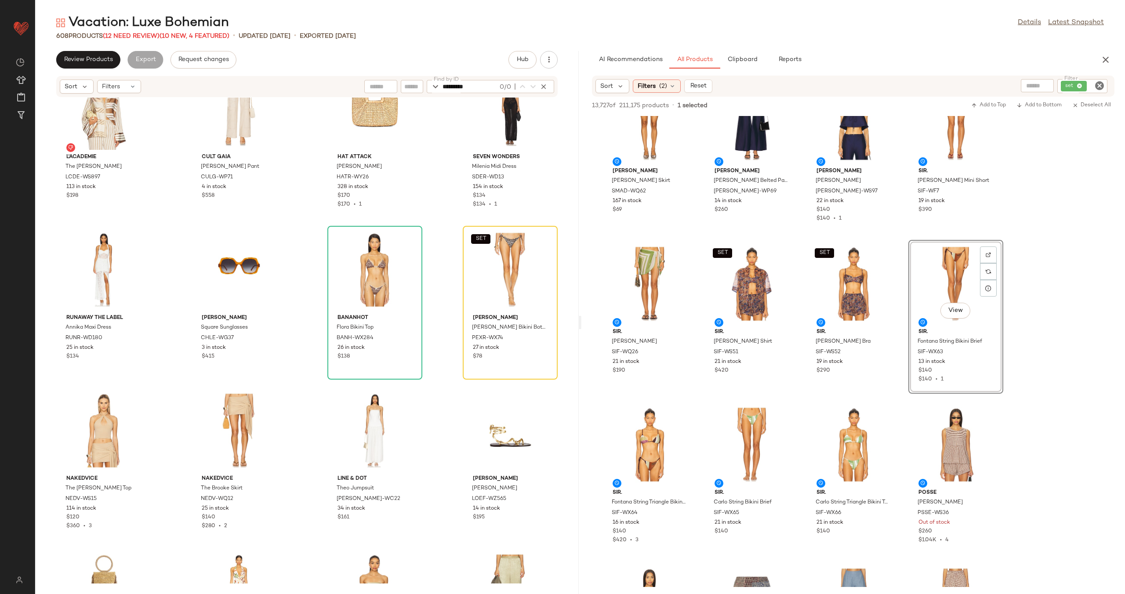
scroll to position [4712, 0]
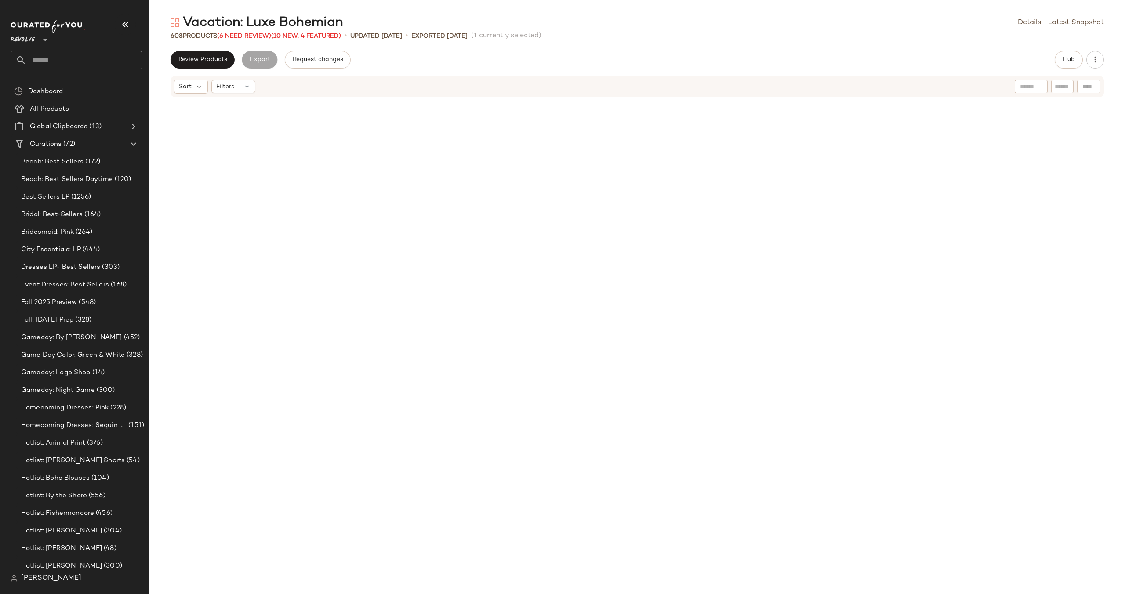
scroll to position [2092, 0]
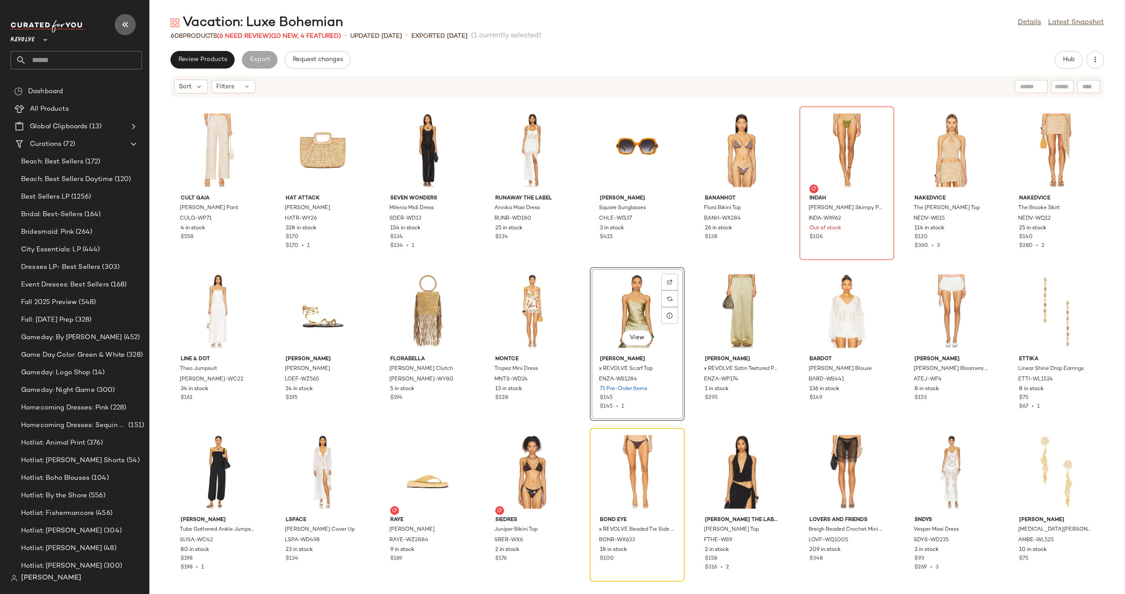
click at [126, 25] on icon "button" at bounding box center [125, 24] width 11 height 11
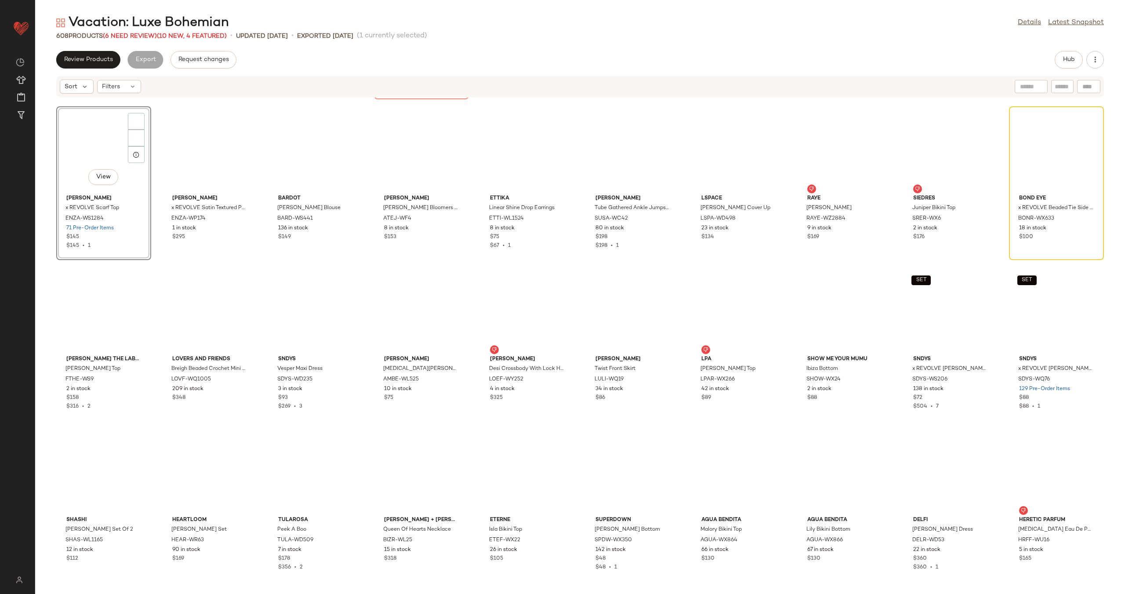
scroll to position [1931, 0]
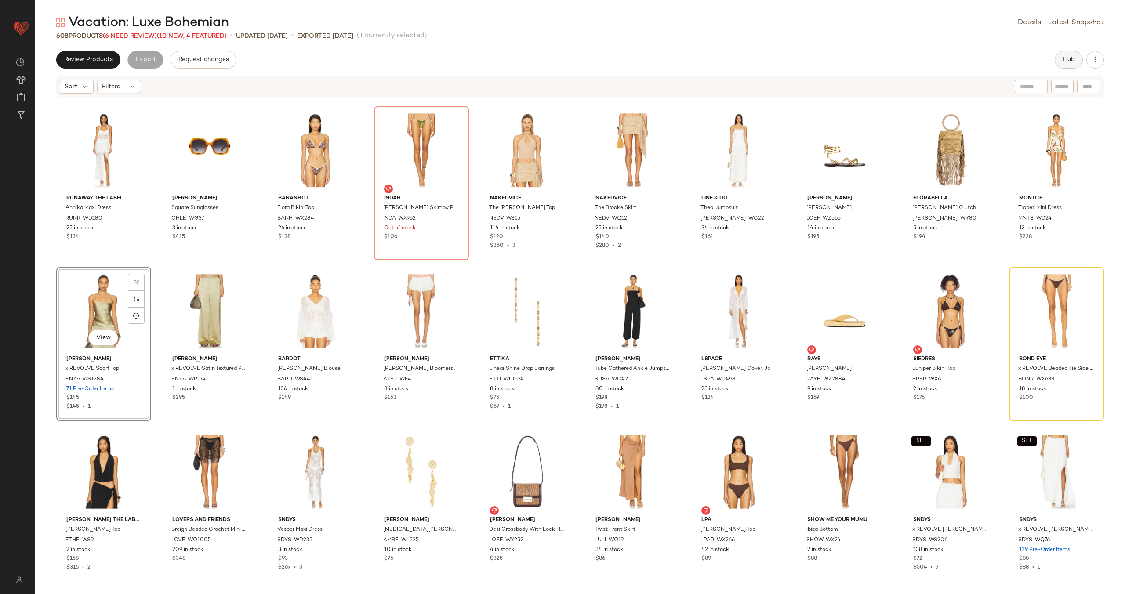
click at [1061, 63] on button "Hub" at bounding box center [1069, 60] width 28 height 18
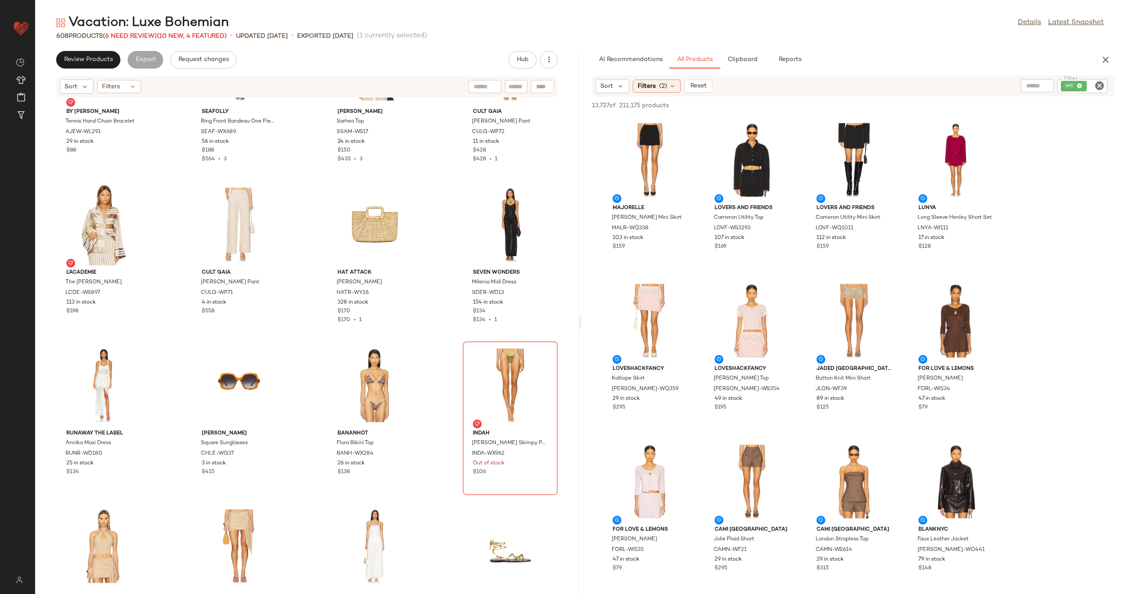
scroll to position [4589, 0]
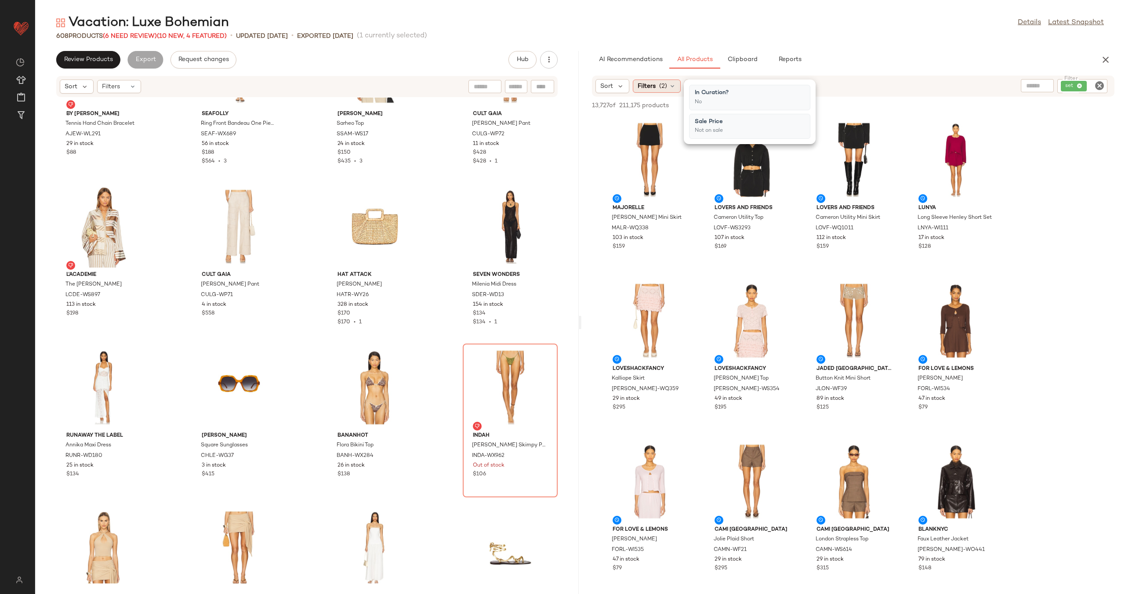
click at [672, 87] on icon at bounding box center [672, 86] width 7 height 7
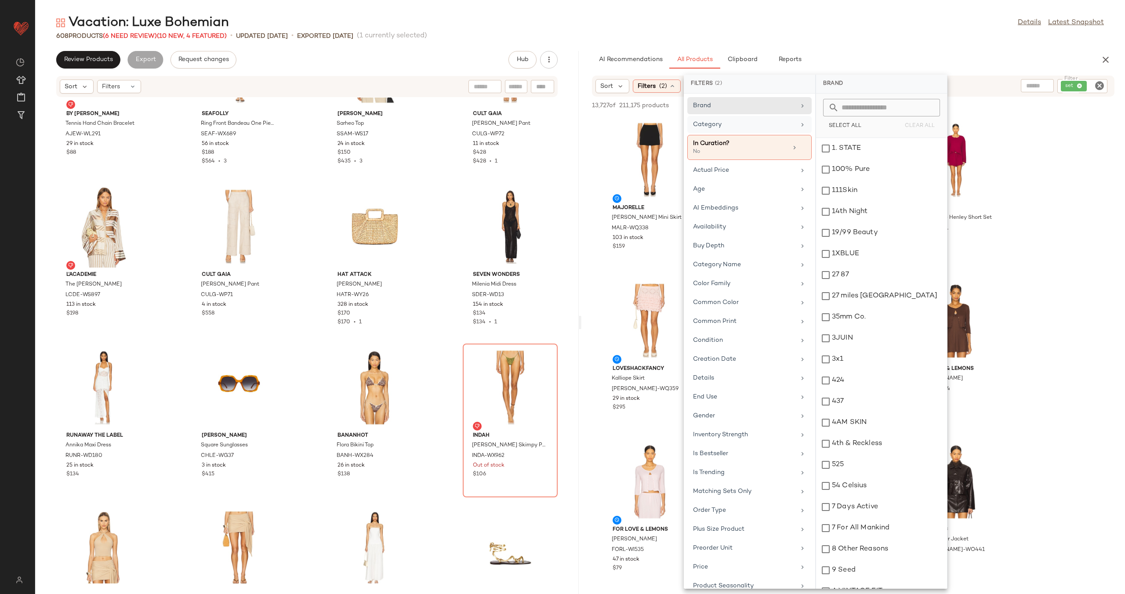
click at [800, 125] on icon at bounding box center [802, 124] width 7 height 7
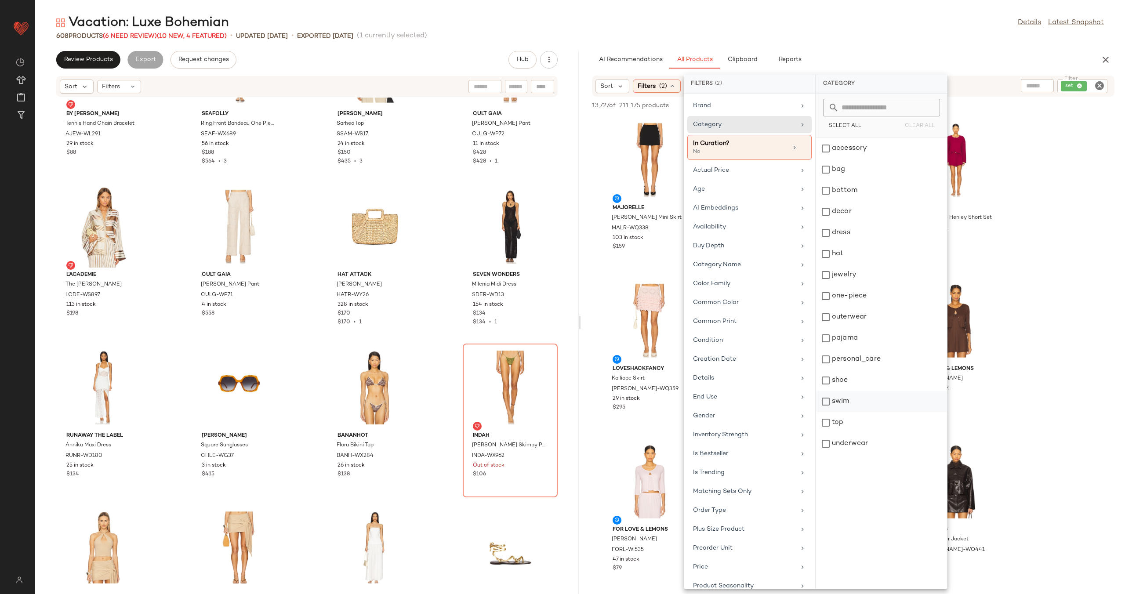
click at [856, 404] on div "swim" at bounding box center [881, 401] width 131 height 21
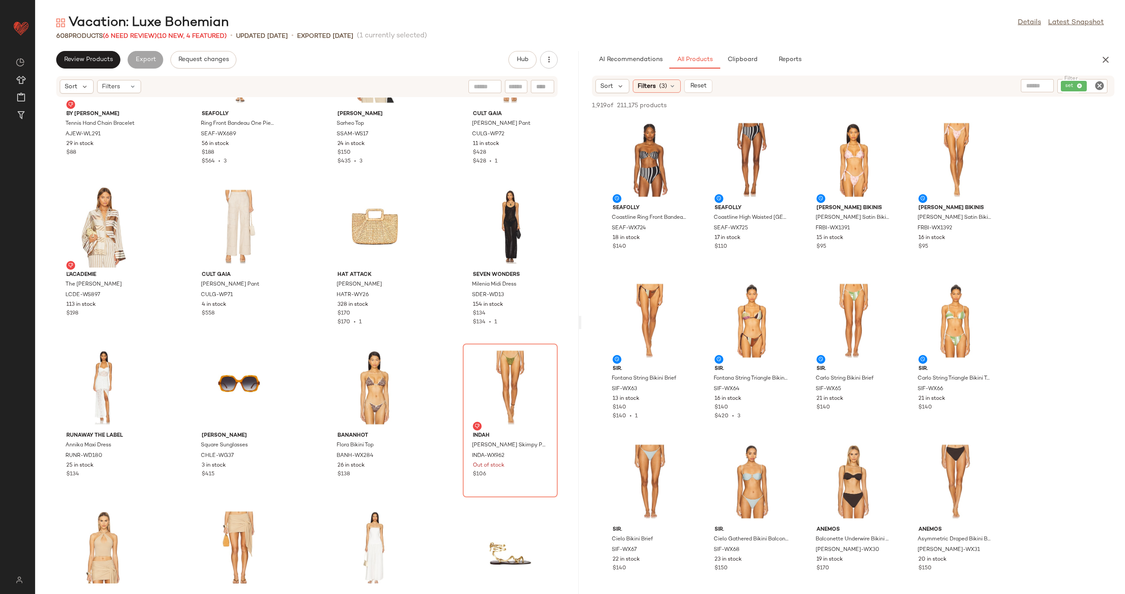
click at [1101, 87] on icon "Clear Filter" at bounding box center [1100, 85] width 11 height 11
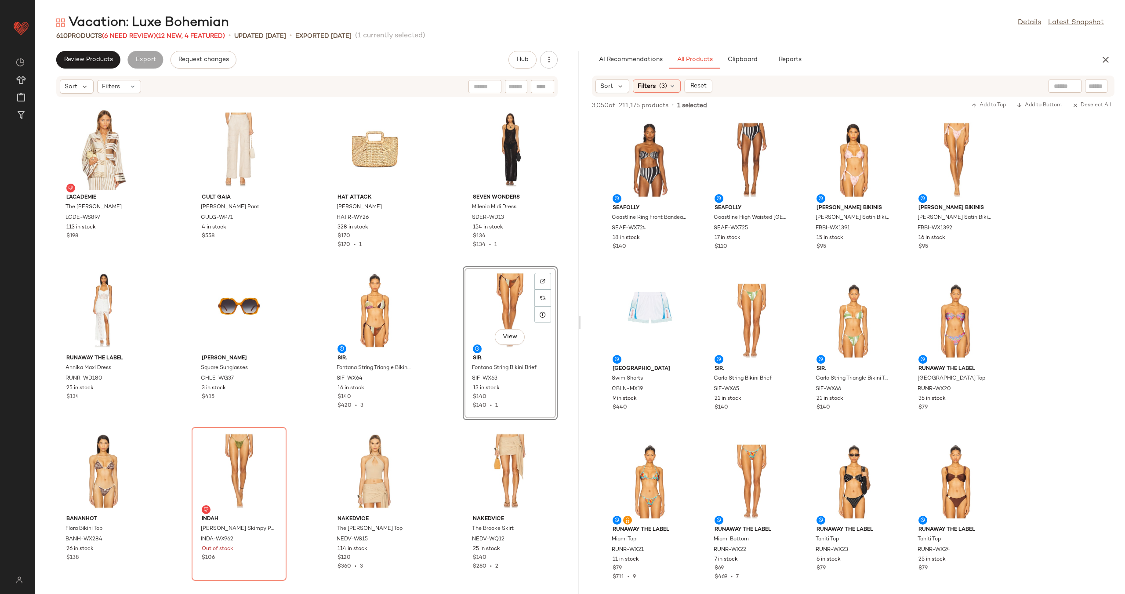
scroll to position [4822, 0]
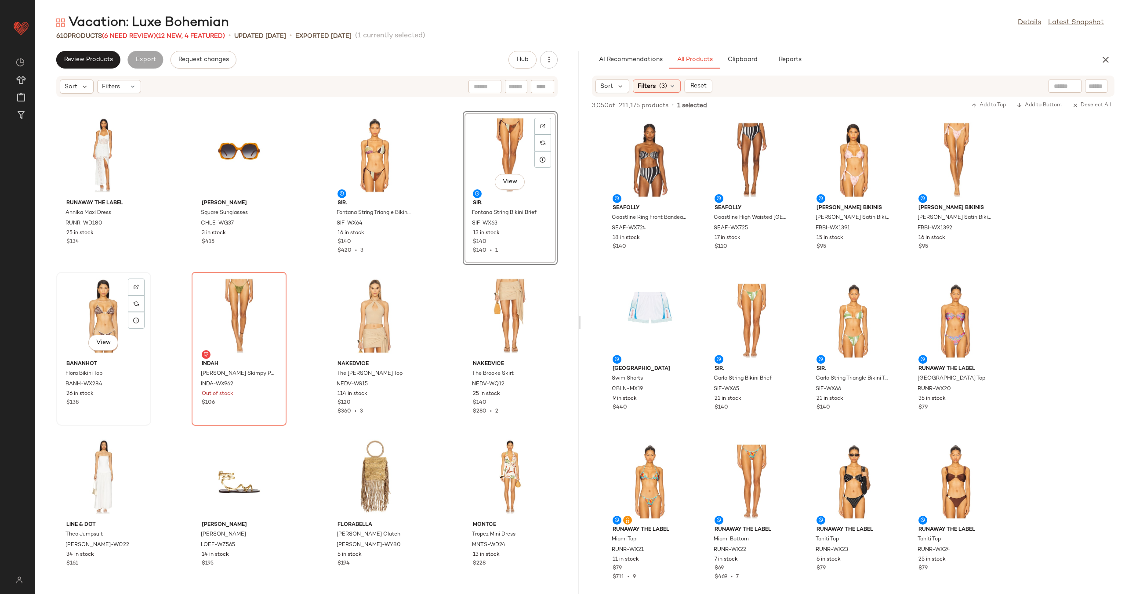
click at [107, 315] on div "View" at bounding box center [103, 316] width 89 height 82
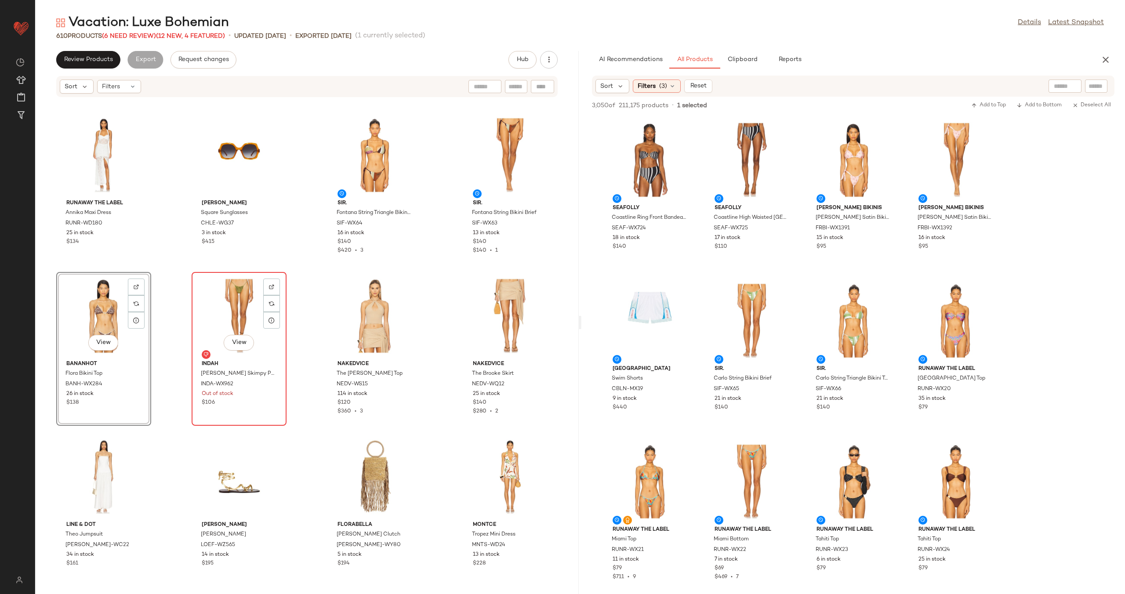
click at [228, 316] on div "View" at bounding box center [239, 316] width 89 height 82
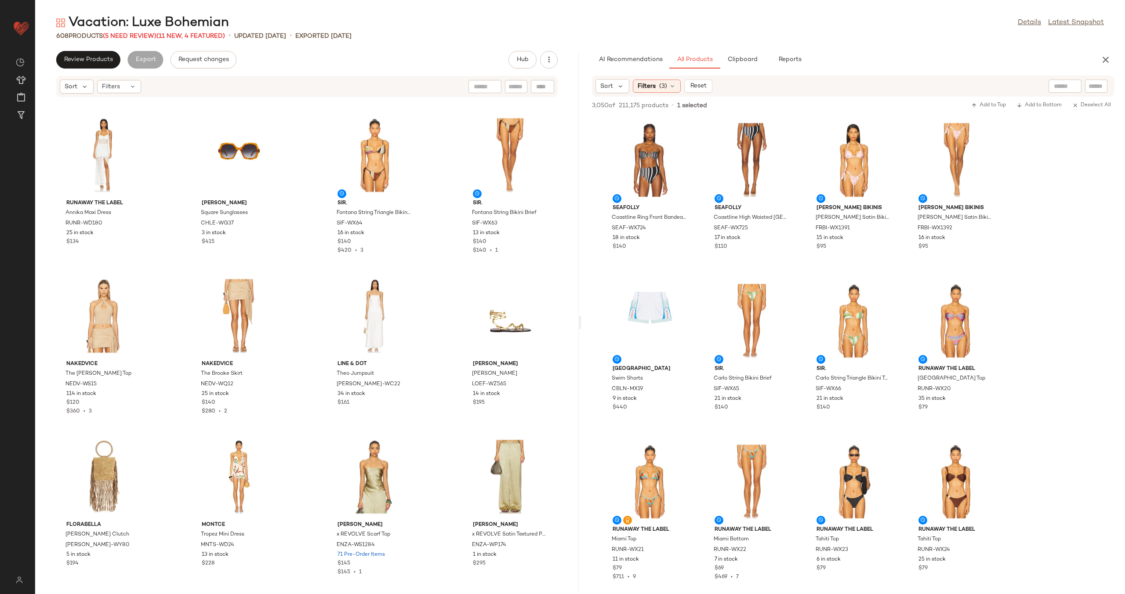
click at [544, 87] on div at bounding box center [542, 86] width 23 height 13
paste input "**********"
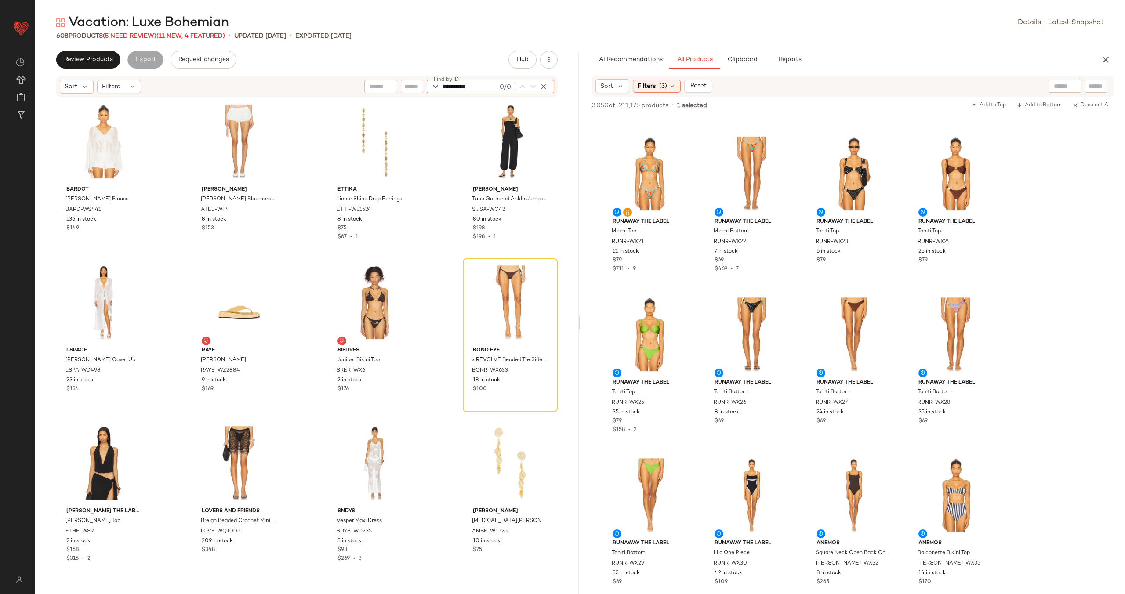
scroll to position [306, 0]
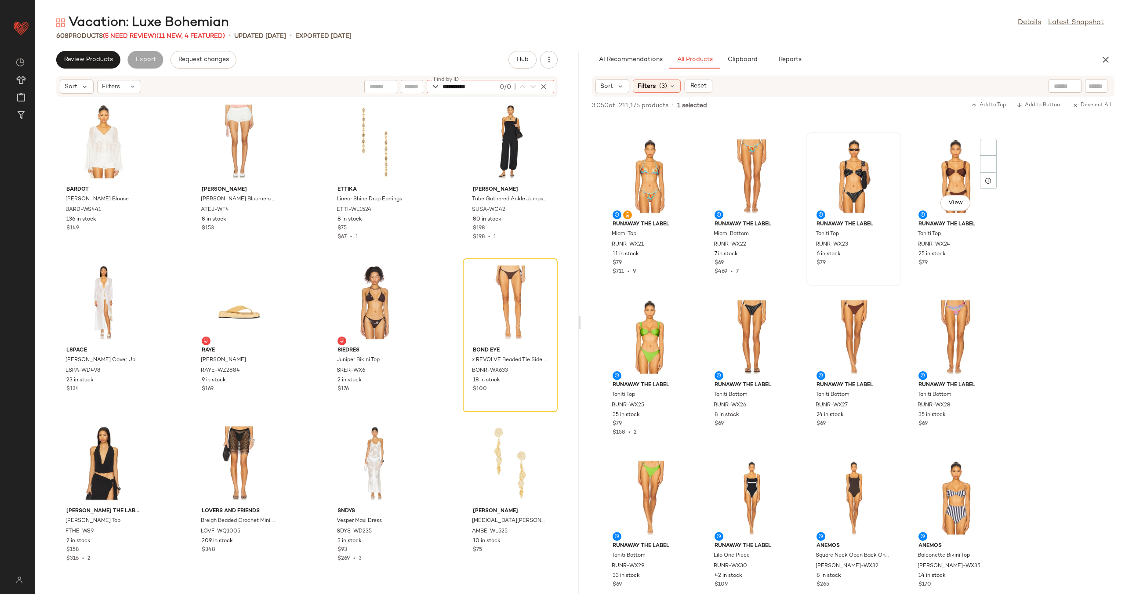
type input "**********"
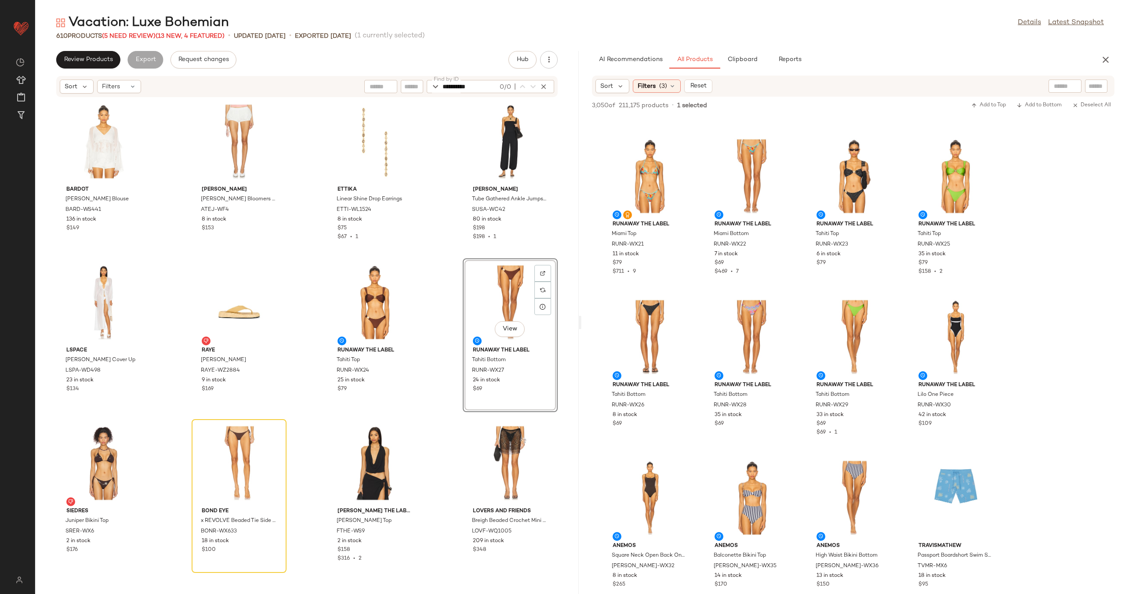
click at [433, 325] on div "florabella Modica Clutch FLOR-WY80 5 in stock $194 Montce Tropez Mini Dress MNT…" at bounding box center [307, 341] width 544 height 486
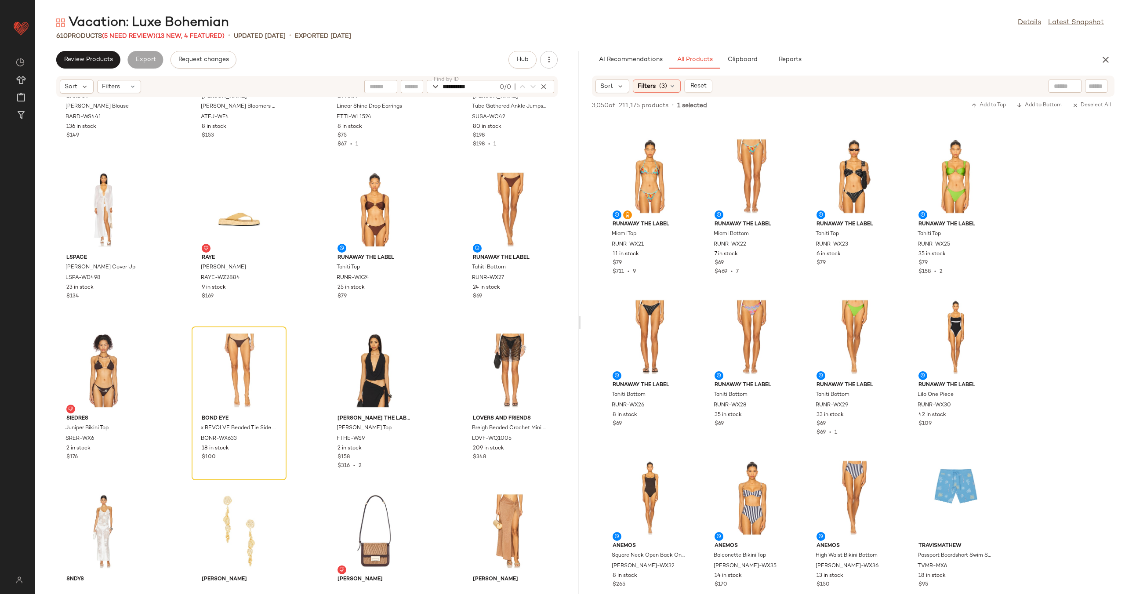
scroll to position [5465, 0]
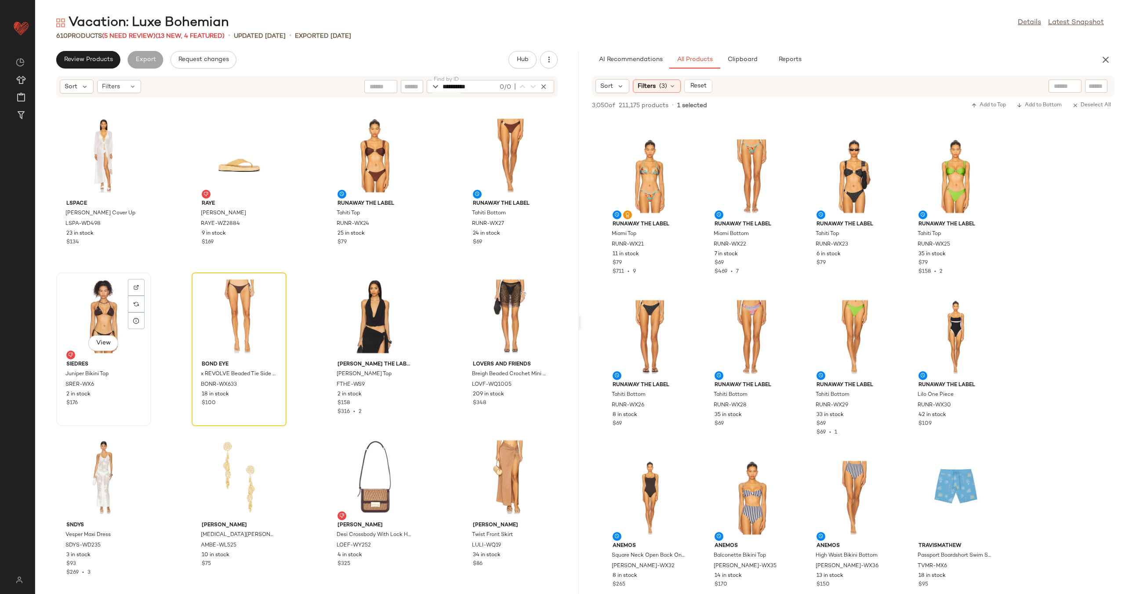
click at [101, 327] on div "View" at bounding box center [103, 317] width 89 height 82
click at [234, 314] on div "View" at bounding box center [239, 317] width 89 height 82
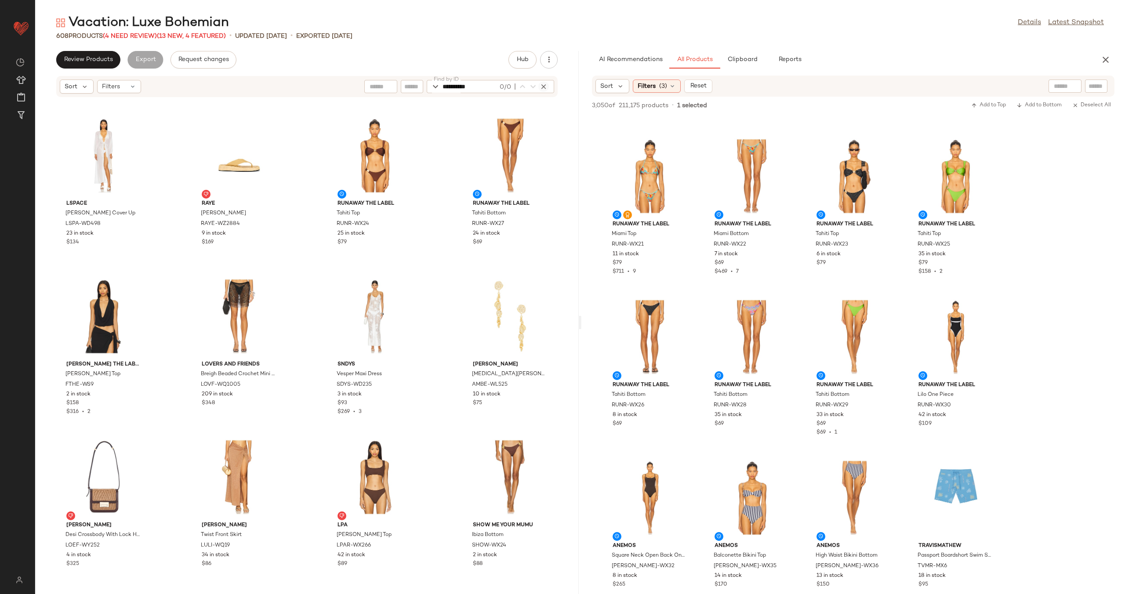
click at [544, 87] on icon "button" at bounding box center [544, 87] width 8 height 8
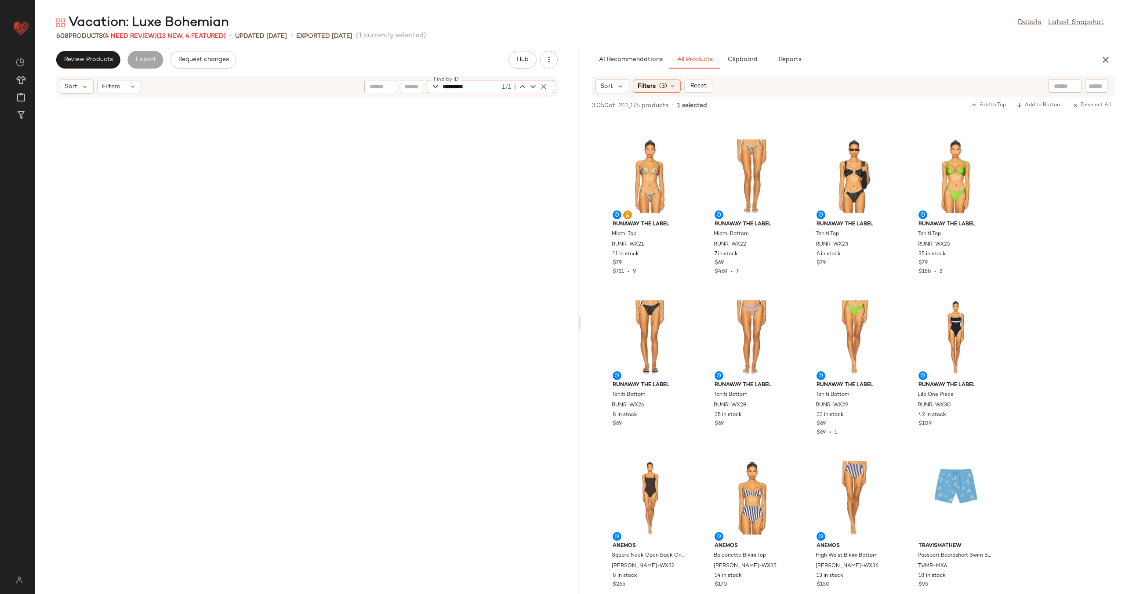
scroll to position [7884, 0]
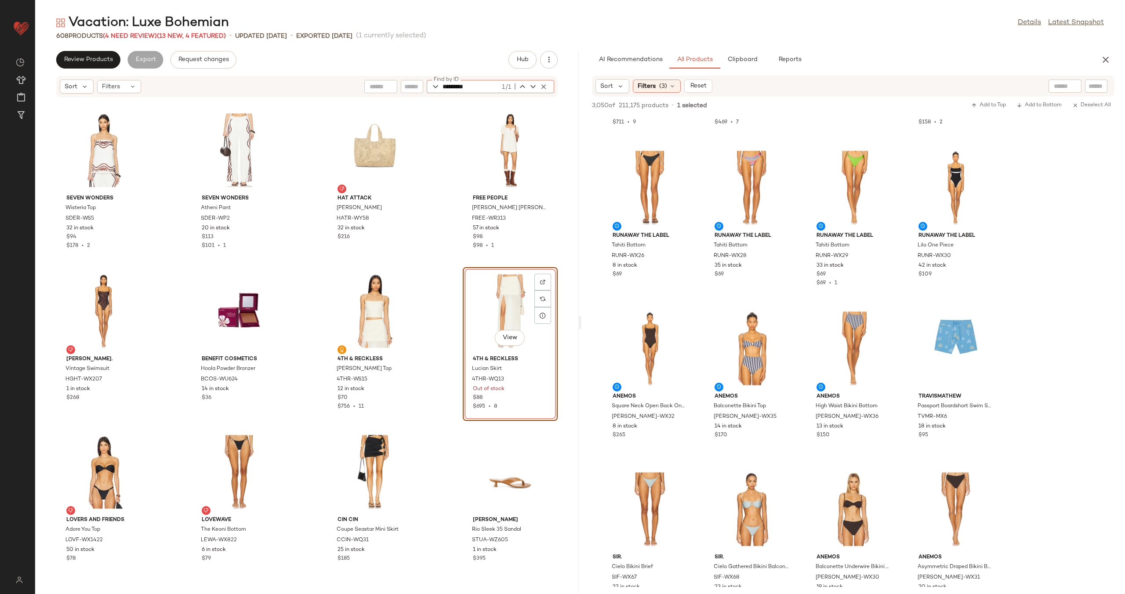
scroll to position [653, 0]
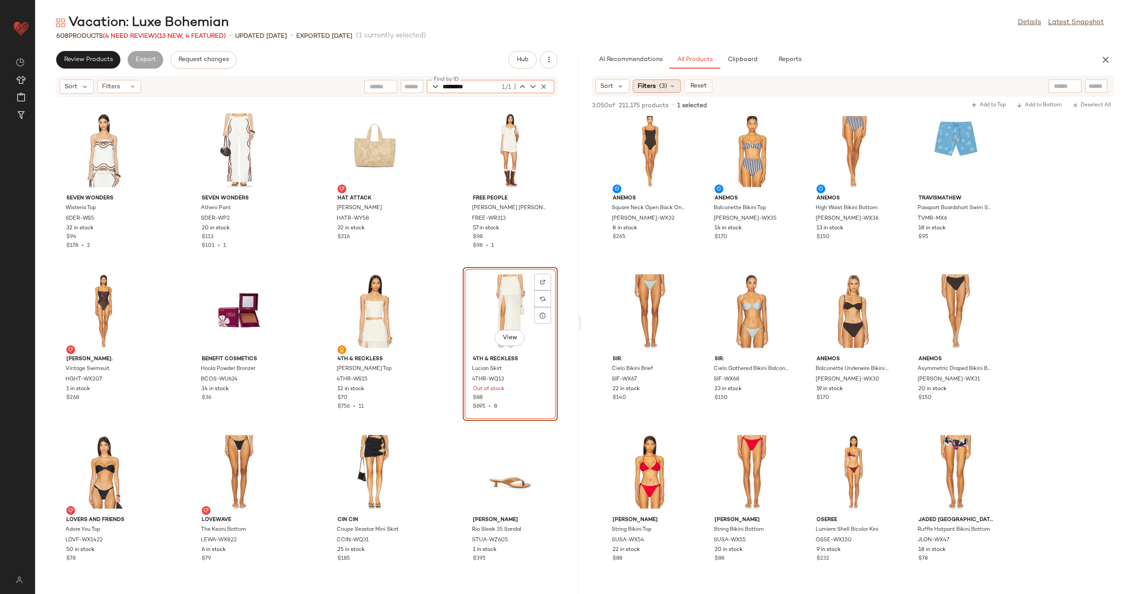
type input "*********"
click at [673, 87] on icon at bounding box center [672, 86] width 7 height 7
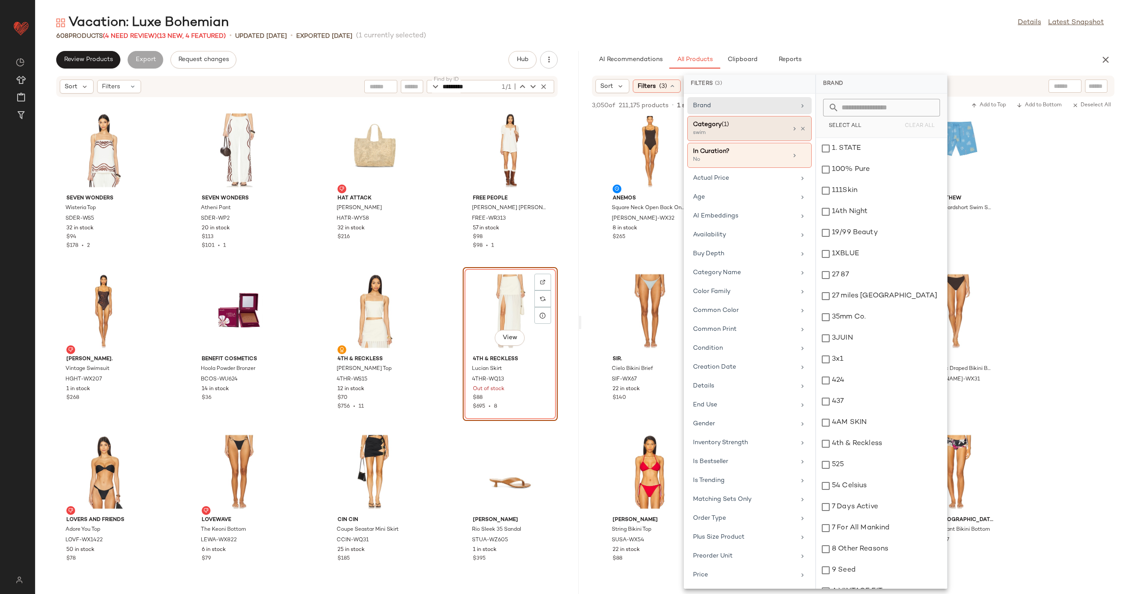
click at [791, 128] on icon at bounding box center [794, 128] width 7 height 7
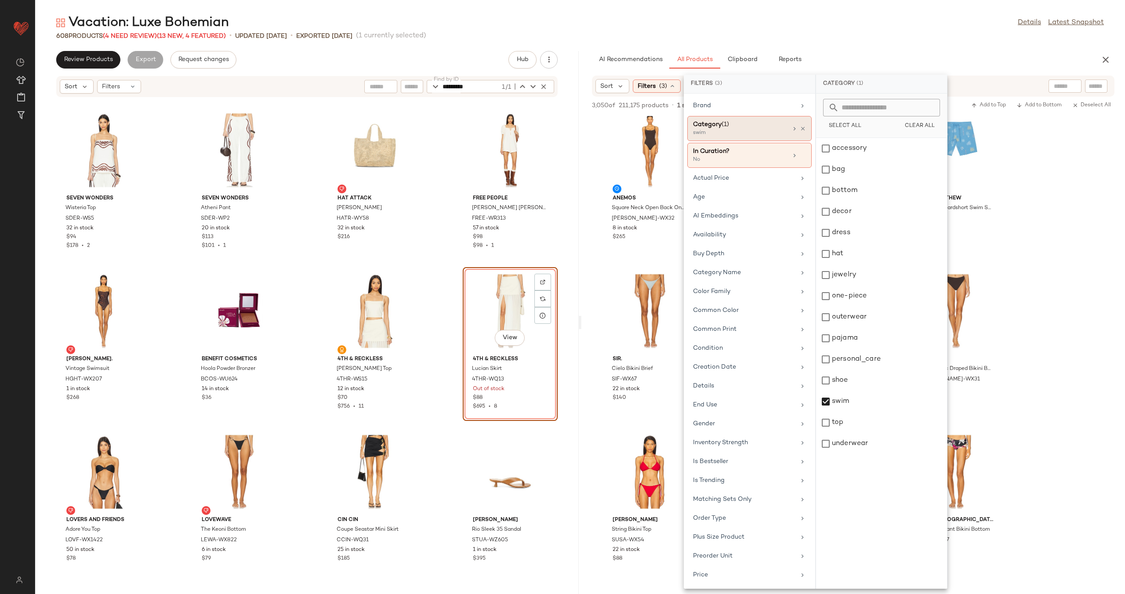
click at [836, 399] on div "swim" at bounding box center [881, 401] width 131 height 21
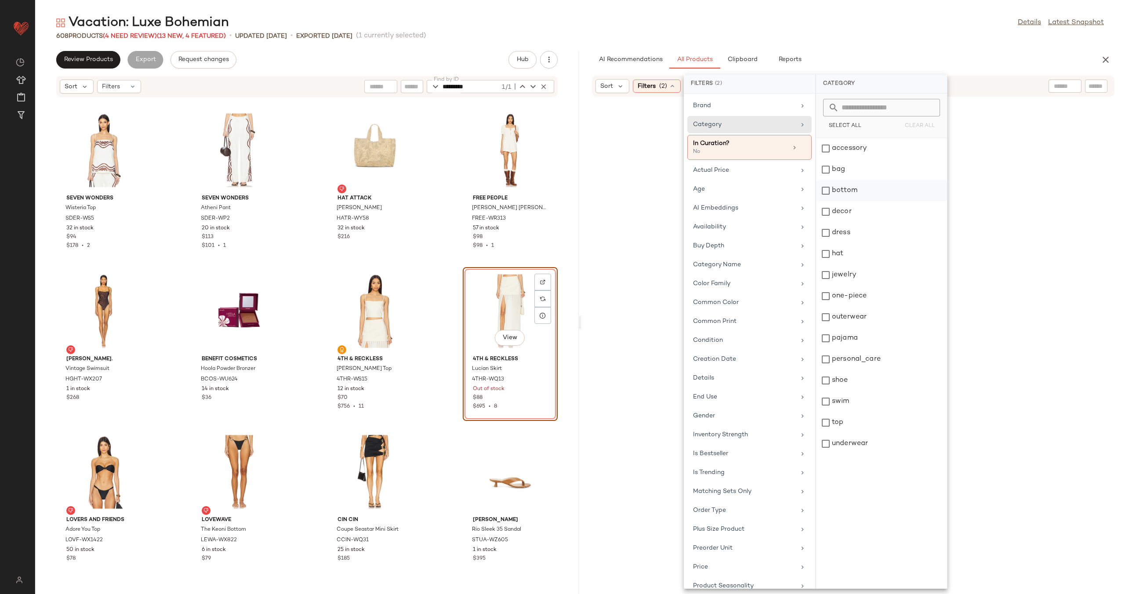
click at [837, 188] on div "bottom" at bounding box center [881, 190] width 131 height 21
click at [846, 424] on div "top" at bounding box center [881, 422] width 131 height 21
click at [593, 199] on div "No Products Found No products match your current filters. Clear Filters" at bounding box center [854, 351] width 544 height 471
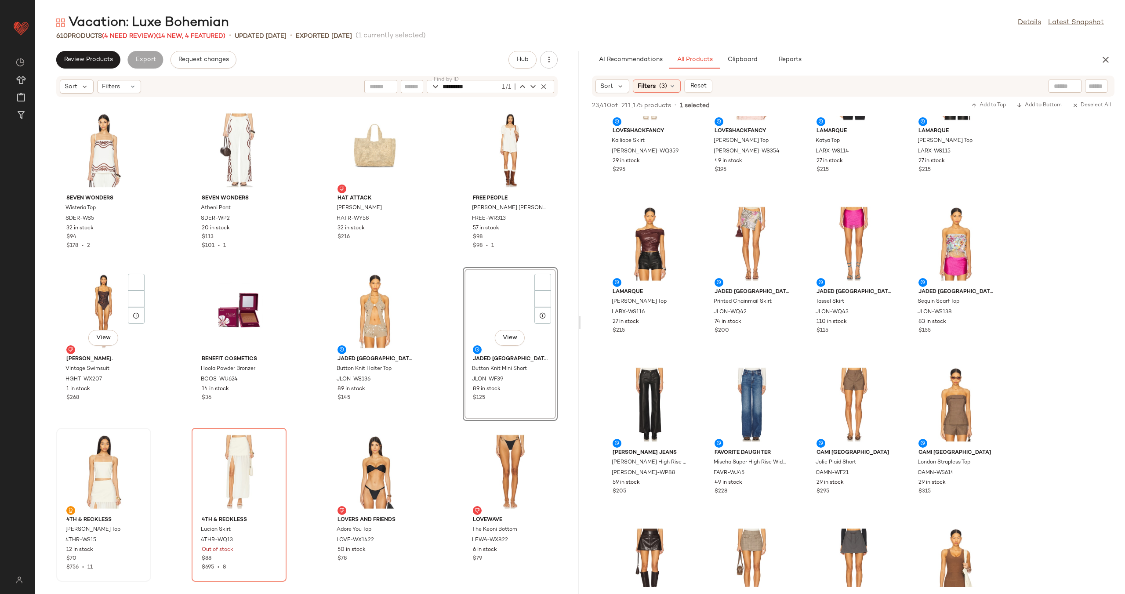
scroll to position [8031, 0]
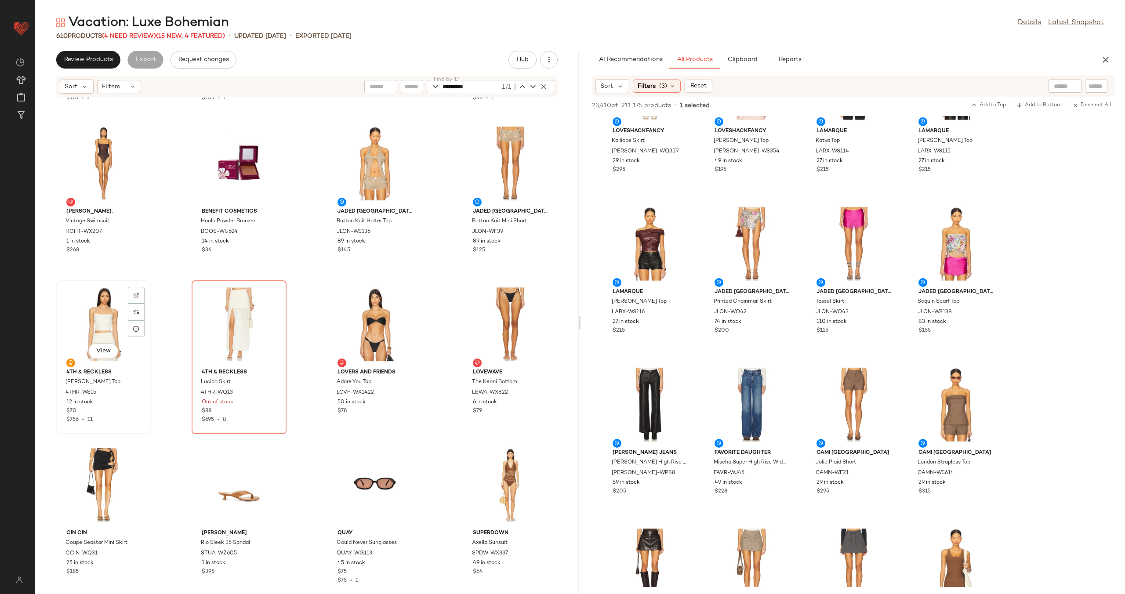
click at [105, 330] on div "View" at bounding box center [103, 325] width 89 height 82
click at [223, 324] on div "View" at bounding box center [239, 325] width 89 height 82
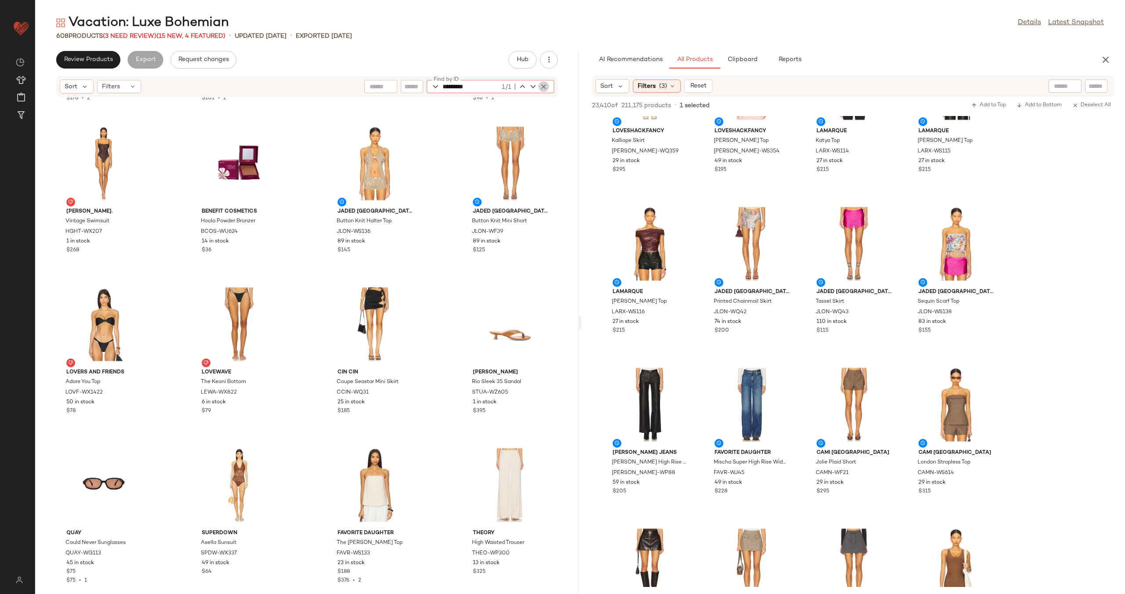
click at [543, 87] on icon "button" at bounding box center [544, 87] width 8 height 8
click at [446, 150] on div "SEVEN WONDERS Wisteria Top SDER-WS5 32 in stock $94 $178 • 2 SEVEN WONDERS Athe…" at bounding box center [307, 341] width 544 height 486
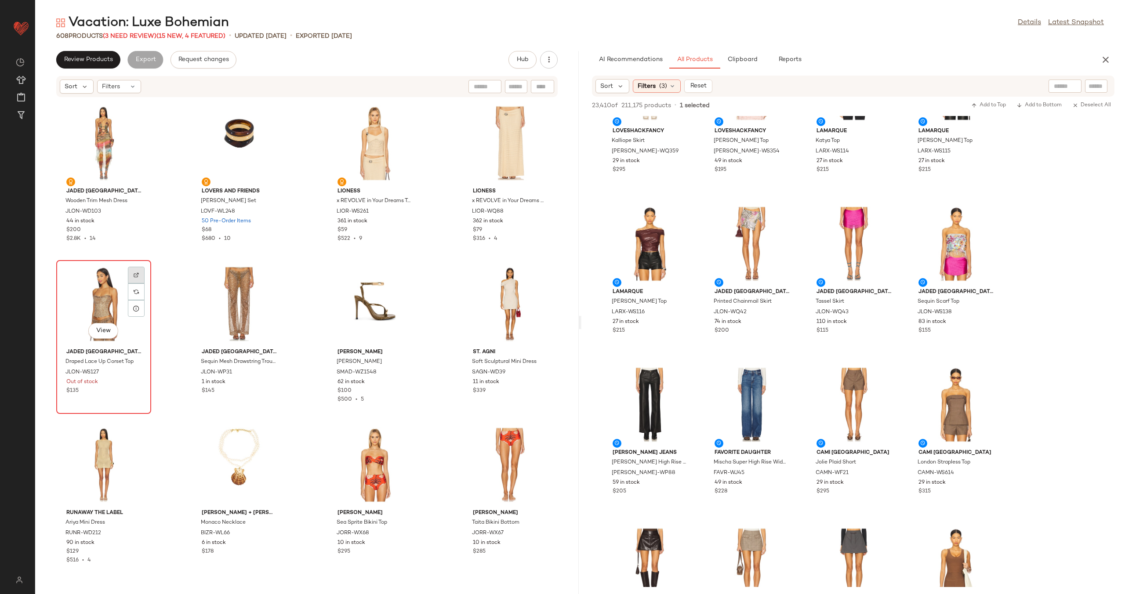
click at [129, 273] on div at bounding box center [136, 275] width 17 height 17
click at [550, 64] on icon "button" at bounding box center [549, 59] width 9 height 9
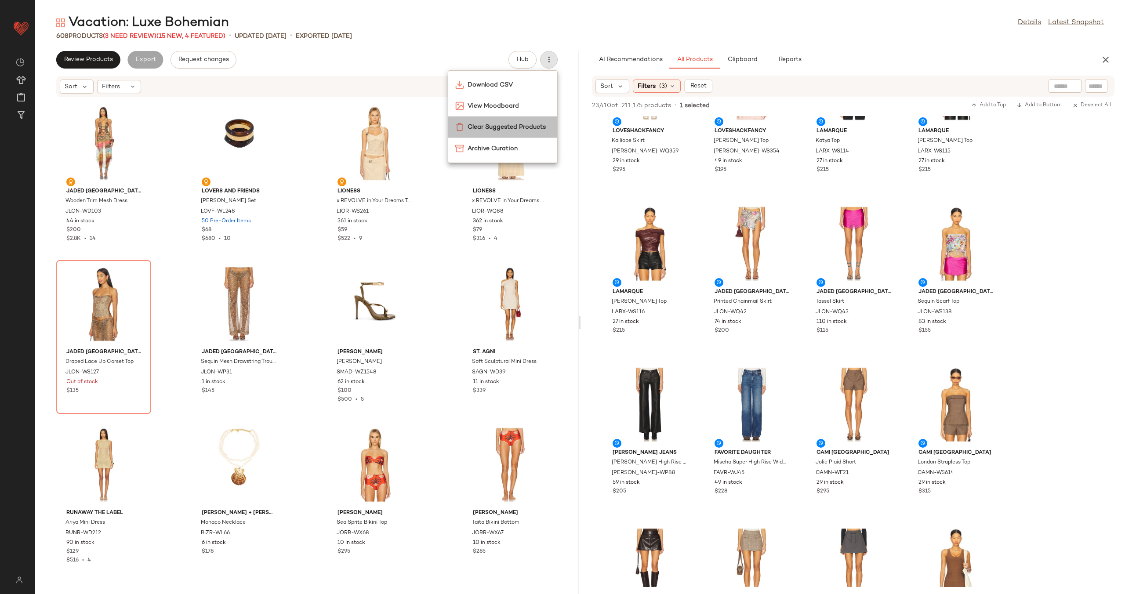
click at [525, 124] on span "Clear Suggested Products" at bounding box center [509, 127] width 83 height 9
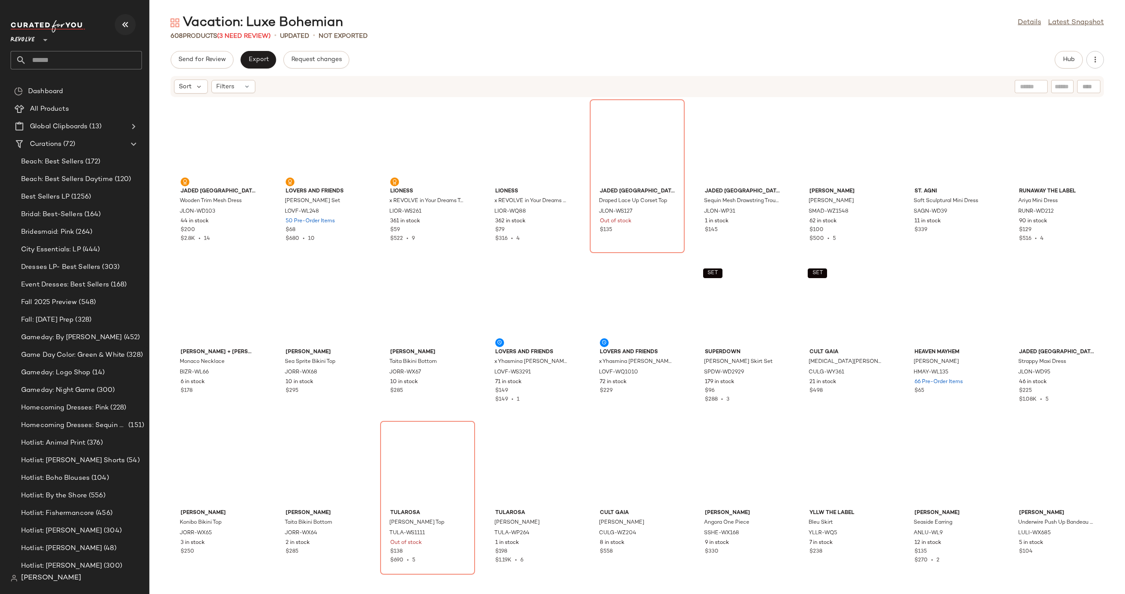
click at [124, 20] on icon "button" at bounding box center [125, 24] width 11 height 11
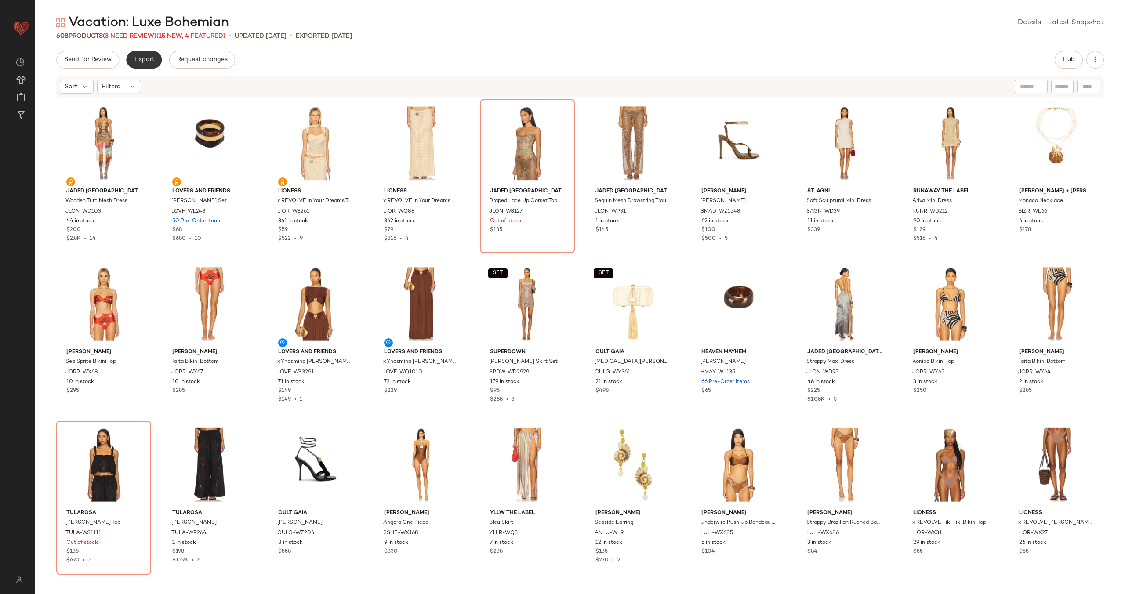
click at [142, 60] on span "Export" at bounding box center [144, 59] width 21 height 7
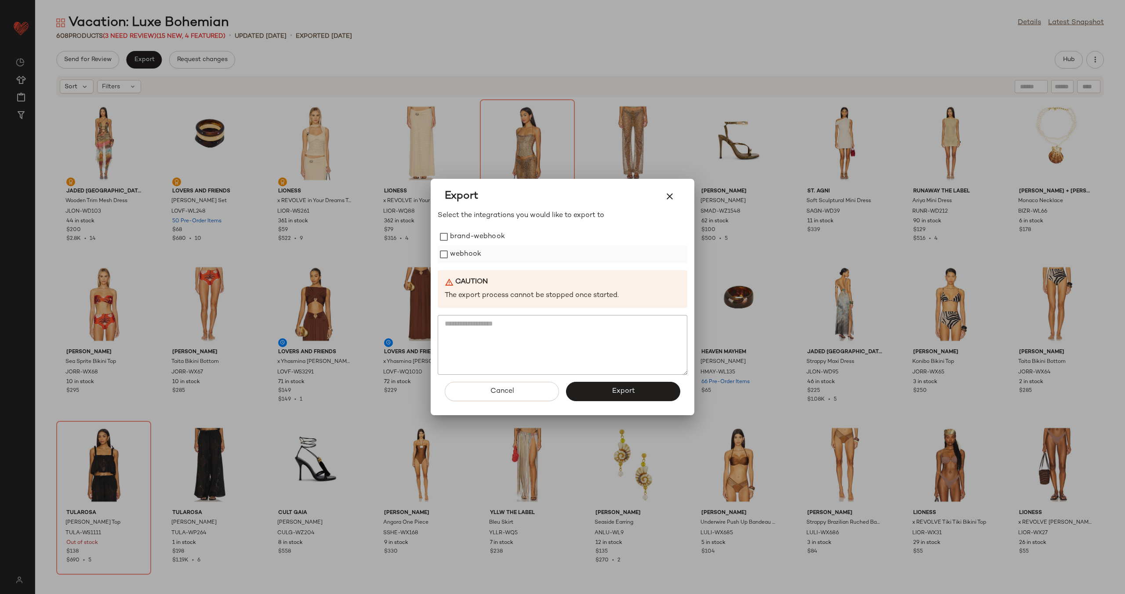
click at [455, 251] on label "webhook" at bounding box center [465, 255] width 31 height 18
click at [614, 401] on button "Export" at bounding box center [623, 391] width 114 height 19
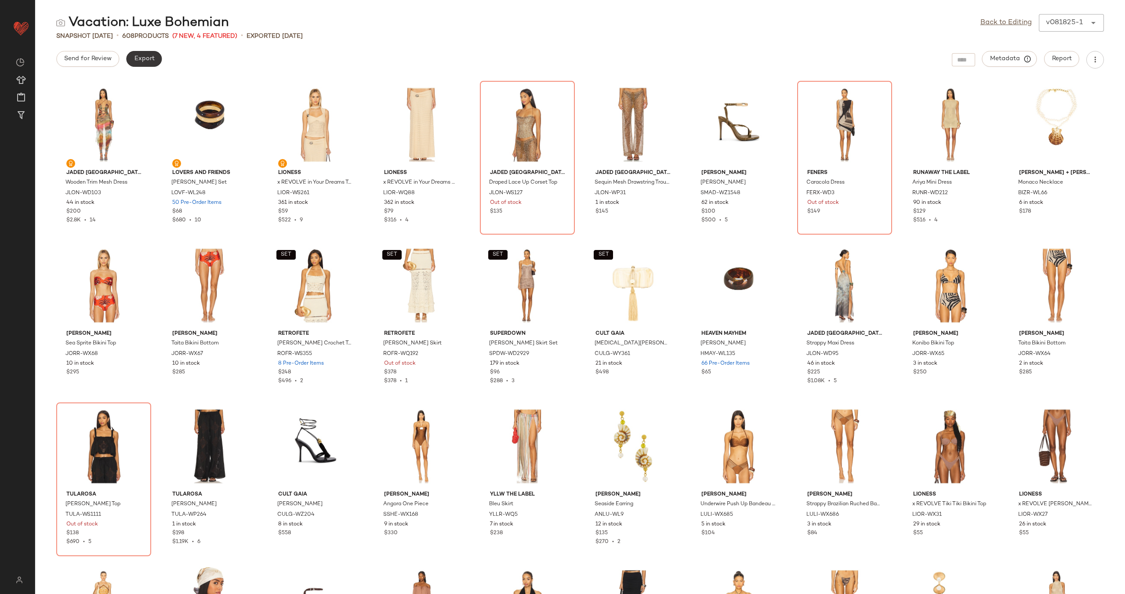
click at [139, 62] on span "Export" at bounding box center [144, 58] width 21 height 7
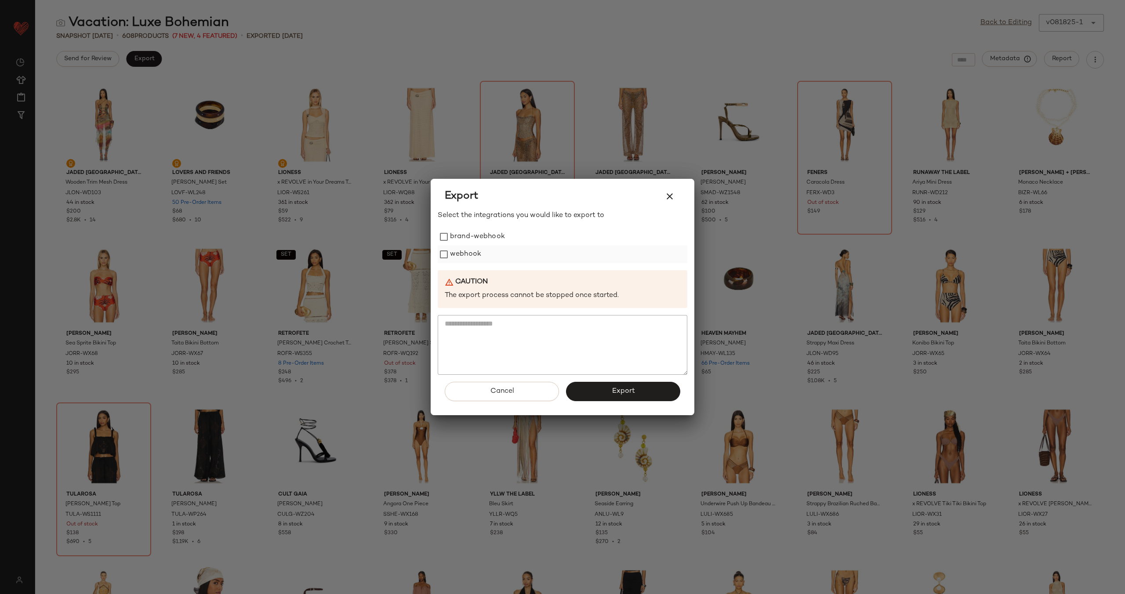
click at [466, 249] on label "webhook" at bounding box center [465, 255] width 31 height 18
click at [623, 393] on span "Export" at bounding box center [622, 391] width 23 height 8
click at [673, 193] on icon "button" at bounding box center [670, 196] width 11 height 11
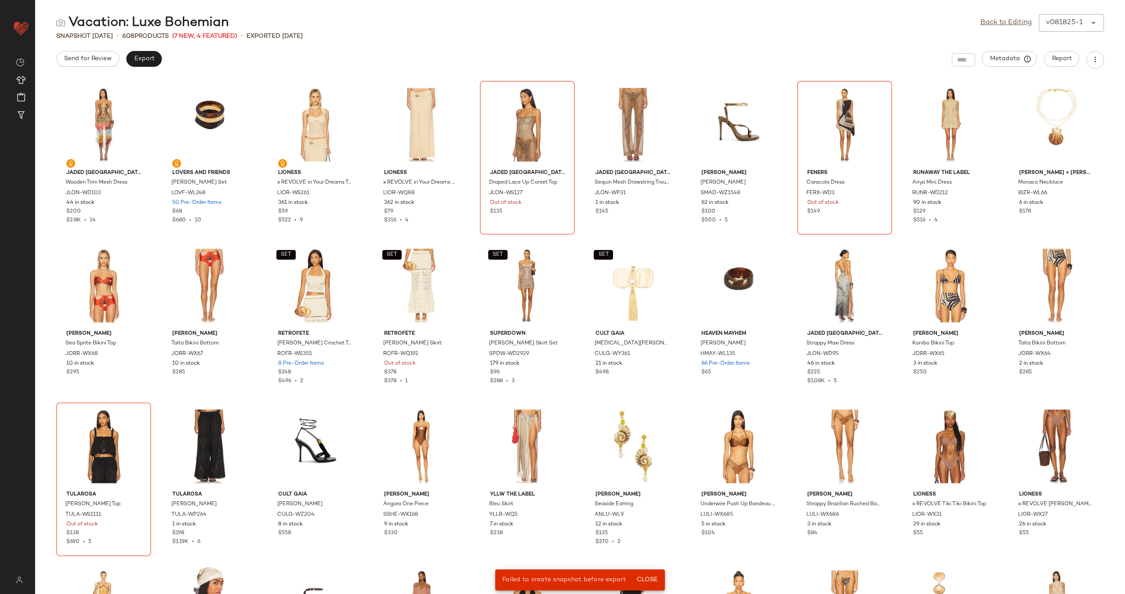
click at [440, 49] on div "Vacation: Luxe Bohemian Back to Editing v081825-1 ****** Snapshot [DATE] • 608 …" at bounding box center [580, 304] width 1090 height 580
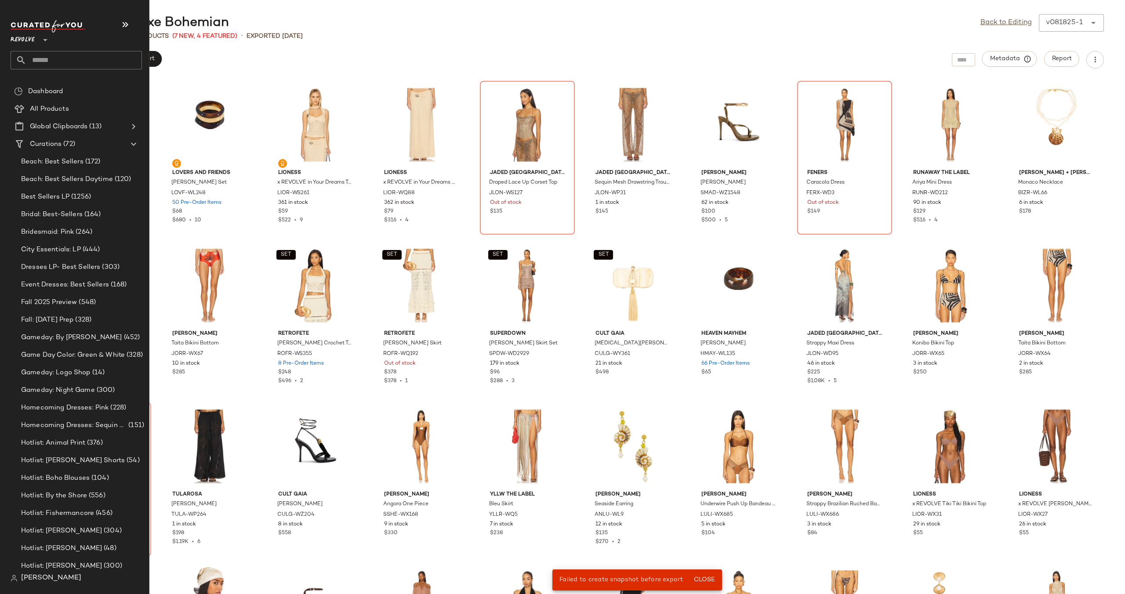
click at [75, 58] on input "text" at bounding box center [84, 60] width 116 height 18
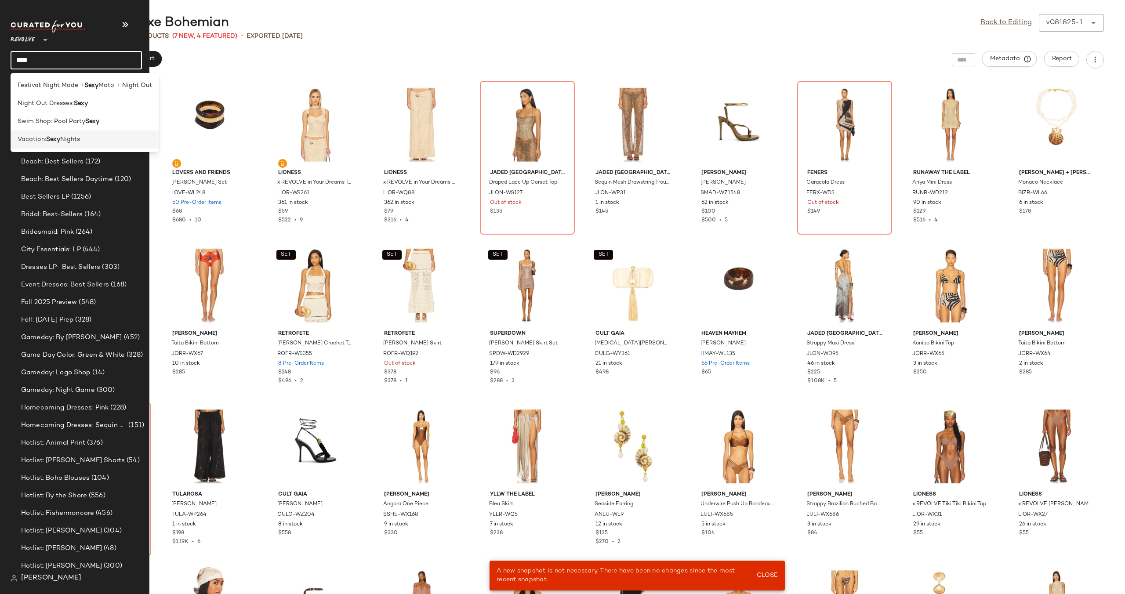
type input "****"
click at [73, 138] on span "Nights" at bounding box center [70, 139] width 20 height 9
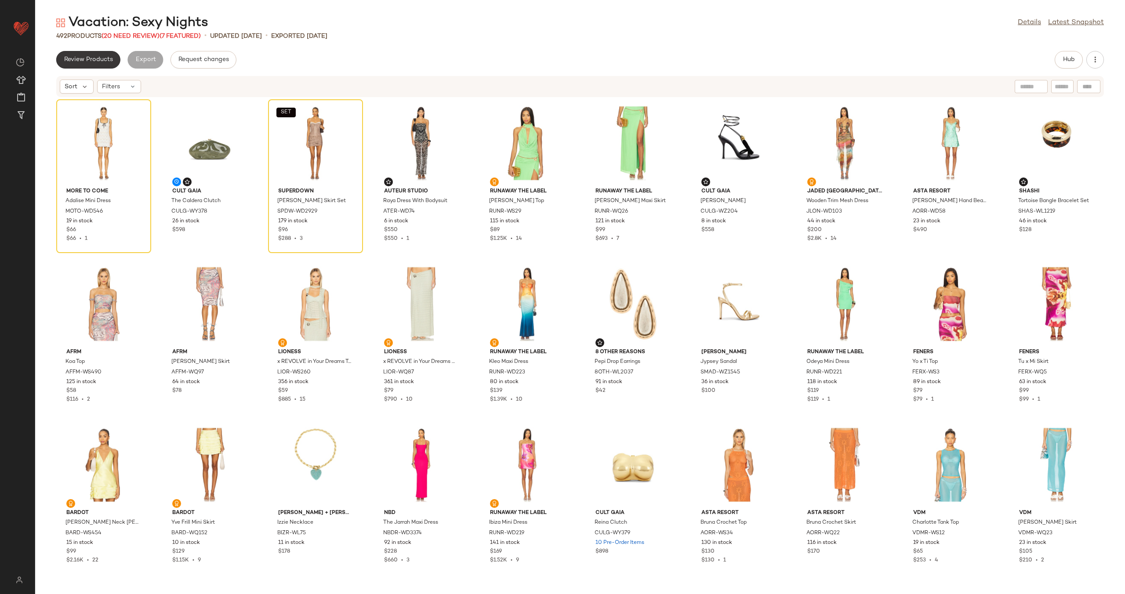
click at [86, 59] on span "Review Products" at bounding box center [88, 59] width 49 height 7
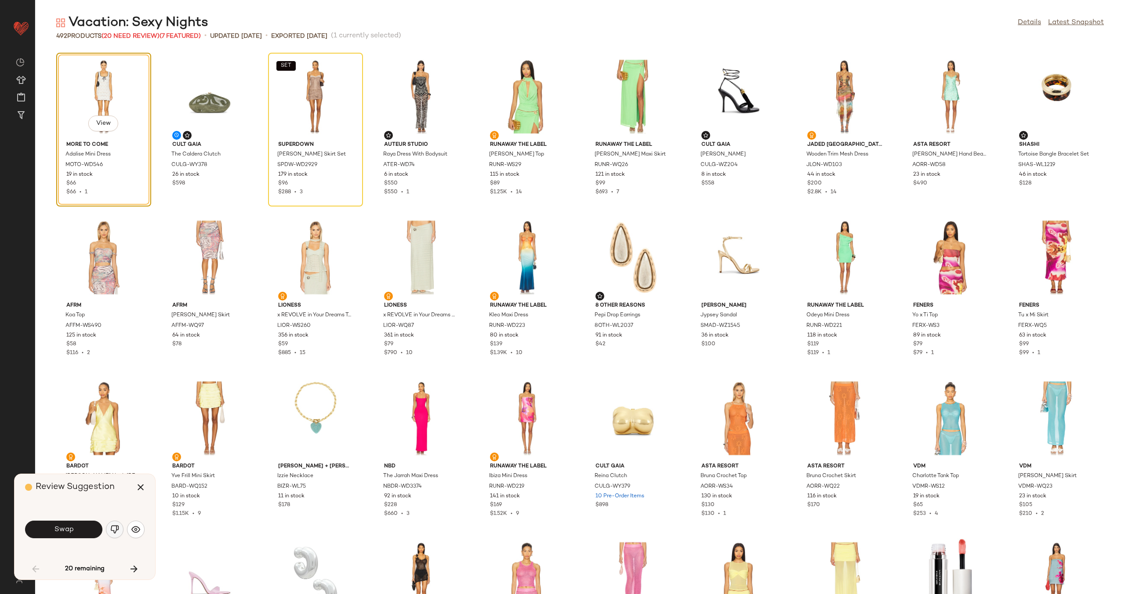
click at [115, 525] on img "button" at bounding box center [114, 529] width 9 height 9
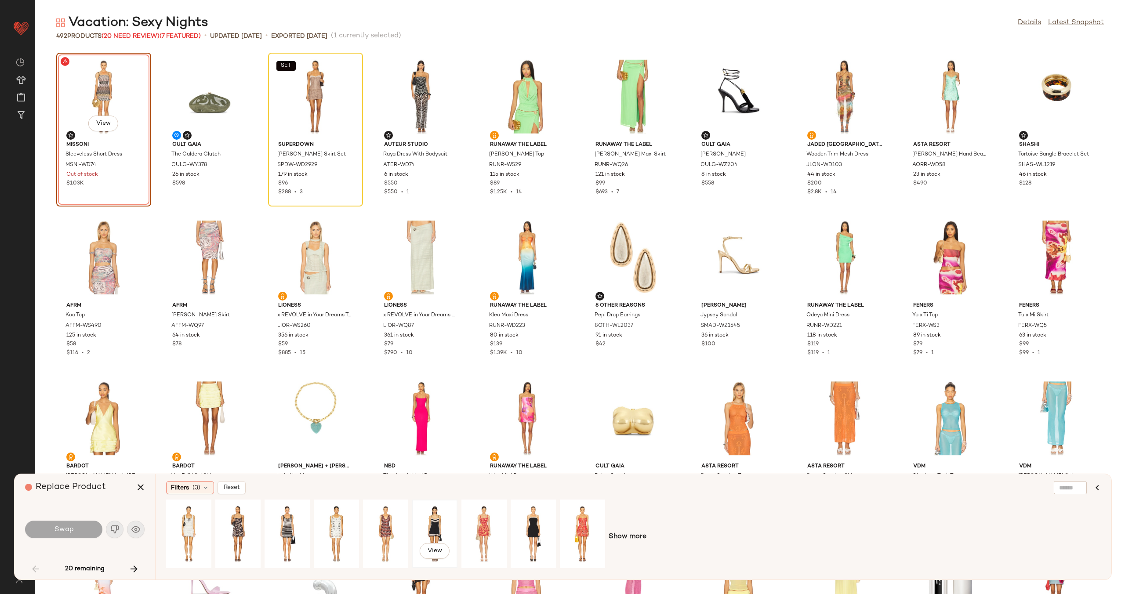
click at [439, 533] on div "View" at bounding box center [434, 534] width 39 height 62
click at [69, 532] on span "Swap" at bounding box center [64, 530] width 20 height 8
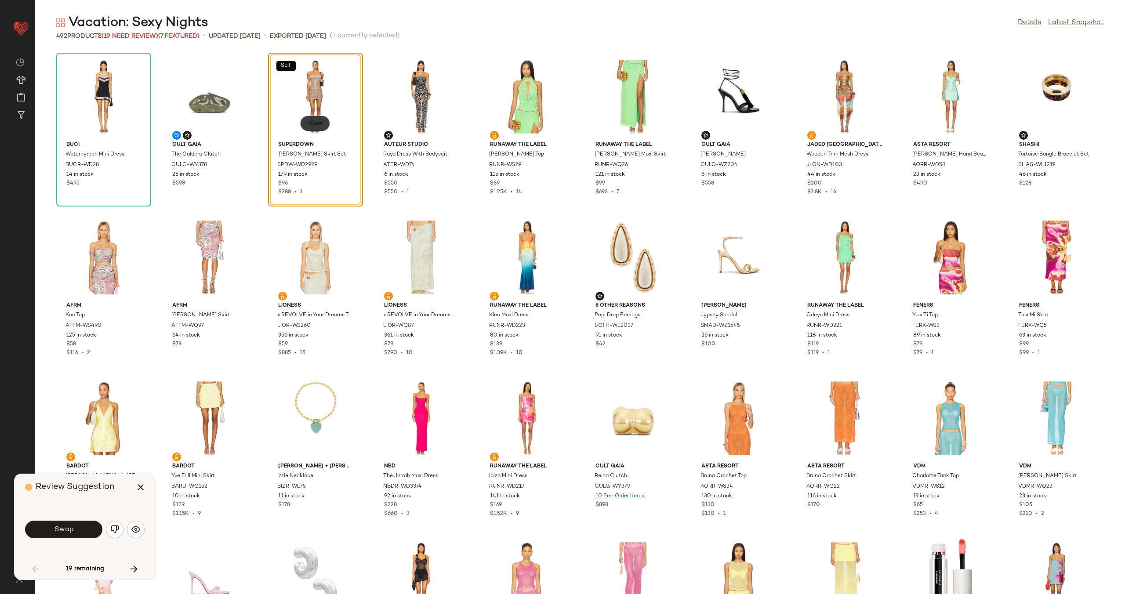
click at [314, 123] on span "View" at bounding box center [315, 123] width 15 height 7
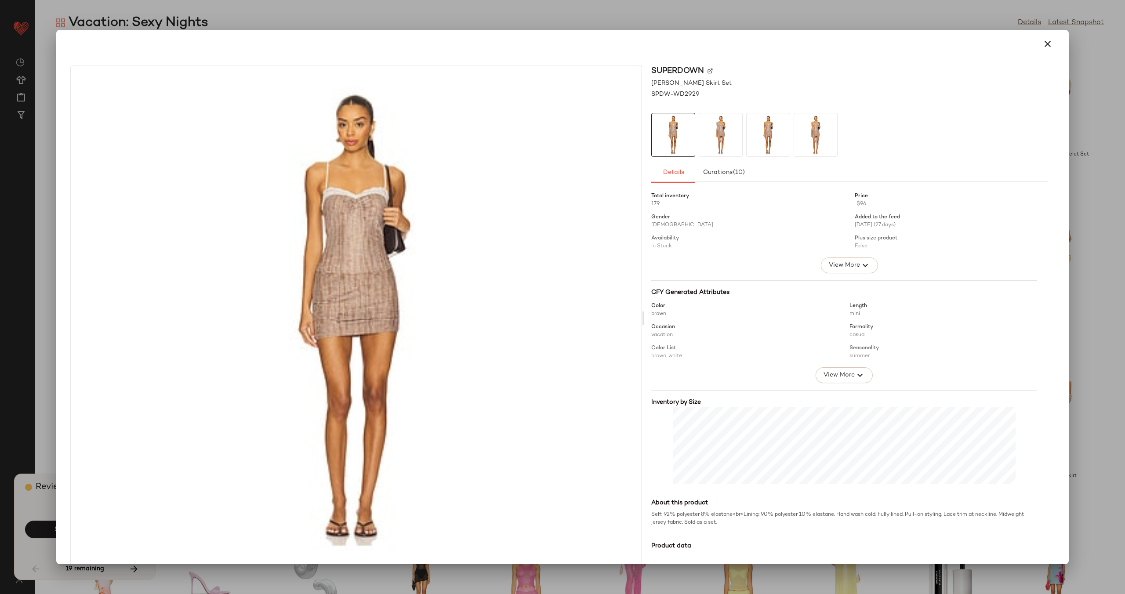
click at [710, 71] on div "superdown" at bounding box center [849, 71] width 397 height 12
click at [708, 70] on img at bounding box center [710, 70] width 5 height 5
click at [1047, 42] on icon "button" at bounding box center [1048, 44] width 11 height 11
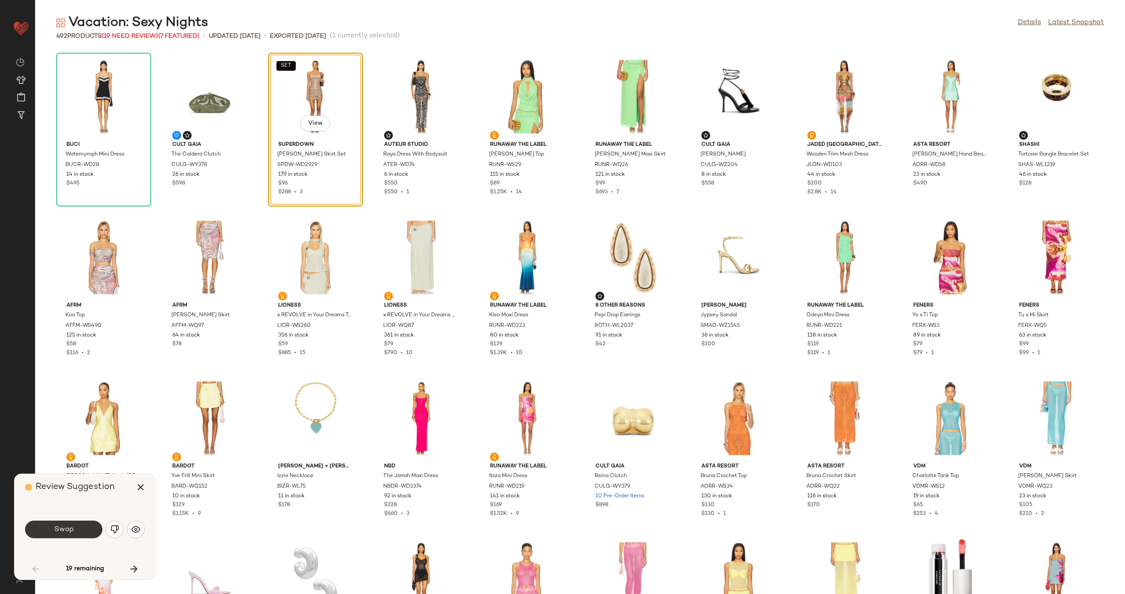
click at [85, 531] on button "Swap" at bounding box center [63, 530] width 77 height 18
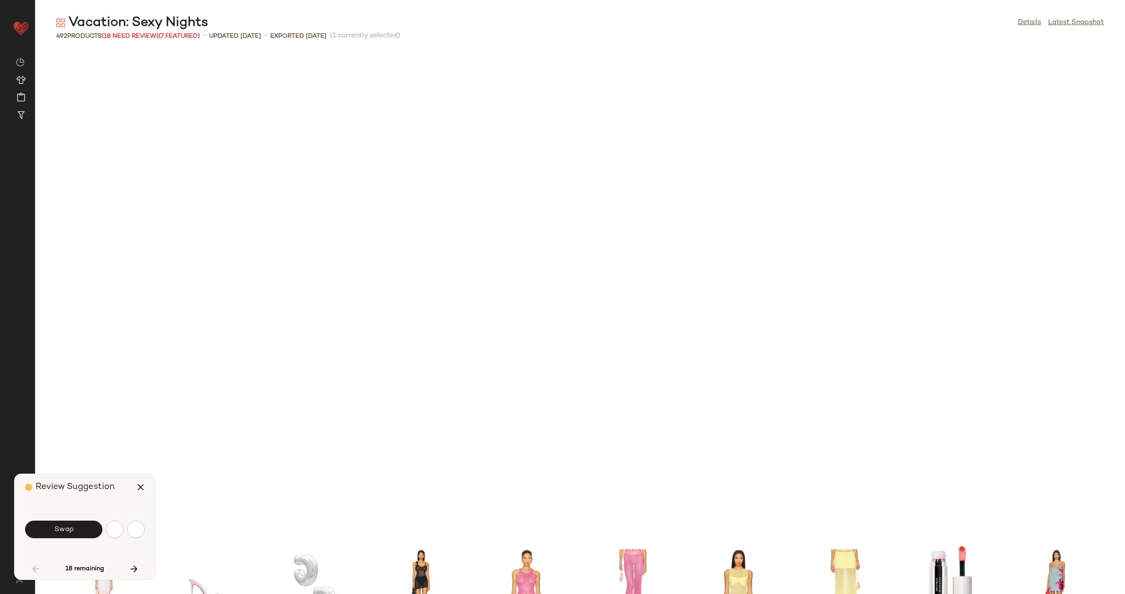
scroll to position [490, 0]
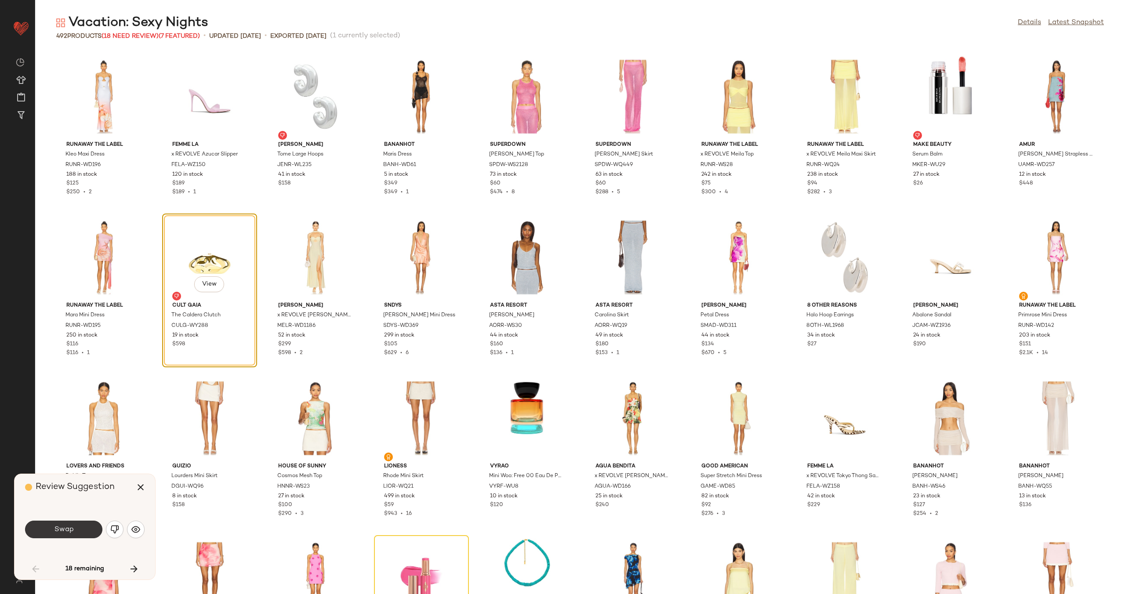
click at [84, 525] on button "Swap" at bounding box center [63, 530] width 77 height 18
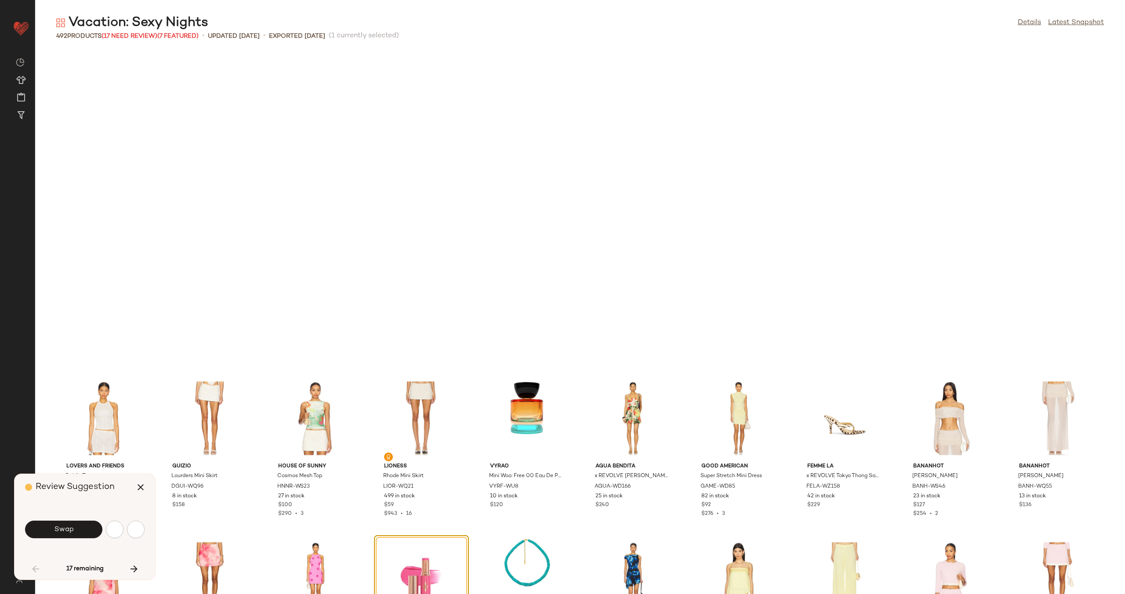
scroll to position [804, 0]
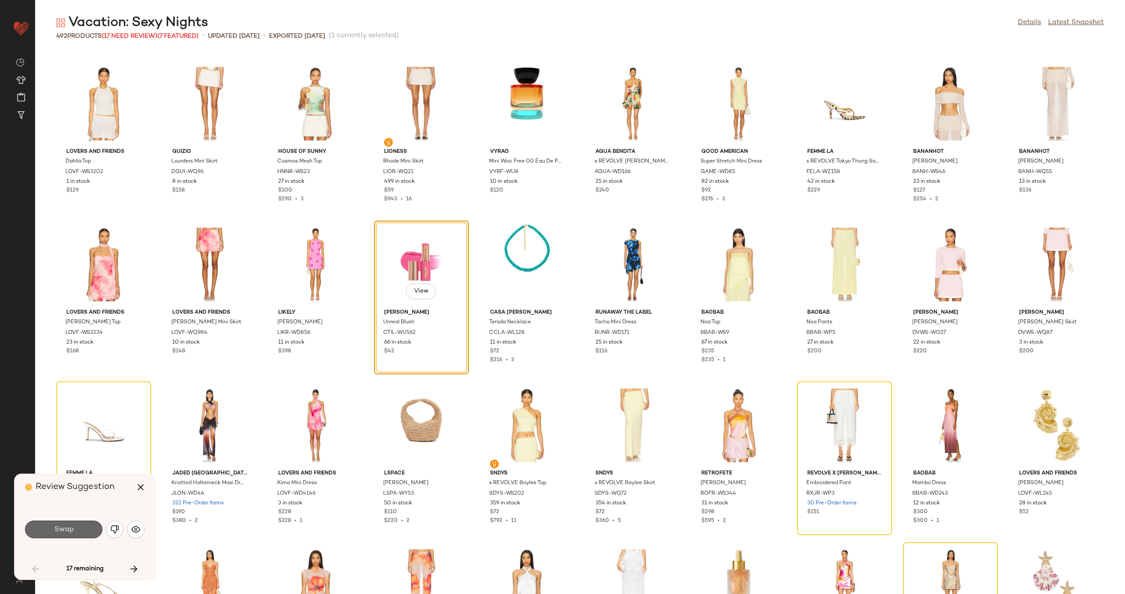
click at [77, 532] on button "Swap" at bounding box center [63, 530] width 77 height 18
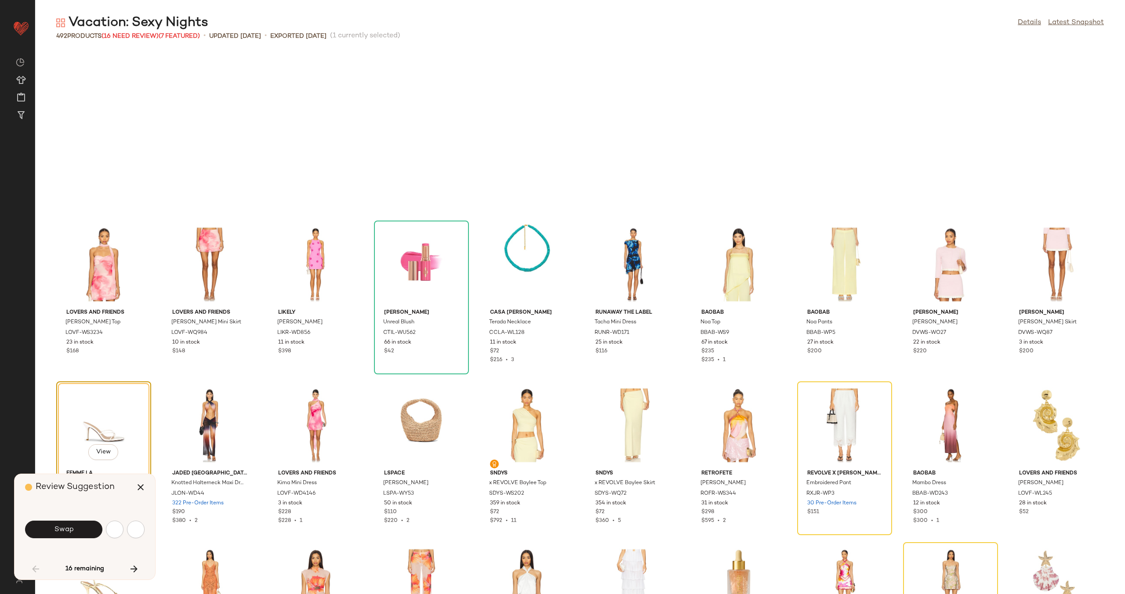
scroll to position [965, 0]
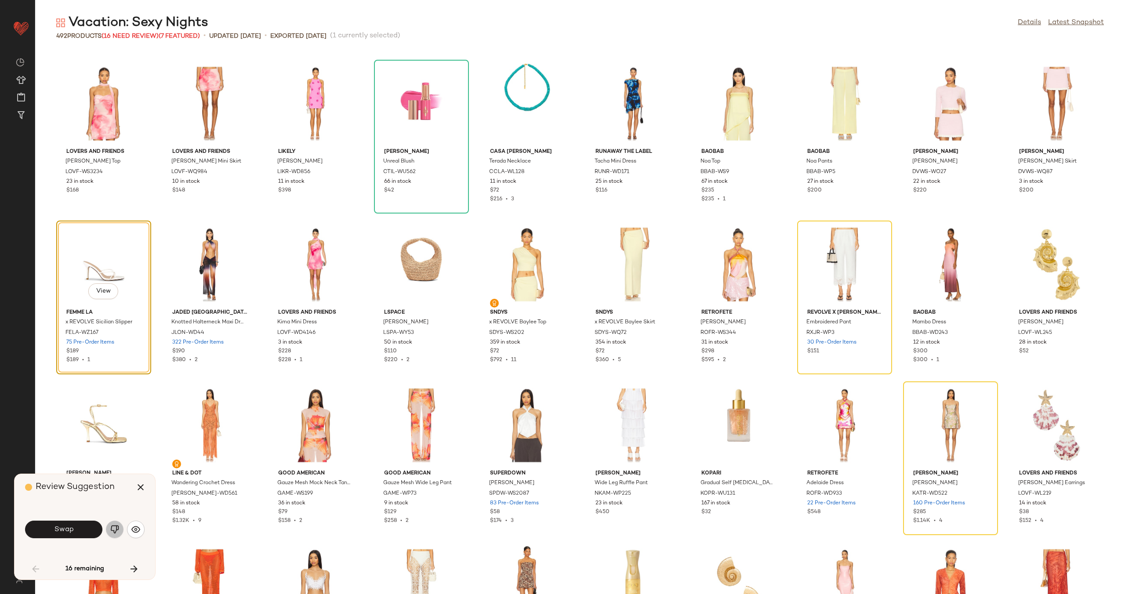
click at [119, 531] on img "button" at bounding box center [114, 529] width 9 height 9
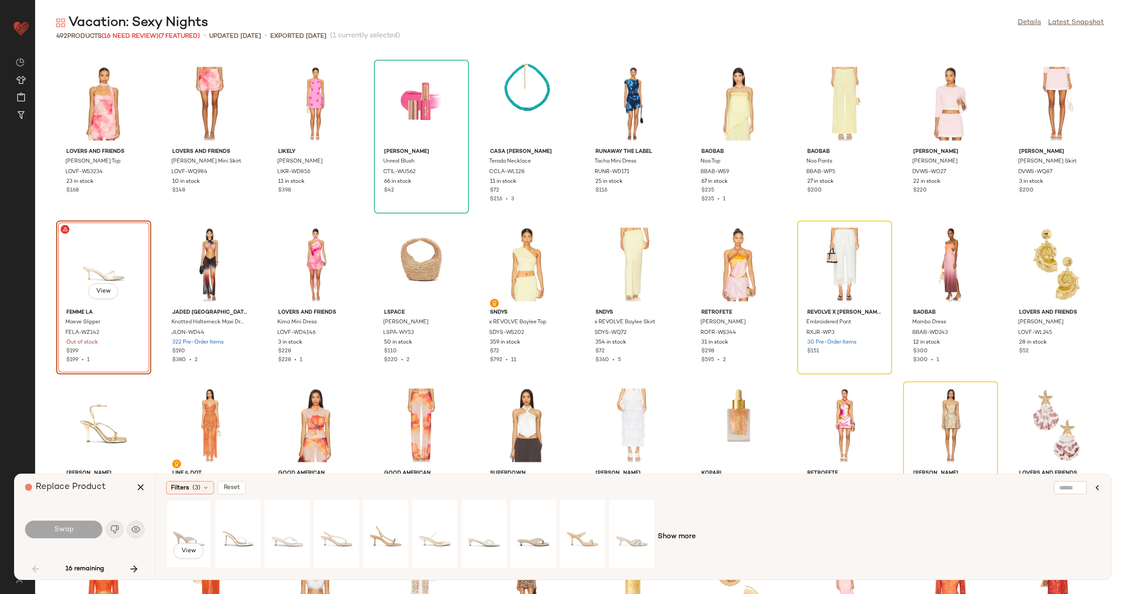
click at [175, 528] on div "View" at bounding box center [188, 534] width 39 height 62
click at [249, 533] on div "View" at bounding box center [237, 534] width 39 height 62
click at [75, 533] on button "Swap" at bounding box center [63, 530] width 77 height 18
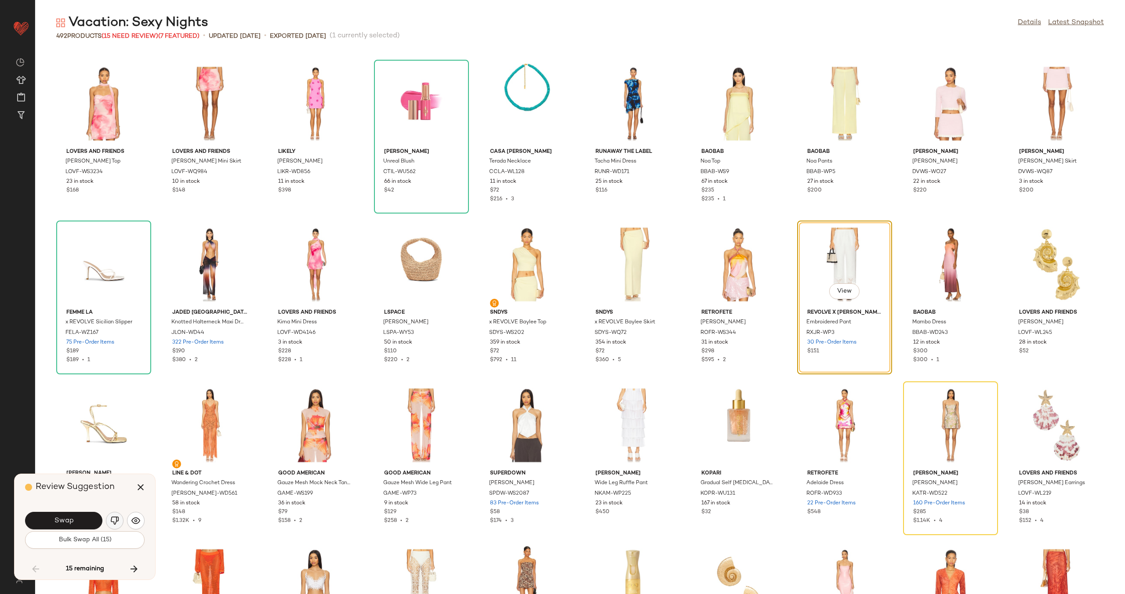
click at [113, 524] on img "button" at bounding box center [114, 521] width 9 height 9
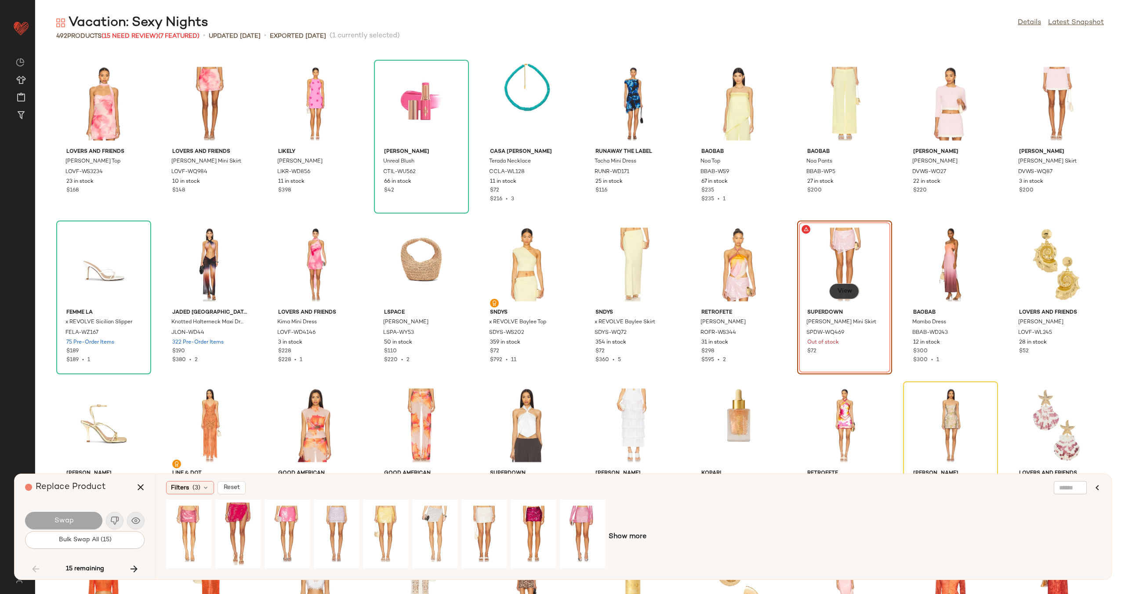
click at [840, 294] on span "View" at bounding box center [844, 291] width 15 height 7
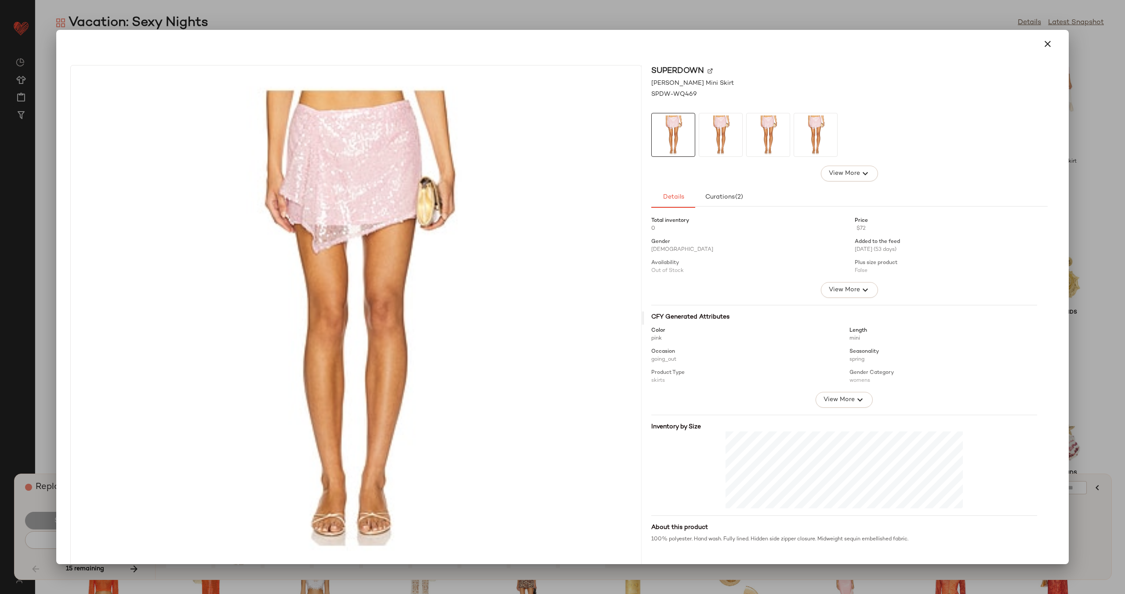
click at [708, 68] on img at bounding box center [710, 70] width 5 height 5
click at [1045, 45] on icon "button" at bounding box center [1048, 44] width 11 height 11
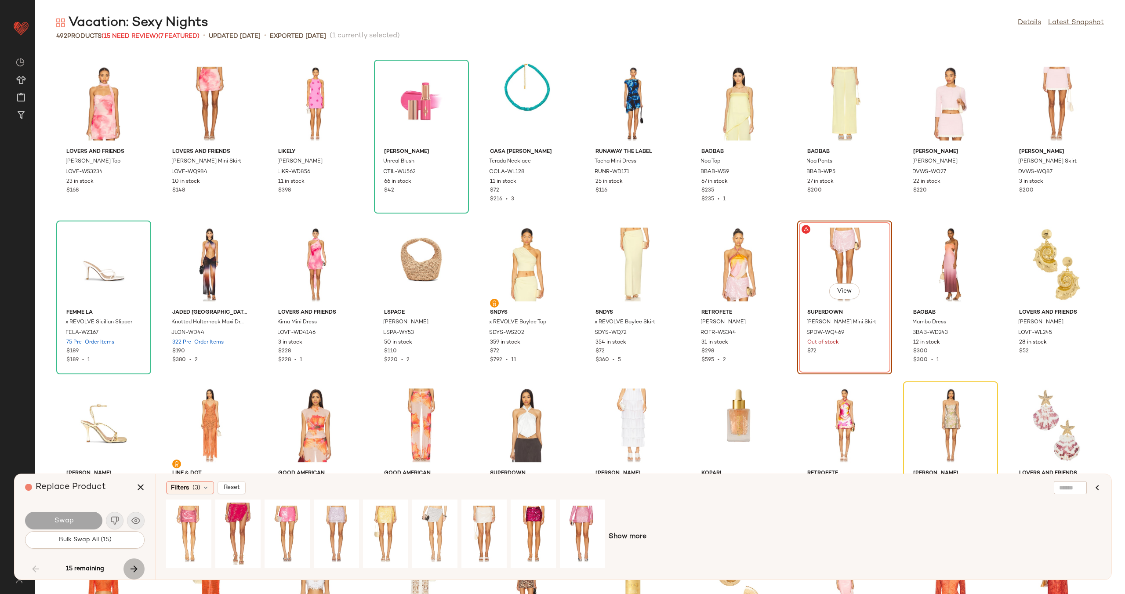
click at [134, 567] on icon "button" at bounding box center [134, 569] width 11 height 11
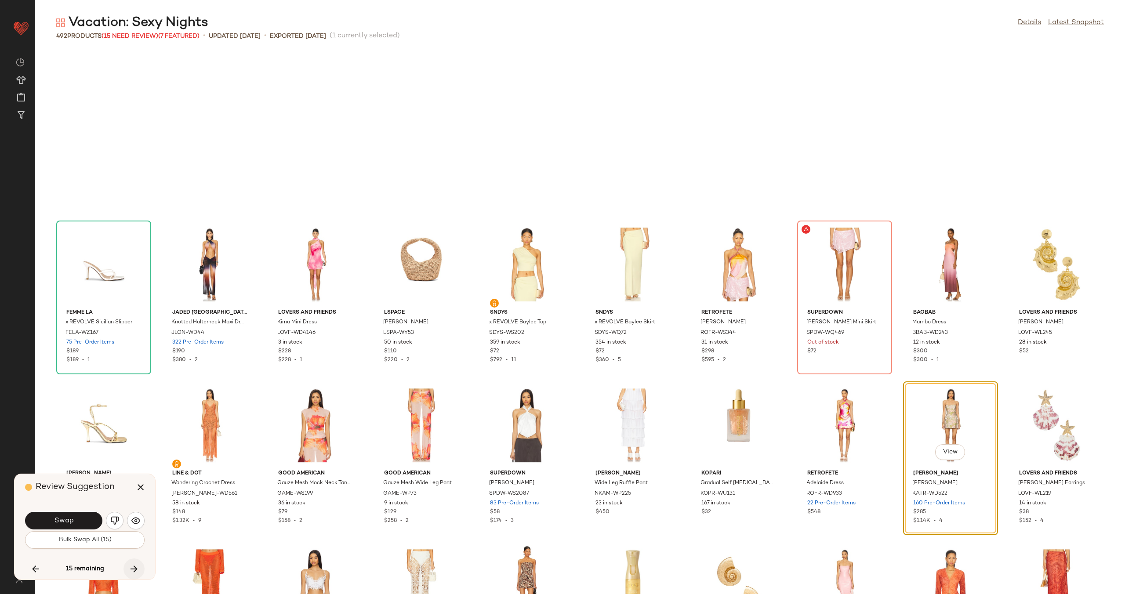
scroll to position [1126, 0]
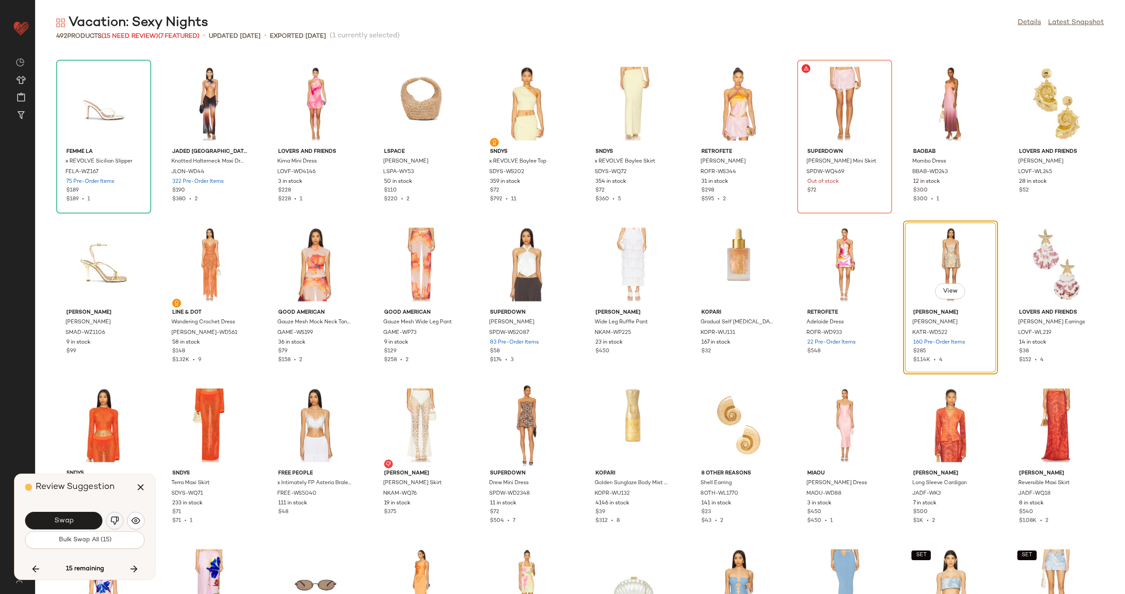
click at [117, 518] on img "button" at bounding box center [114, 521] width 9 height 9
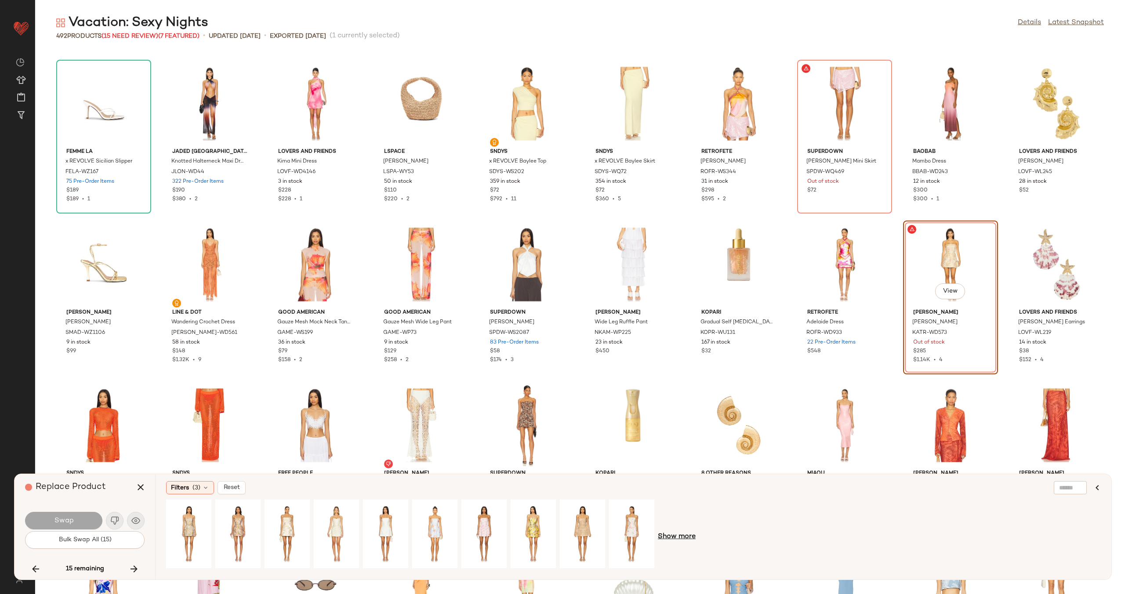
click at [674, 534] on span "Show more" at bounding box center [677, 537] width 38 height 11
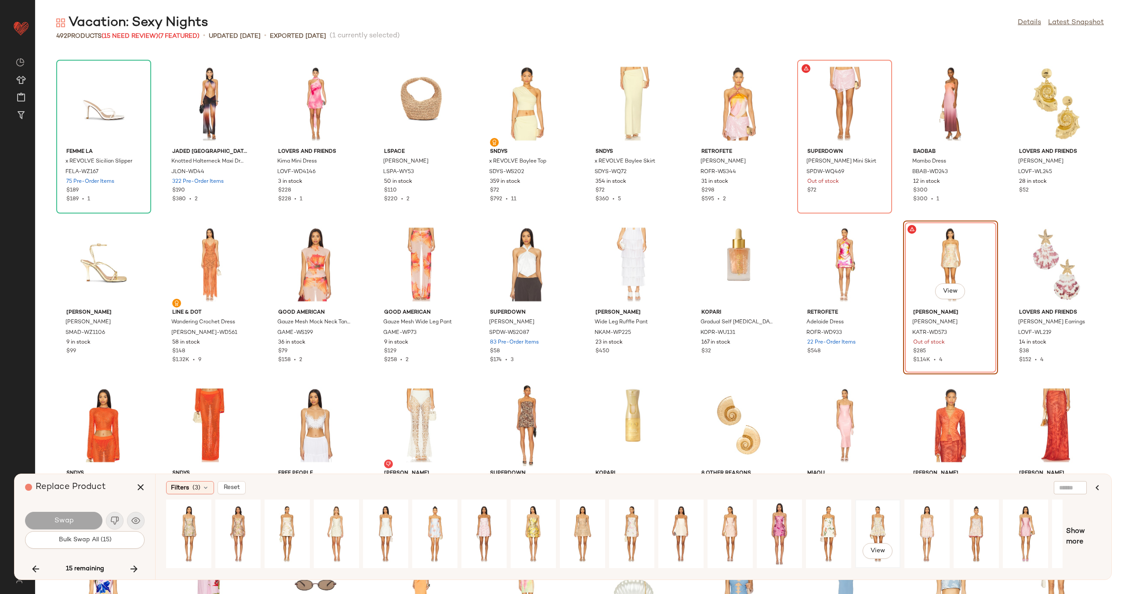
click at [886, 527] on div "View" at bounding box center [878, 534] width 39 height 62
click at [917, 526] on div "View" at bounding box center [927, 534] width 39 height 62
click at [979, 524] on div "View" at bounding box center [976, 534] width 39 height 62
click at [931, 525] on div "View" at bounding box center [927, 534] width 39 height 62
click at [58, 525] on button "Swap" at bounding box center [63, 521] width 77 height 18
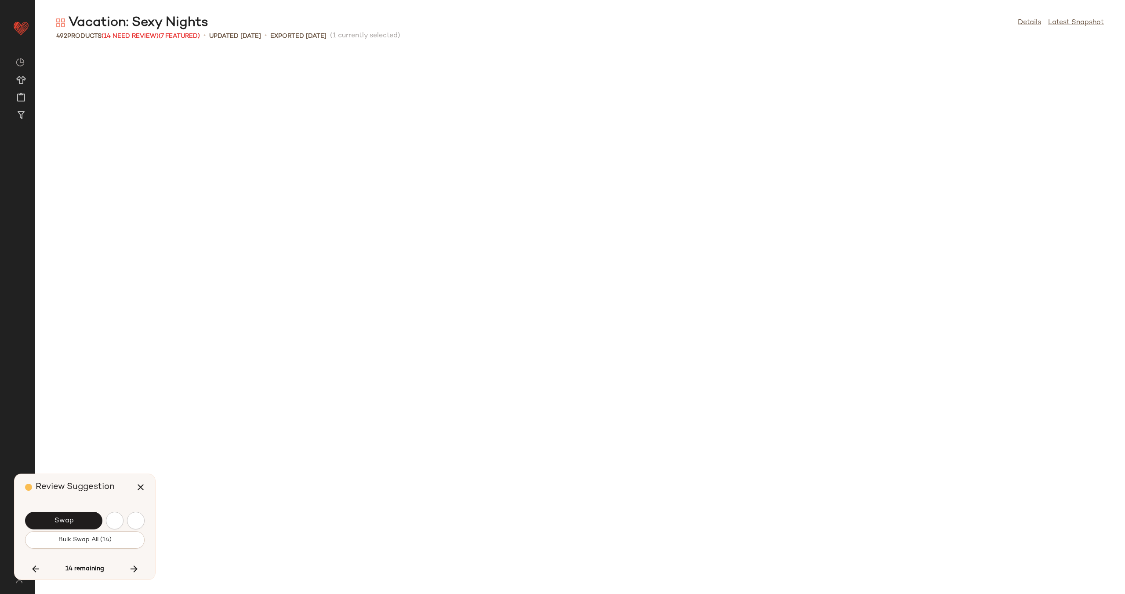
scroll to position [1770, 0]
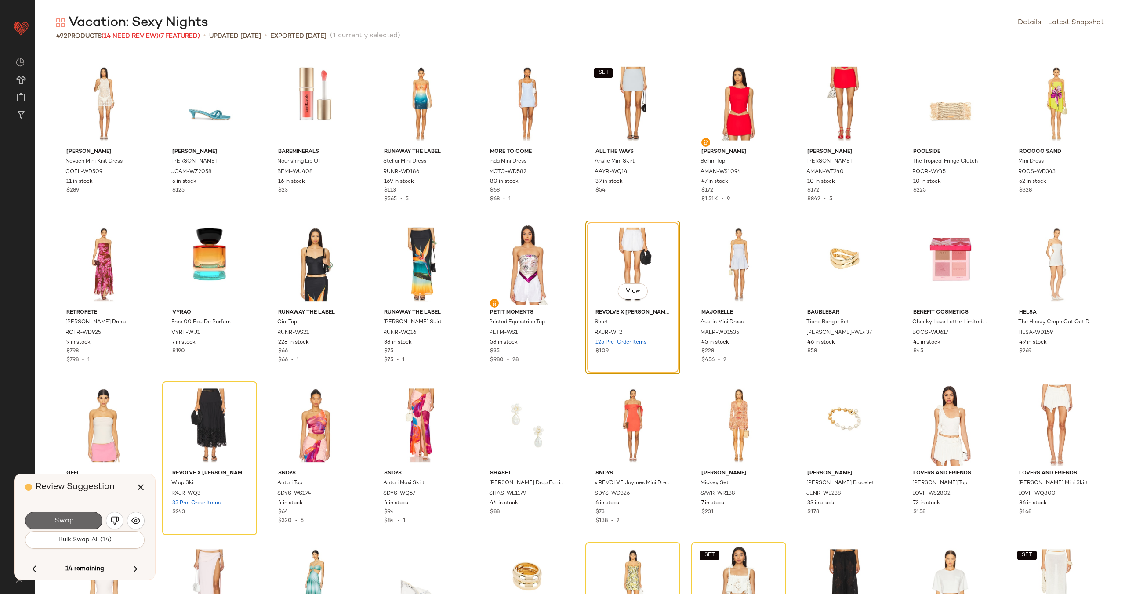
click at [70, 516] on button "Swap" at bounding box center [63, 521] width 77 height 18
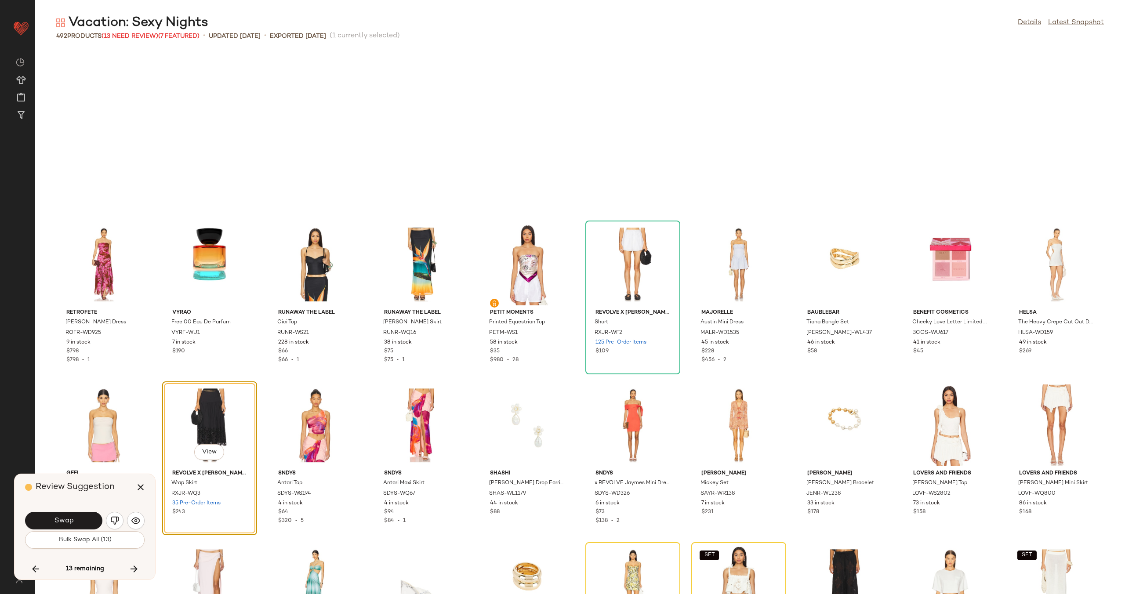
scroll to position [1931, 0]
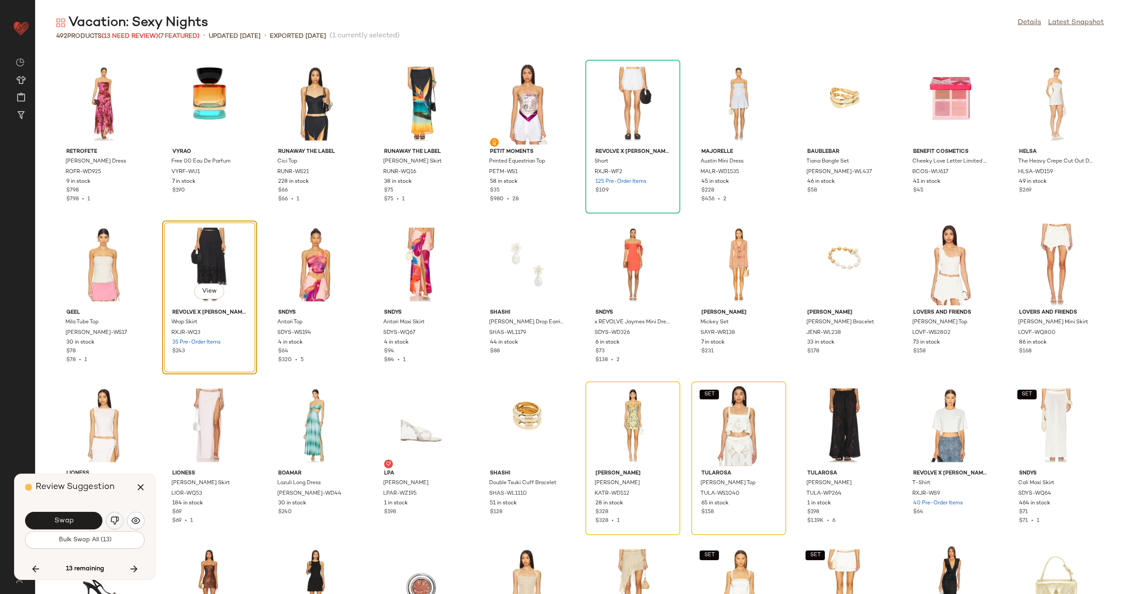
click at [117, 519] on img "button" at bounding box center [114, 521] width 9 height 9
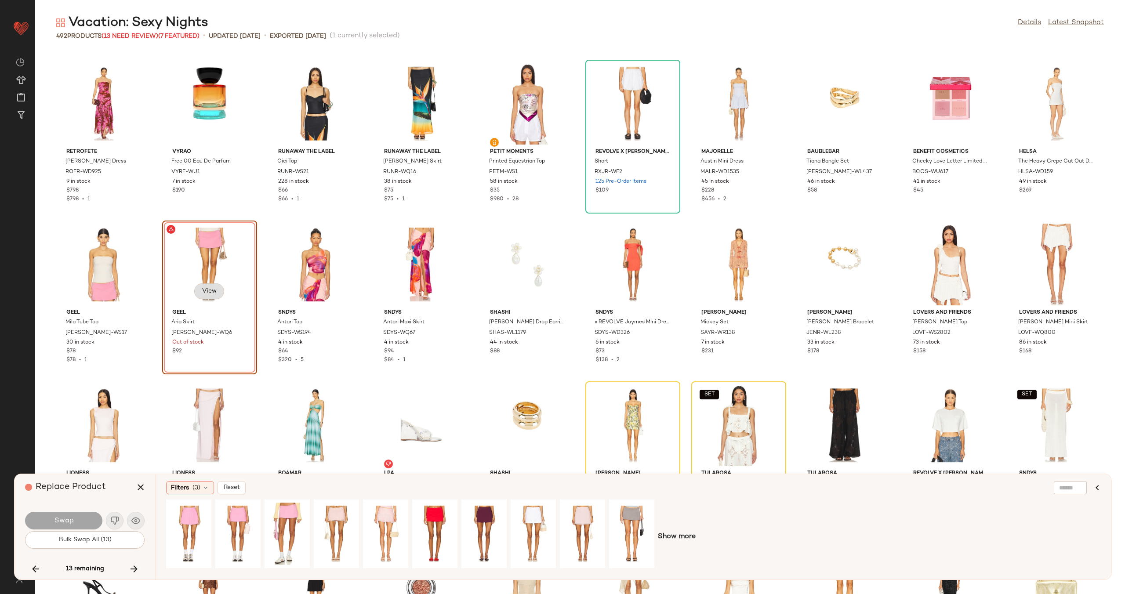
click at [209, 297] on button "View" at bounding box center [209, 292] width 30 height 16
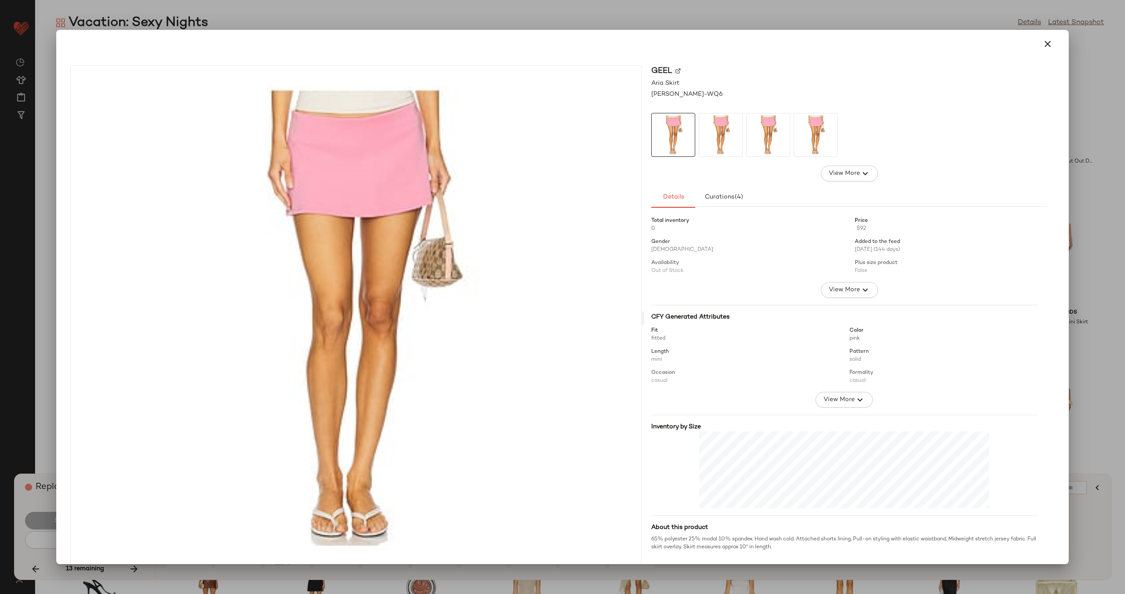
click at [676, 69] on img at bounding box center [678, 70] width 5 height 5
click at [1046, 44] on icon "button" at bounding box center [1048, 44] width 11 height 11
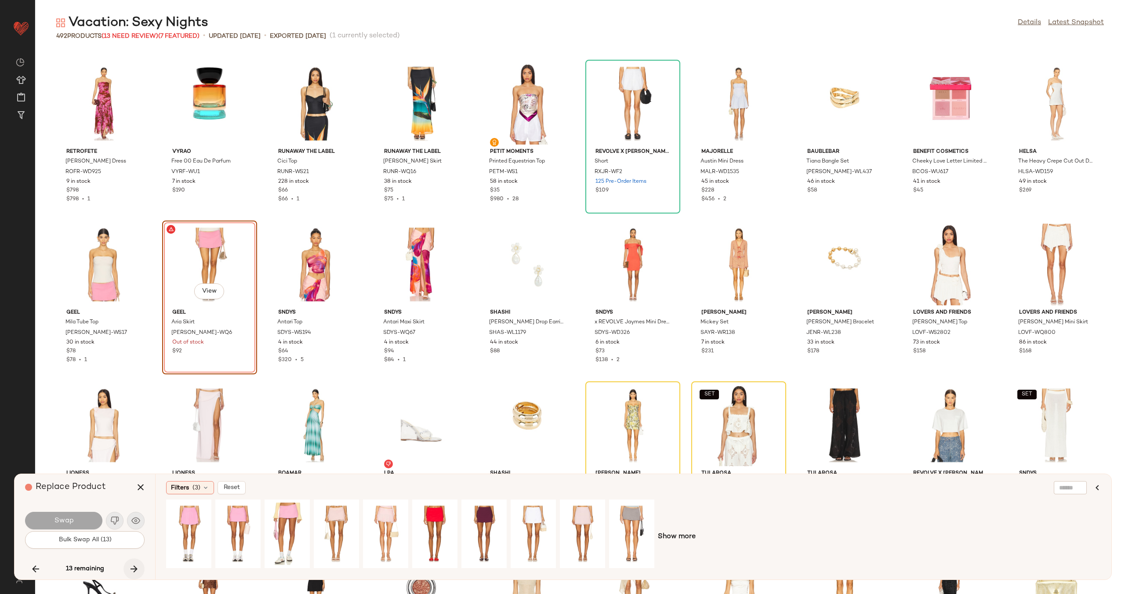
click at [132, 566] on icon "button" at bounding box center [134, 569] width 11 height 11
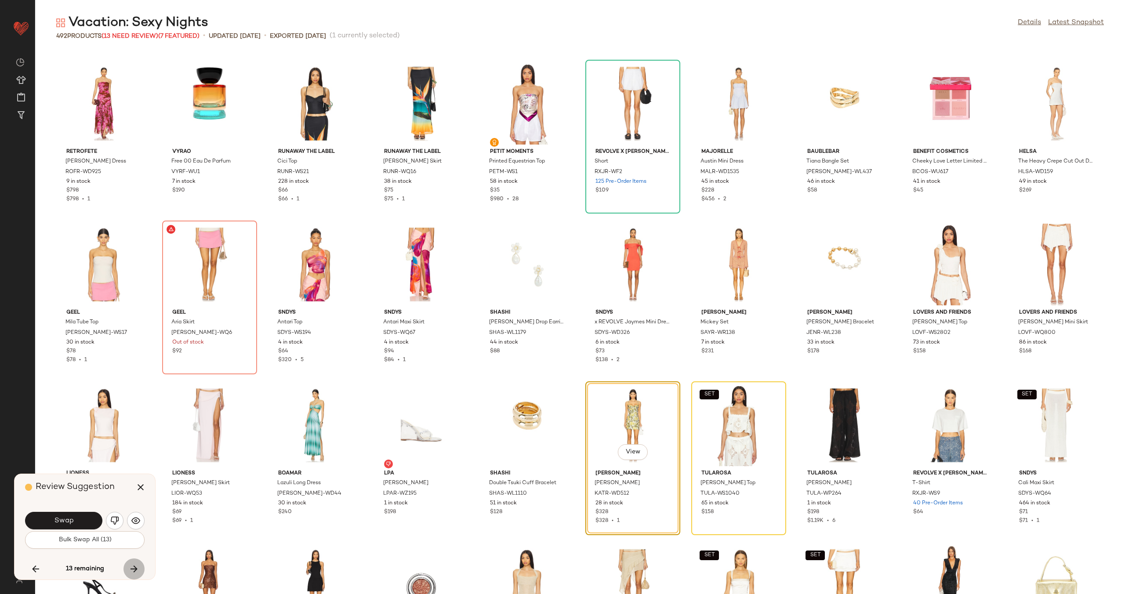
scroll to position [2092, 0]
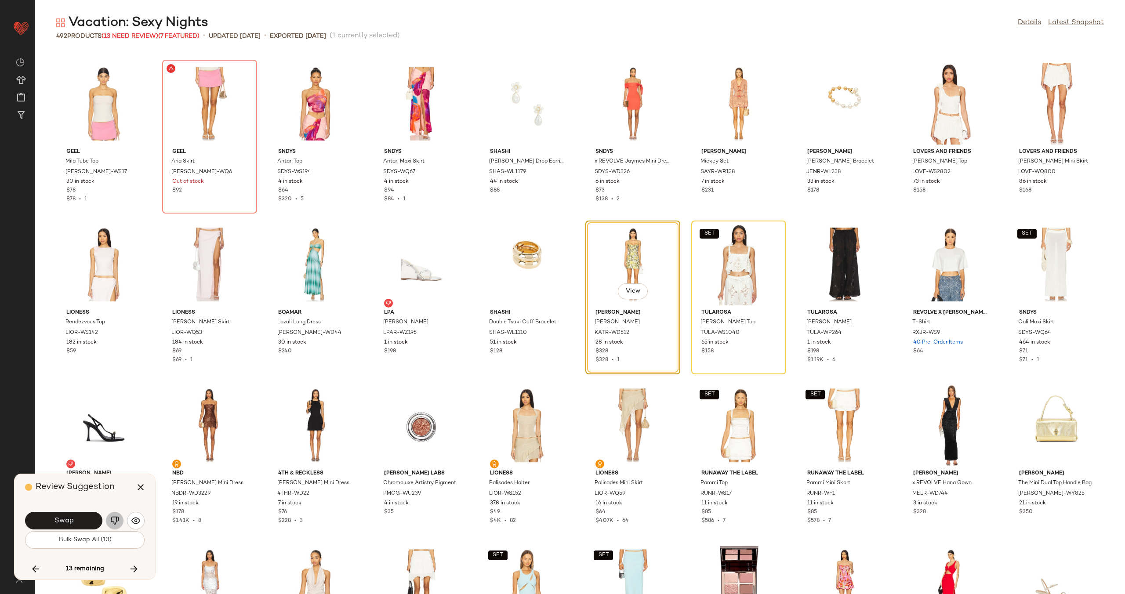
click at [119, 520] on button "button" at bounding box center [115, 521] width 18 height 18
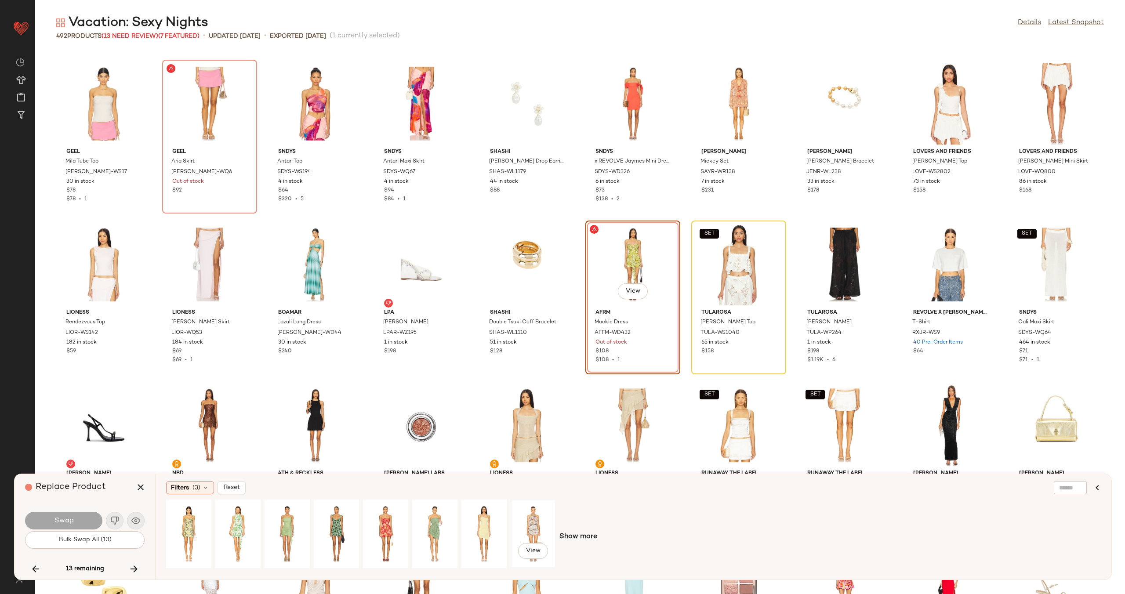
click at [535, 515] on div "View" at bounding box center [533, 534] width 39 height 62
click at [59, 519] on span "Swap" at bounding box center [64, 521] width 20 height 8
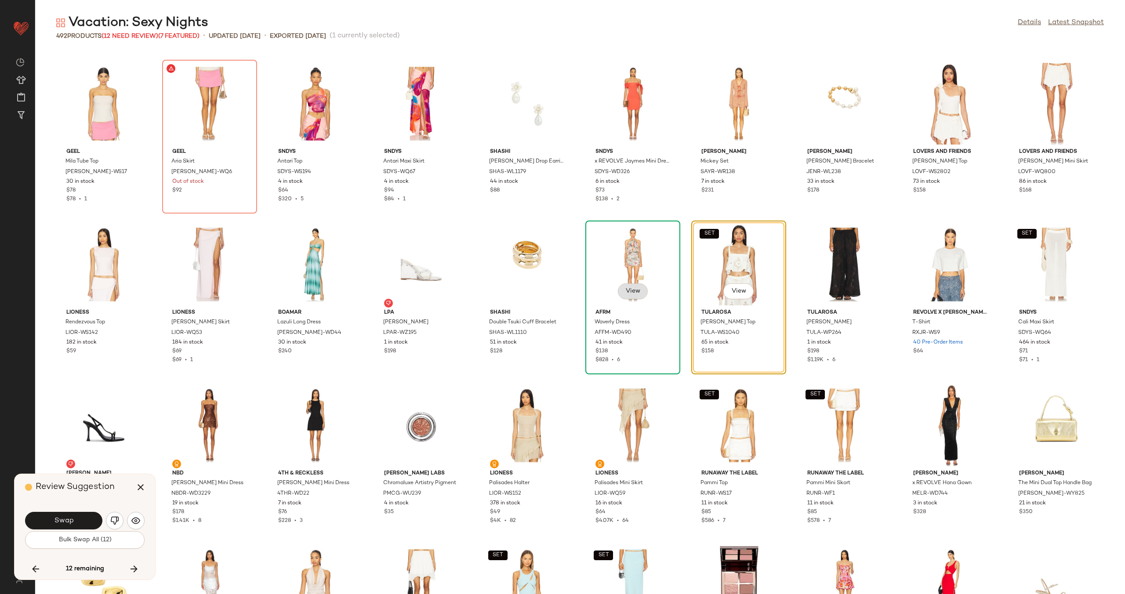
click at [629, 294] on span "View" at bounding box center [632, 291] width 15 height 7
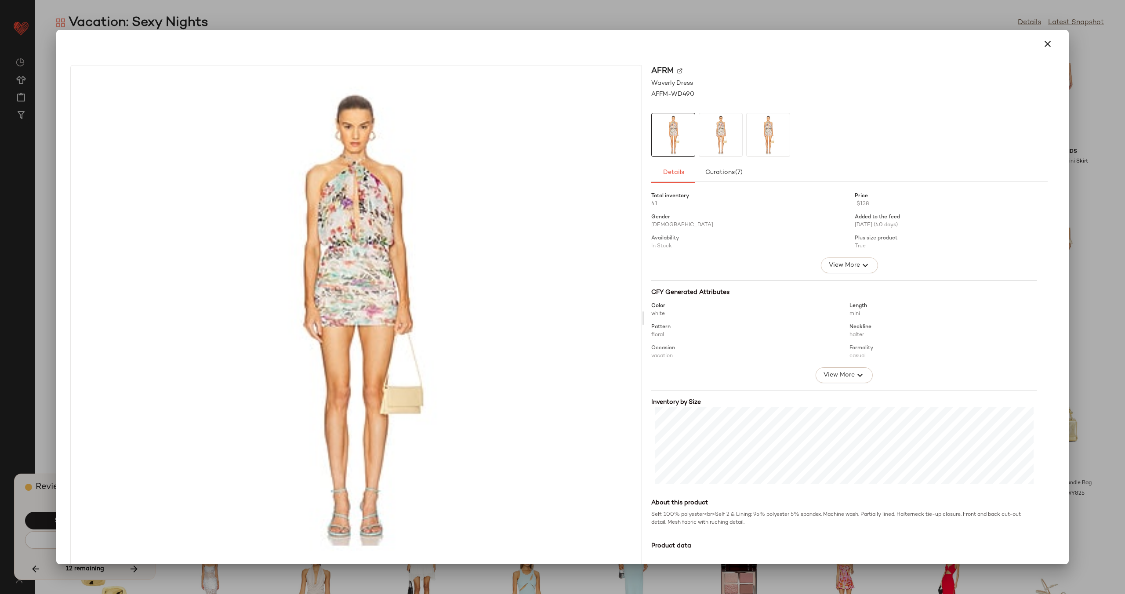
click at [678, 72] on img at bounding box center [679, 70] width 5 height 5
click at [1043, 43] on icon "button" at bounding box center [1048, 44] width 11 height 11
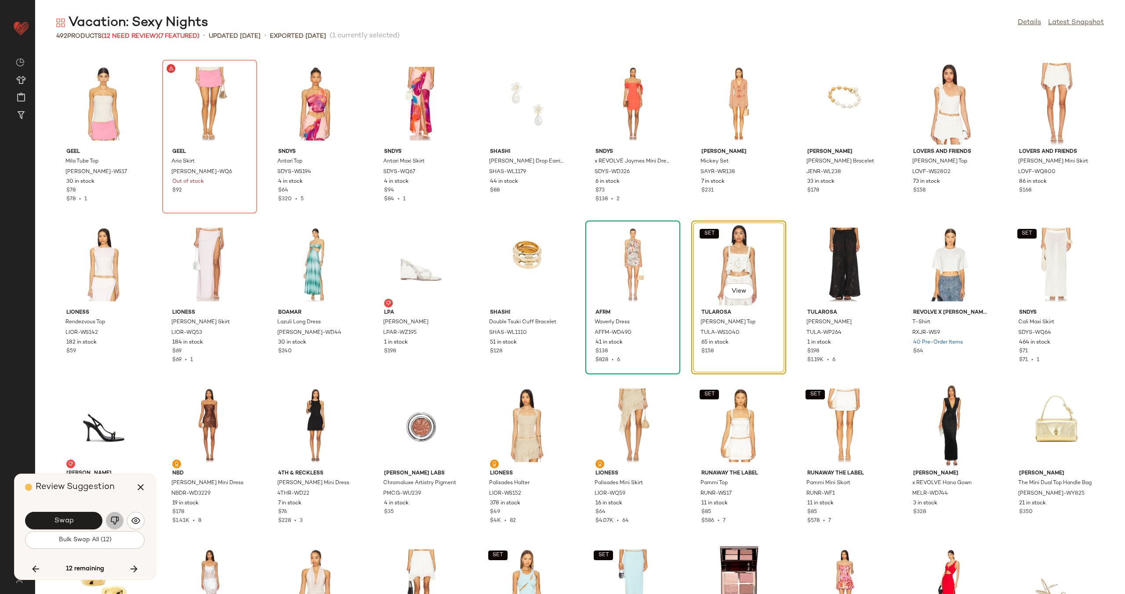
click at [119, 520] on button "button" at bounding box center [115, 521] width 18 height 18
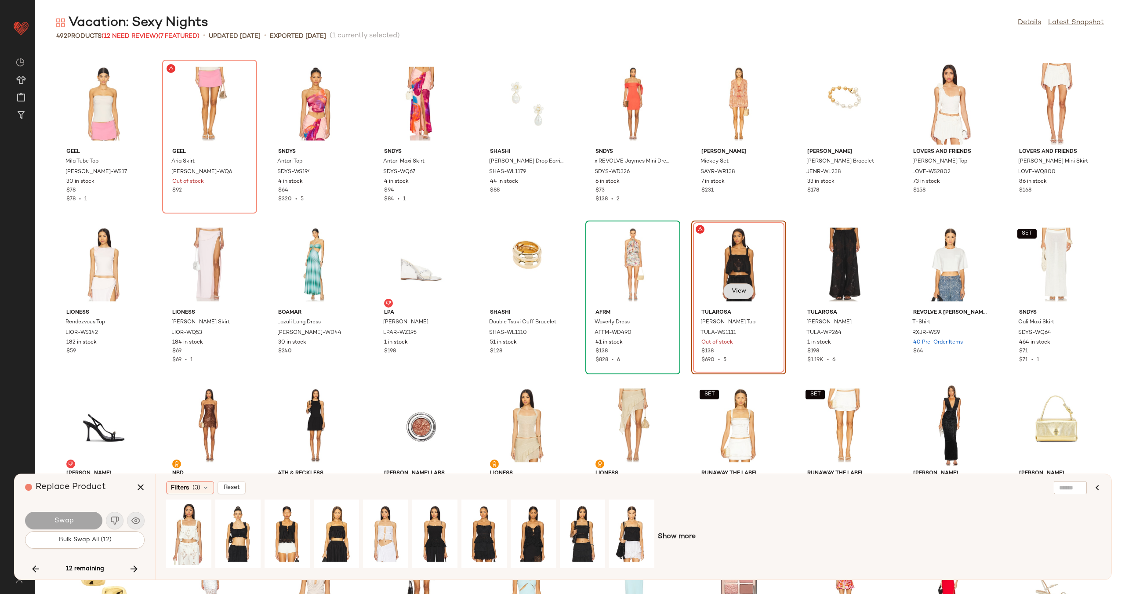
click at [736, 291] on span "View" at bounding box center [738, 291] width 15 height 7
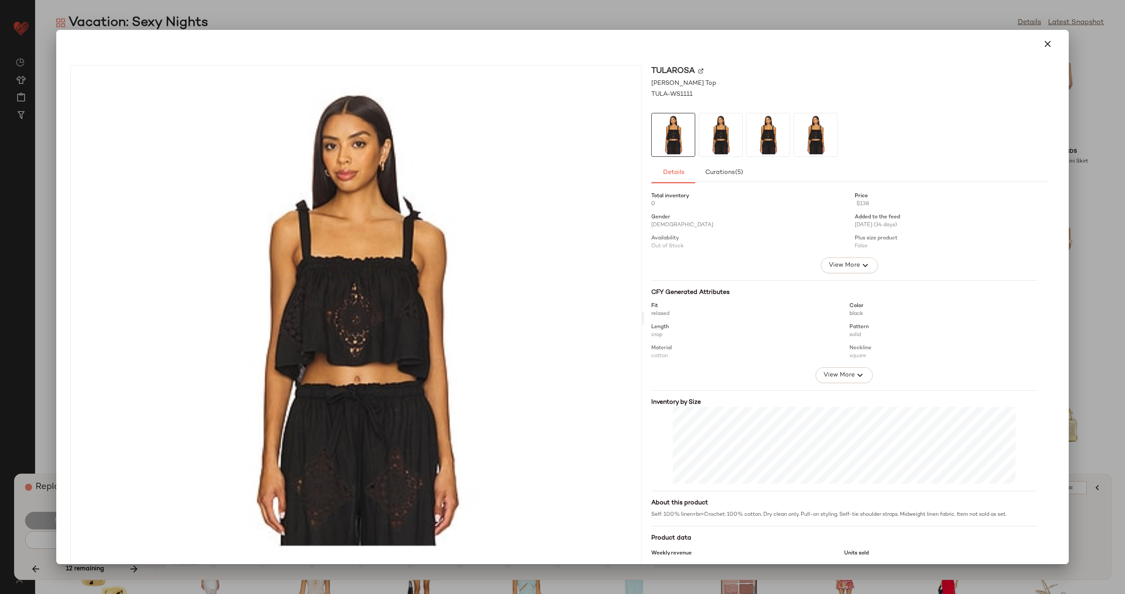
click at [699, 70] on img at bounding box center [701, 70] width 5 height 5
click at [1043, 41] on icon "button" at bounding box center [1048, 44] width 11 height 11
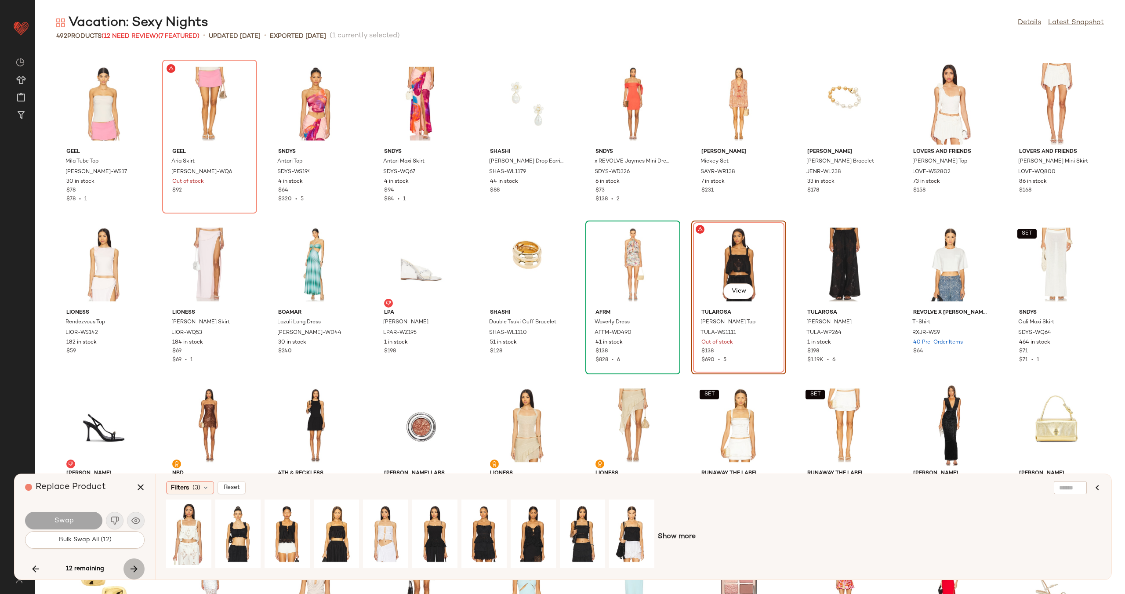
click at [135, 568] on icon "button" at bounding box center [134, 569] width 11 height 11
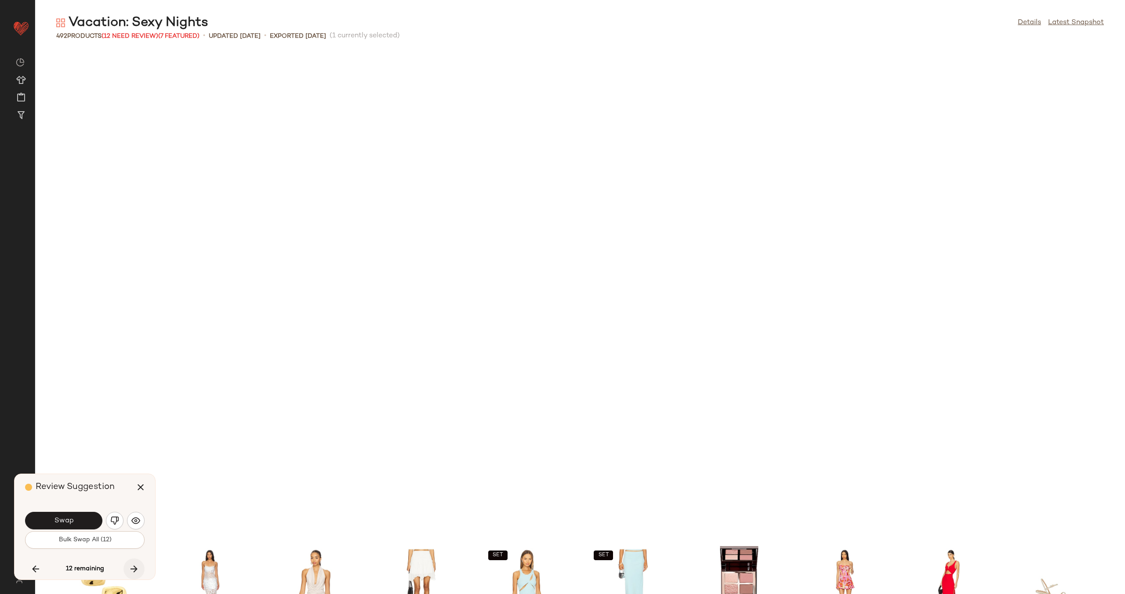
scroll to position [2574, 0]
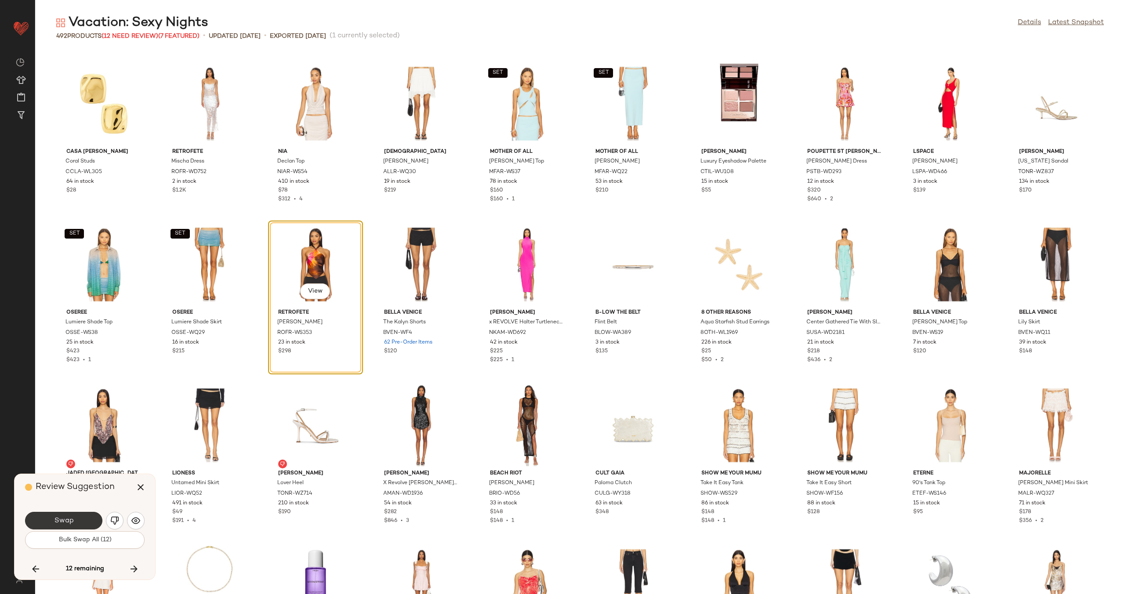
click at [71, 524] on span "Swap" at bounding box center [64, 521] width 20 height 8
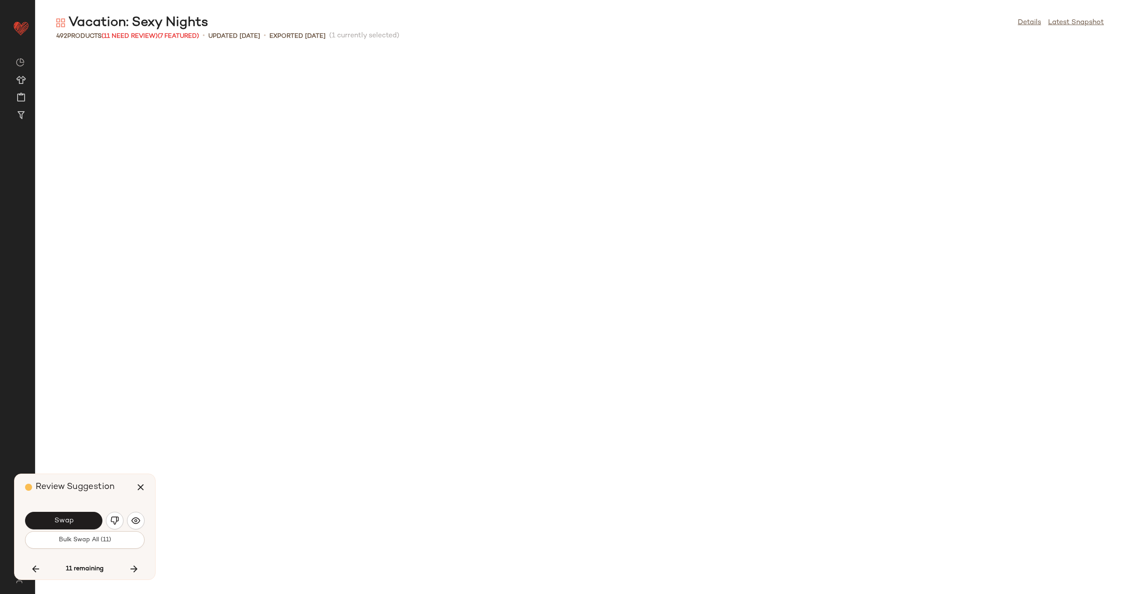
scroll to position [3218, 0]
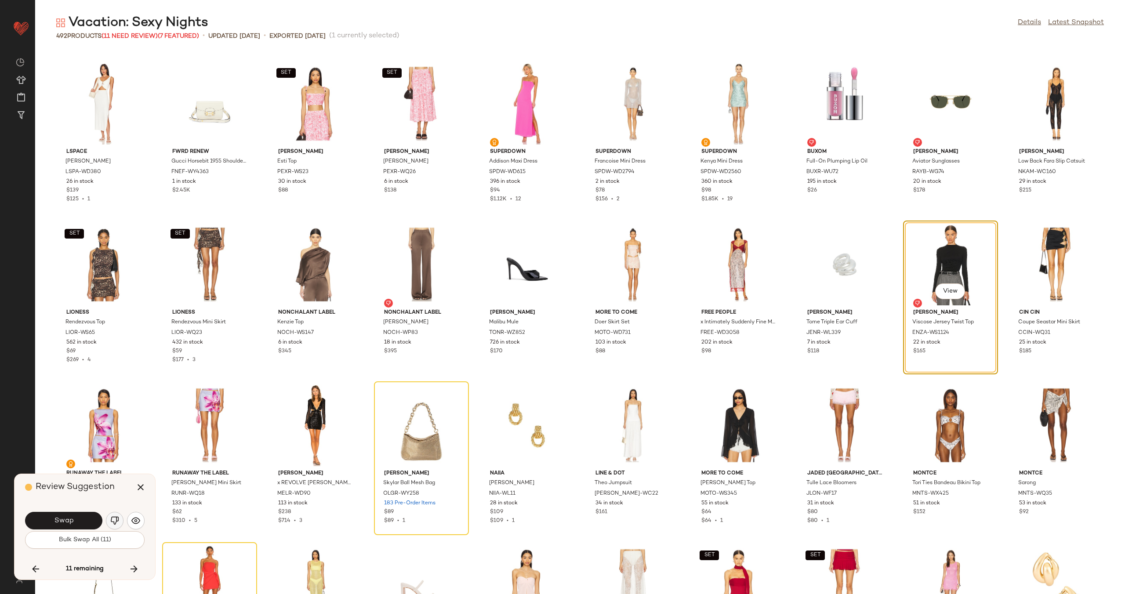
click at [114, 522] on img "button" at bounding box center [114, 521] width 9 height 9
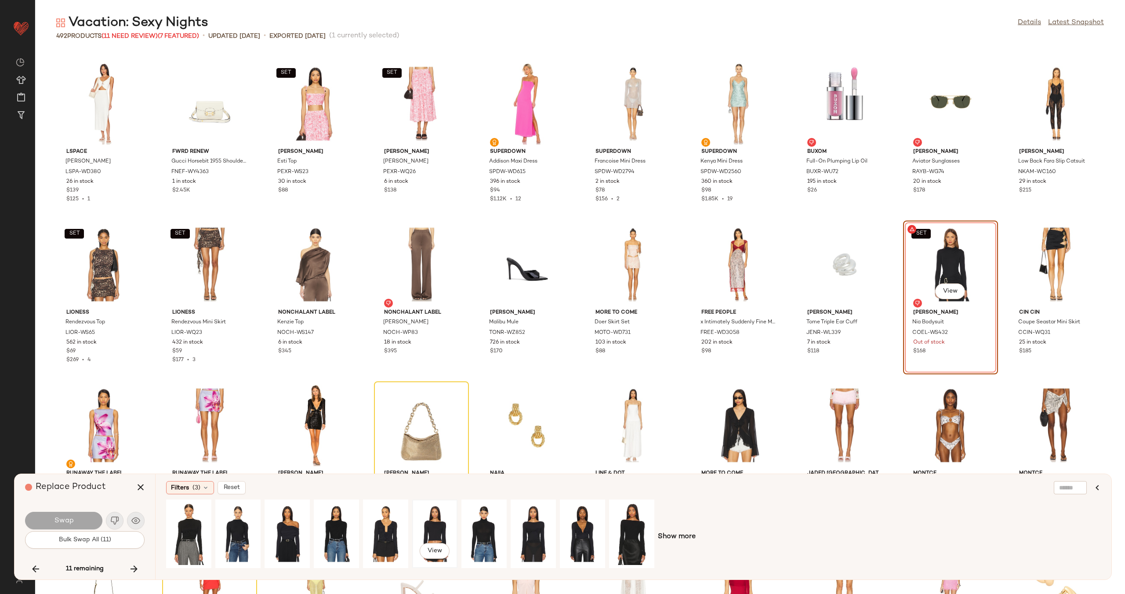
click at [433, 527] on div "View" at bounding box center [434, 534] width 39 height 62
click at [71, 522] on span "Swap" at bounding box center [64, 521] width 20 height 8
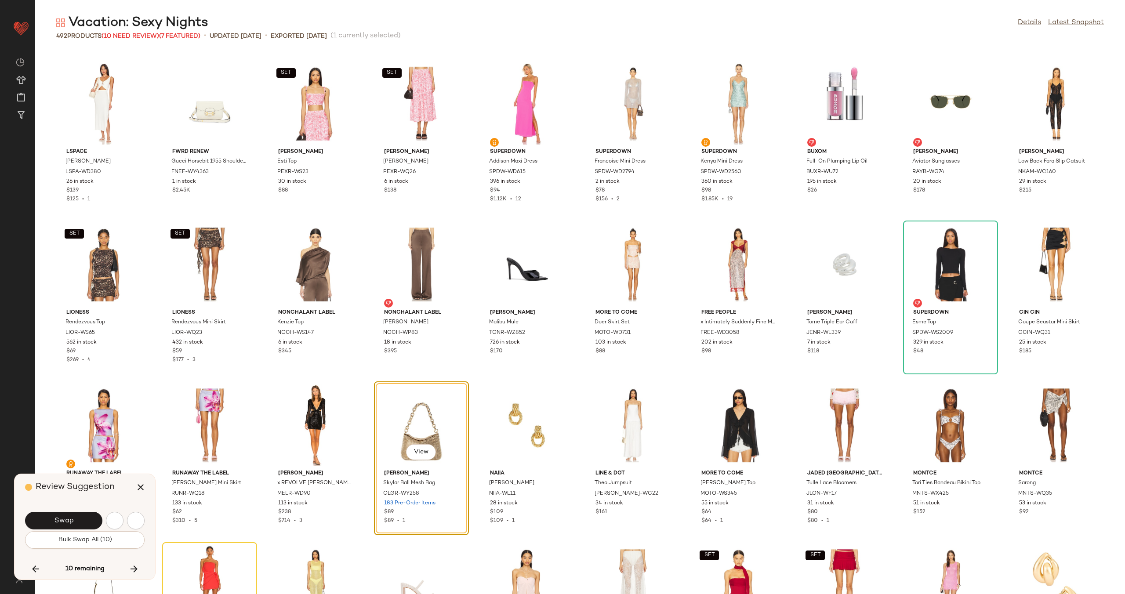
scroll to position [3379, 0]
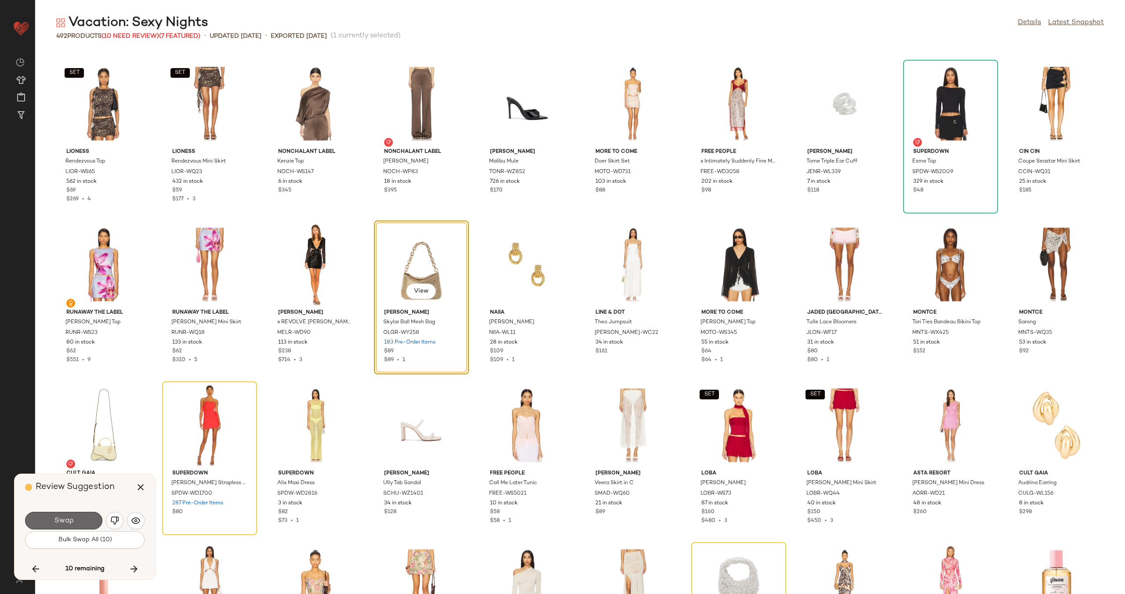
click at [70, 517] on span "Swap" at bounding box center [64, 521] width 20 height 8
click at [132, 568] on icon "button" at bounding box center [134, 569] width 11 height 11
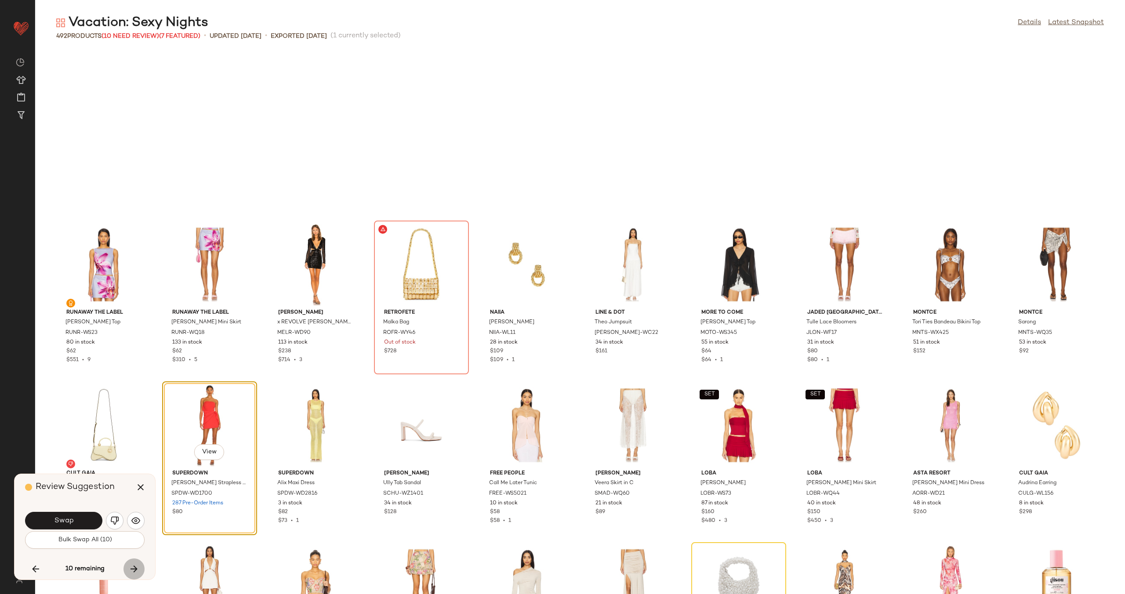
scroll to position [3540, 0]
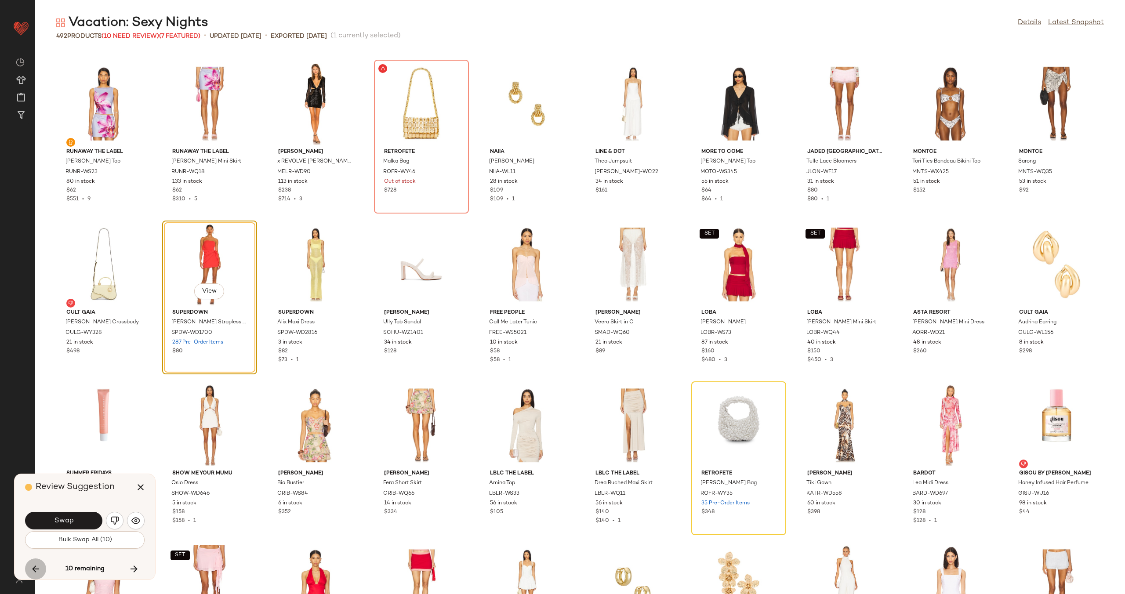
click at [30, 566] on icon "button" at bounding box center [35, 569] width 11 height 11
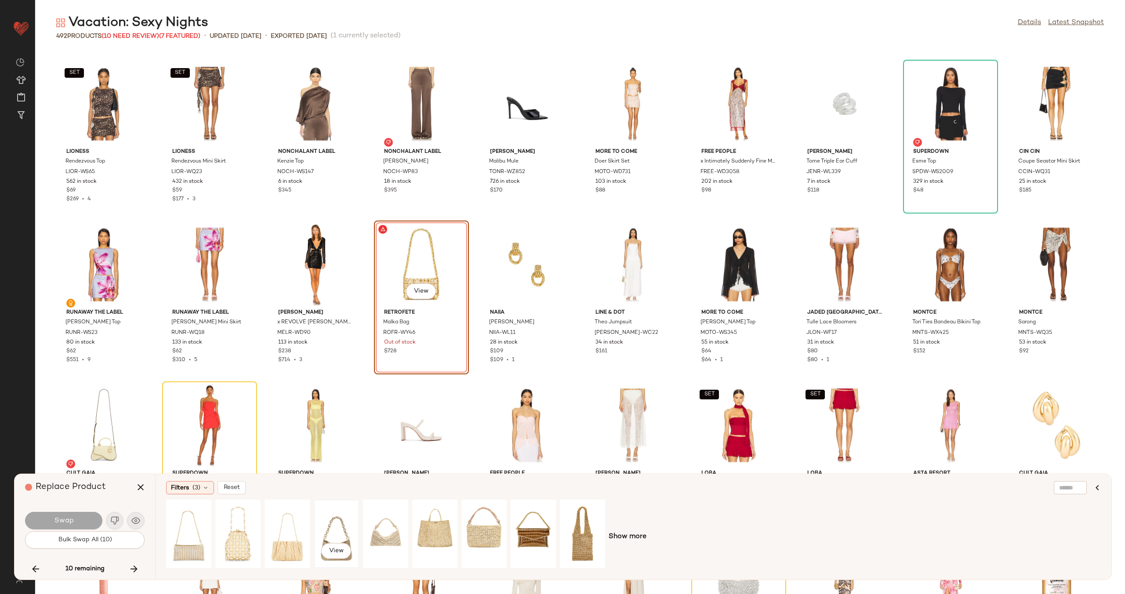
click at [341, 530] on div "View" at bounding box center [336, 534] width 39 height 62
click at [53, 519] on button "Swap" at bounding box center [63, 521] width 77 height 18
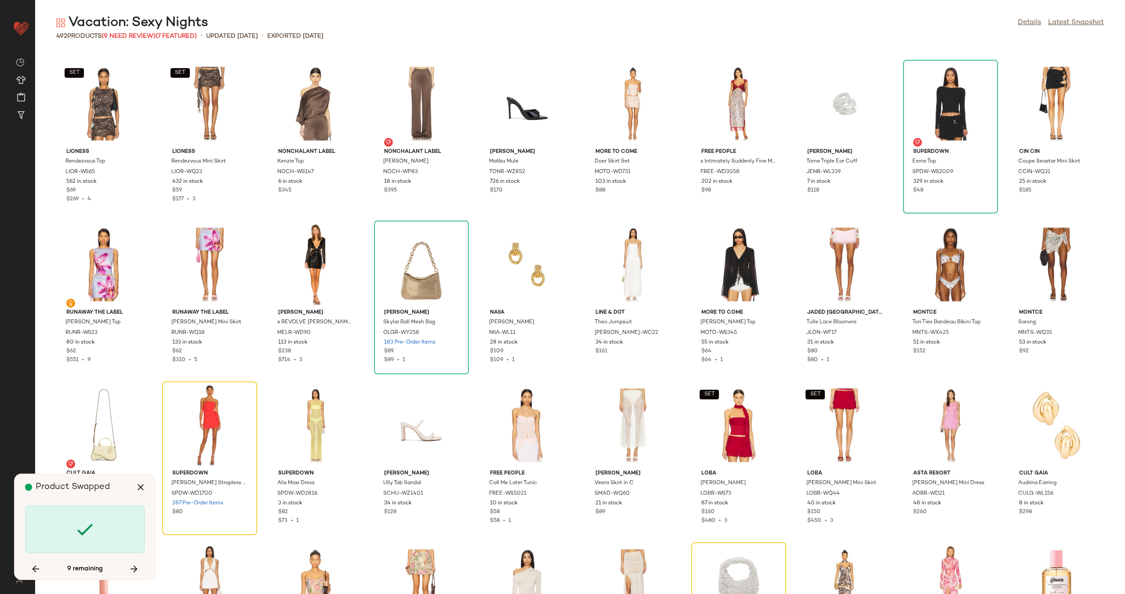
scroll to position [3540, 0]
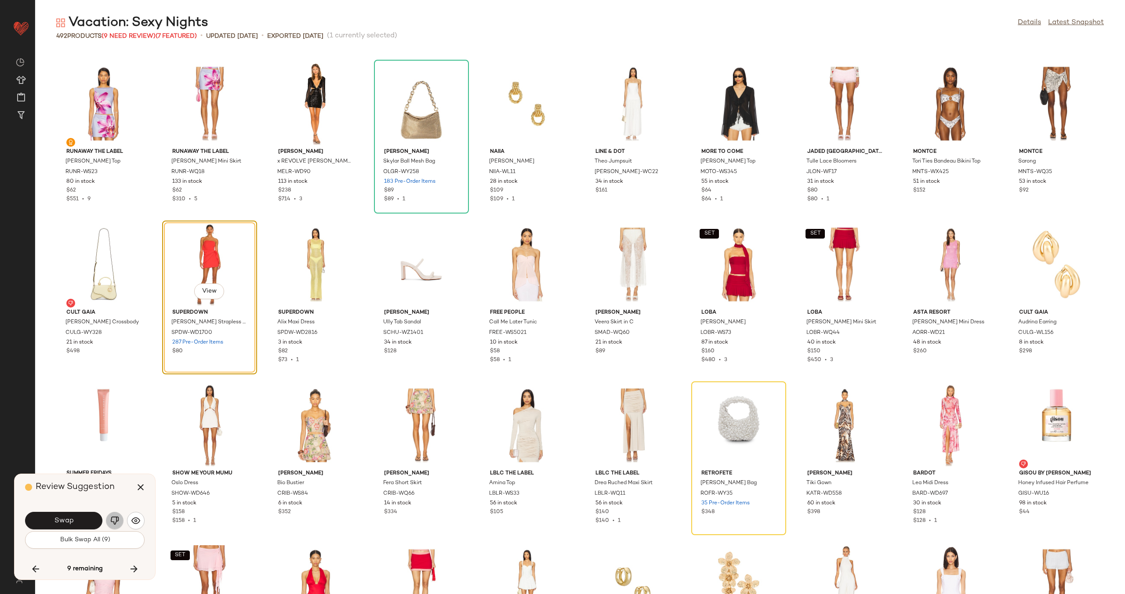
click at [112, 520] on img "button" at bounding box center [114, 521] width 9 height 9
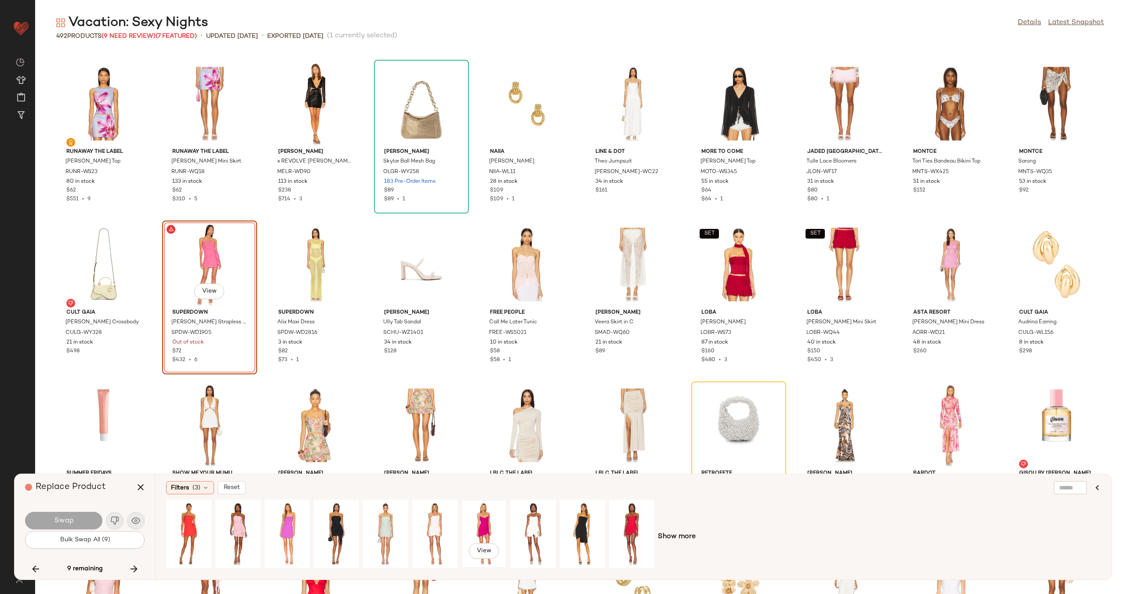
click at [494, 534] on div "View" at bounding box center [484, 534] width 39 height 62
click at [58, 523] on span "Swap" at bounding box center [64, 521] width 20 height 8
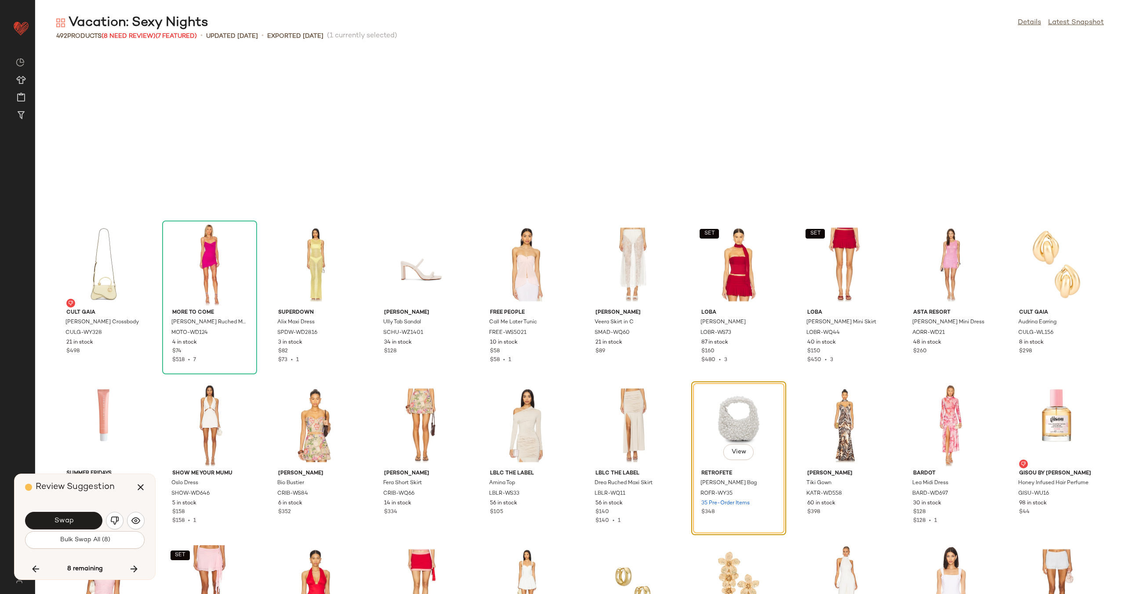
scroll to position [3700, 0]
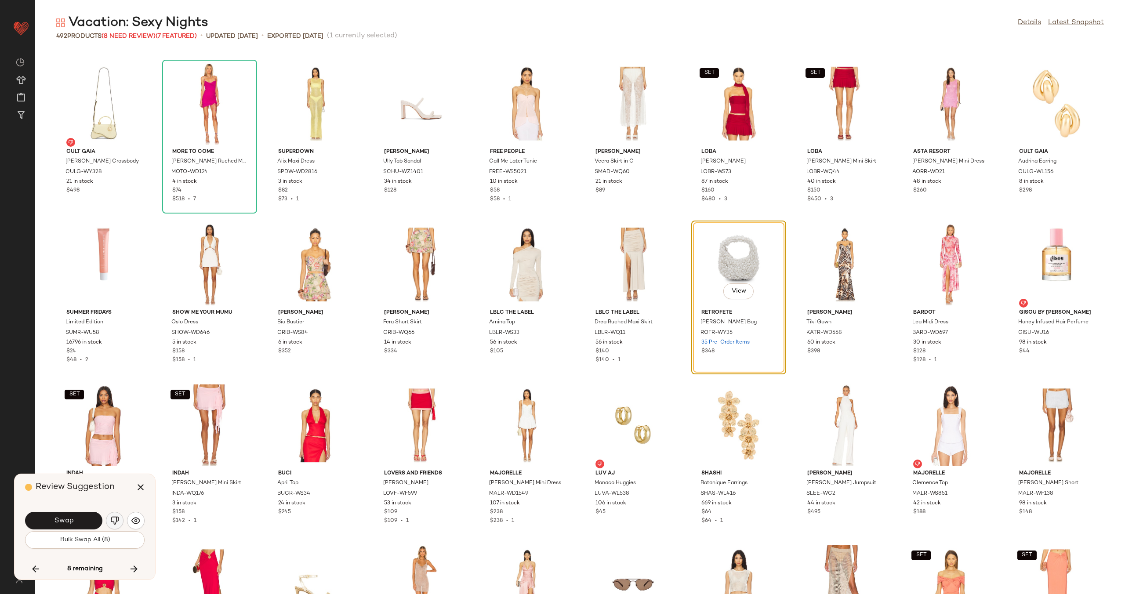
click at [119, 520] on img "button" at bounding box center [114, 521] width 9 height 9
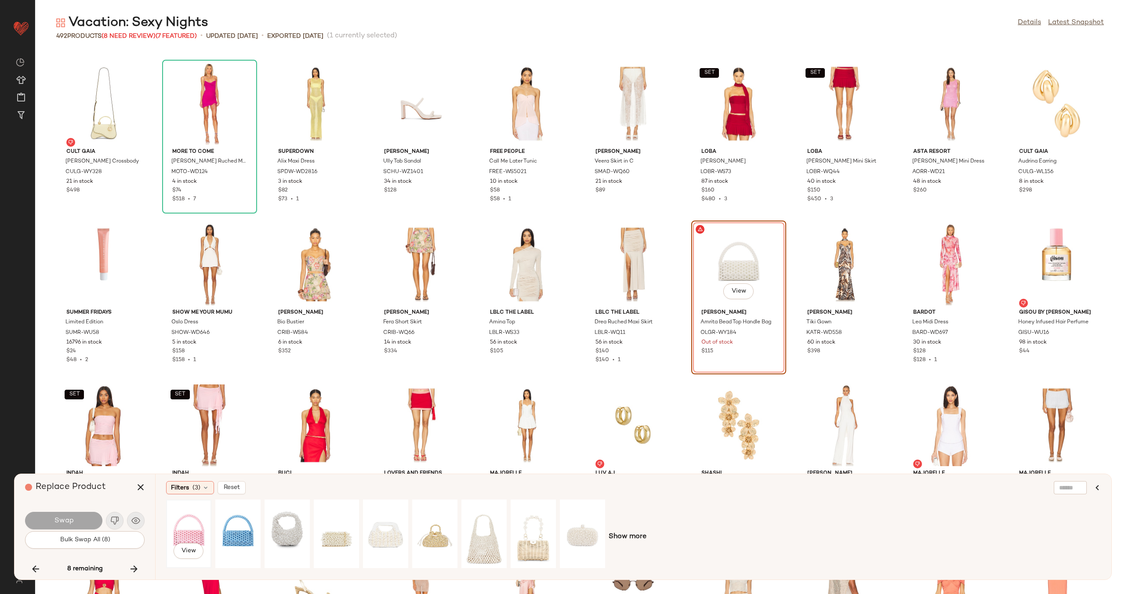
click at [193, 526] on div "View" at bounding box center [188, 534] width 39 height 62
click at [64, 518] on span "Swap" at bounding box center [64, 521] width 20 height 8
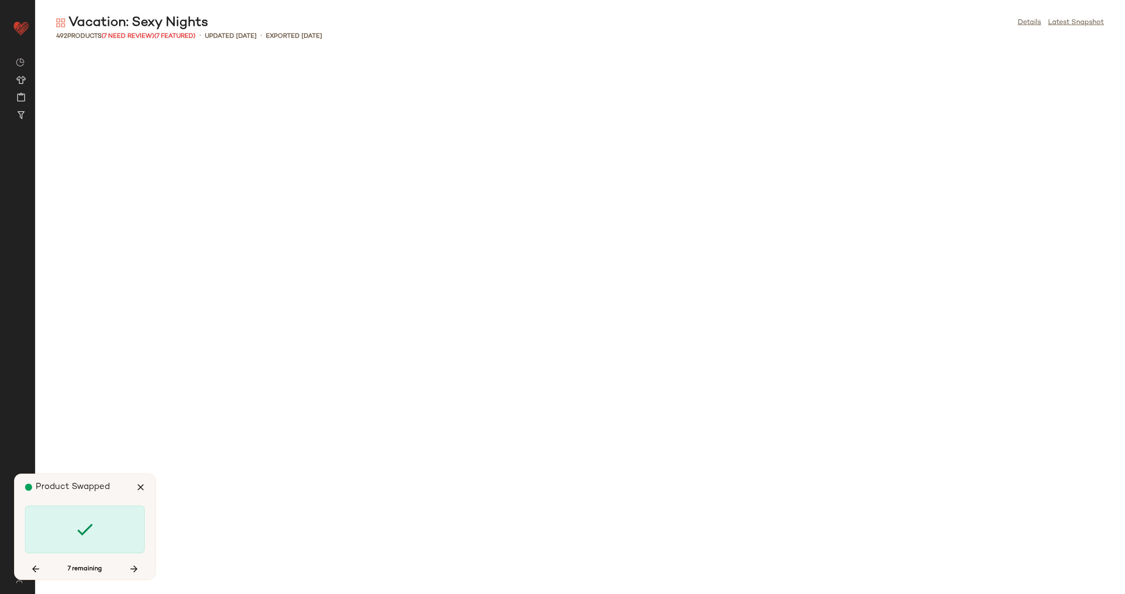
scroll to position [5631, 0]
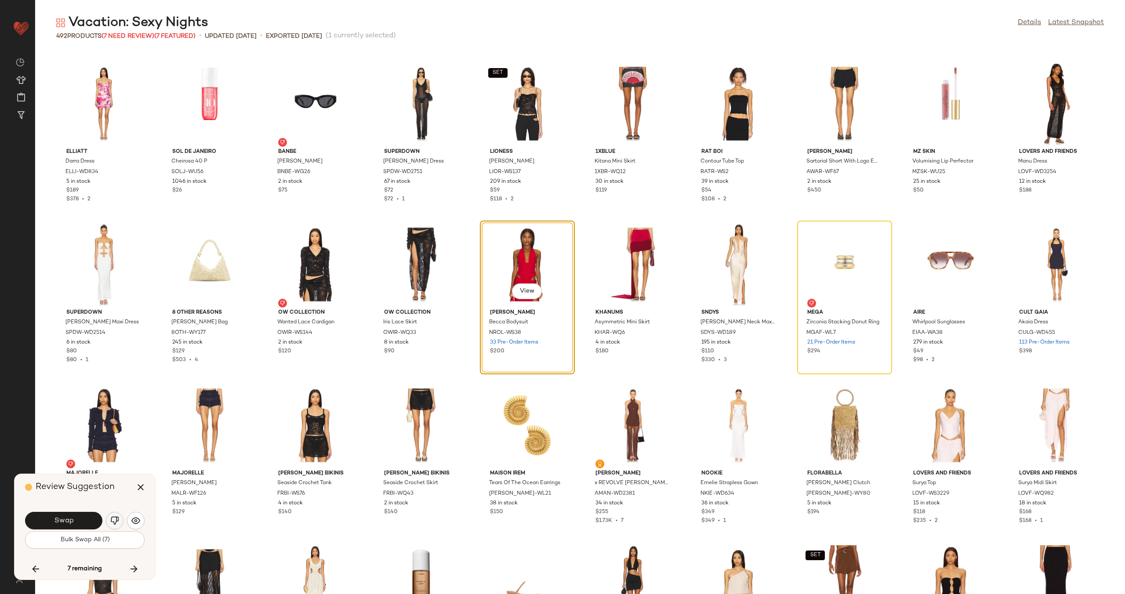
click at [112, 519] on img "button" at bounding box center [114, 521] width 9 height 9
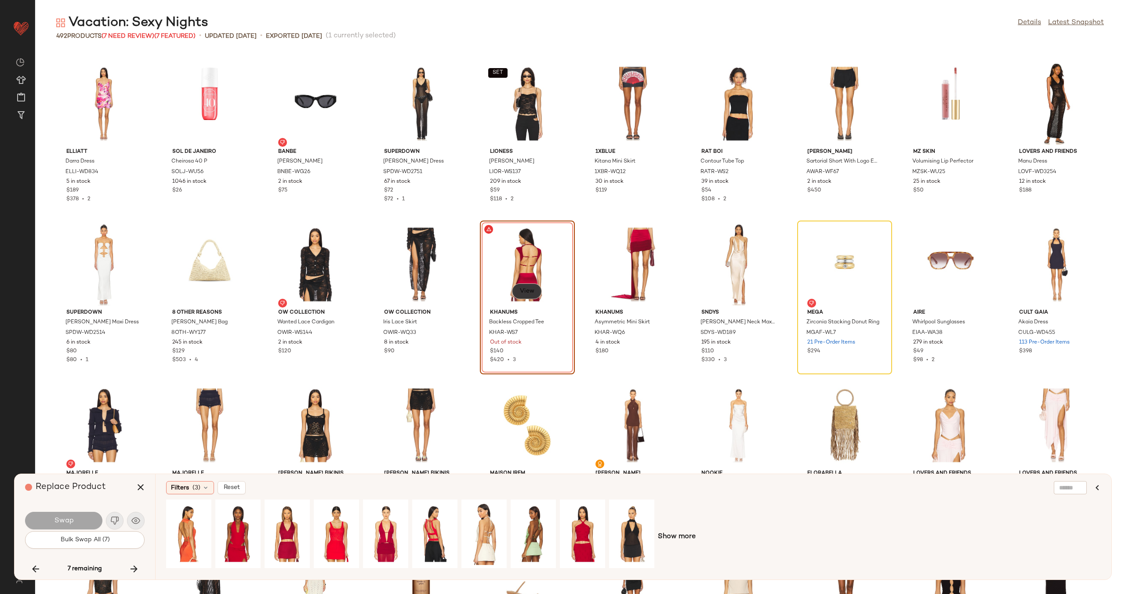
click at [530, 291] on span "View" at bounding box center [527, 291] width 15 height 7
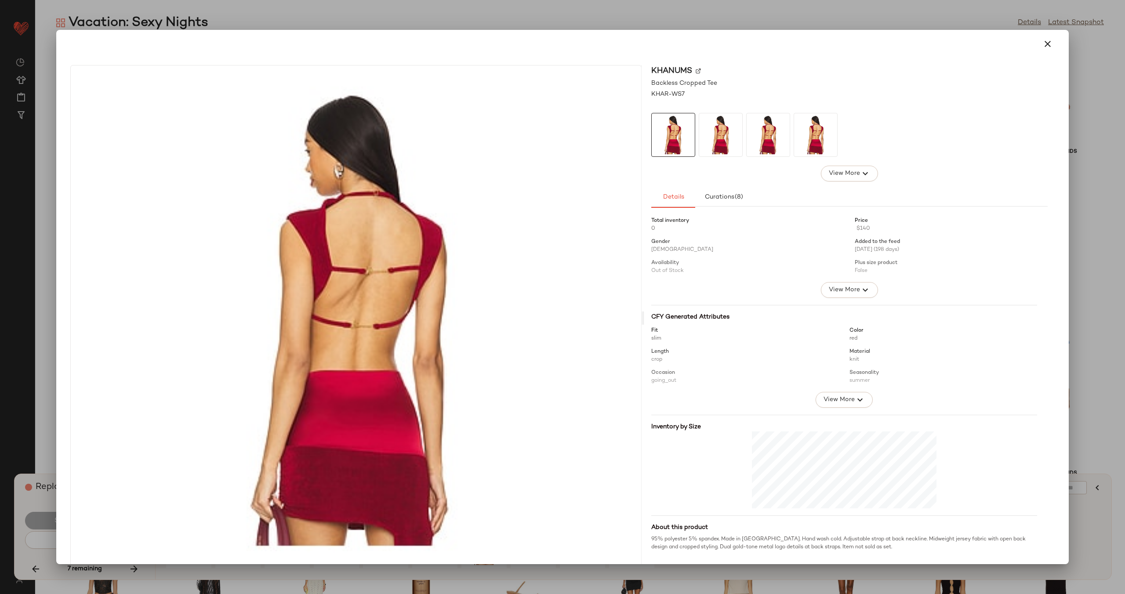
click at [696, 68] on img at bounding box center [698, 70] width 5 height 5
click at [1049, 41] on button "button" at bounding box center [1047, 43] width 21 height 21
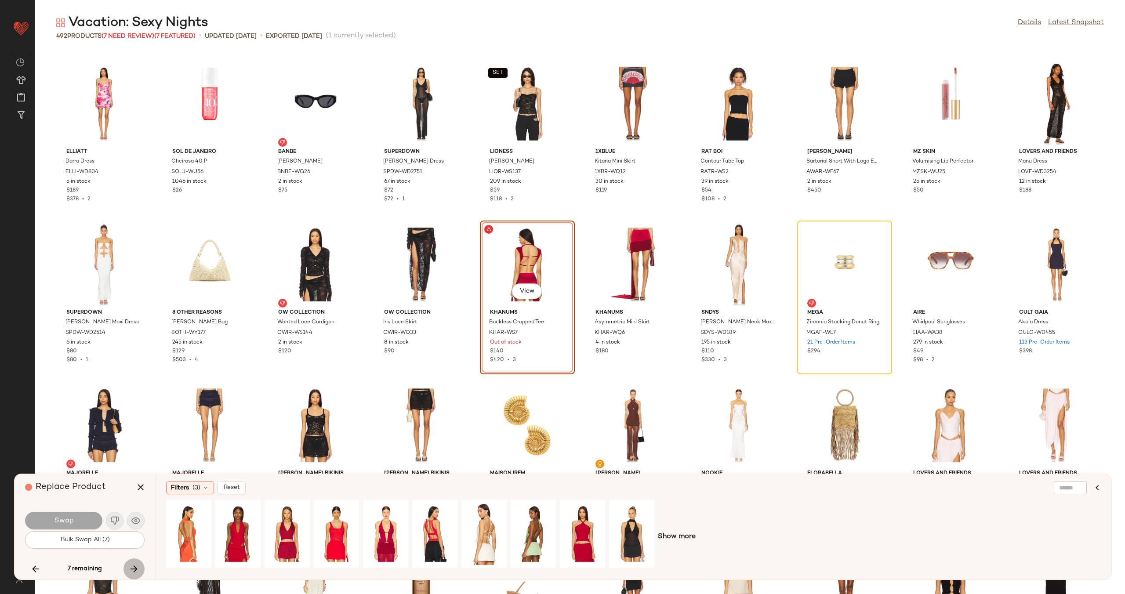
click at [140, 572] on button "button" at bounding box center [134, 569] width 21 height 21
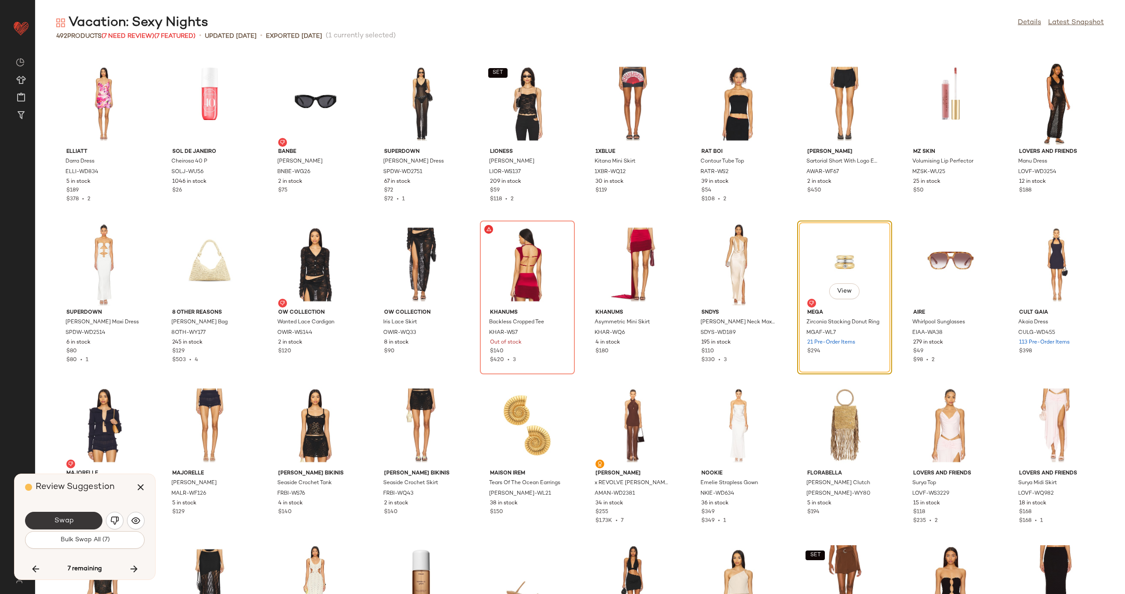
click at [73, 525] on button "Swap" at bounding box center [63, 521] width 77 height 18
click at [39, 564] on icon "button" at bounding box center [35, 569] width 11 height 11
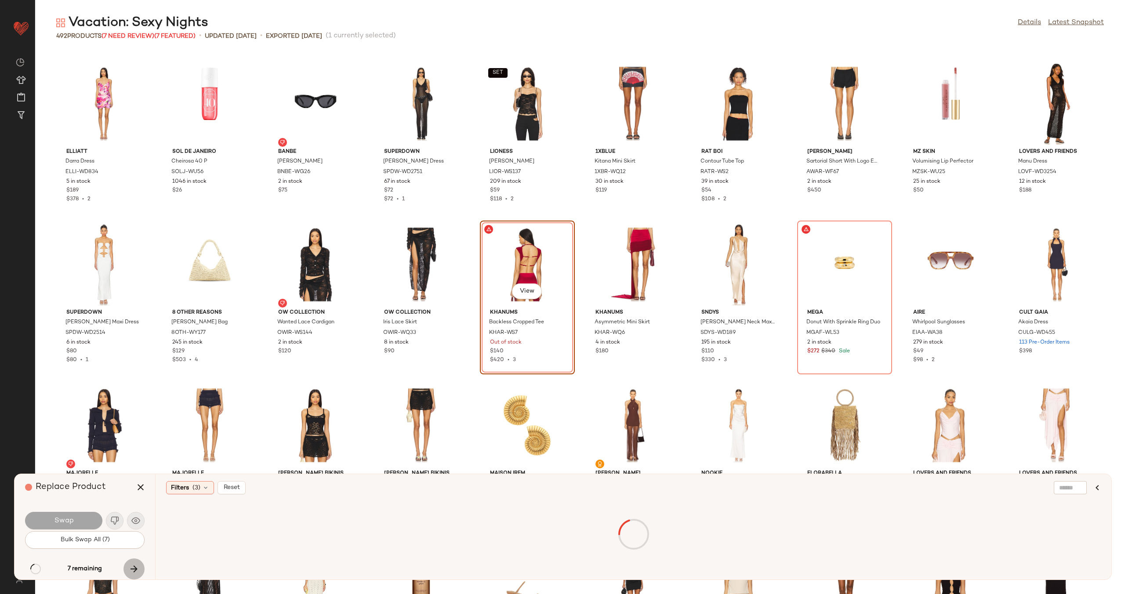
click at [135, 566] on icon "button" at bounding box center [134, 569] width 11 height 11
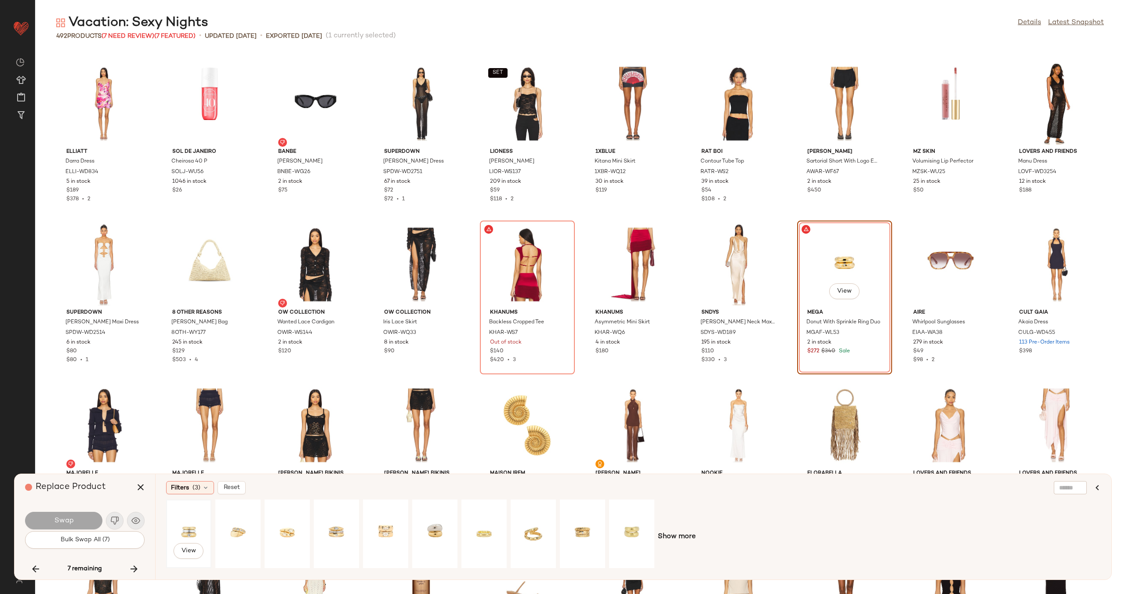
click at [186, 531] on div "View" at bounding box center [188, 534] width 39 height 62
click at [64, 520] on span "Swap" at bounding box center [64, 521] width 20 height 8
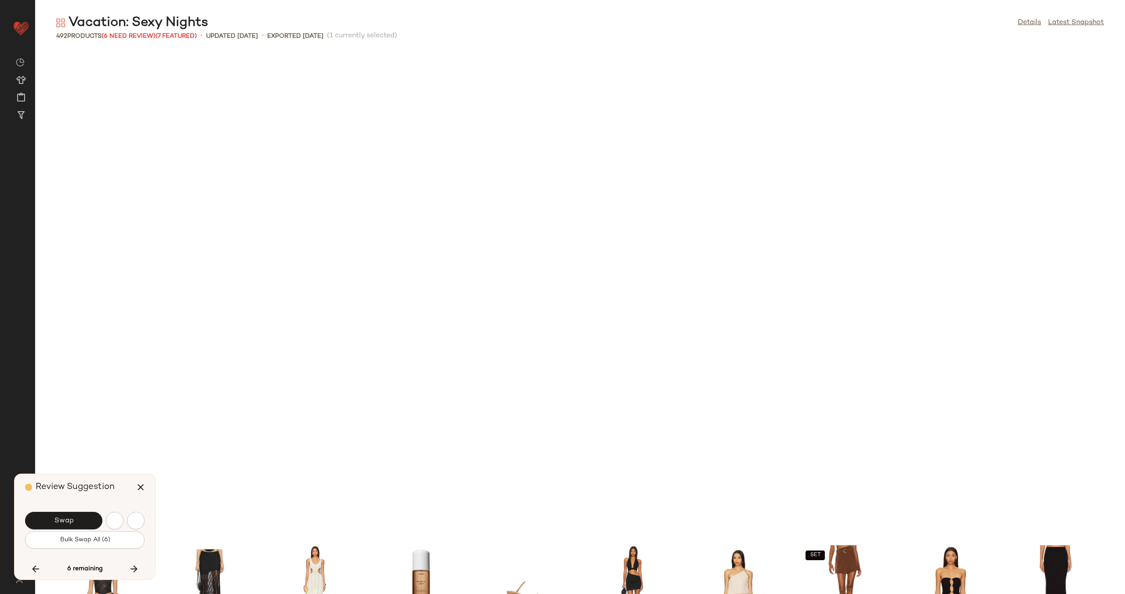
scroll to position [6114, 0]
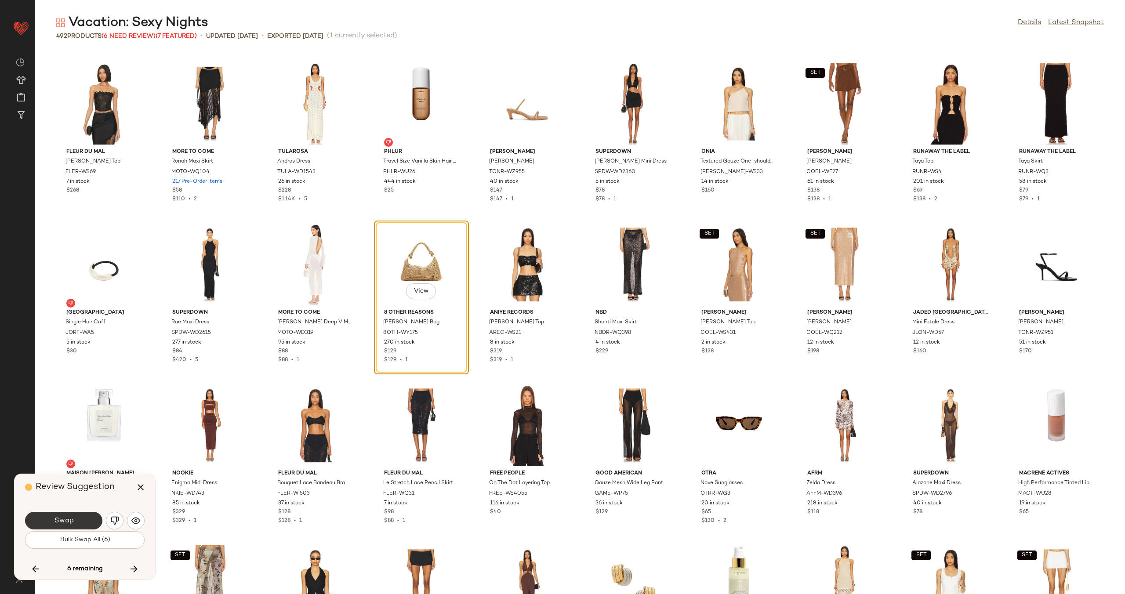
click at [69, 518] on span "Swap" at bounding box center [64, 521] width 20 height 8
click at [134, 571] on icon "button" at bounding box center [134, 569] width 11 height 11
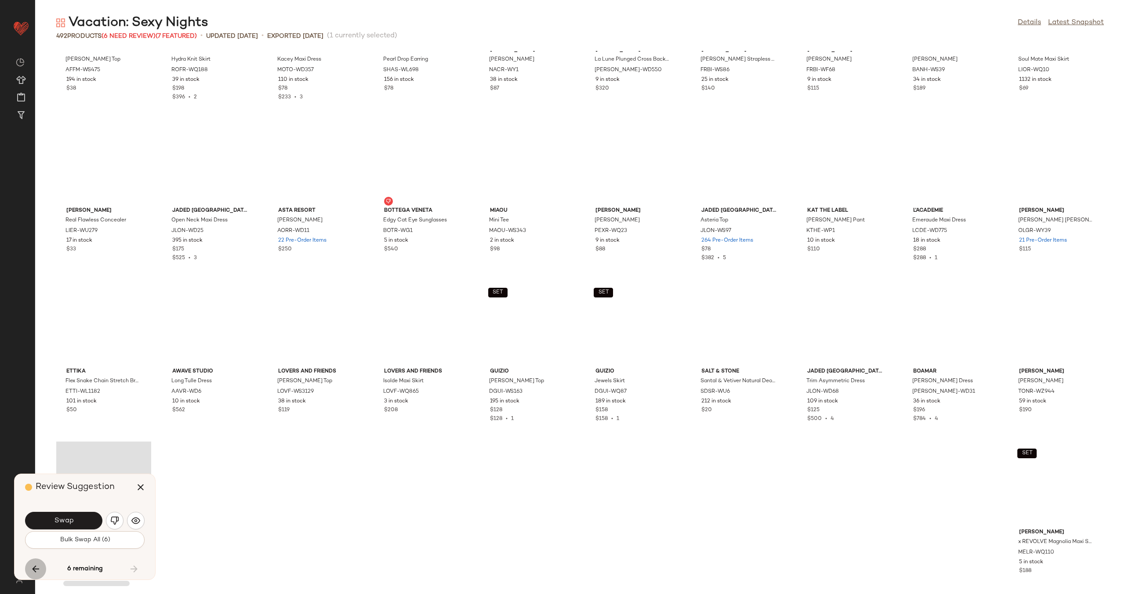
click at [40, 569] on icon "button" at bounding box center [35, 569] width 11 height 11
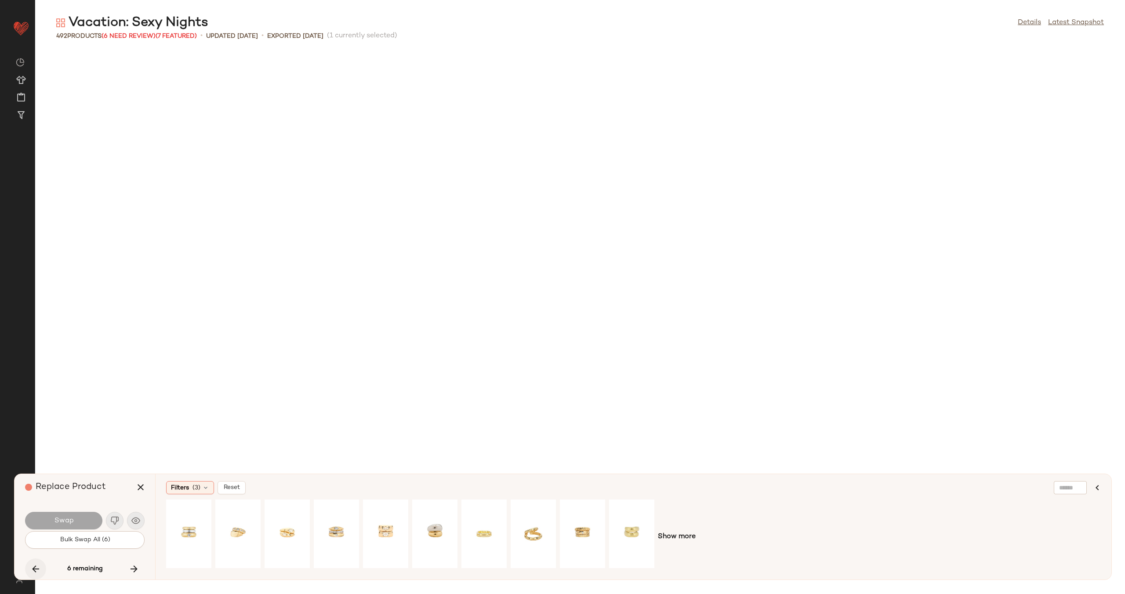
scroll to position [6114, 0]
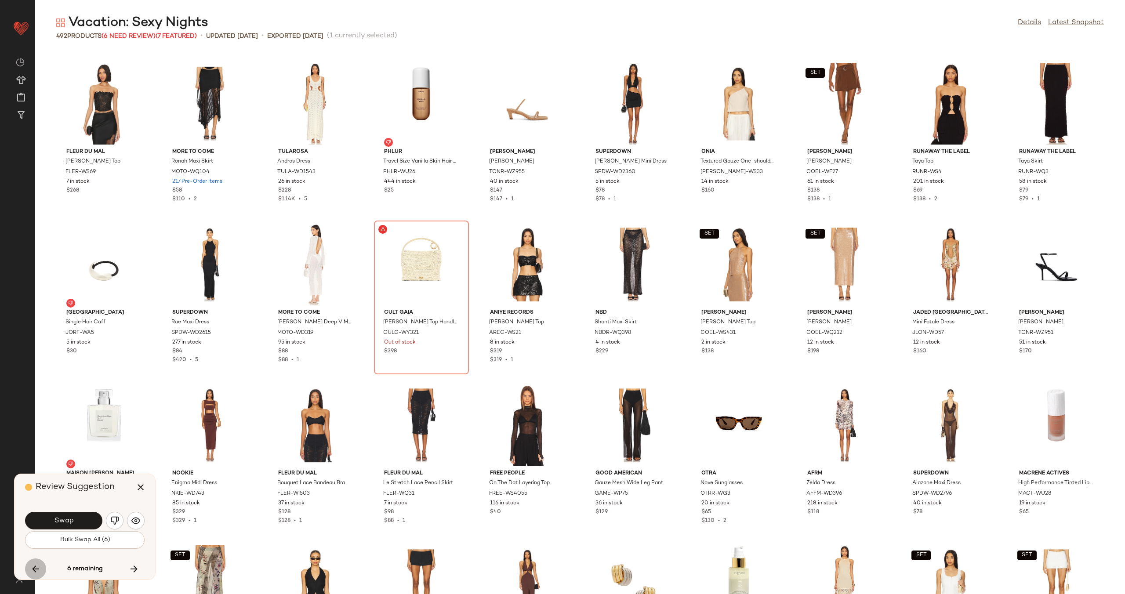
click at [38, 571] on icon "button" at bounding box center [35, 569] width 11 height 11
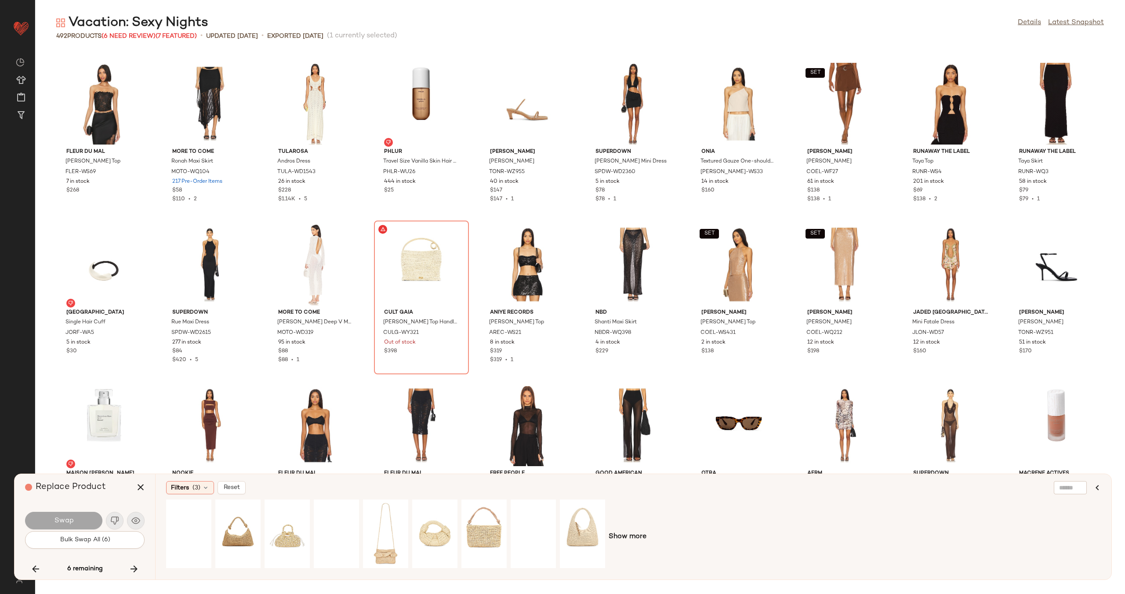
scroll to position [5631, 0]
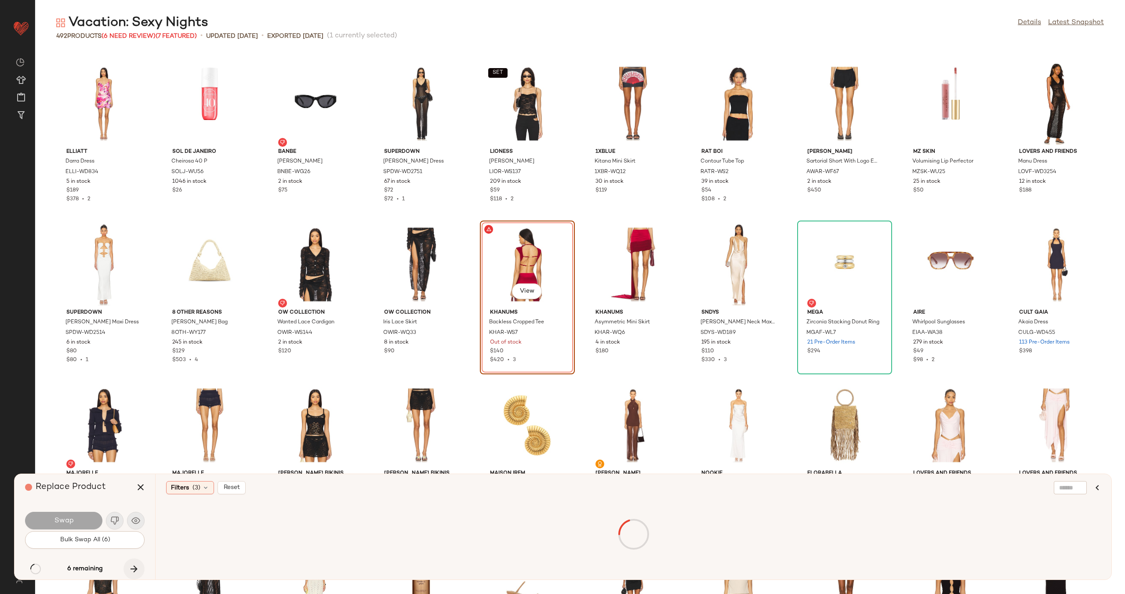
click at [133, 564] on icon "button" at bounding box center [134, 569] width 11 height 11
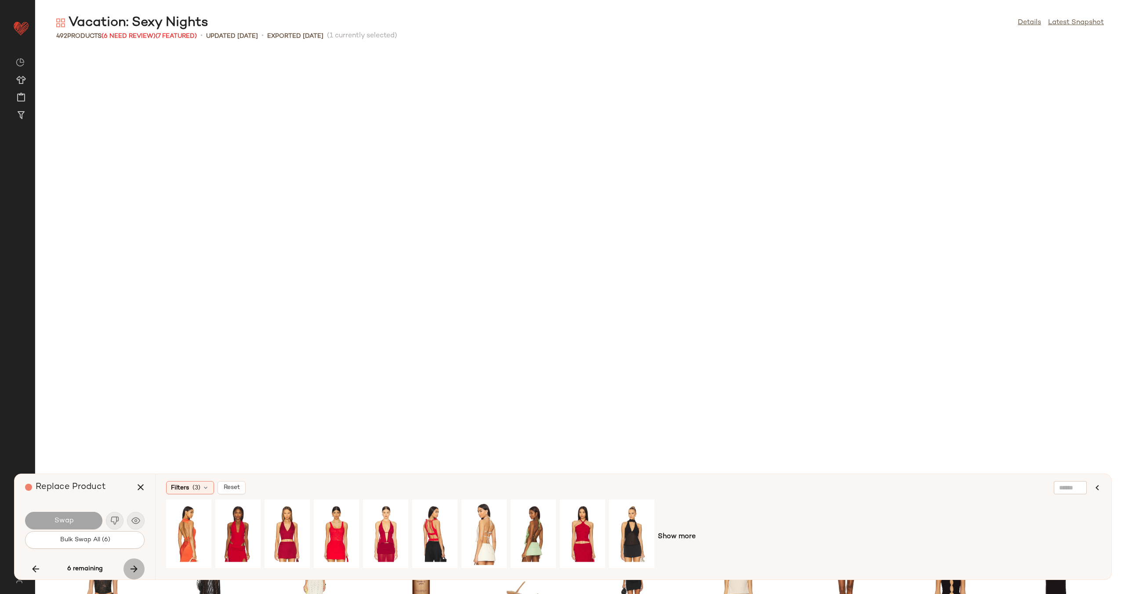
scroll to position [6114, 0]
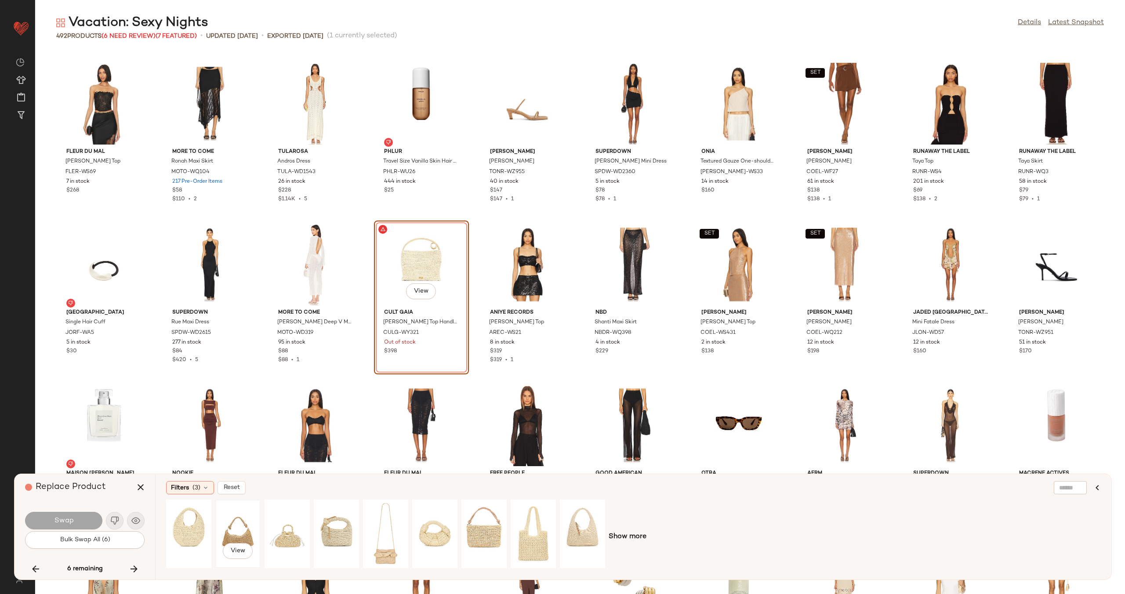
click at [231, 530] on div "View" at bounding box center [237, 534] width 39 height 62
click at [87, 521] on button "Swap" at bounding box center [63, 521] width 77 height 18
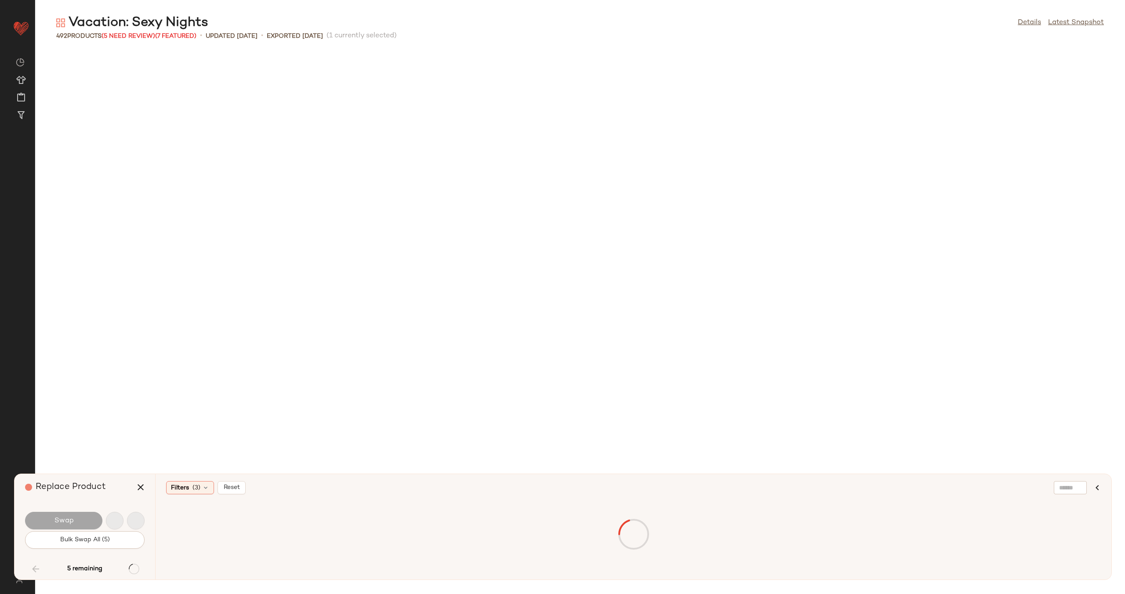
scroll to position [965, 0]
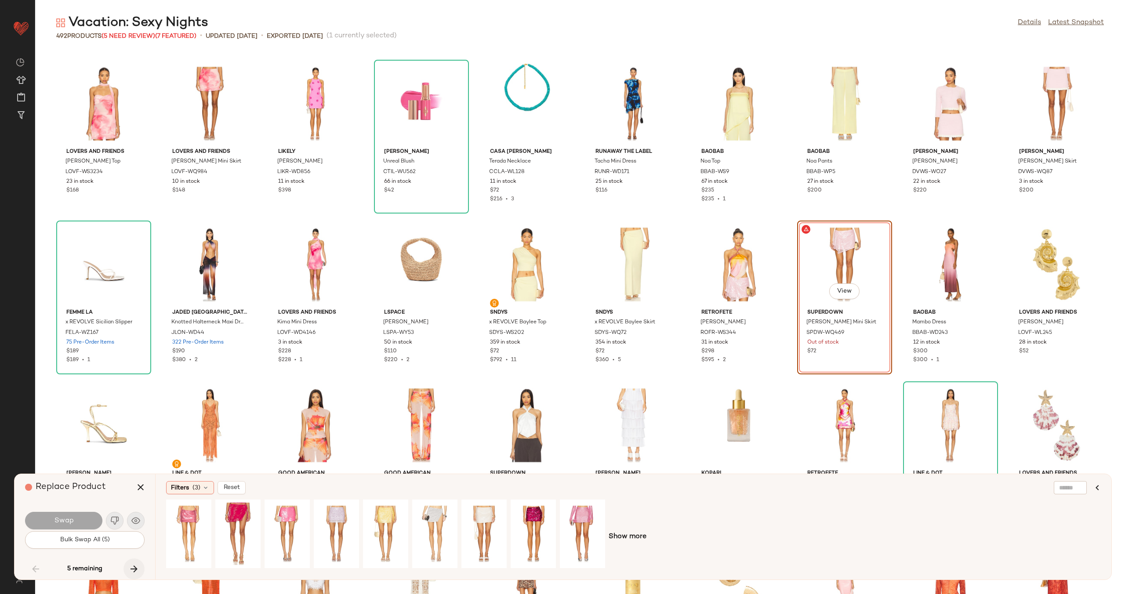
click at [131, 566] on icon "button" at bounding box center [134, 569] width 11 height 11
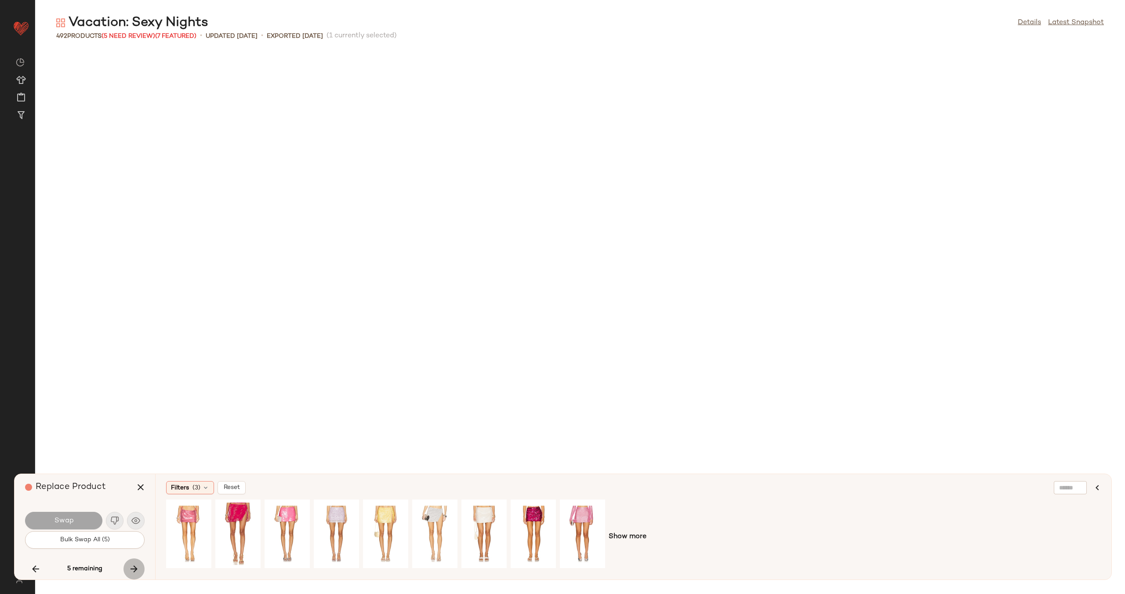
scroll to position [1931, 0]
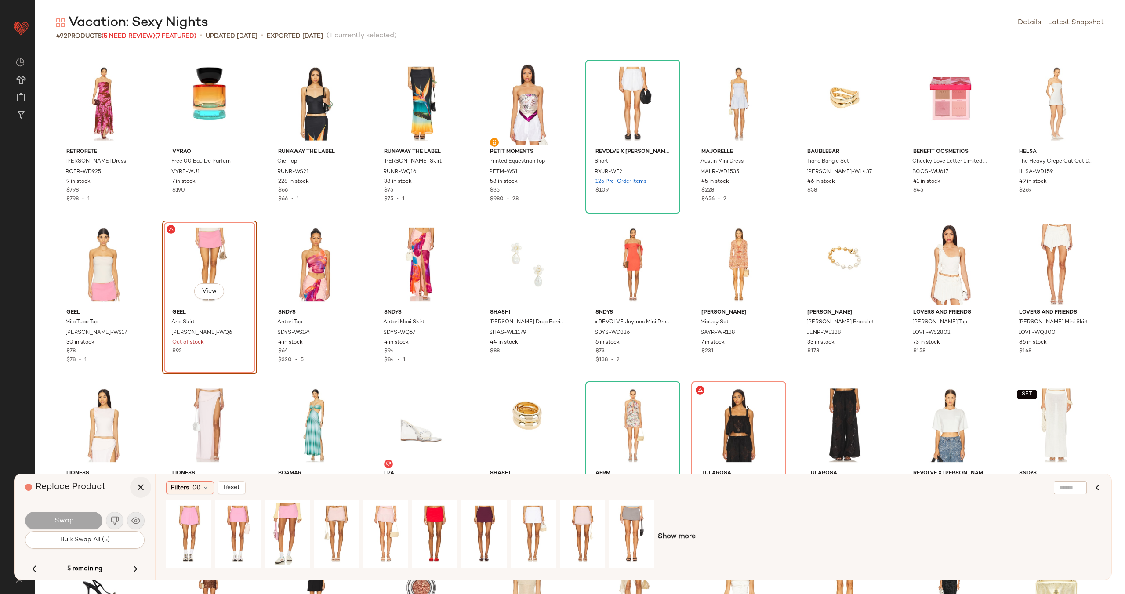
click at [142, 486] on icon "button" at bounding box center [140, 487] width 11 height 11
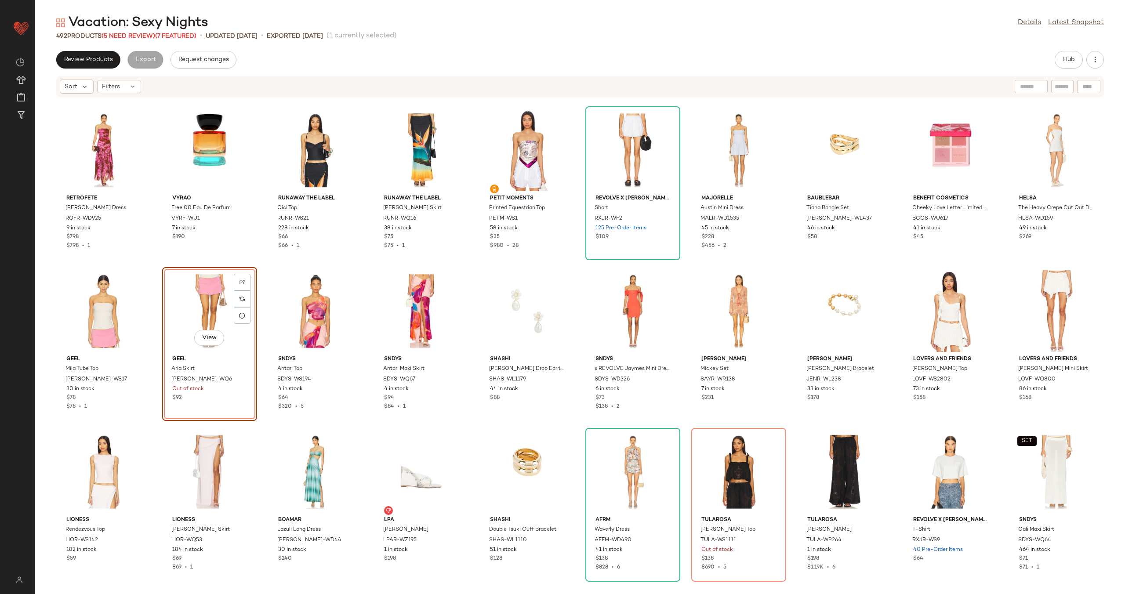
click at [262, 266] on div "retrofete [PERSON_NAME] Dress ROFR-WD925 9 in stock $798 $798 • 1 Vyrao Free 00…" at bounding box center [580, 341] width 1090 height 486
click at [1094, 65] on button "button" at bounding box center [1096, 60] width 18 height 18
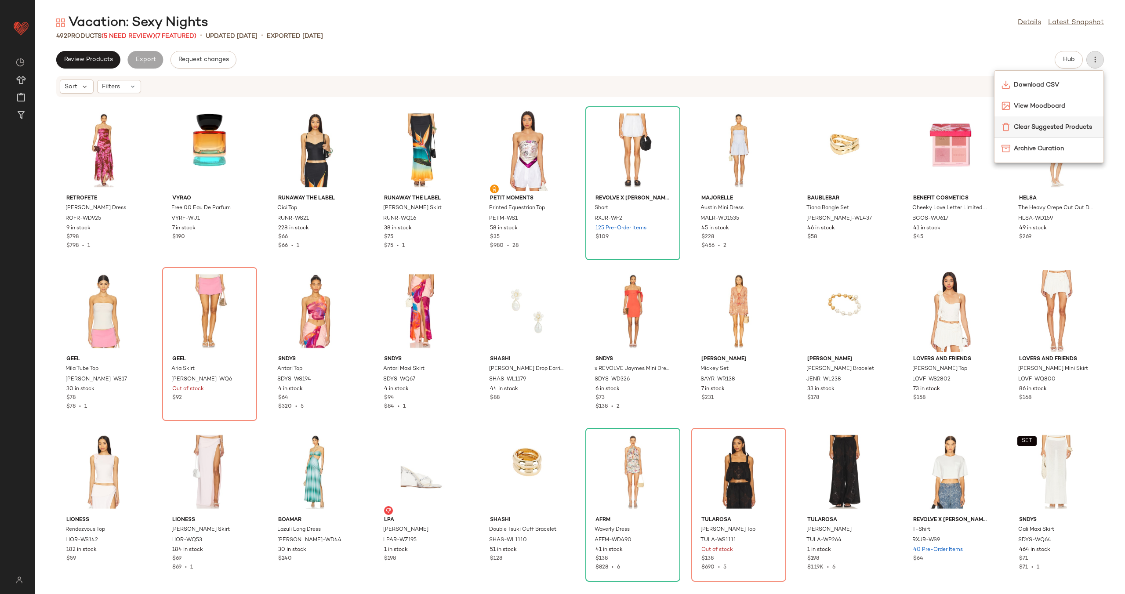
click at [1059, 123] on span "Clear Suggested Products" at bounding box center [1055, 127] width 83 height 9
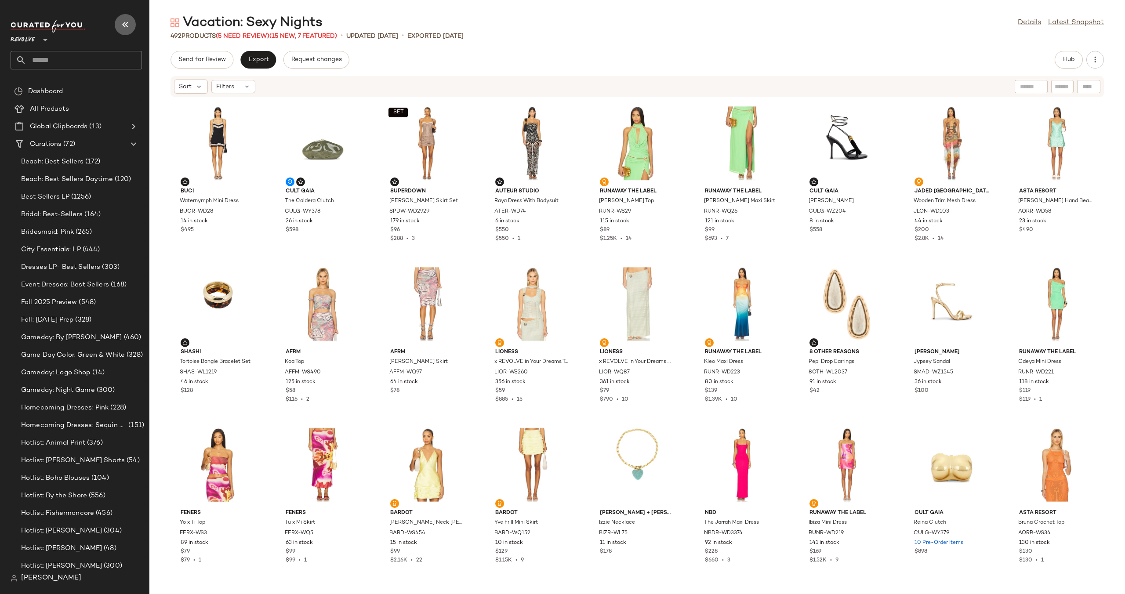
click at [121, 26] on icon "button" at bounding box center [125, 24] width 11 height 11
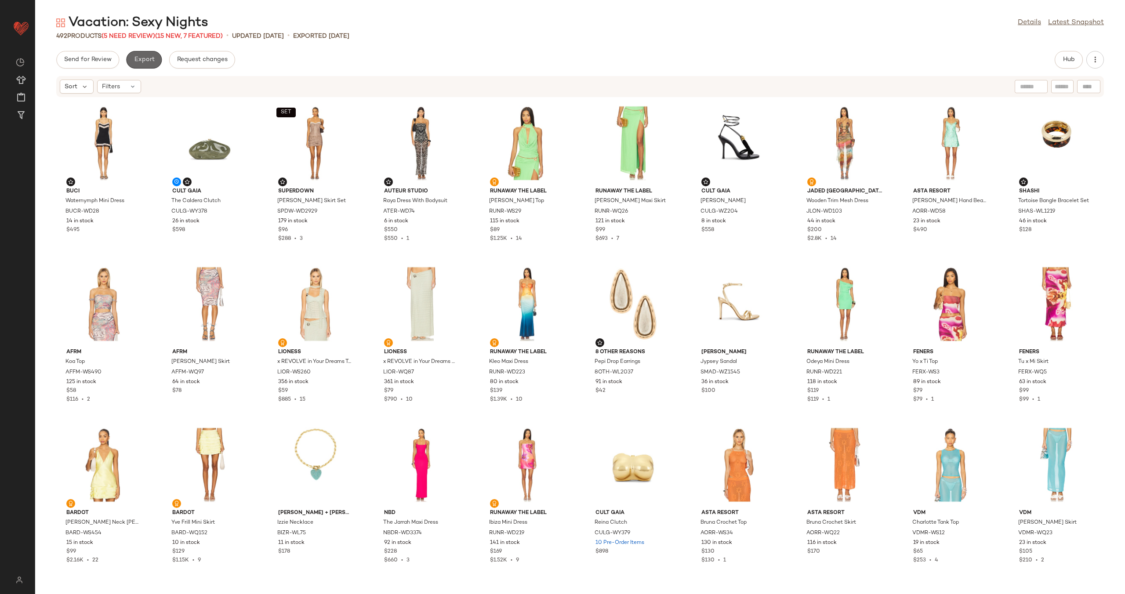
click at [143, 60] on span "Export" at bounding box center [144, 59] width 21 height 7
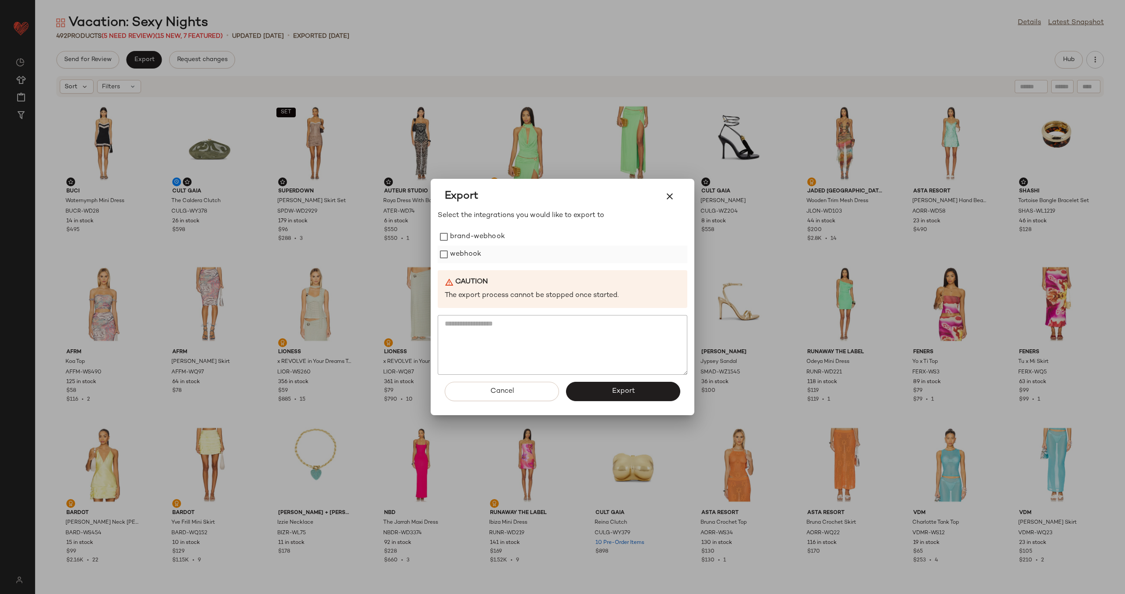
click at [468, 254] on label "webhook" at bounding box center [465, 255] width 31 height 18
click at [610, 390] on button "Export" at bounding box center [623, 391] width 114 height 19
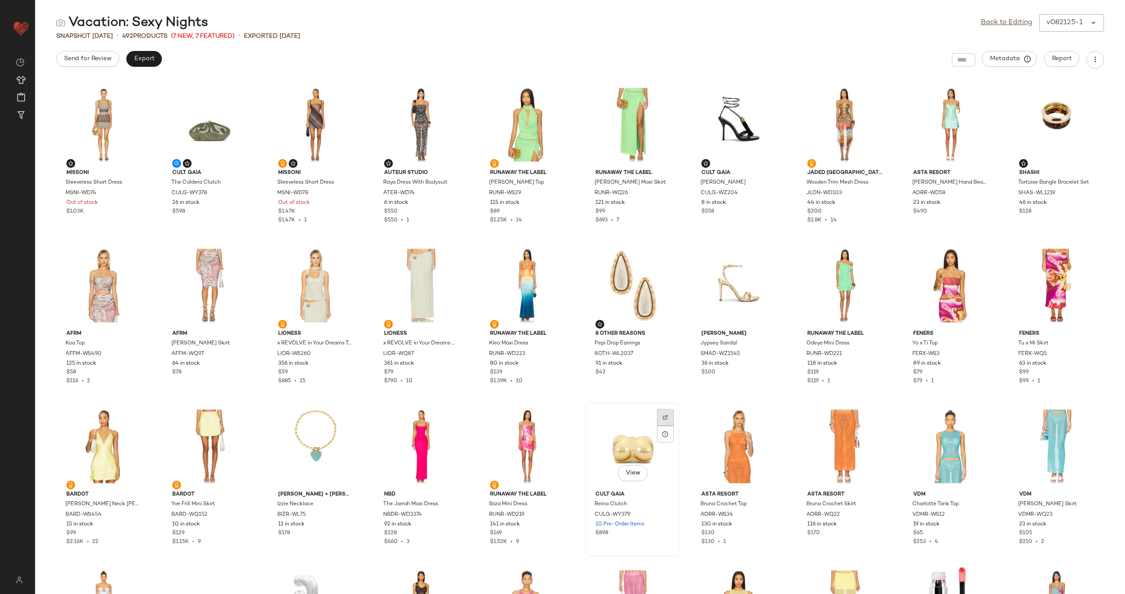
click at [667, 420] on div at bounding box center [665, 417] width 17 height 17
click at [666, 418] on div at bounding box center [665, 417] width 17 height 17
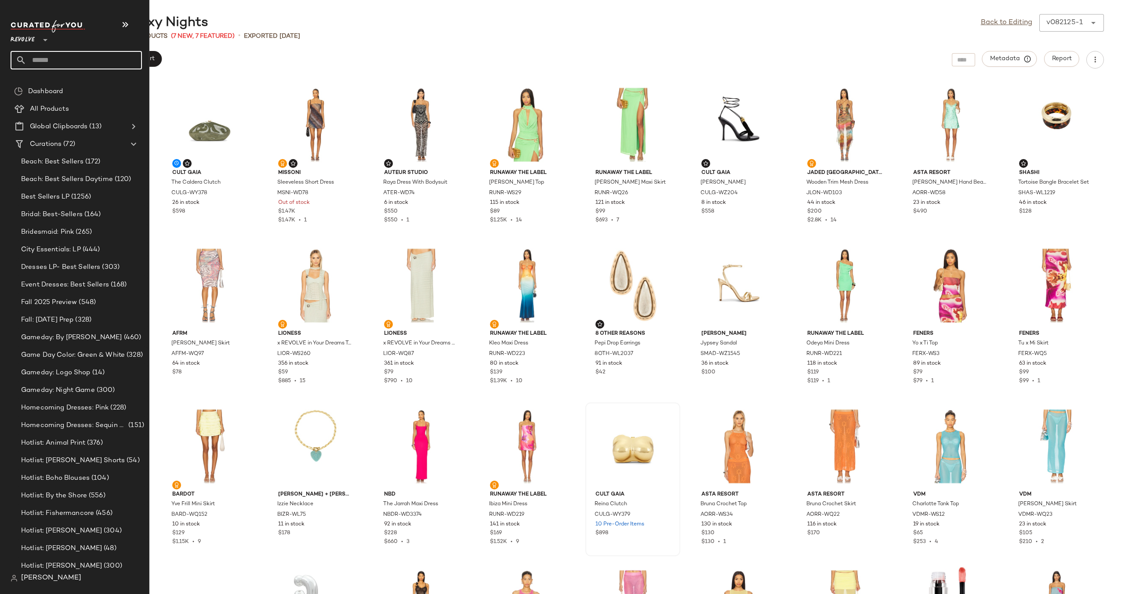
click at [72, 58] on input "text" at bounding box center [84, 60] width 116 height 18
type input "****"
click at [65, 62] on input "text" at bounding box center [84, 60] width 116 height 18
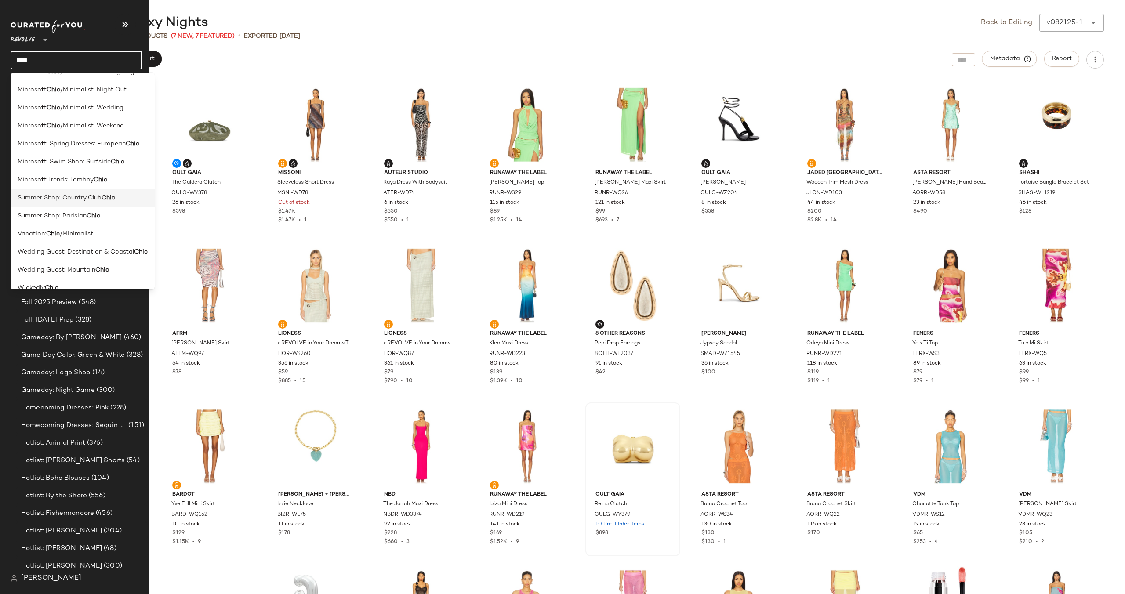
scroll to position [25, 0]
type input "****"
click at [73, 219] on span "/Minimalist" at bounding box center [76, 222] width 33 height 9
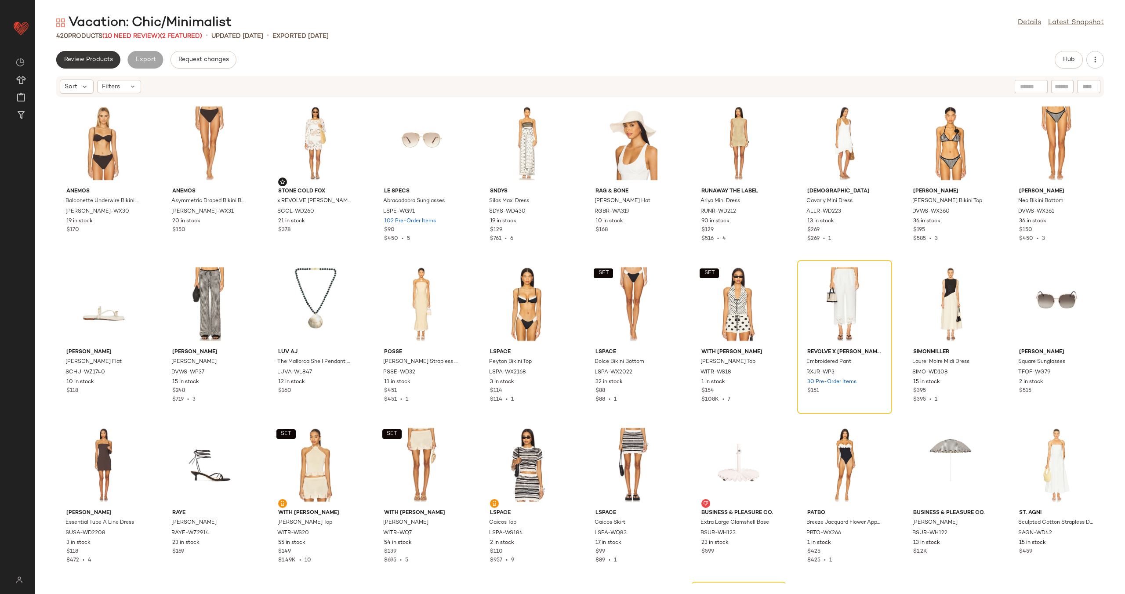
click at [91, 56] on span "Review Products" at bounding box center [88, 59] width 49 height 7
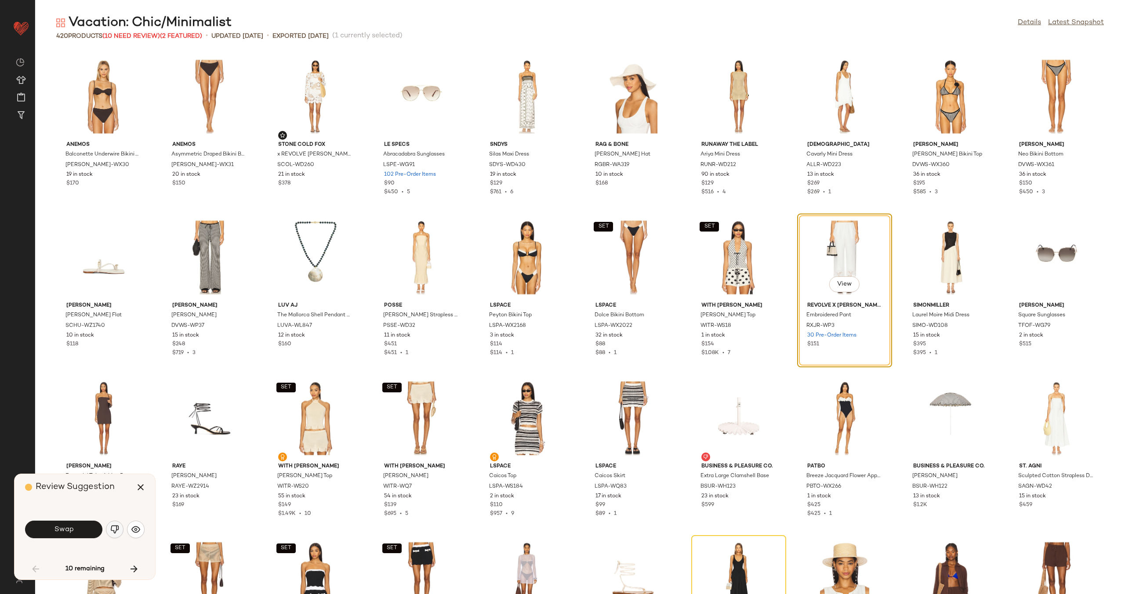
click at [119, 528] on img "button" at bounding box center [114, 529] width 9 height 9
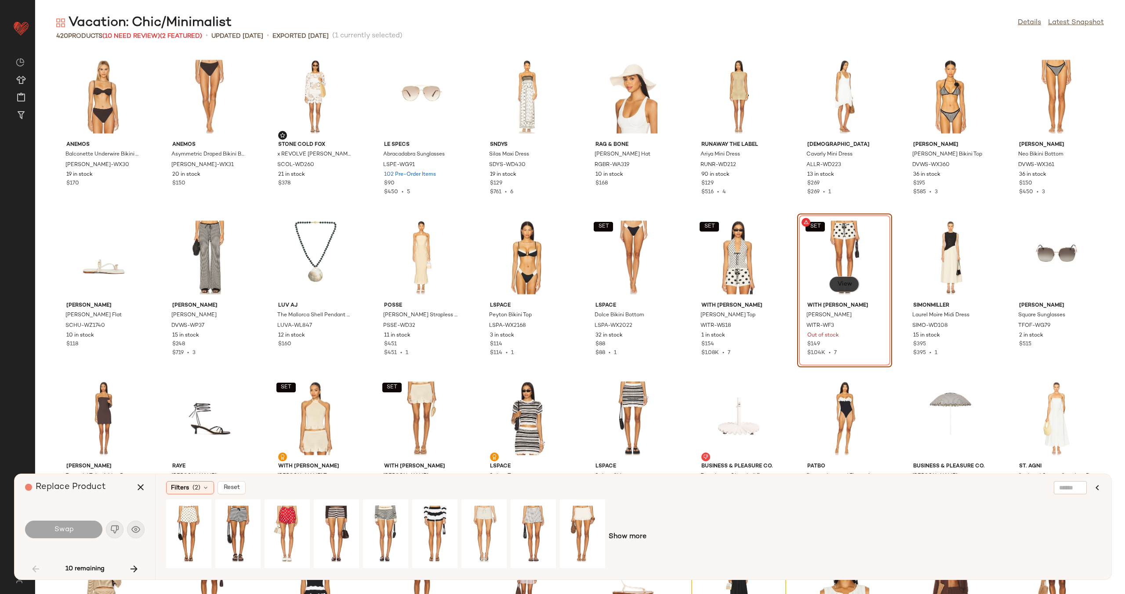
click at [841, 288] on button "View" at bounding box center [845, 285] width 30 height 16
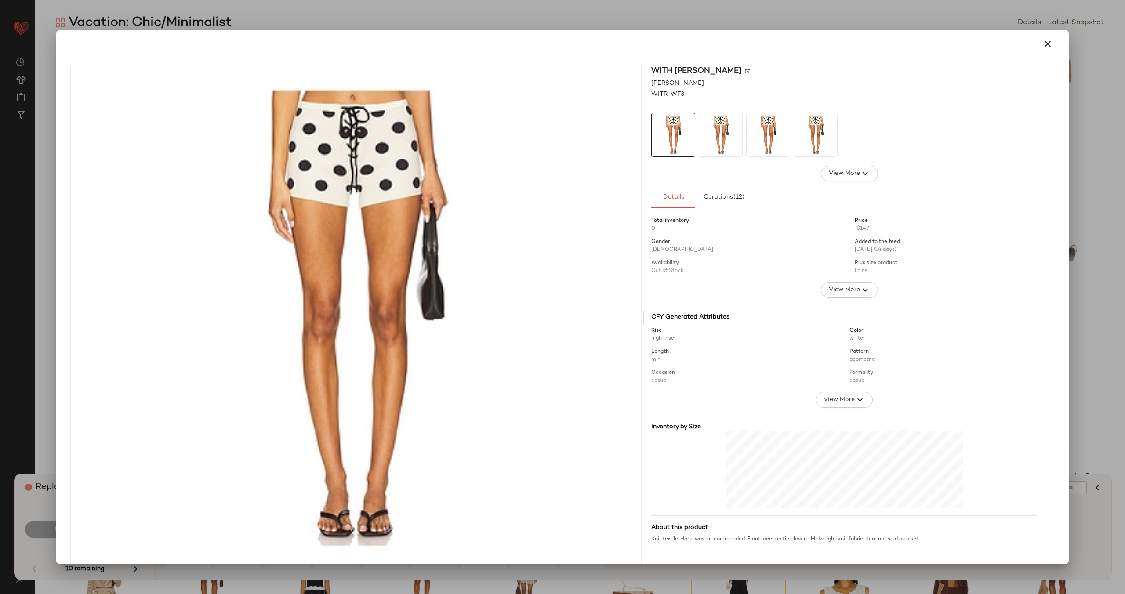
click at [745, 70] on img at bounding box center [747, 70] width 5 height 5
click at [1043, 39] on icon "button" at bounding box center [1048, 44] width 11 height 11
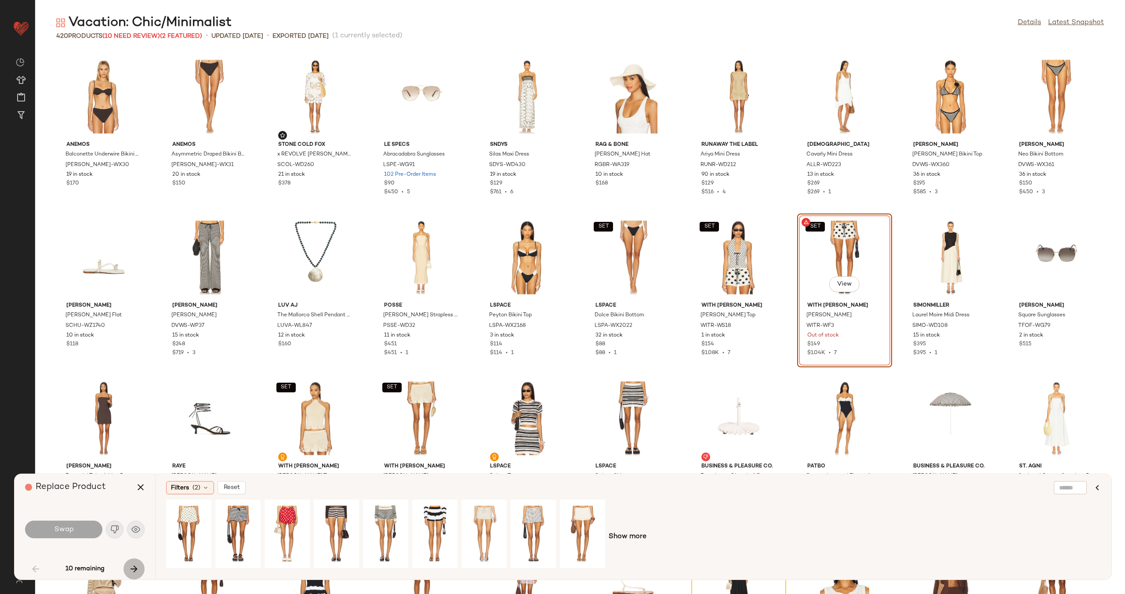
click at [138, 568] on icon "button" at bounding box center [134, 569] width 11 height 11
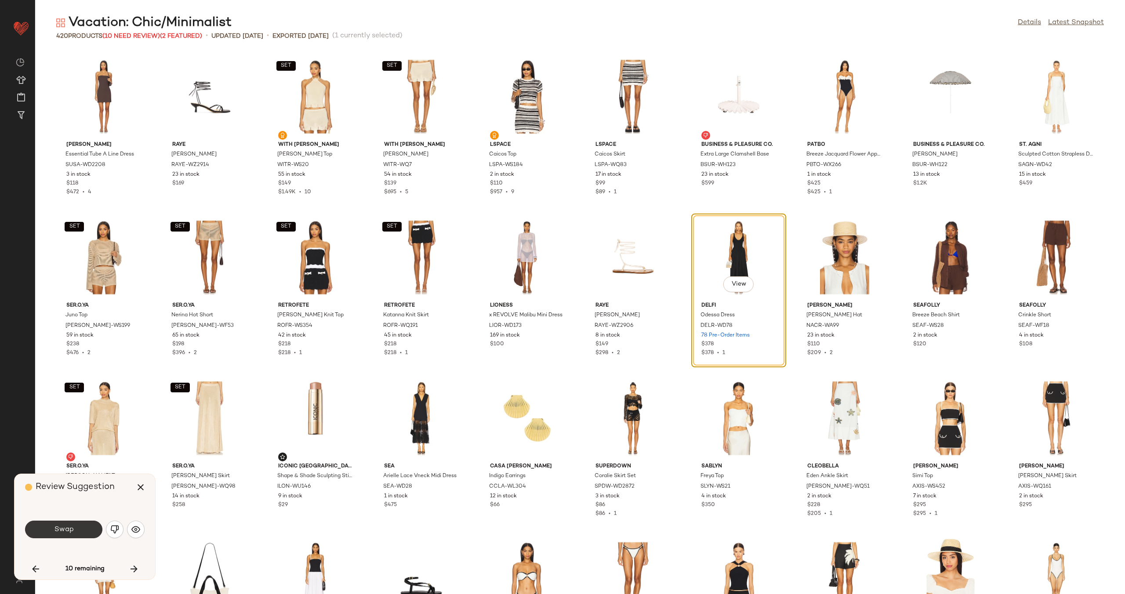
click at [71, 532] on span "Swap" at bounding box center [64, 530] width 20 height 8
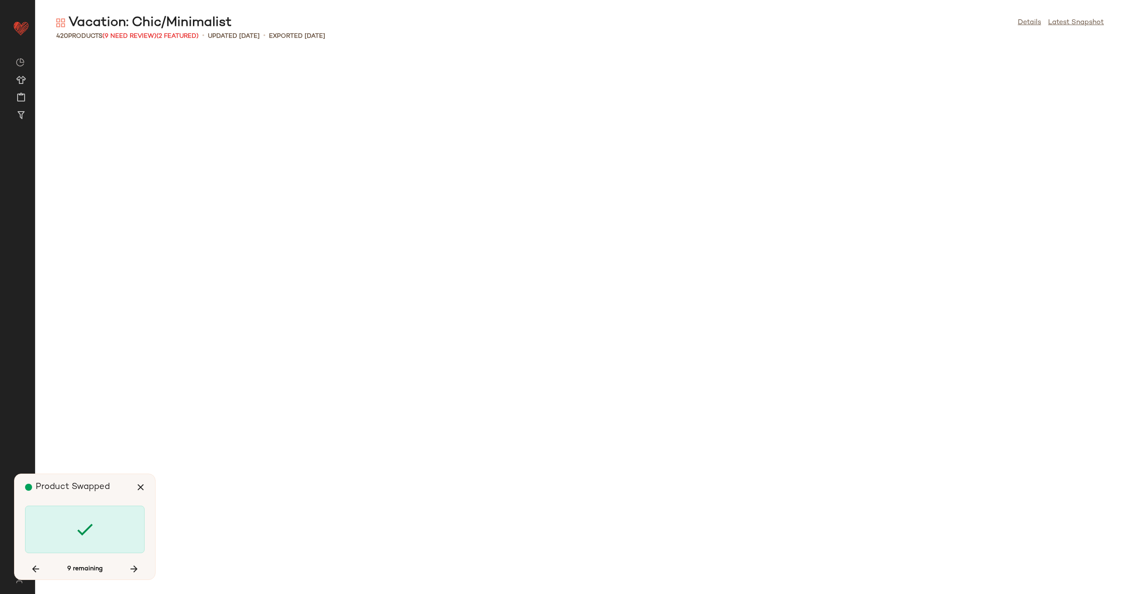
scroll to position [2252, 0]
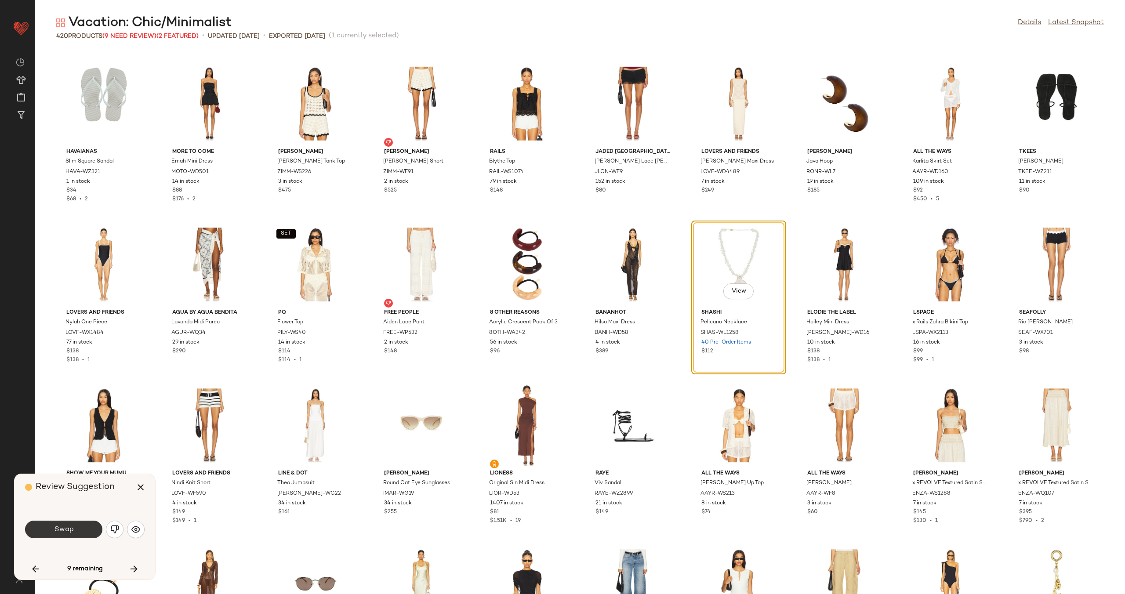
click at [72, 533] on span "Swap" at bounding box center [64, 530] width 20 height 8
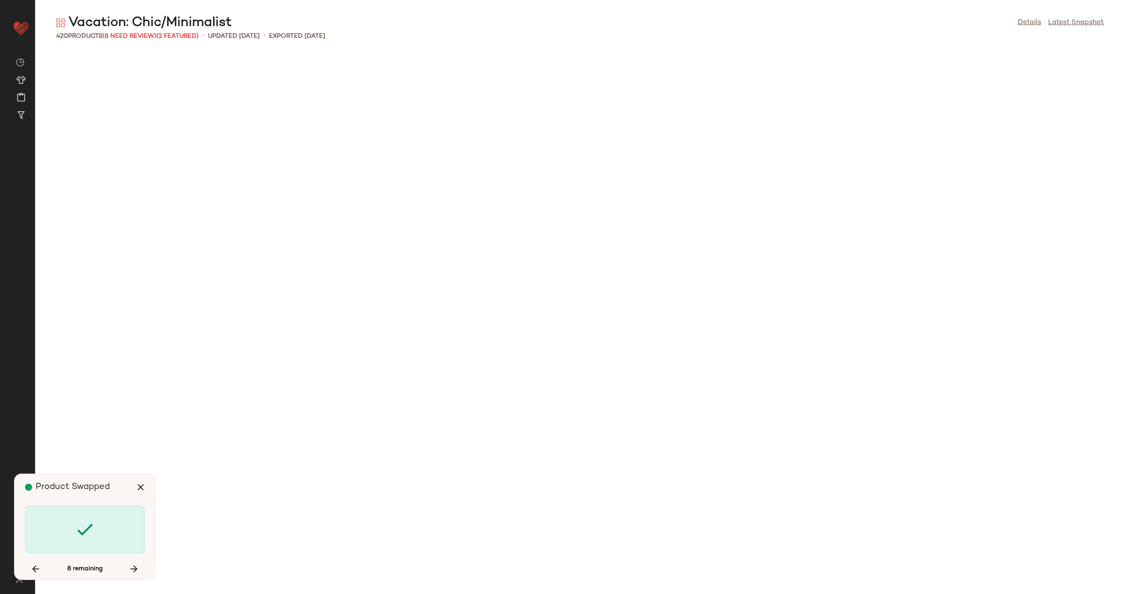
scroll to position [3379, 0]
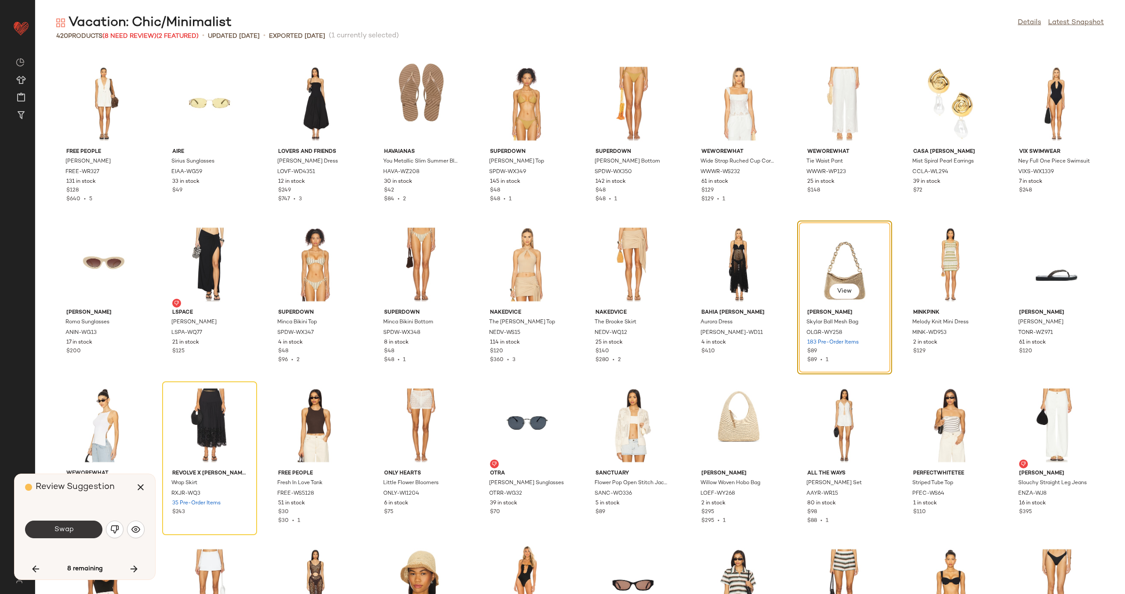
click at [51, 528] on button "Swap" at bounding box center [63, 530] width 77 height 18
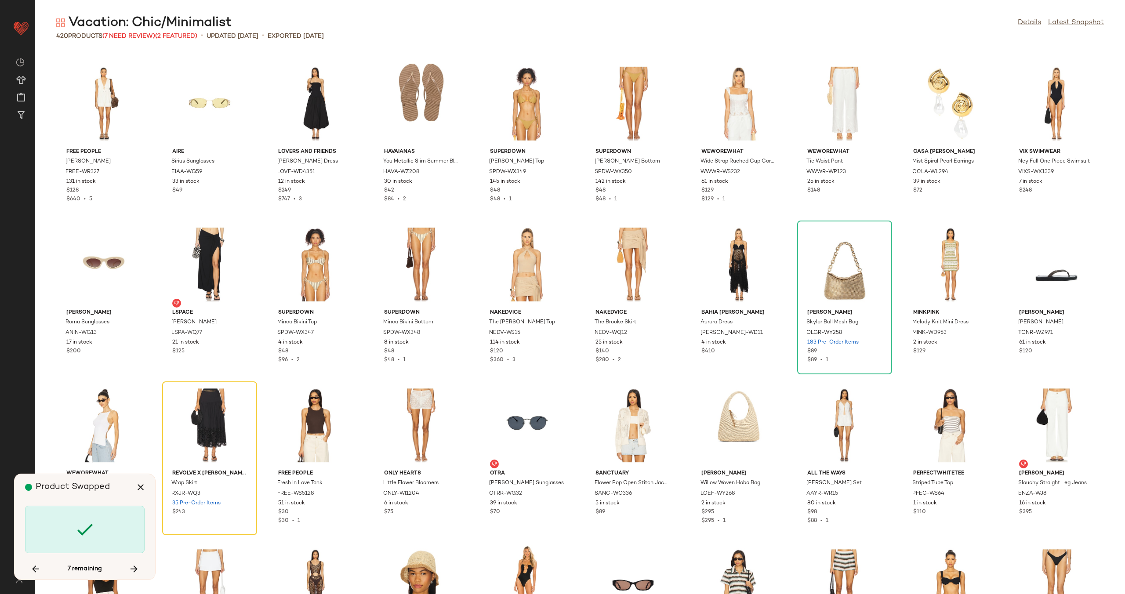
scroll to position [3540, 0]
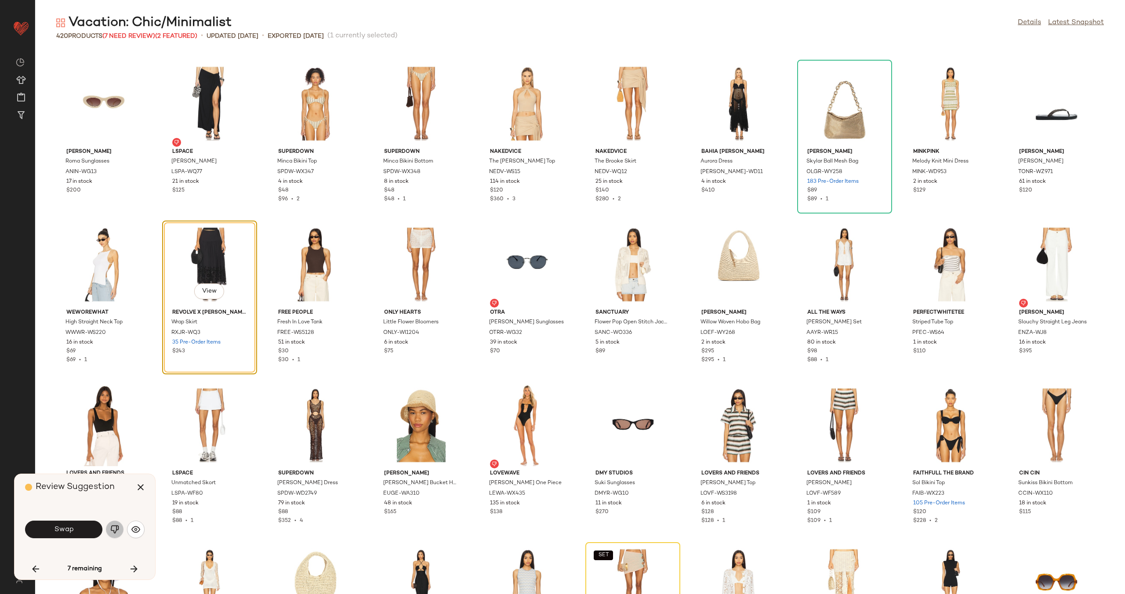
click at [111, 529] on img "button" at bounding box center [114, 529] width 9 height 9
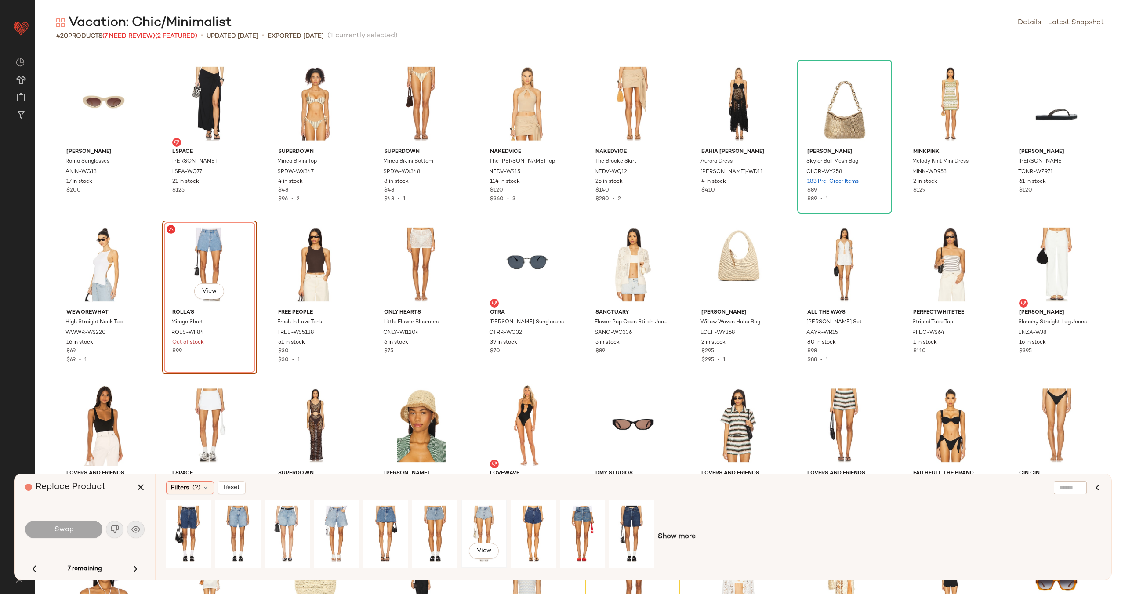
click at [481, 524] on div "View" at bounding box center [484, 534] width 39 height 62
click at [337, 522] on div "View" at bounding box center [336, 534] width 39 height 62
click at [78, 528] on button "Swap" at bounding box center [63, 530] width 77 height 18
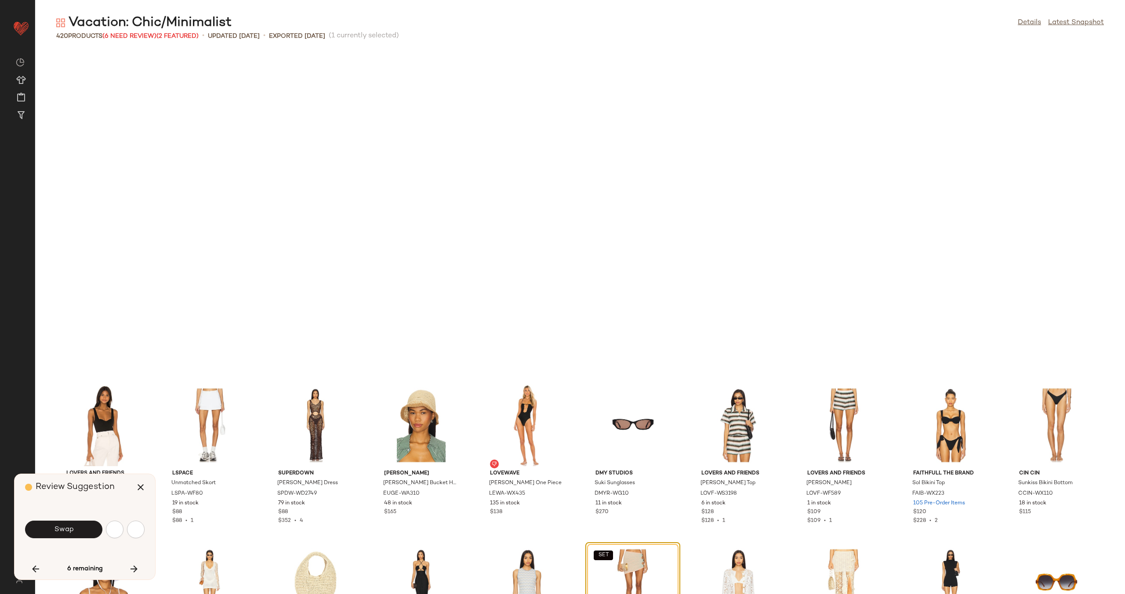
scroll to position [3861, 0]
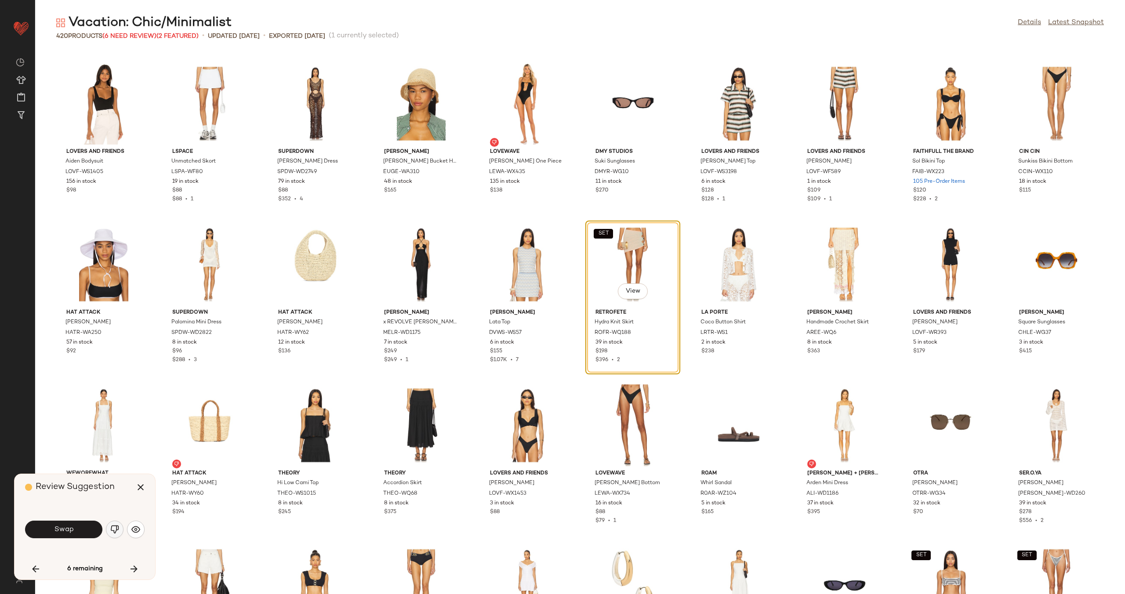
click at [114, 526] on img "button" at bounding box center [114, 529] width 9 height 9
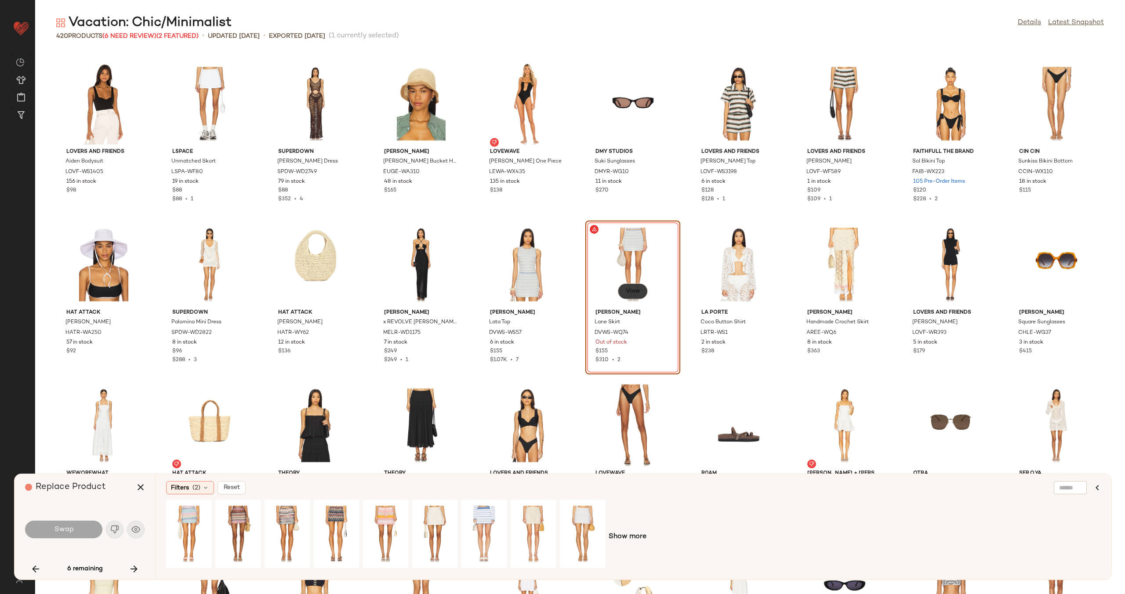
click at [629, 292] on span "View" at bounding box center [632, 291] width 15 height 7
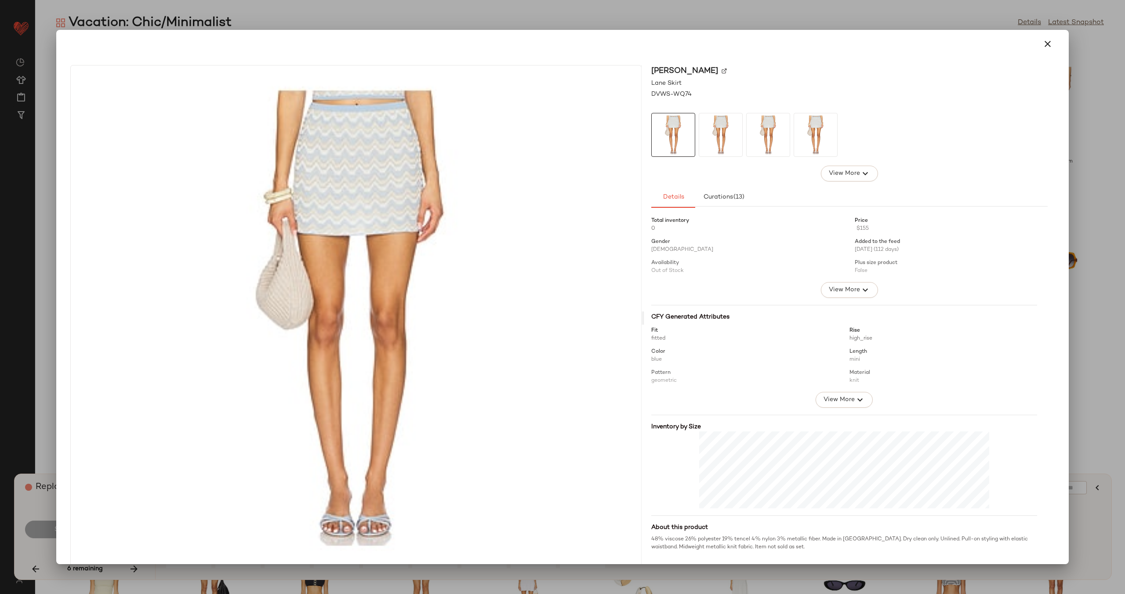
click at [725, 71] on img at bounding box center [724, 70] width 5 height 5
click at [1037, 39] on button "button" at bounding box center [1047, 43] width 21 height 21
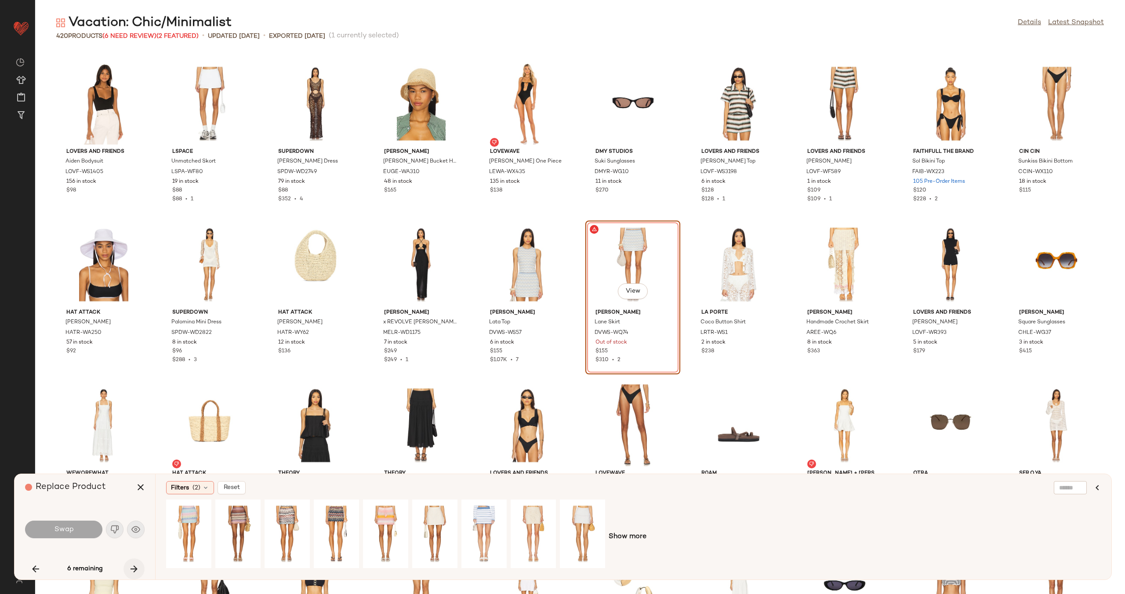
click at [136, 570] on icon "button" at bounding box center [134, 569] width 11 height 11
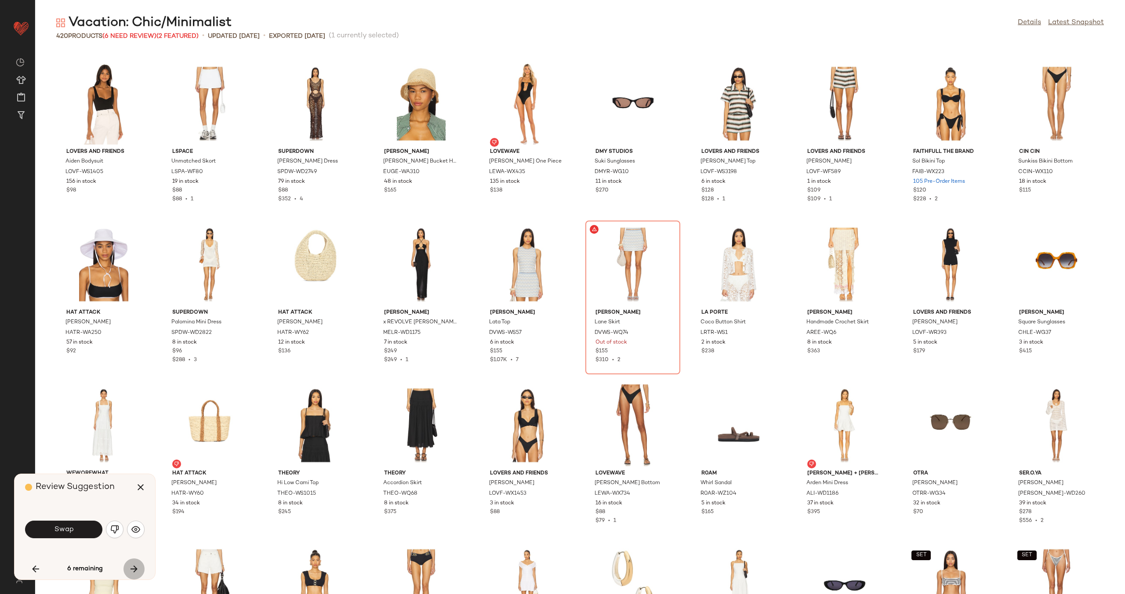
scroll to position [4344, 0]
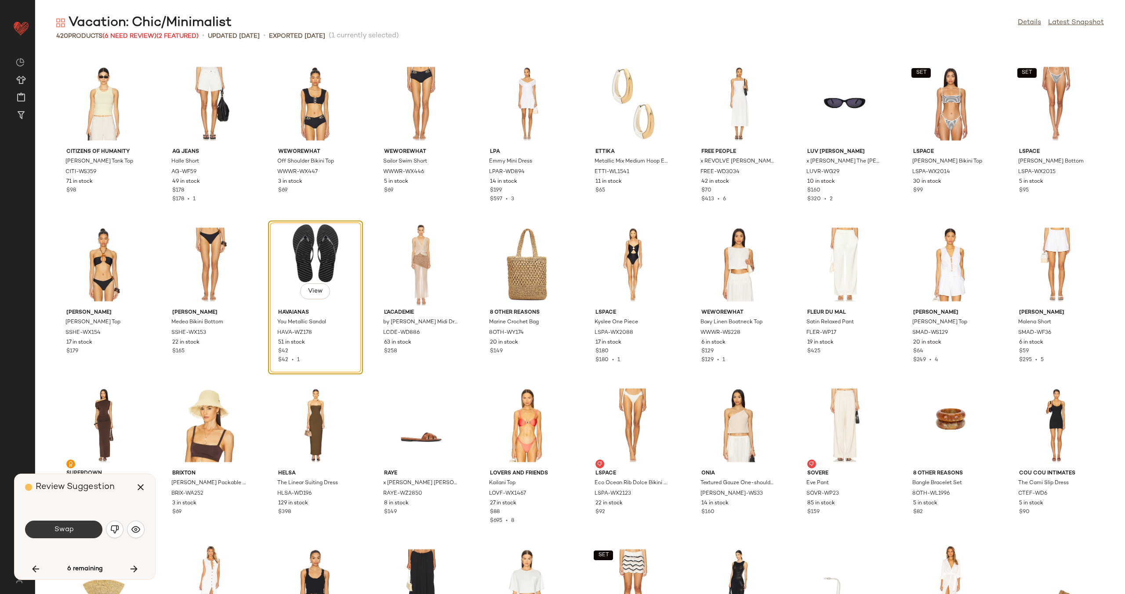
click at [78, 530] on button "Swap" at bounding box center [63, 530] width 77 height 18
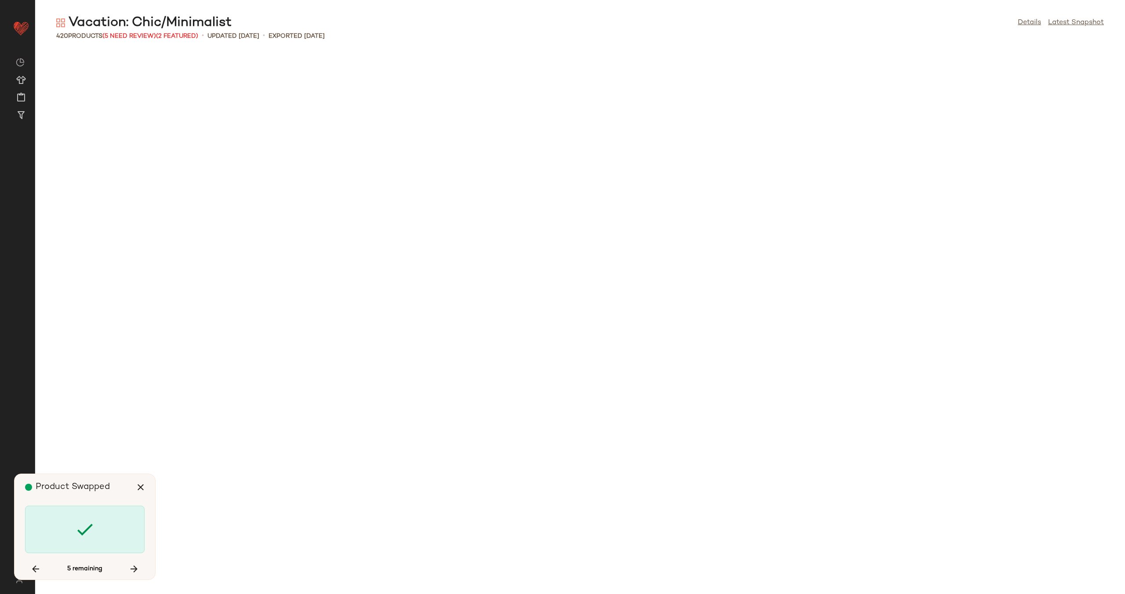
scroll to position [5309, 0]
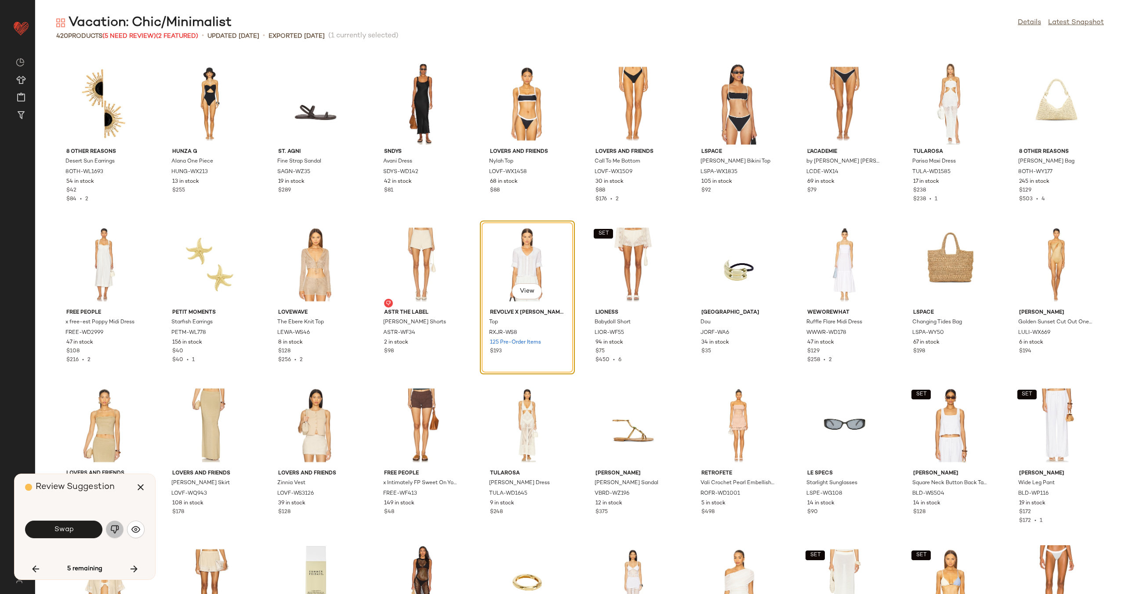
click at [117, 532] on img "button" at bounding box center [114, 529] width 9 height 9
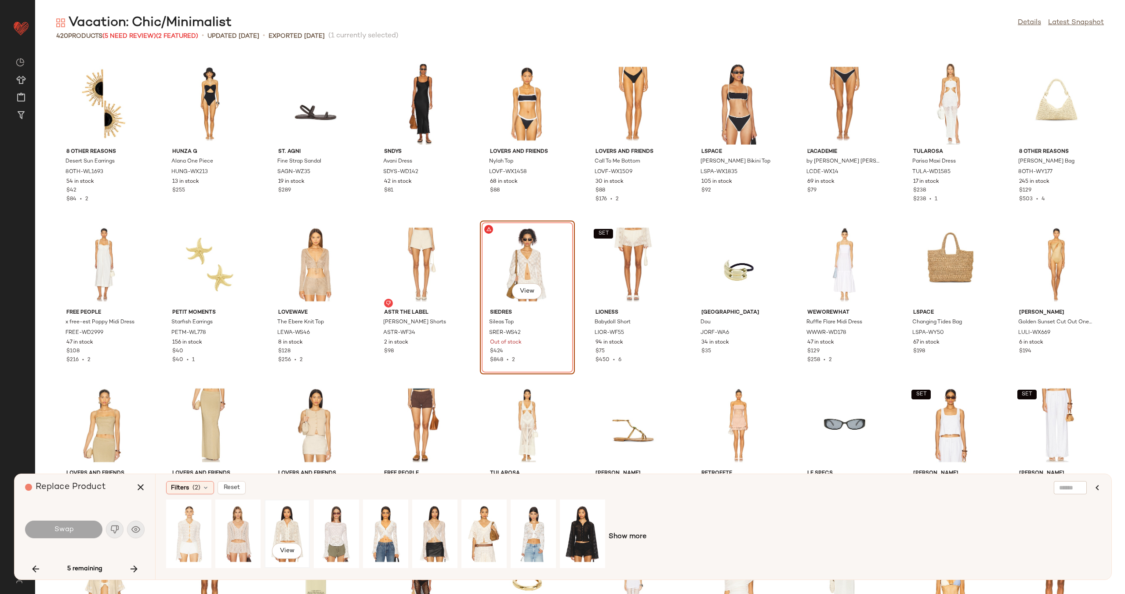
click at [280, 525] on div "View" at bounding box center [287, 534] width 39 height 62
click at [59, 533] on span "Swap" at bounding box center [64, 530] width 20 height 8
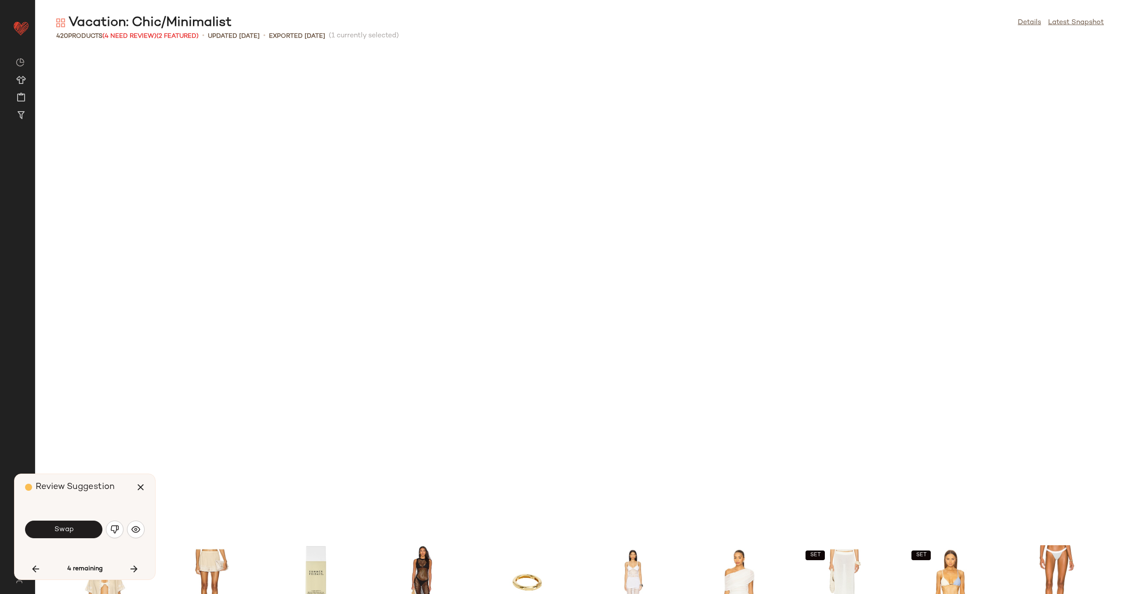
scroll to position [5792, 0]
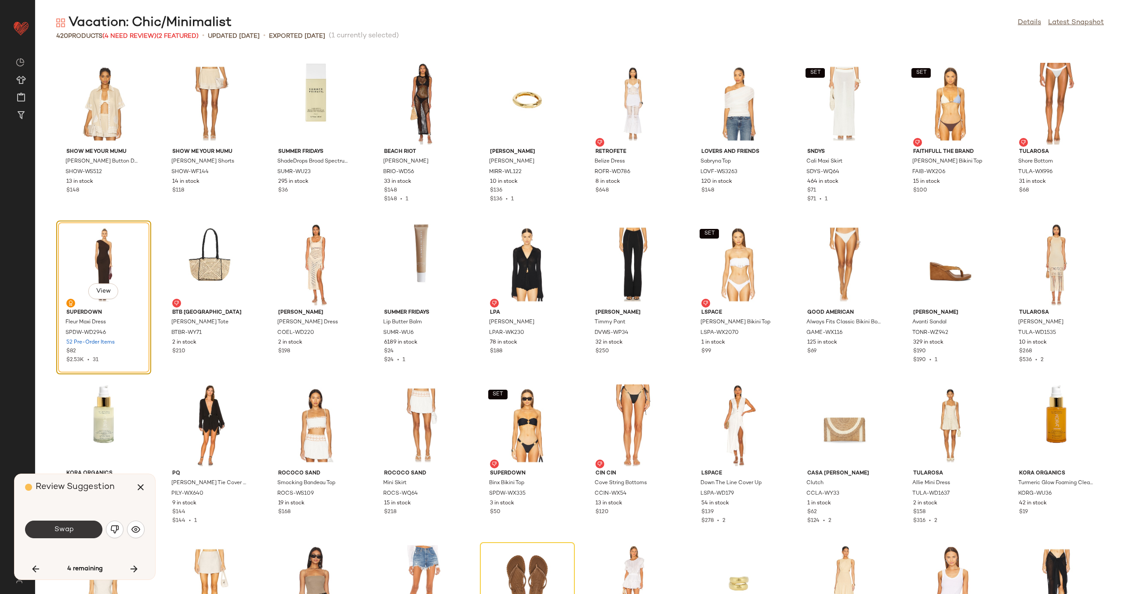
click at [76, 529] on button "Swap" at bounding box center [63, 530] width 77 height 18
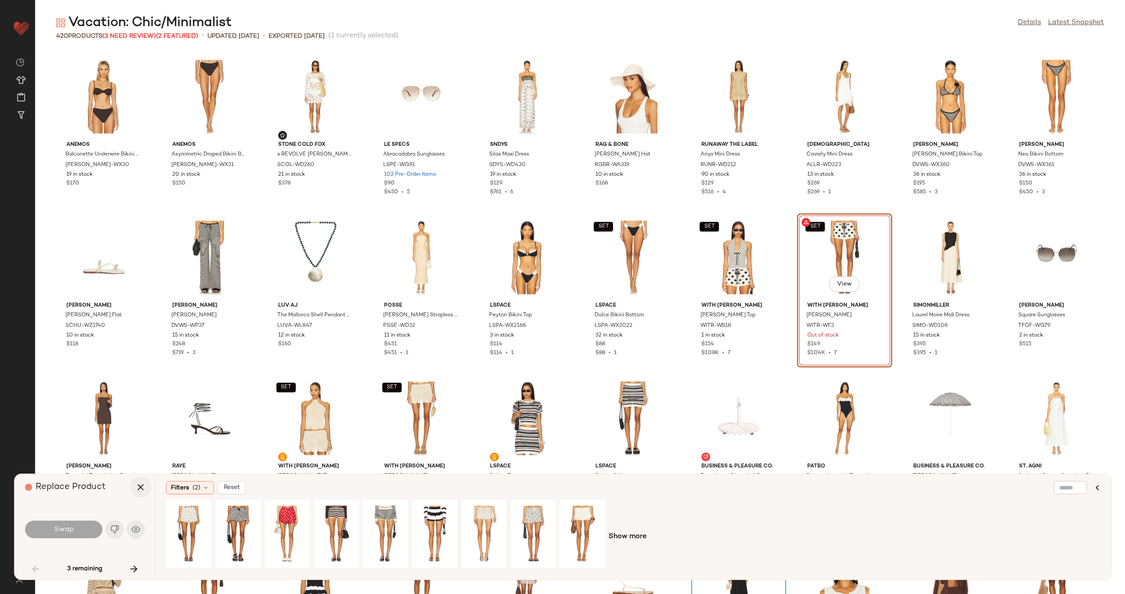
click at [142, 487] on icon "button" at bounding box center [140, 487] width 11 height 11
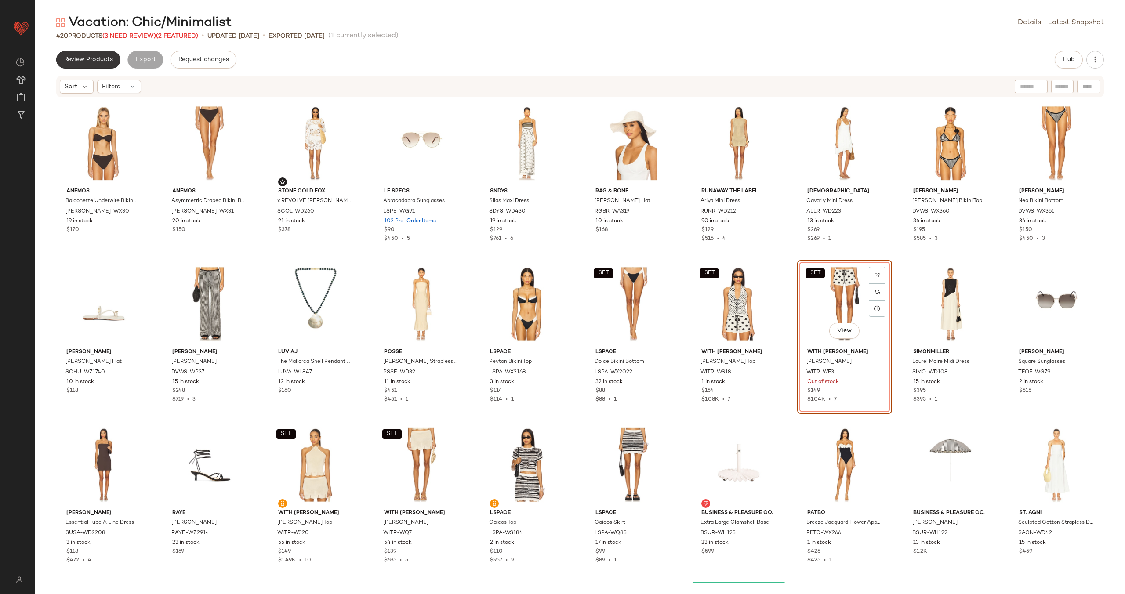
click at [101, 65] on button "Review Products" at bounding box center [88, 60] width 64 height 18
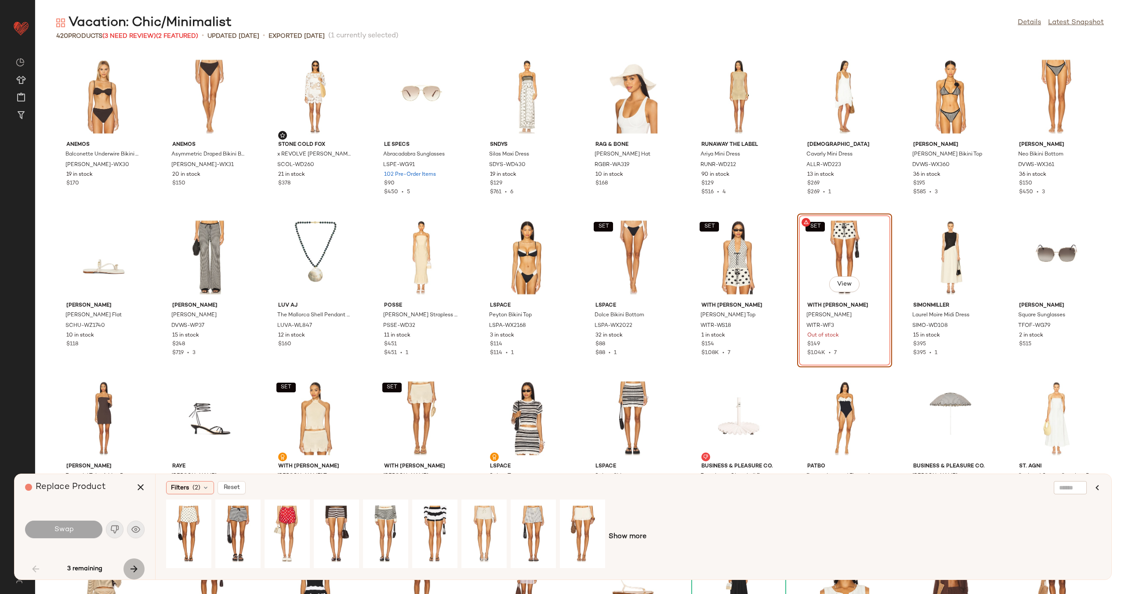
click at [130, 571] on icon "button" at bounding box center [134, 569] width 11 height 11
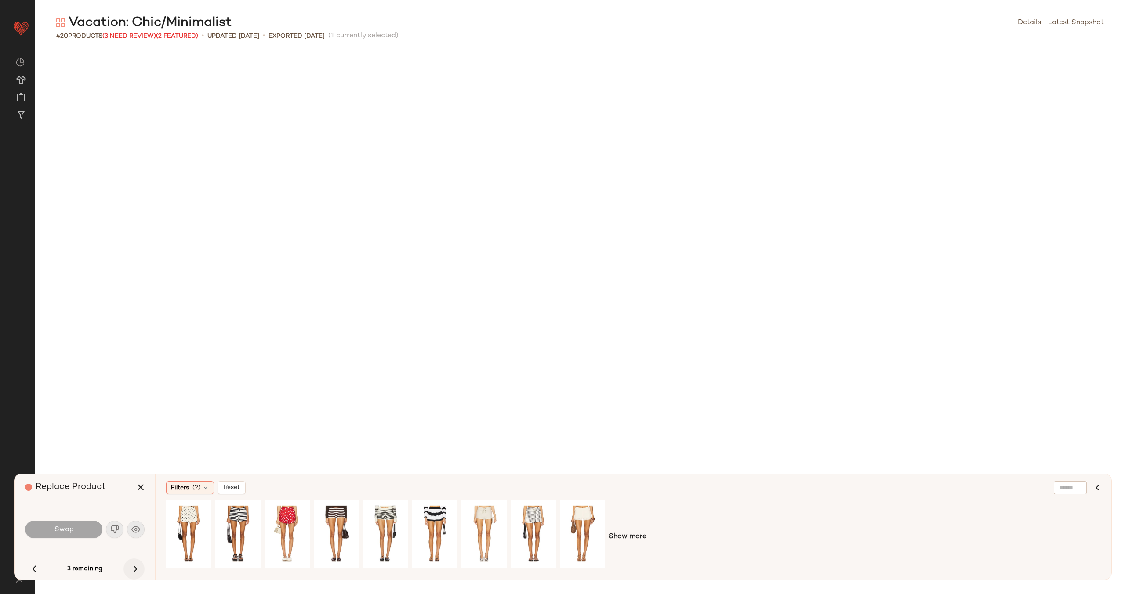
scroll to position [3861, 0]
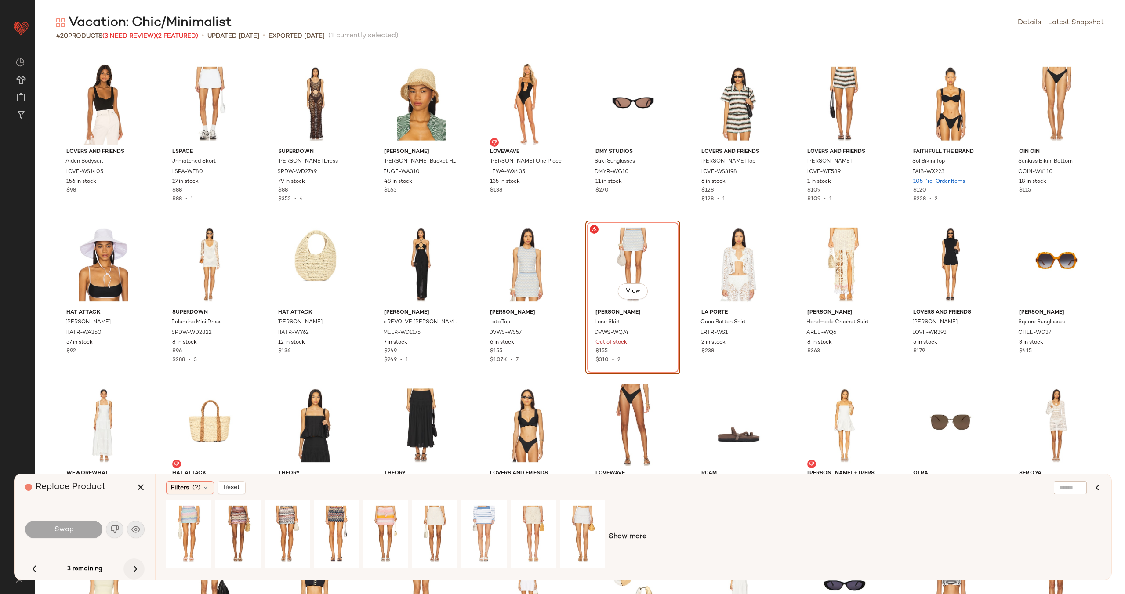
click at [130, 571] on icon "button" at bounding box center [134, 569] width 11 height 11
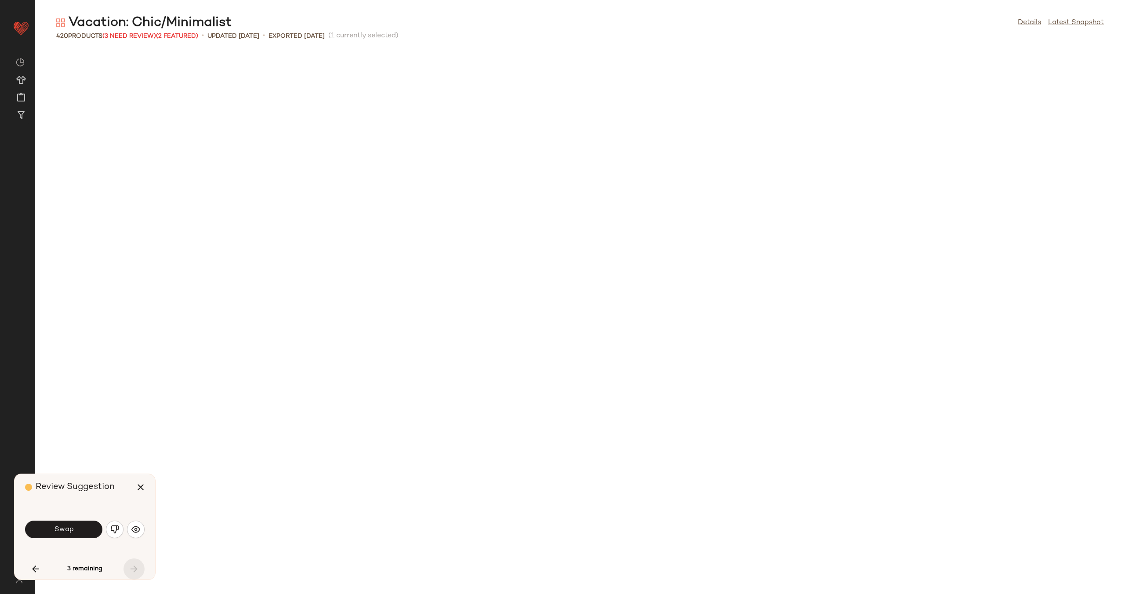
scroll to position [6114, 0]
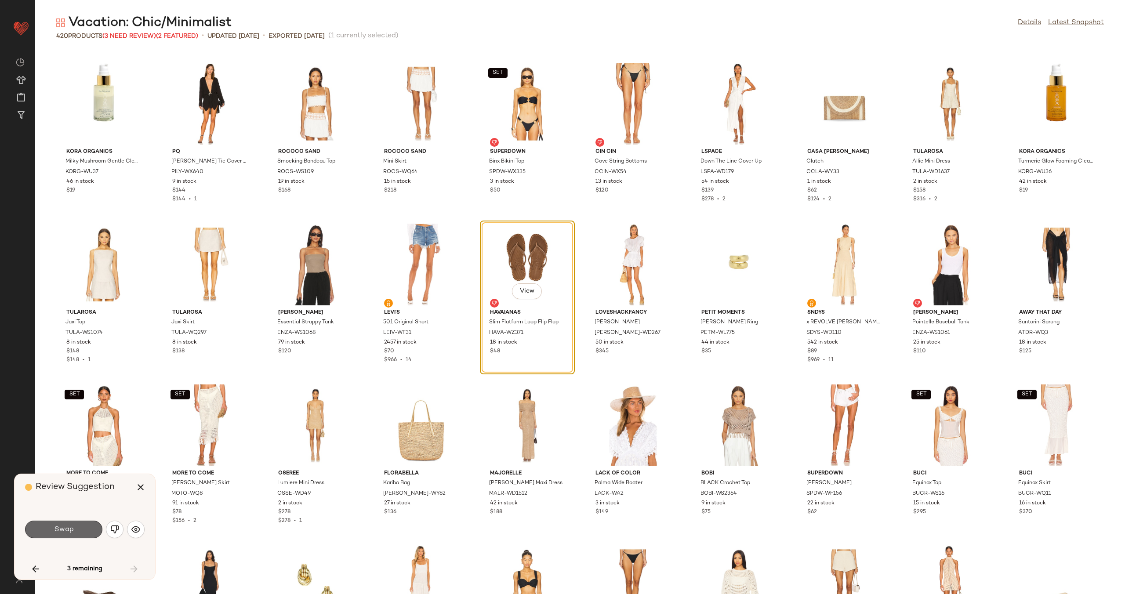
click at [60, 527] on span "Swap" at bounding box center [64, 530] width 20 height 8
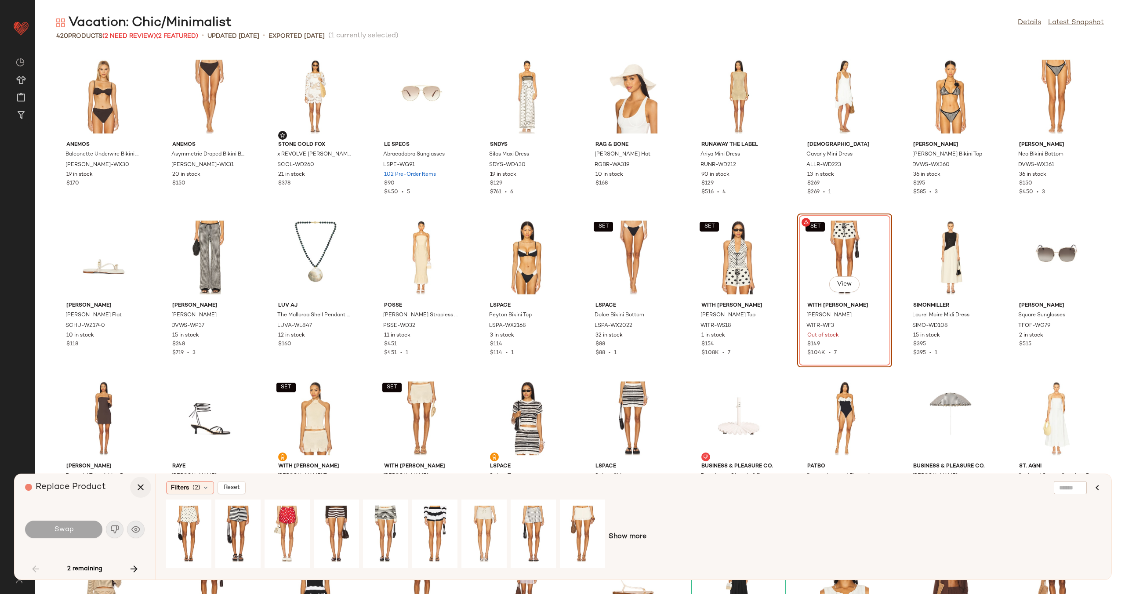
click at [133, 490] on button "button" at bounding box center [140, 487] width 21 height 21
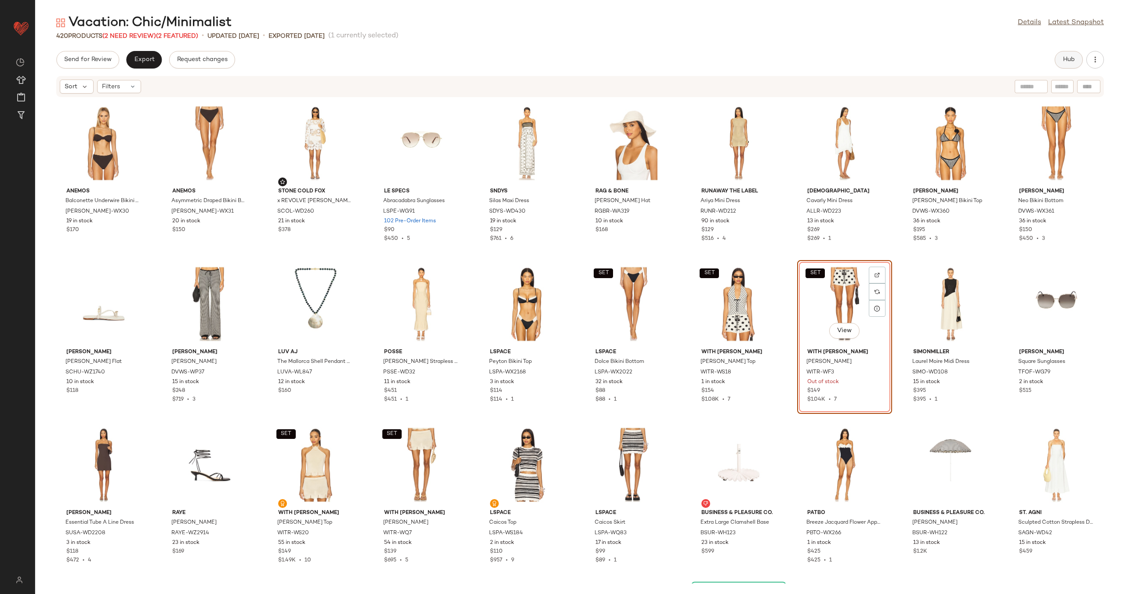
click at [1063, 54] on button "Hub" at bounding box center [1069, 60] width 28 height 18
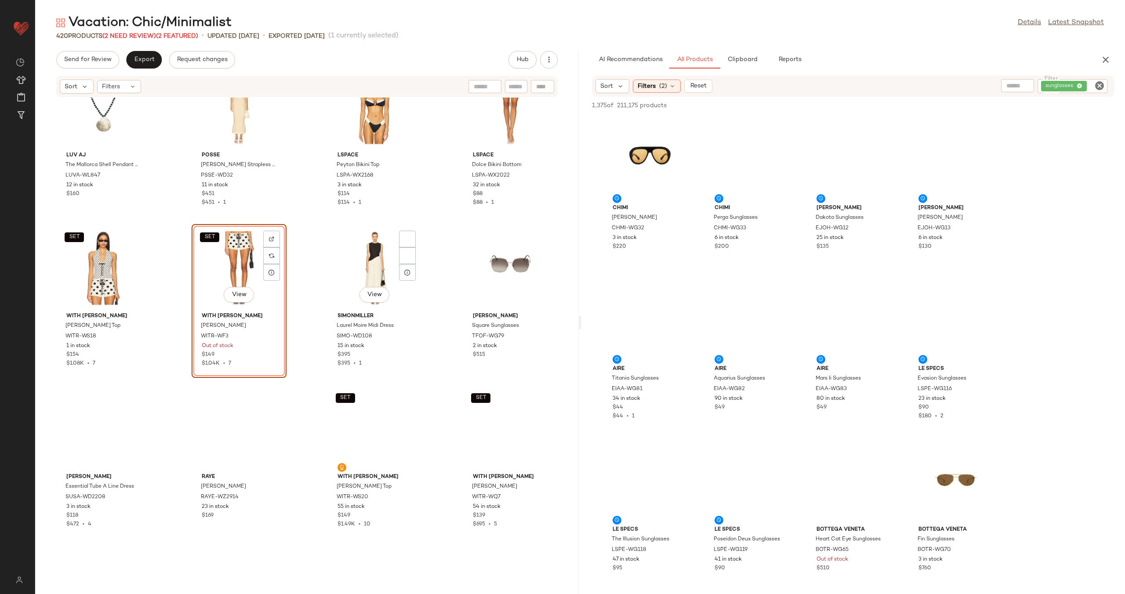
scroll to position [541, 0]
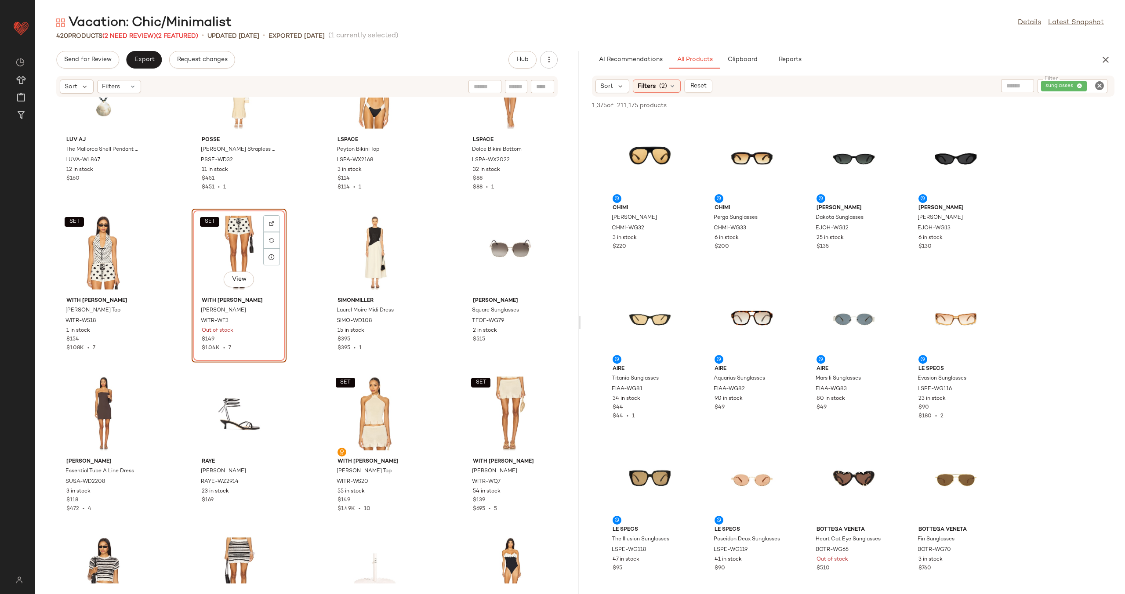
click at [1102, 84] on icon "Clear Filter" at bounding box center [1100, 85] width 11 height 11
click at [671, 84] on icon at bounding box center [672, 86] width 7 height 7
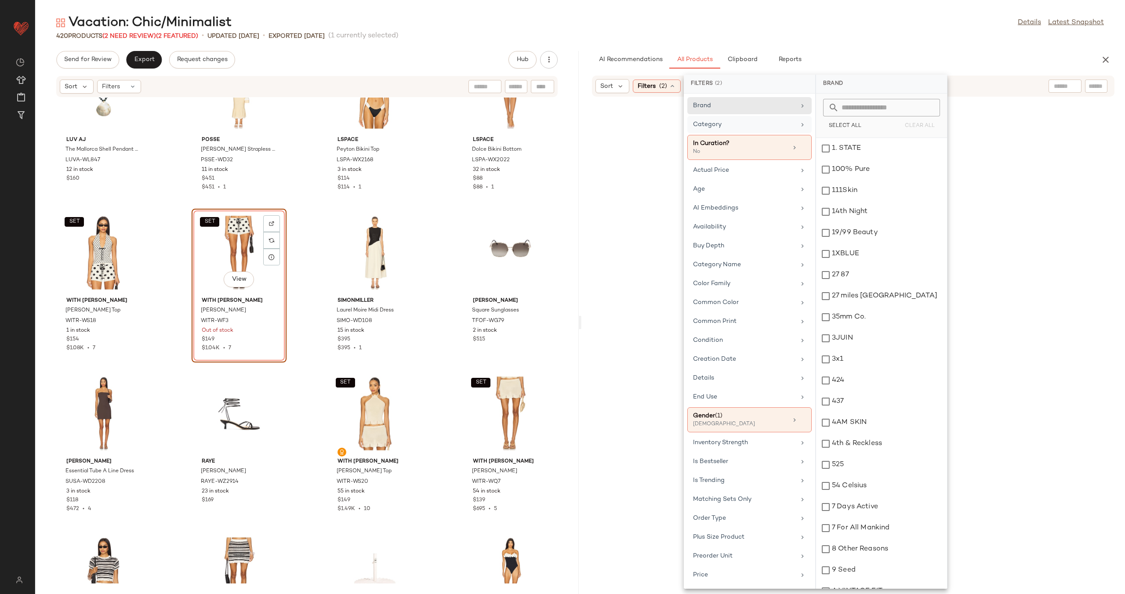
click at [735, 120] on div "Category" at bounding box center [744, 124] width 102 height 9
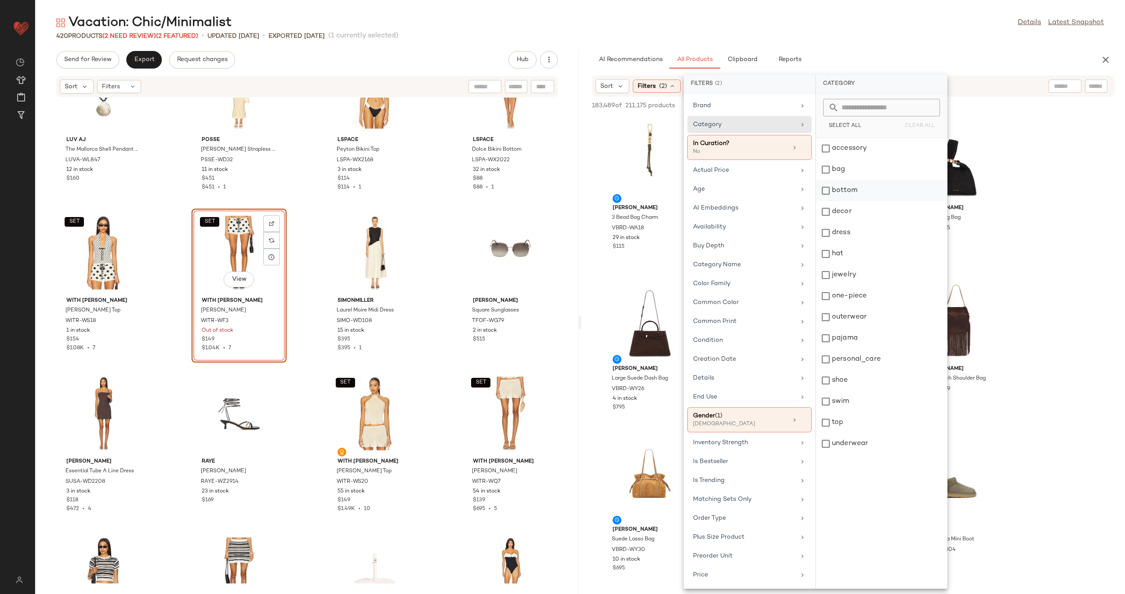
click at [851, 190] on div "bottom" at bounding box center [881, 190] width 131 height 21
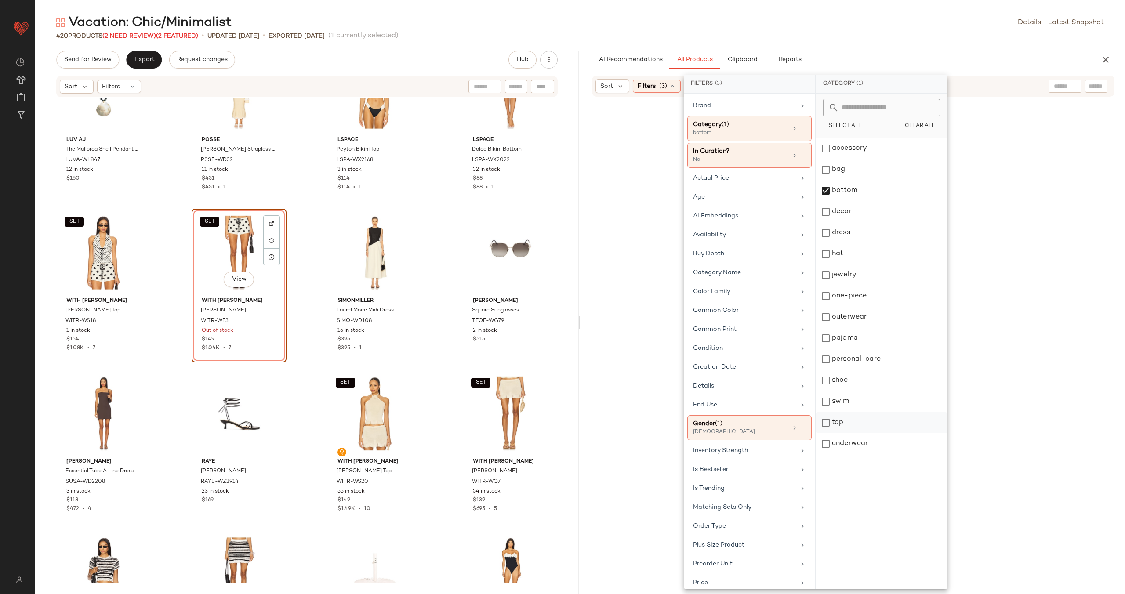
click at [865, 422] on div "top" at bounding box center [881, 422] width 131 height 21
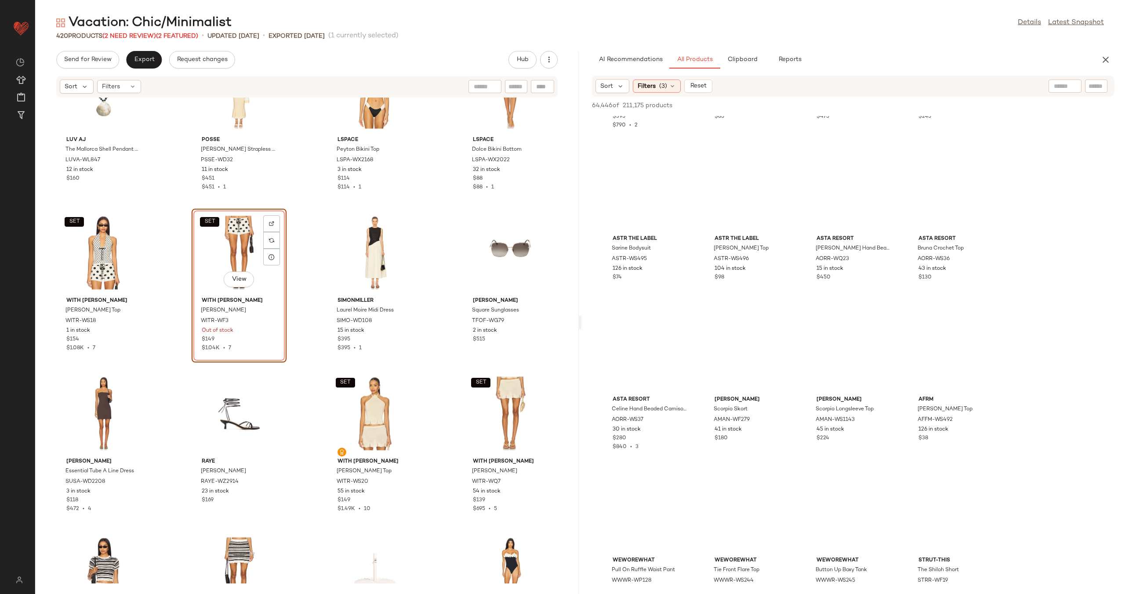
scroll to position [27061, 0]
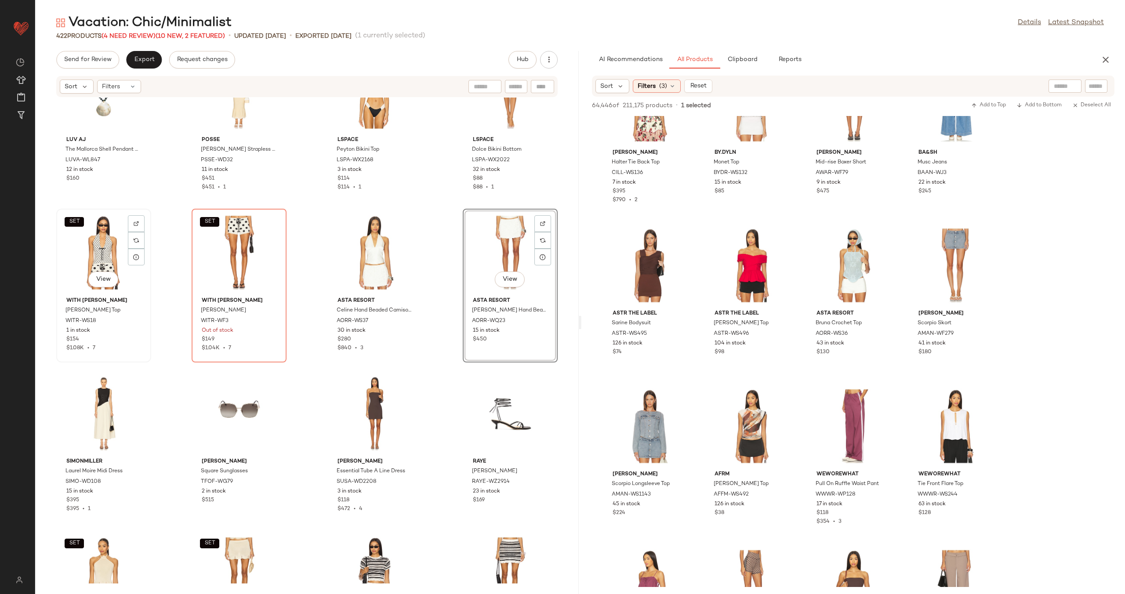
click at [96, 253] on div "SET View" at bounding box center [103, 253] width 89 height 82
click at [232, 243] on div "SET View" at bounding box center [239, 253] width 89 height 82
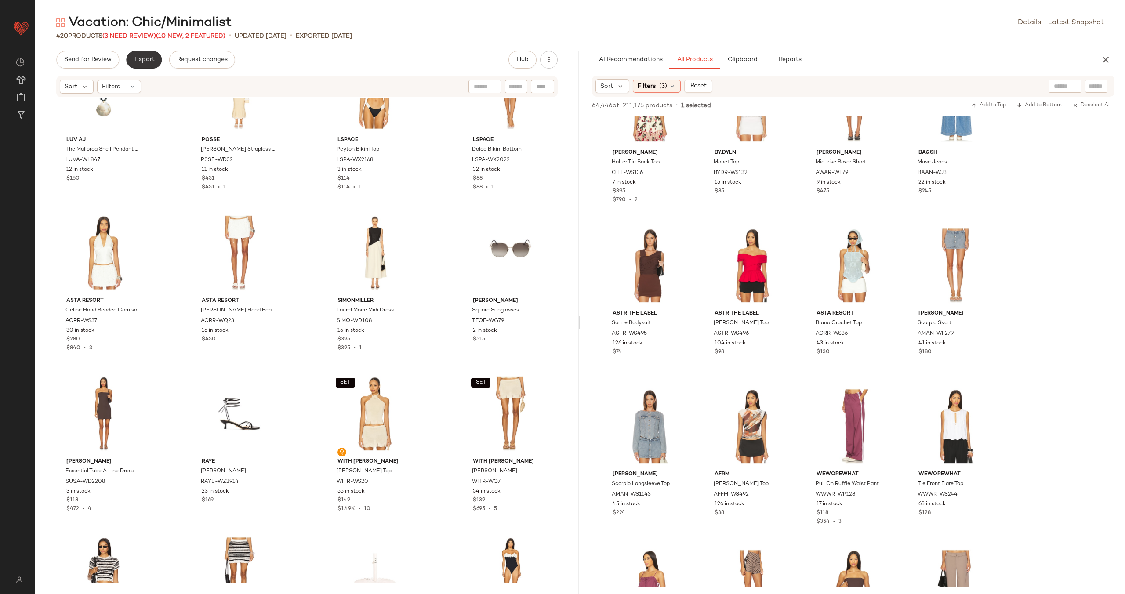
click at [152, 60] on span "Export" at bounding box center [144, 59] width 21 height 7
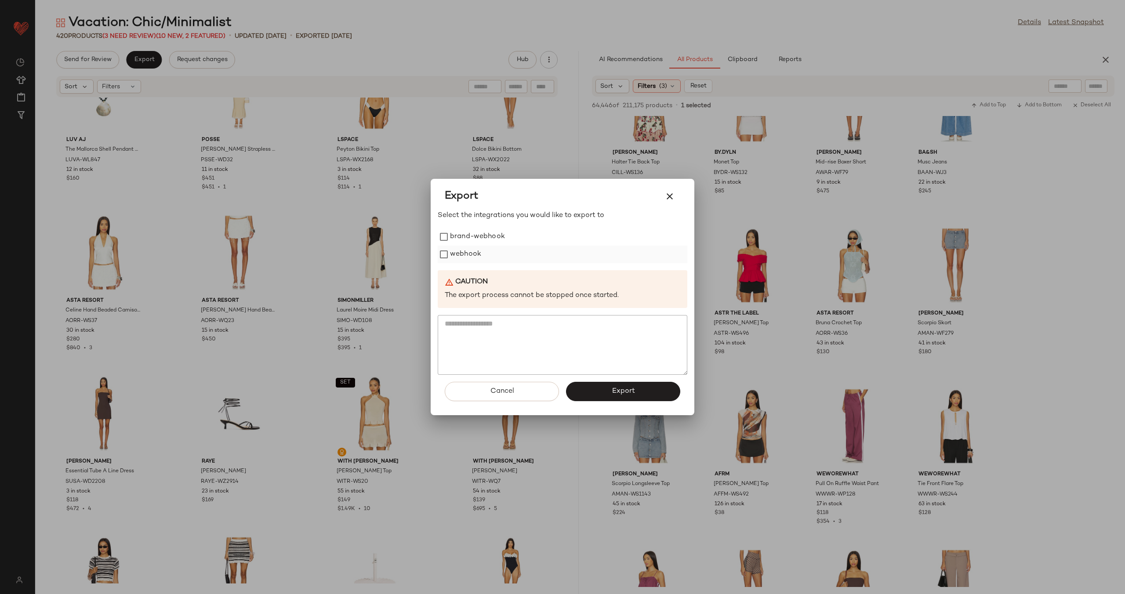
click at [487, 262] on div "webhook" at bounding box center [563, 255] width 250 height 18
click at [466, 252] on label "webhook" at bounding box center [465, 255] width 31 height 18
click at [610, 390] on button "Export" at bounding box center [623, 391] width 114 height 19
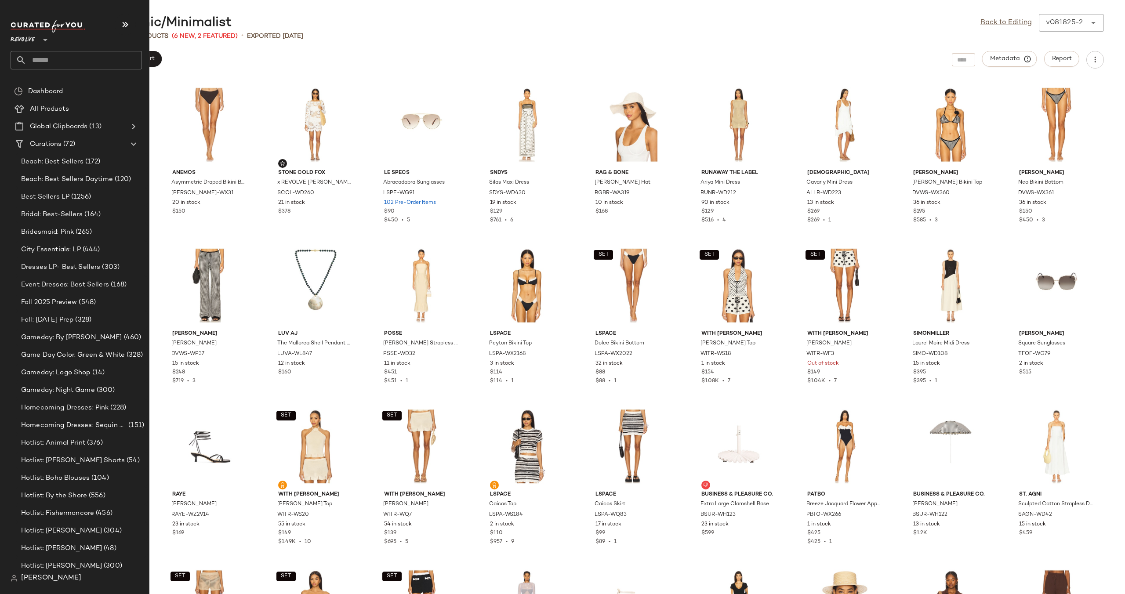
click at [53, 53] on input "text" at bounding box center [84, 60] width 116 height 18
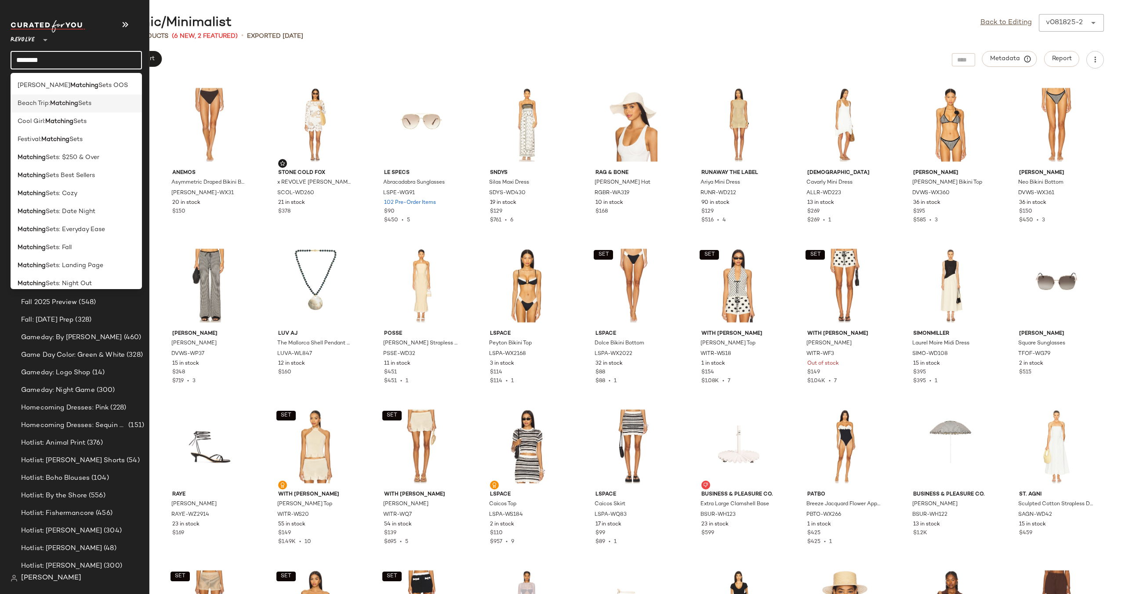
type input "********"
click at [49, 103] on span "Beach Trip:" at bounding box center [34, 103] width 33 height 9
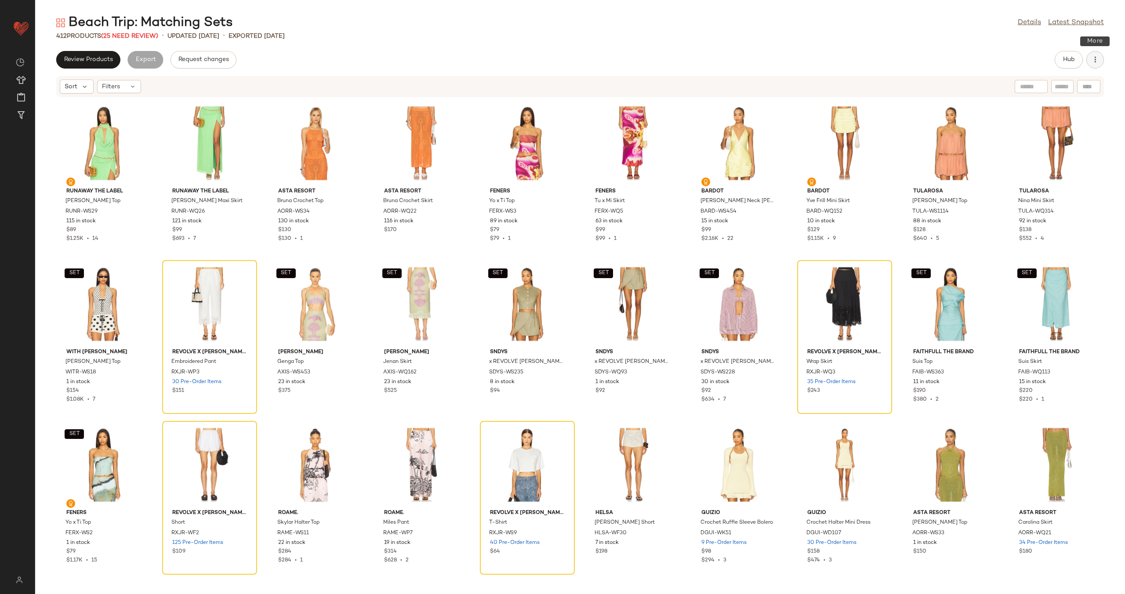
click at [1100, 57] on button "button" at bounding box center [1096, 60] width 18 height 18
click at [1066, 125] on span "Clear Suggested Products" at bounding box center [1055, 127] width 83 height 9
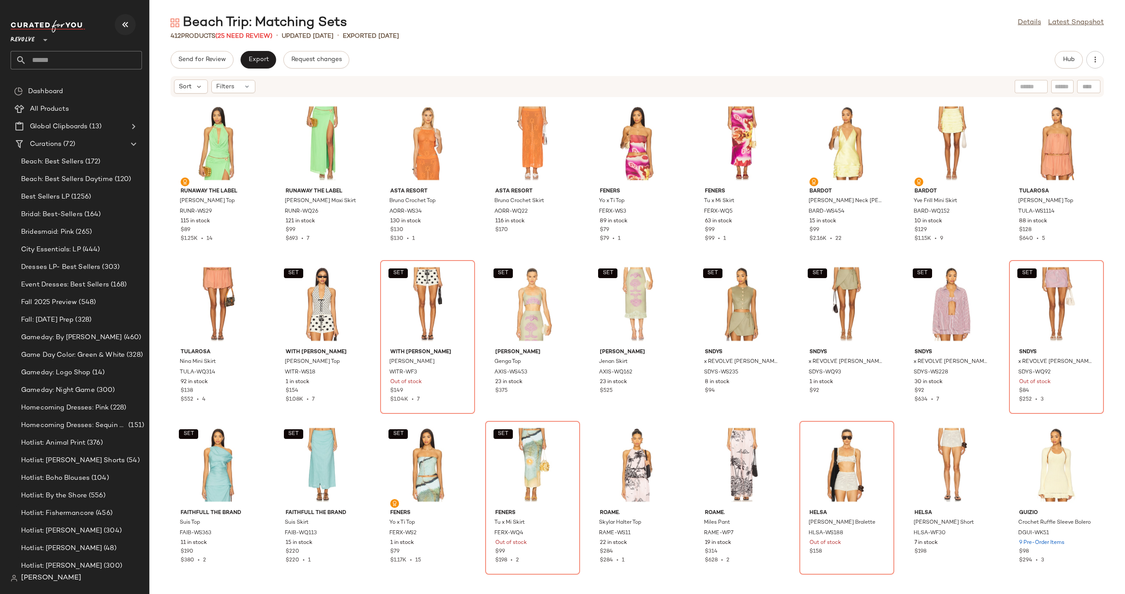
click at [126, 25] on icon "button" at bounding box center [125, 24] width 11 height 11
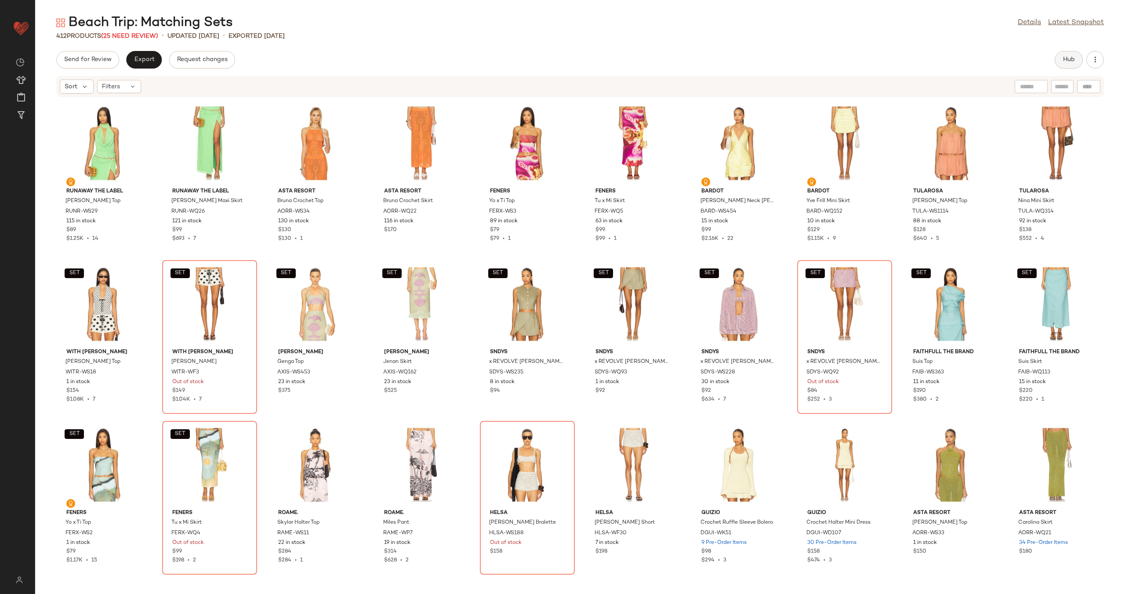
click at [1063, 58] on span "Hub" at bounding box center [1069, 59] width 12 height 7
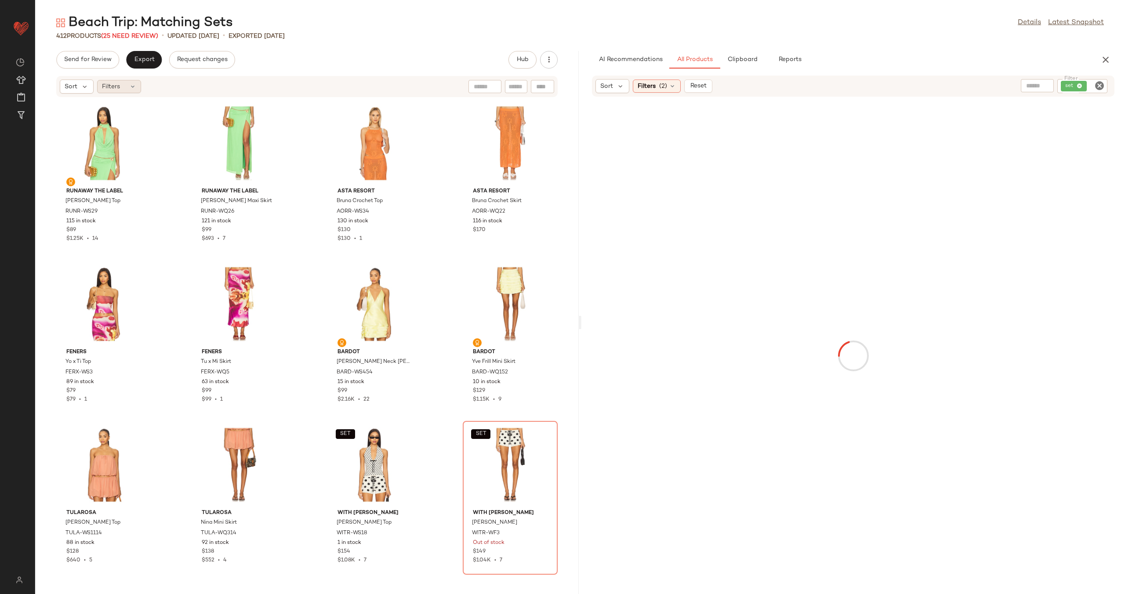
click at [120, 88] on div "Filters" at bounding box center [119, 86] width 44 height 13
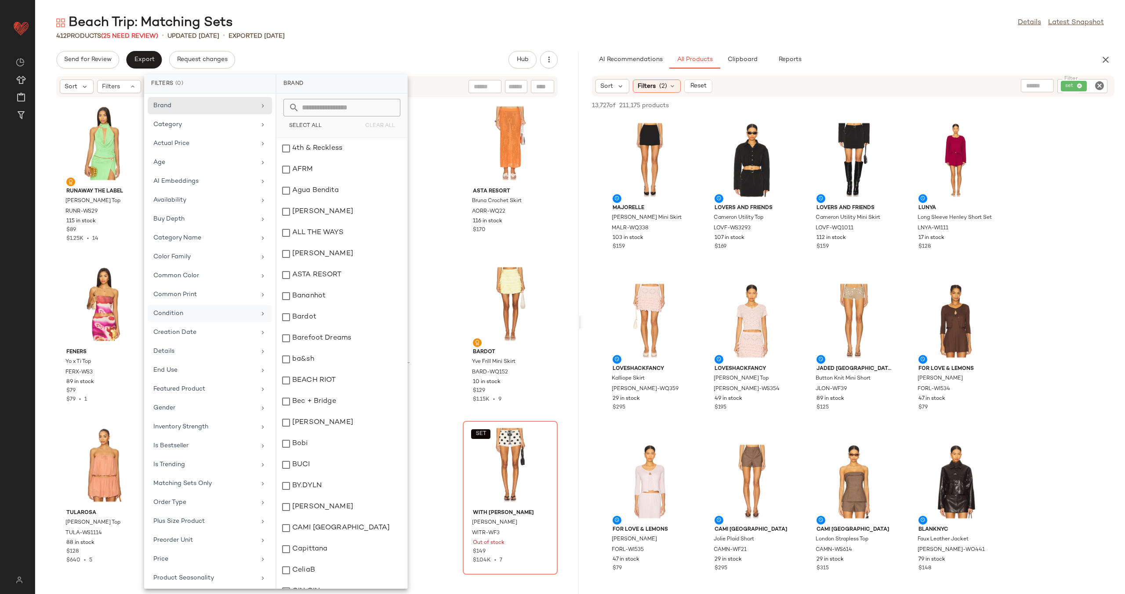
scroll to position [116, 0]
click at [221, 500] on div "Total Inventory" at bounding box center [204, 499] width 102 height 9
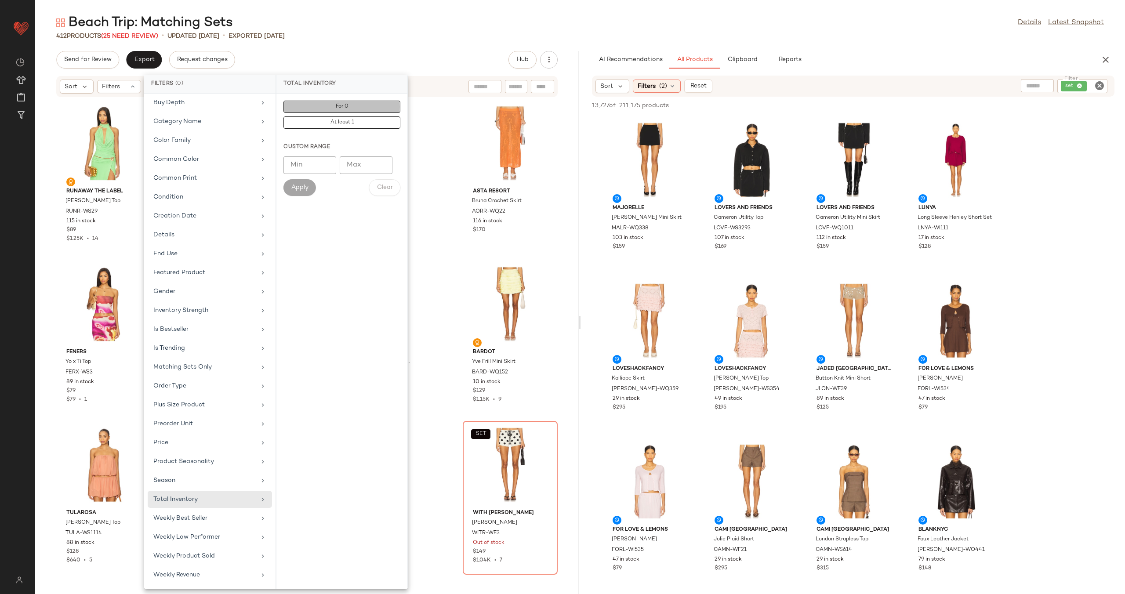
click at [369, 106] on button "For 0" at bounding box center [342, 107] width 117 height 12
click at [452, 123] on div "Runaway The Label [PERSON_NAME] Top RUNR-WS29 115 in stock $89 $1.25K • 14 Runa…" at bounding box center [307, 341] width 544 height 486
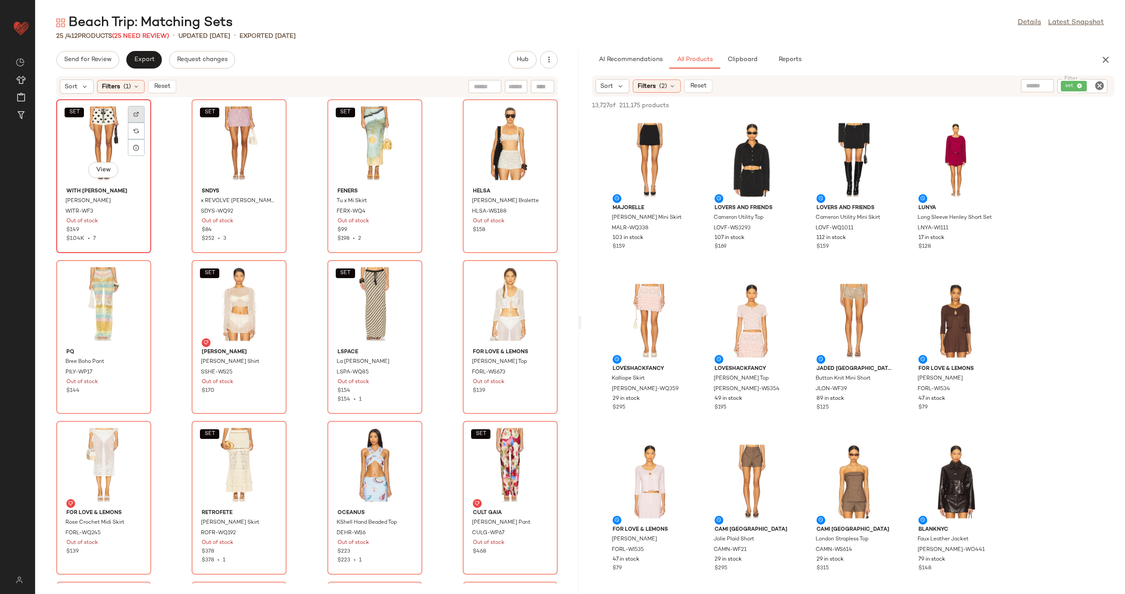
click at [137, 113] on img at bounding box center [136, 114] width 5 height 5
click at [267, 109] on div at bounding box center [271, 114] width 17 height 17
click at [410, 113] on div at bounding box center [407, 114] width 17 height 17
click at [541, 115] on div at bounding box center [543, 114] width 17 height 17
click at [137, 273] on img at bounding box center [136, 275] width 5 height 5
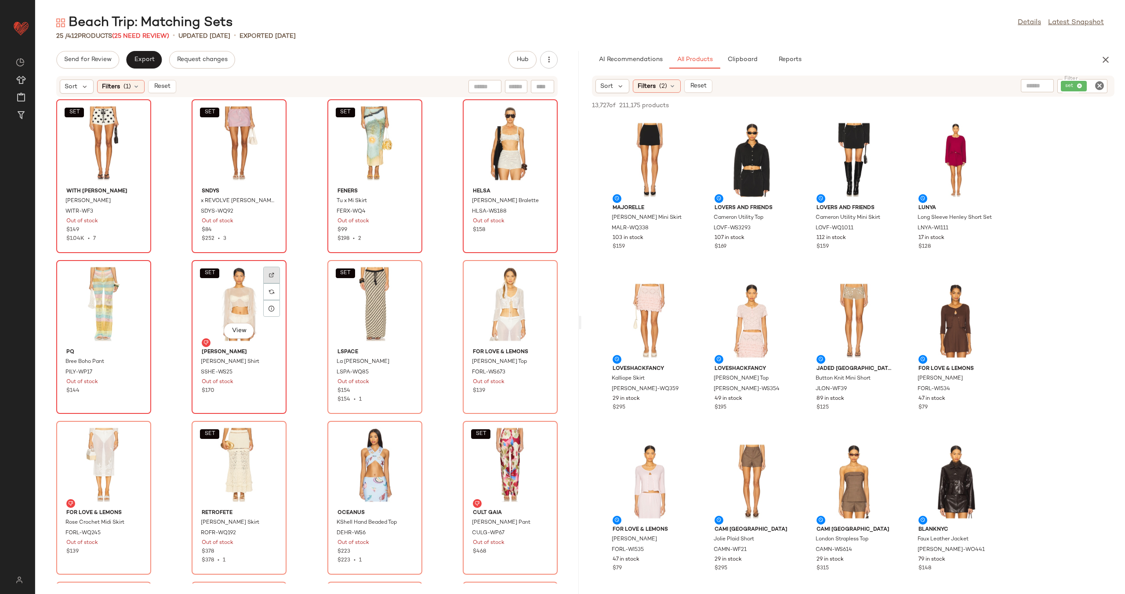
click at [267, 269] on div at bounding box center [271, 275] width 17 height 17
click at [405, 276] on img at bounding box center [407, 275] width 5 height 5
click at [540, 276] on img at bounding box center [542, 275] width 5 height 5
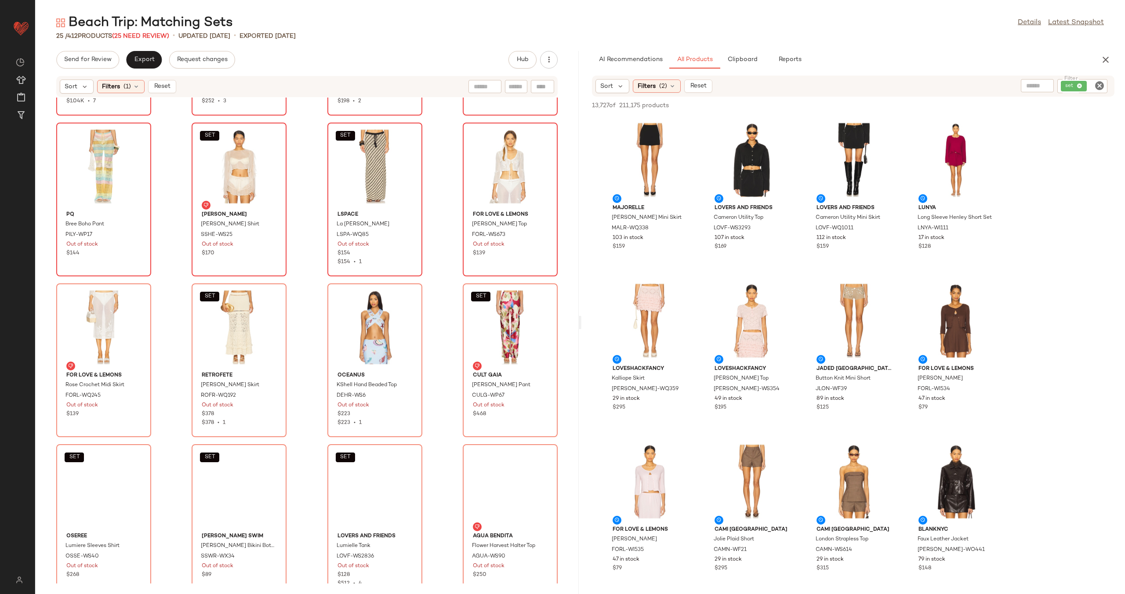
scroll to position [170, 0]
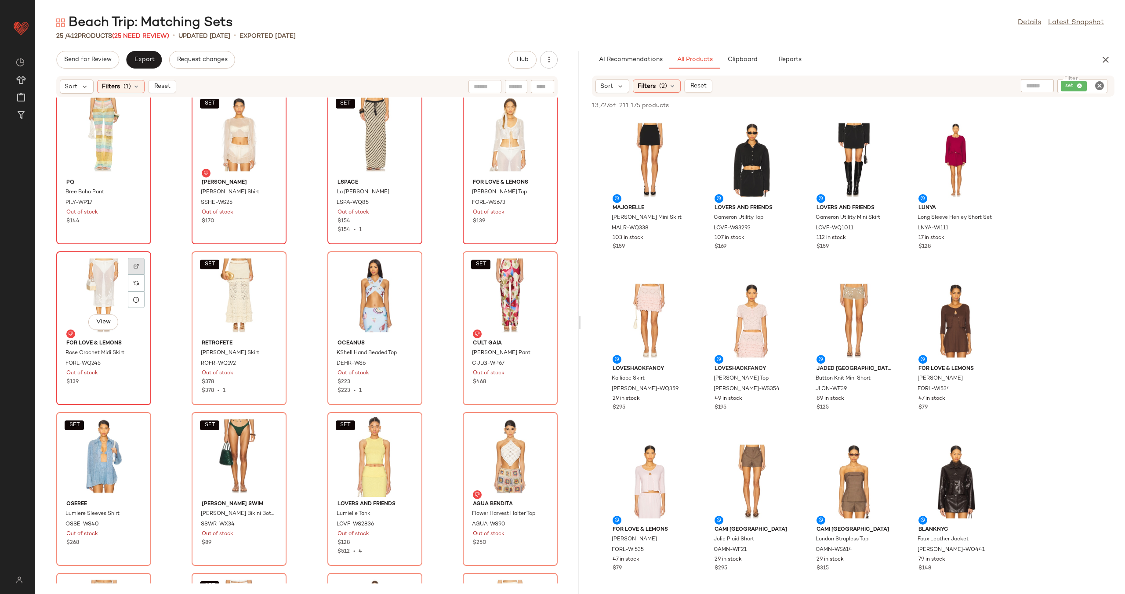
click at [138, 267] on img at bounding box center [136, 266] width 5 height 5
click at [498, 142] on div "View" at bounding box center [510, 135] width 89 height 82
click at [82, 298] on div "View" at bounding box center [103, 296] width 89 height 82
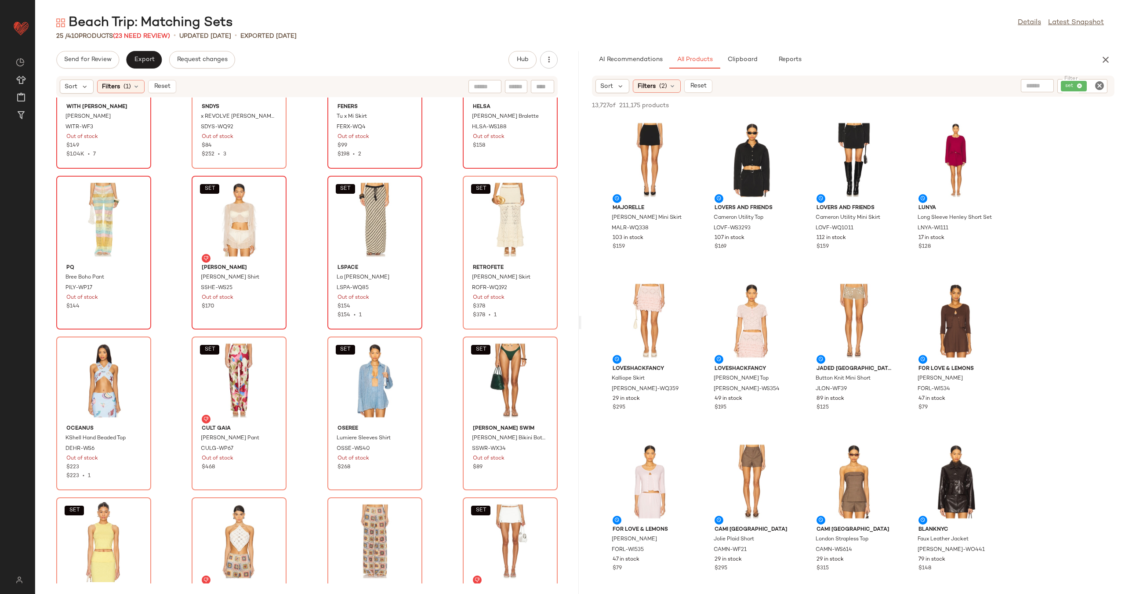
scroll to position [26, 0]
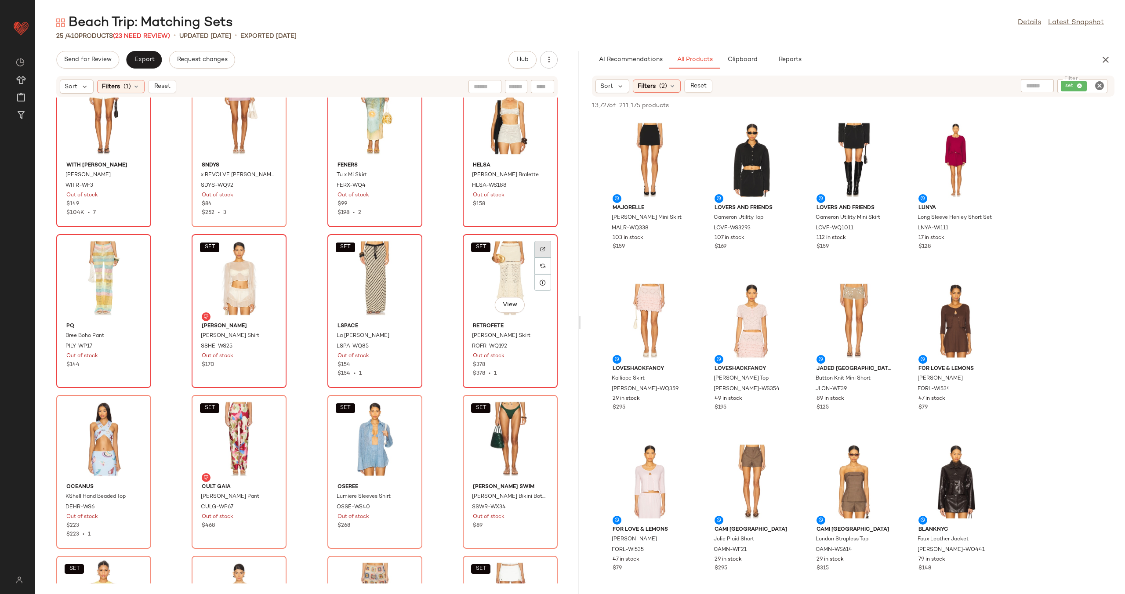
click at [535, 247] on div at bounding box center [543, 249] width 17 height 17
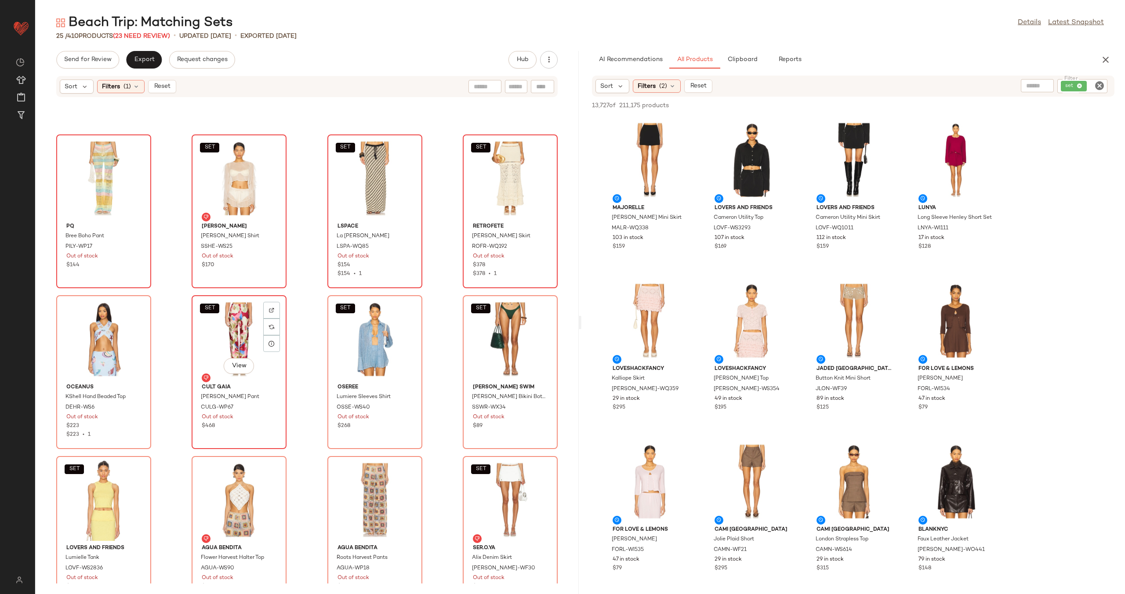
scroll to position [102, 0]
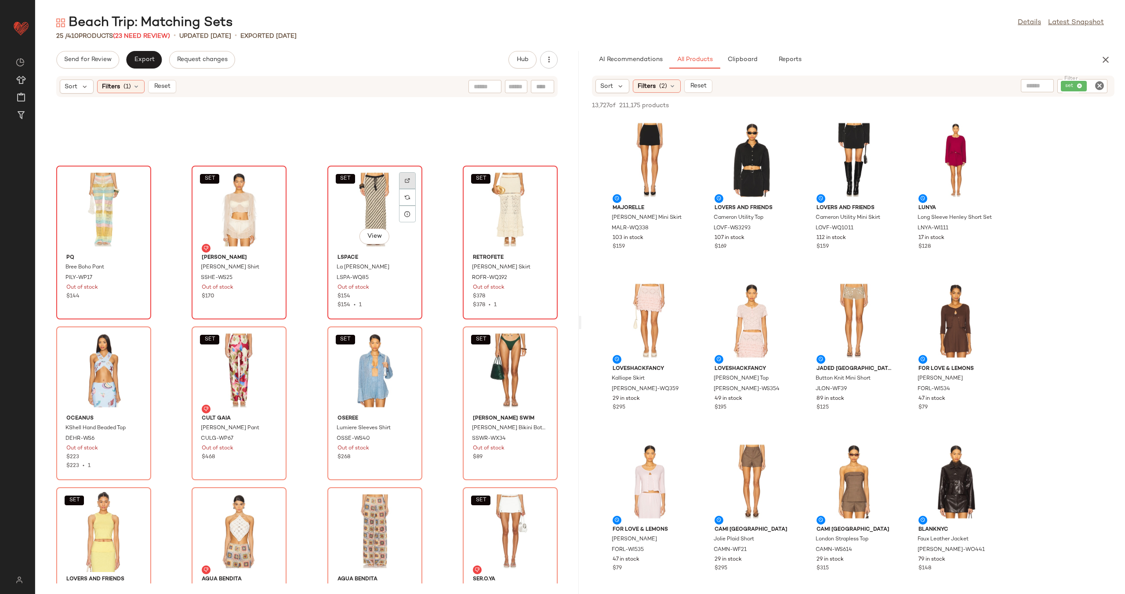
click at [410, 182] on div at bounding box center [407, 180] width 17 height 17
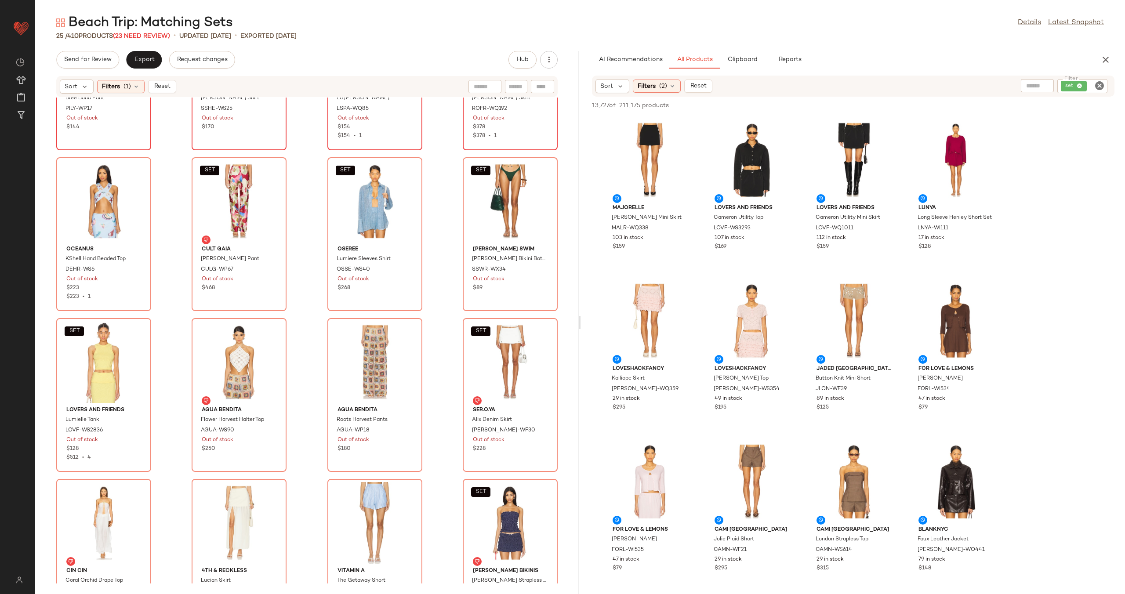
scroll to position [295, 0]
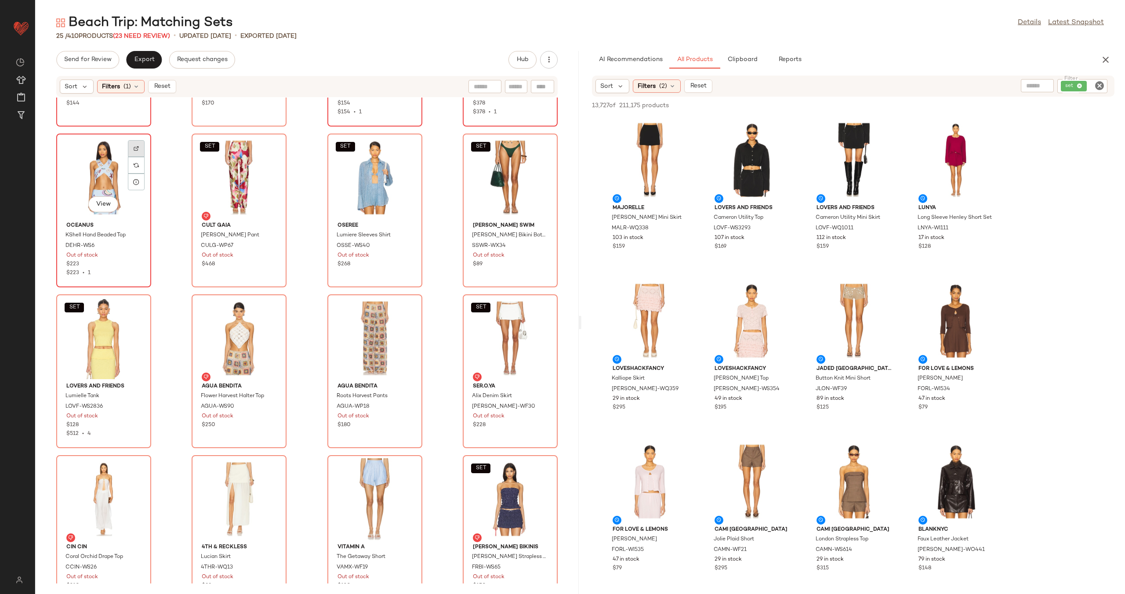
click at [134, 149] on img at bounding box center [136, 148] width 5 height 5
click at [264, 146] on div at bounding box center [271, 148] width 17 height 17
click at [410, 150] on div at bounding box center [407, 148] width 17 height 17
click at [400, 146] on div at bounding box center [407, 148] width 17 height 17
click at [540, 146] on img at bounding box center [542, 148] width 5 height 5
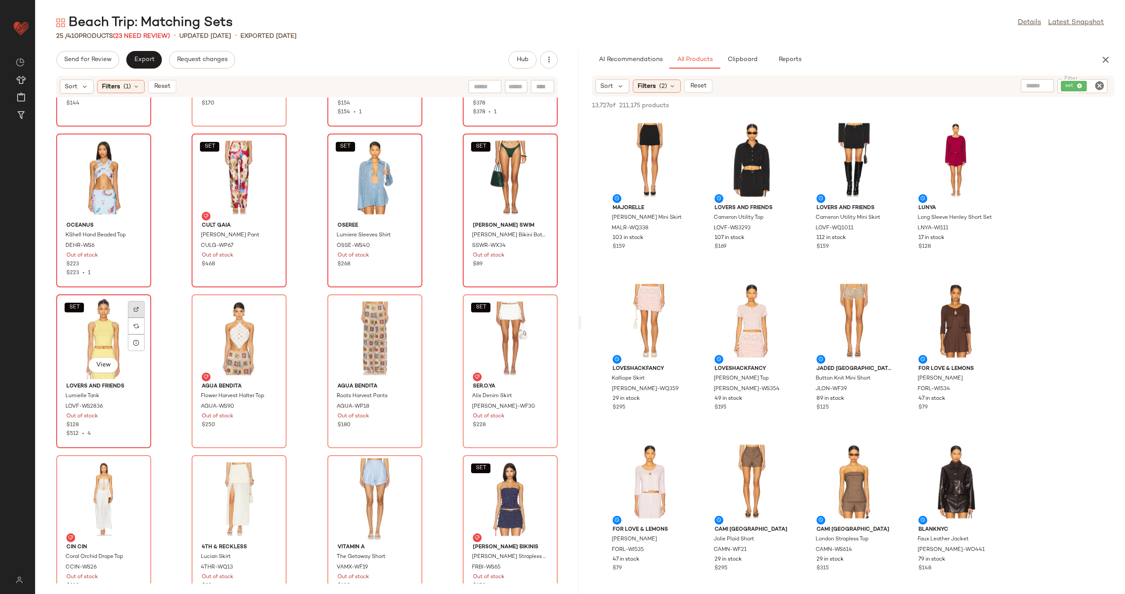
click at [141, 313] on div at bounding box center [136, 309] width 17 height 17
click at [270, 311] on img at bounding box center [271, 309] width 5 height 5
click at [408, 306] on div at bounding box center [407, 309] width 17 height 17
click at [537, 304] on div at bounding box center [543, 309] width 17 height 17
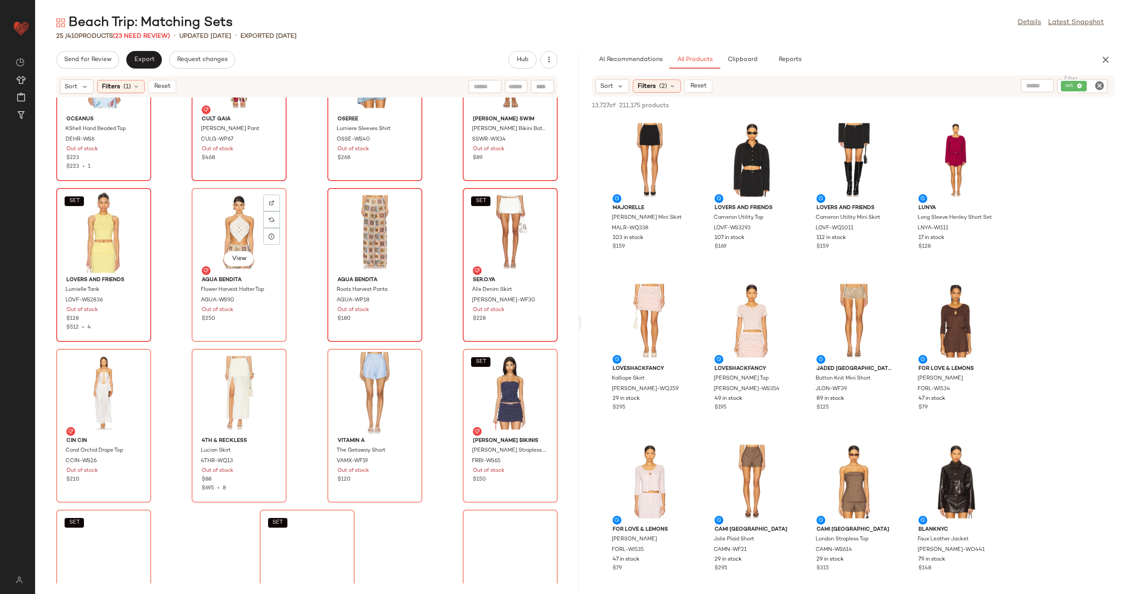
scroll to position [440, 0]
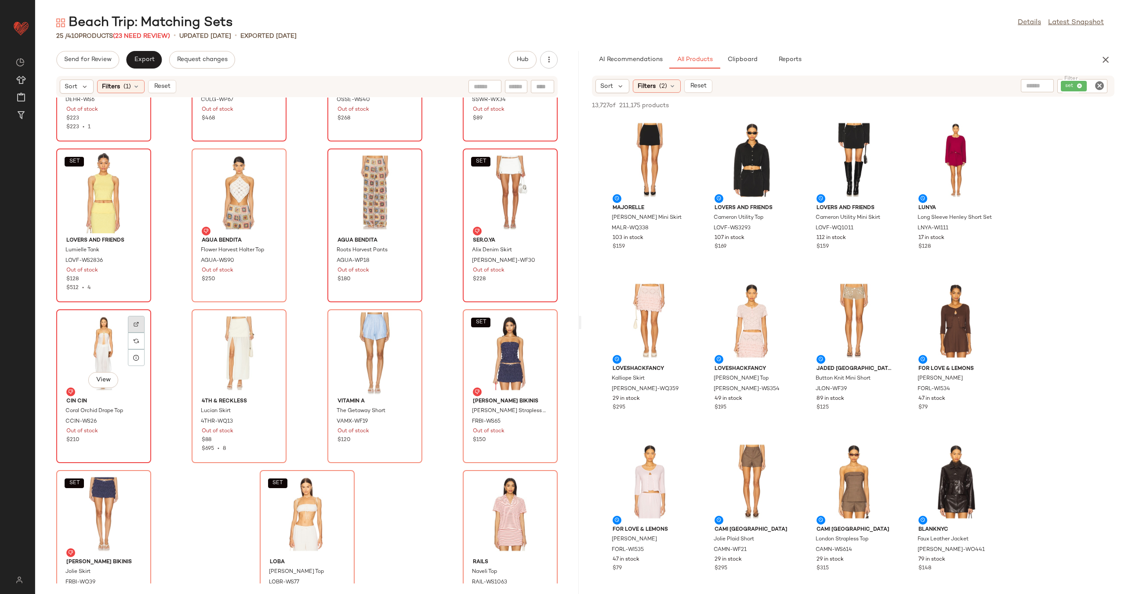
click at [136, 322] on img at bounding box center [136, 324] width 5 height 5
click at [274, 320] on div at bounding box center [271, 324] width 17 height 17
click at [403, 320] on div at bounding box center [407, 324] width 17 height 17
click at [538, 320] on div at bounding box center [543, 324] width 17 height 17
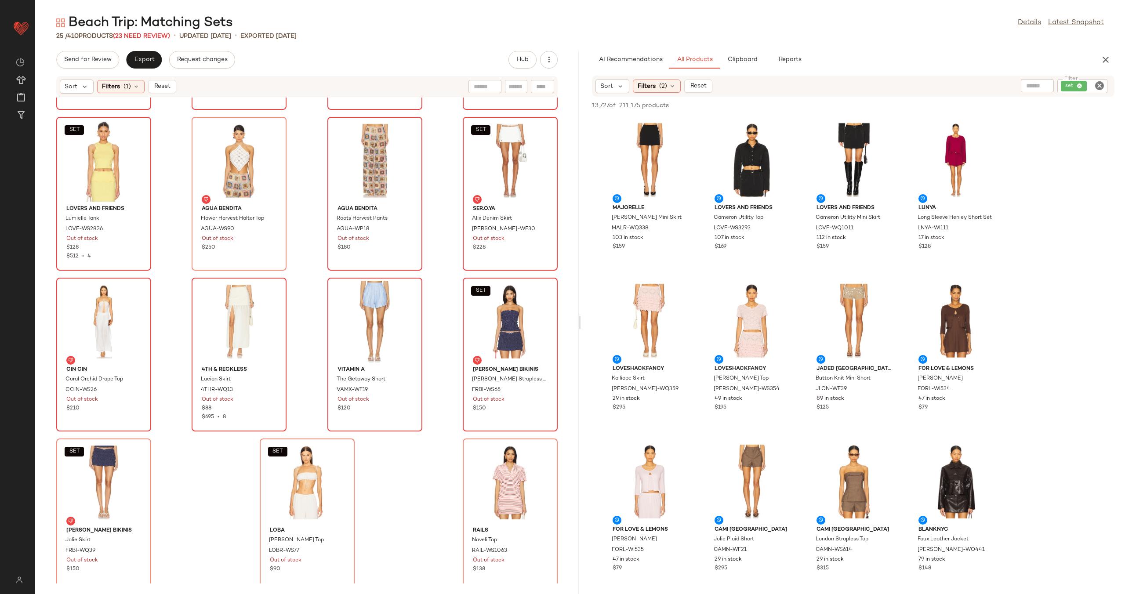
scroll to position [481, 0]
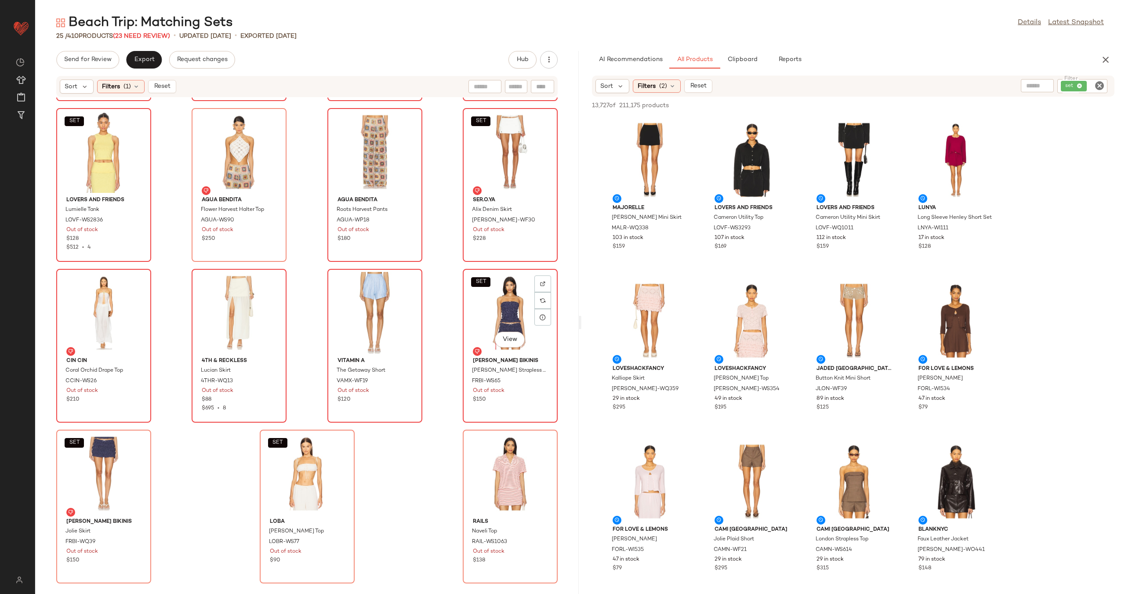
click at [516, 315] on div "SET View" at bounding box center [510, 313] width 89 height 82
click at [79, 467] on div "SET View" at bounding box center [103, 474] width 89 height 82
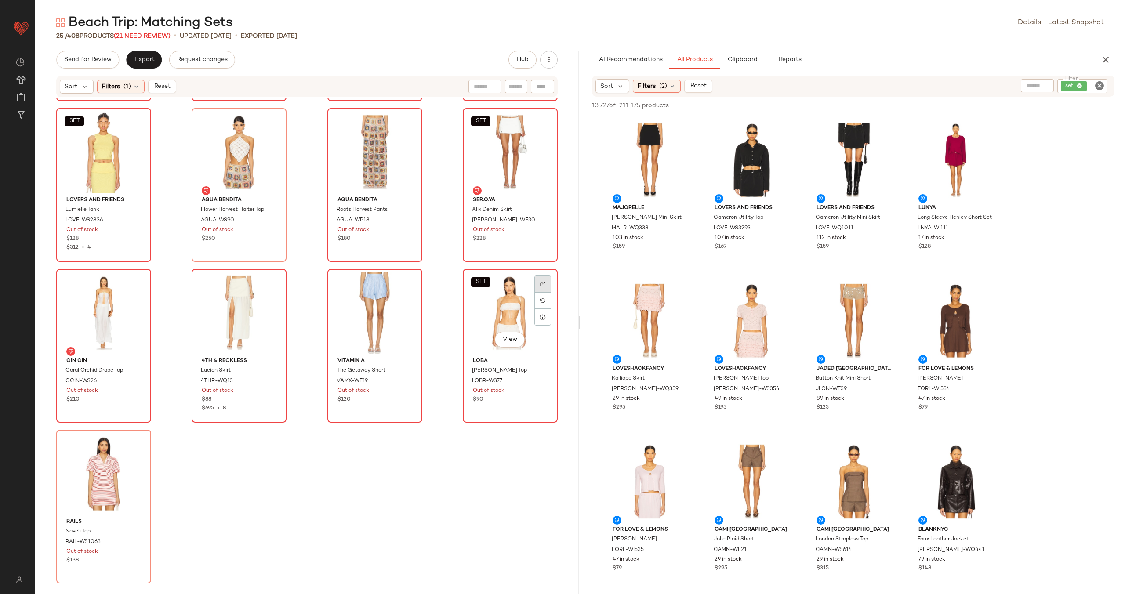
click at [540, 281] on img at bounding box center [542, 283] width 5 height 5
click at [134, 444] on img at bounding box center [136, 444] width 5 height 5
click at [164, 84] on span "Reset" at bounding box center [161, 86] width 17 height 7
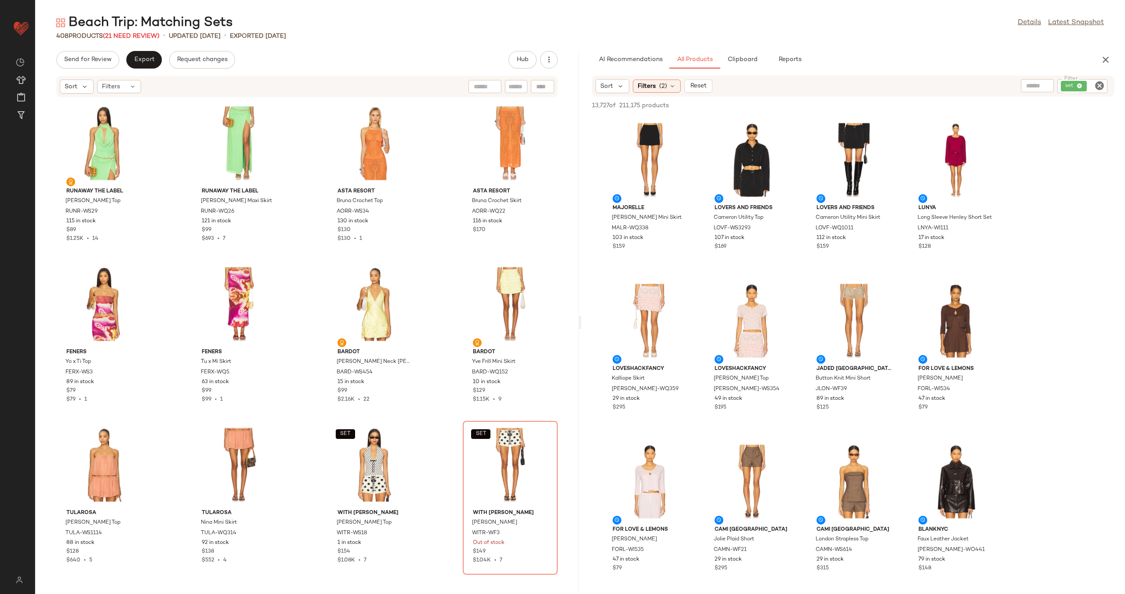
click at [542, 86] on div at bounding box center [542, 86] width 23 height 13
paste input "*********"
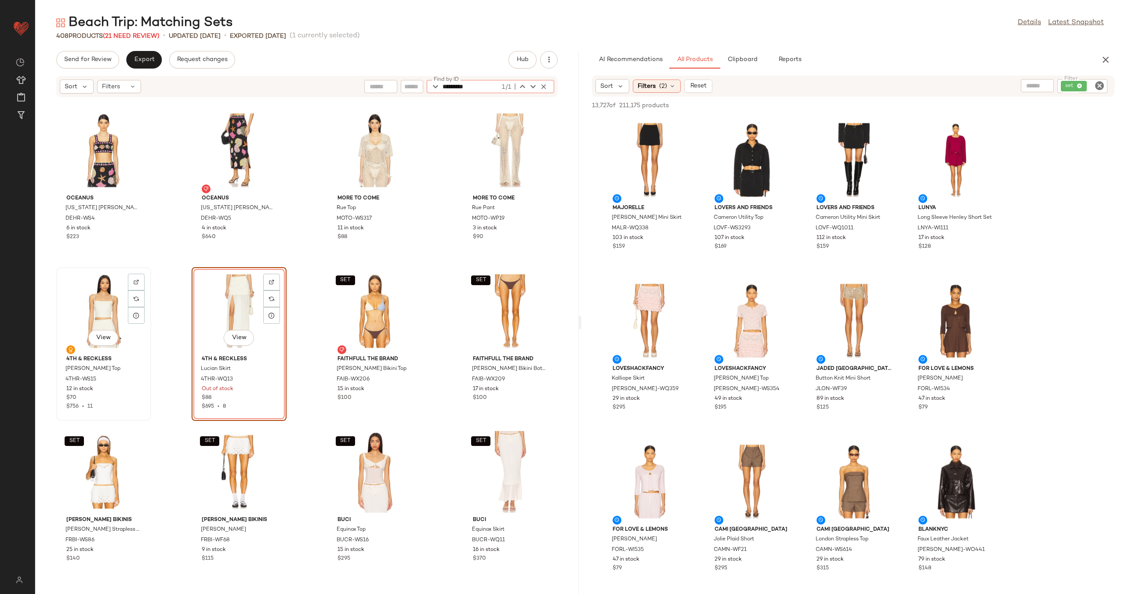
type input "*********"
click at [106, 306] on div "View" at bounding box center [103, 311] width 89 height 82
click at [211, 306] on div "View" at bounding box center [239, 311] width 89 height 82
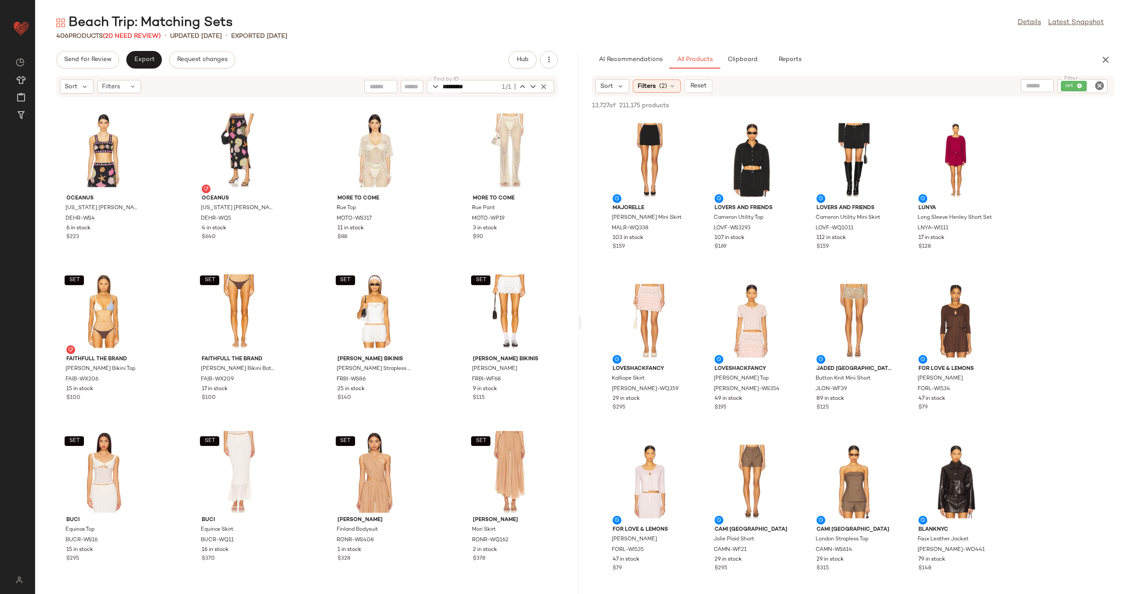
click at [546, 86] on icon "button" at bounding box center [544, 87] width 8 height 8
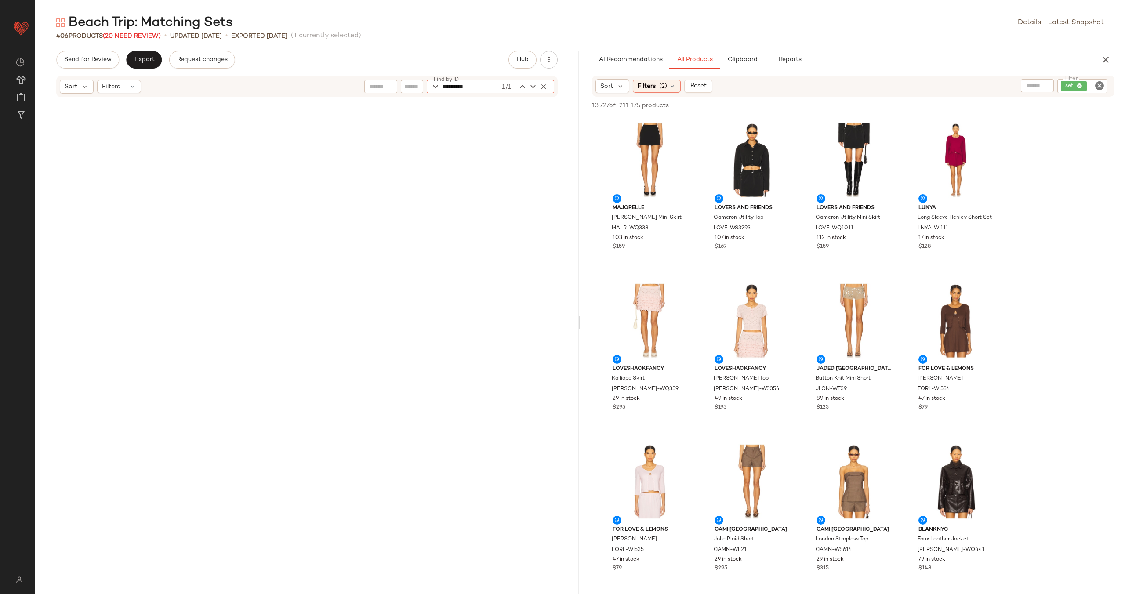
scroll to position [7723, 0]
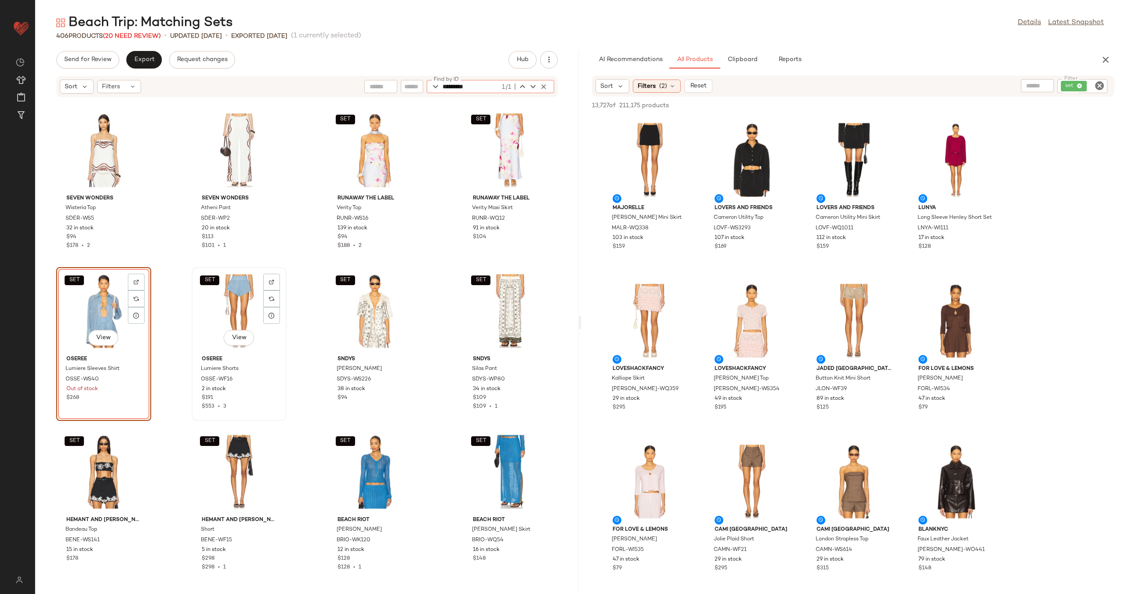
type input "*********"
click at [214, 301] on div "SET View" at bounding box center [239, 311] width 89 height 82
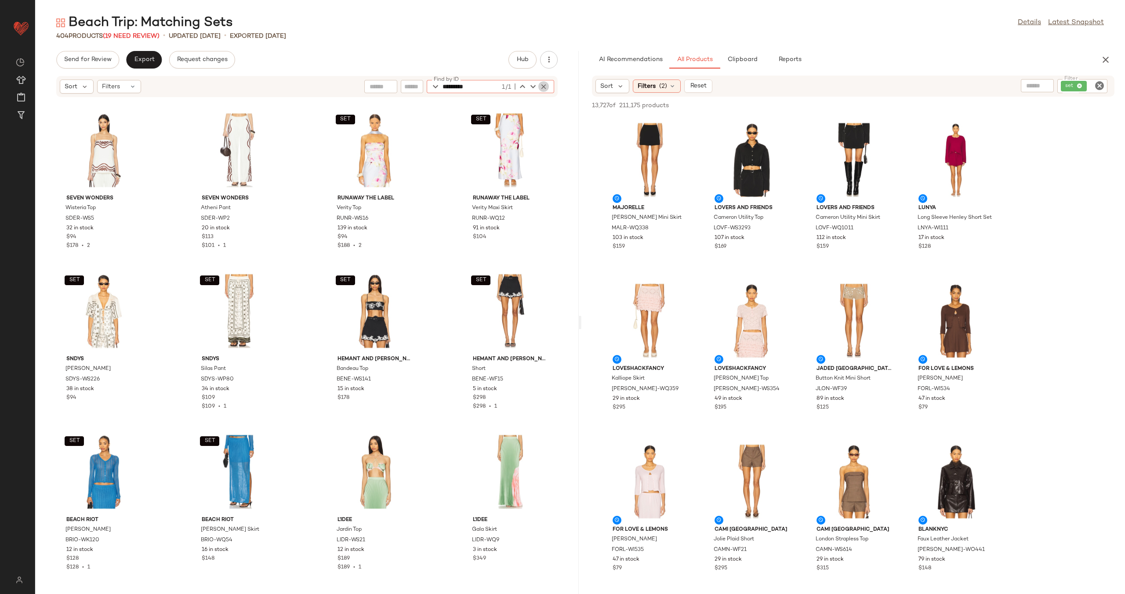
click at [543, 84] on icon "button" at bounding box center [544, 87] width 8 height 8
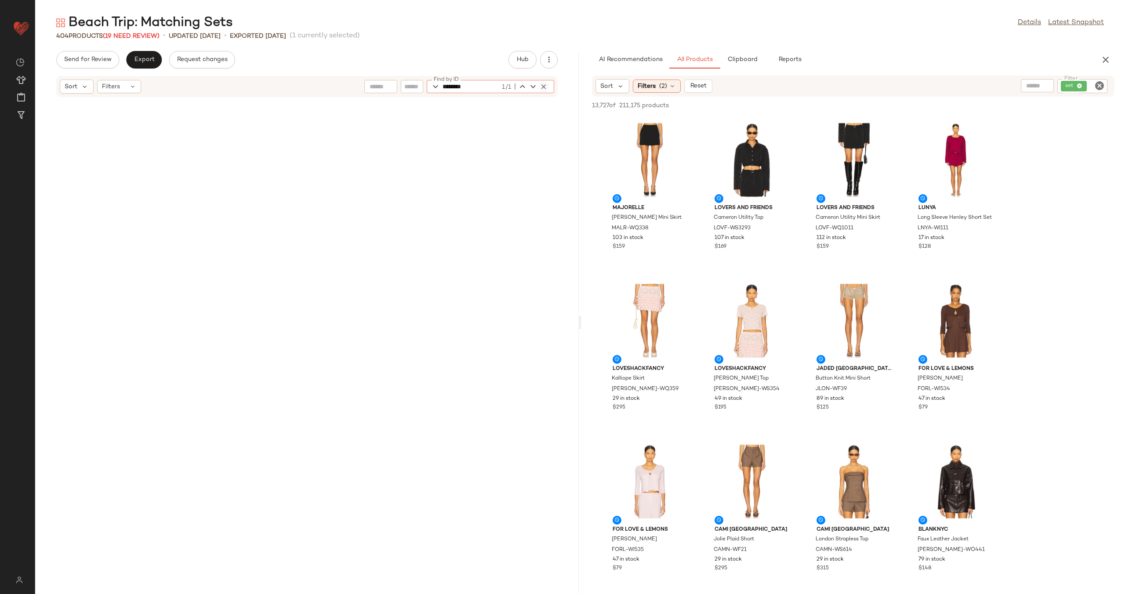
scroll to position [5309, 0]
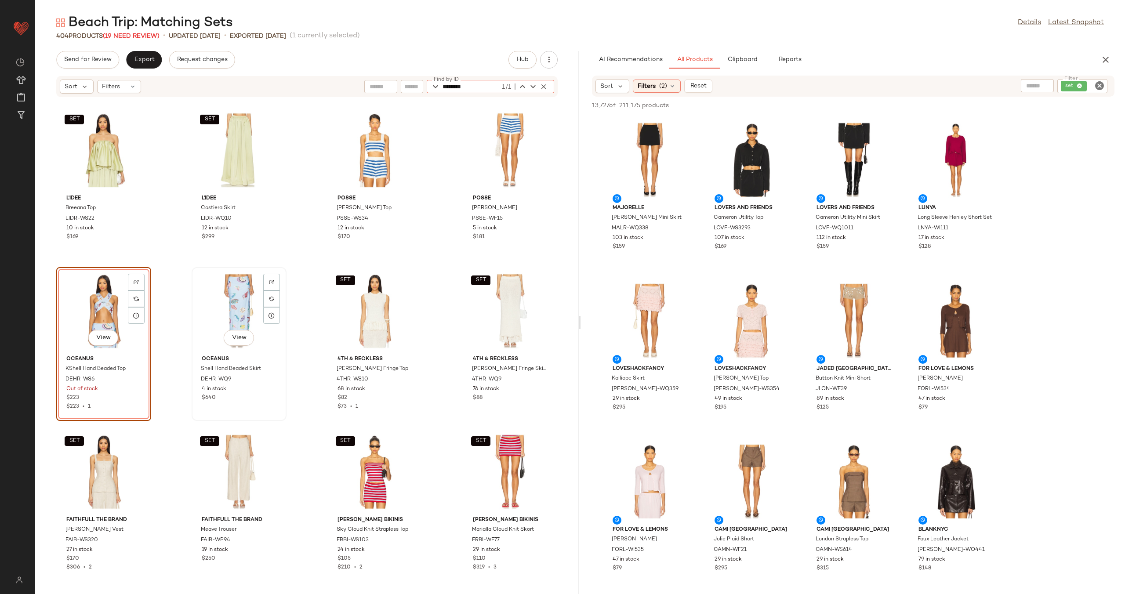
type input "********"
click at [211, 293] on div "View" at bounding box center [239, 311] width 89 height 82
click at [90, 312] on div "View" at bounding box center [103, 311] width 89 height 82
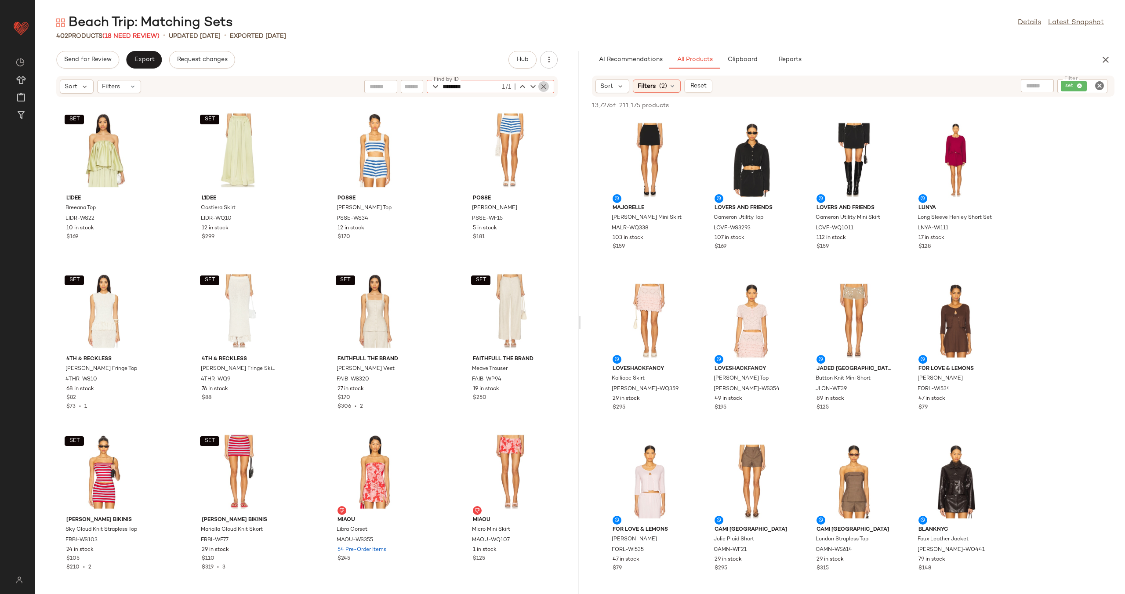
click at [544, 84] on icon "button" at bounding box center [544, 87] width 8 height 8
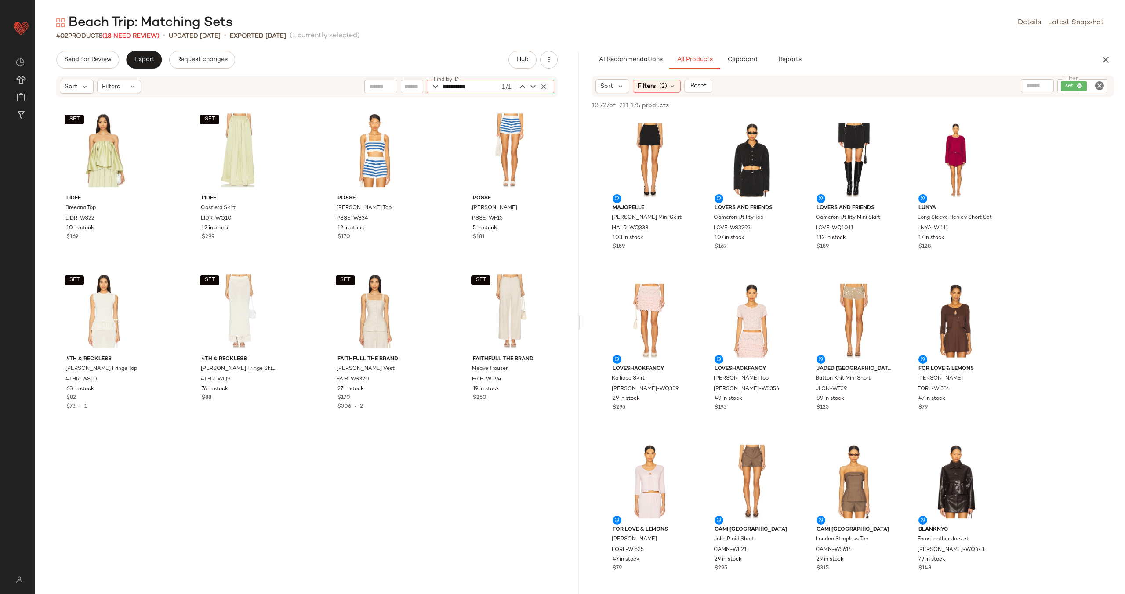
scroll to position [4666, 0]
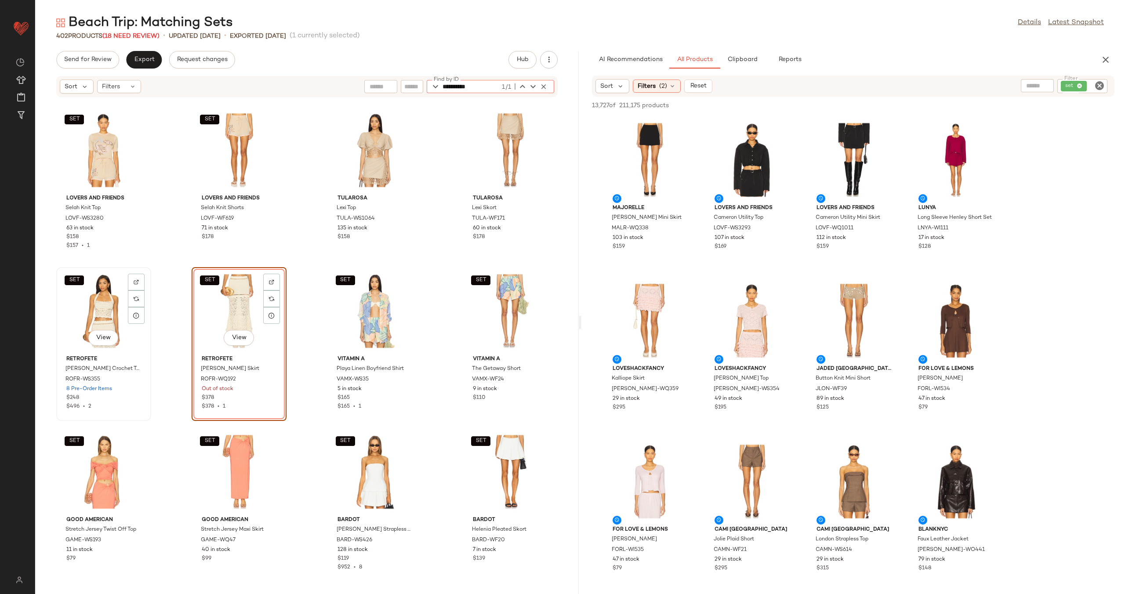
type input "**********"
click at [99, 316] on div "SET View" at bounding box center [103, 311] width 89 height 82
click at [248, 304] on div "SET View" at bounding box center [239, 311] width 89 height 82
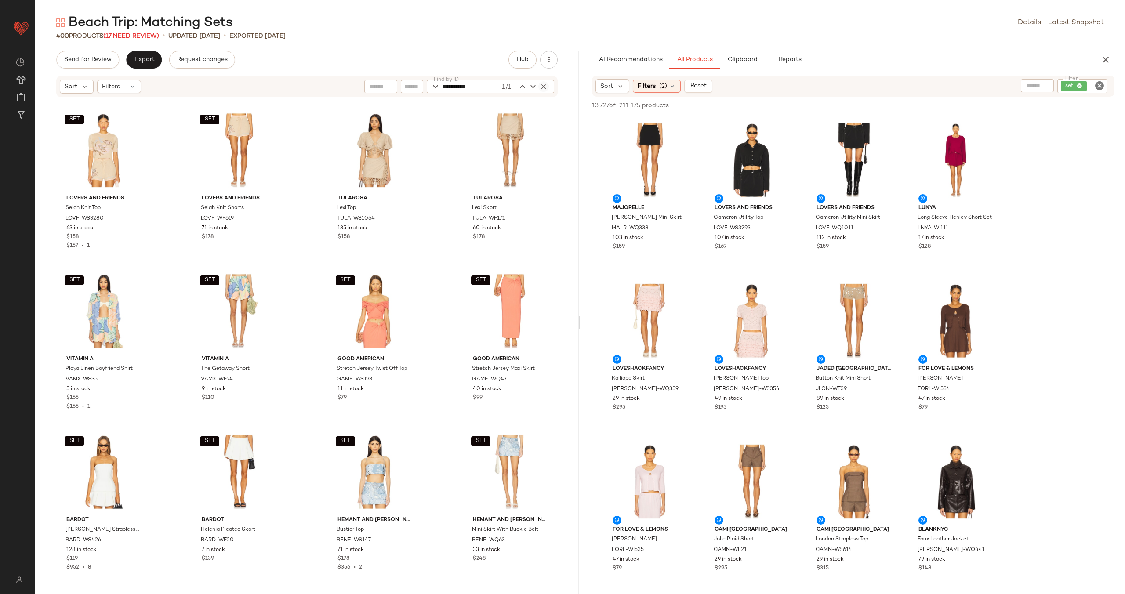
click at [545, 87] on icon "button" at bounding box center [544, 87] width 8 height 8
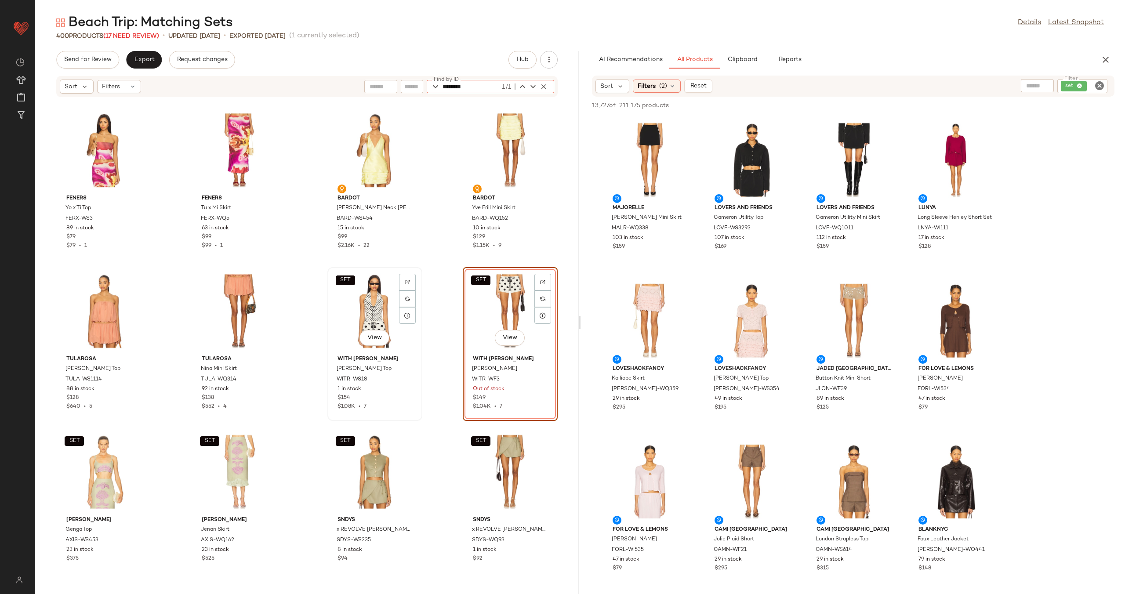
type input "********"
click at [371, 314] on div "SET View" at bounding box center [375, 311] width 89 height 82
click at [495, 307] on div "SET View" at bounding box center [510, 311] width 89 height 82
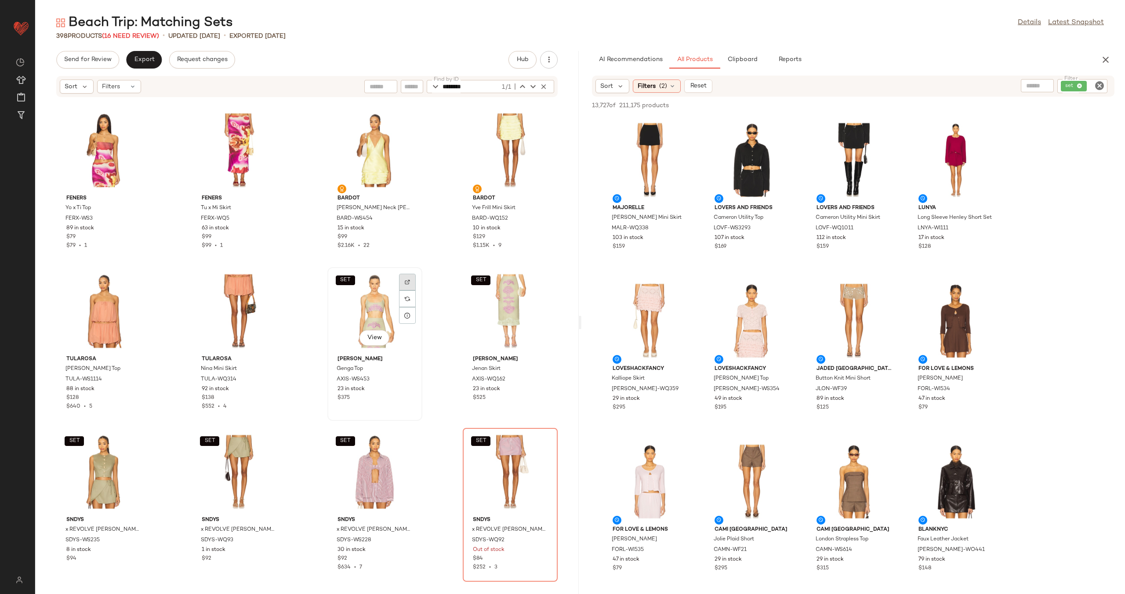
click at [405, 281] on img at bounding box center [407, 282] width 5 height 5
click at [545, 87] on icon "button" at bounding box center [544, 87] width 8 height 8
click at [448, 110] on div "Feners Yo x Ti Top FERX-WS3 89 in stock $79 $79 • 1 Feners Tu x Mi Skirt FERX-W…" at bounding box center [307, 341] width 544 height 486
click at [124, 87] on div "Filters" at bounding box center [119, 86] width 44 height 13
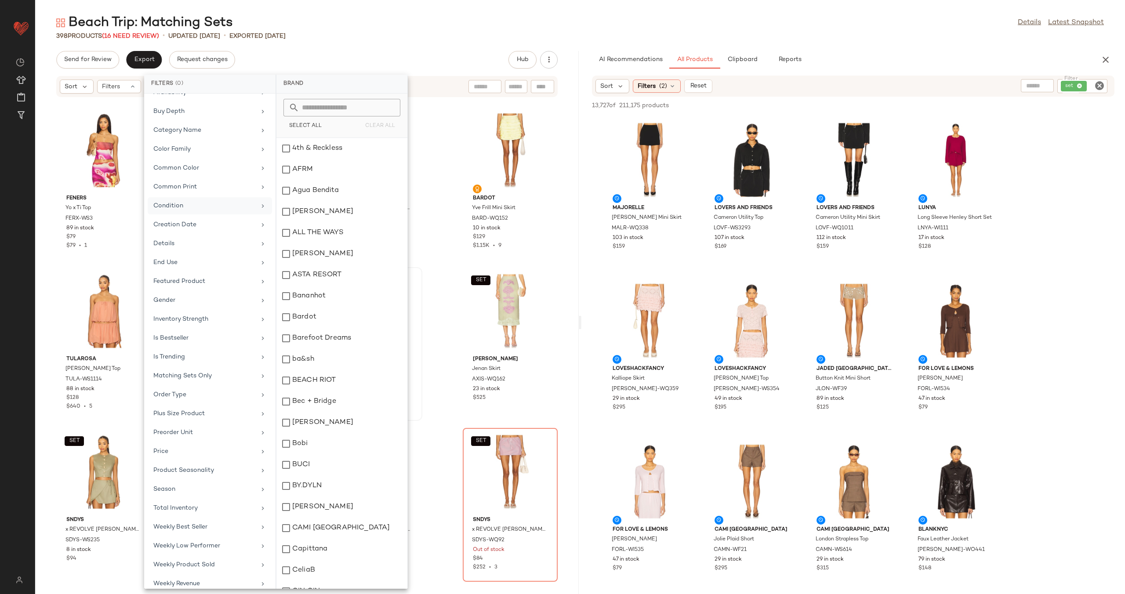
scroll to position [116, 0]
click at [440, 128] on div "Feners Yo x Ti Top FERX-WS3 89 in stock $79 $79 • 1 Feners Tu x Mi Skirt FERX-W…" at bounding box center [307, 341] width 544 height 486
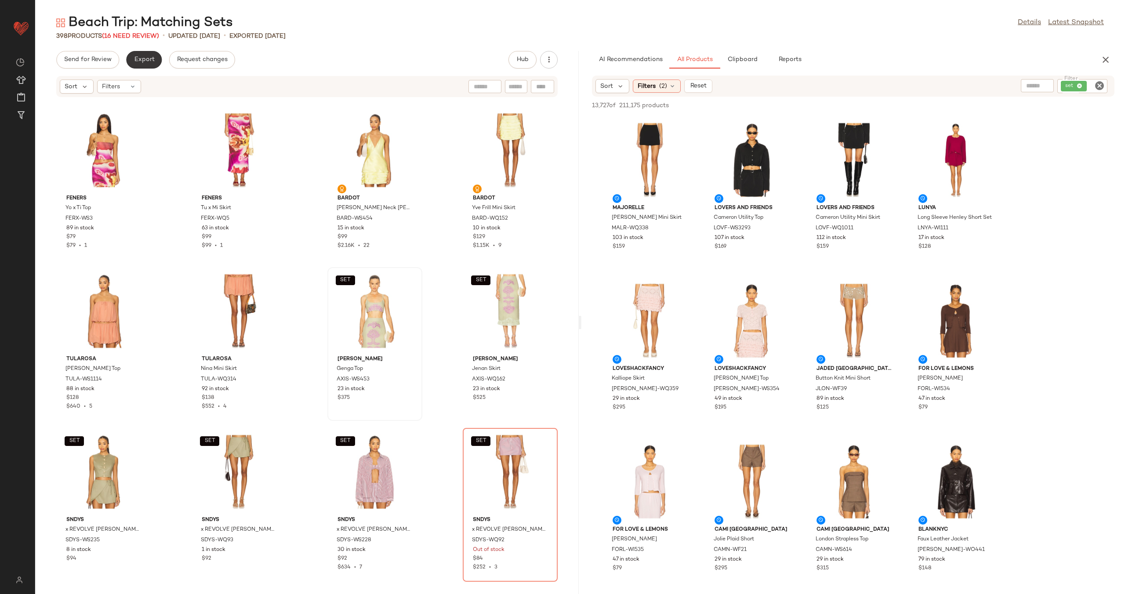
click at [139, 59] on span "Export" at bounding box center [144, 59] width 21 height 7
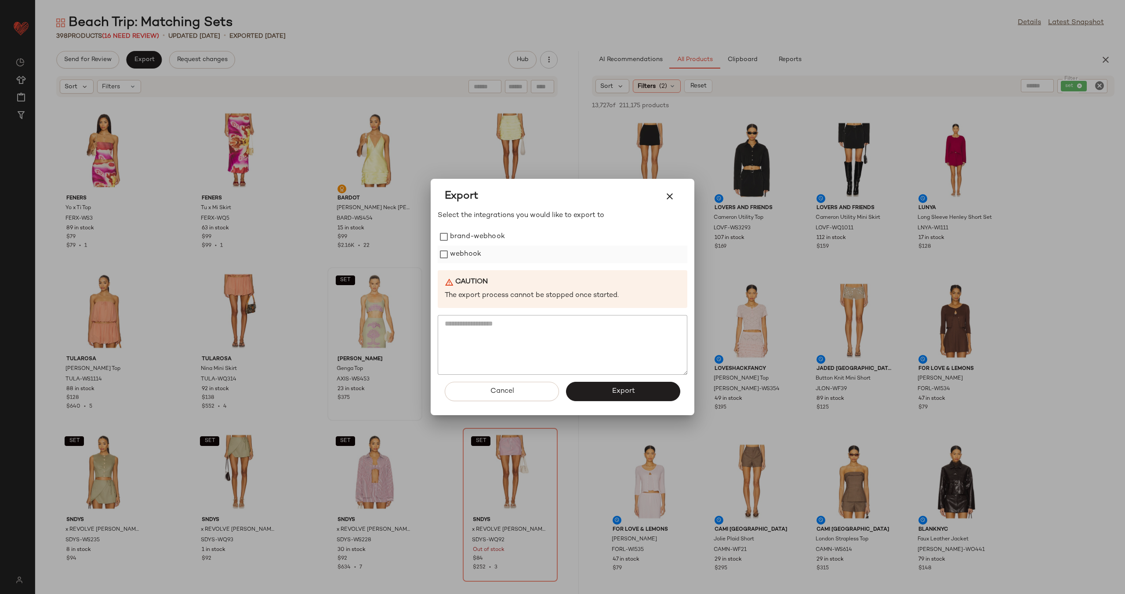
click at [469, 254] on label "webhook" at bounding box center [465, 255] width 31 height 18
click at [638, 393] on button "Export" at bounding box center [623, 391] width 114 height 19
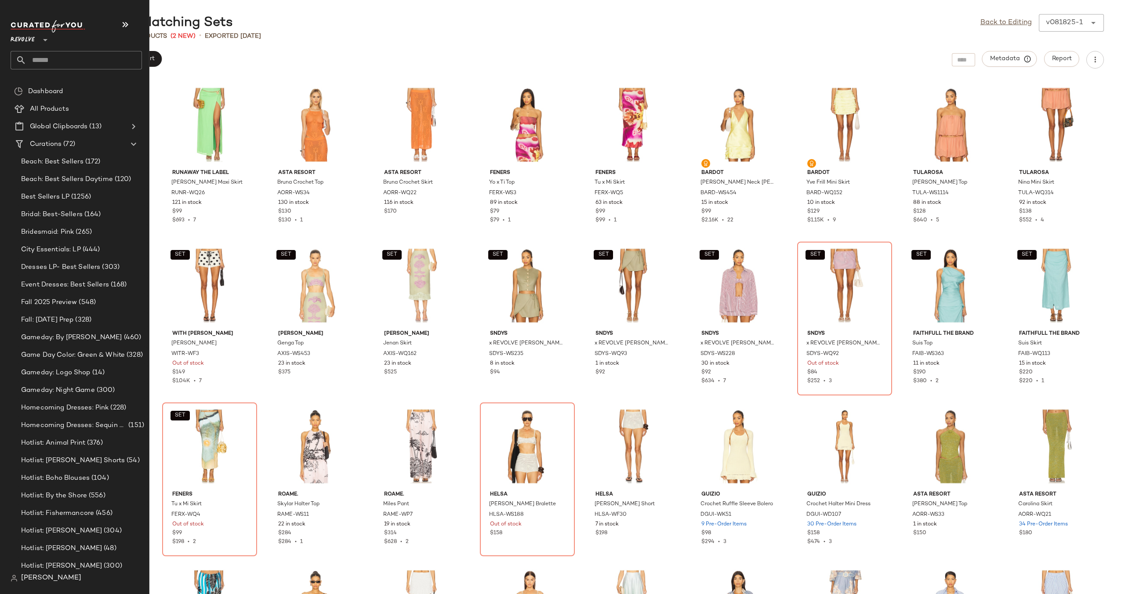
click at [87, 59] on input "text" at bounding box center [84, 60] width 116 height 18
type input "********"
click at [52, 61] on input "text" at bounding box center [84, 60] width 116 height 18
type input "*****"
click at [44, 77] on div "Gameday: South ern Girl" at bounding box center [76, 85] width 131 height 18
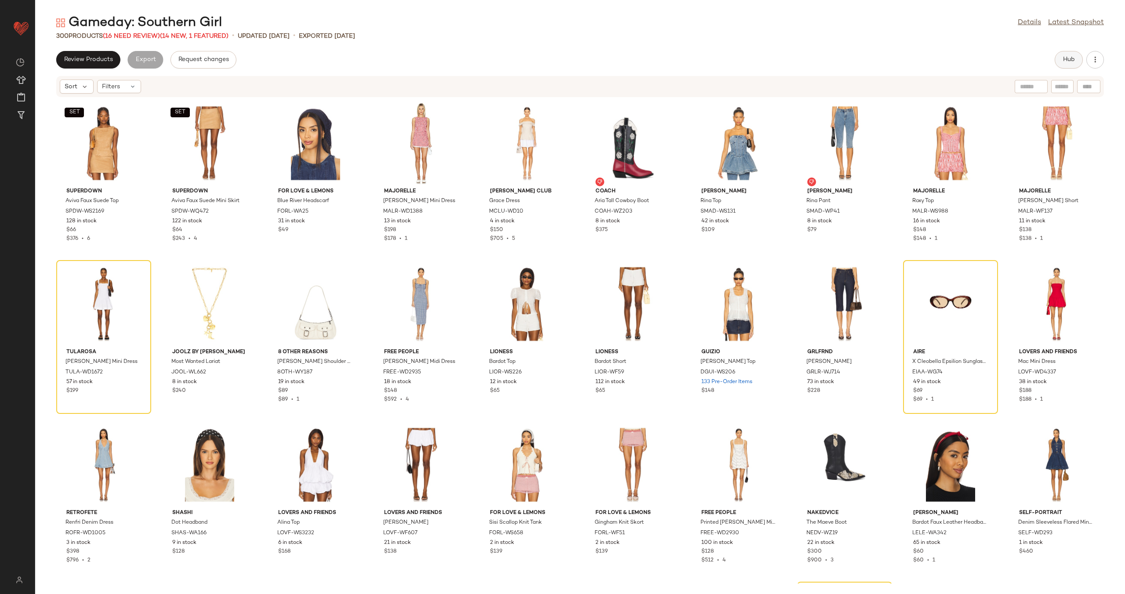
click at [1069, 58] on span "Hub" at bounding box center [1069, 59] width 12 height 7
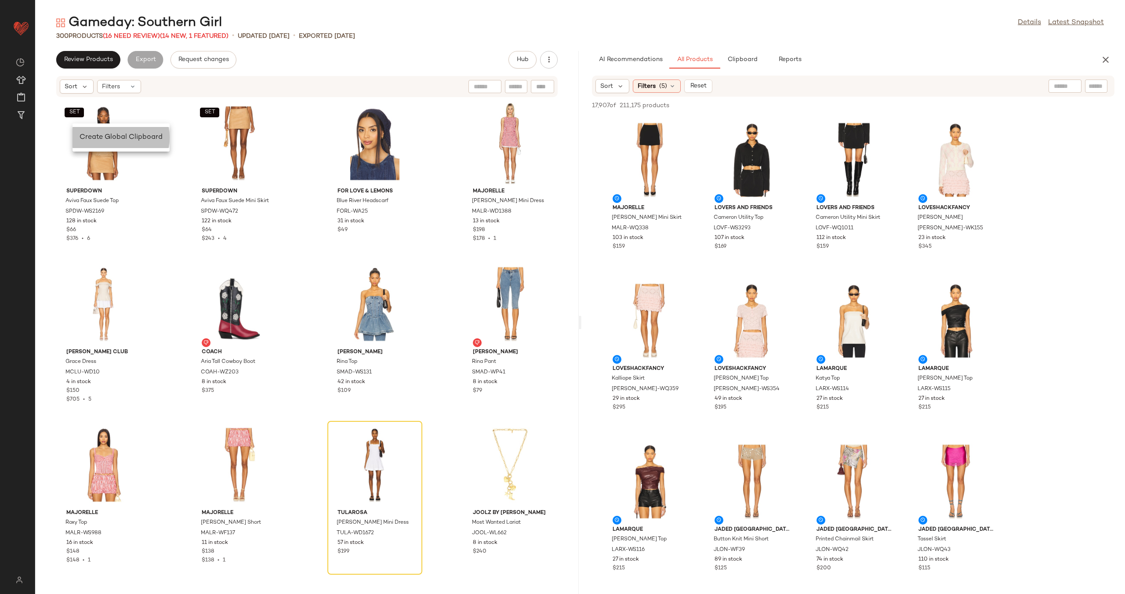
click at [107, 131] on div "Create Global Clipboard" at bounding box center [121, 137] width 97 height 21
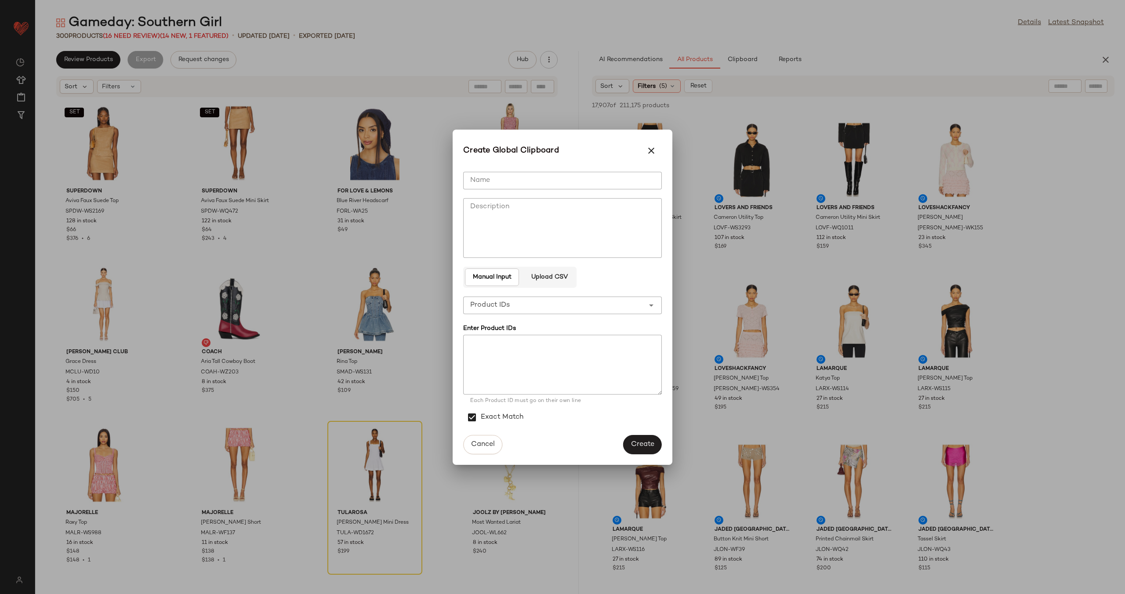
click at [594, 187] on input "Name" at bounding box center [562, 181] width 199 height 18
type input "**********"
click at [567, 342] on textarea at bounding box center [562, 365] width 199 height 60
paste textarea "**********"
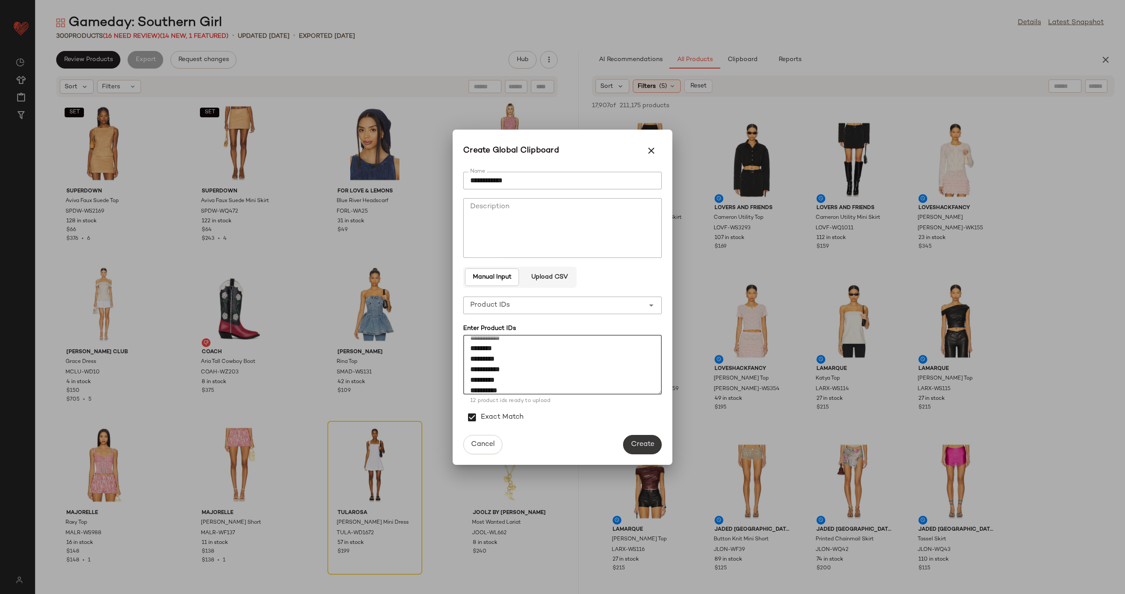
type textarea "**********"
click at [646, 445] on span "Create" at bounding box center [643, 444] width 24 height 8
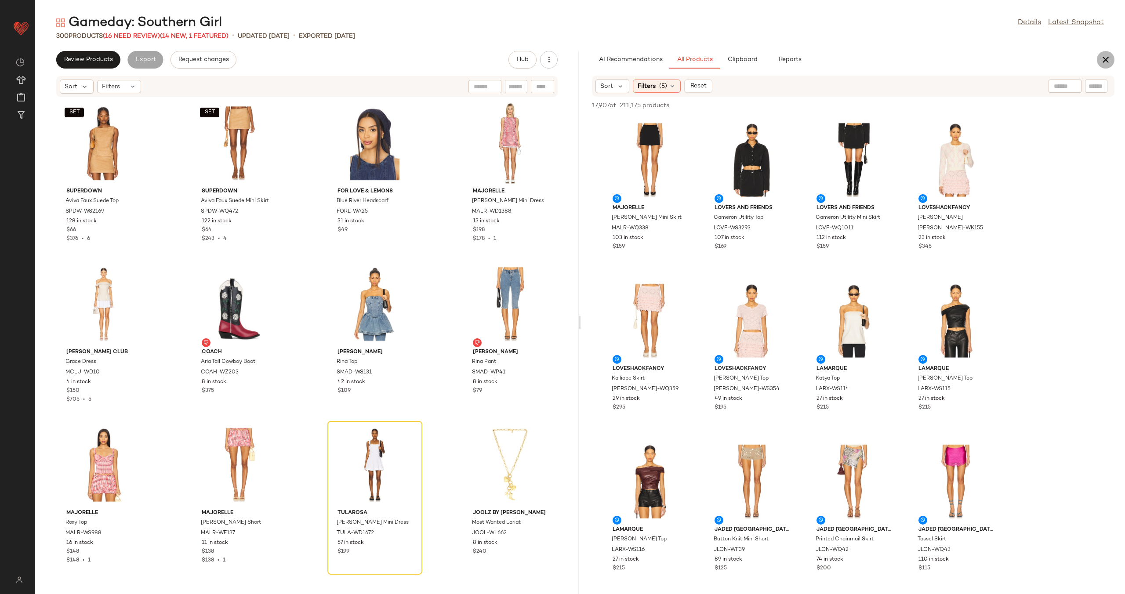
click at [1102, 58] on icon "button" at bounding box center [1106, 60] width 11 height 11
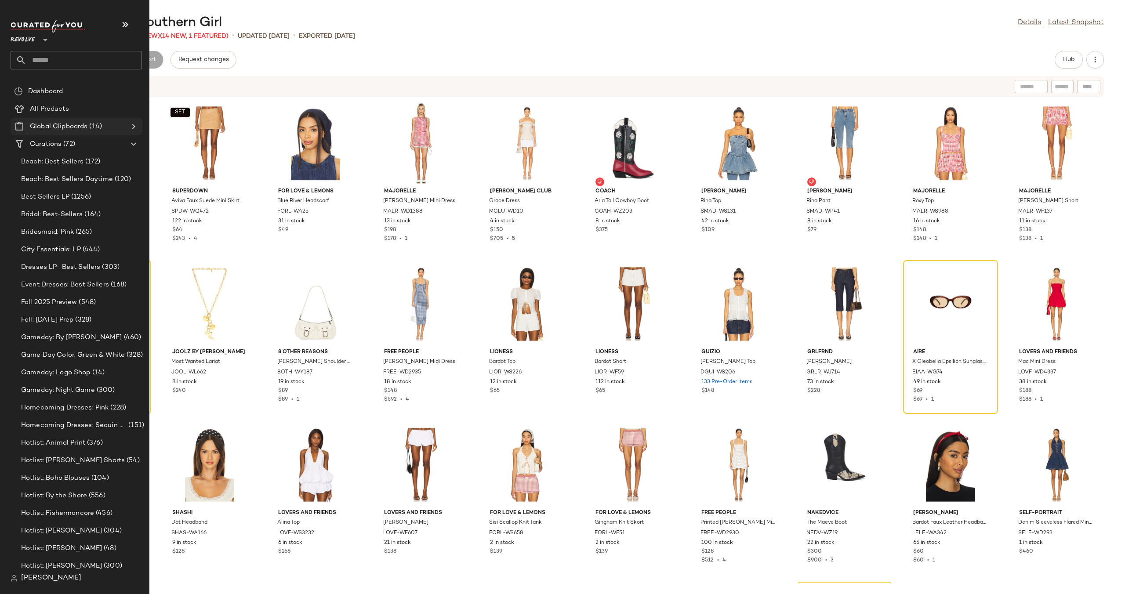
click at [135, 123] on icon at bounding box center [133, 126] width 11 height 11
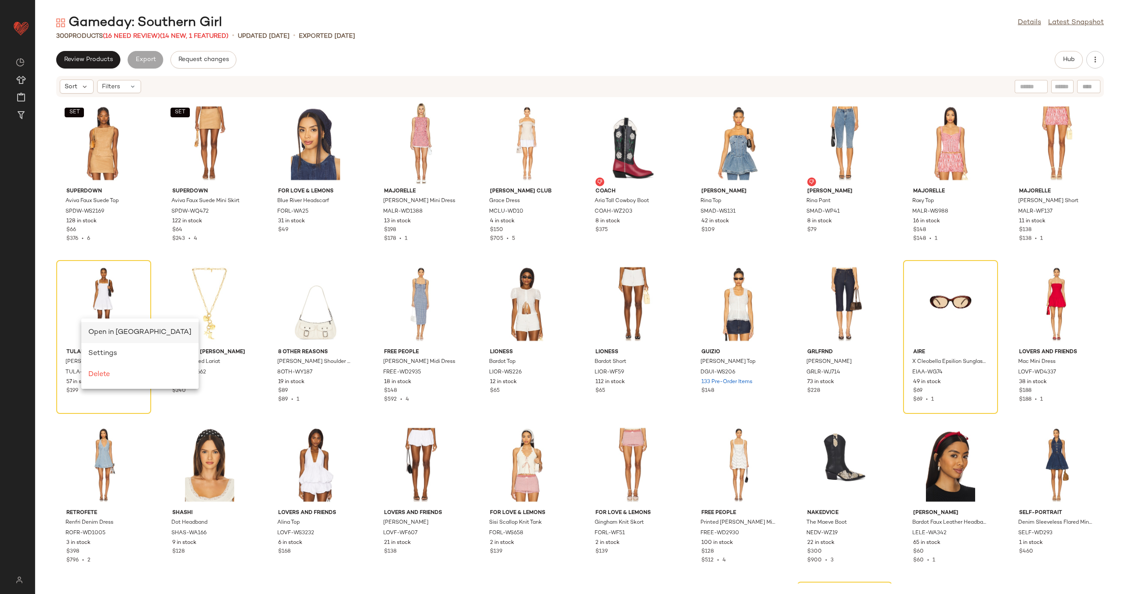
click at [118, 331] on span "Open in Split View" at bounding box center [139, 332] width 103 height 7
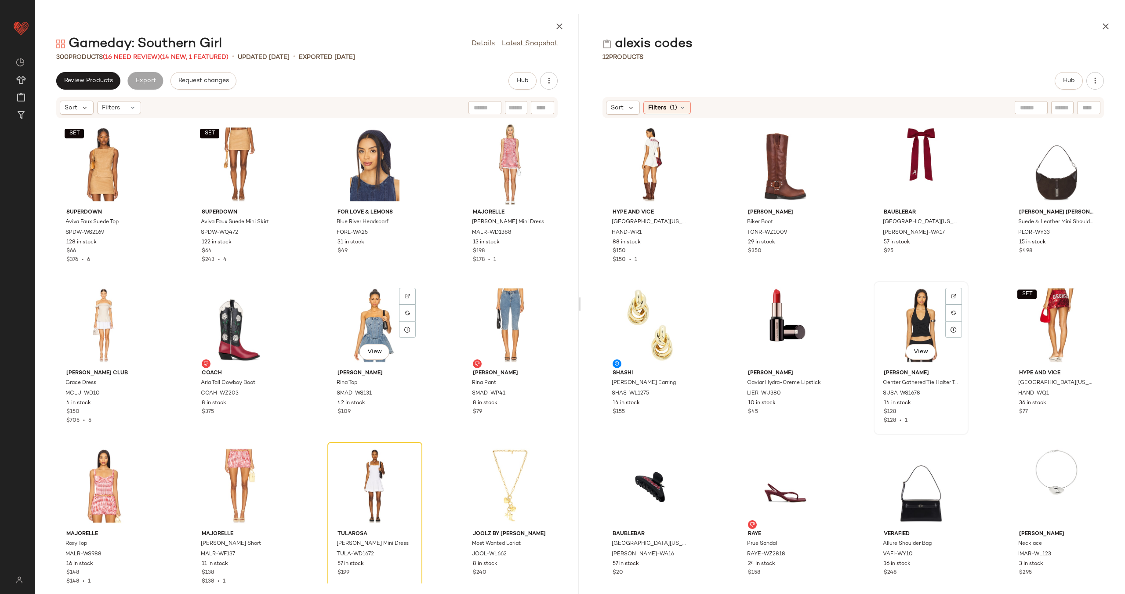
click at [918, 325] on div "View" at bounding box center [921, 325] width 89 height 82
click at [1012, 325] on div "SET View" at bounding box center [1056, 325] width 89 height 82
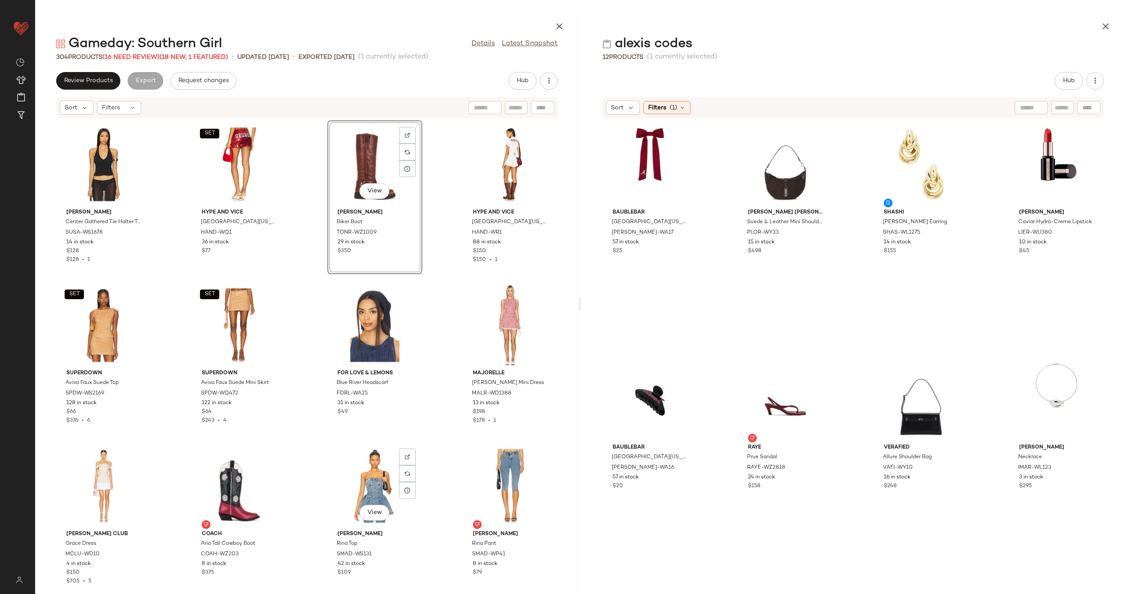
click at [437, 185] on div "Susana Monaco Center Gathered Tie Halter Top SUSA-WS1678 14 in stock $128 $128 …" at bounding box center [307, 351] width 544 height 465
click at [107, 171] on div "View" at bounding box center [103, 165] width 89 height 82
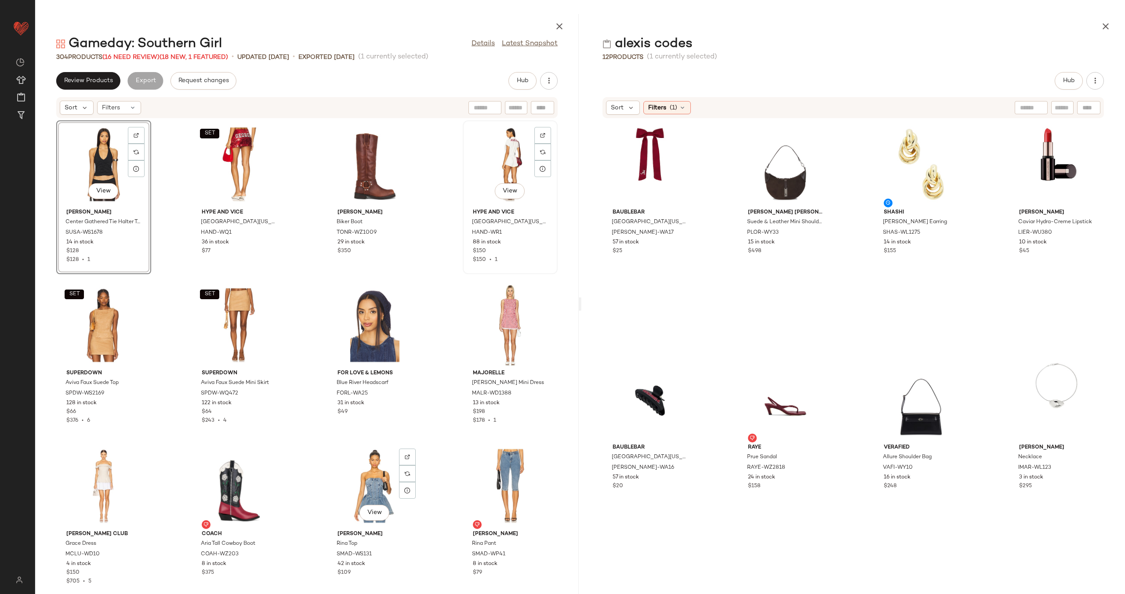
click at [483, 175] on div "View" at bounding box center [510, 165] width 89 height 82
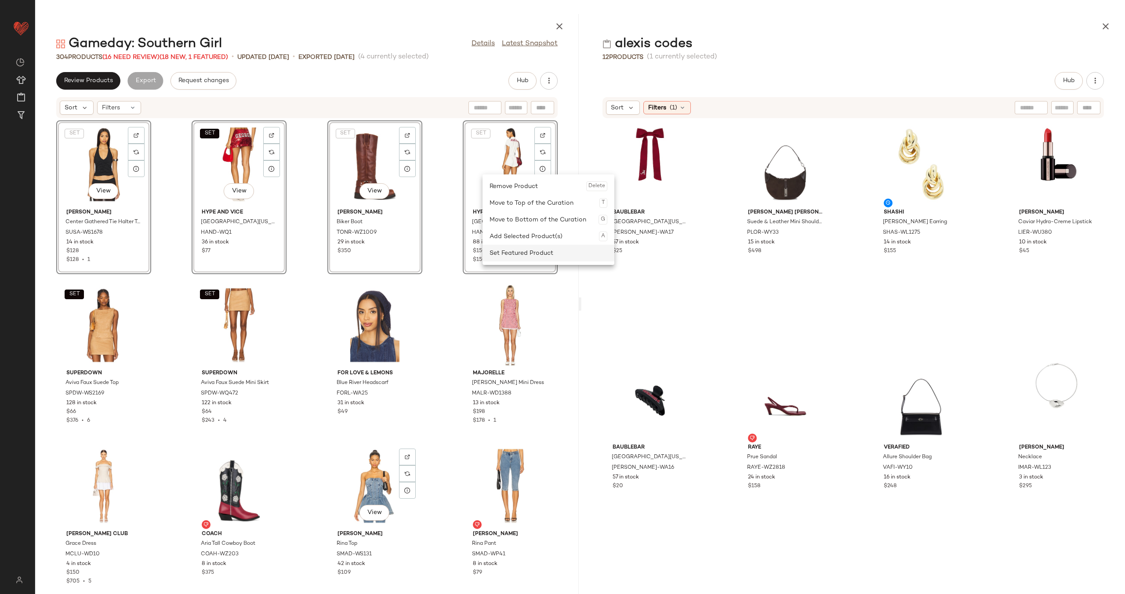
click at [539, 248] on div "Set Featured Product" at bounding box center [549, 253] width 118 height 17
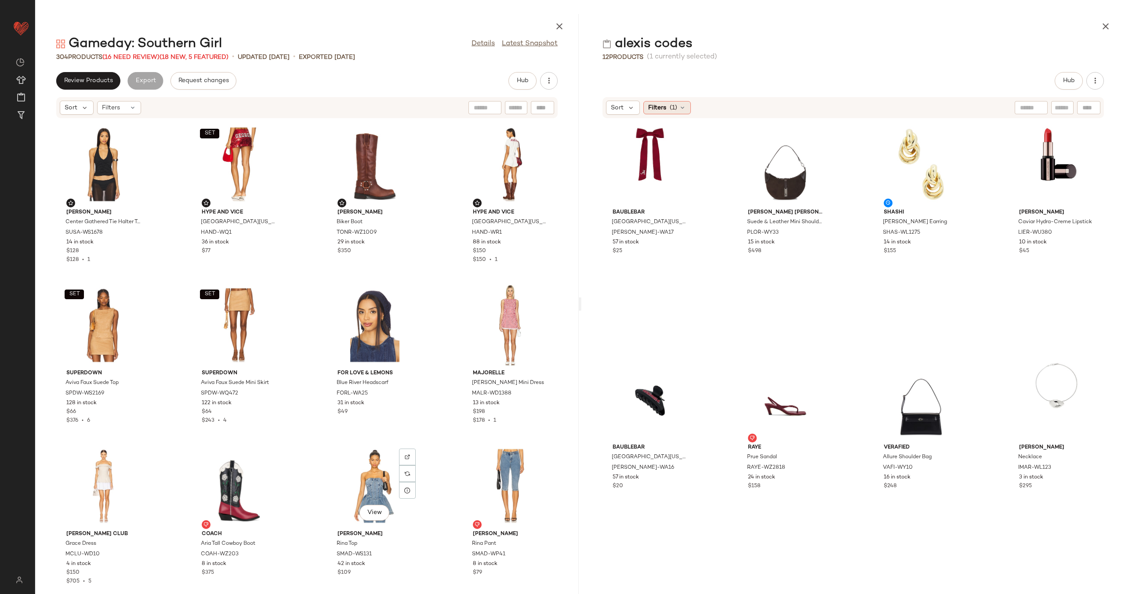
click at [684, 108] on icon at bounding box center [682, 107] width 7 height 7
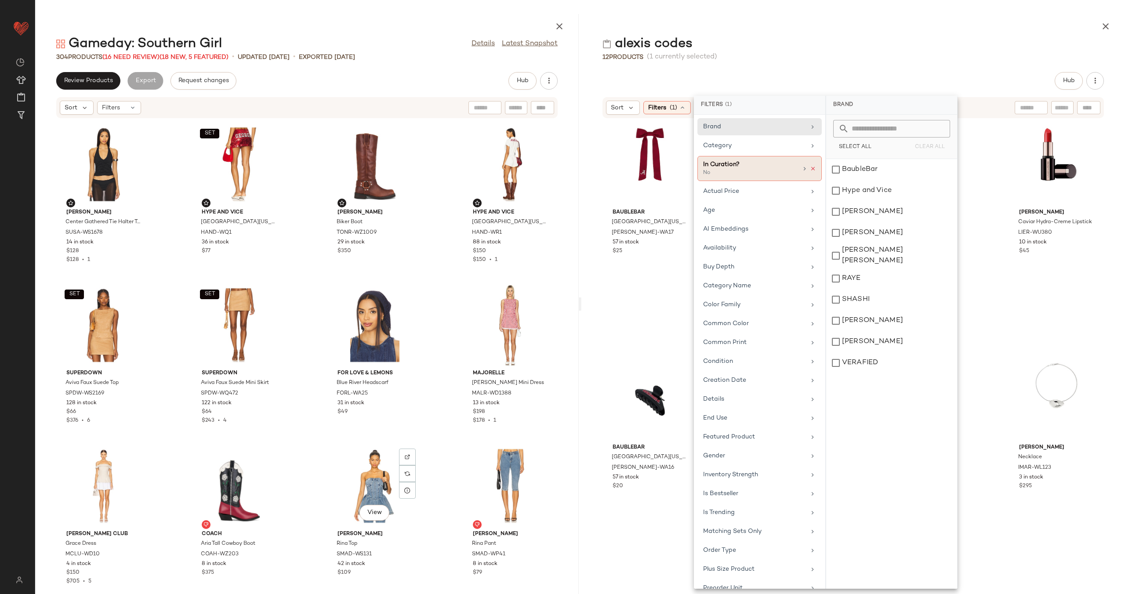
click at [810, 167] on icon at bounding box center [813, 169] width 6 height 6
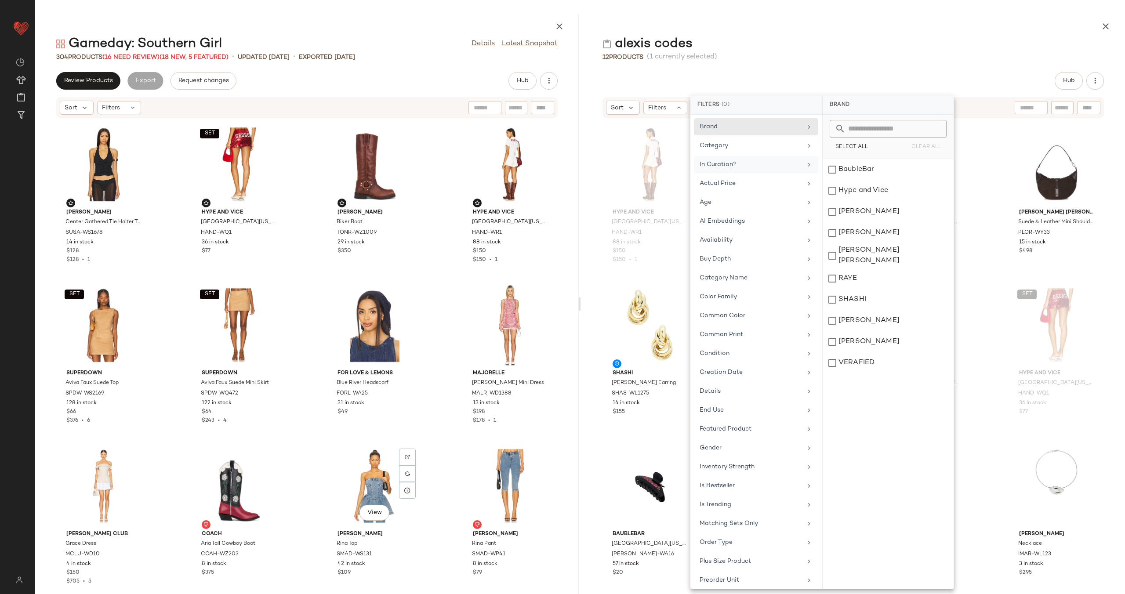
click at [588, 227] on div "Hype and Vice University Of Alabama Denim Romper HAND-WR1 88 in stock $150 $150…" at bounding box center [854, 351] width 544 height 465
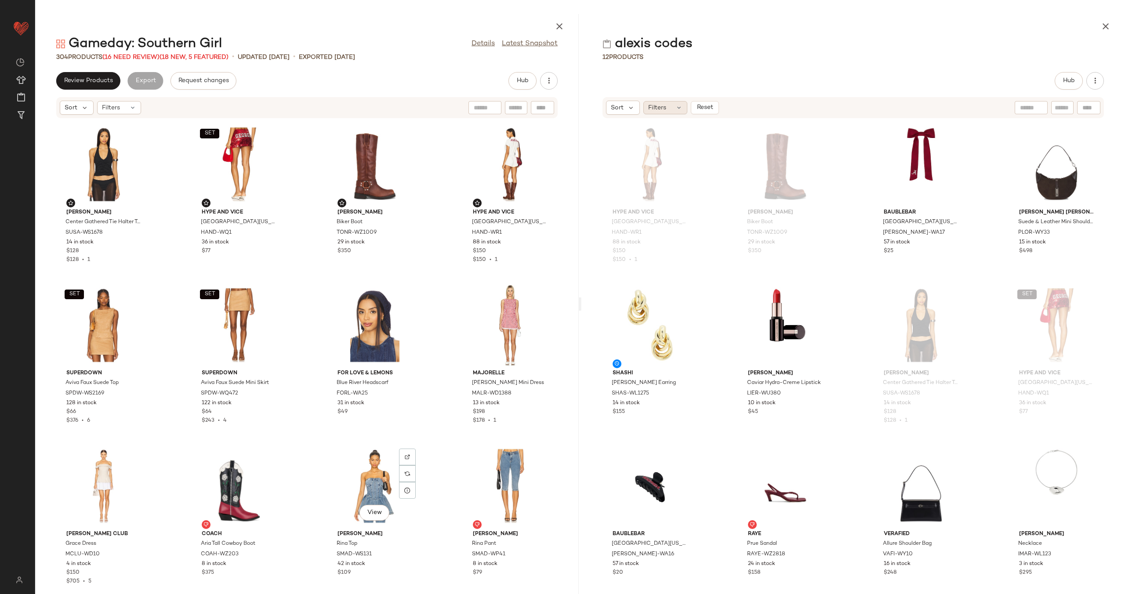
click at [662, 107] on span "Filters" at bounding box center [657, 107] width 18 height 9
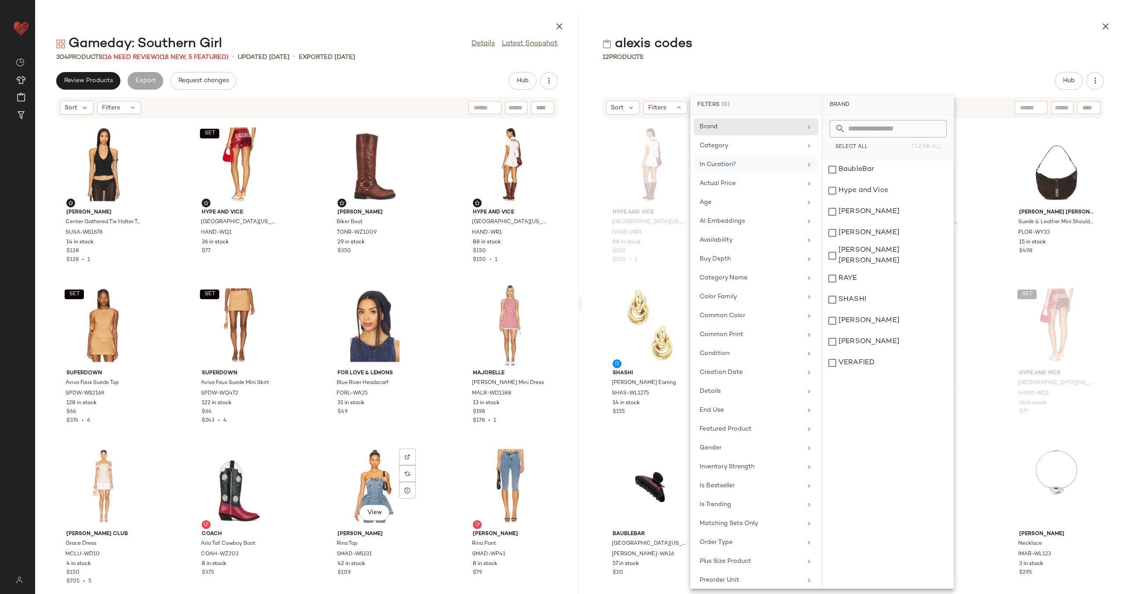
click at [807, 163] on icon at bounding box center [809, 164] width 7 height 7
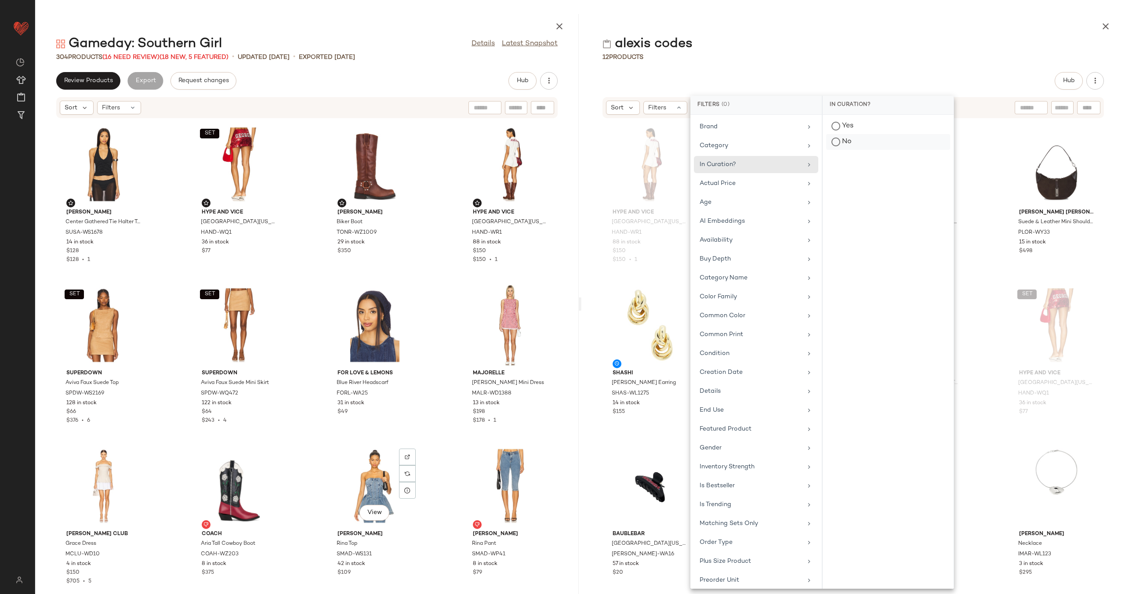
click at [872, 145] on div "No" at bounding box center [888, 142] width 124 height 16
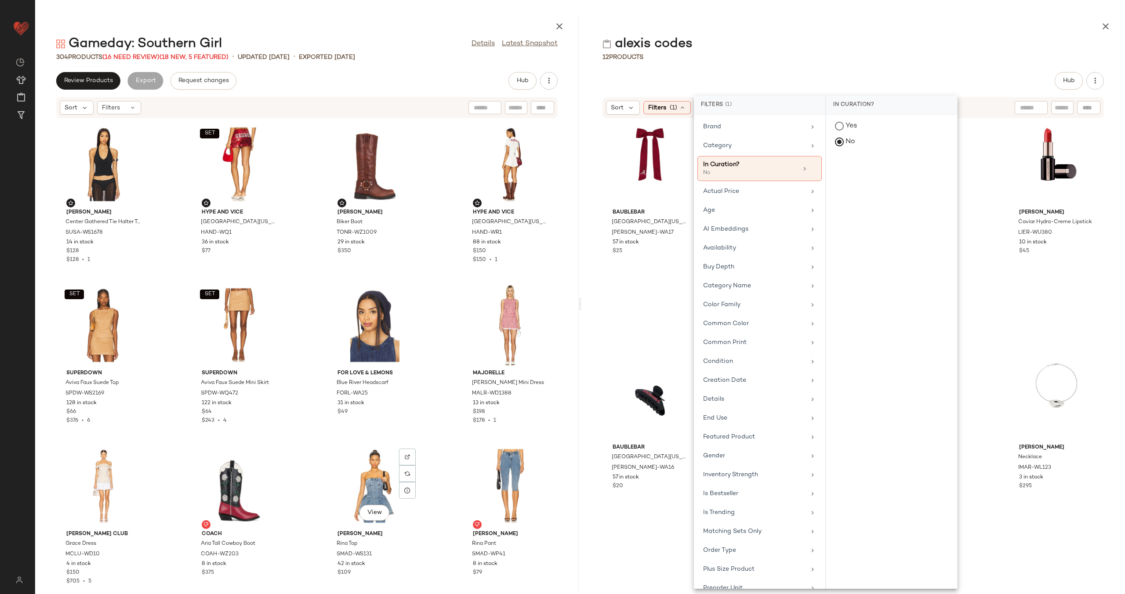
click at [586, 204] on div "BaubleBar University Of Alabama Logo Hair Bow i BAUR-WA17 57 in stock $25 Polo …" at bounding box center [854, 351] width 544 height 465
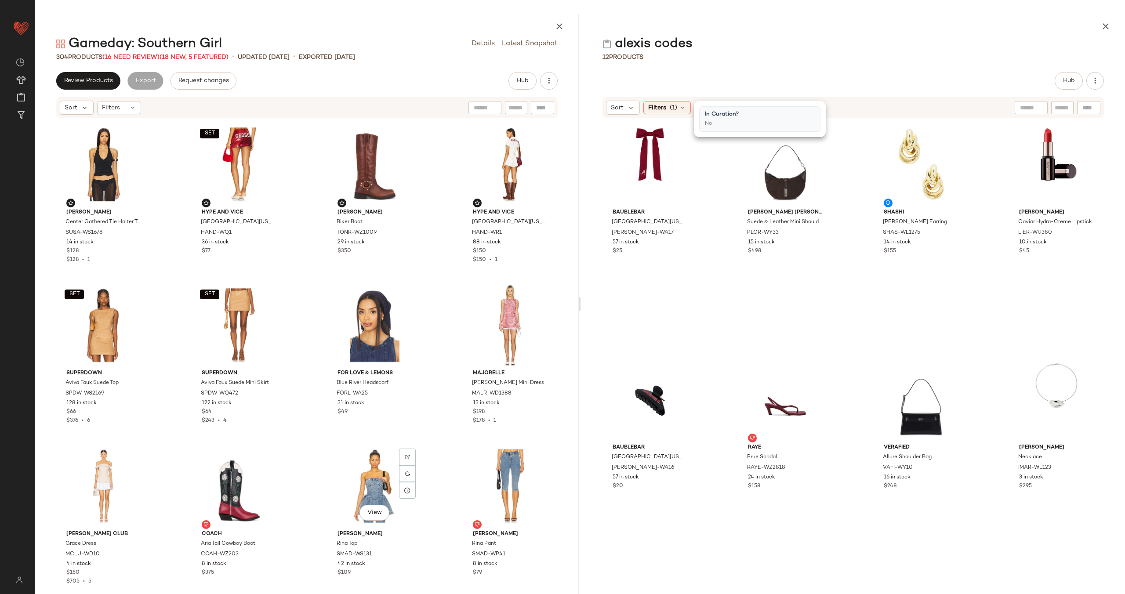
click at [720, 307] on div "BaubleBar University Of Alabama Logo Hair Bow i BAUR-WA17 57 in stock $25 Polo …" at bounding box center [854, 351] width 544 height 465
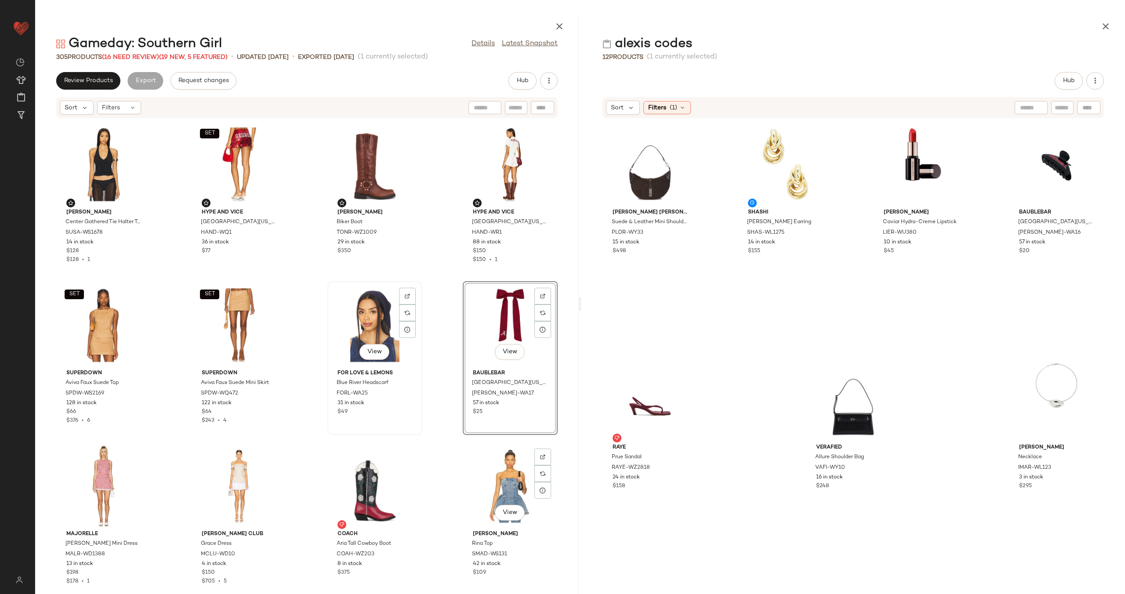
click at [367, 317] on div "View" at bounding box center [375, 325] width 89 height 82
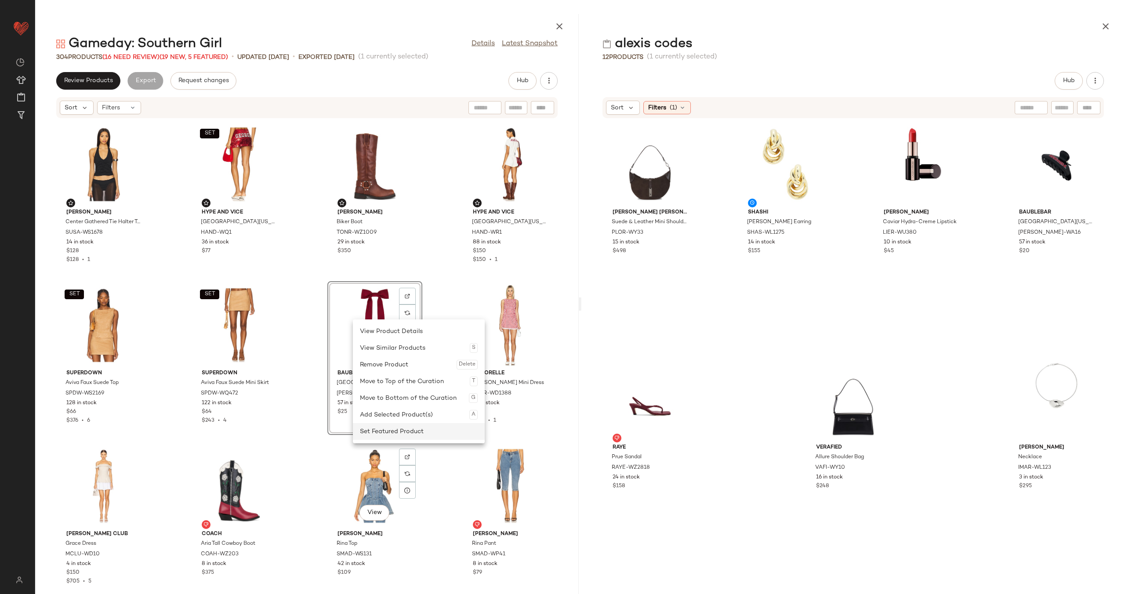
click at [420, 434] on div "Set Featured Product" at bounding box center [419, 431] width 118 height 17
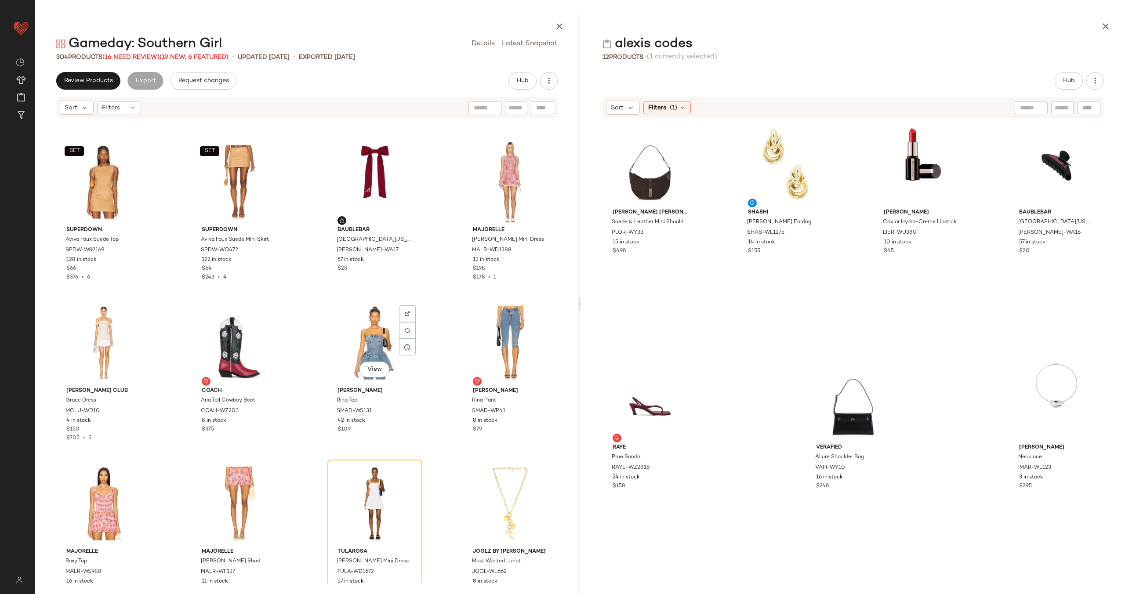
scroll to position [177, 0]
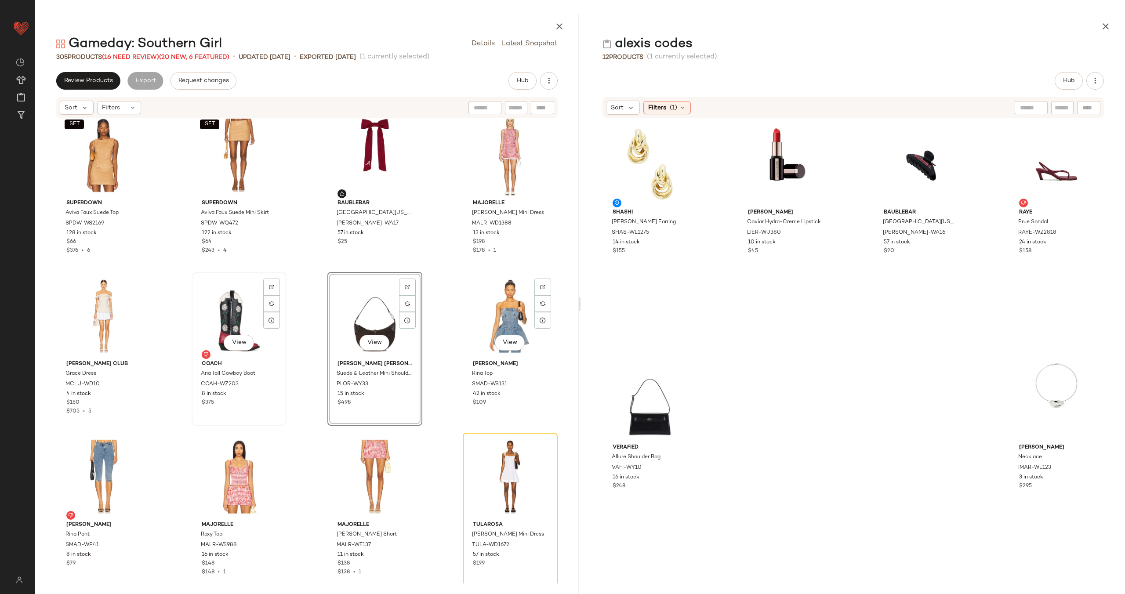
click at [239, 312] on div "View" at bounding box center [239, 316] width 89 height 82
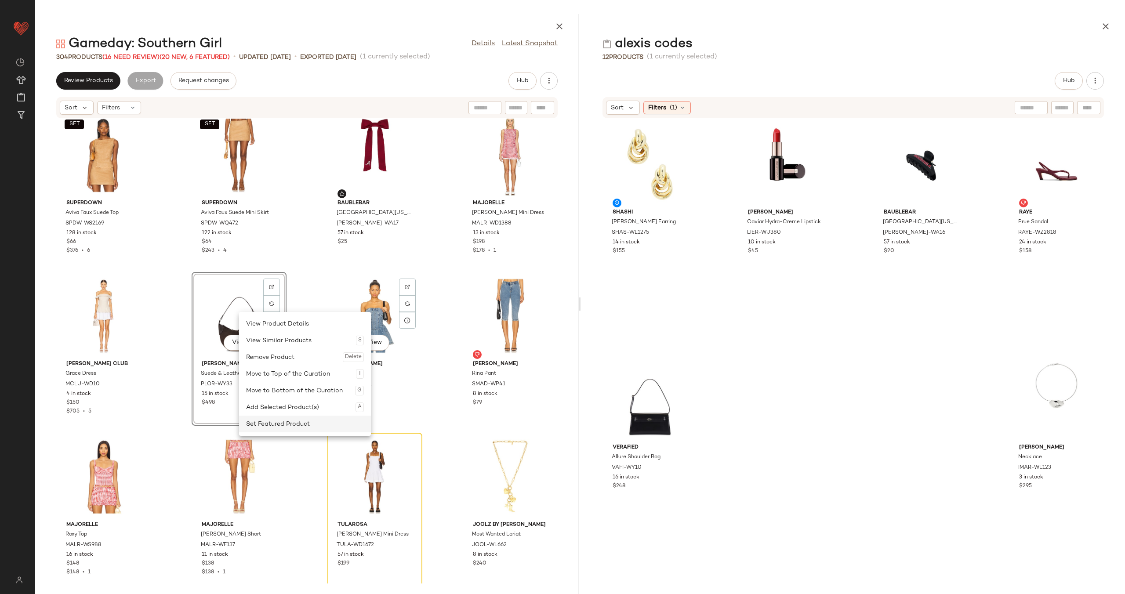
click at [293, 429] on div "Set Featured Product" at bounding box center [305, 424] width 118 height 17
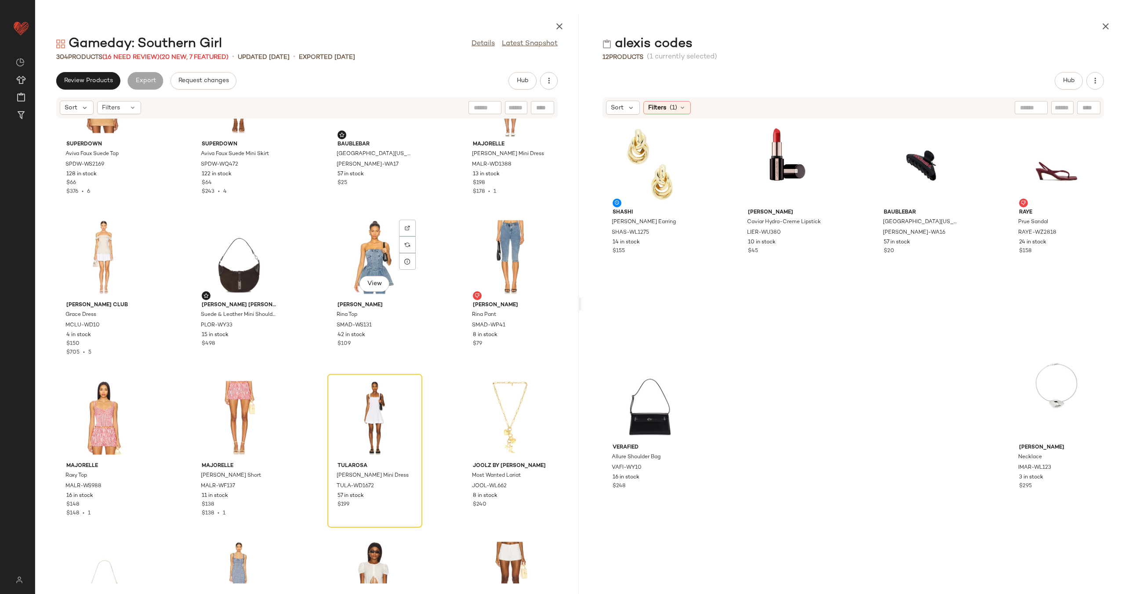
scroll to position [238, 0]
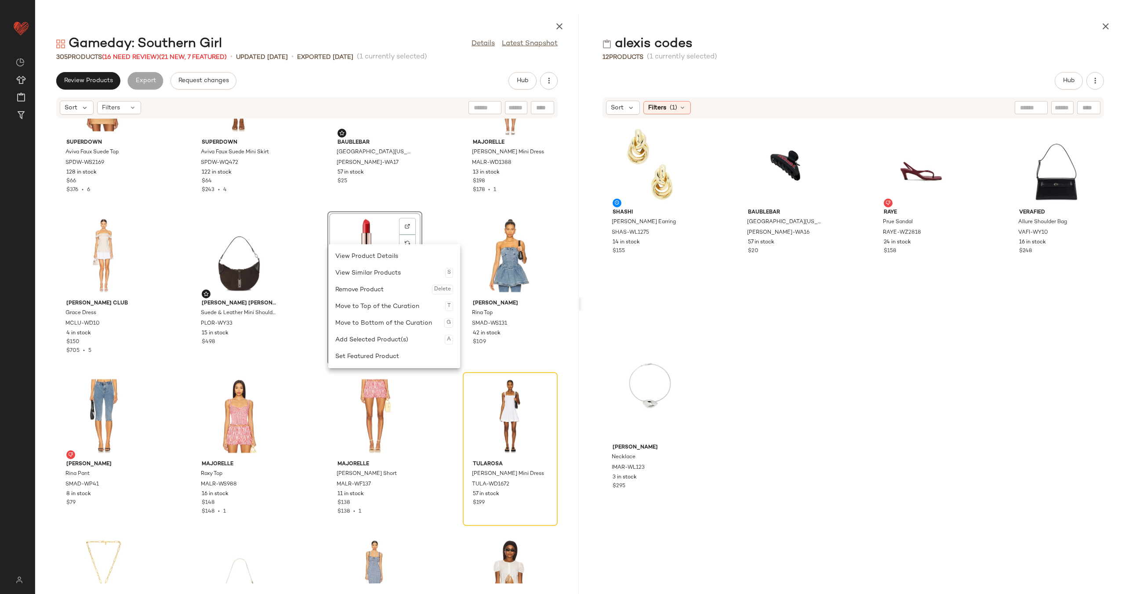
click at [389, 365] on div "View Product Details View Similar Products S Remove Product Delete Move to Top …" at bounding box center [394, 306] width 132 height 124
click at [416, 366] on div "Set Featured Product" at bounding box center [420, 373] width 118 height 17
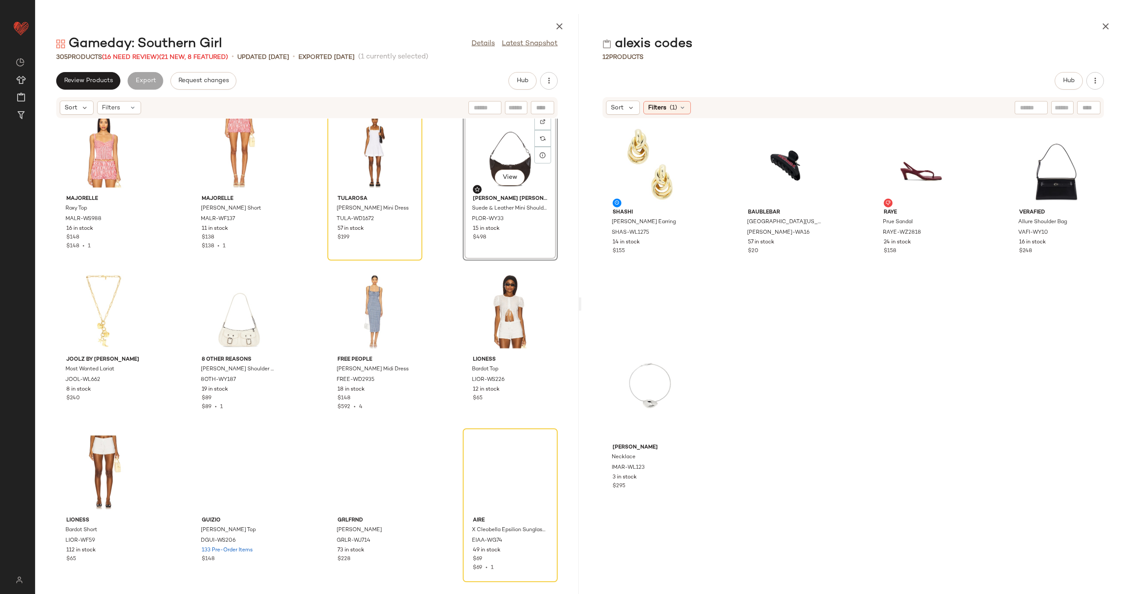
scroll to position [523, 0]
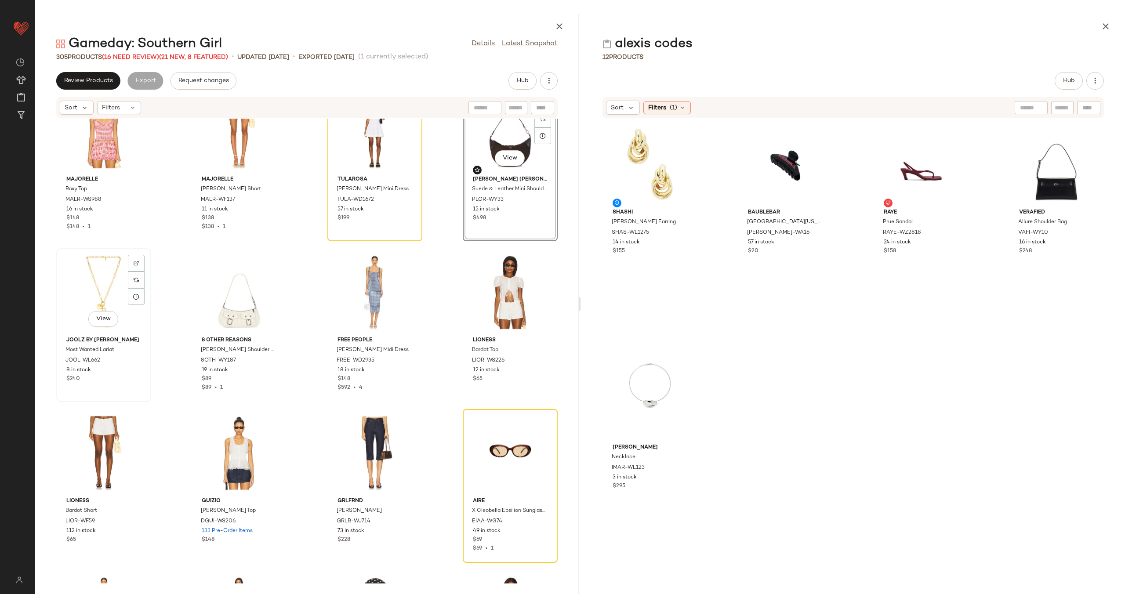
click at [102, 288] on div "View" at bounding box center [103, 292] width 89 height 82
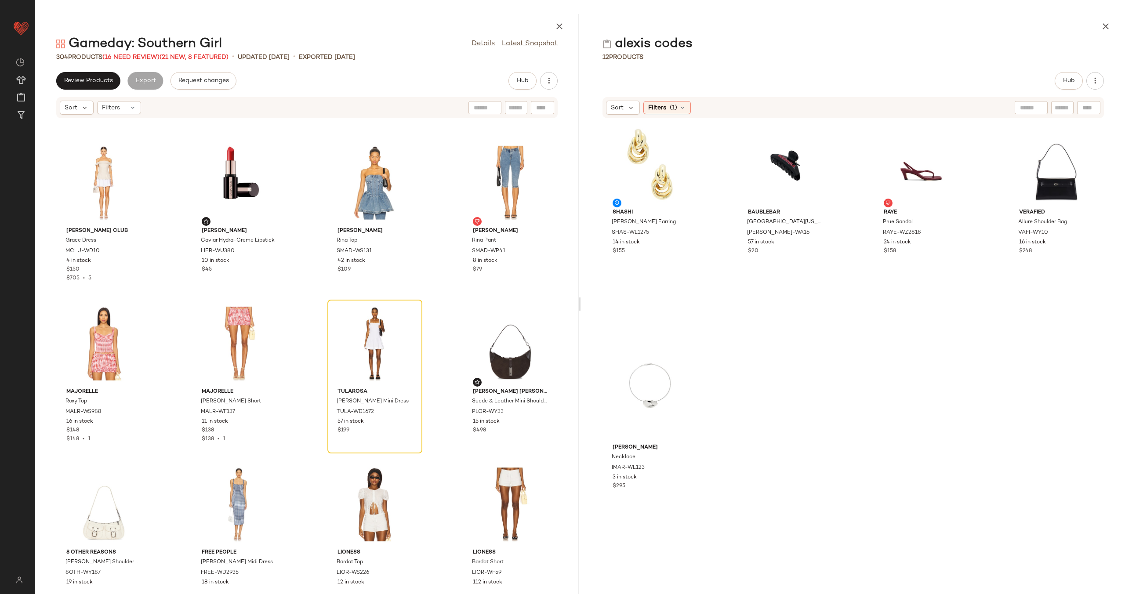
scroll to position [215, 0]
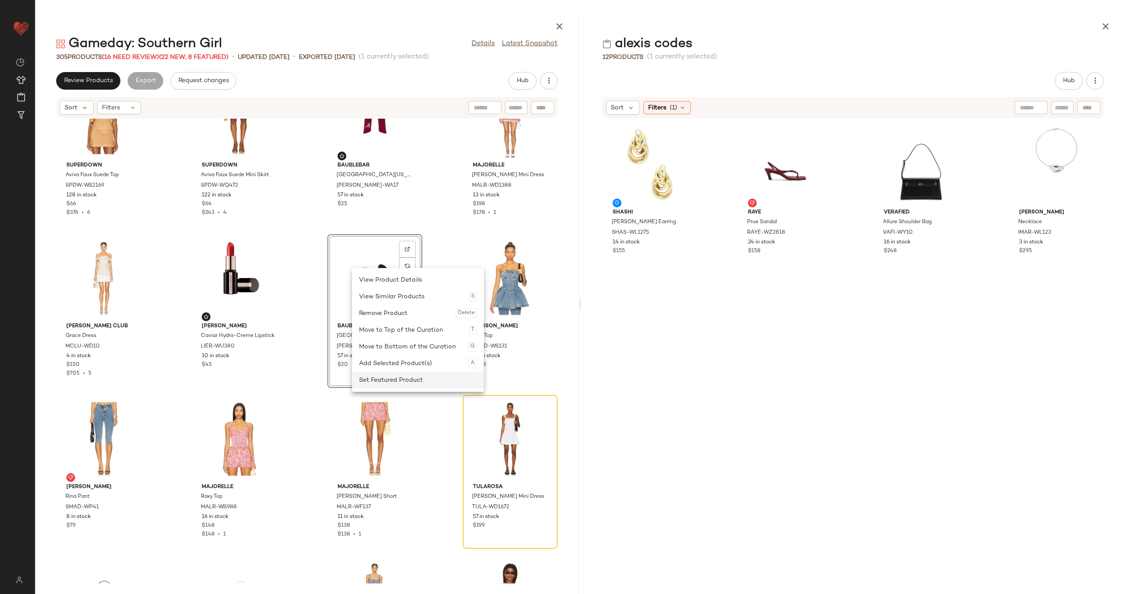
click at [422, 376] on div "Set Featured Product" at bounding box center [418, 380] width 118 height 17
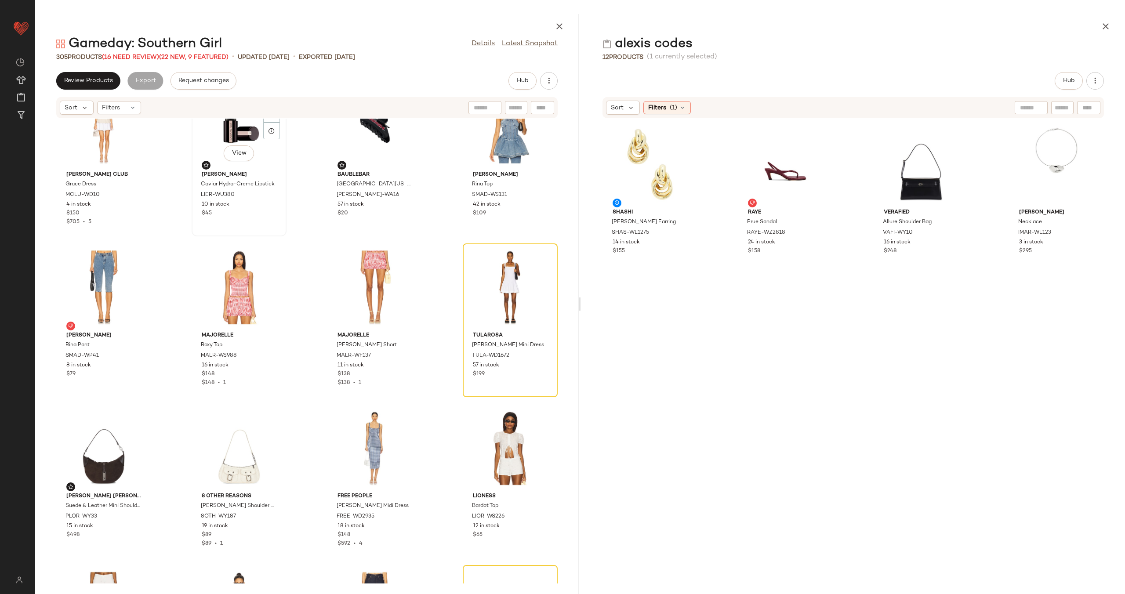
scroll to position [364, 0]
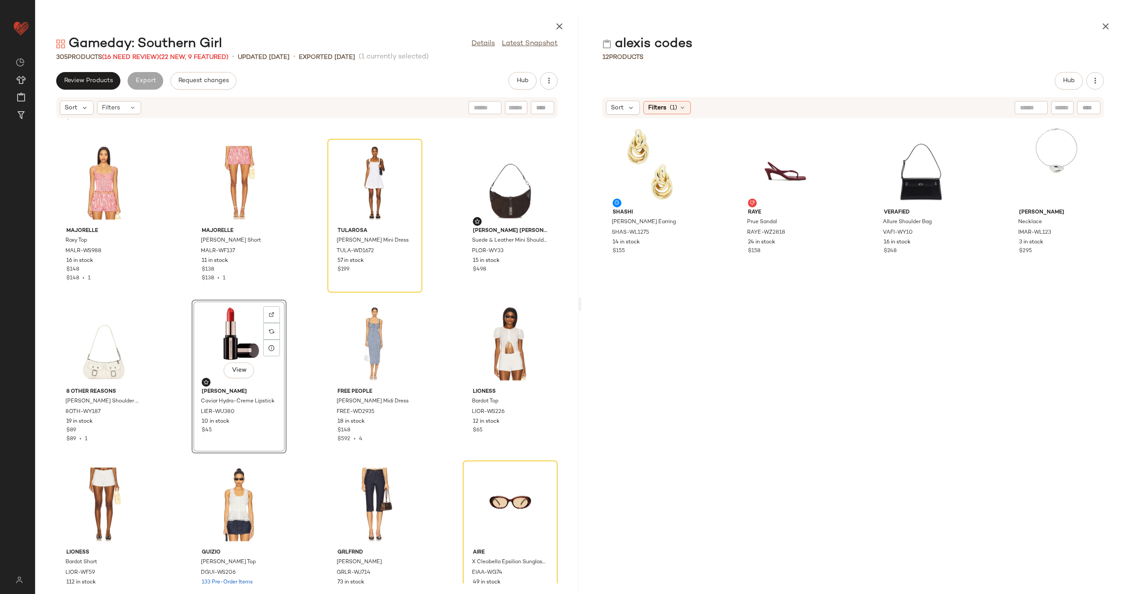
scroll to position [508, 0]
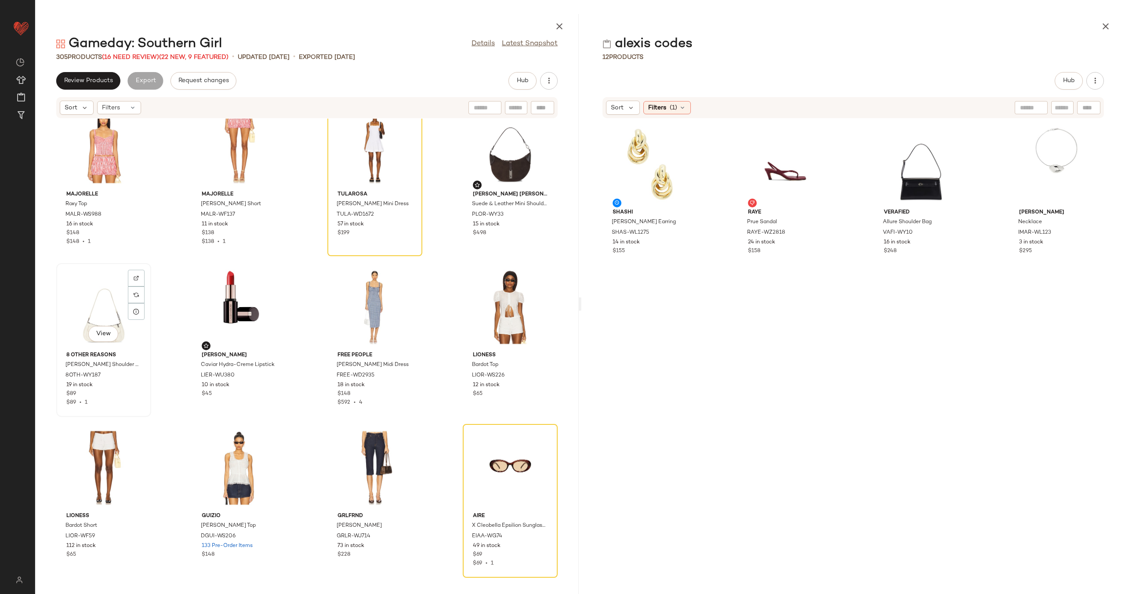
click at [92, 299] on div "View" at bounding box center [103, 307] width 89 height 82
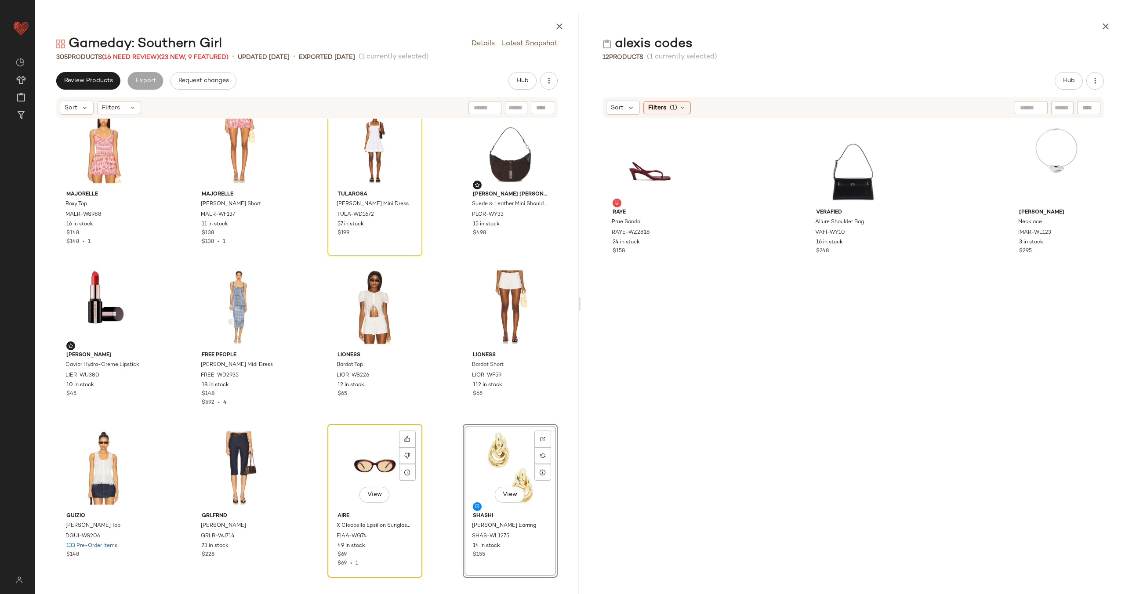
click at [355, 456] on div "View" at bounding box center [375, 468] width 89 height 82
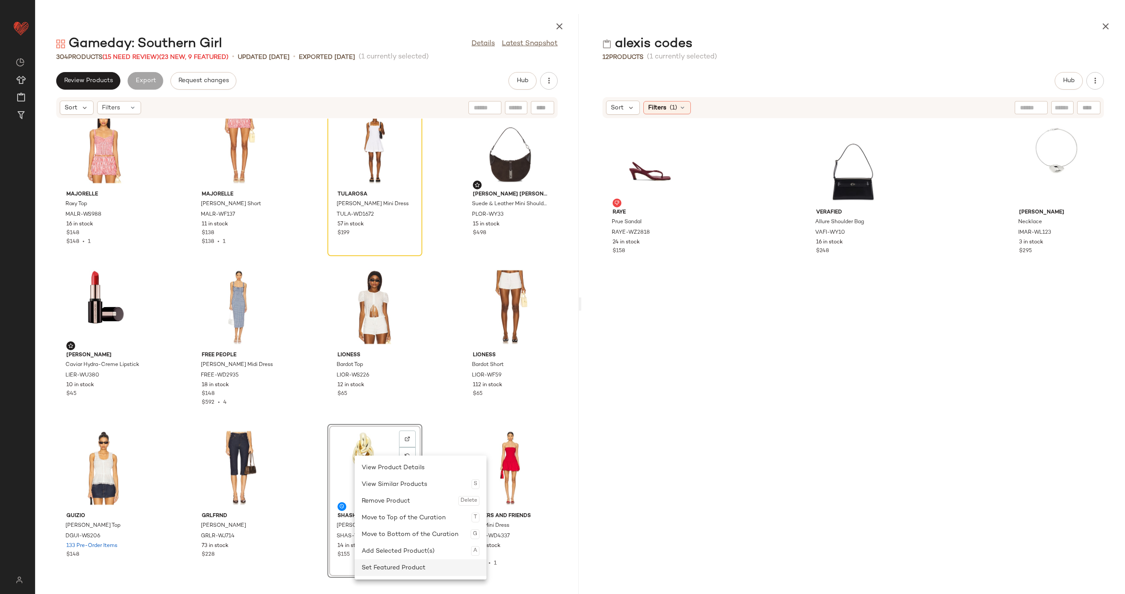
click at [417, 564] on div "Set Featured Product" at bounding box center [421, 568] width 118 height 17
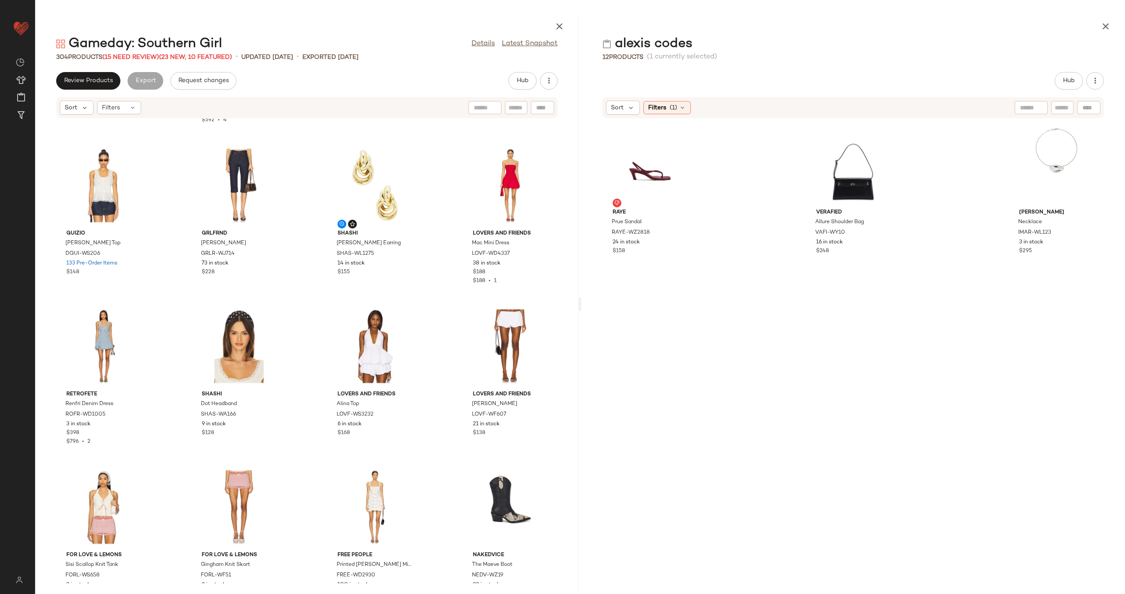
scroll to position [793, 0]
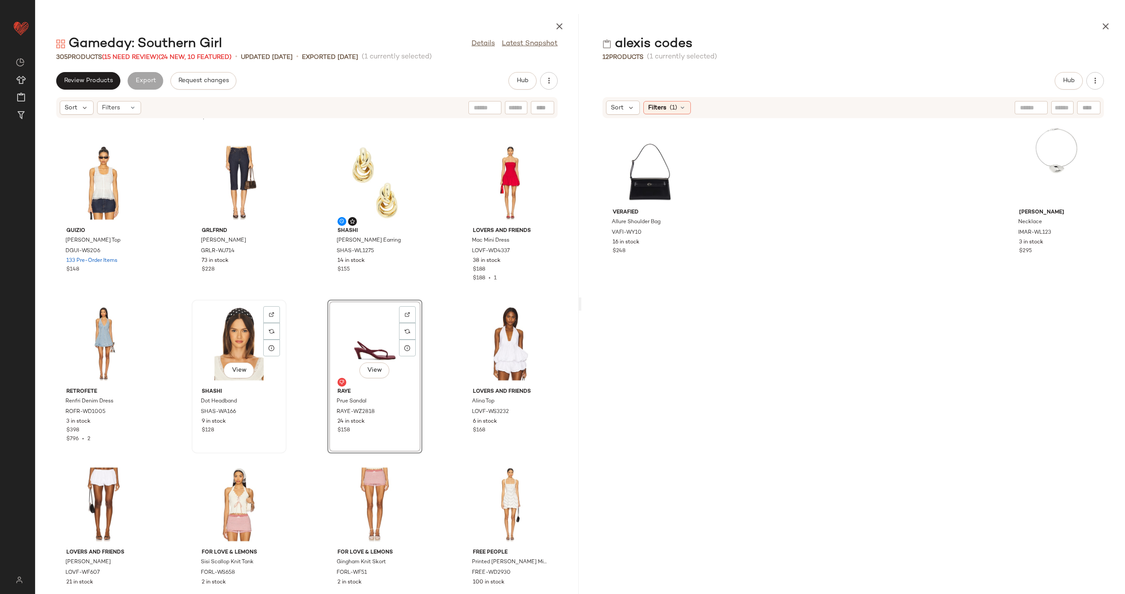
click at [235, 335] on div "View" at bounding box center [239, 344] width 89 height 82
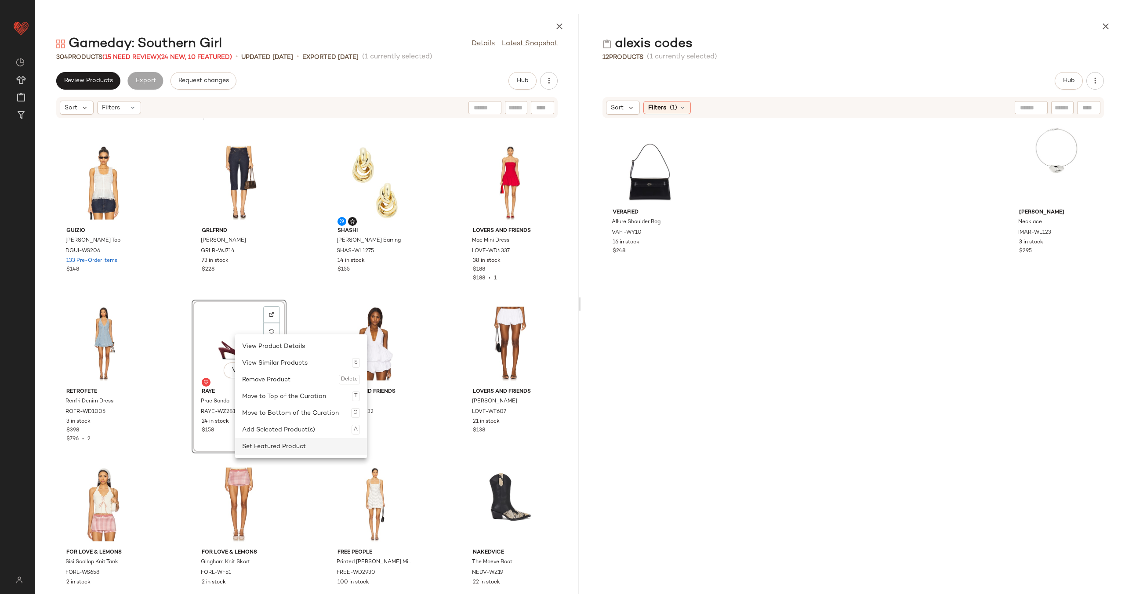
click at [323, 455] on div "Set Featured Product" at bounding box center [301, 446] width 118 height 17
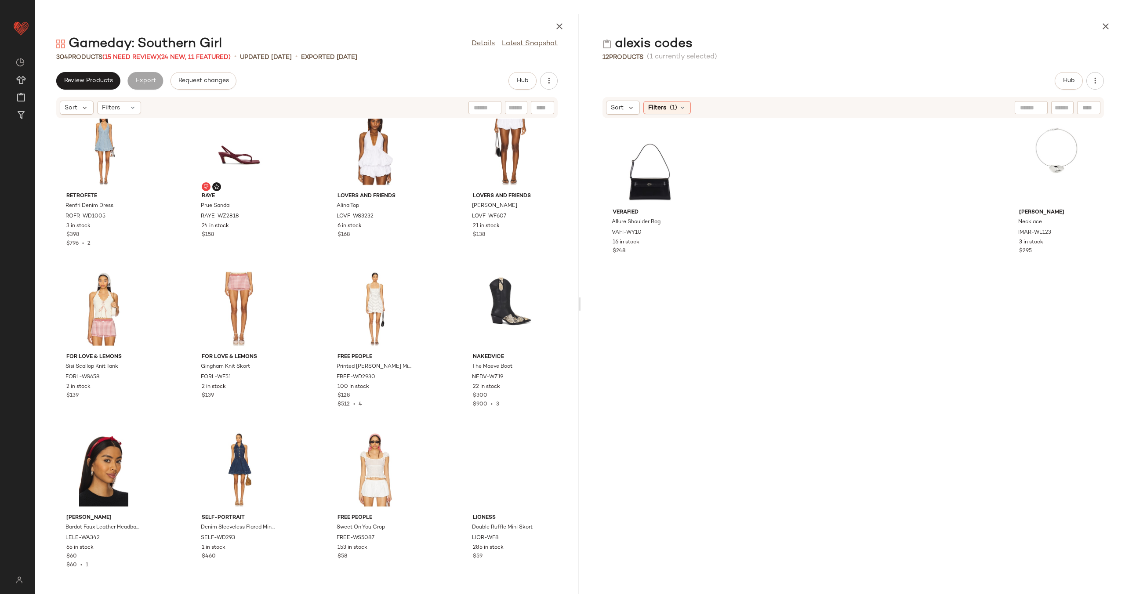
scroll to position [998, 0]
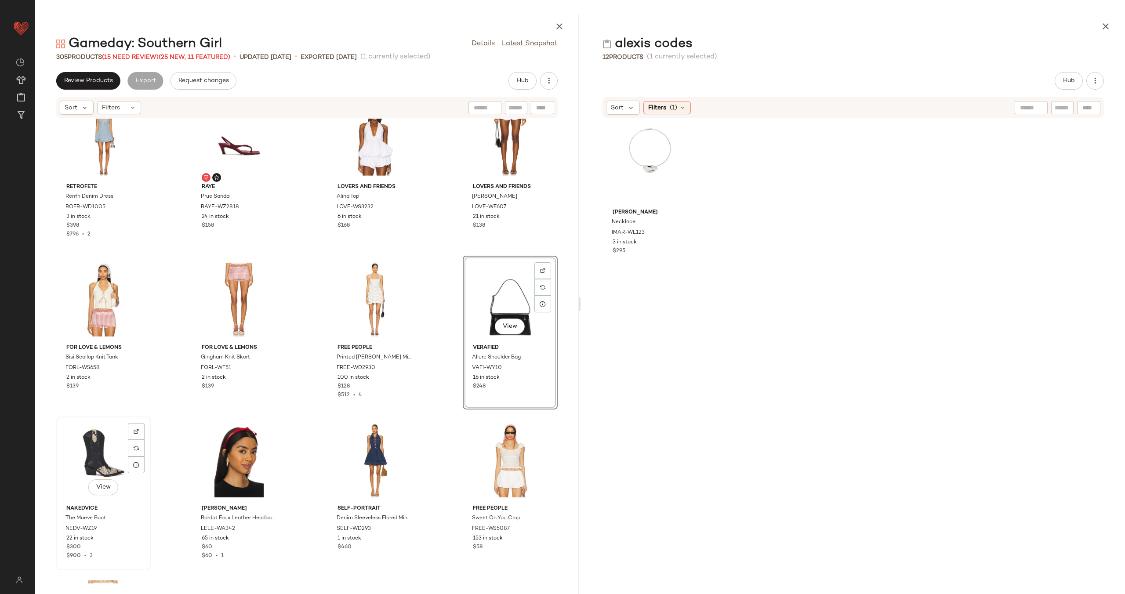
click at [97, 458] on div "View" at bounding box center [103, 461] width 89 height 82
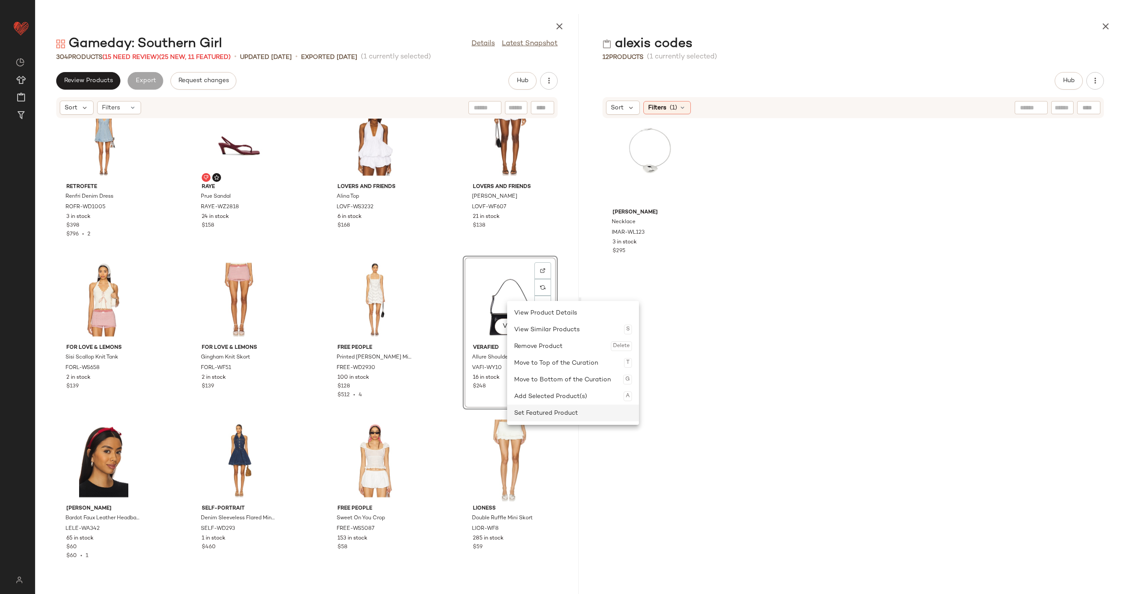
click at [547, 418] on div "Set Featured Product" at bounding box center [573, 413] width 118 height 17
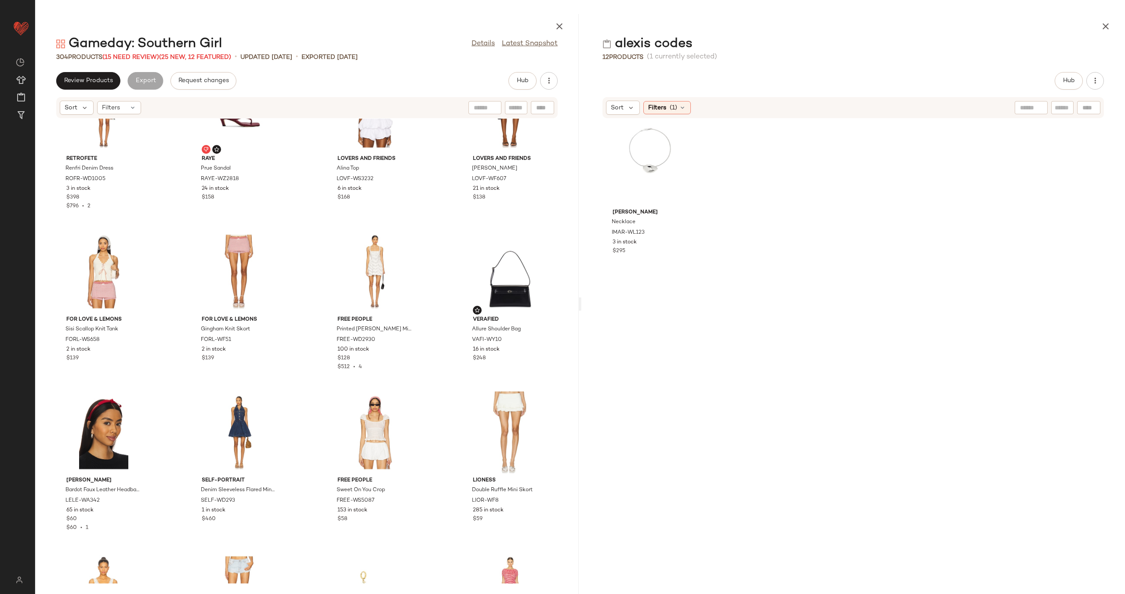
scroll to position [1057, 0]
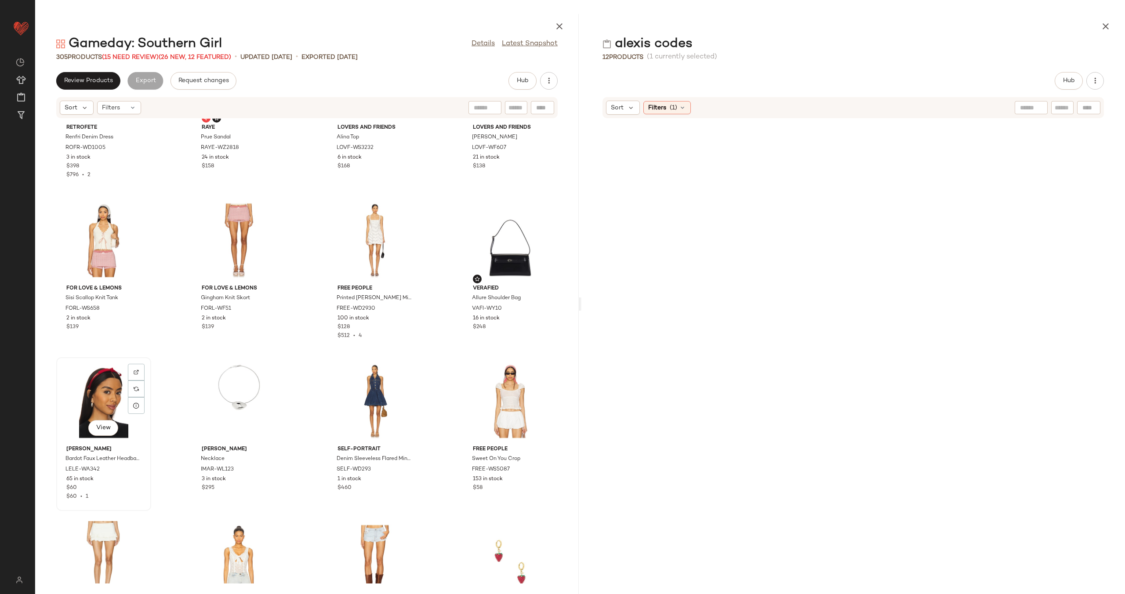
click at [93, 393] on div "View" at bounding box center [103, 401] width 89 height 82
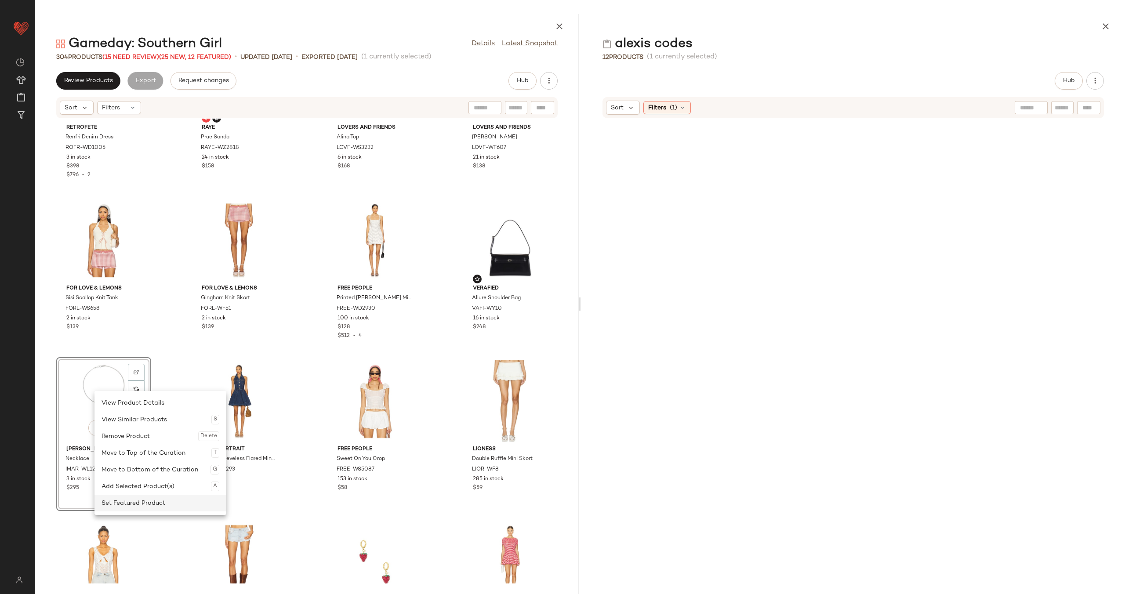
click at [154, 499] on div "Set Featured Product" at bounding box center [161, 503] width 118 height 17
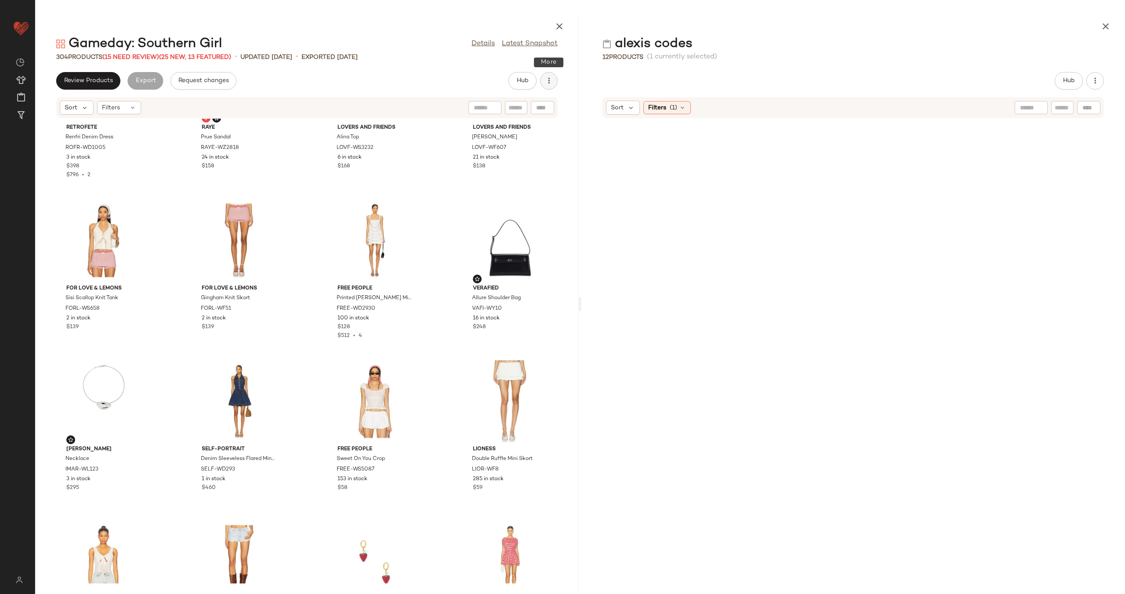
click at [551, 83] on icon "button" at bounding box center [549, 80] width 9 height 9
click at [446, 210] on div "retrofete Renfri Denim Dress ROFR-WD1005 3 in stock $398 $796 • 2 RAYE Prue San…" at bounding box center [307, 351] width 544 height 465
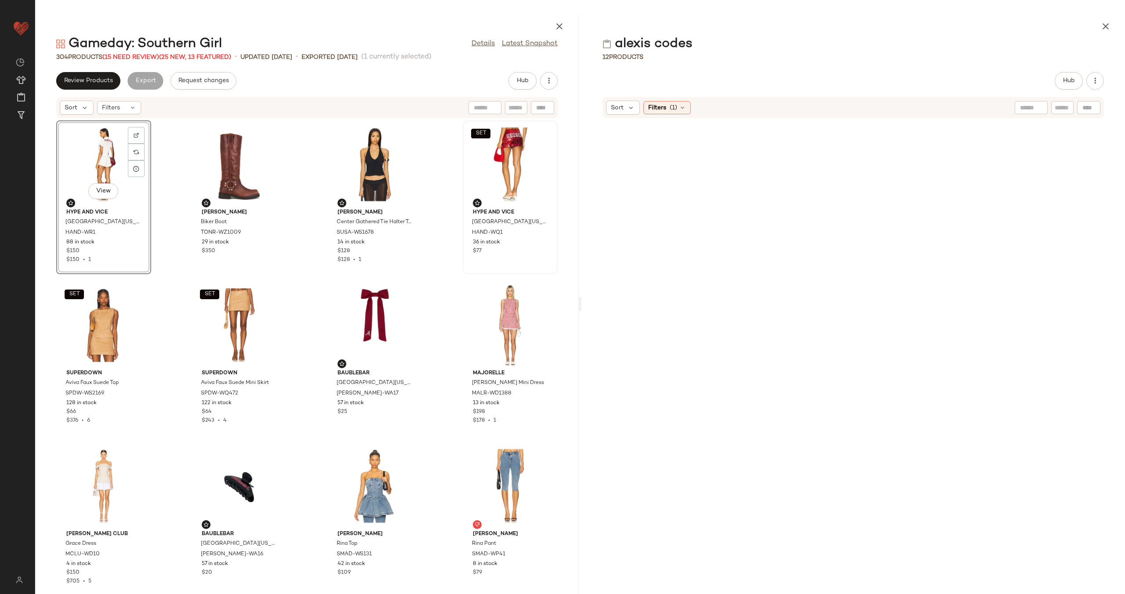
click at [165, 177] on div "View Hype and Vice University Of Alabama Denim Romper HAND-WR1 88 in stock $150…" at bounding box center [307, 351] width 544 height 465
click at [555, 79] on button "button" at bounding box center [549, 81] width 18 height 18
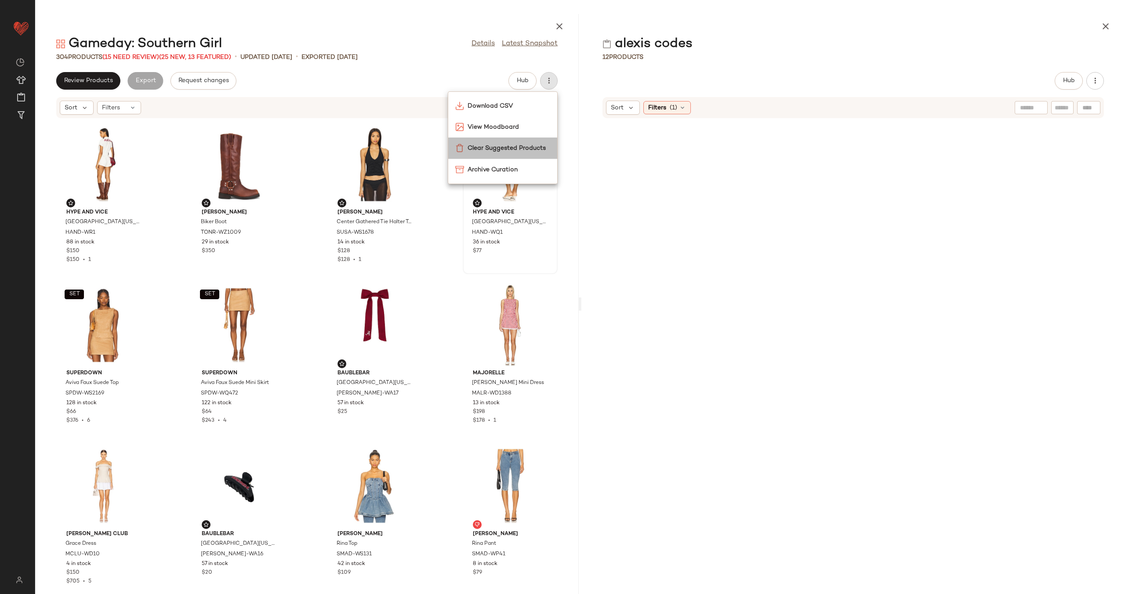
click at [514, 149] on span "Clear Suggested Products" at bounding box center [509, 148] width 83 height 9
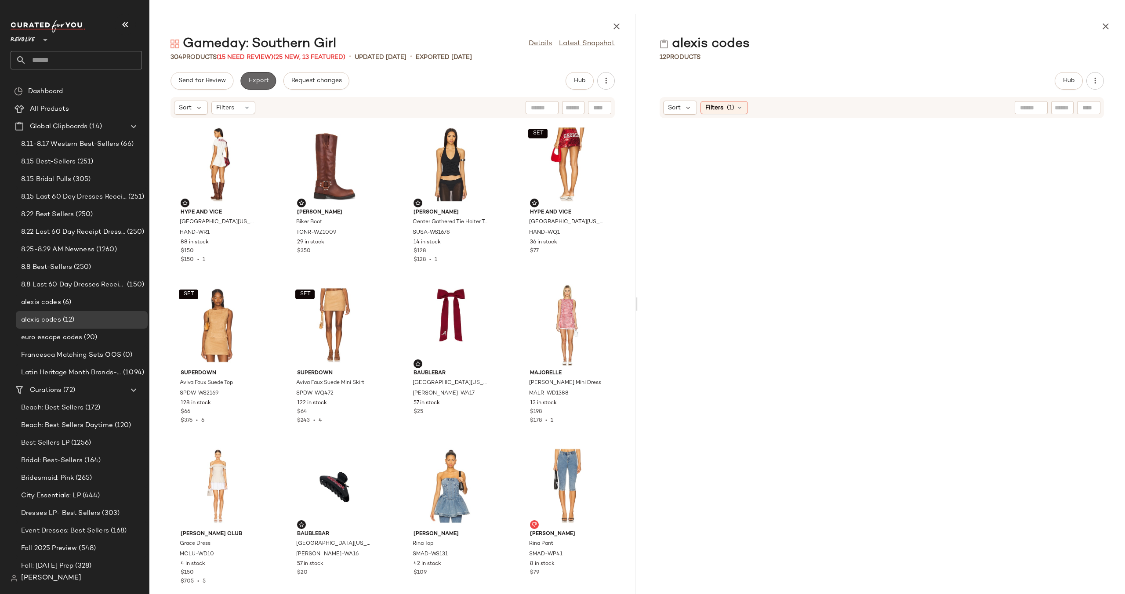
click at [255, 79] on span "Export" at bounding box center [258, 80] width 21 height 7
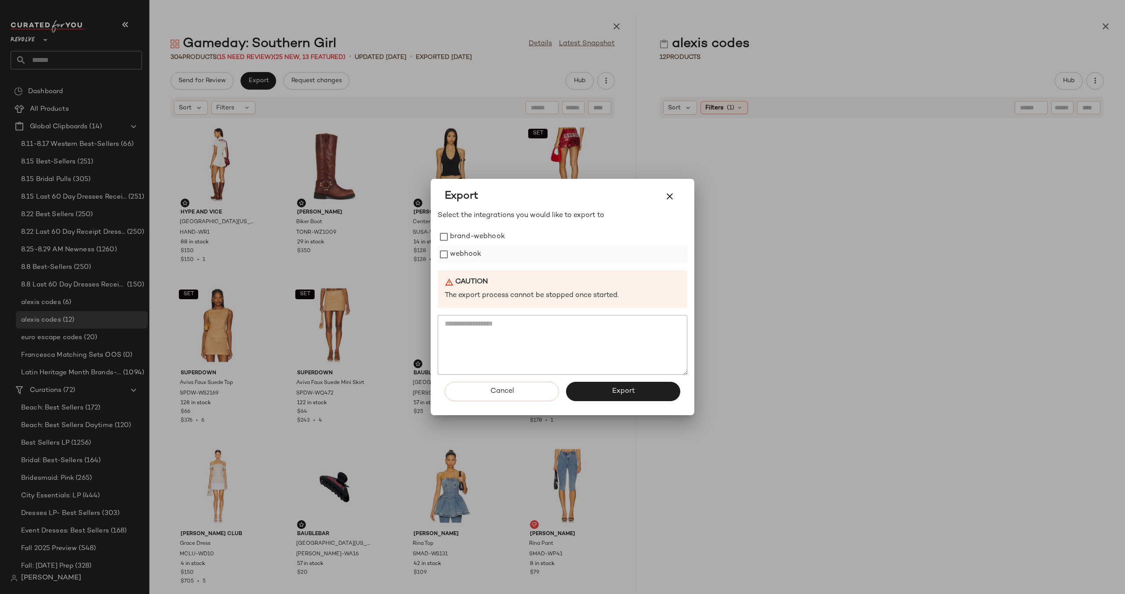
click at [460, 249] on label "webhook" at bounding box center [465, 255] width 31 height 18
click at [628, 390] on span "Export" at bounding box center [622, 391] width 23 height 8
